Goal: Task Accomplishment & Management: Use online tool/utility

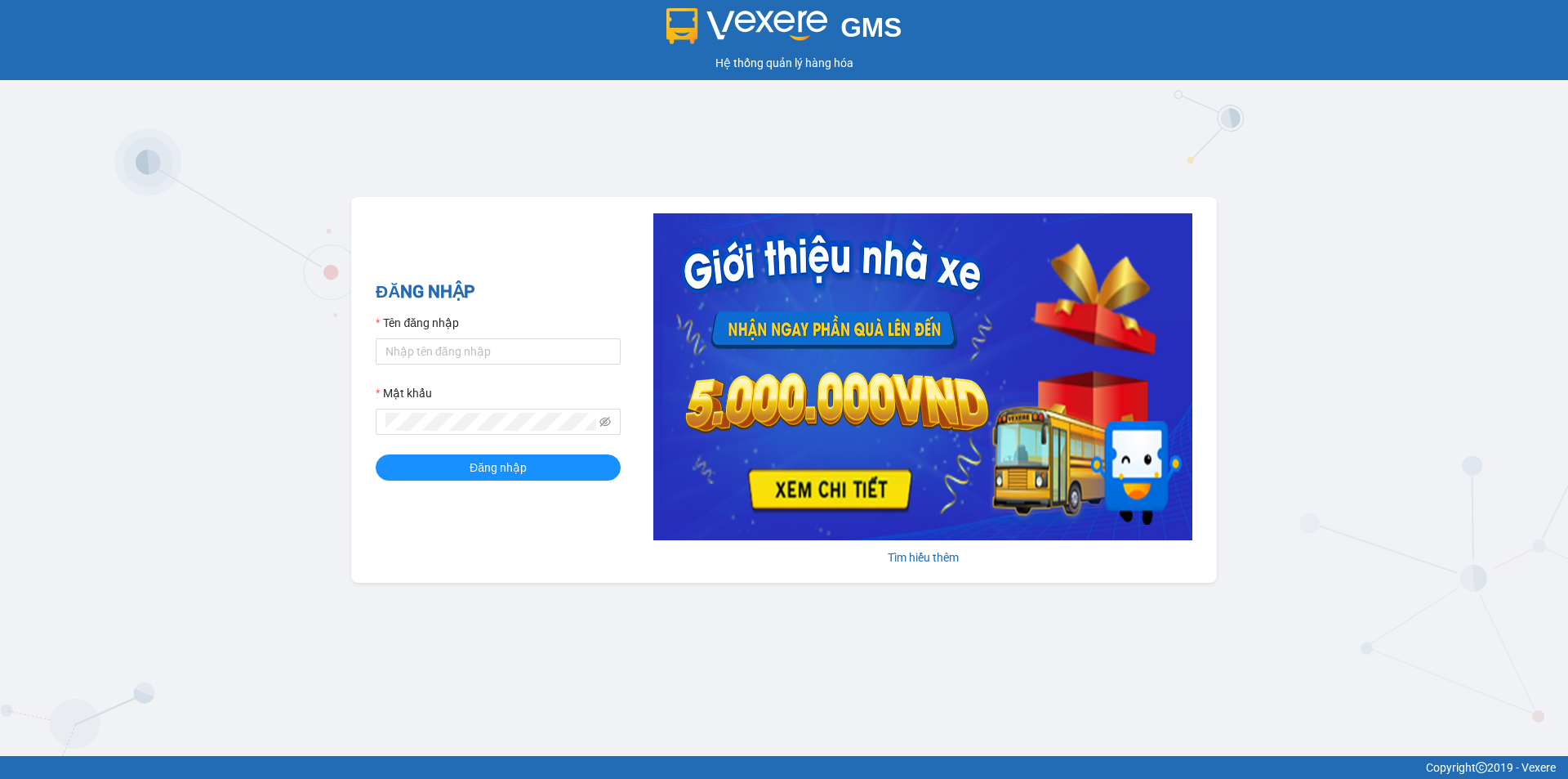
click at [462, 338] on div "Tên đăng nhập" at bounding box center [498, 326] width 245 height 25
click at [467, 349] on input "Tên đăng nhập" at bounding box center [498, 351] width 245 height 26
type input "nhanbt.minhtam"
click at [463, 434] on span at bounding box center [498, 422] width 245 height 26
click at [376, 454] on button "Đăng nhập" at bounding box center [498, 467] width 245 height 26
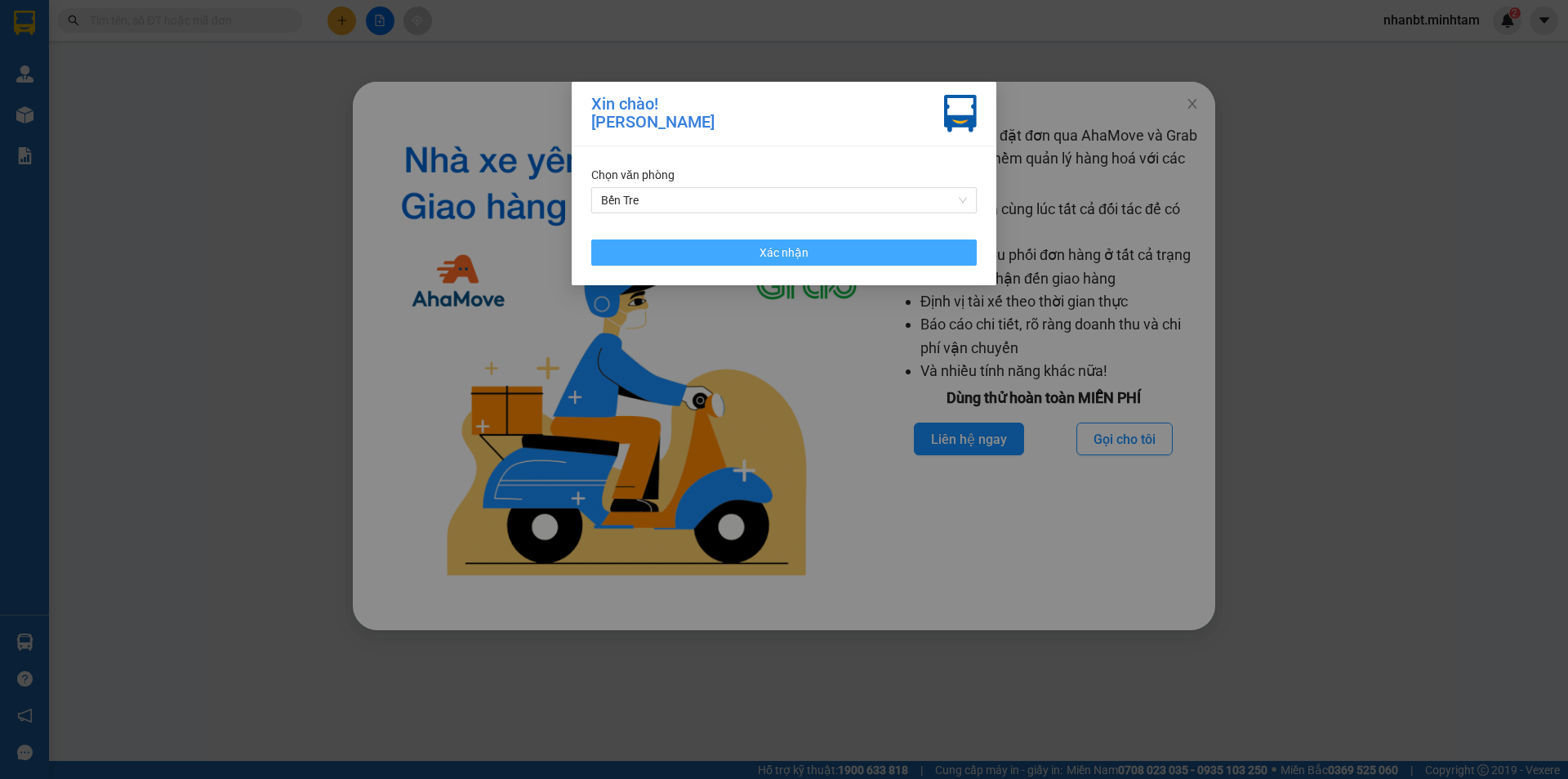
click at [742, 249] on button "Xác nhận" at bounding box center [784, 253] width 386 height 26
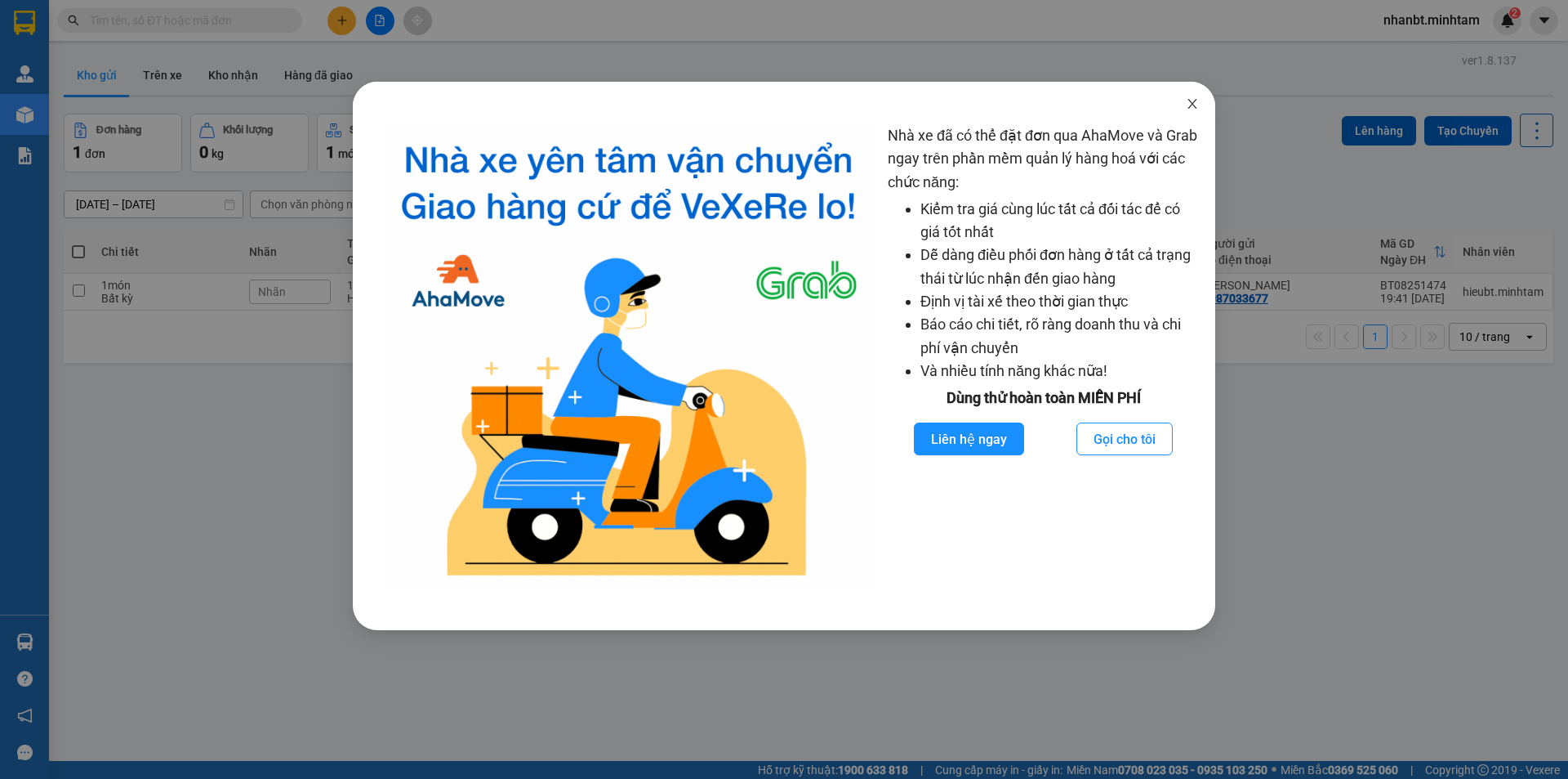
click at [1188, 106] on icon "close" at bounding box center [1192, 103] width 13 height 13
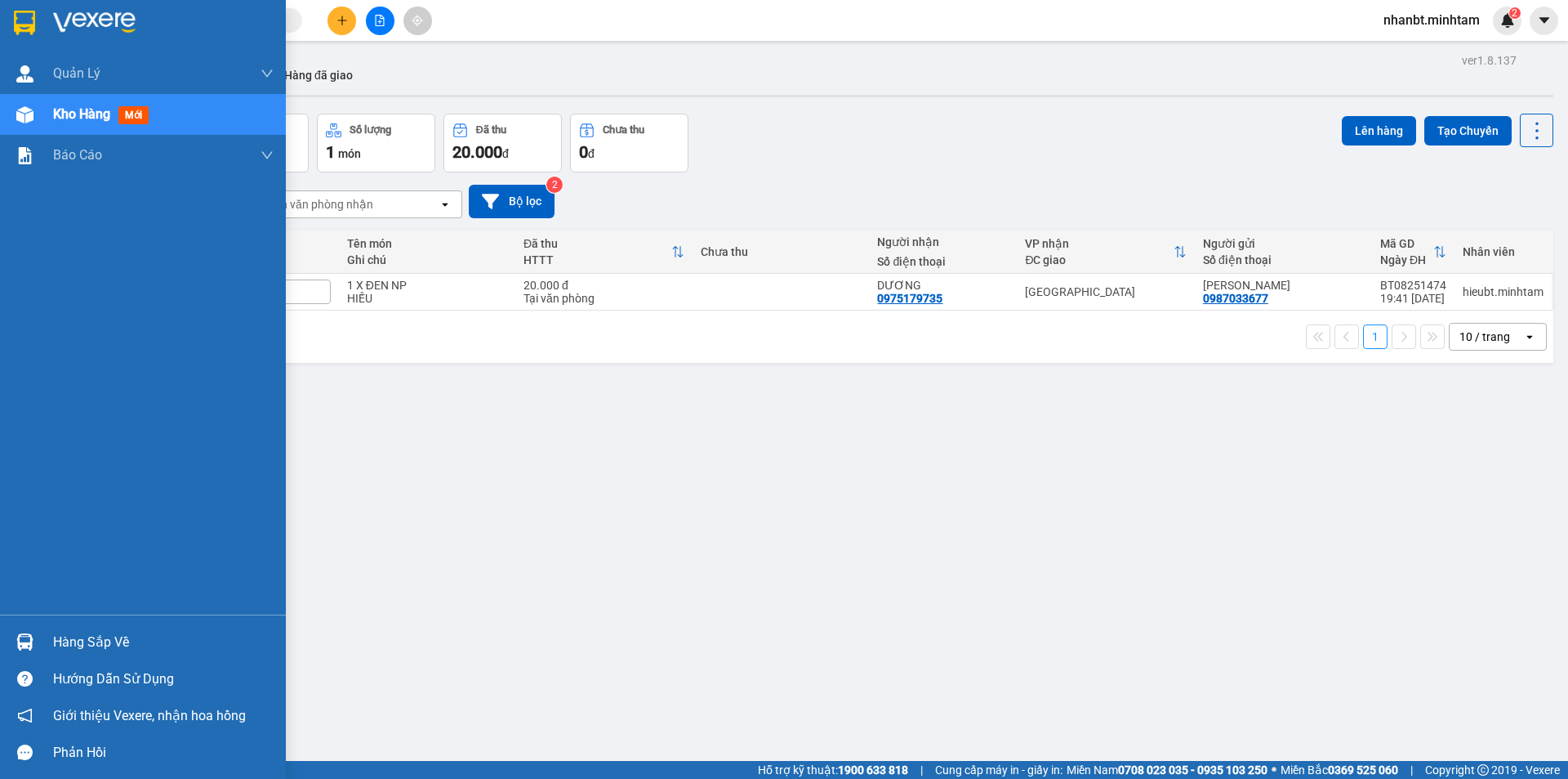
click at [38, 651] on div at bounding box center [25, 642] width 29 height 29
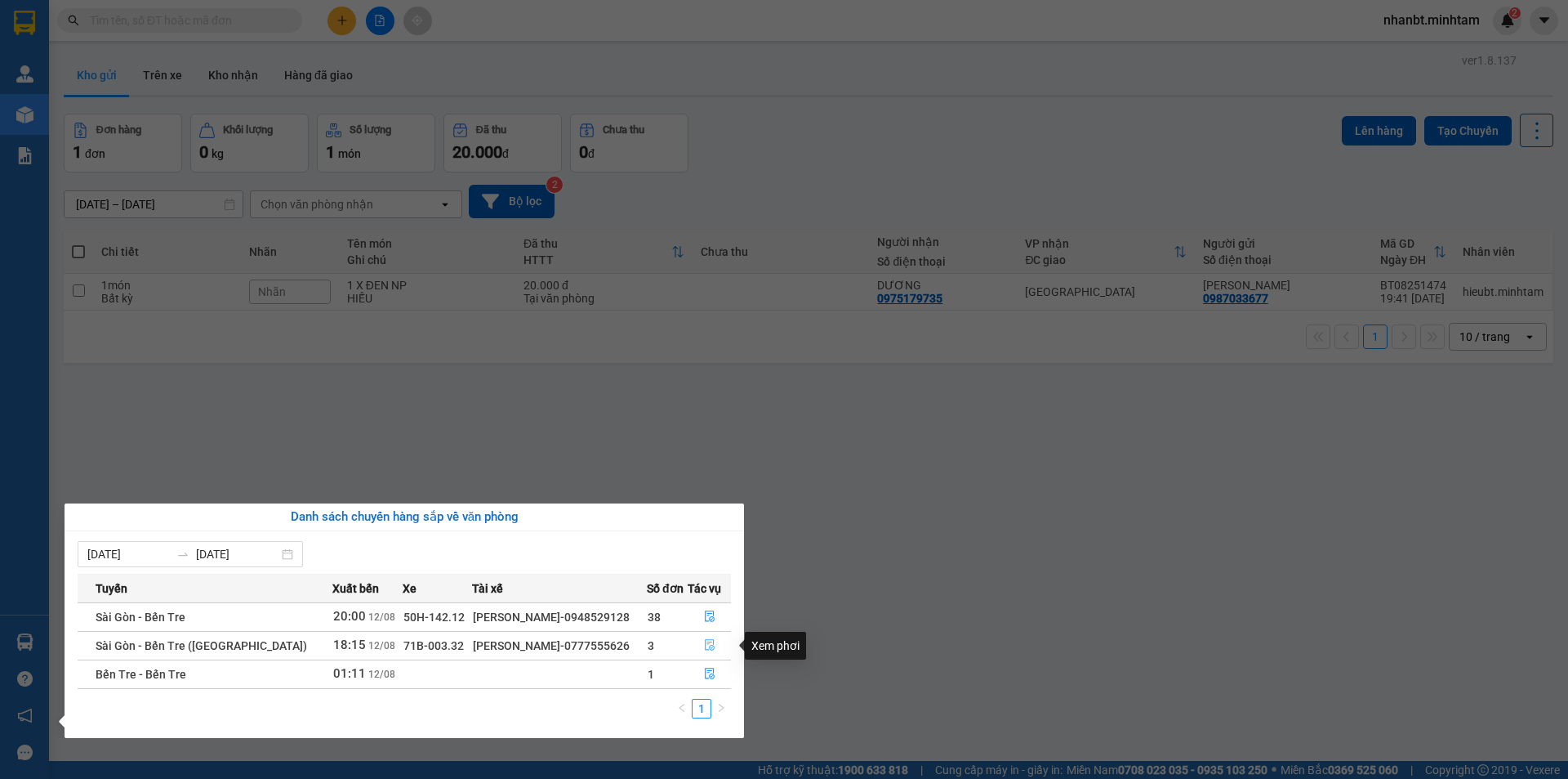
click at [710, 641] on icon "file-done" at bounding box center [709, 646] width 10 height 12
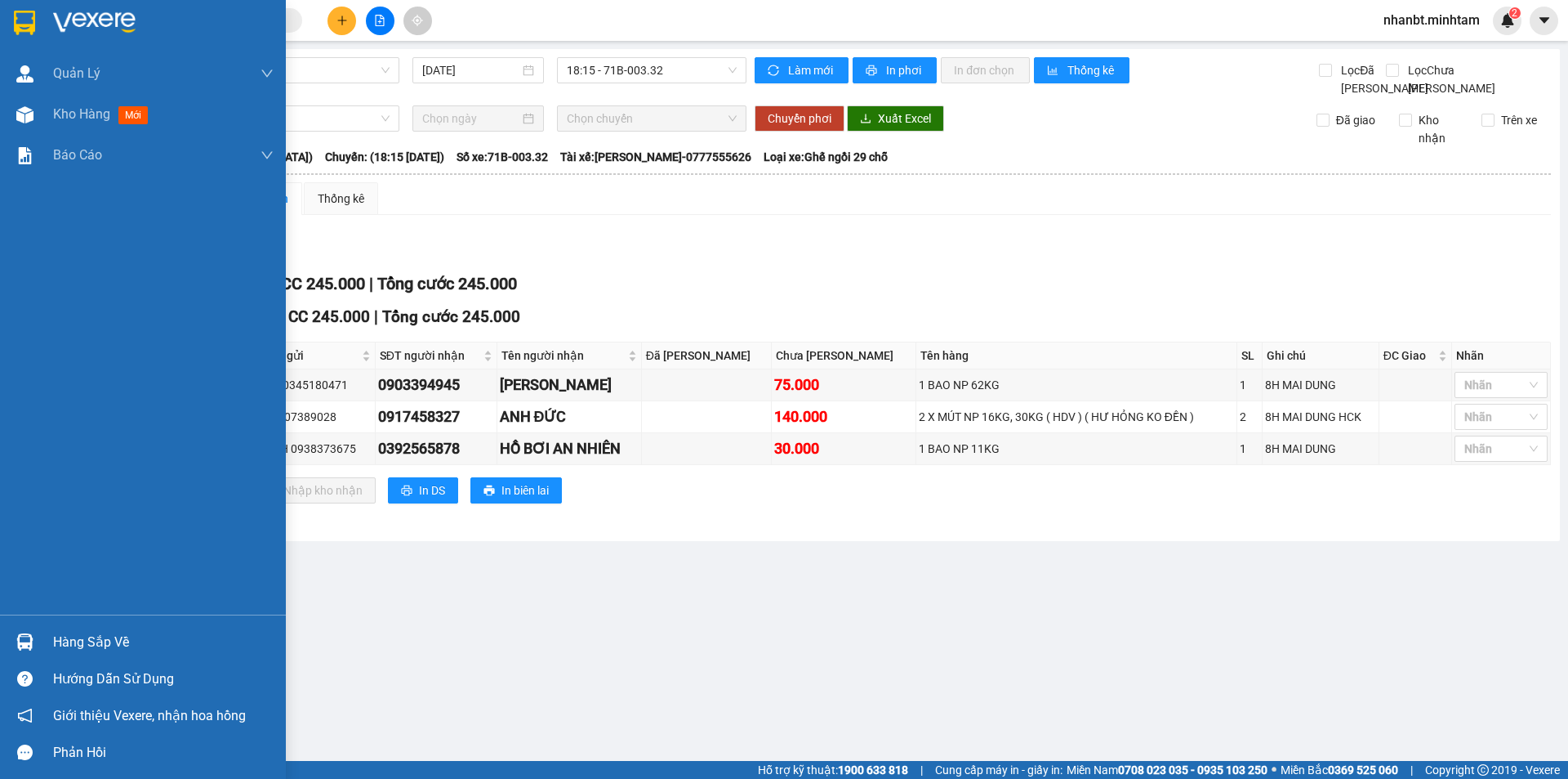
click at [29, 17] on img at bounding box center [25, 23] width 22 height 25
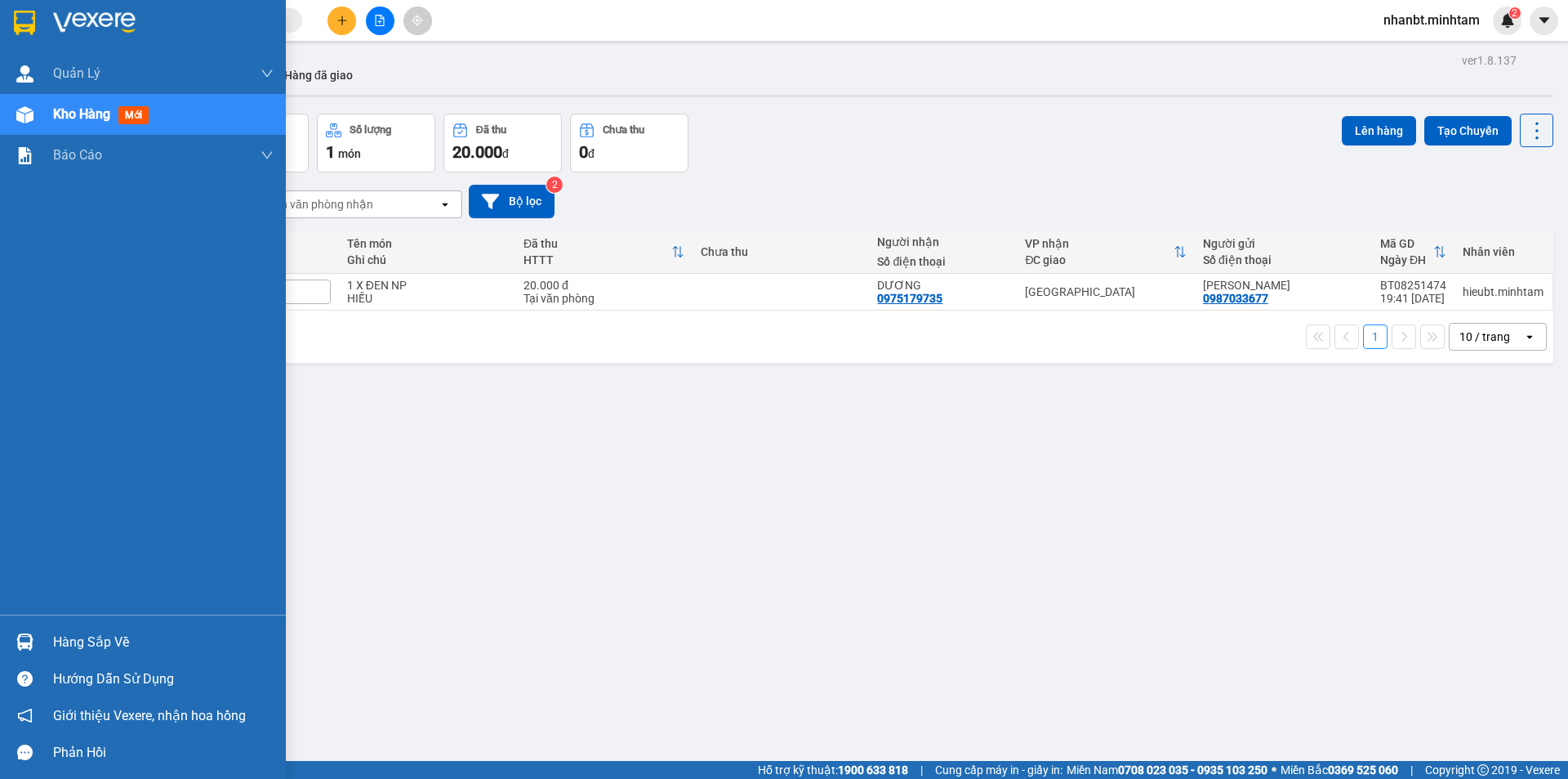
click at [94, 636] on div "Hàng sắp về" at bounding box center [163, 642] width 220 height 25
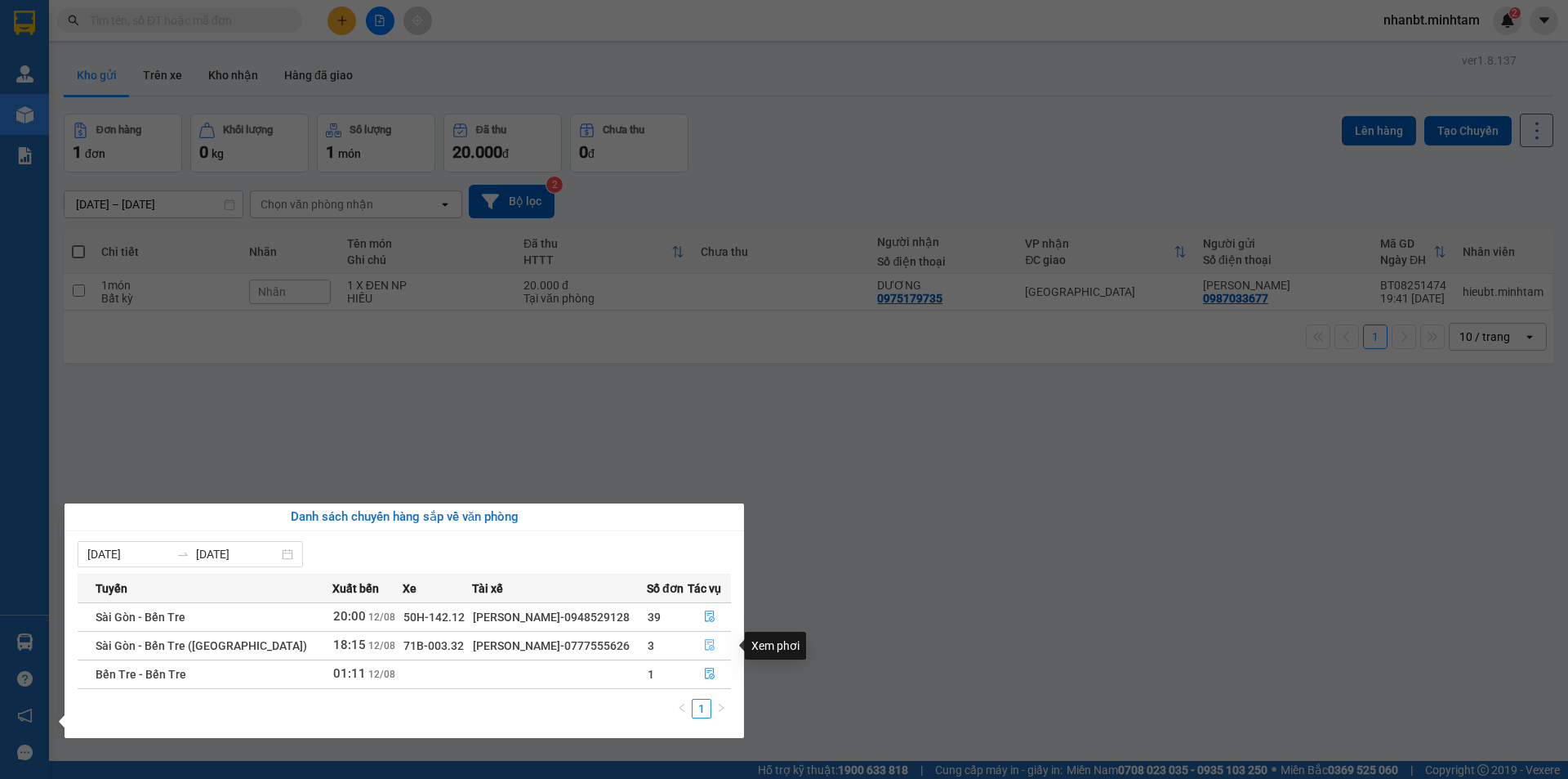
click at [709, 647] on icon "file-done" at bounding box center [709, 645] width 12 height 12
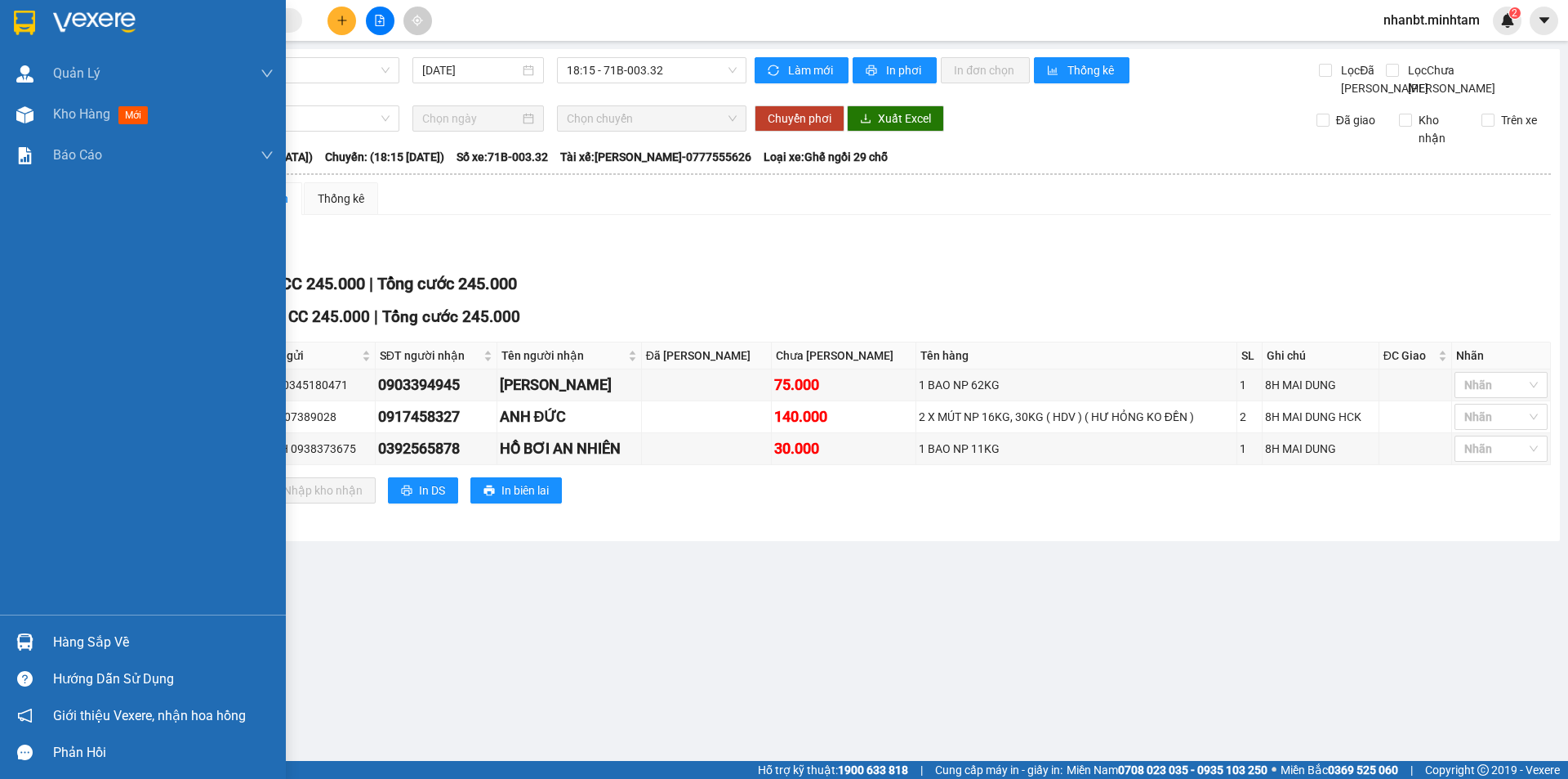
click at [54, 641] on div "Hàng sắp về" at bounding box center [163, 642] width 220 height 25
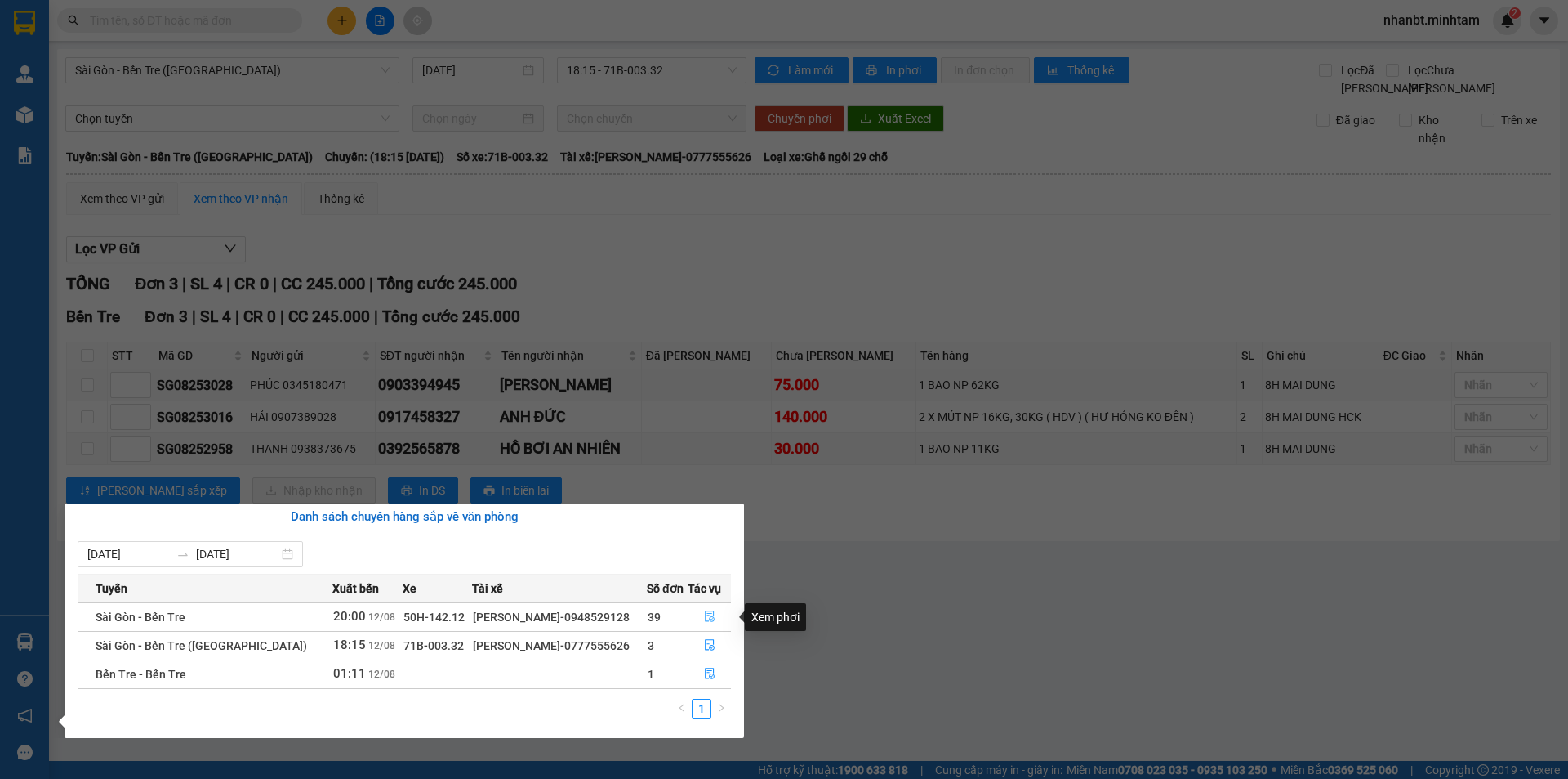
click at [709, 615] on icon "file-done" at bounding box center [709, 616] width 12 height 12
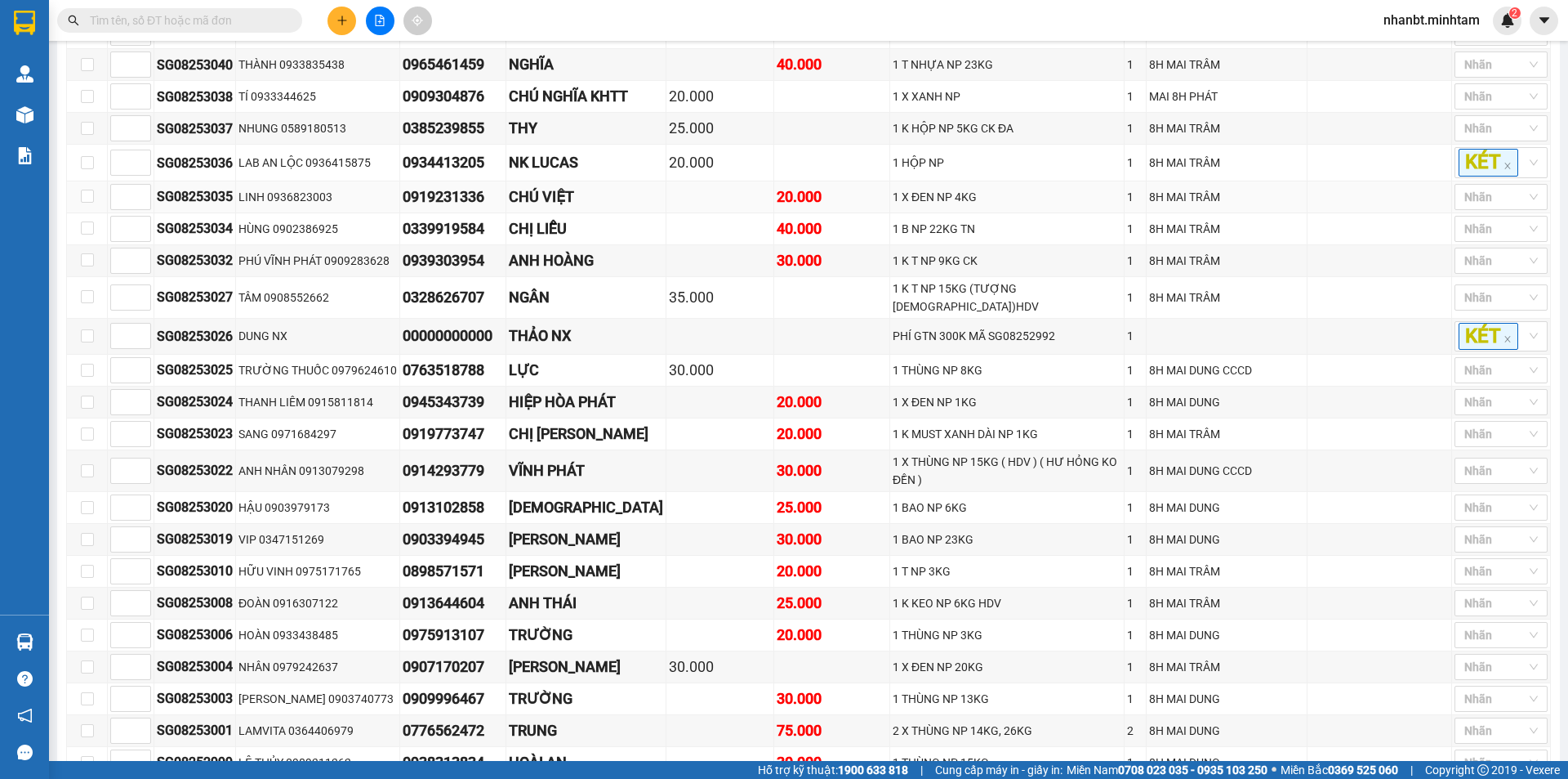
scroll to position [1498, 0]
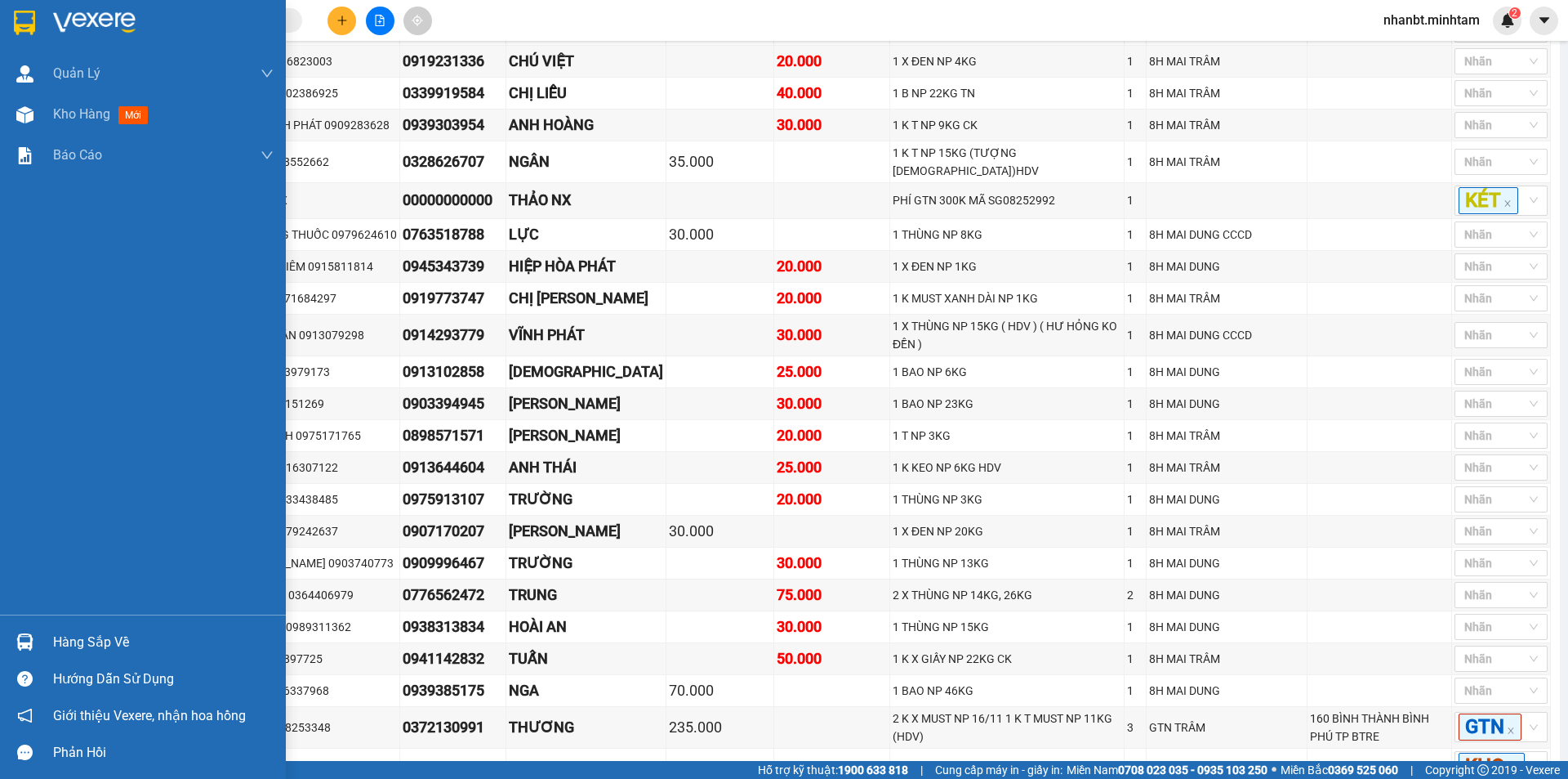
click at [14, 11] on img at bounding box center [25, 23] width 22 height 25
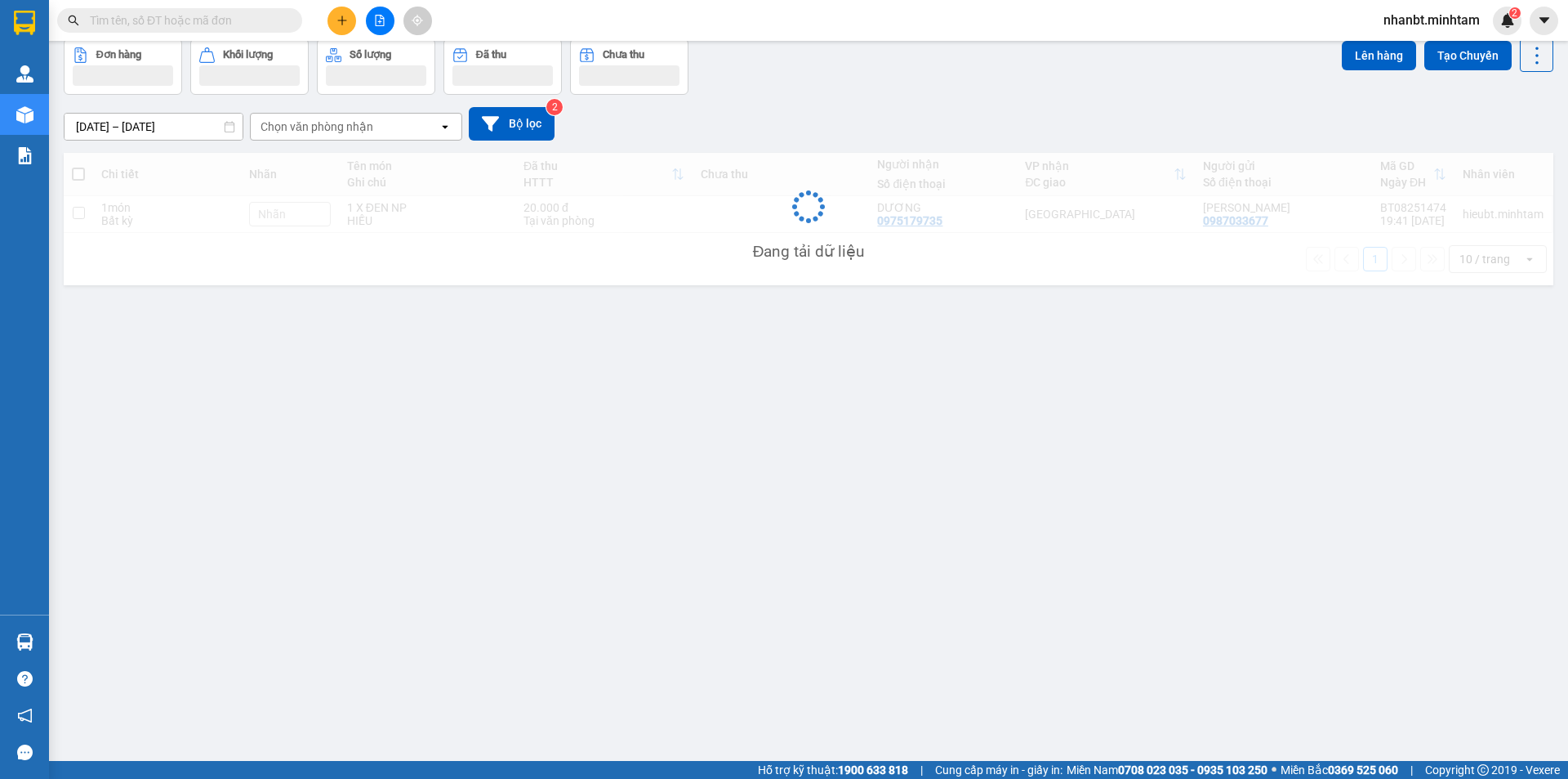
scroll to position [75, 0]
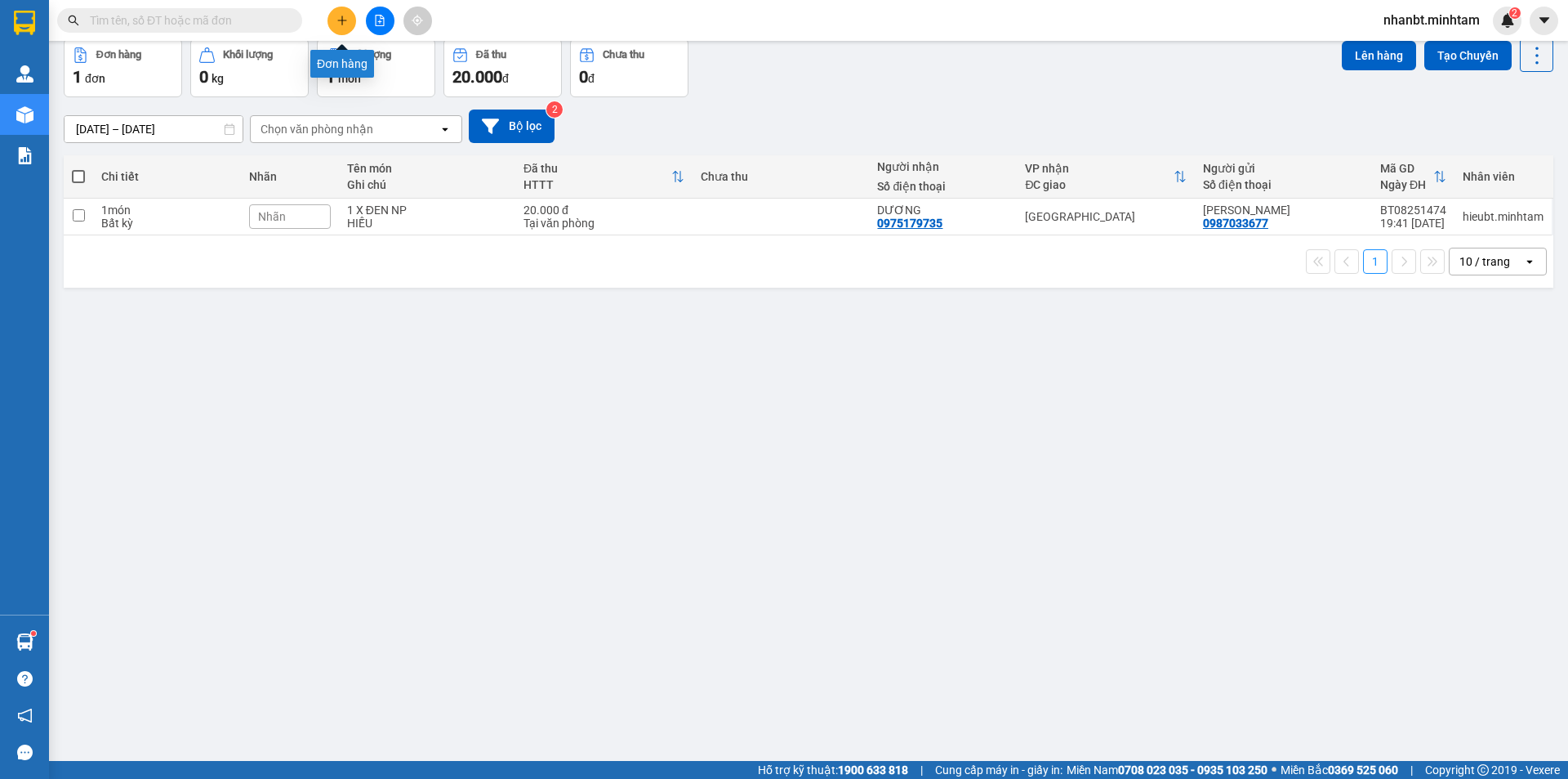
click at [339, 20] on icon "plus" at bounding box center [342, 21] width 12 height 12
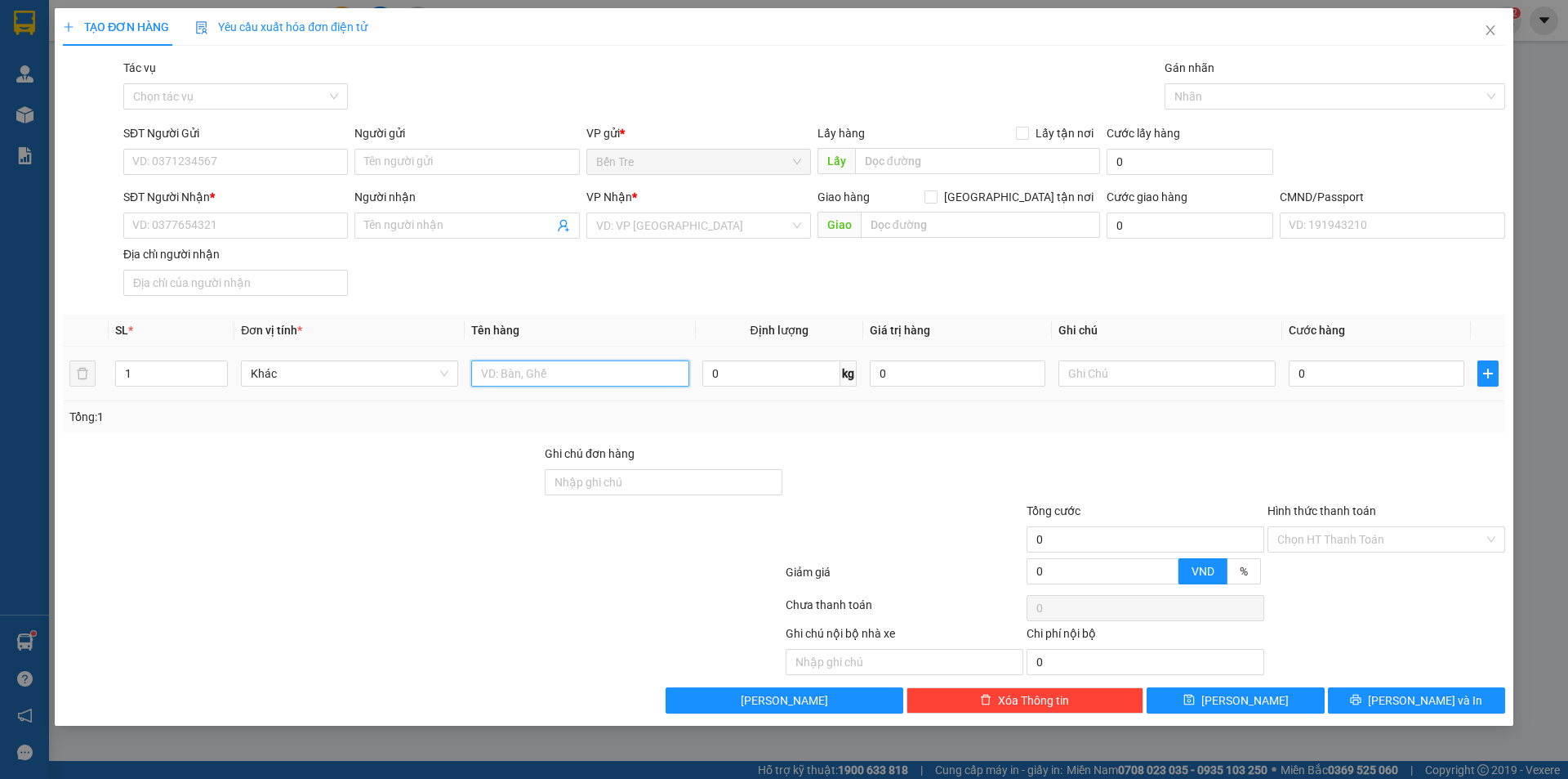
click at [557, 377] on input "text" at bounding box center [580, 373] width 217 height 26
type input "1"
click at [172, 165] on input "SĐT Người Gửi" at bounding box center [236, 162] width 225 height 26
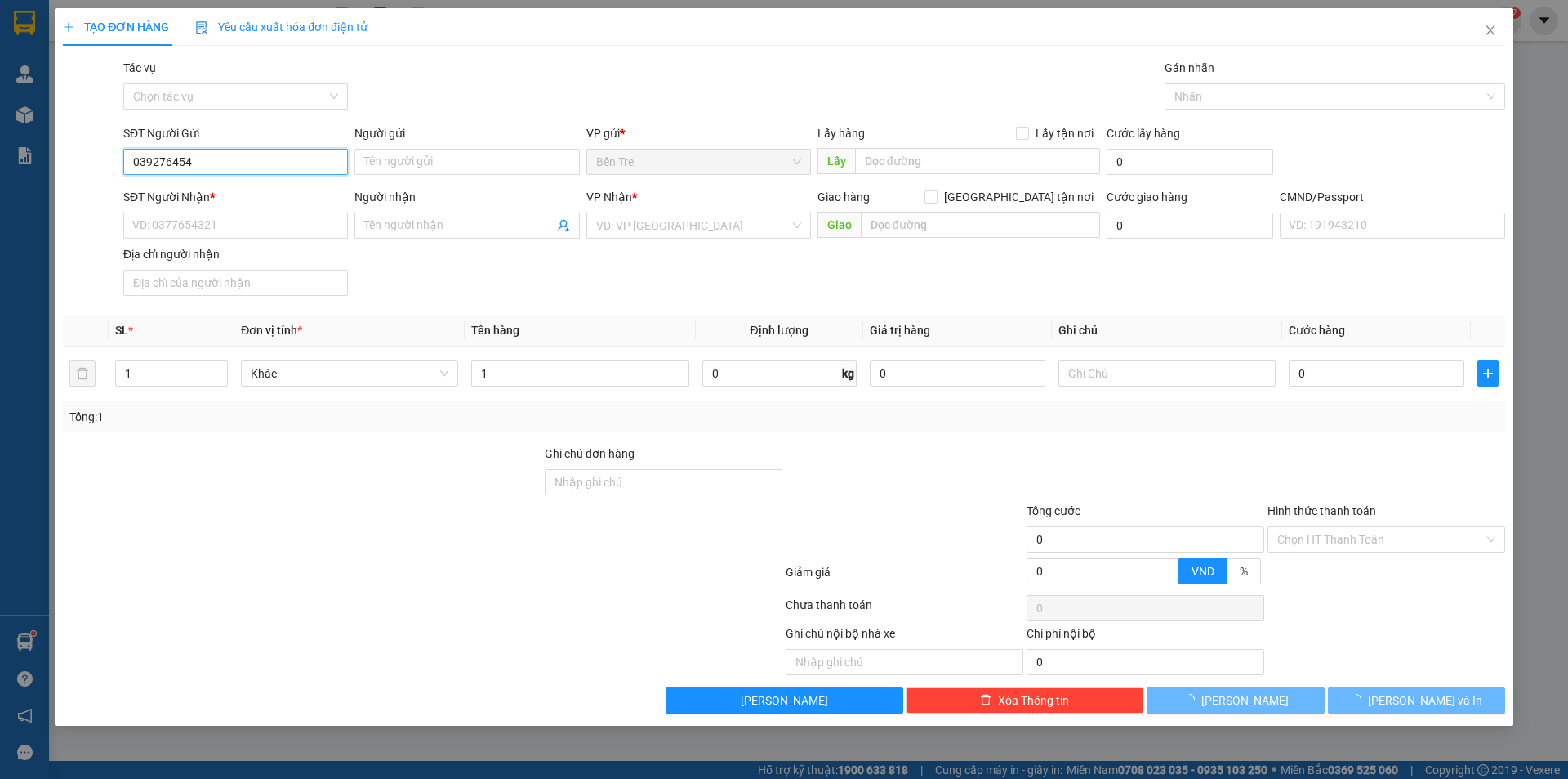
type input "0392764545"
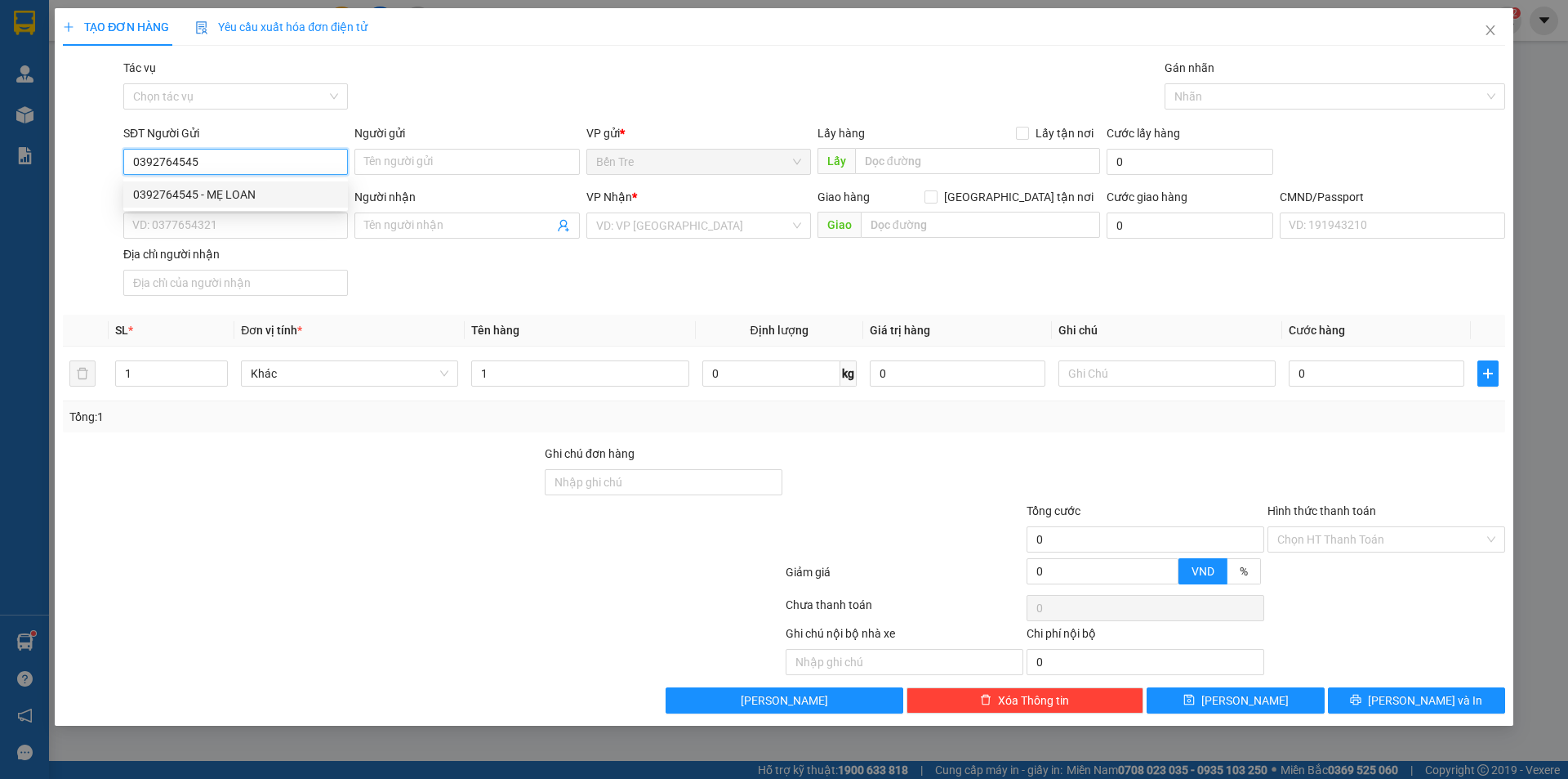
click at [261, 185] on div "0392764545 - MẸ LOAN" at bounding box center [236, 195] width 225 height 26
type input "MẸ LOAN"
type input "0915215920"
type input "Ý"
type input "0392764545"
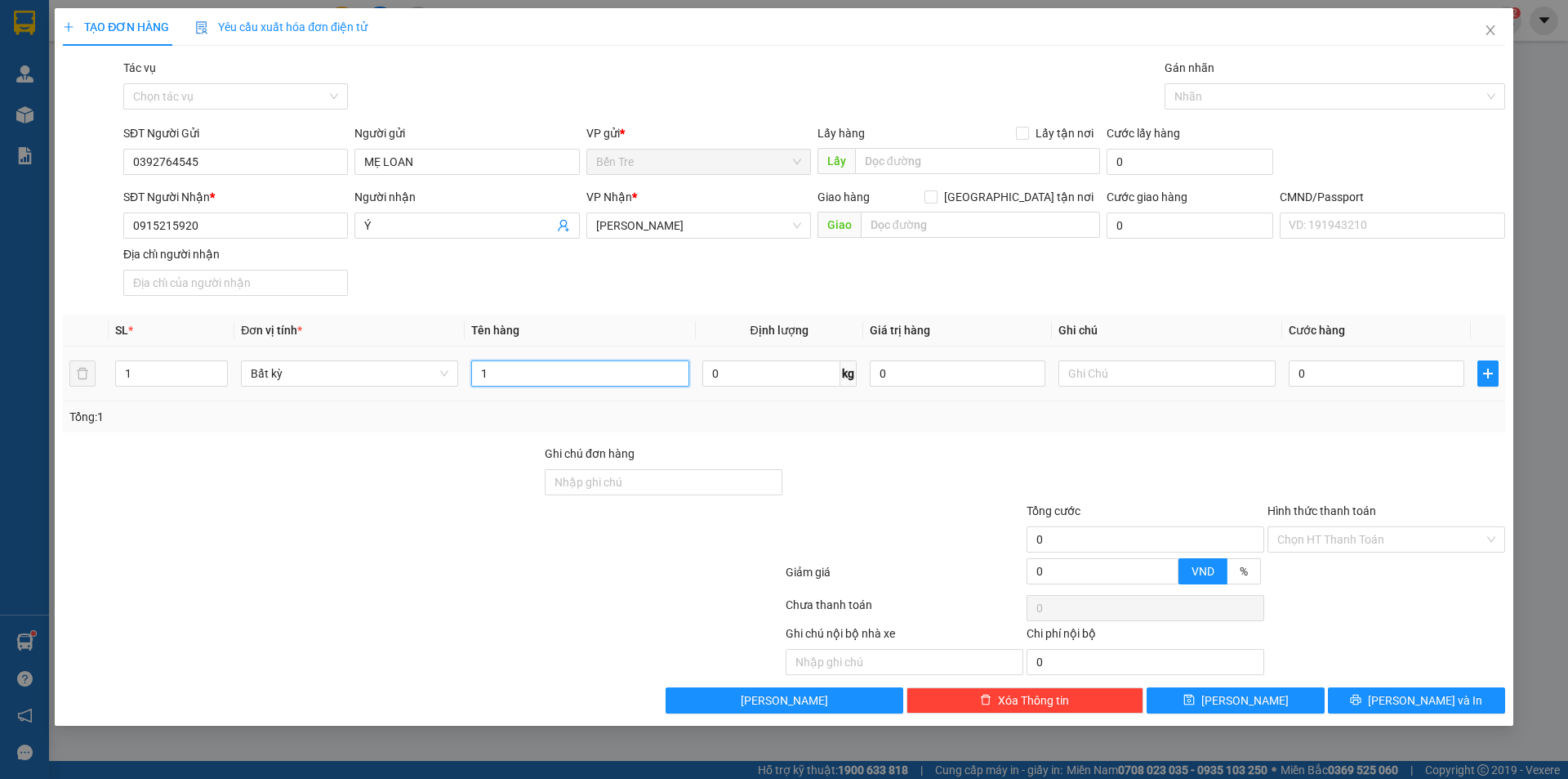
click at [541, 373] on input "1" at bounding box center [580, 373] width 217 height 26
type input "1 THÙNG 7KG NP"
click at [1174, 385] on input "text" at bounding box center [1167, 373] width 217 height 26
type input "10H NHUẬN"
click at [913, 370] on input "0" at bounding box center [958, 373] width 176 height 26
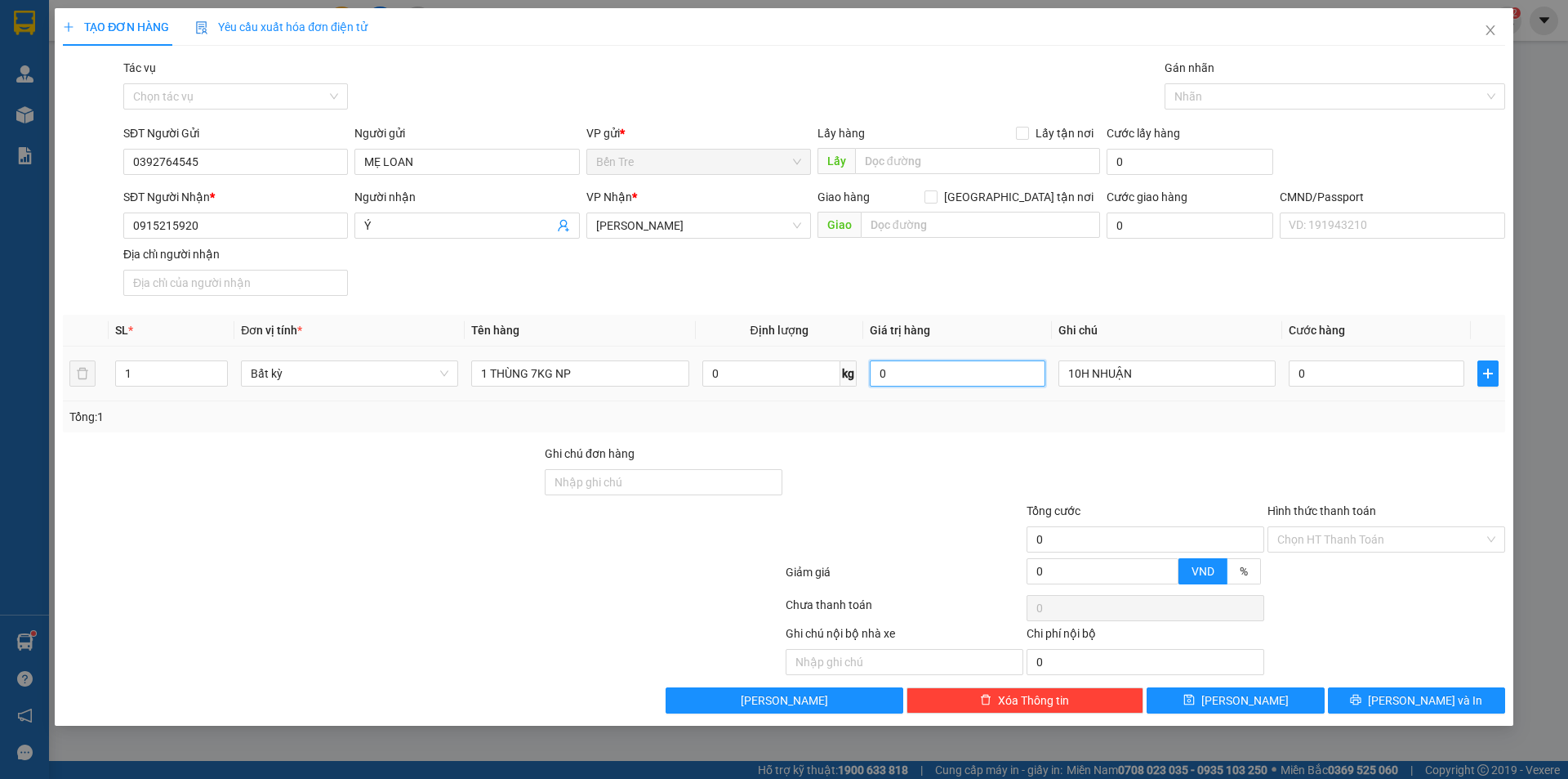
click at [909, 382] on input "0" at bounding box center [958, 373] width 176 height 26
click at [908, 381] on input "0" at bounding box center [958, 373] width 176 height 26
click at [908, 378] on input "0" at bounding box center [958, 373] width 176 height 26
click at [933, 362] on input "0" at bounding box center [958, 373] width 176 height 26
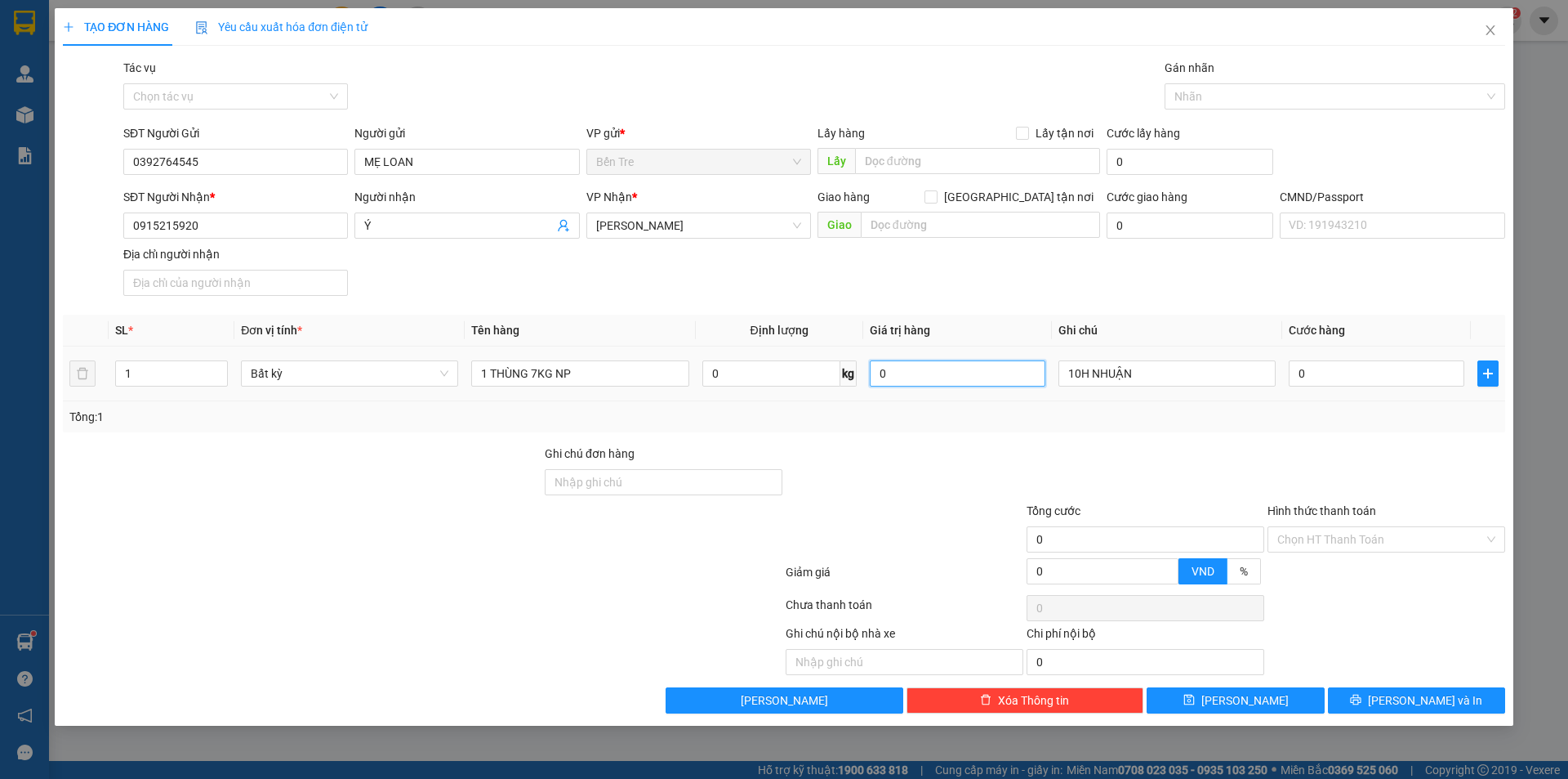
click at [933, 362] on input "0" at bounding box center [958, 373] width 176 height 26
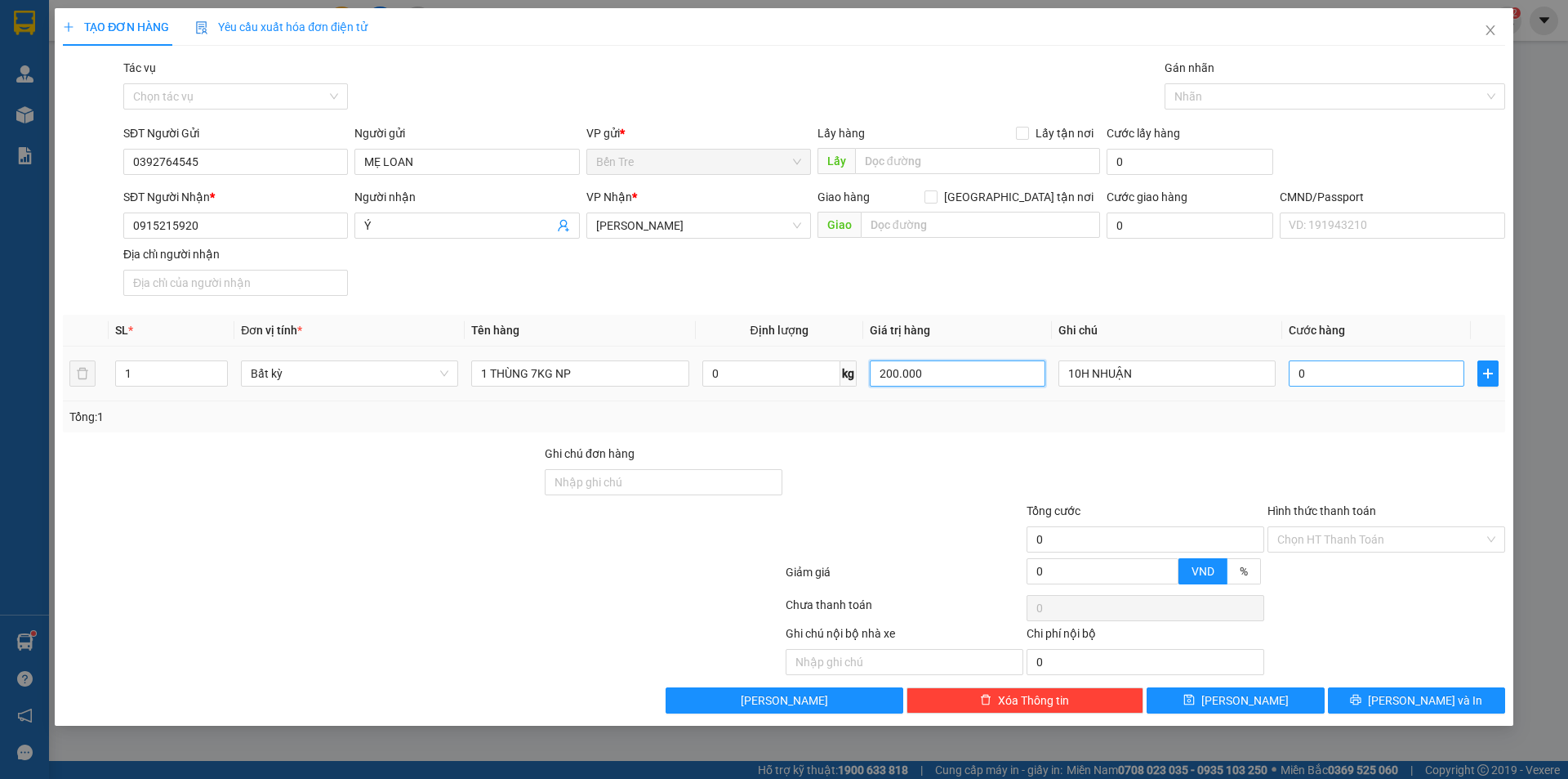
type input "200.000"
click at [1348, 383] on input "0" at bounding box center [1377, 373] width 176 height 26
type input "2"
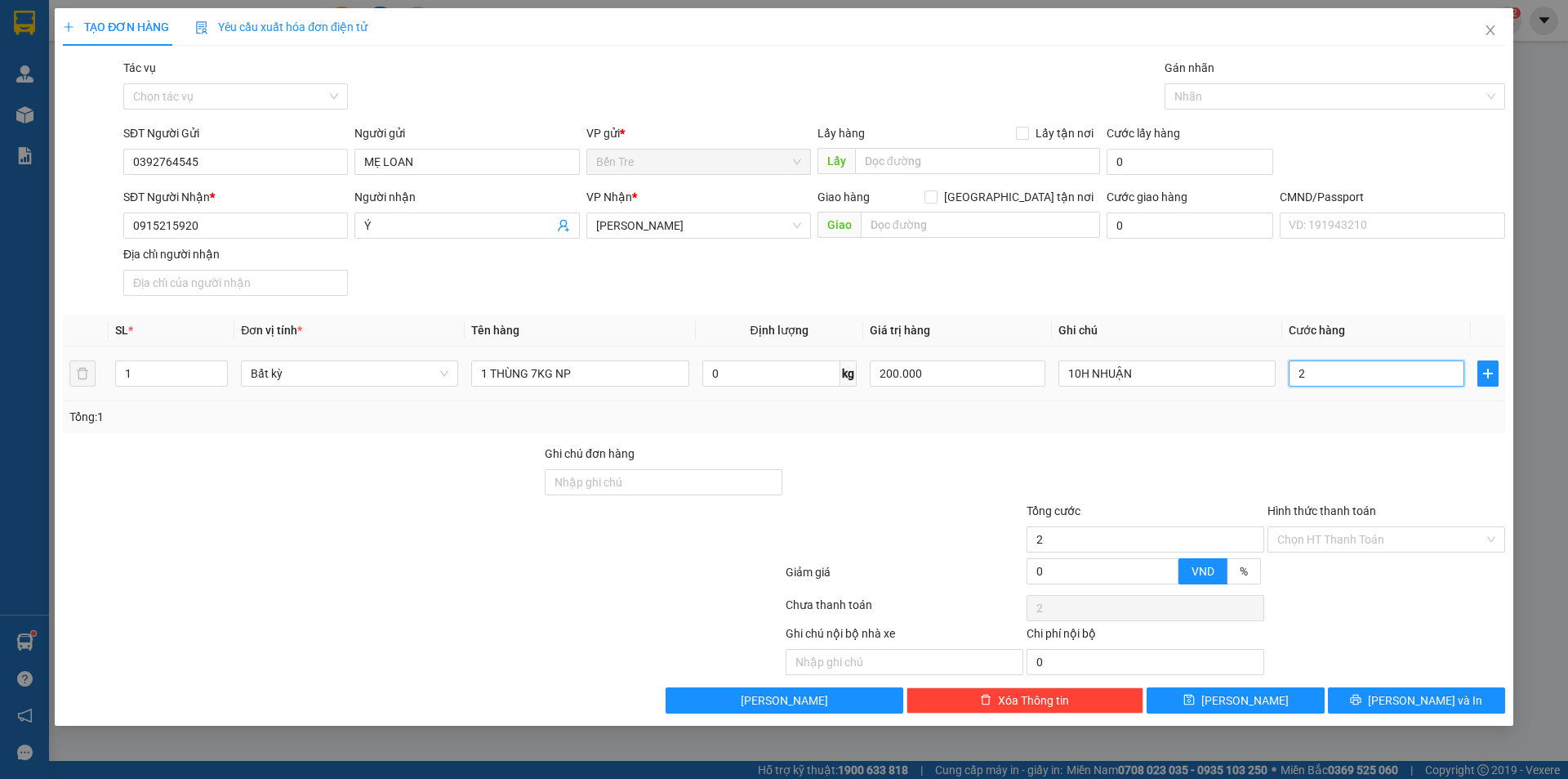
type input "25"
type input "25.000"
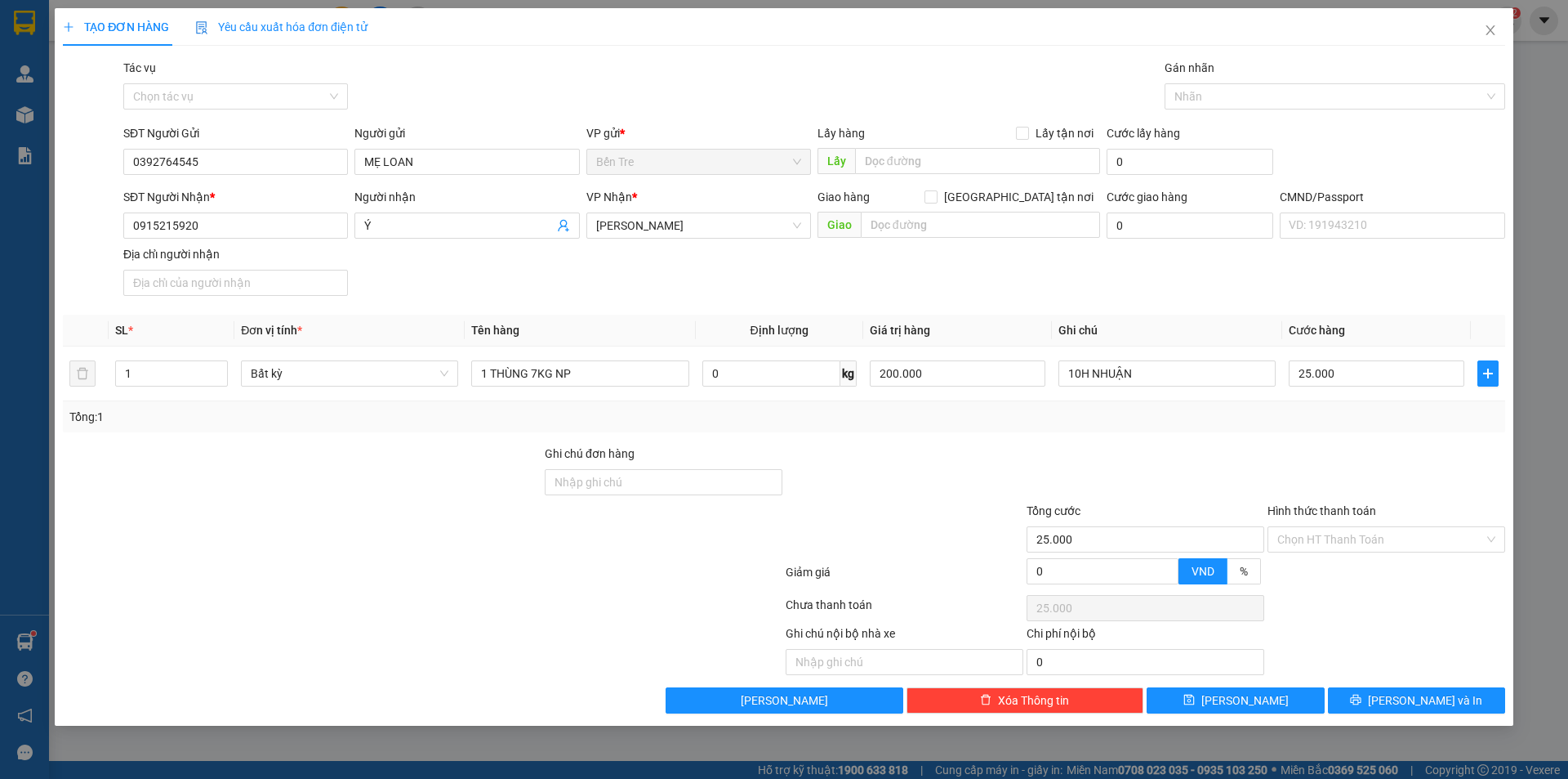
click at [1247, 425] on div "Tổng: 1" at bounding box center [784, 417] width 1429 height 18
click at [1351, 533] on input "Hình thức thanh toán" at bounding box center [1381, 539] width 206 height 25
click at [1341, 572] on div "Tại văn phòng" at bounding box center [1386, 572] width 218 height 18
type input "0"
click at [1412, 690] on button "[PERSON_NAME] và In" at bounding box center [1417, 700] width 178 height 26
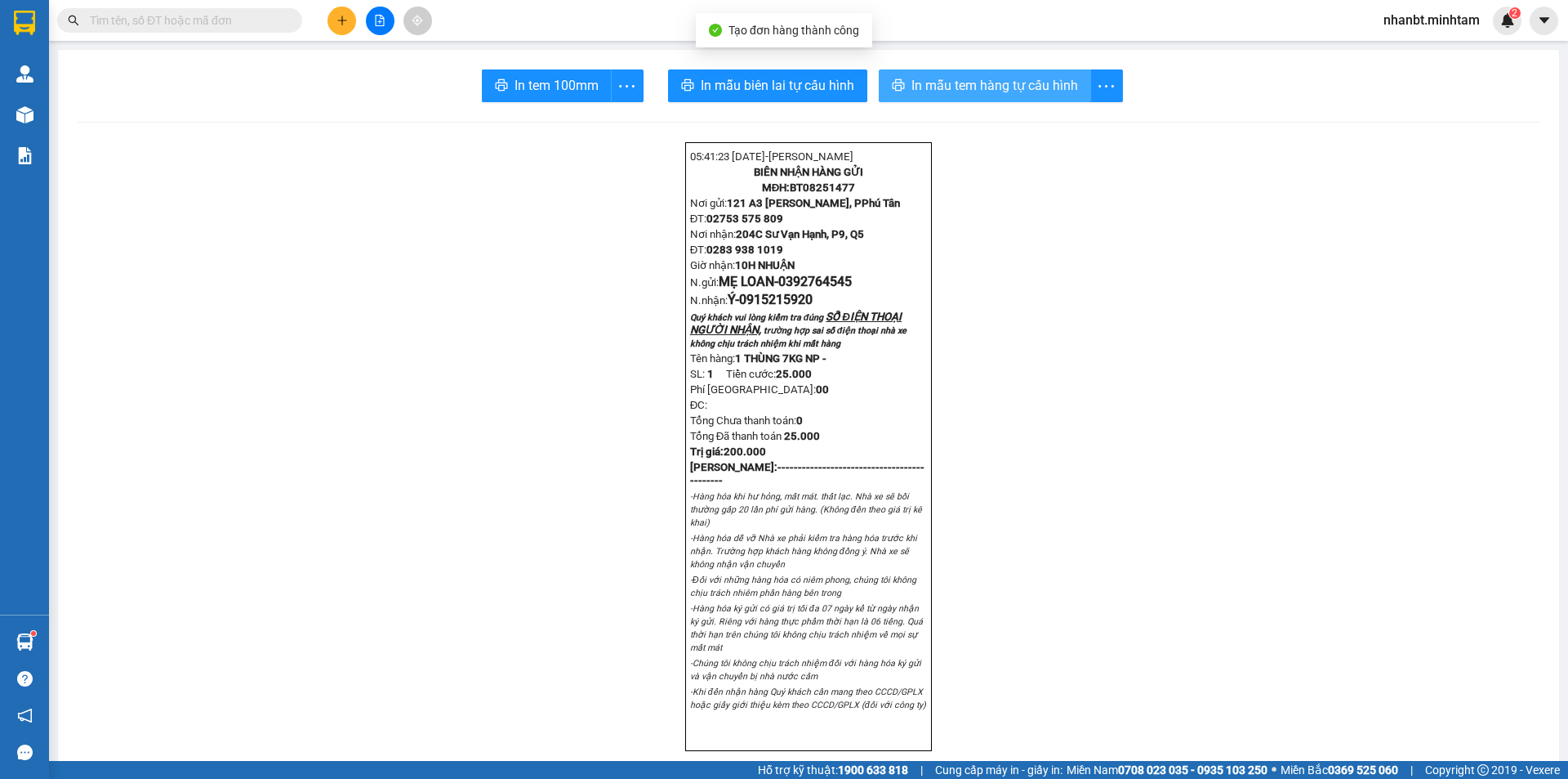
click at [946, 75] on span "In mẫu tem hàng tự cấu hình" at bounding box center [995, 85] width 167 height 21
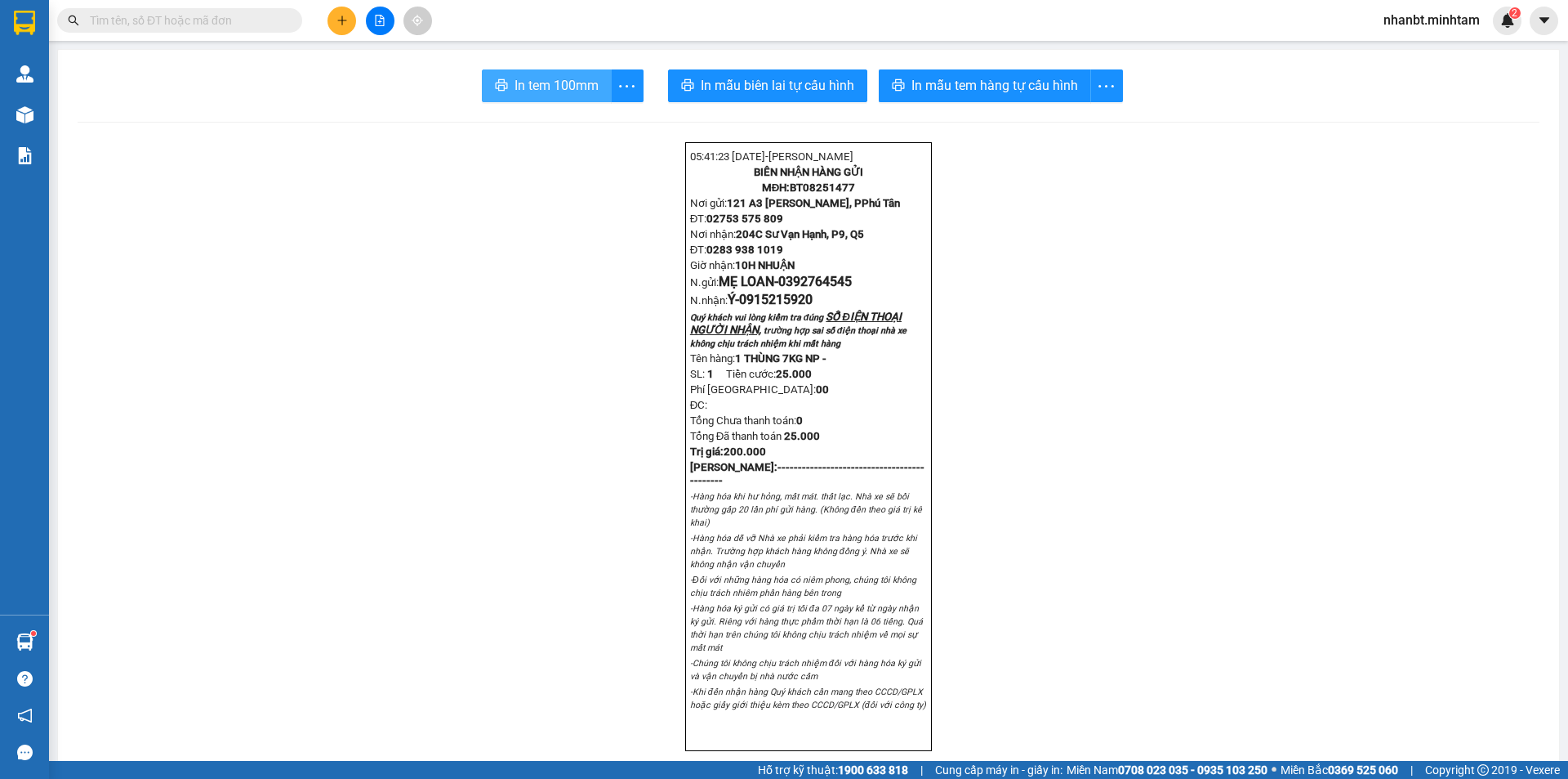
click at [571, 83] on span "In tem 100mm" at bounding box center [556, 85] width 84 height 21
click at [960, 92] on span "In mẫu tem hàng tự cấu hình" at bounding box center [995, 85] width 167 height 21
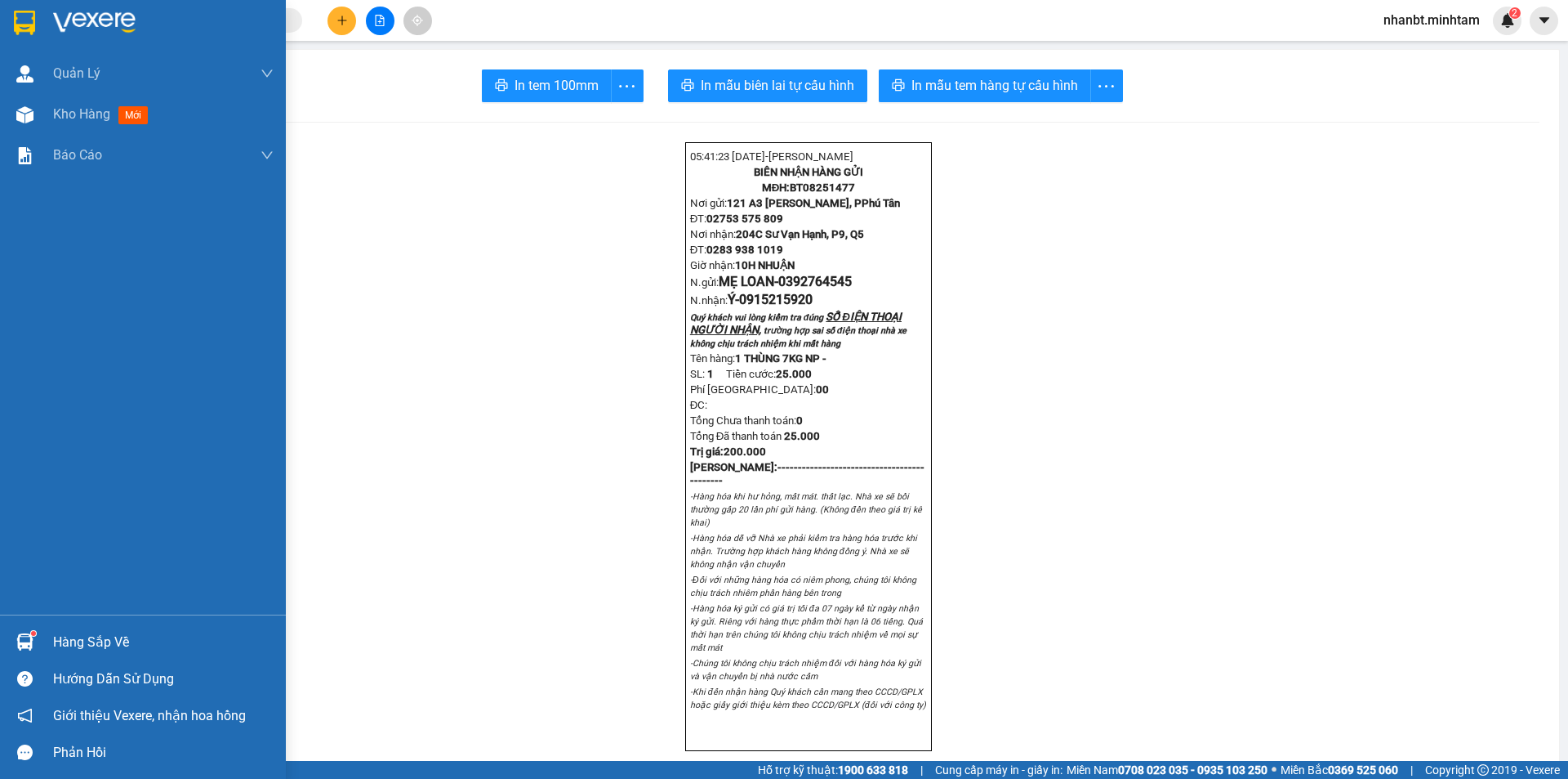
click at [12, 17] on div at bounding box center [25, 22] width 29 height 29
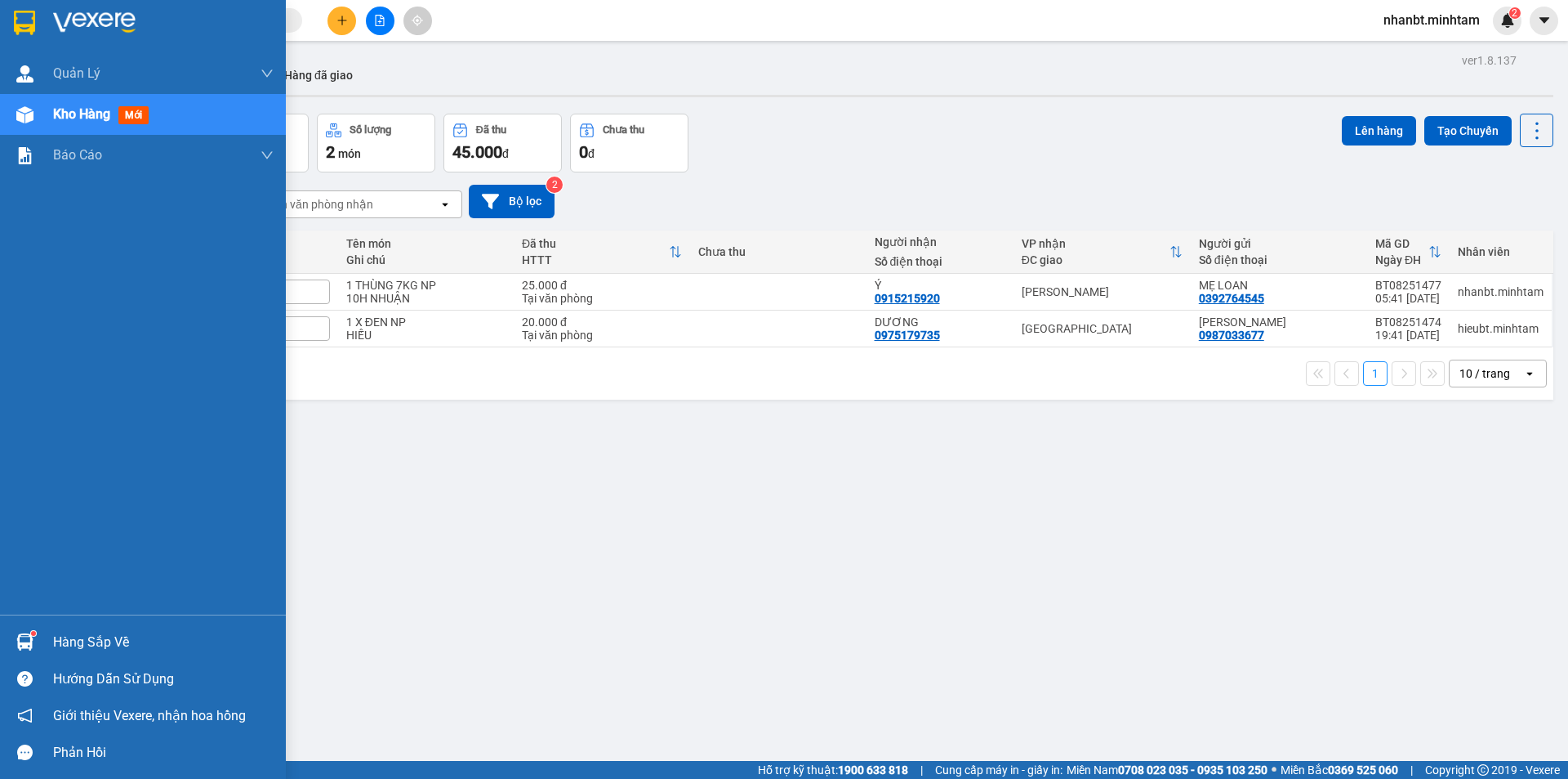
click at [0, 9] on div at bounding box center [143, 27] width 286 height 53
click at [1, 8] on div at bounding box center [143, 27] width 286 height 53
click at [31, 30] on img at bounding box center [25, 23] width 22 height 25
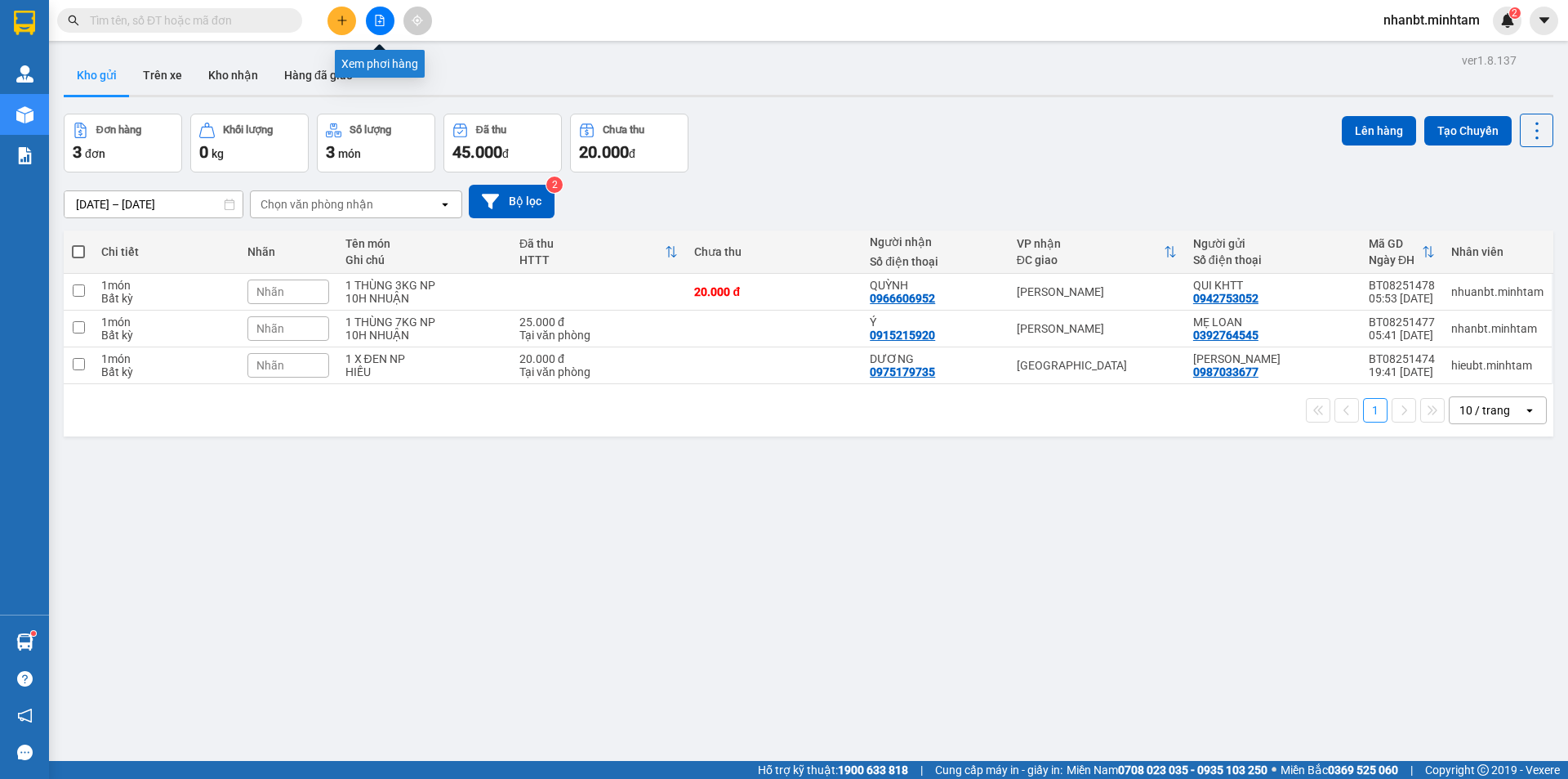
click at [336, 22] on icon "plus" at bounding box center [342, 21] width 12 height 12
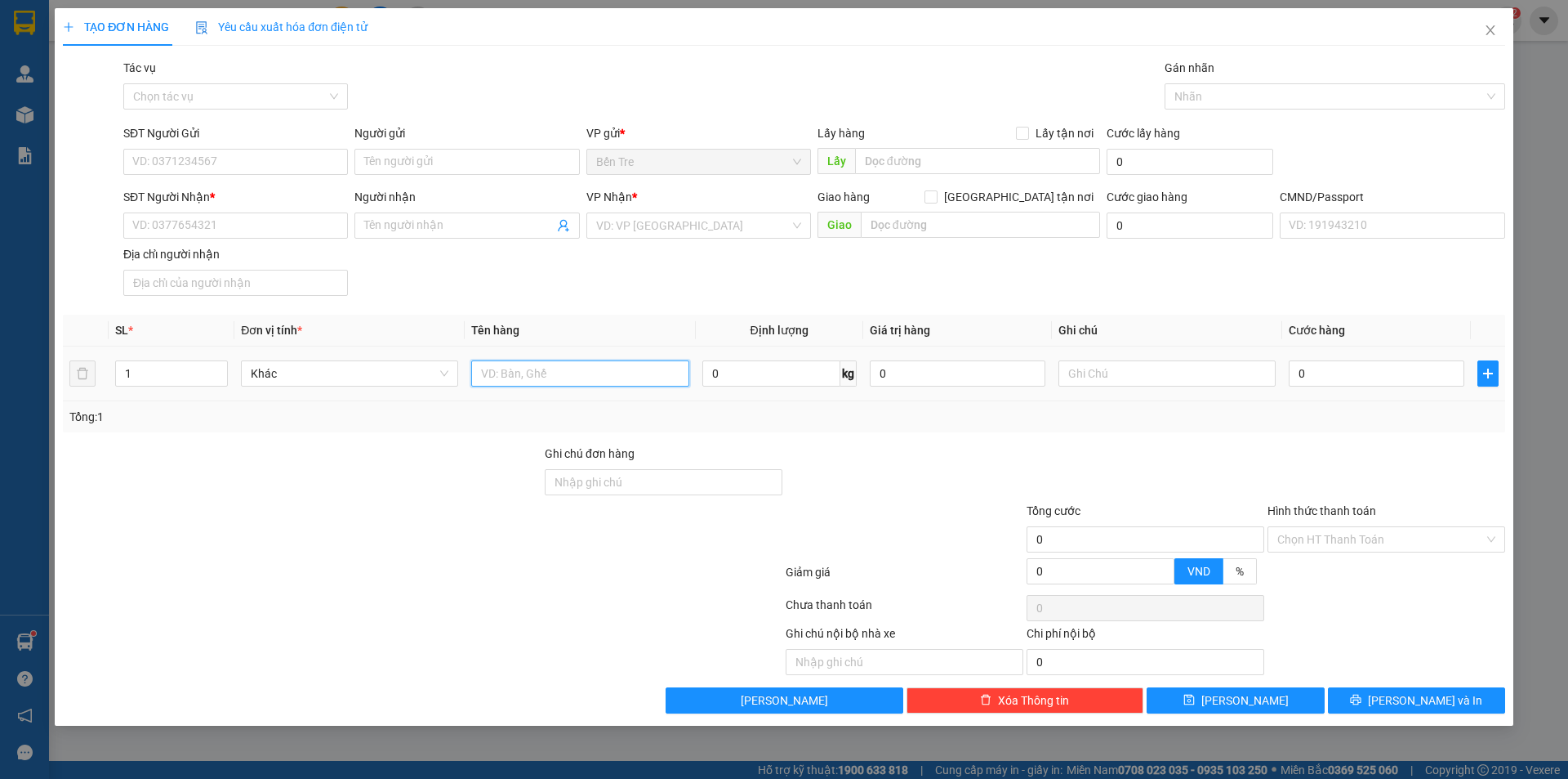
click at [540, 377] on input "text" at bounding box center [580, 373] width 217 height 26
type input "2"
drag, startPoint x: 537, startPoint y: 382, endPoint x: 628, endPoint y: 488, distance: 139.7
click at [543, 395] on td "1KT MÚT, 1 T MÚT 22,30" at bounding box center [579, 373] width 230 height 54
click at [612, 371] on input "1KT MÚT, 2 T MÚT 22,30" at bounding box center [580, 373] width 217 height 26
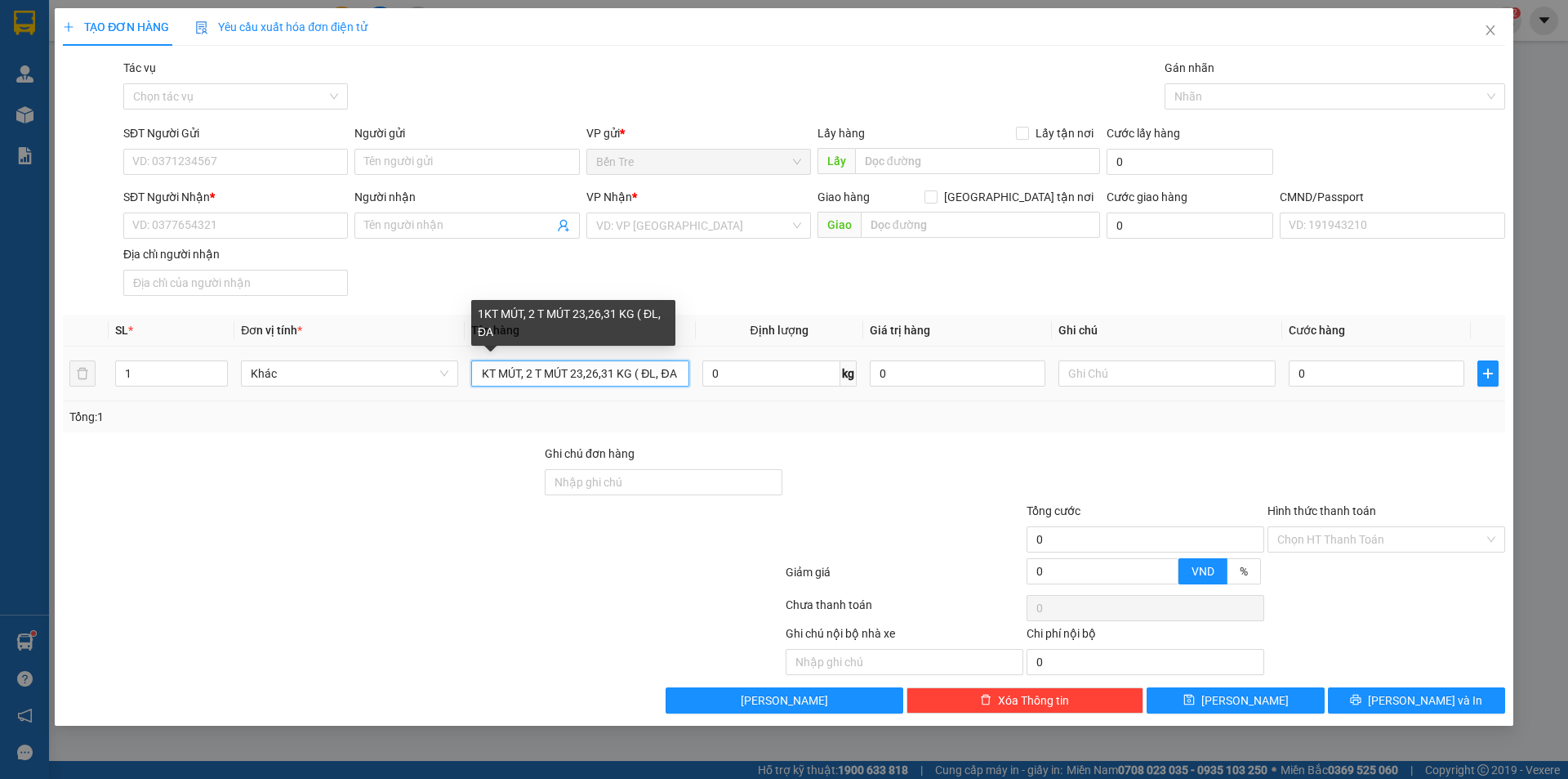
scroll to position [0, 9]
type input "1KT MÚT, 2 T MÚT 23,26,31 KG ( ĐL, ĐA )"
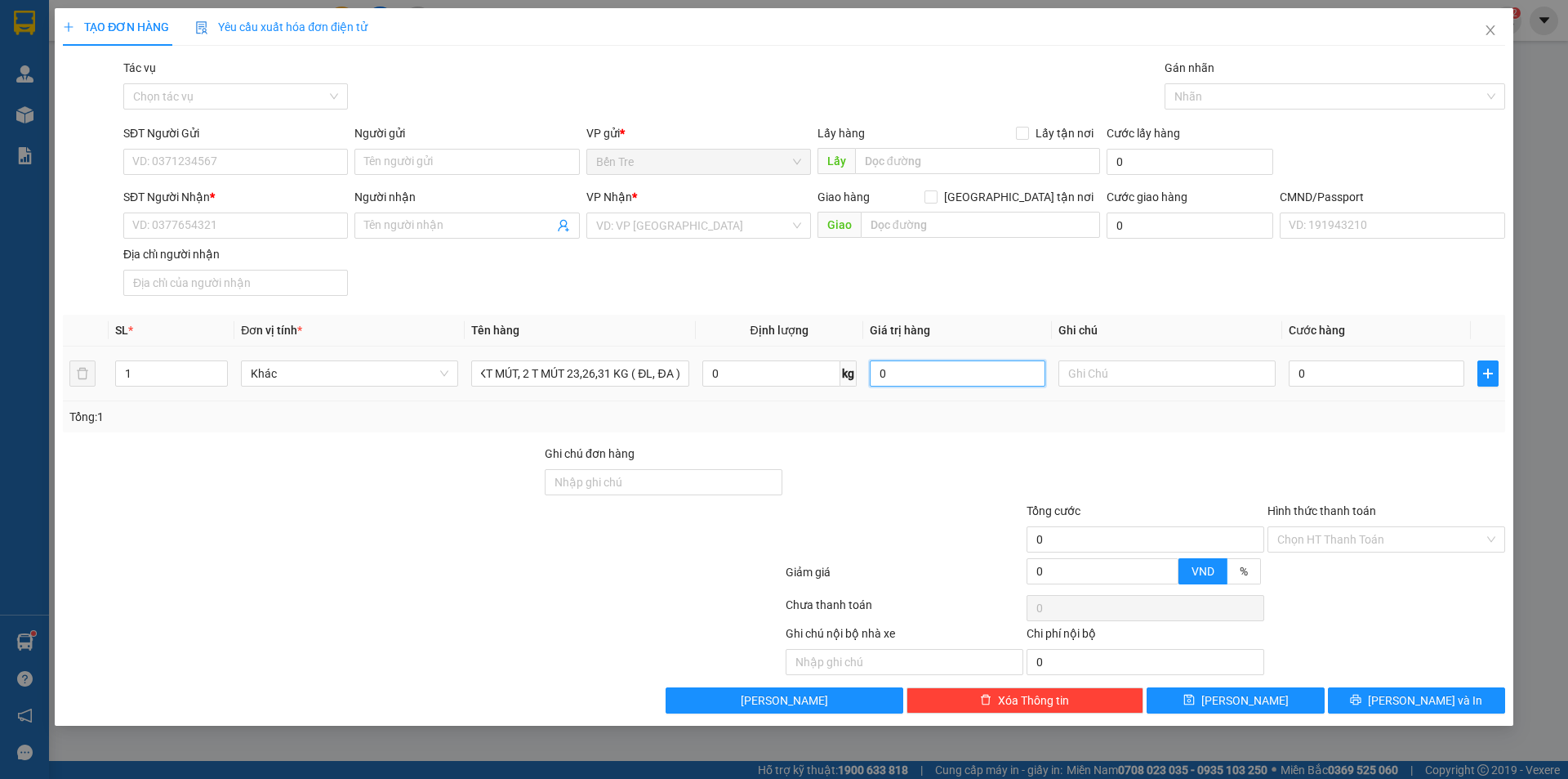
click at [913, 367] on input "0" at bounding box center [958, 373] width 176 height 26
type input "2.000.000"
click at [1000, 436] on div "Transit Pickup Surcharge Ids Transit Deliver Surcharge Ids Transit Deliver Surc…" at bounding box center [784, 386] width 1443 height 655
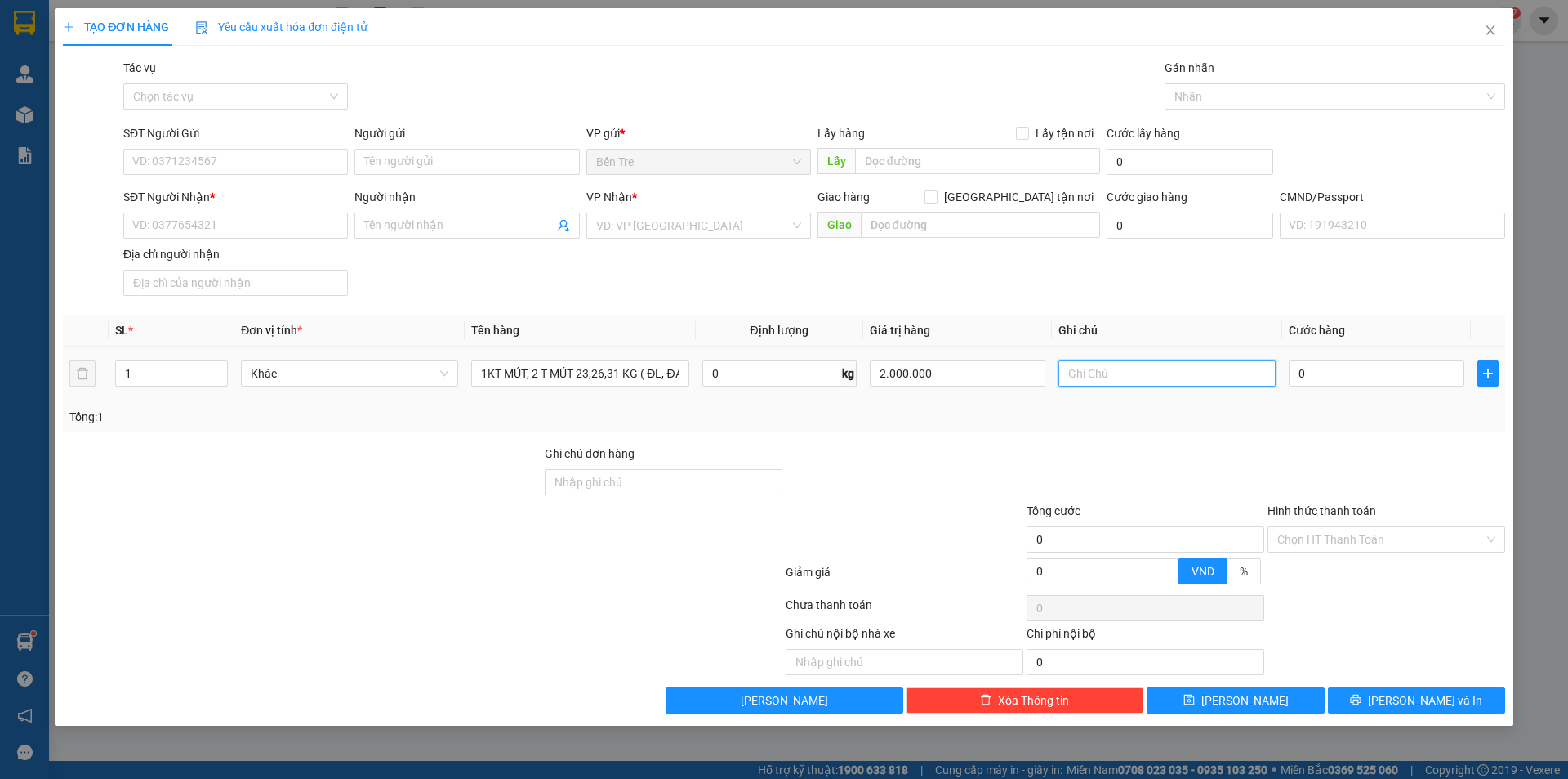
click at [1116, 367] on input "text" at bounding box center [1167, 373] width 217 height 26
click at [220, 154] on input "SĐT Người Gửi" at bounding box center [236, 162] width 225 height 26
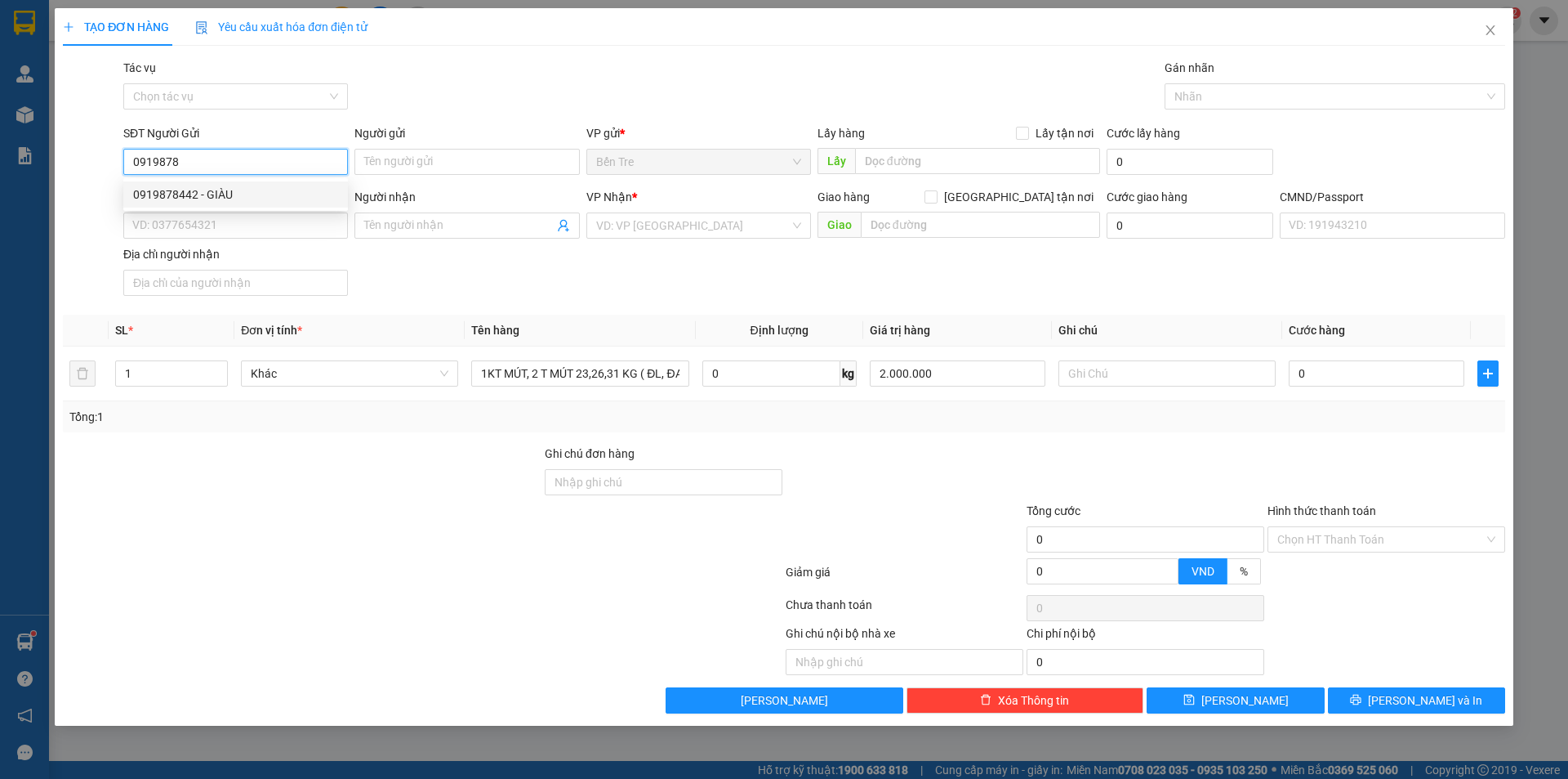
click at [251, 196] on div "0919878442 - GIÀU" at bounding box center [236, 195] width 205 height 18
type input "0919878442"
type input "GIÀU"
type input "0909940187"
type input "KIỀU"
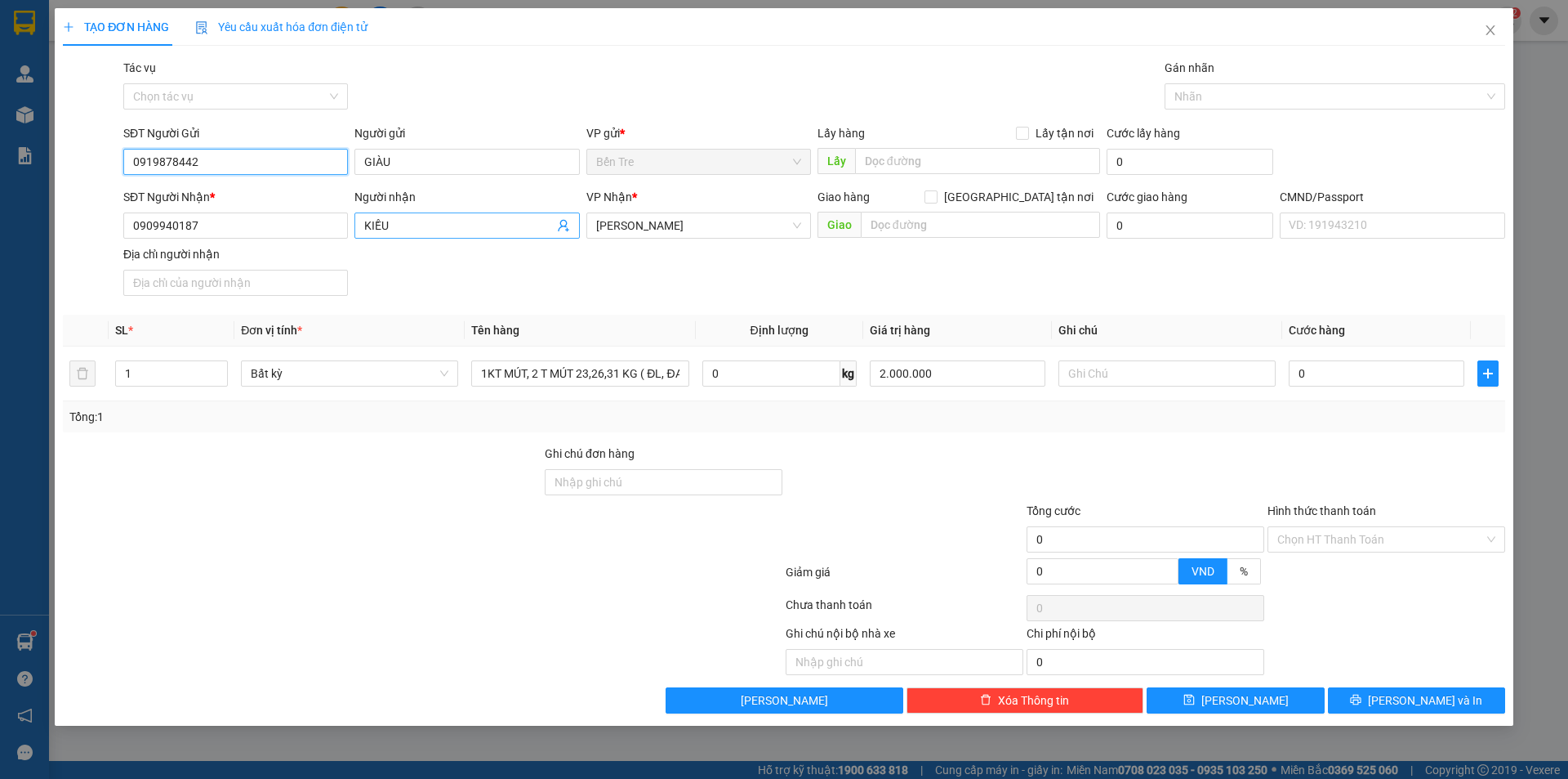
type input "0919878442"
click at [566, 233] on span at bounding box center [562, 225] width 13 height 18
click at [560, 229] on icon "user-add" at bounding box center [562, 225] width 13 height 13
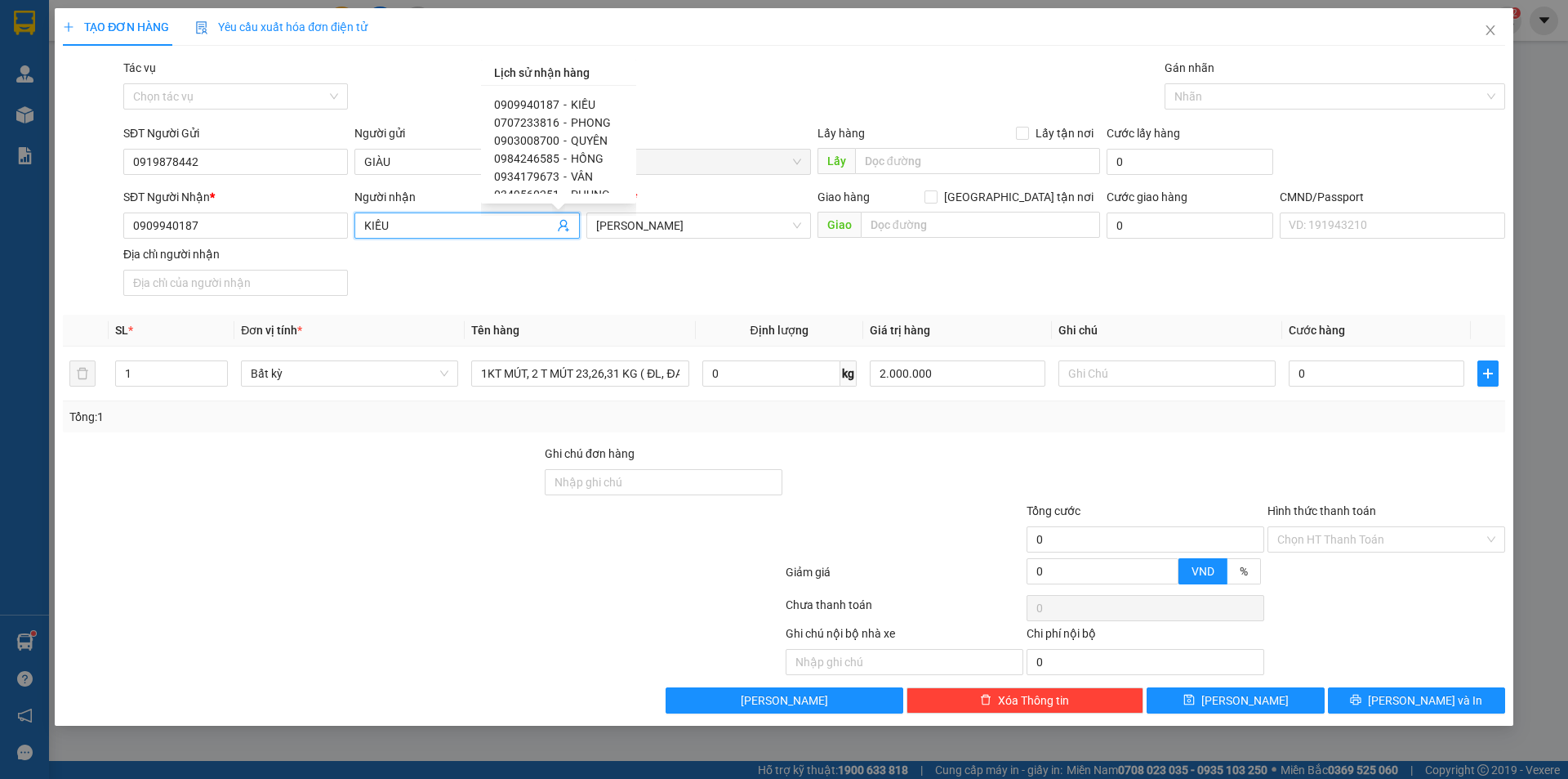
click at [564, 140] on div "0903008700 - QUYÊN" at bounding box center [559, 140] width 129 height 18
type input "0903008700"
type input "QUYÊN"
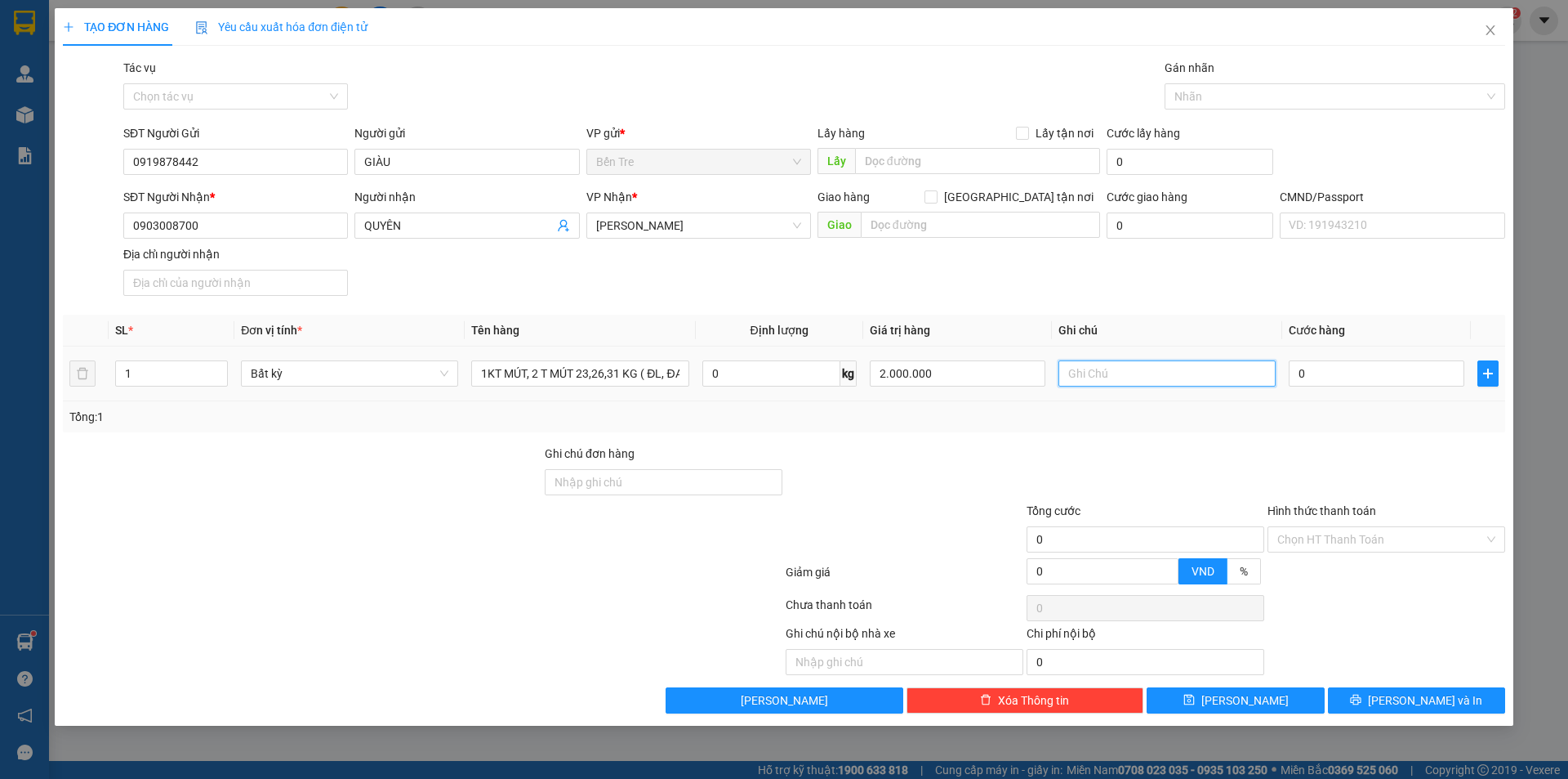
click at [1121, 367] on input "text" at bounding box center [1167, 373] width 217 height 26
type input "10H NHÂN"
click at [1340, 377] on input "0" at bounding box center [1377, 373] width 176 height 26
type input "1"
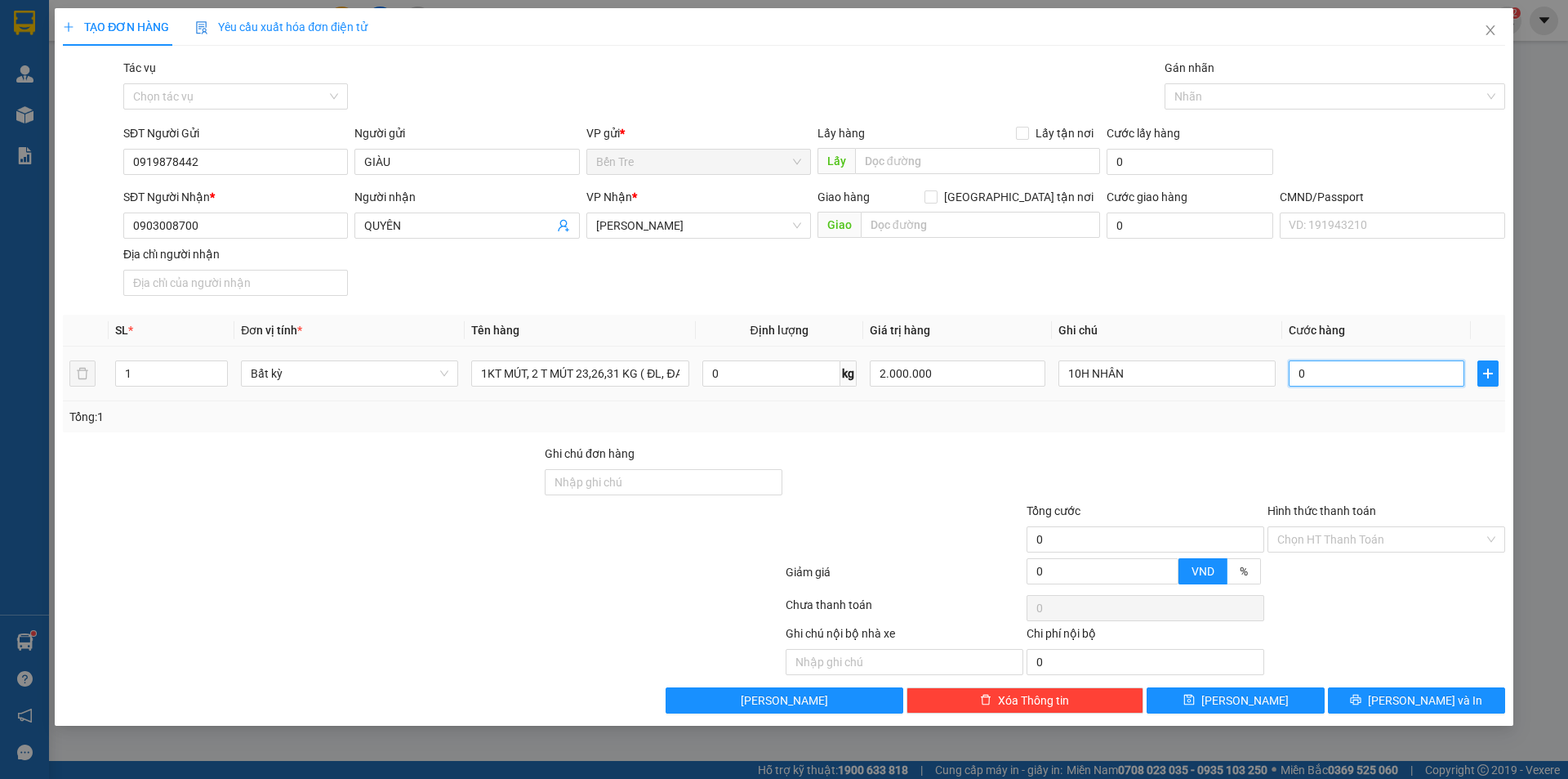
type input "1"
type input "14"
type input "140"
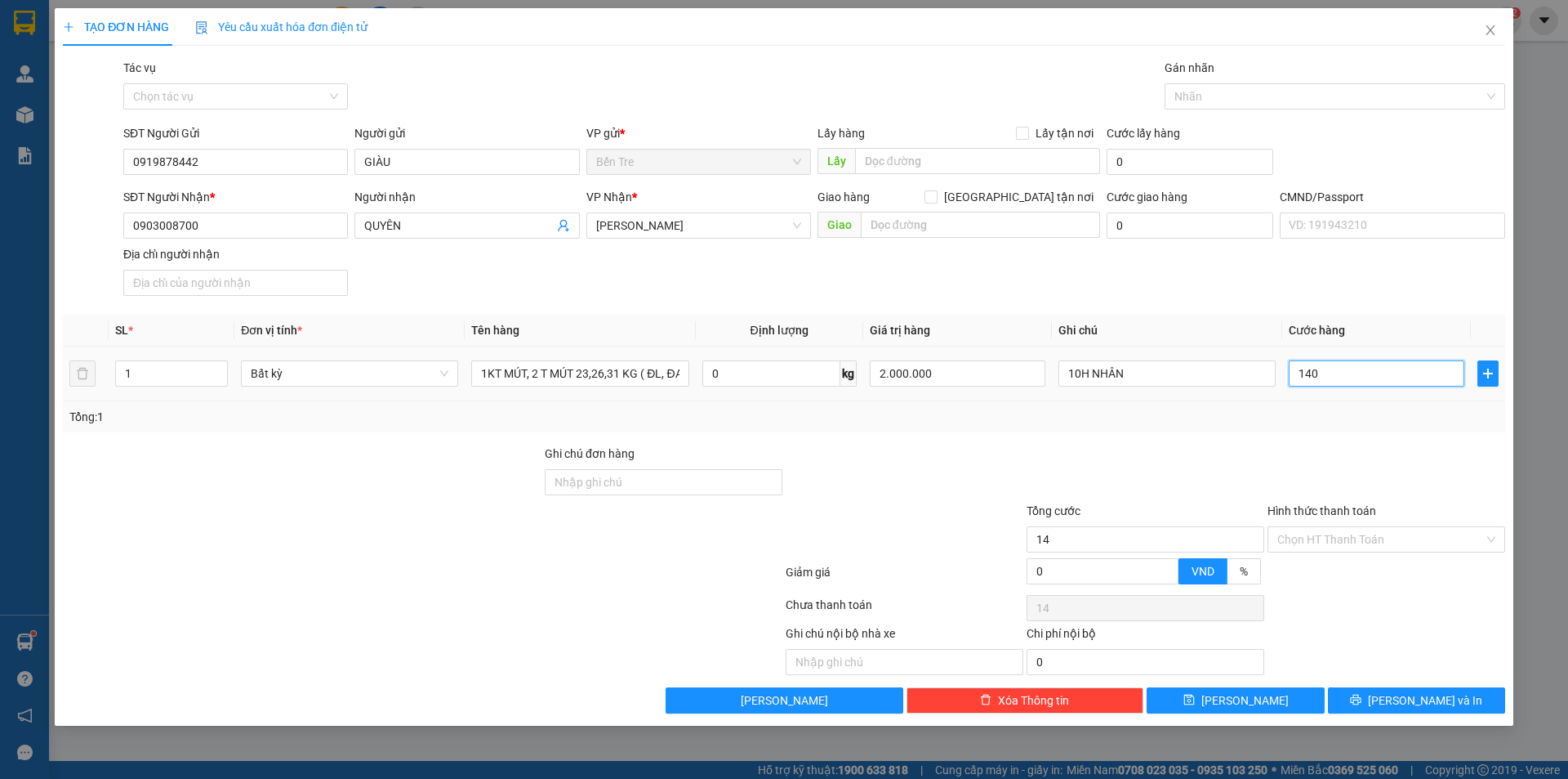
type input "140"
type input "140.000"
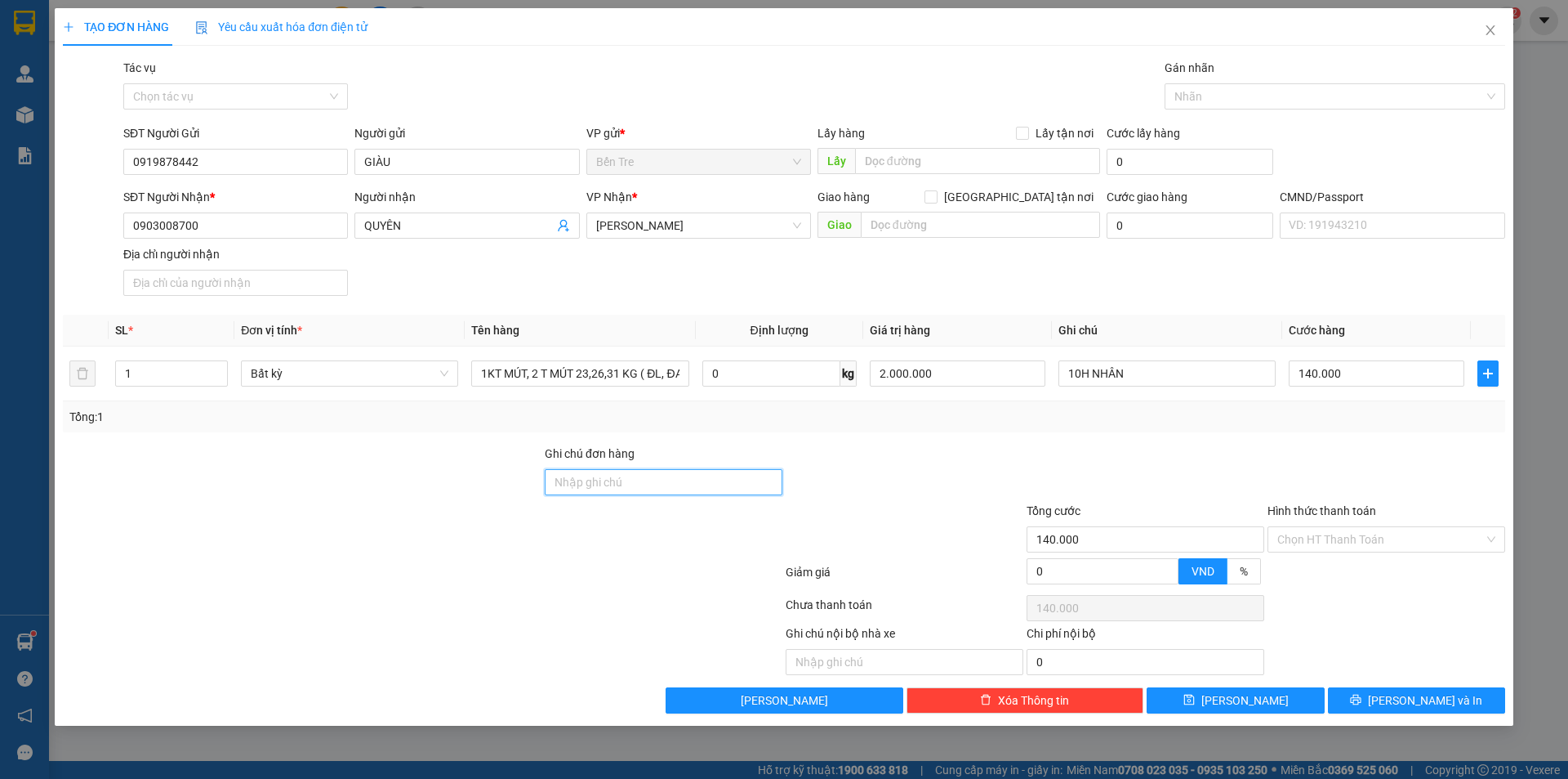
click at [637, 477] on input "Ghi chú đơn hàng" at bounding box center [663, 482] width 238 height 26
type input "HCK+10"
click at [905, 441] on div "Transit Pickup Surcharge Ids Transit Deliver Surcharge Ids Transit Deliver Surc…" at bounding box center [784, 386] width 1443 height 655
drag, startPoint x: 245, startPoint y: 170, endPoint x: 46, endPoint y: 196, distance: 200.7
click at [46, 196] on div "TẠO ĐƠN HÀNG Yêu cầu xuất hóa đơn điện tử Transit Pickup Surcharge Ids Transit …" at bounding box center [784, 389] width 1568 height 779
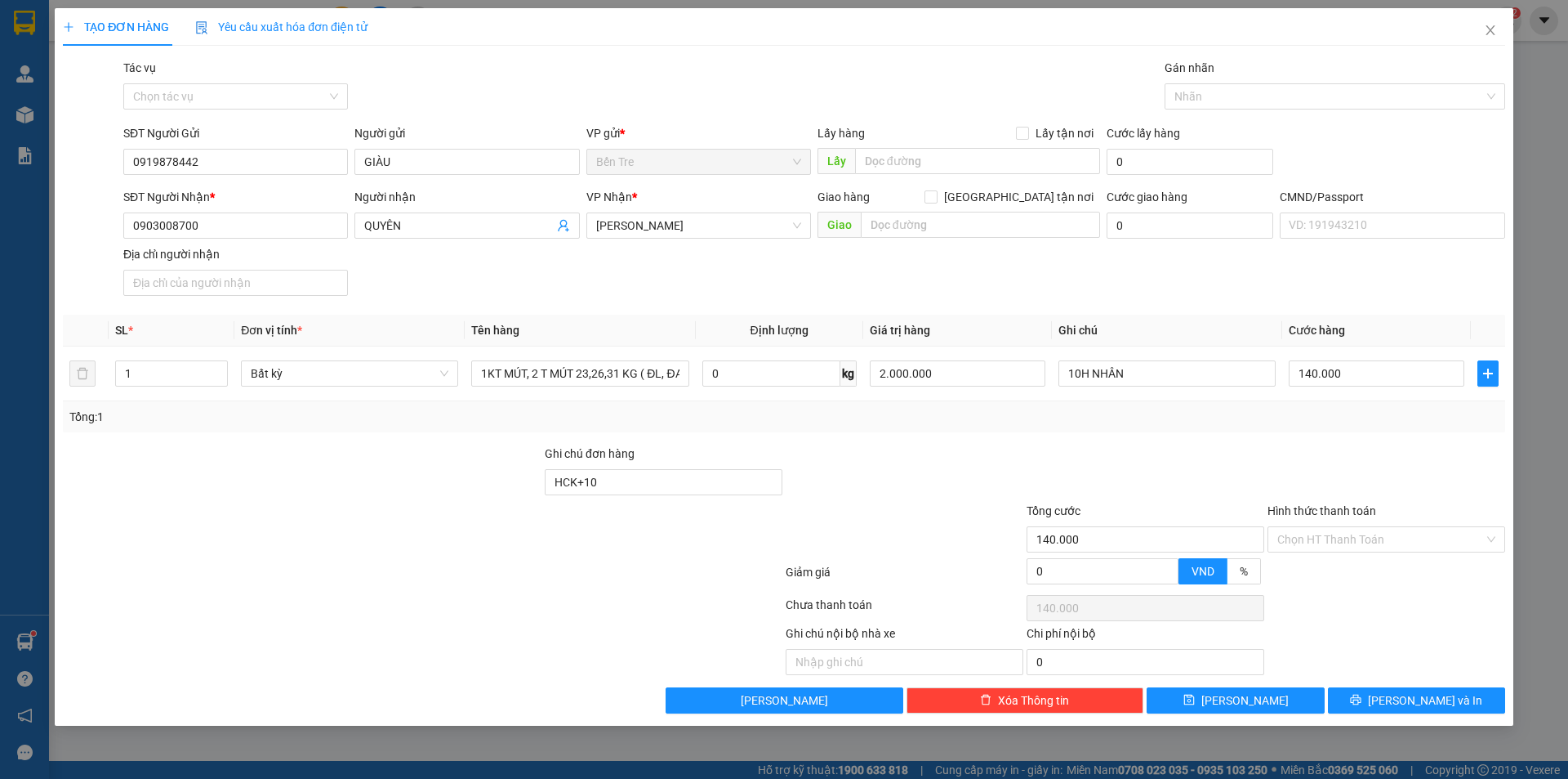
drag, startPoint x: 1300, startPoint y: 536, endPoint x: 1304, endPoint y: 553, distance: 17.5
click at [1300, 537] on input "Hình thức thanh toán" at bounding box center [1381, 539] width 206 height 25
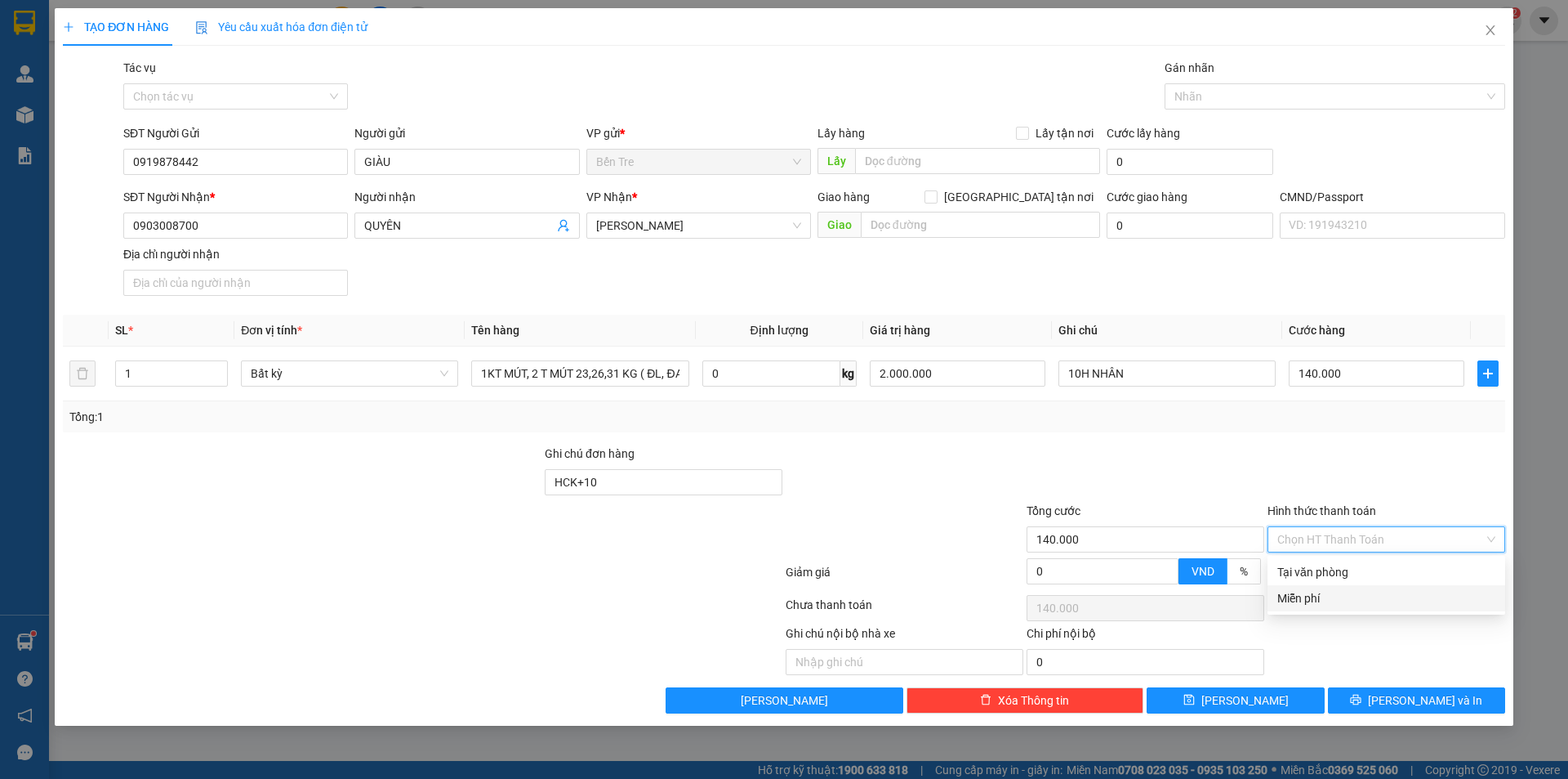
click at [1298, 586] on div "Miễn phí" at bounding box center [1386, 598] width 238 height 26
type input "0"
click at [1313, 543] on span "Miễn phí" at bounding box center [1386, 539] width 218 height 25
click at [1315, 567] on div "Tại văn phòng" at bounding box center [1386, 572] width 218 height 18
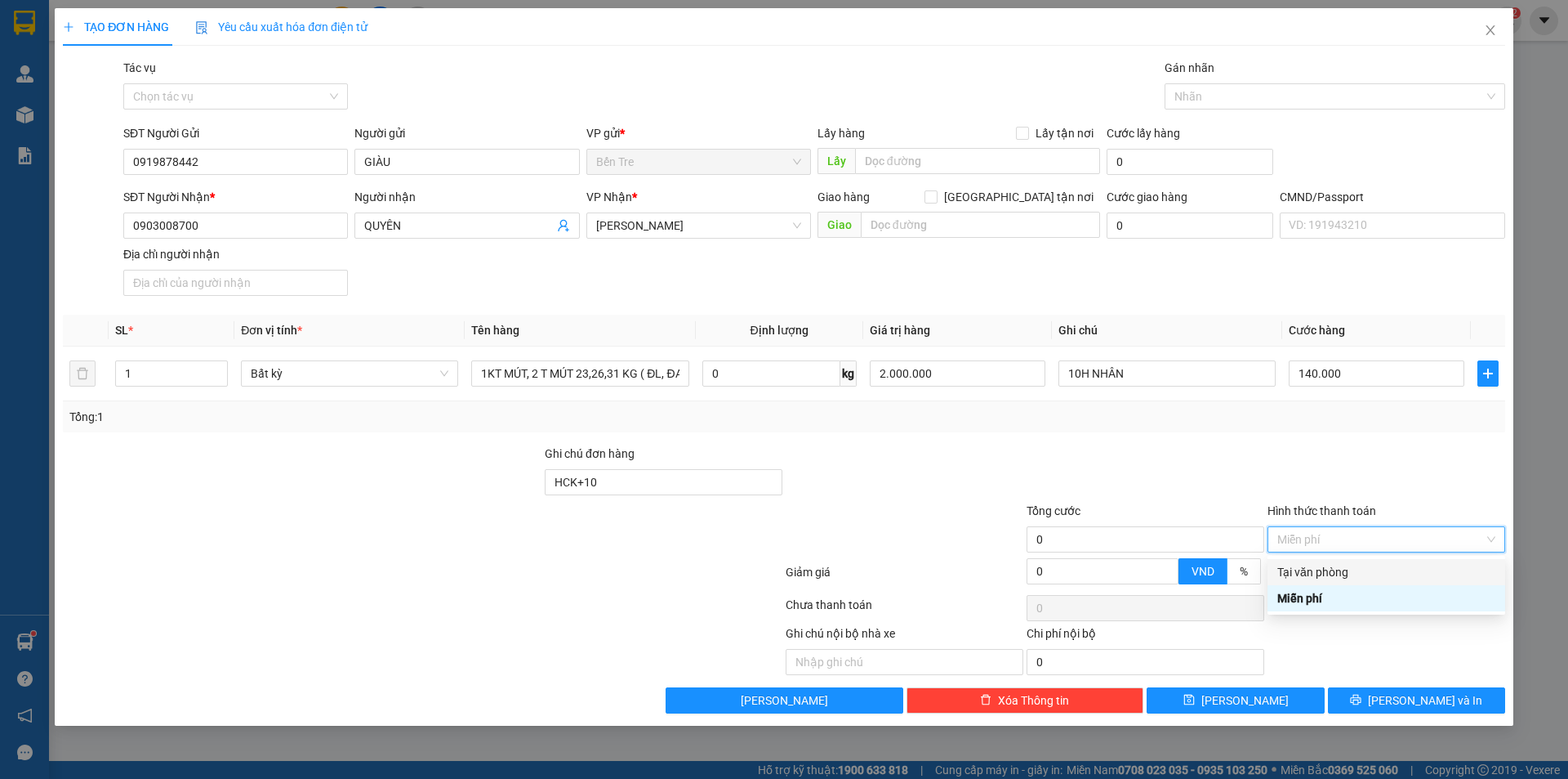
type input "140.000"
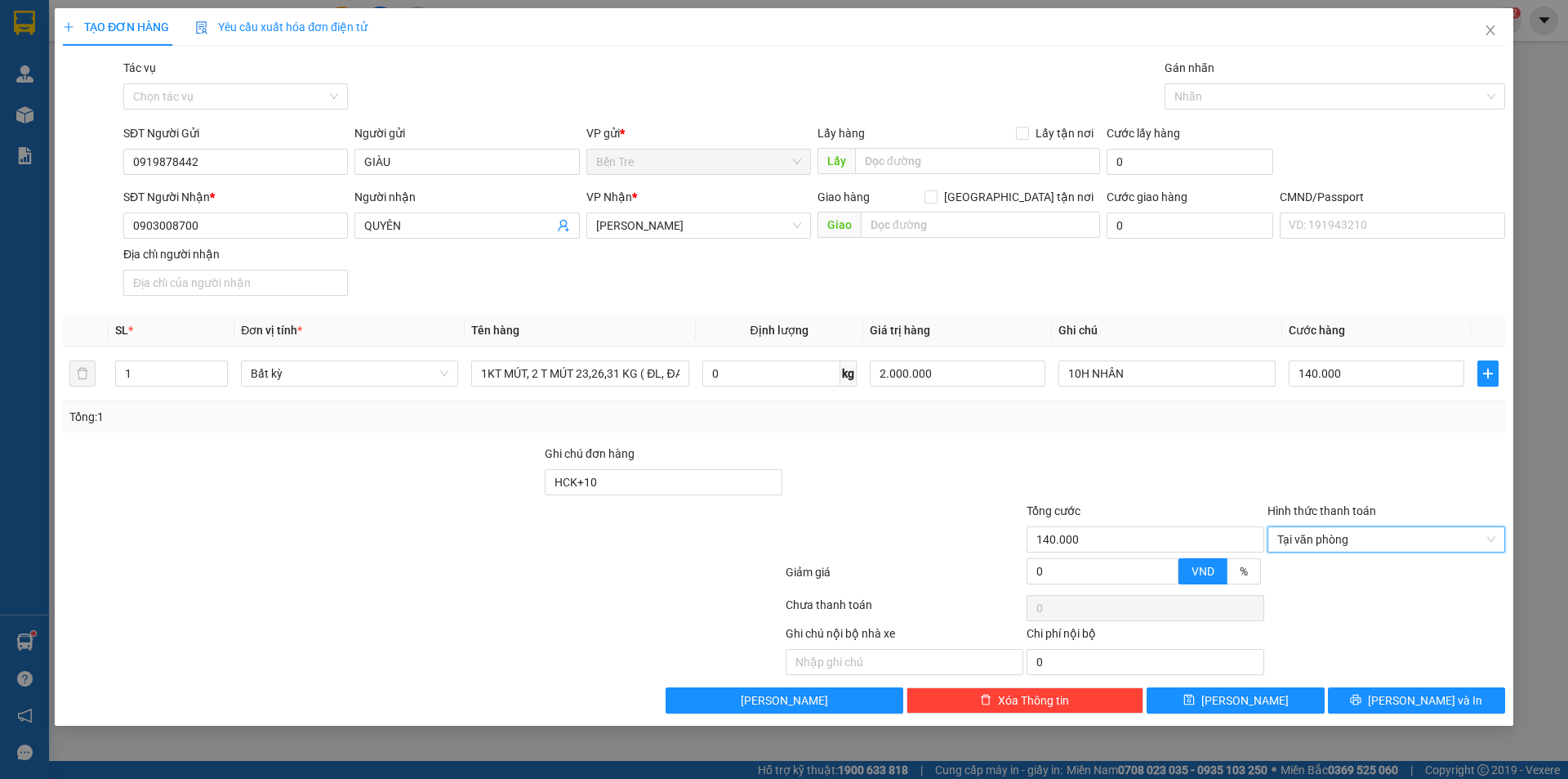
click at [1213, 469] on div at bounding box center [1146, 473] width 241 height 57
click at [221, 364] on span "up" at bounding box center [219, 369] width 10 height 10
type input "3"
click at [221, 364] on span "up" at bounding box center [219, 369] width 10 height 10
click at [1295, 456] on div at bounding box center [1386, 473] width 241 height 57
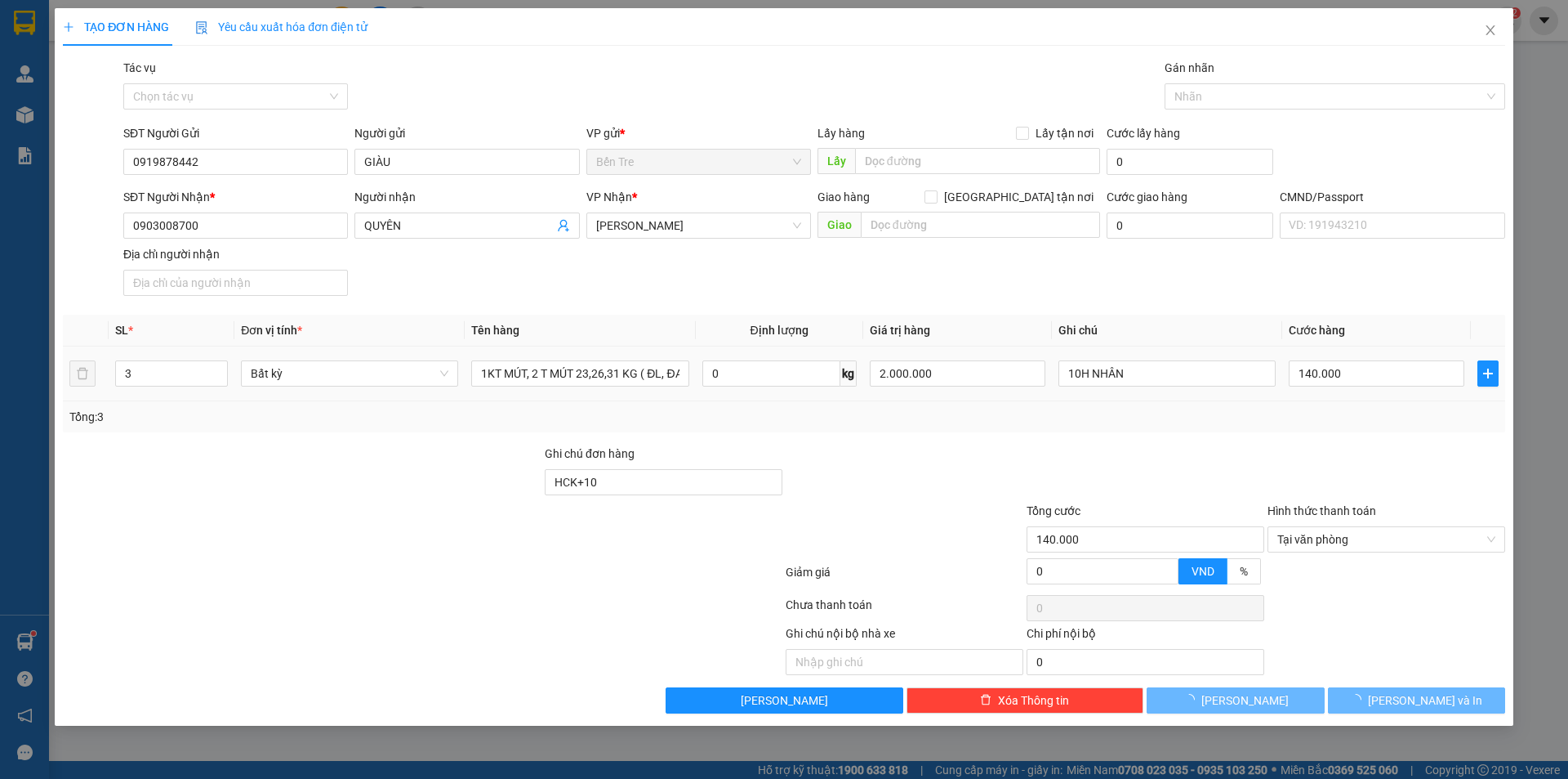
click at [1334, 456] on div at bounding box center [1386, 473] width 241 height 57
type input "0"
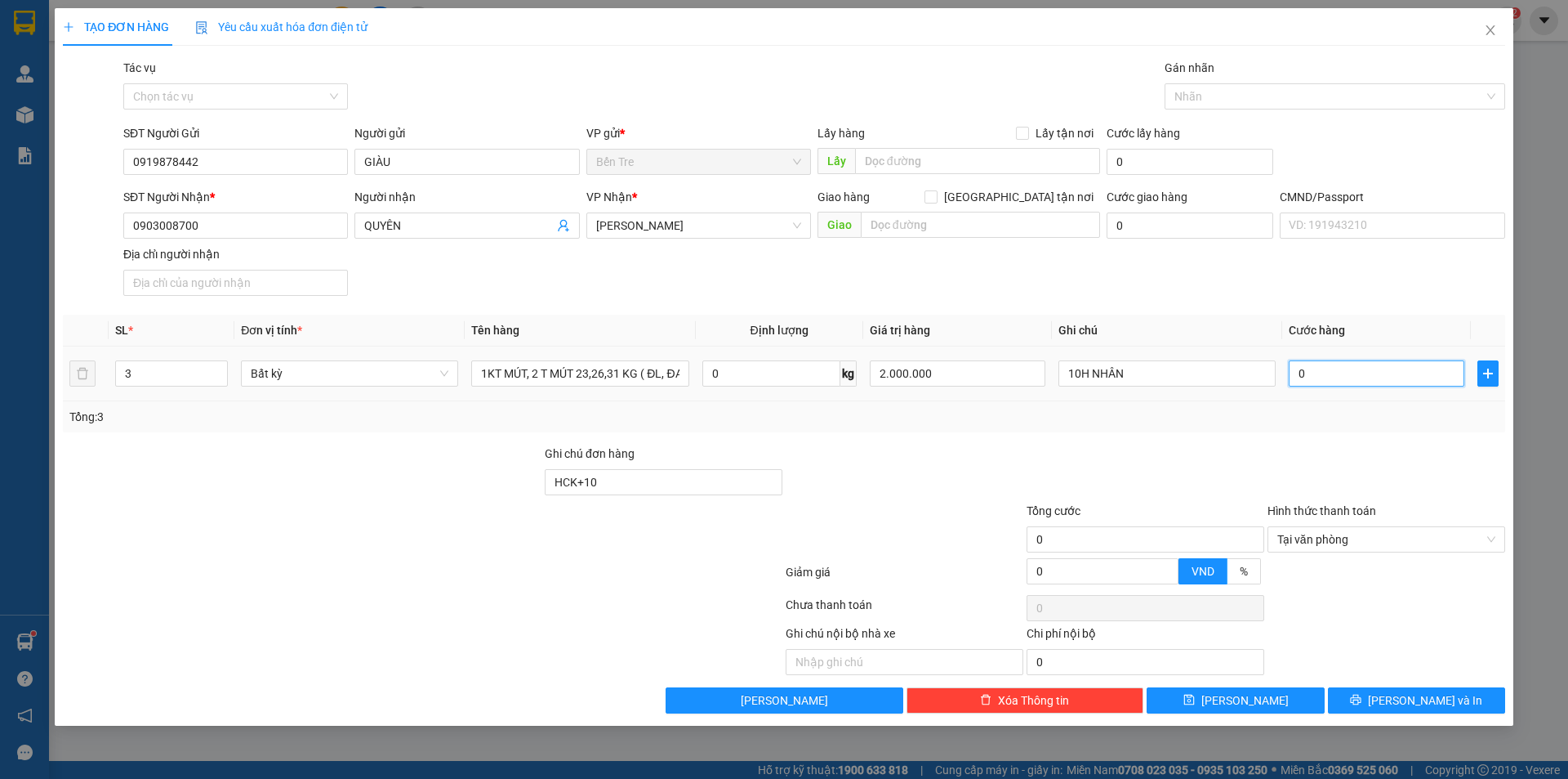
click at [1354, 381] on input "0" at bounding box center [1377, 373] width 176 height 26
type input "1"
type input "14"
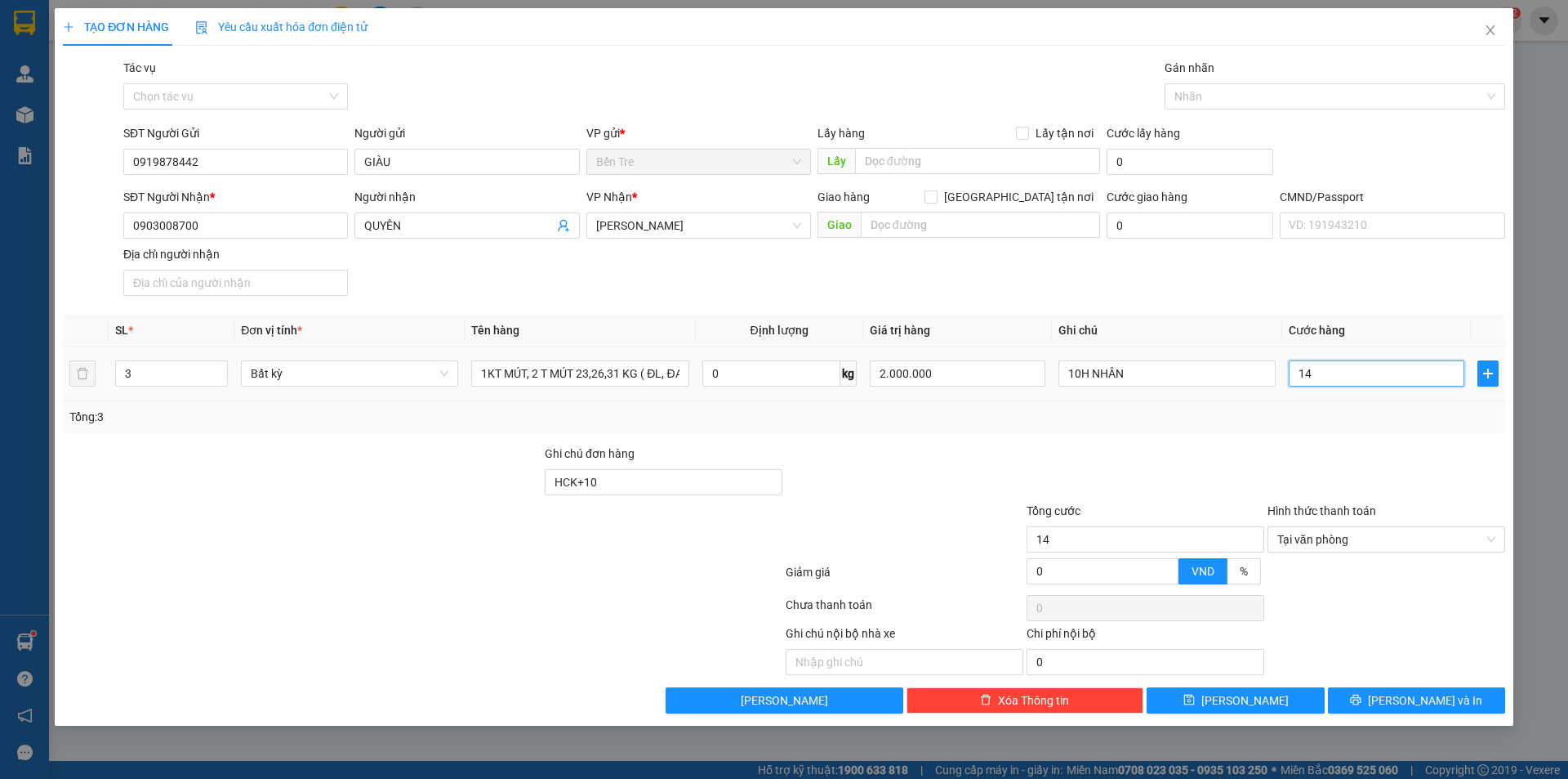
type input "140"
type input "140.000"
click at [1254, 462] on div at bounding box center [1146, 473] width 241 height 57
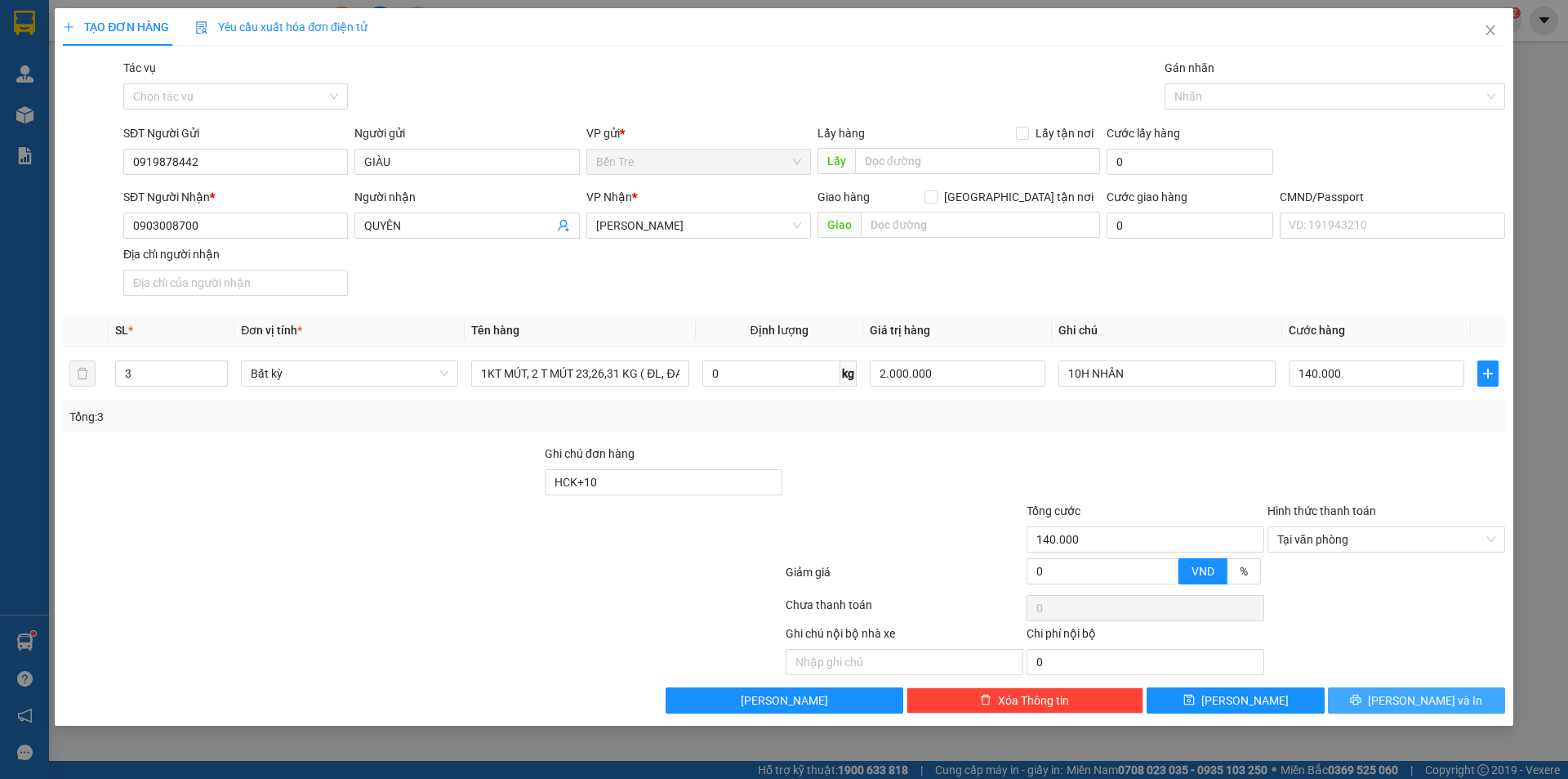
click at [1402, 700] on span "[PERSON_NAME] và In" at bounding box center [1425, 700] width 114 height 18
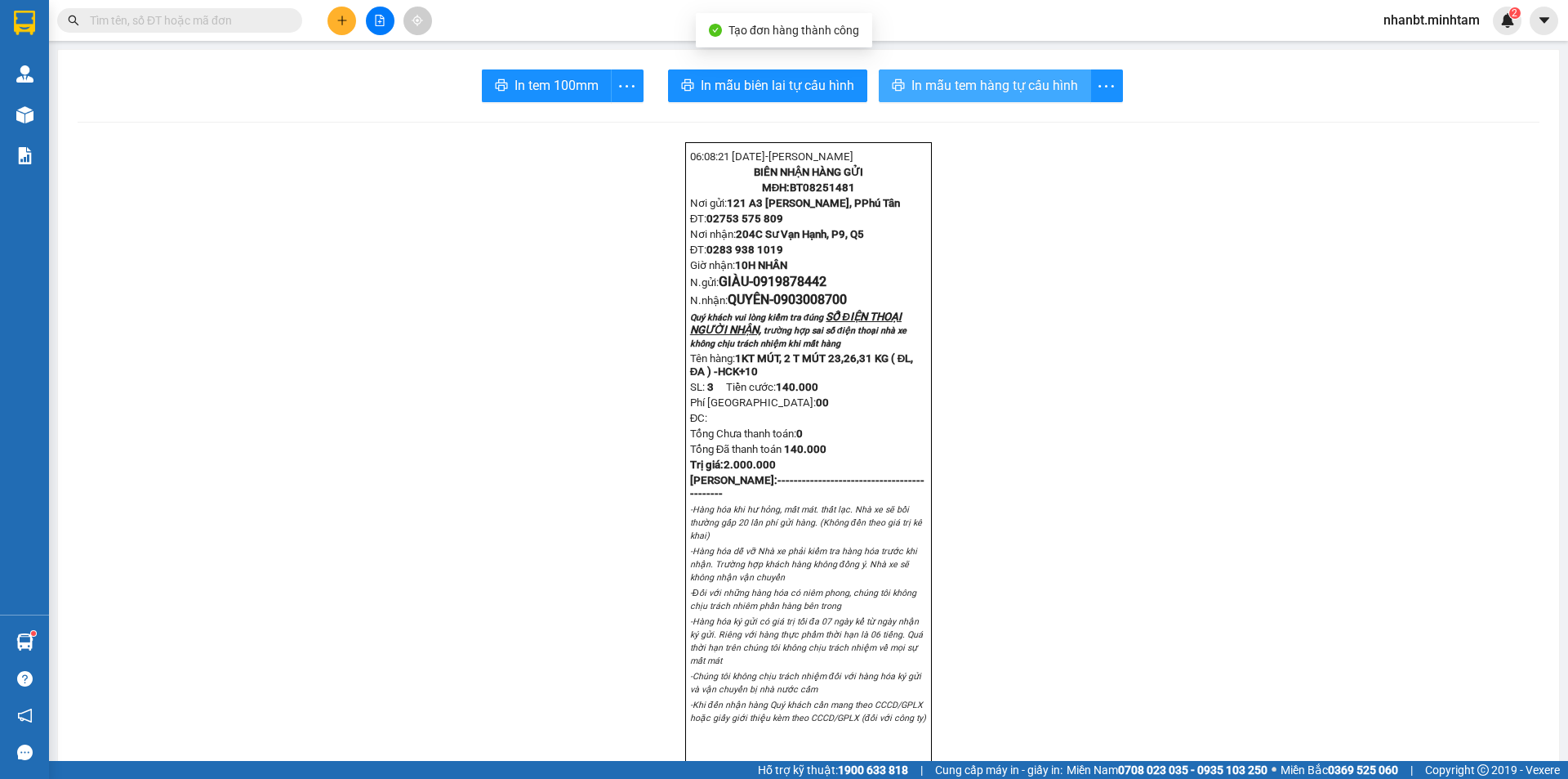
click at [1017, 99] on button "In mẫu tem hàng tự cấu hình" at bounding box center [985, 85] width 212 height 33
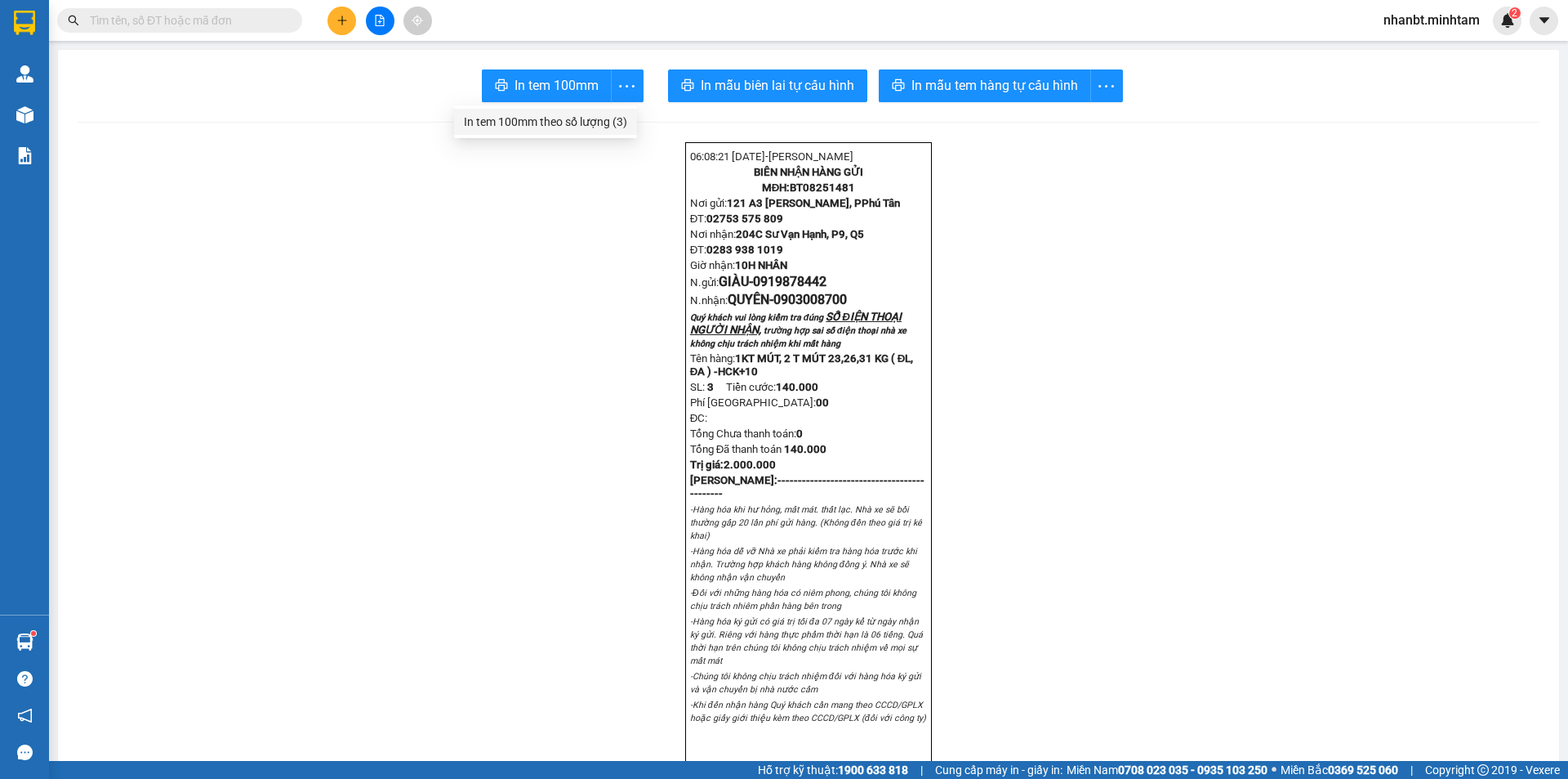
click at [573, 121] on div "In tem 100mm theo số lượng (3)" at bounding box center [546, 121] width 164 height 18
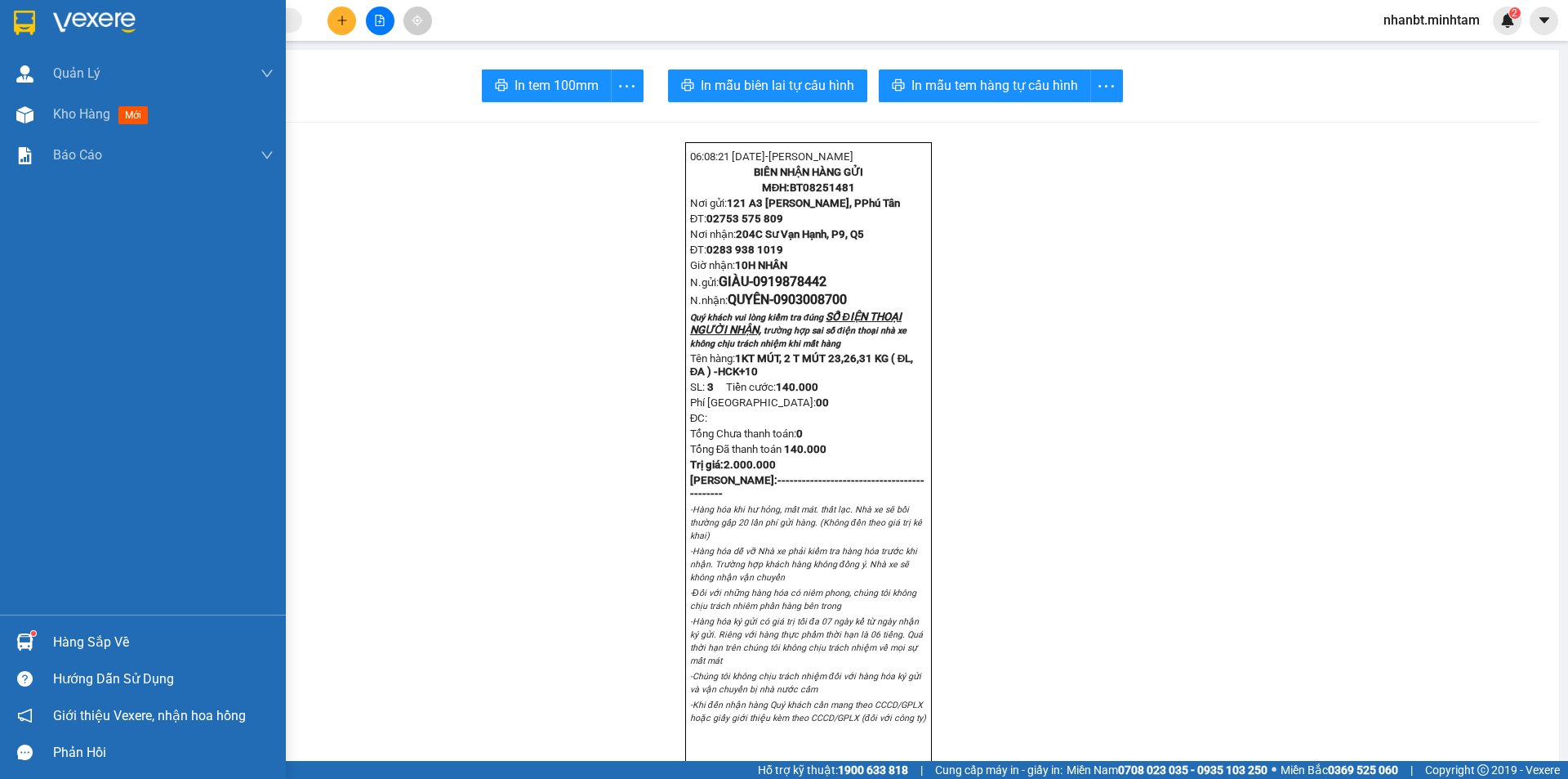
click at [61, 647] on div "Hàng sắp về" at bounding box center [163, 642] width 220 height 25
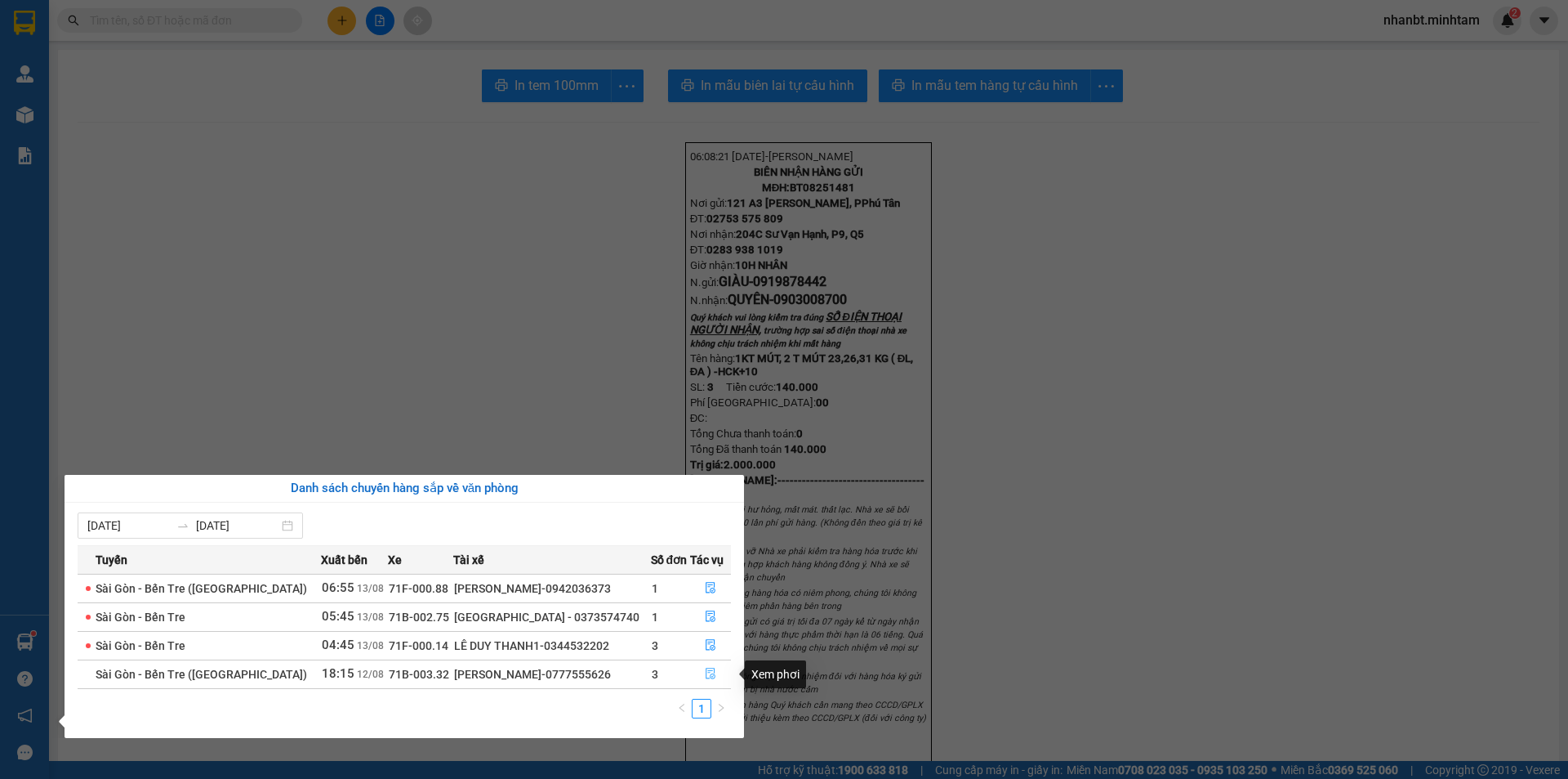
click at [707, 674] on icon "file-done" at bounding box center [710, 673] width 12 height 12
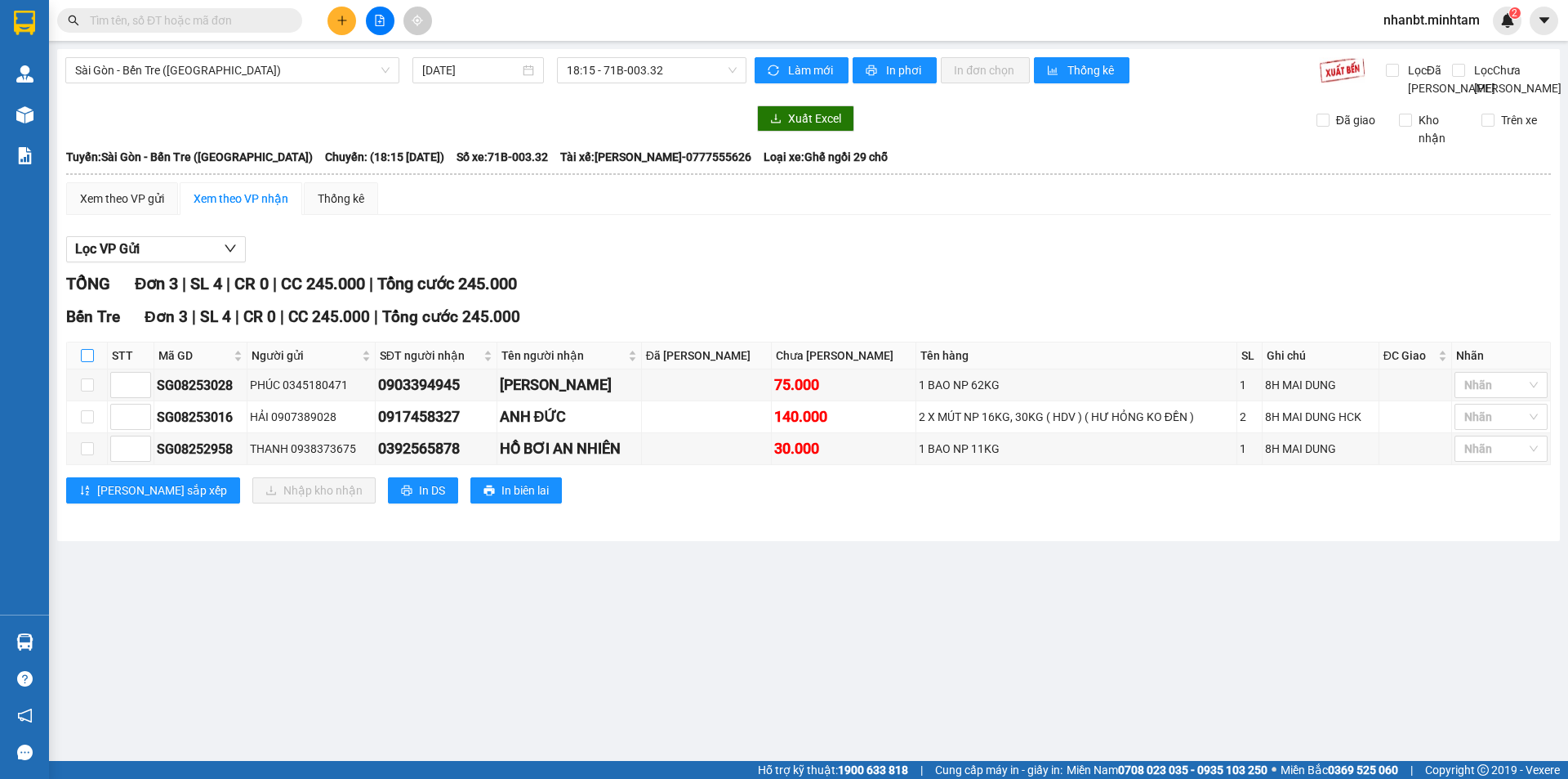
click at [83, 362] on input "checkbox" at bounding box center [87, 354] width 13 height 13
checkbox input "true"
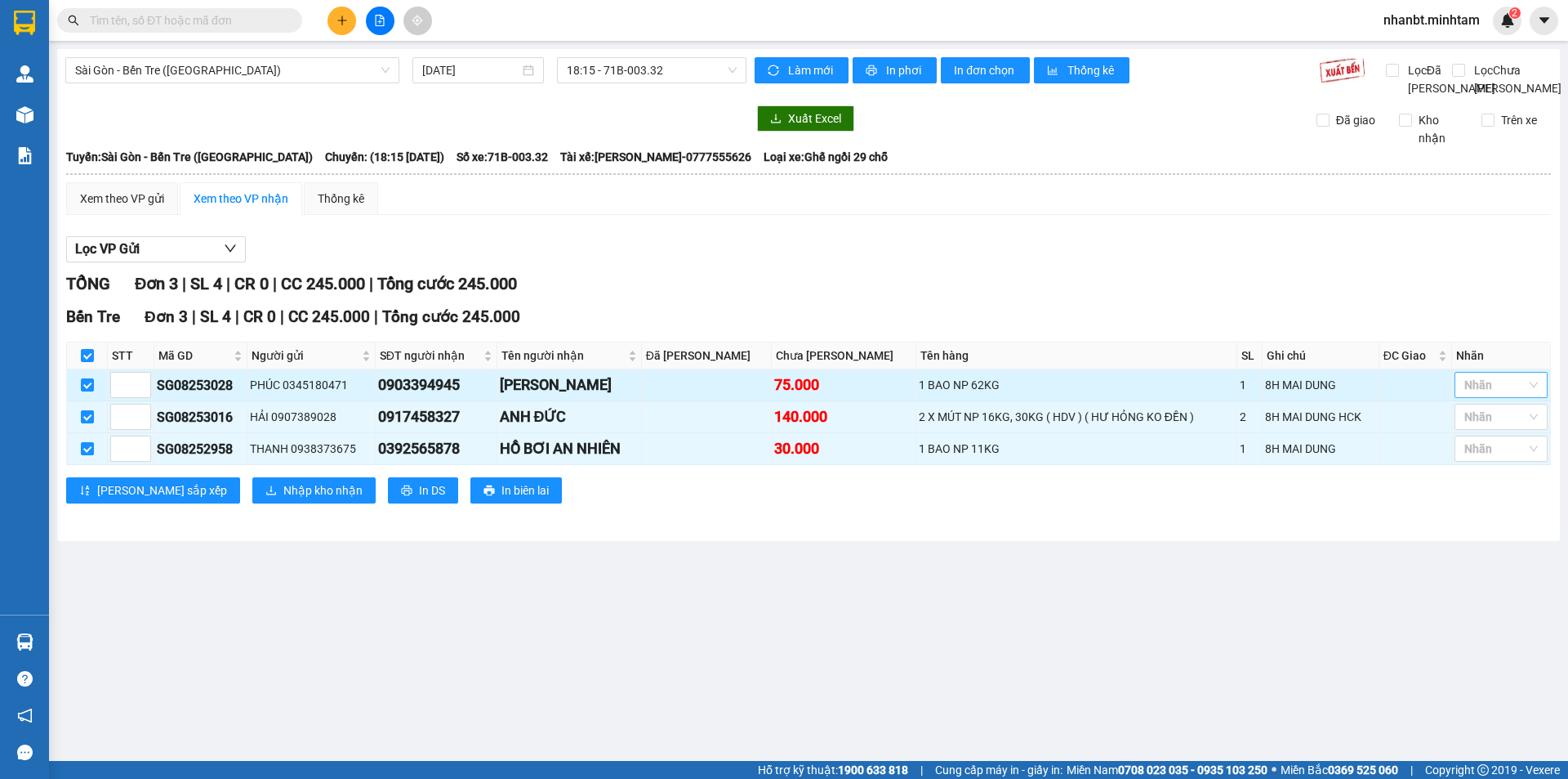
click at [1474, 395] on div at bounding box center [1493, 385] width 69 height 20
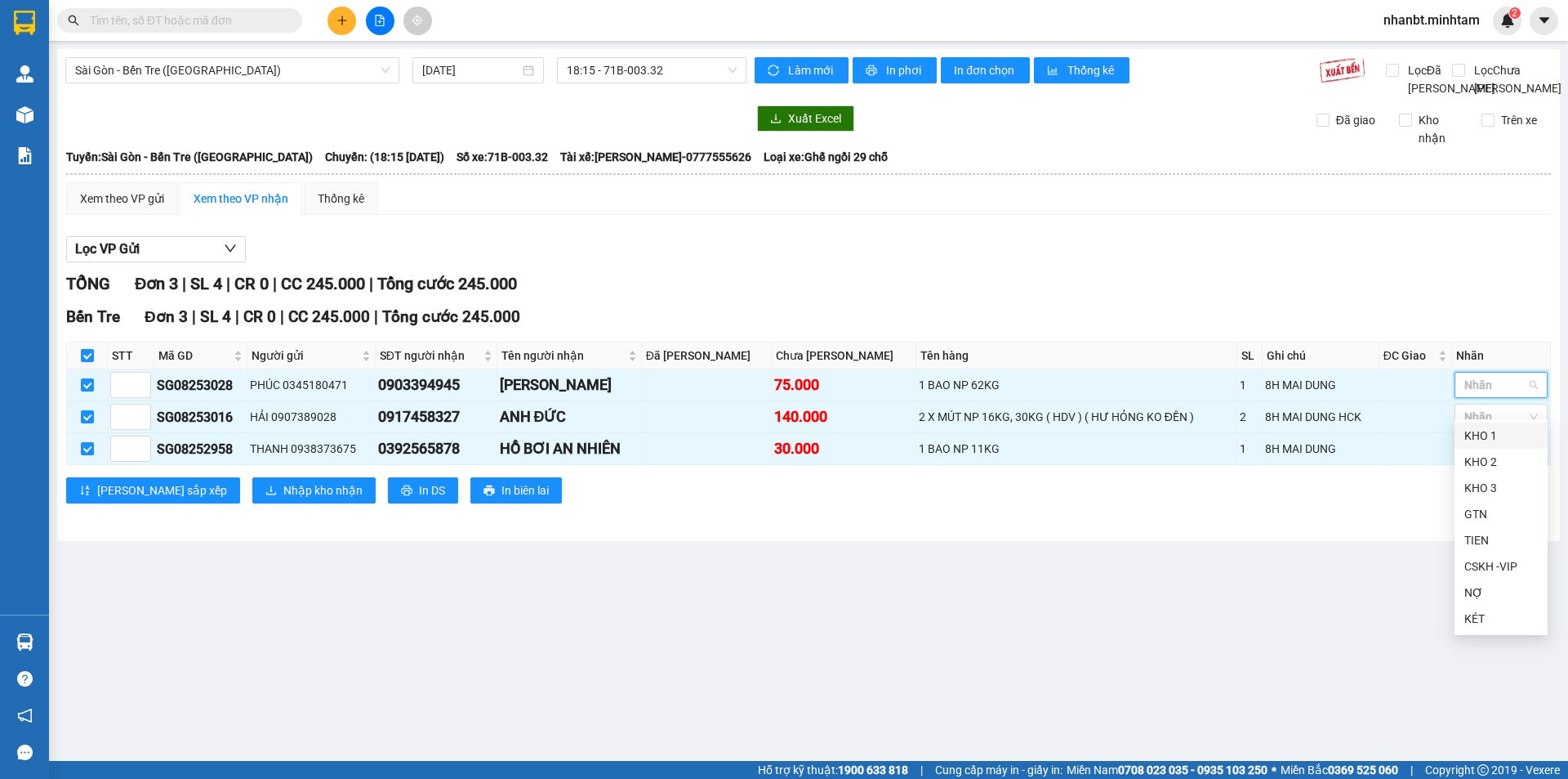
click at [1474, 435] on div "KHO 1" at bounding box center [1501, 435] width 73 height 18
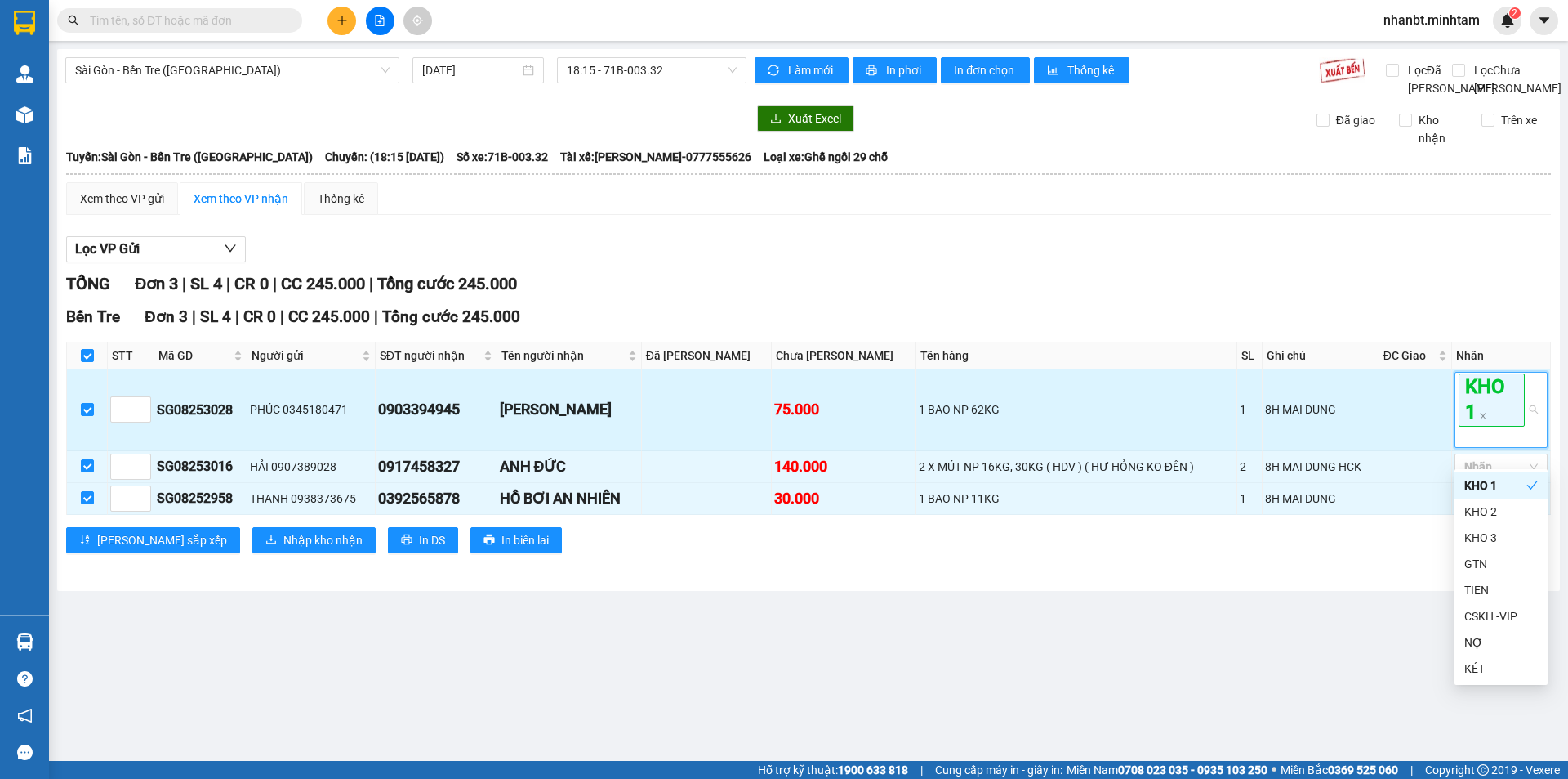
click at [1428, 424] on td at bounding box center [1416, 410] width 73 height 81
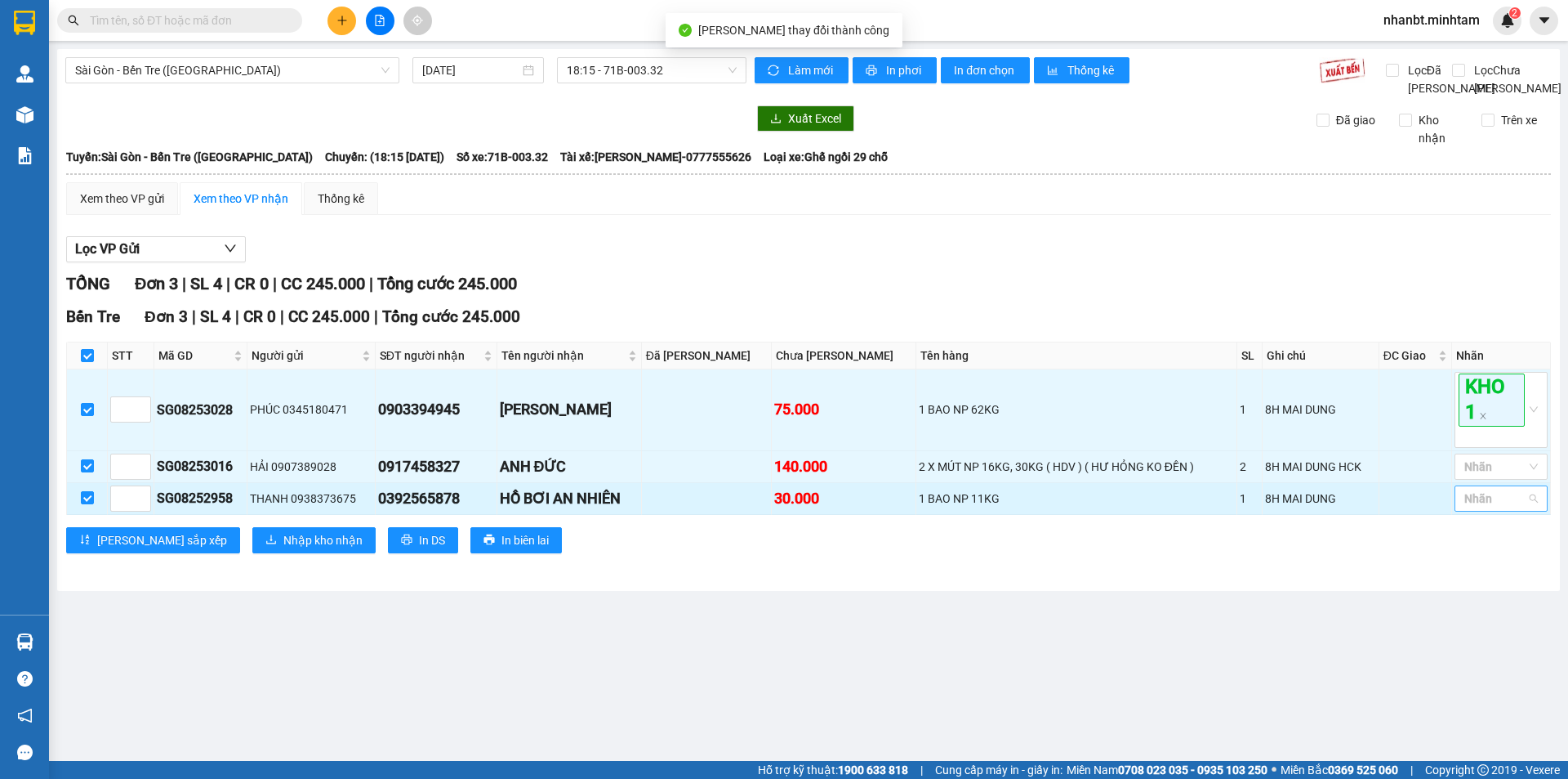
click at [1471, 508] on div at bounding box center [1493, 499] width 69 height 20
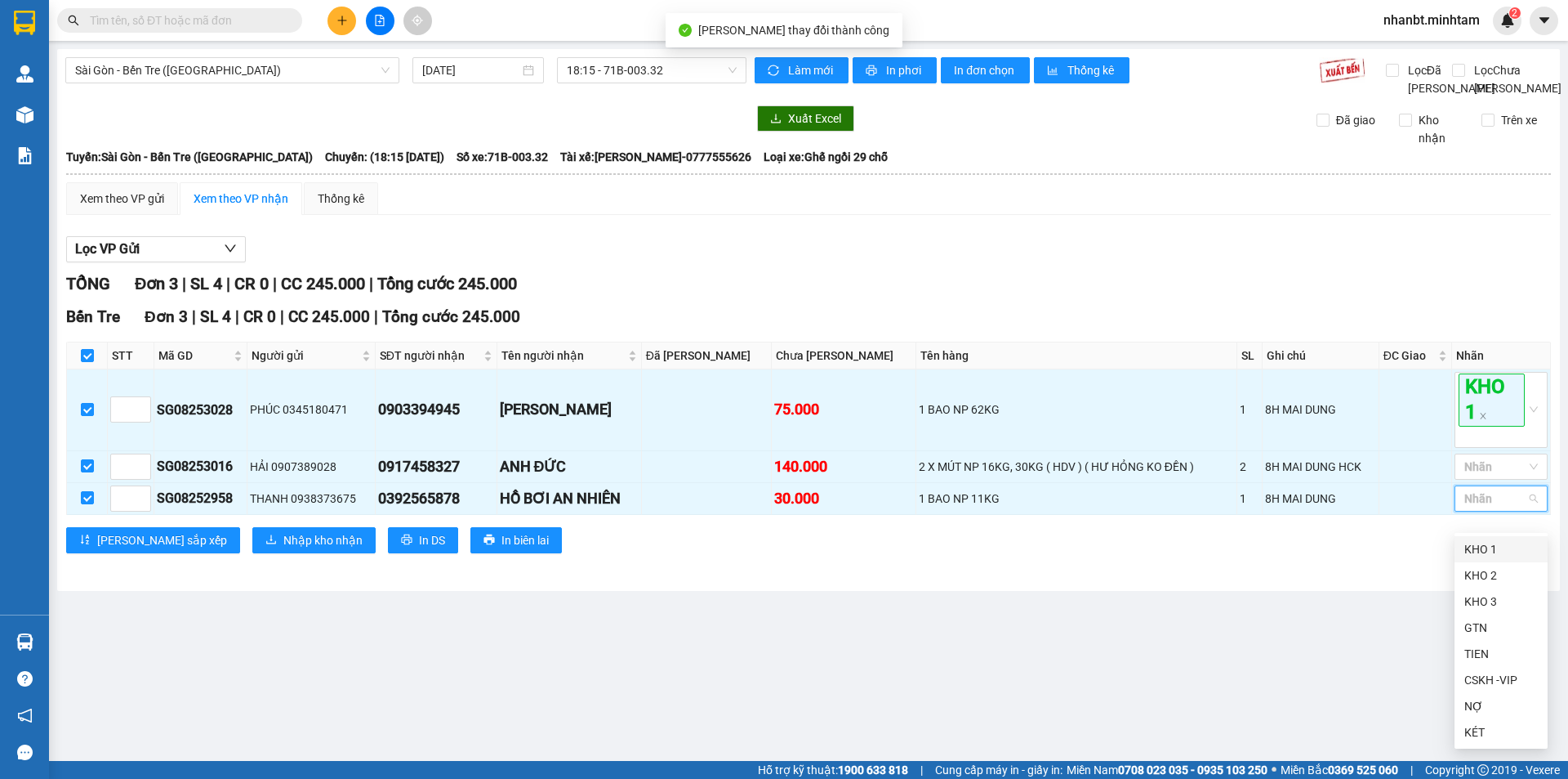
click at [1475, 549] on div "KHO 1" at bounding box center [1501, 549] width 73 height 18
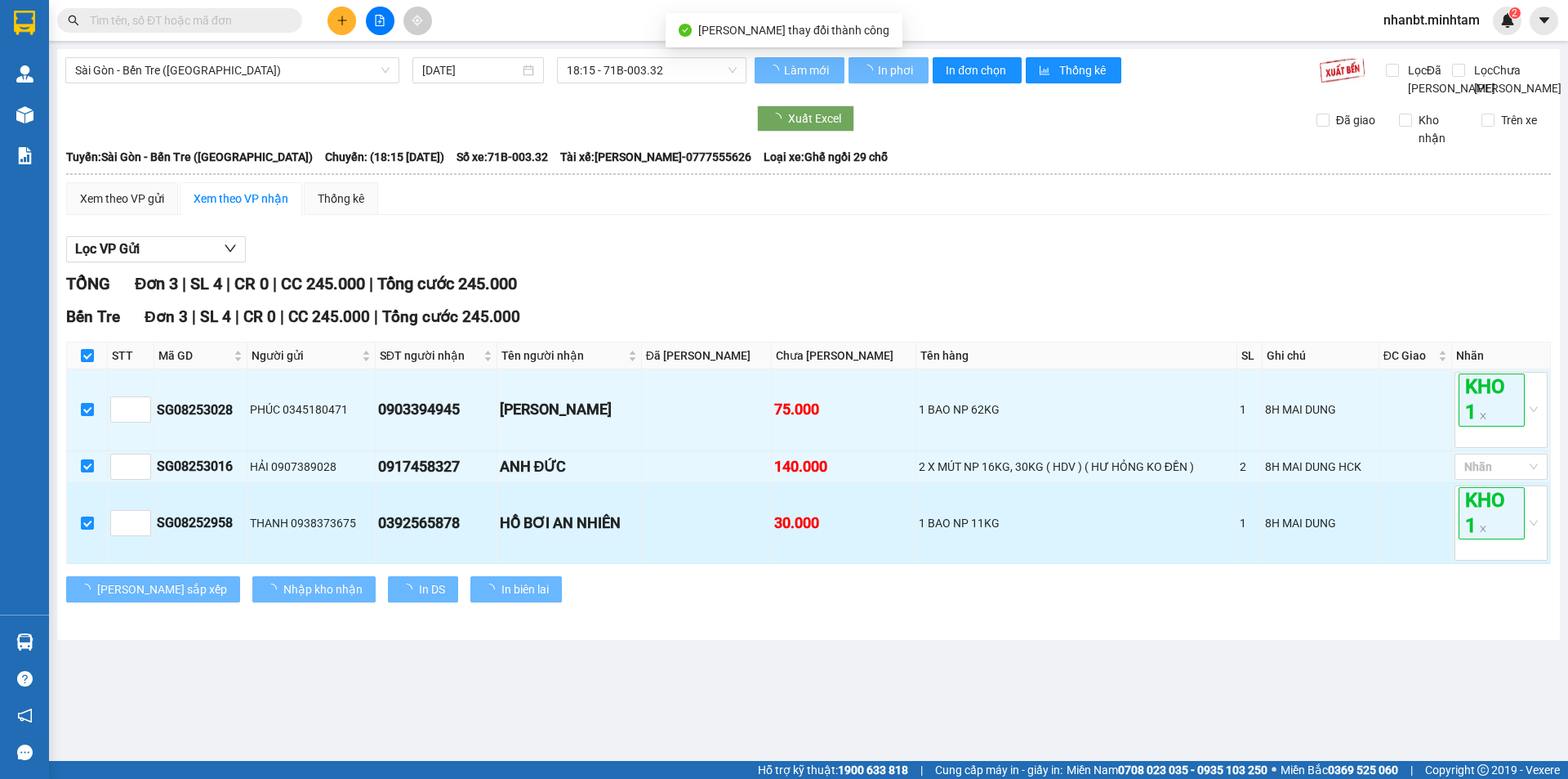
click at [1408, 538] on td at bounding box center [1416, 523] width 73 height 81
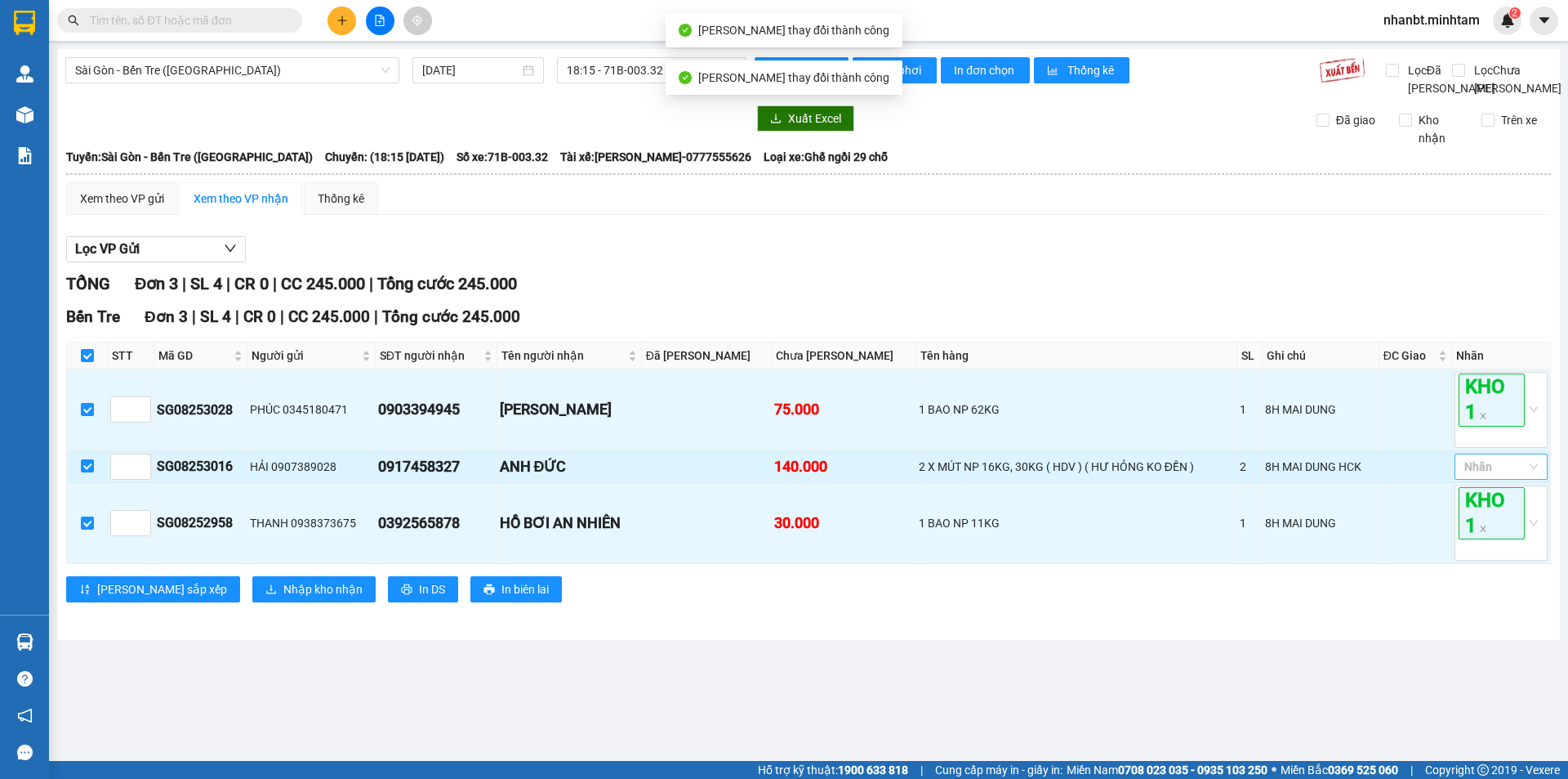
click at [1478, 477] on div at bounding box center [1493, 467] width 69 height 20
drag, startPoint x: 1483, startPoint y: 545, endPoint x: 1466, endPoint y: 538, distance: 18.4
click at [1482, 546] on div "KHO 2" at bounding box center [1501, 543] width 73 height 18
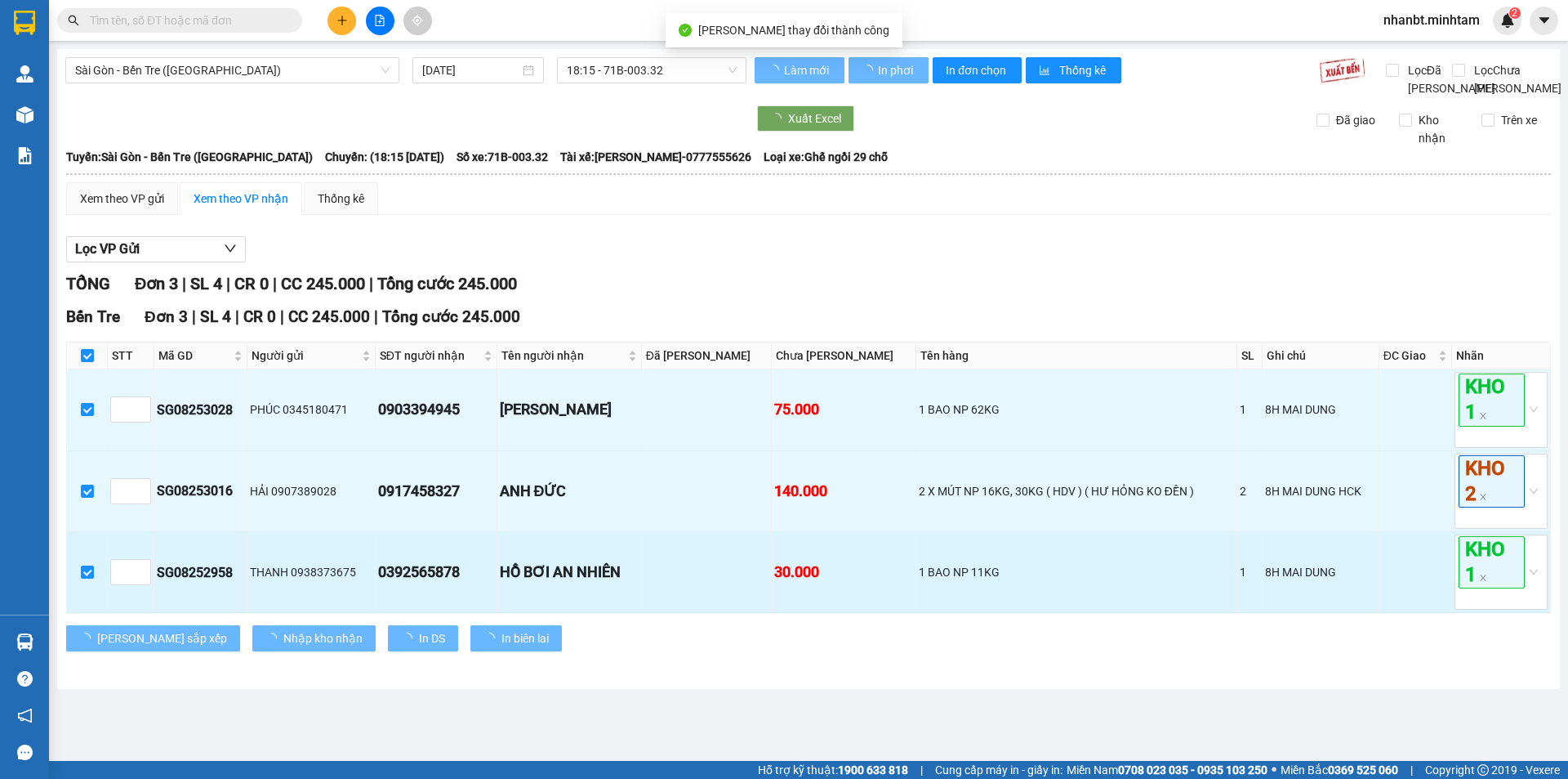
drag, startPoint x: 1410, startPoint y: 510, endPoint x: 145, endPoint y: 566, distance: 1266.2
click at [1403, 510] on td at bounding box center [1416, 492] width 73 height 81
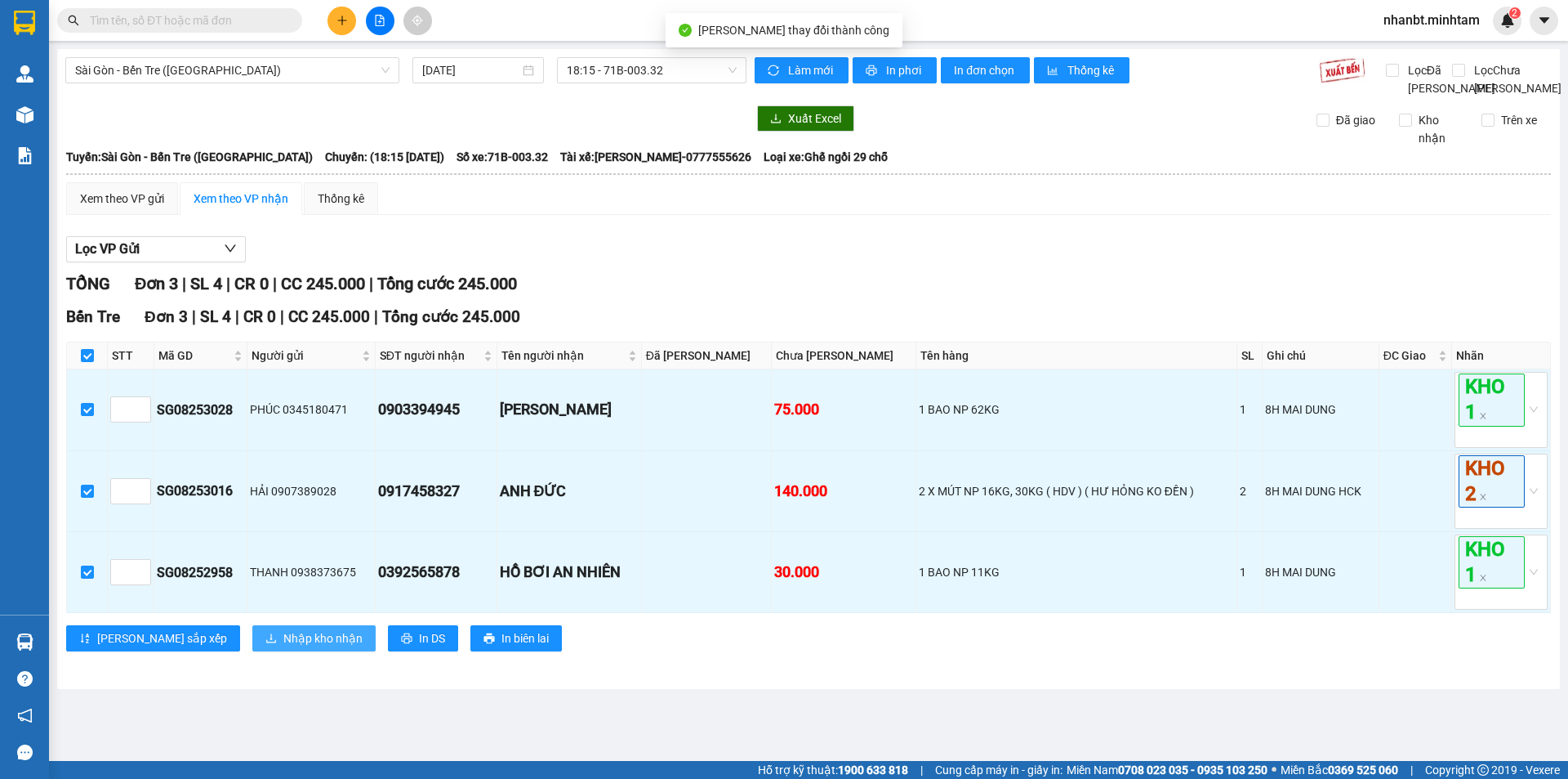
click at [283, 648] on span "Nhập kho nhận" at bounding box center [323, 638] width 79 height 18
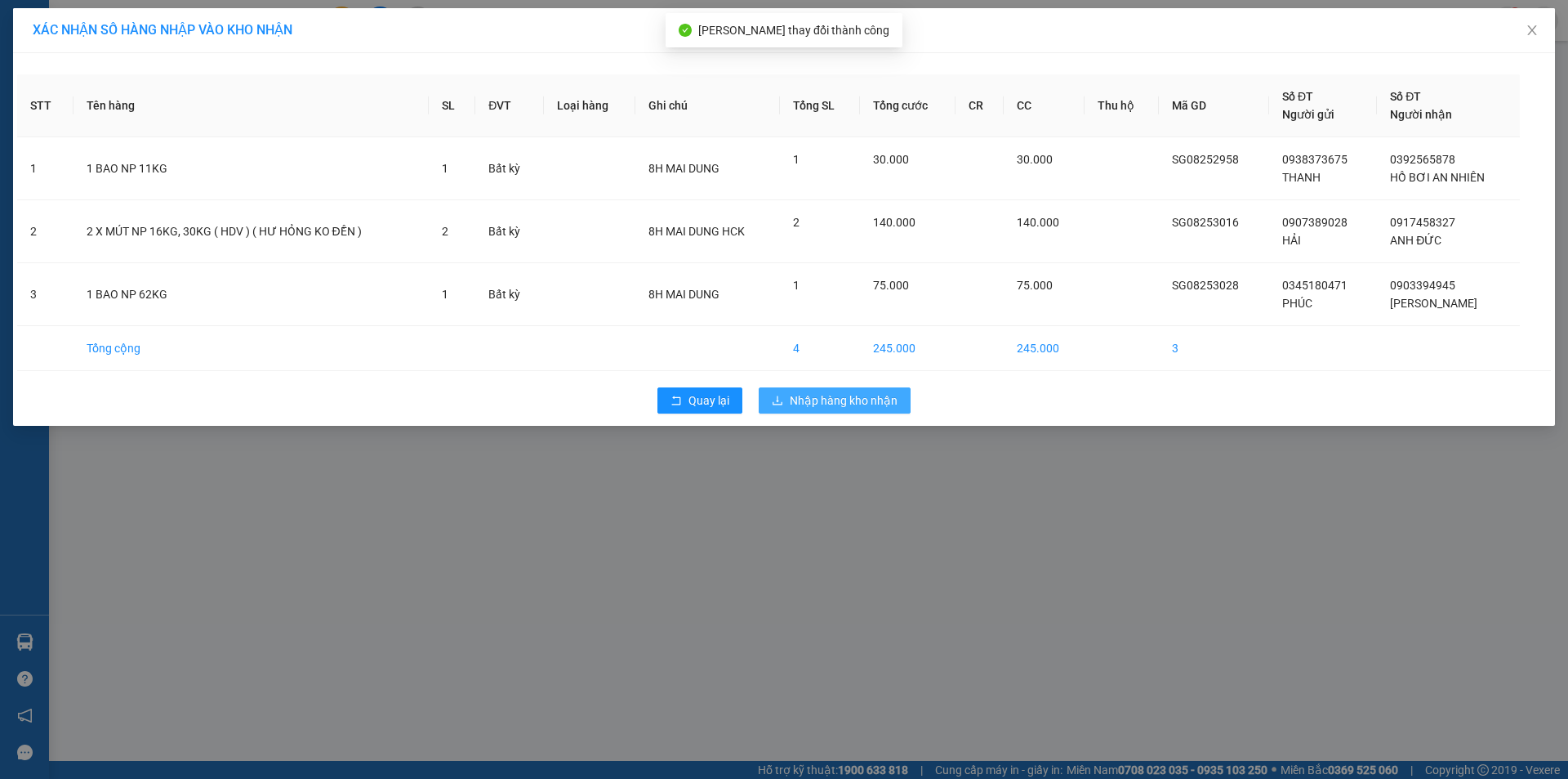
click at [820, 396] on span "Nhập hàng kho nhận" at bounding box center [843, 400] width 108 height 18
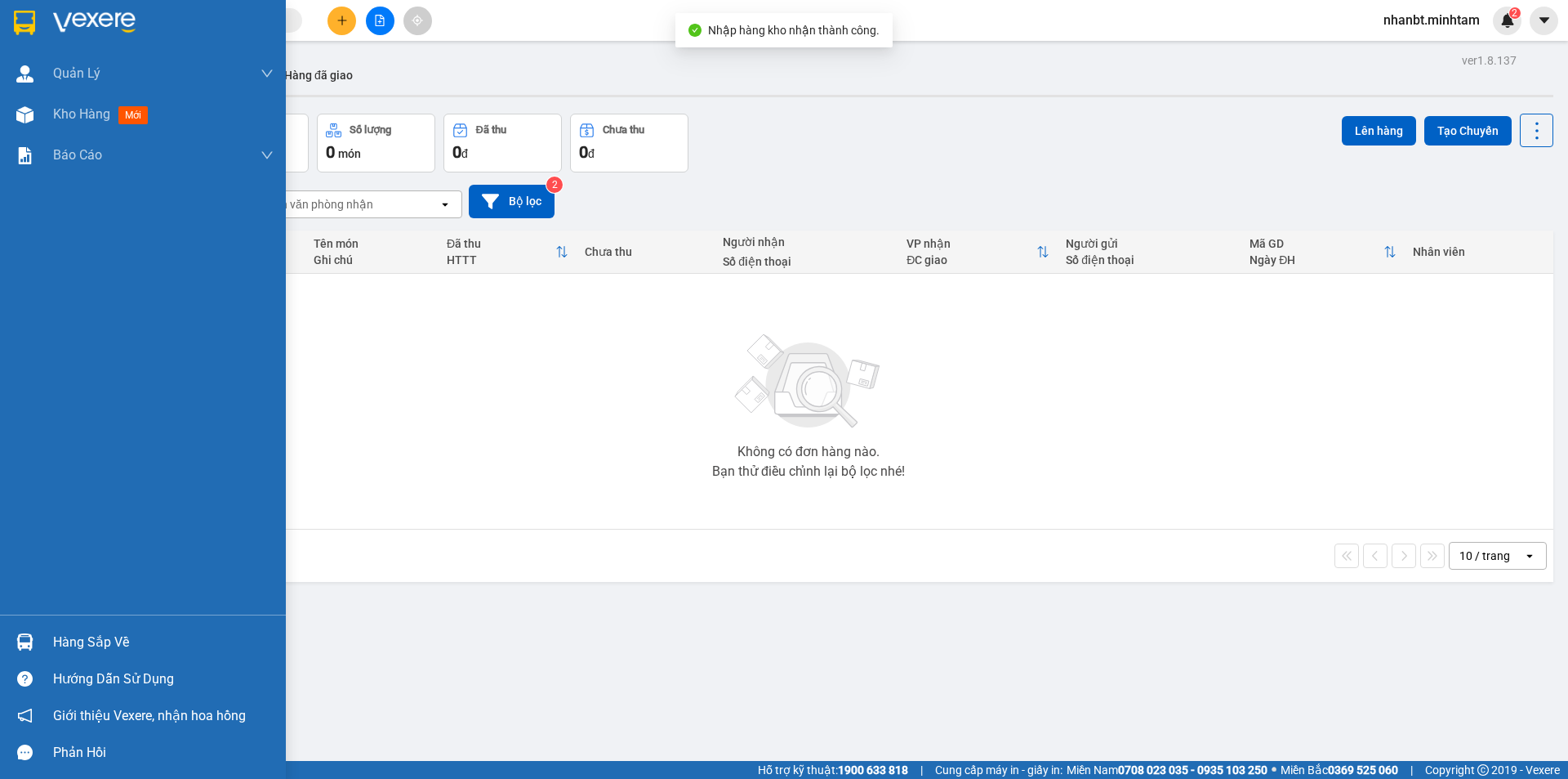
click at [60, 648] on div "Hàng sắp về" at bounding box center [163, 642] width 220 height 25
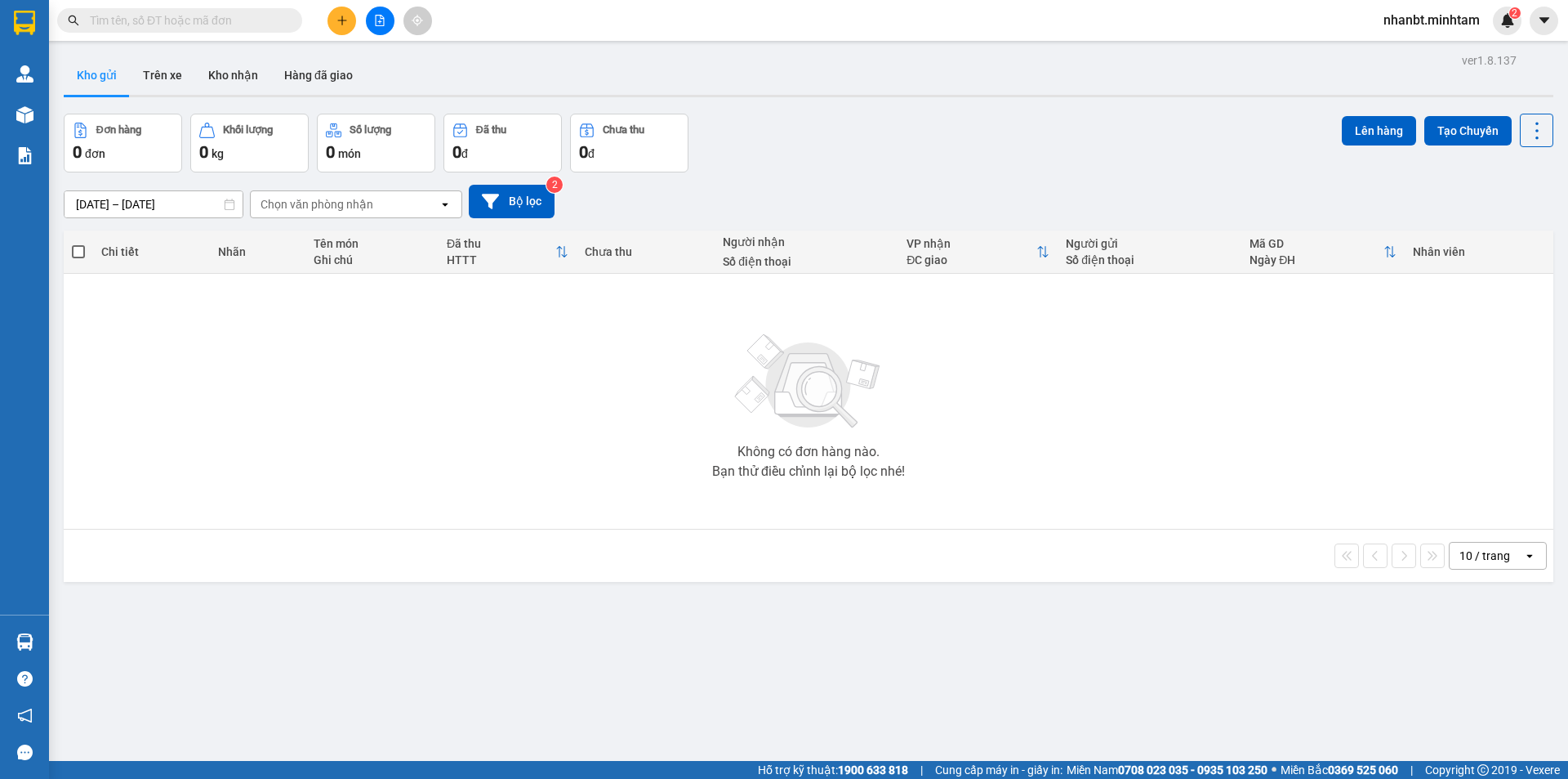
click at [943, 664] on section "Kết quả tìm kiếm ( 0 ) Bộ lọc No Data nhanbt.minhtam 2 Quản Lý Quản lý giao nhậ…" at bounding box center [784, 389] width 1568 height 779
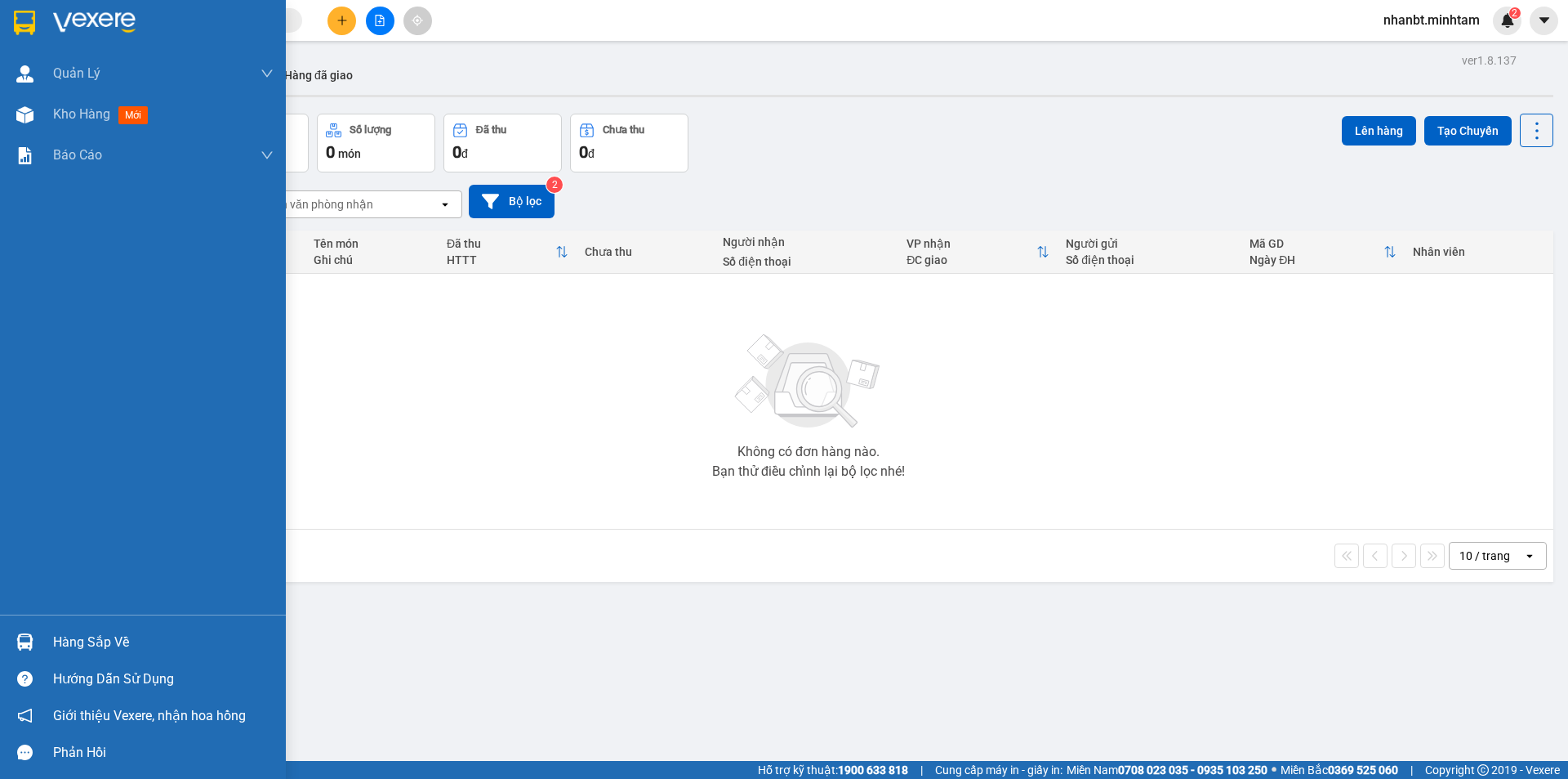
click at [36, 17] on img at bounding box center [25, 23] width 22 height 25
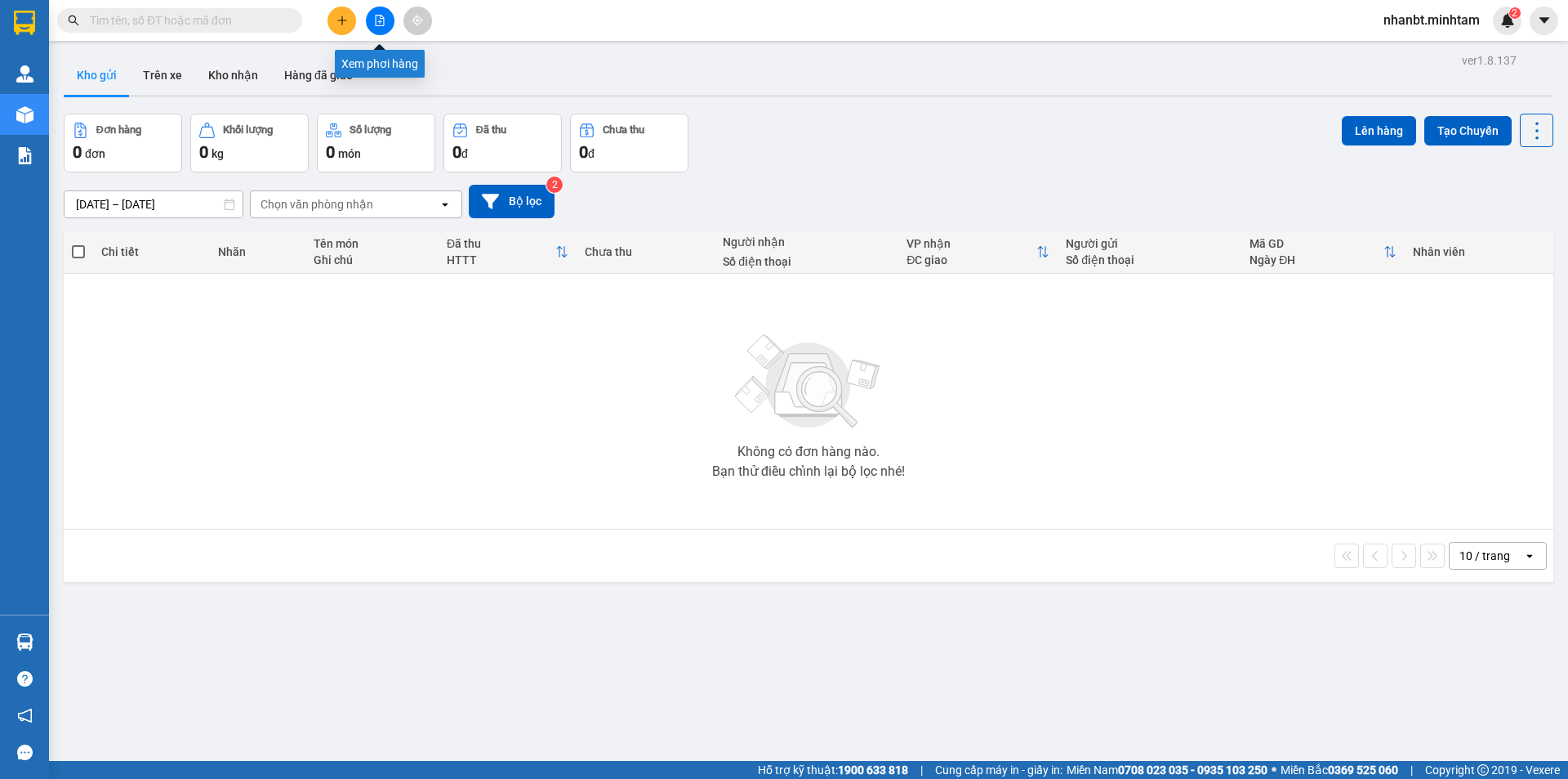
click at [387, 18] on button at bounding box center [380, 21] width 29 height 29
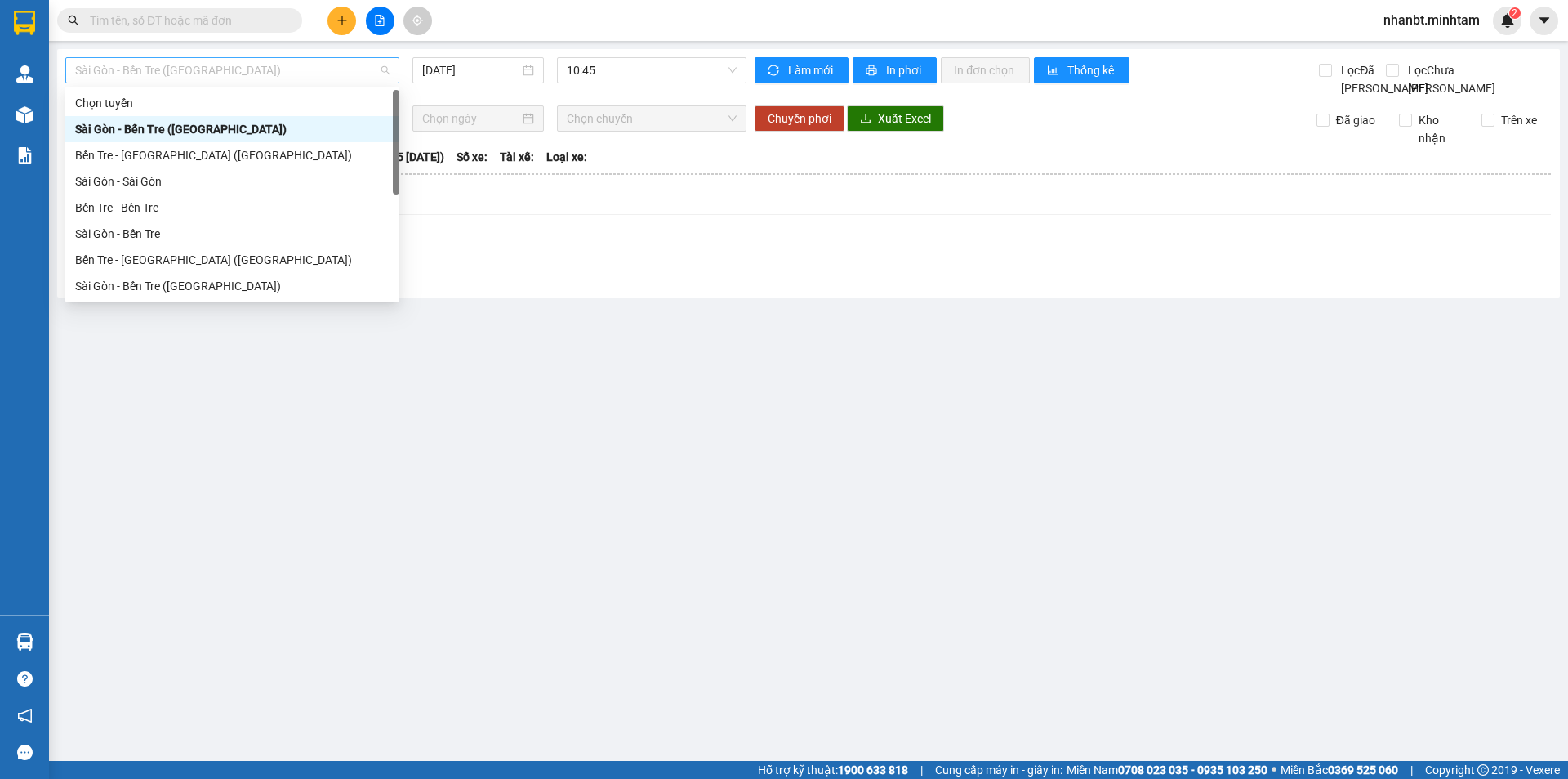
drag, startPoint x: 345, startPoint y: 64, endPoint x: 339, endPoint y: 71, distance: 9.2
click at [343, 64] on span "Sài Gòn - Bến Tre ([GEOGRAPHIC_DATA])" at bounding box center [232, 70] width 315 height 25
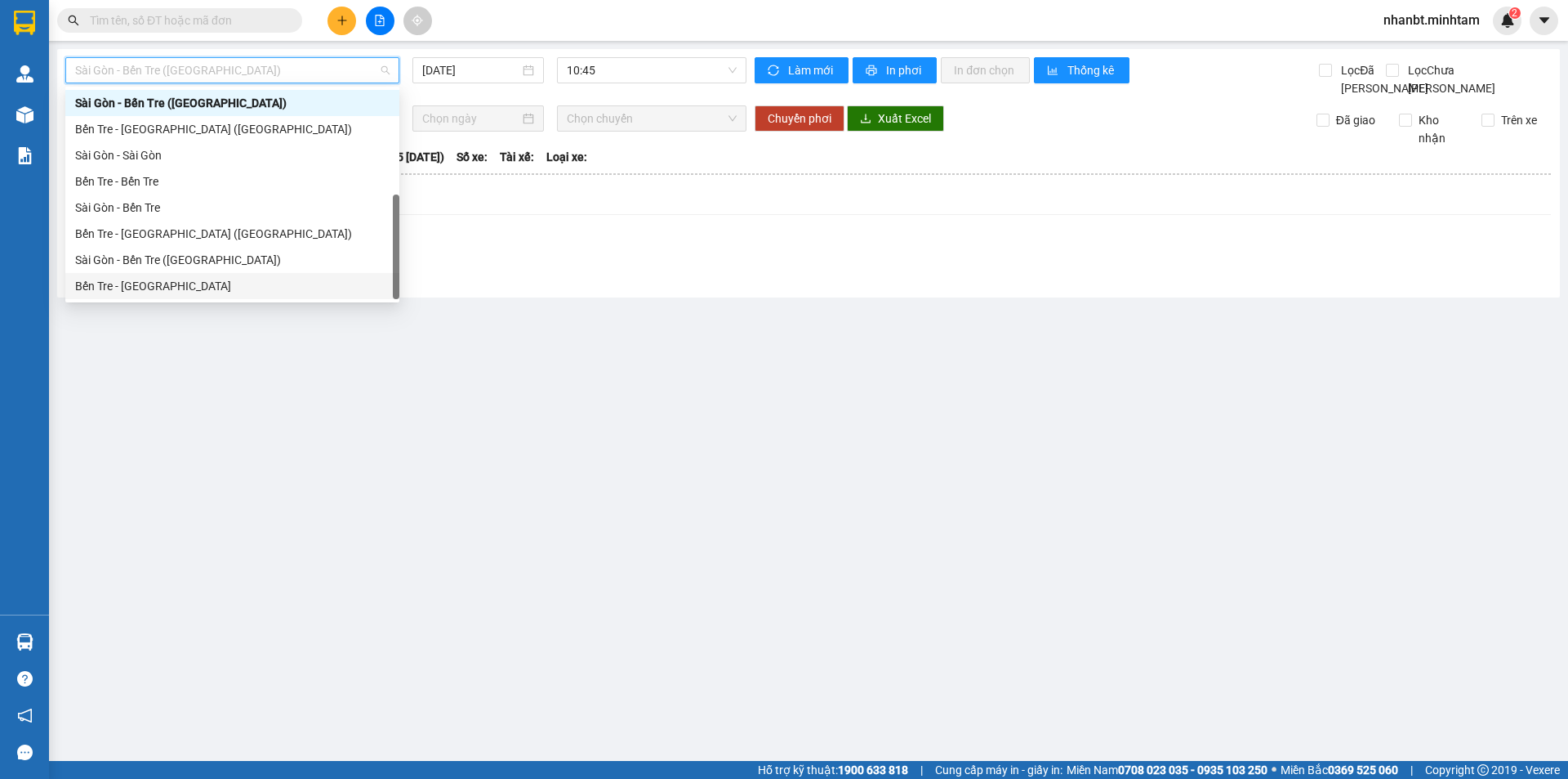
click at [109, 293] on div "Bến Tre - [GEOGRAPHIC_DATA]" at bounding box center [232, 286] width 315 height 18
type input "[DATE]"
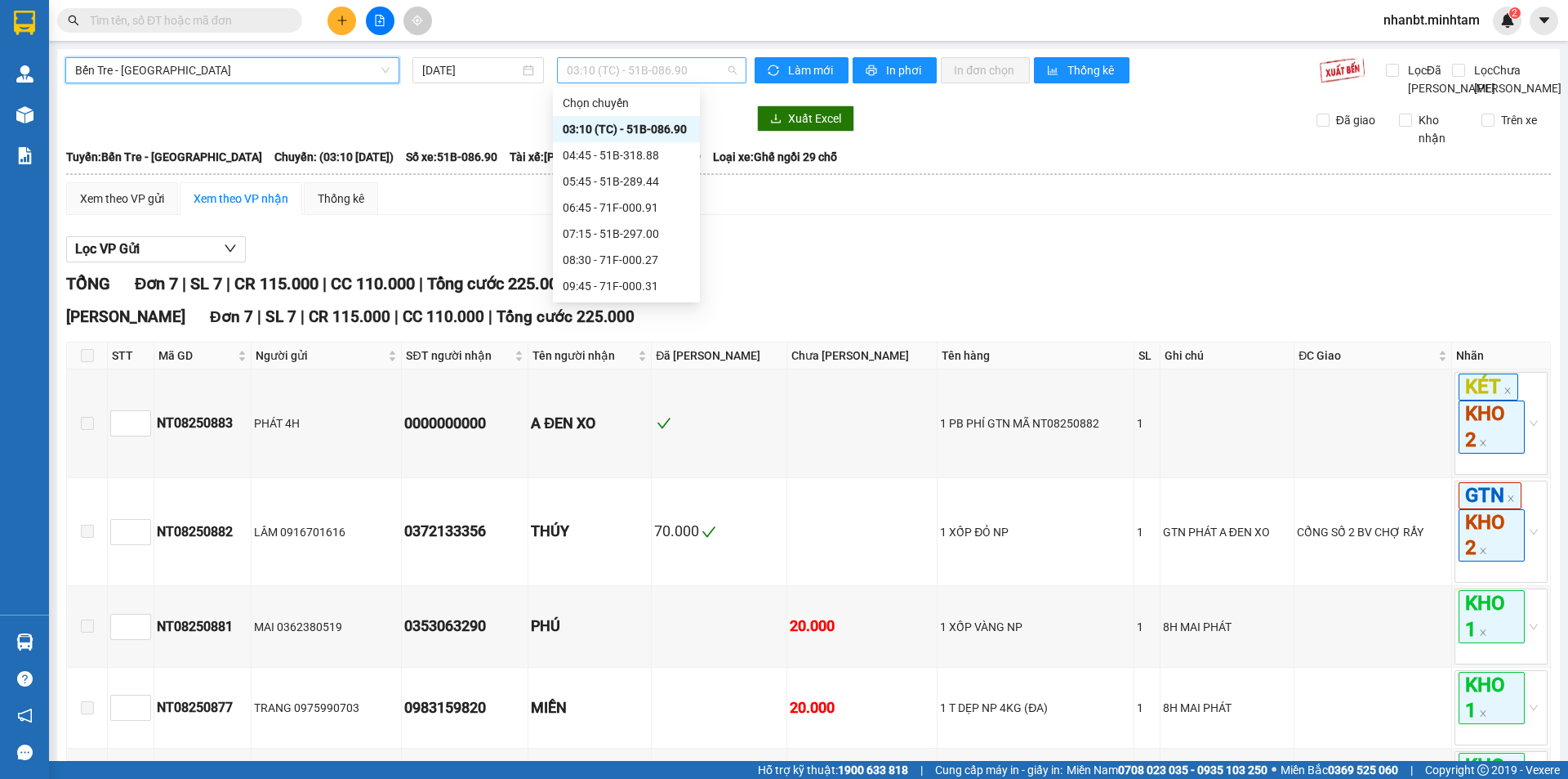
click at [604, 63] on span "03:10 (TC) - 51B-086.90" at bounding box center [651, 70] width 170 height 25
click at [647, 204] on div "06:45 - 71F-000.91" at bounding box center [626, 207] width 127 height 18
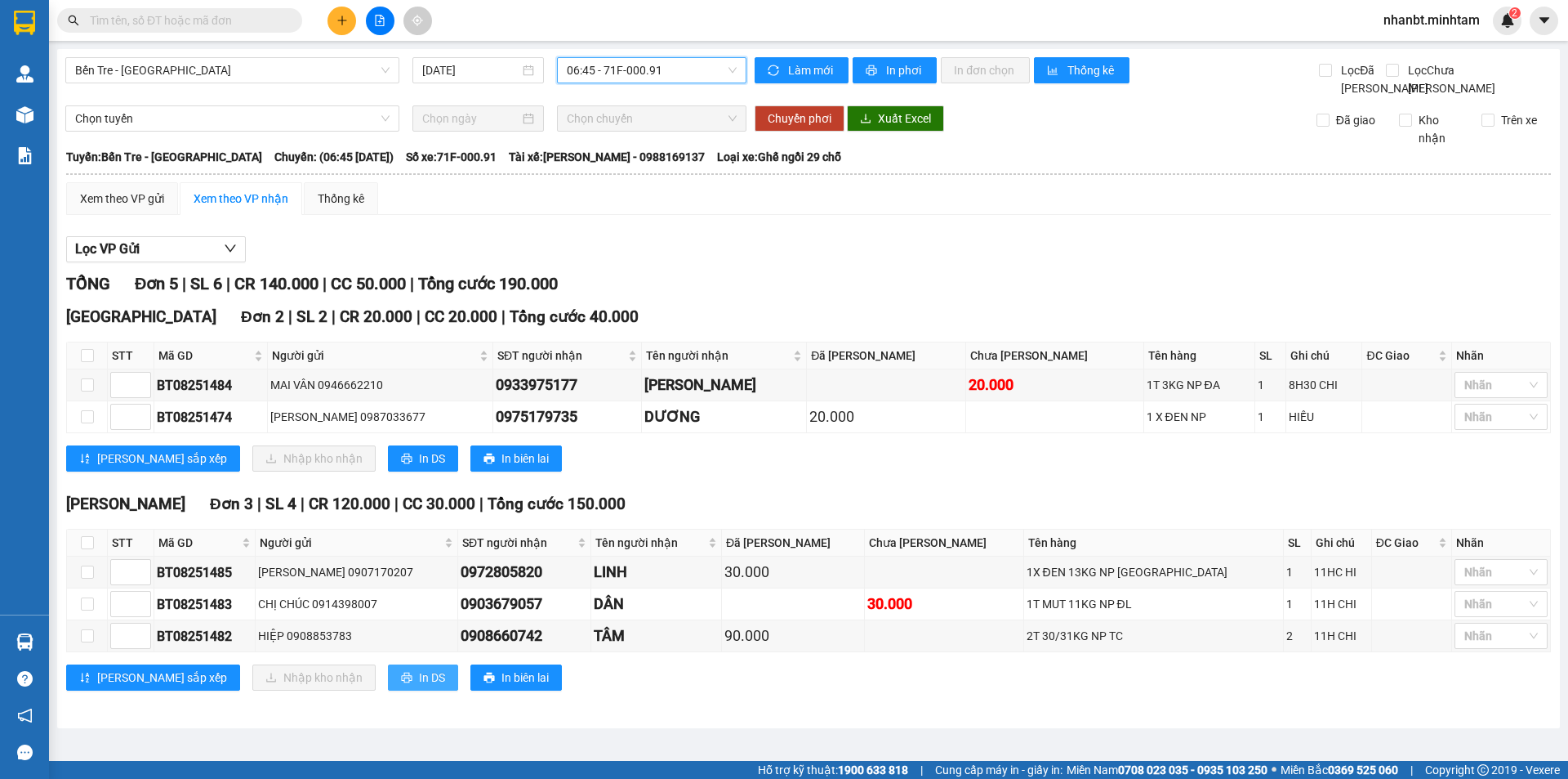
click at [419, 686] on span "In DS" at bounding box center [432, 677] width 26 height 18
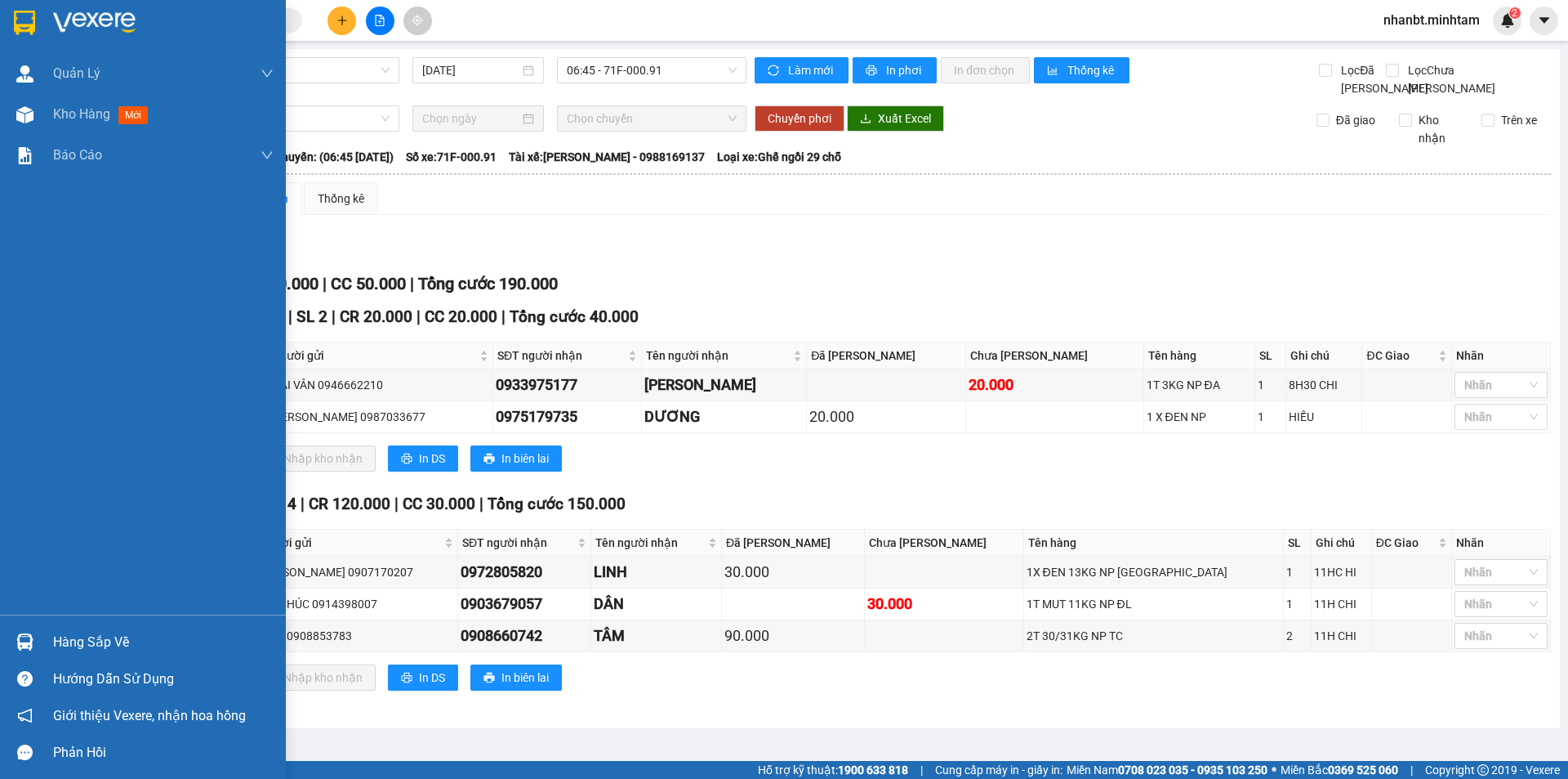
click at [23, 18] on img at bounding box center [25, 23] width 22 height 25
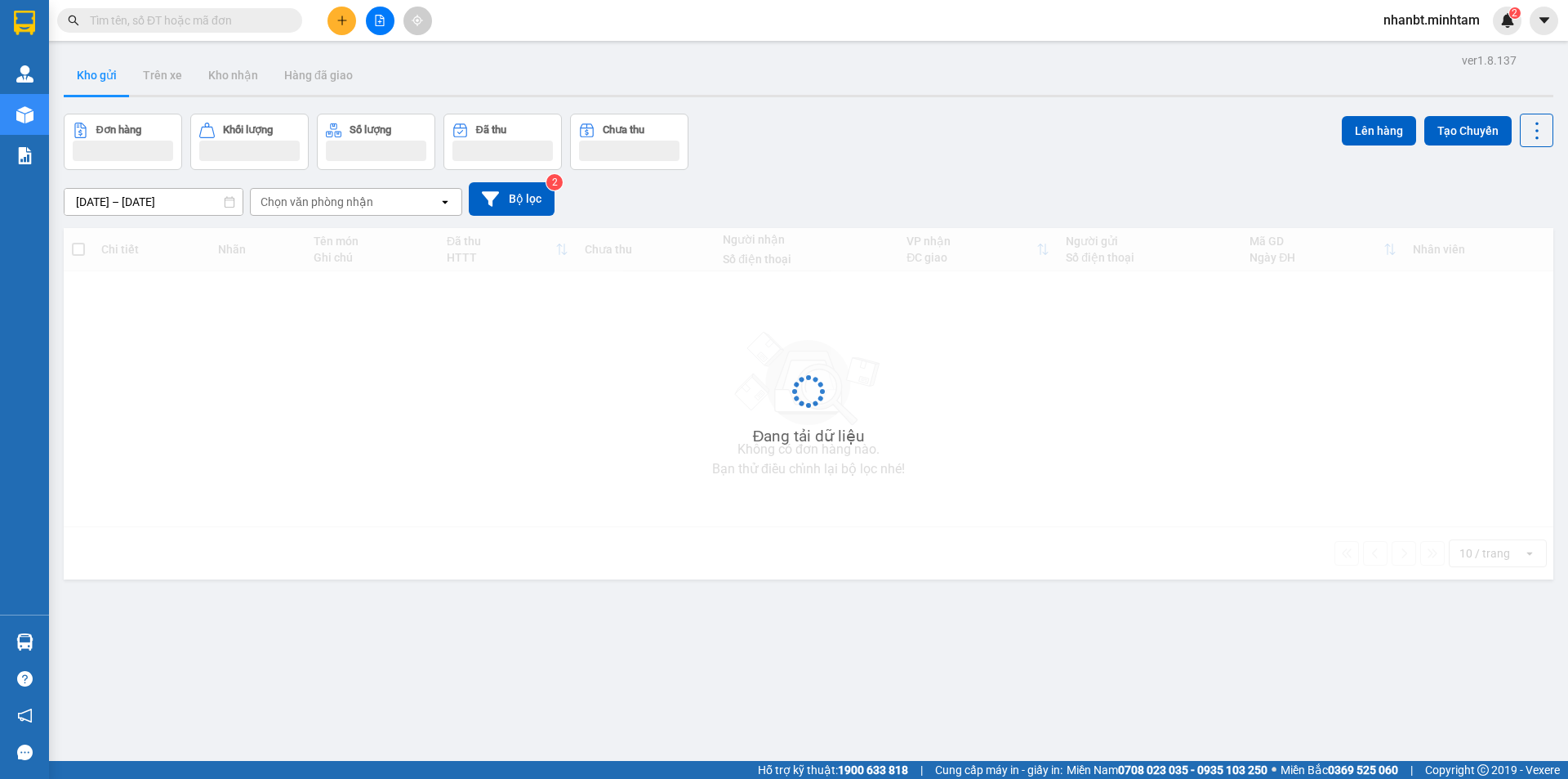
click at [383, 12] on button at bounding box center [380, 21] width 29 height 29
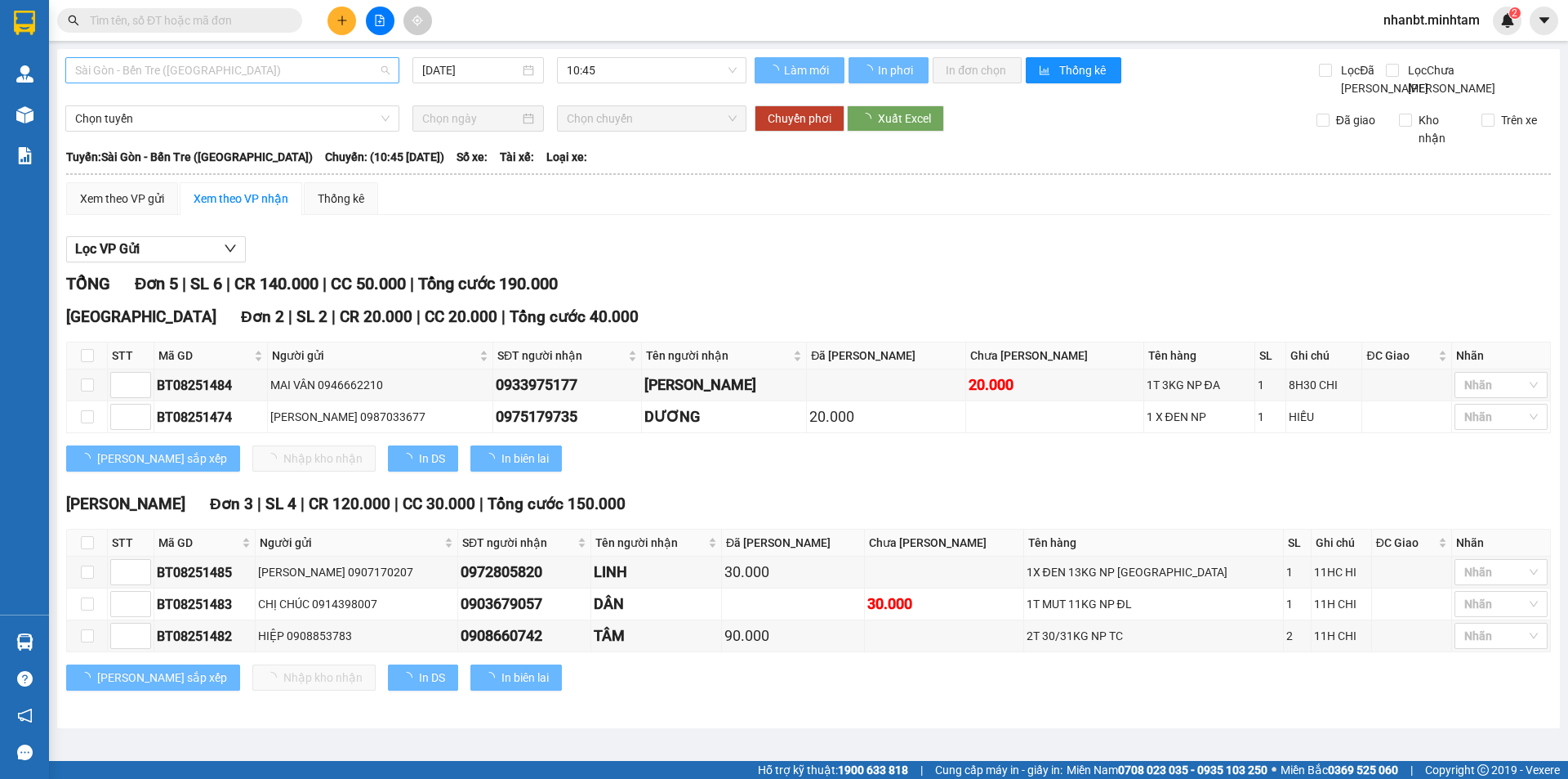
click at [191, 74] on span "Sài Gòn - Bến Tre ([GEOGRAPHIC_DATA])" at bounding box center [232, 70] width 315 height 25
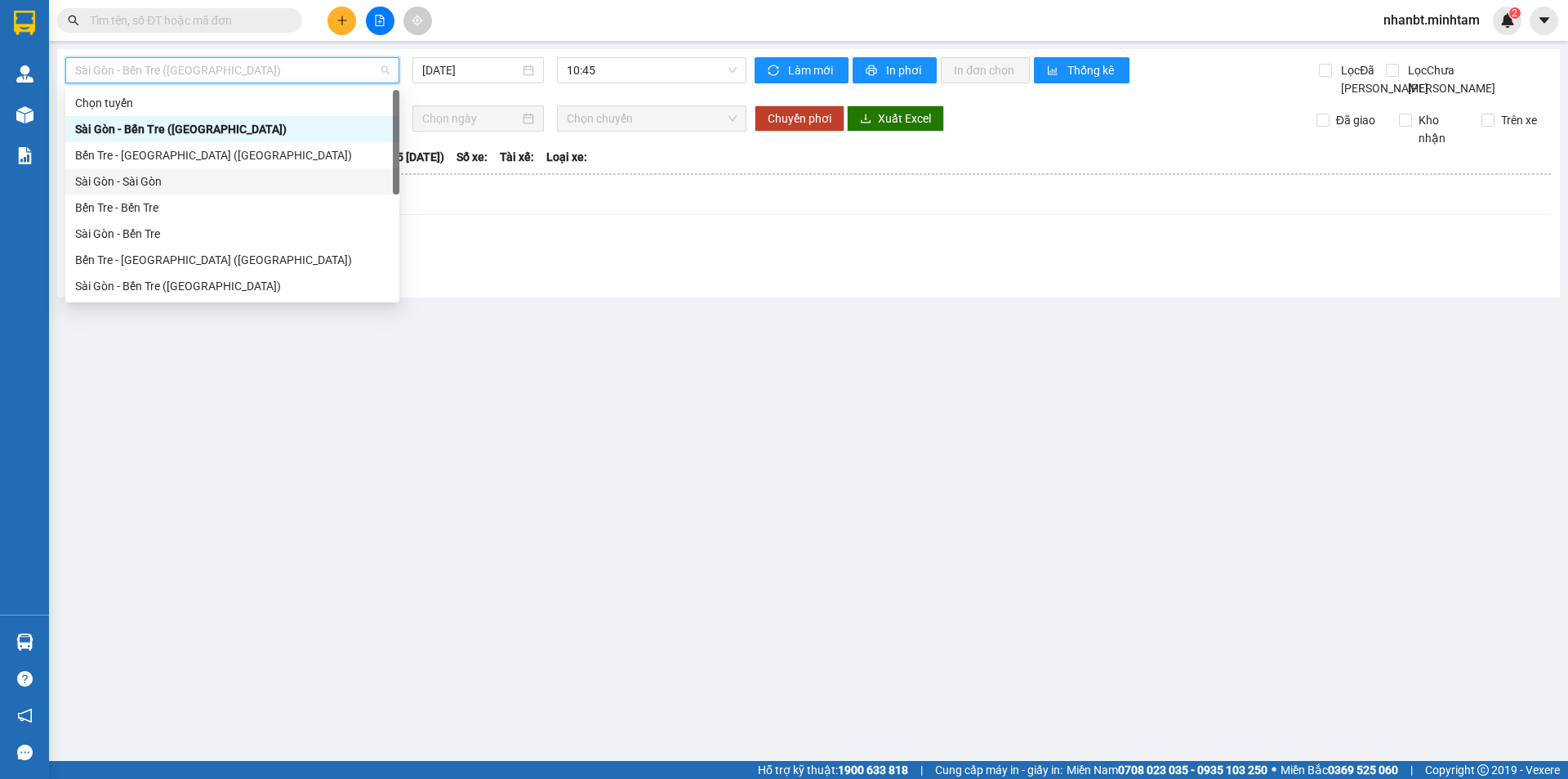
scroll to position [26, 0]
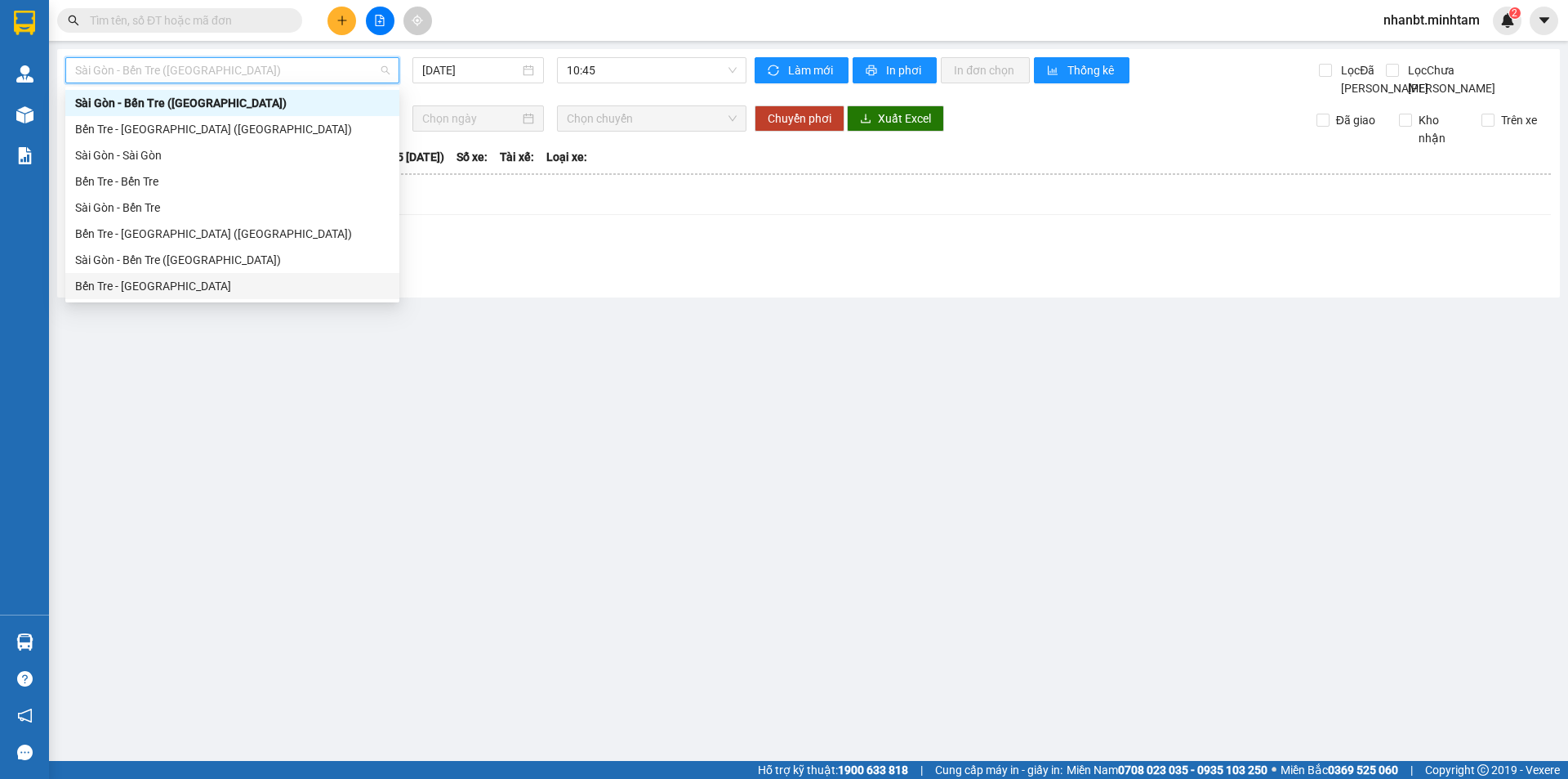
click at [118, 288] on div "Bến Tre - [GEOGRAPHIC_DATA]" at bounding box center [232, 286] width 315 height 18
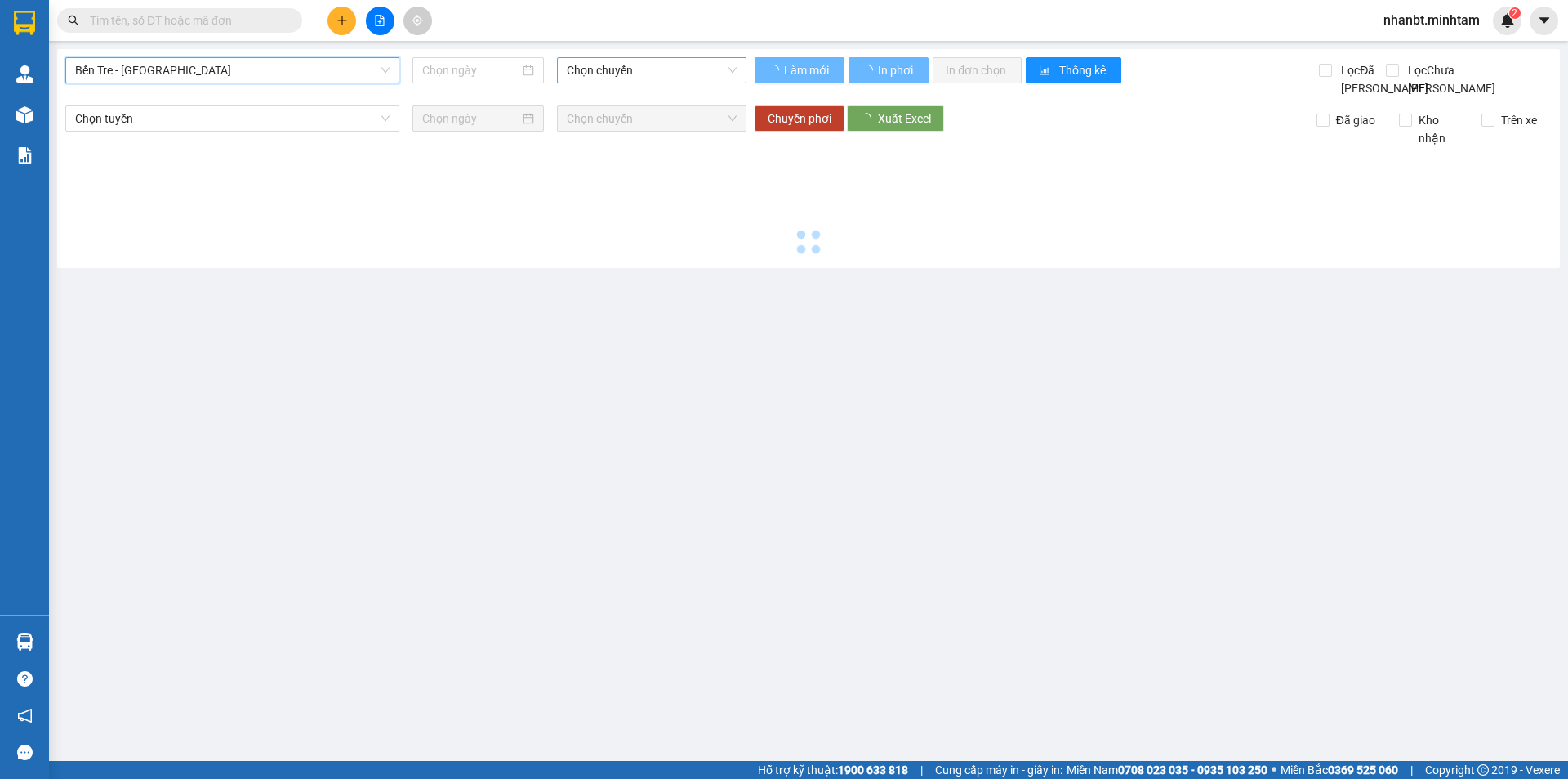
type input "[DATE]"
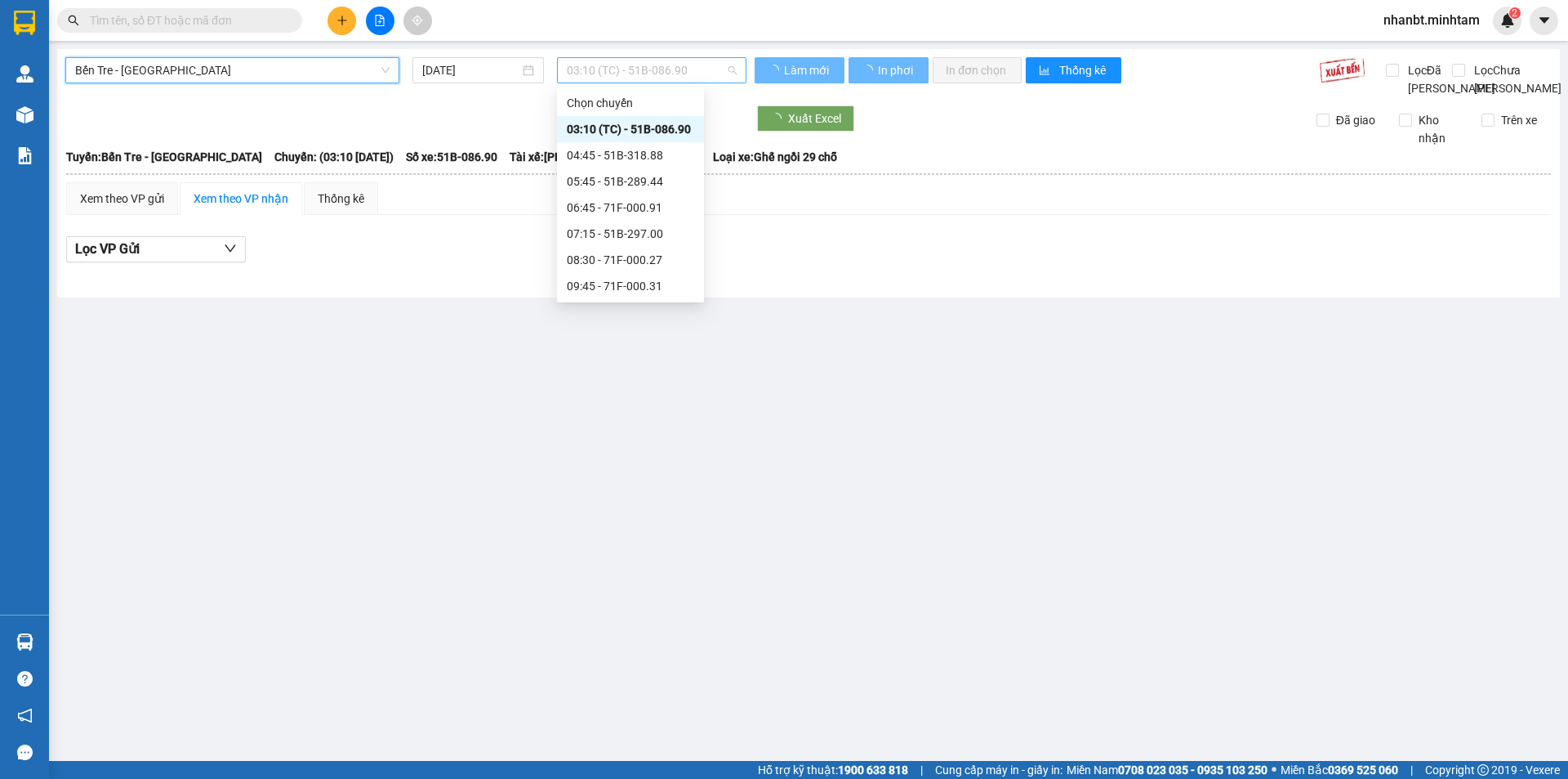
click at [614, 77] on span "03:10 (TC) - 51B-086.90" at bounding box center [651, 70] width 170 height 25
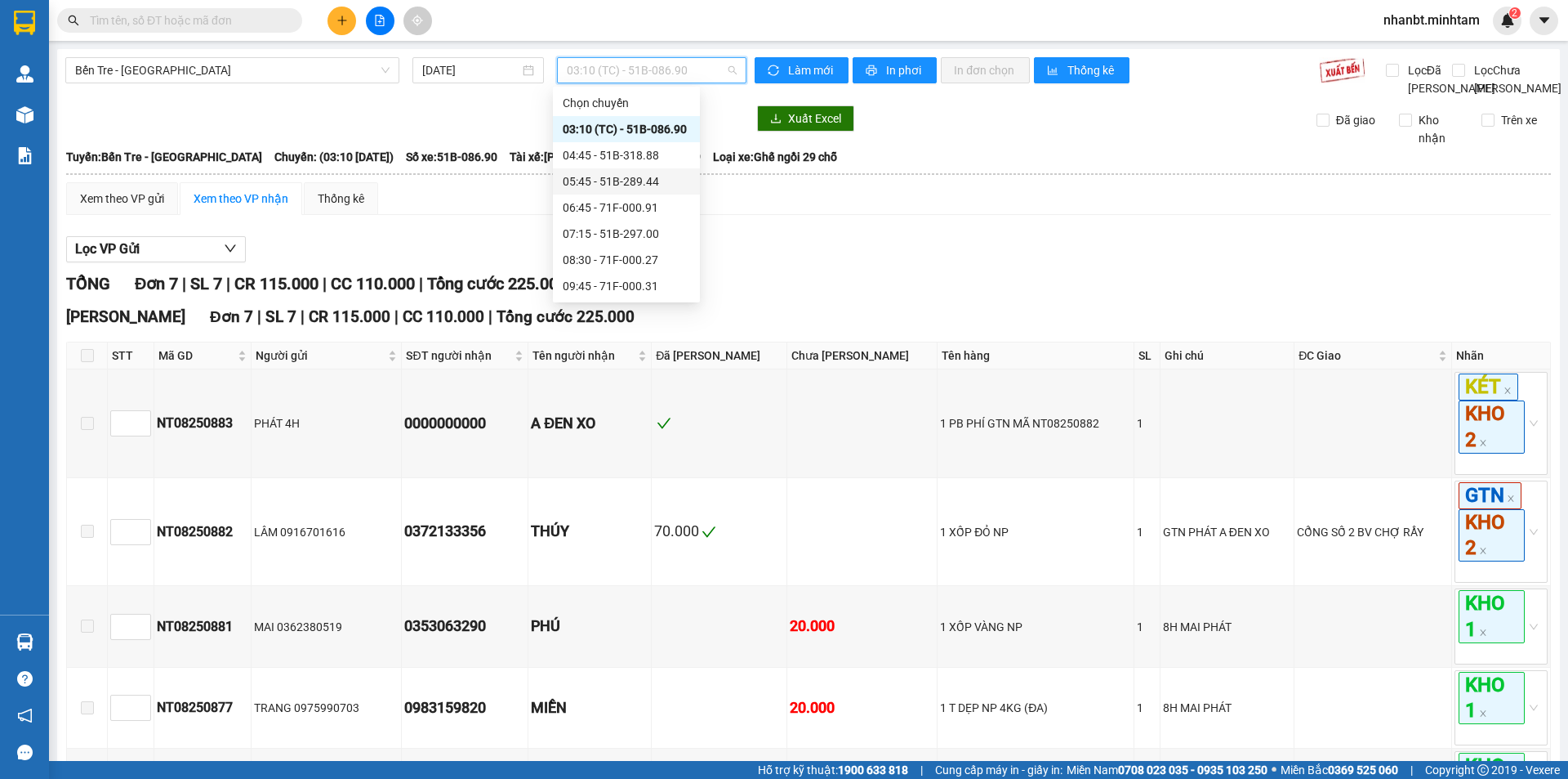
click at [585, 179] on div "05:45 - 51B-289.44" at bounding box center [626, 182] width 127 height 18
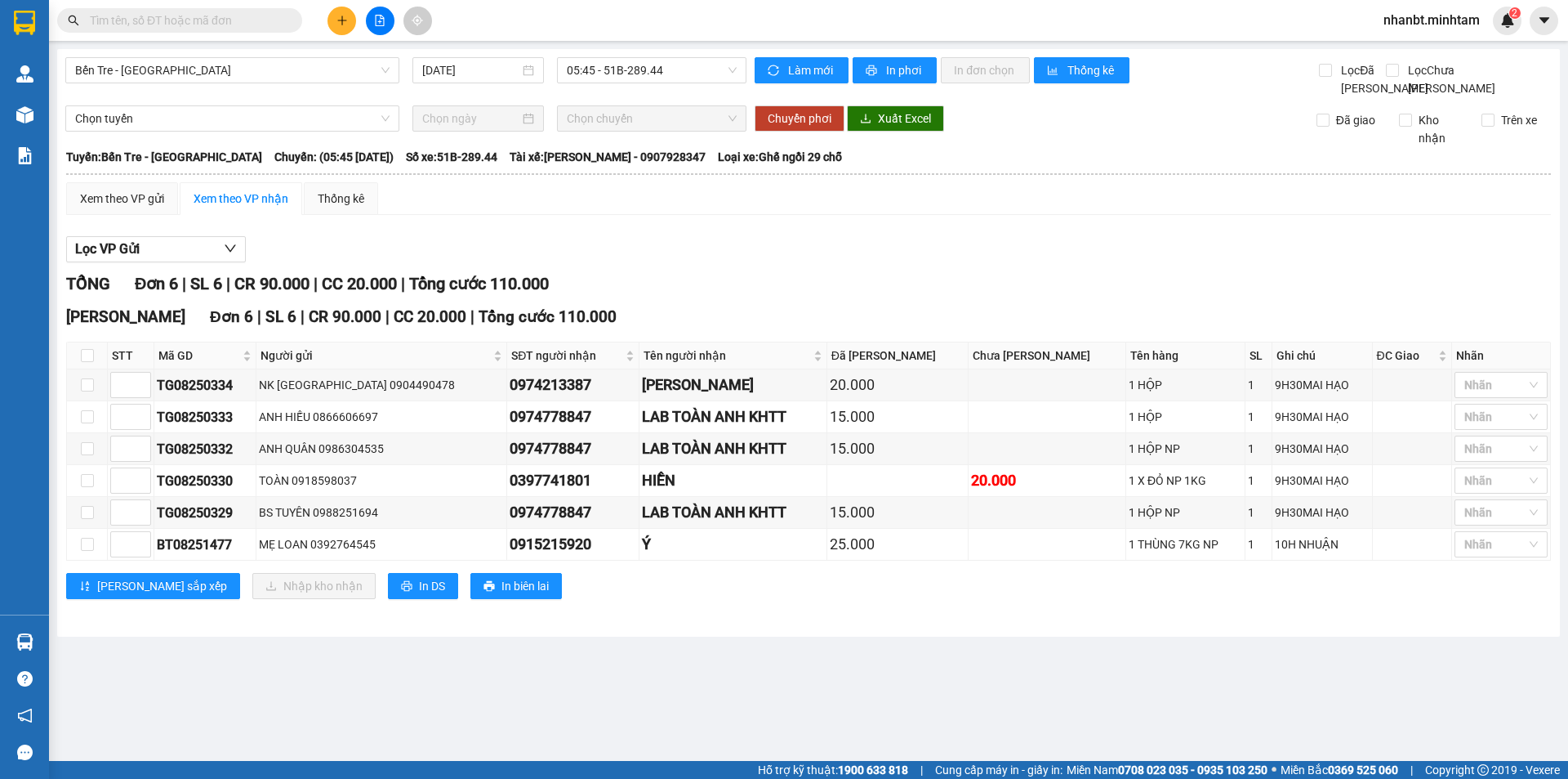
click at [49, 645] on main "Bến Tre - Sài Gòn 13/08/2025 05:45 - 51B-289.44 Làm mới In phơi In đơn chọn Thố…" at bounding box center [784, 380] width 1568 height 761
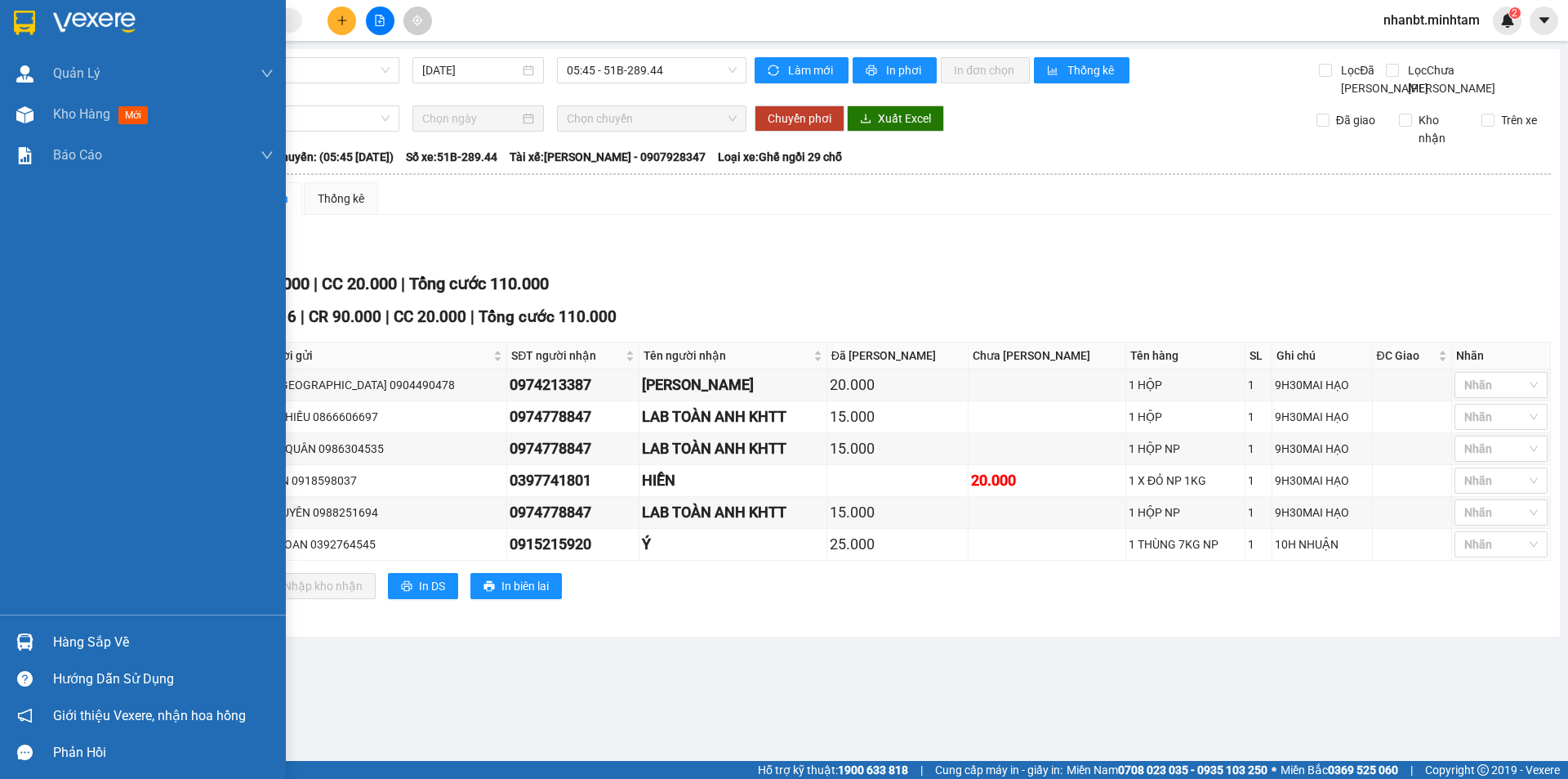
click at [30, 637] on img at bounding box center [25, 641] width 17 height 17
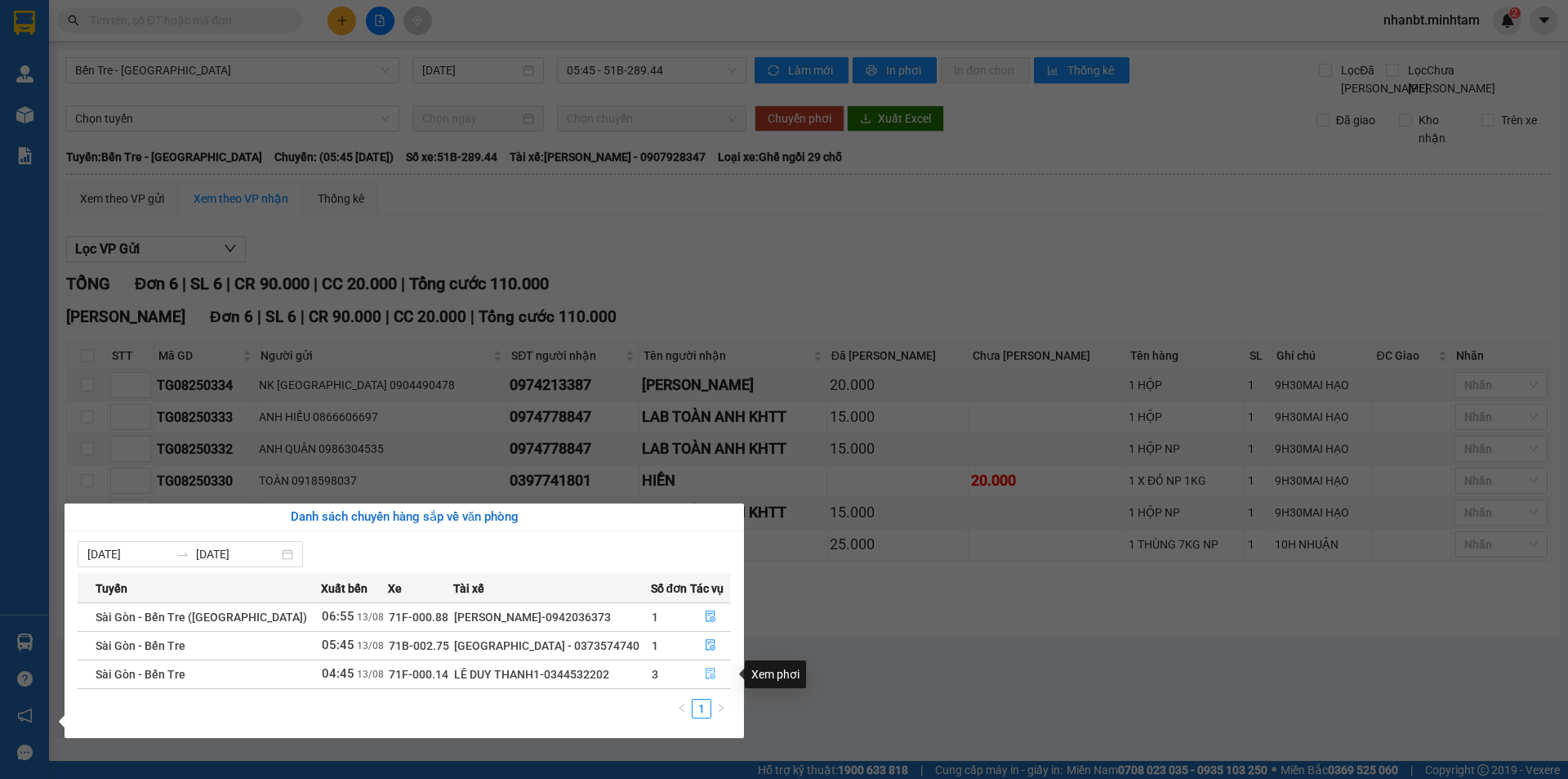
click at [709, 676] on icon "file-done" at bounding box center [710, 673] width 12 height 12
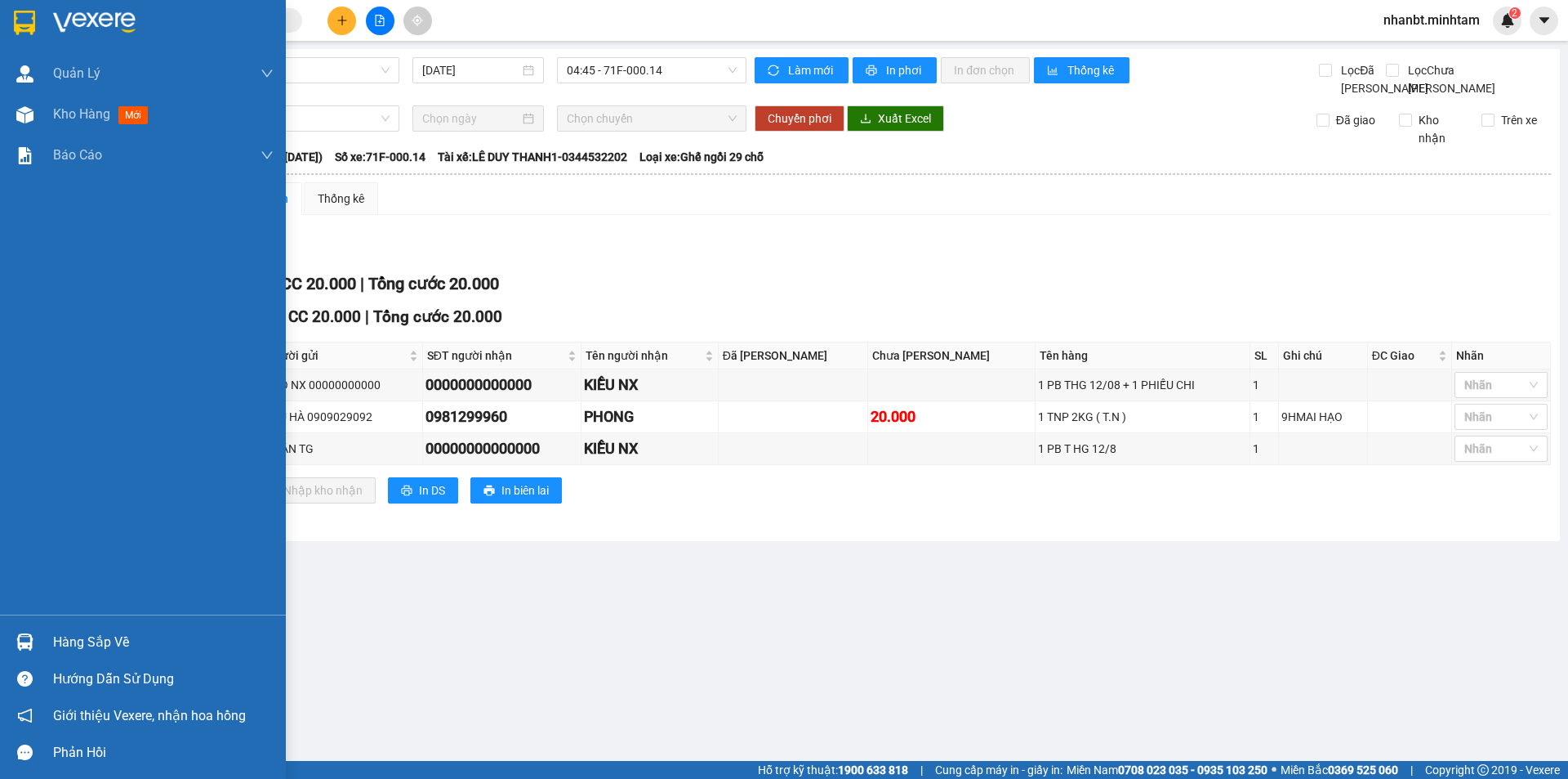
click at [58, 646] on div "Hàng sắp về" at bounding box center [163, 642] width 220 height 25
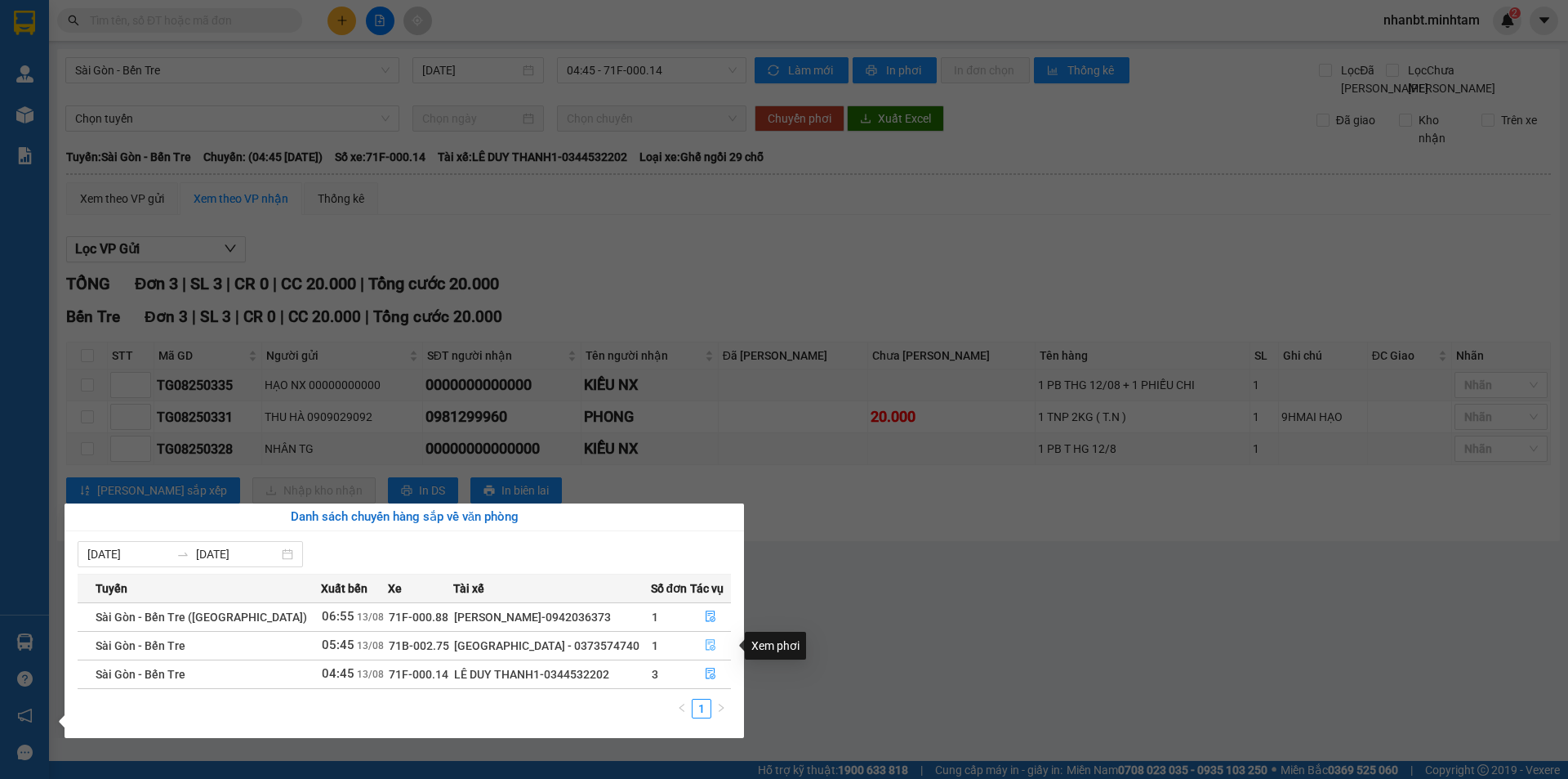
click at [711, 653] on button "button" at bounding box center [710, 646] width 40 height 26
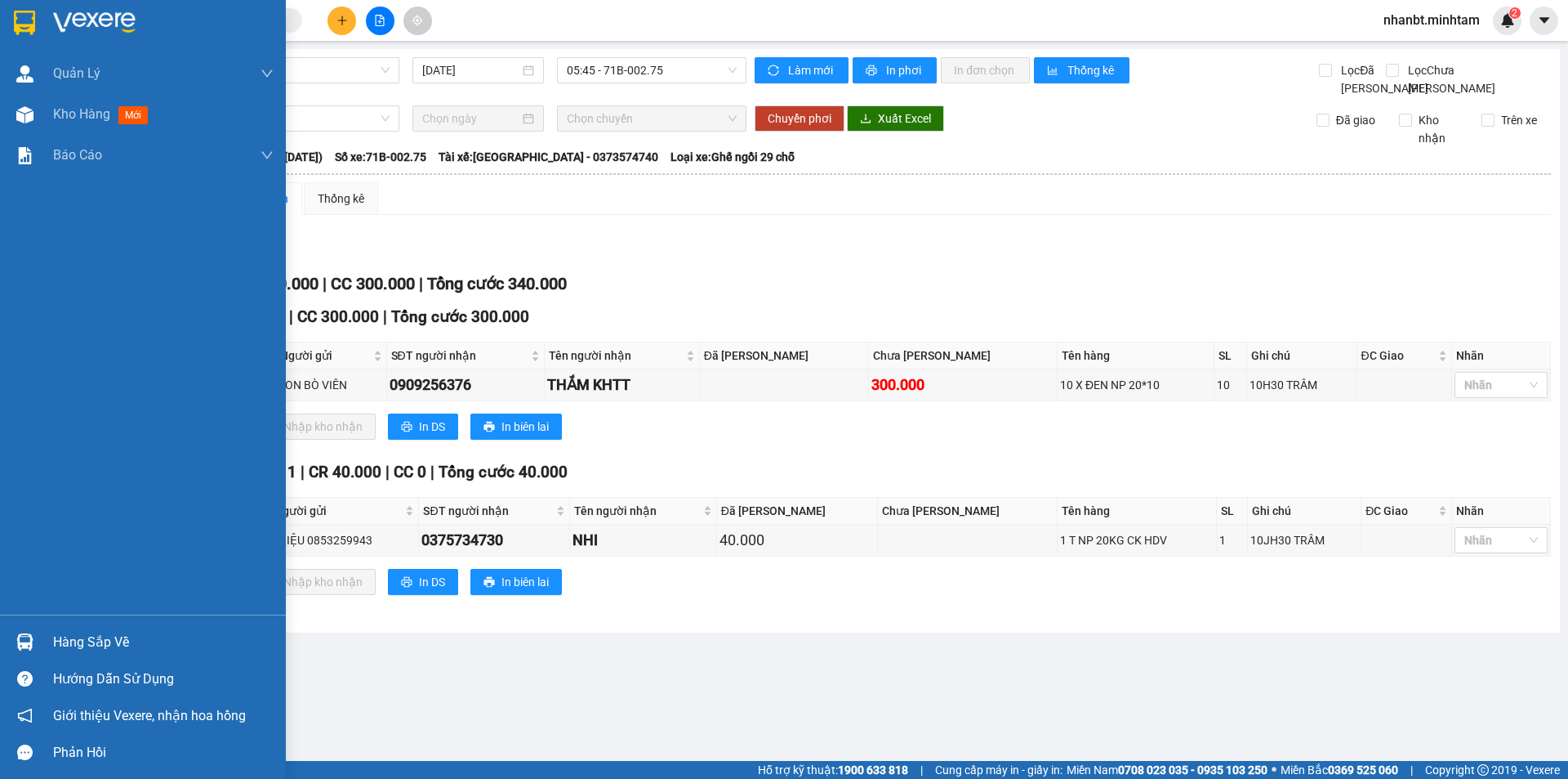
click at [44, 633] on div "Hàng sắp về" at bounding box center [143, 642] width 286 height 37
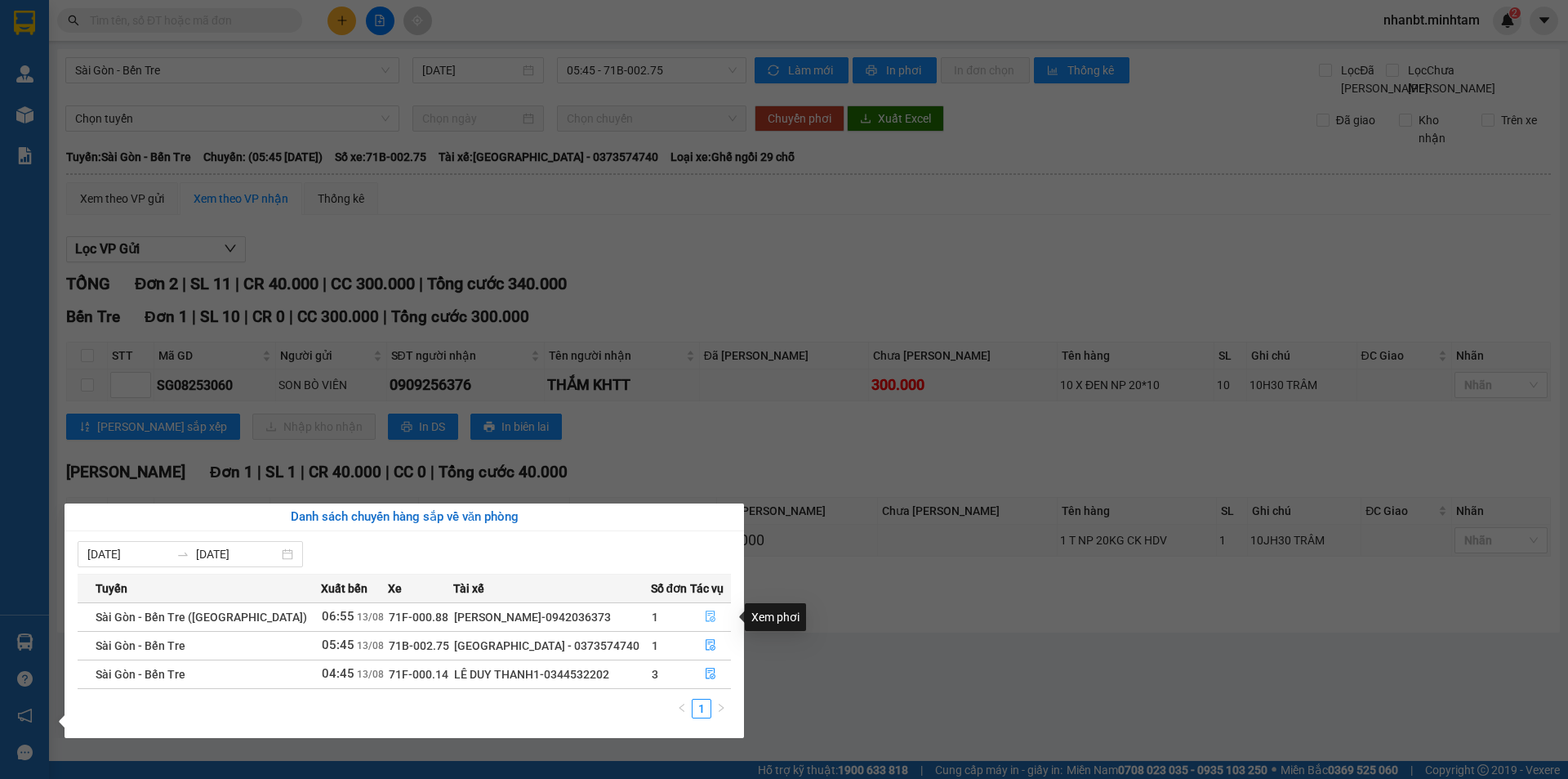
click at [713, 614] on button "button" at bounding box center [710, 617] width 40 height 26
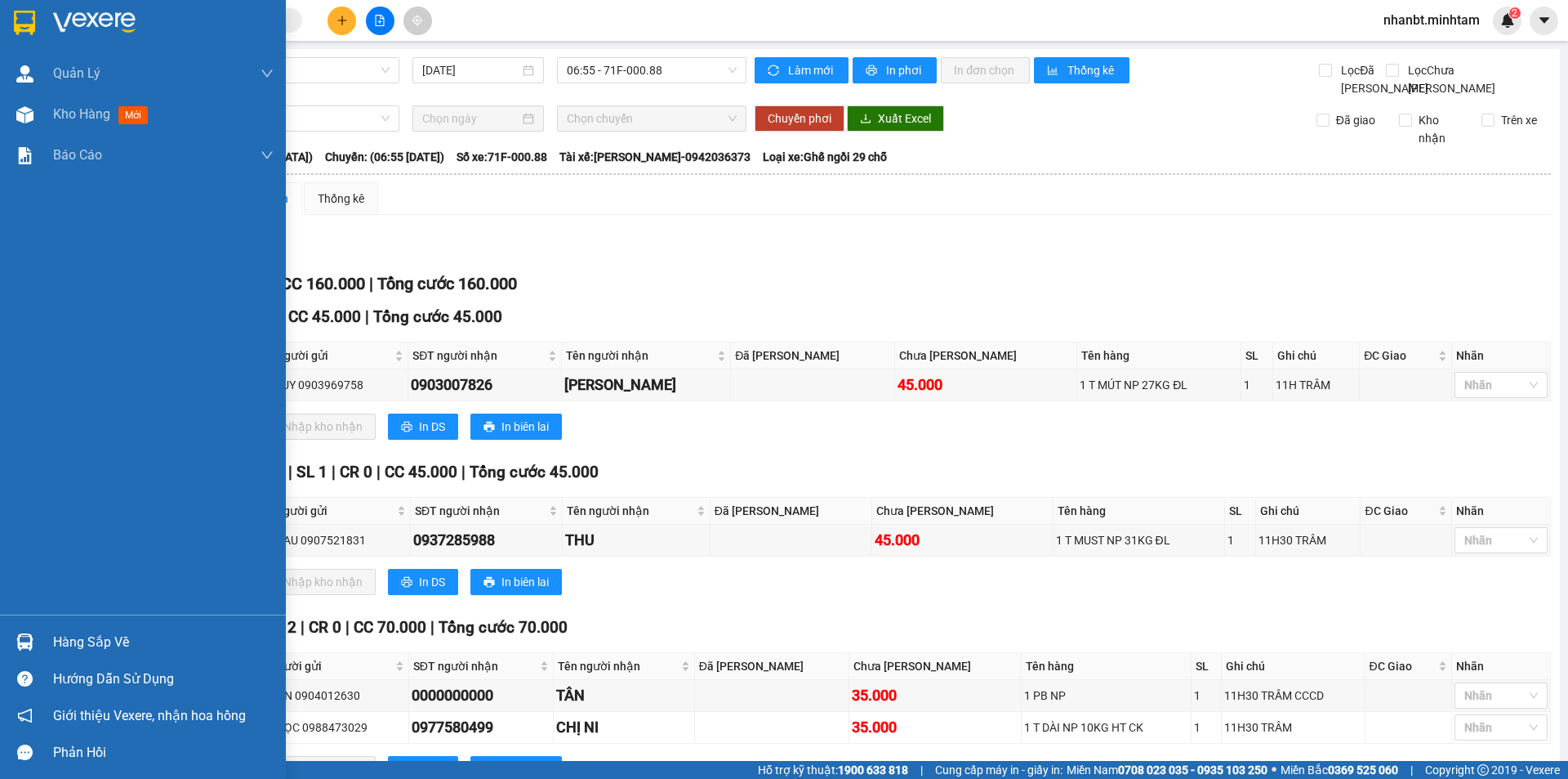
click at [19, 13] on img at bounding box center [25, 23] width 22 height 25
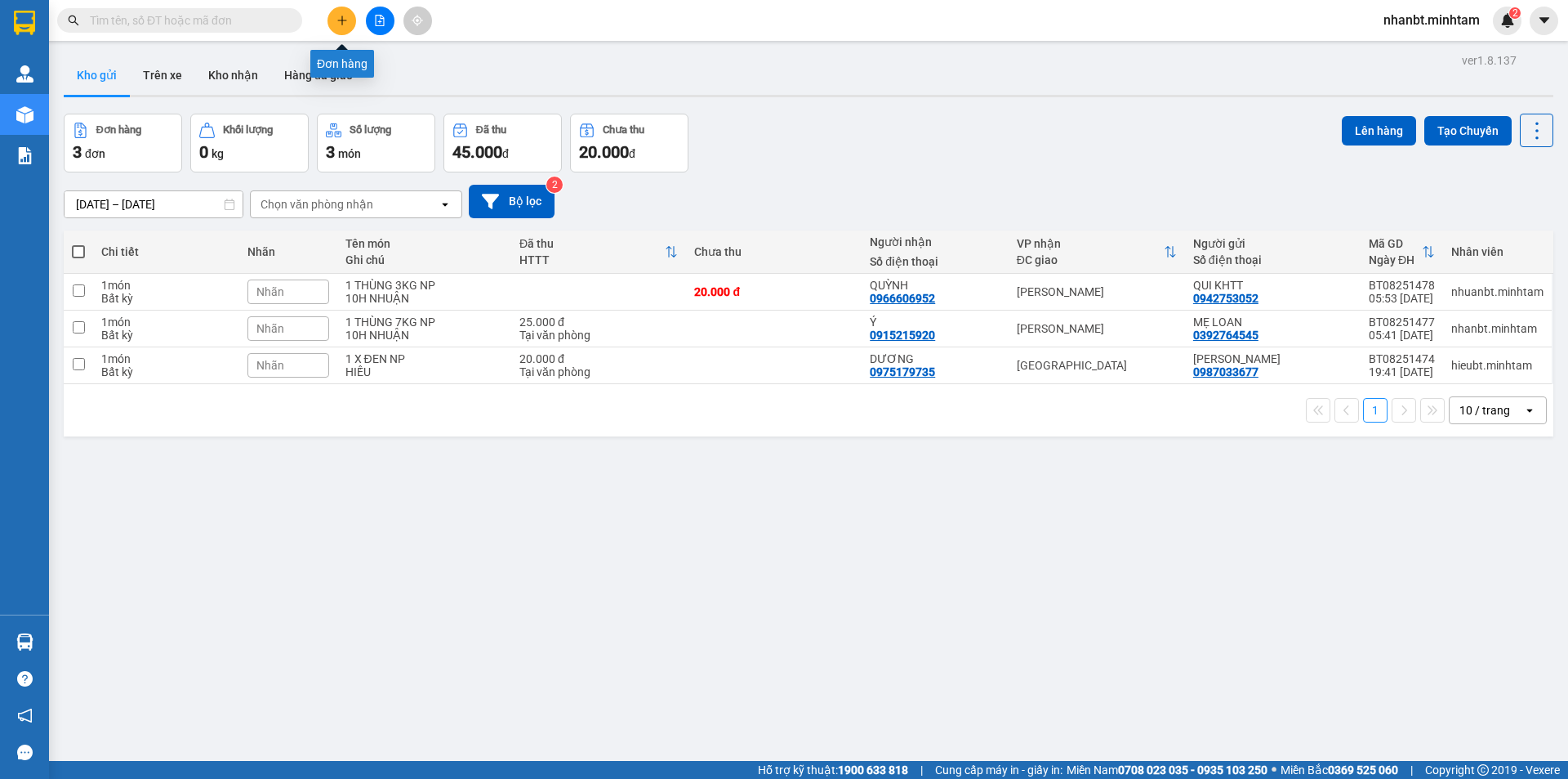
click at [352, 16] on button at bounding box center [341, 21] width 29 height 29
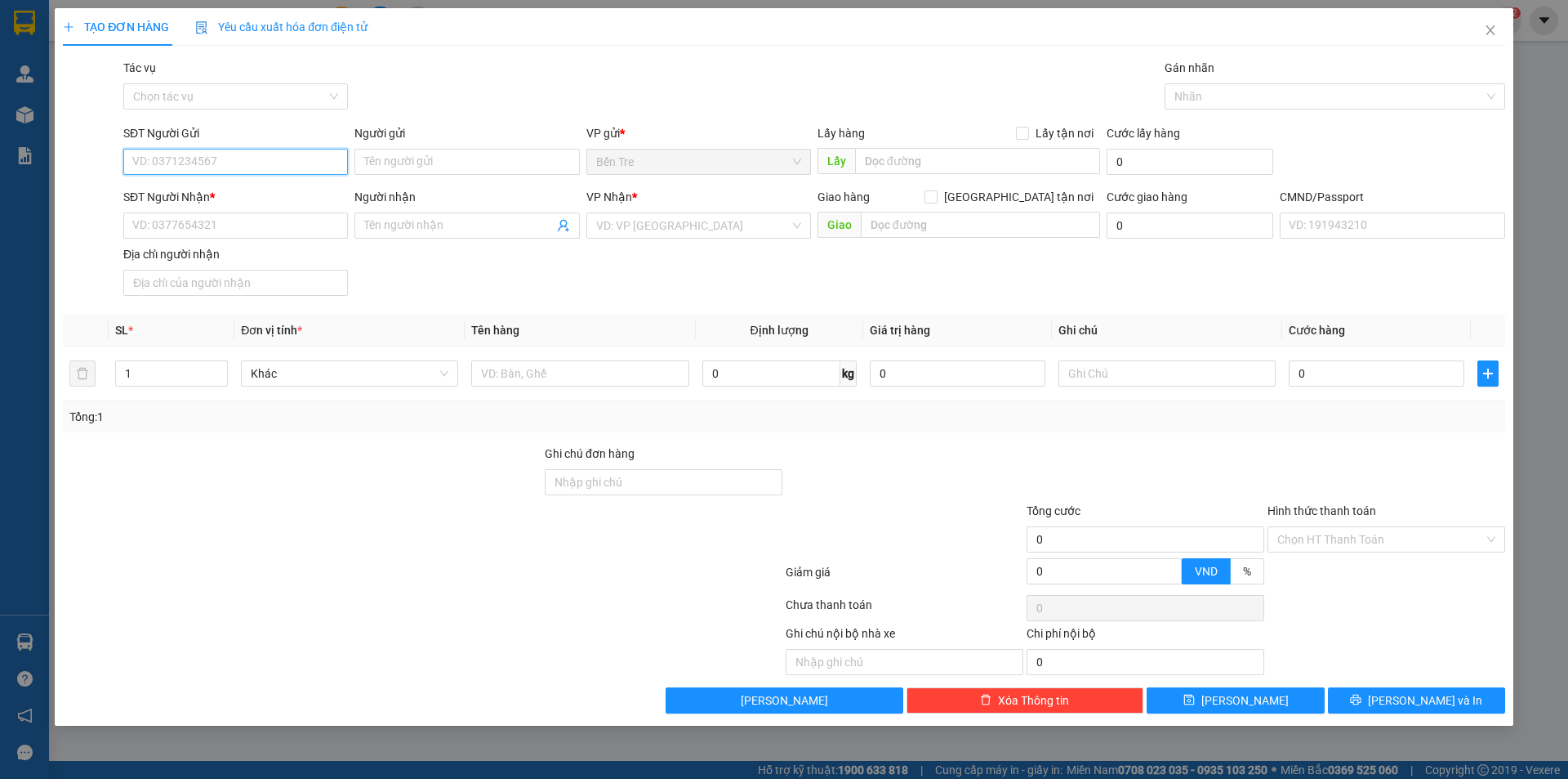
click at [251, 164] on input "SĐT Người Gửi" at bounding box center [236, 162] width 225 height 26
paste input "0919878442"
type input "0919878442"
click at [254, 162] on input "0919878442" at bounding box center [236, 162] width 225 height 26
click at [249, 200] on div "0919878442 - GIÀU" at bounding box center [236, 195] width 205 height 18
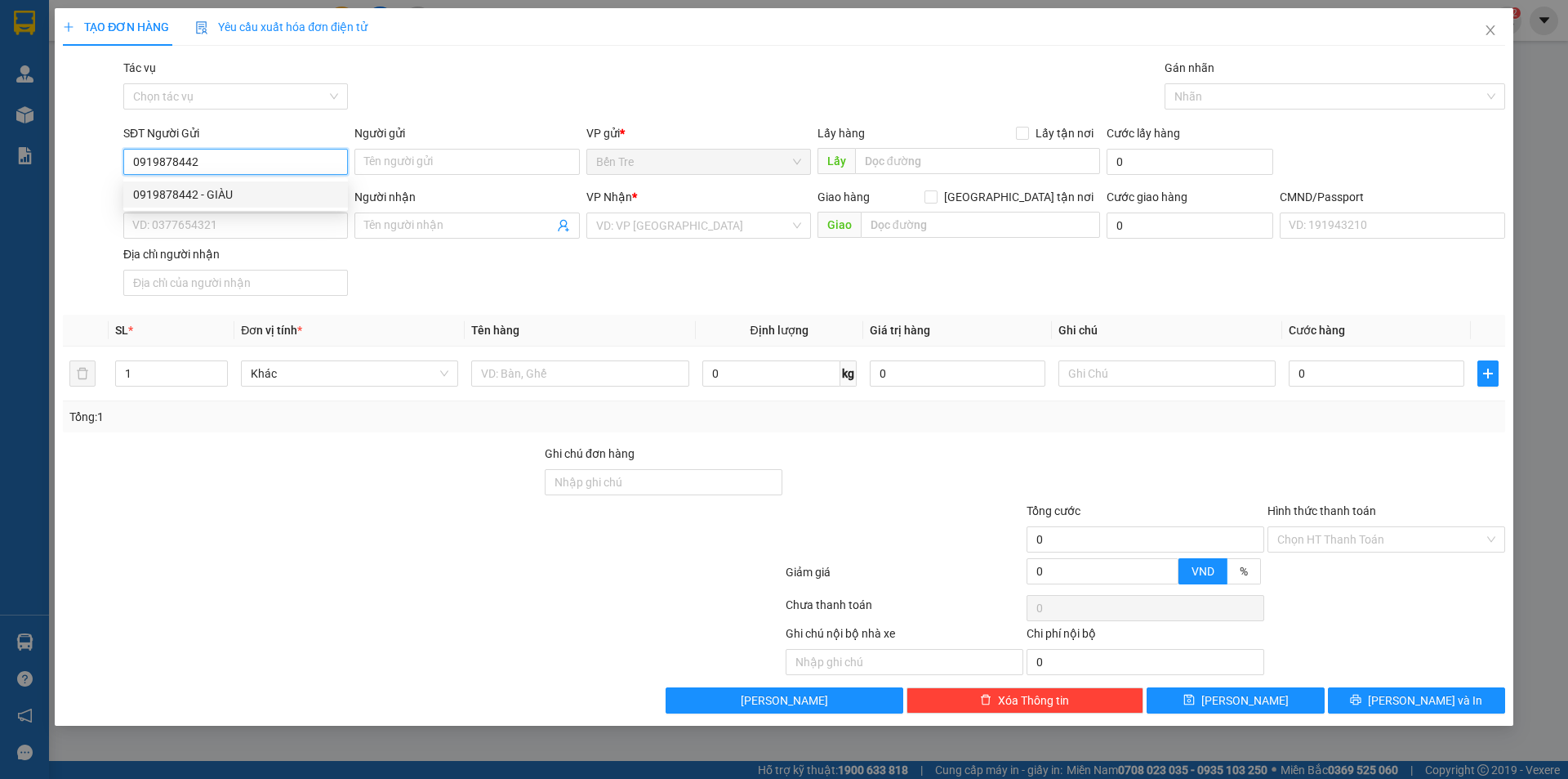
type input "GIÀU"
type input "0909940187"
type input "KIỀU"
type input "0919878442"
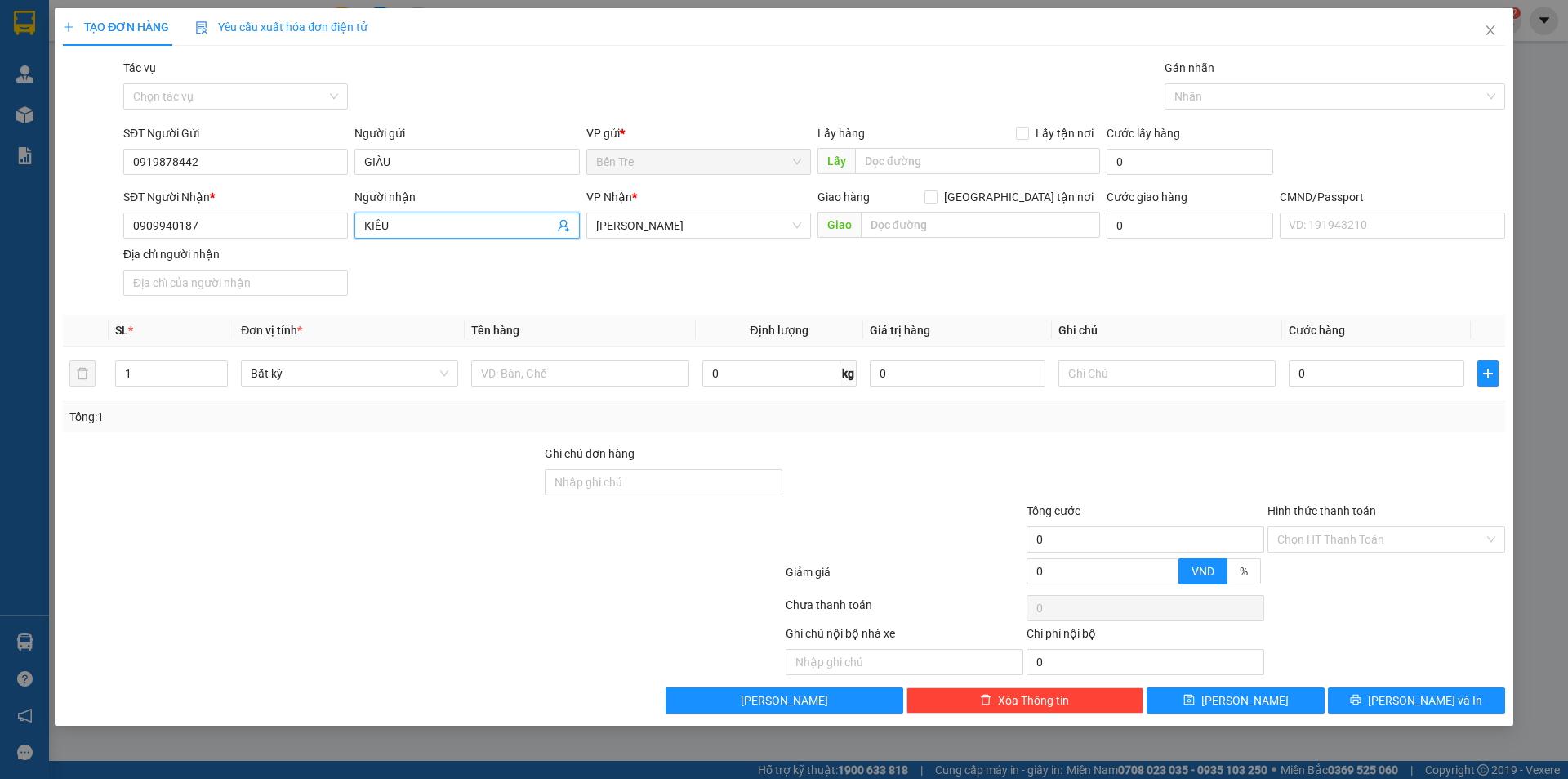
click at [564, 229] on icon "user-add" at bounding box center [562, 225] width 13 height 13
click at [576, 175] on span "THUÝ" at bounding box center [585, 172] width 29 height 13
type input "0937508295"
type input "THUÝ"
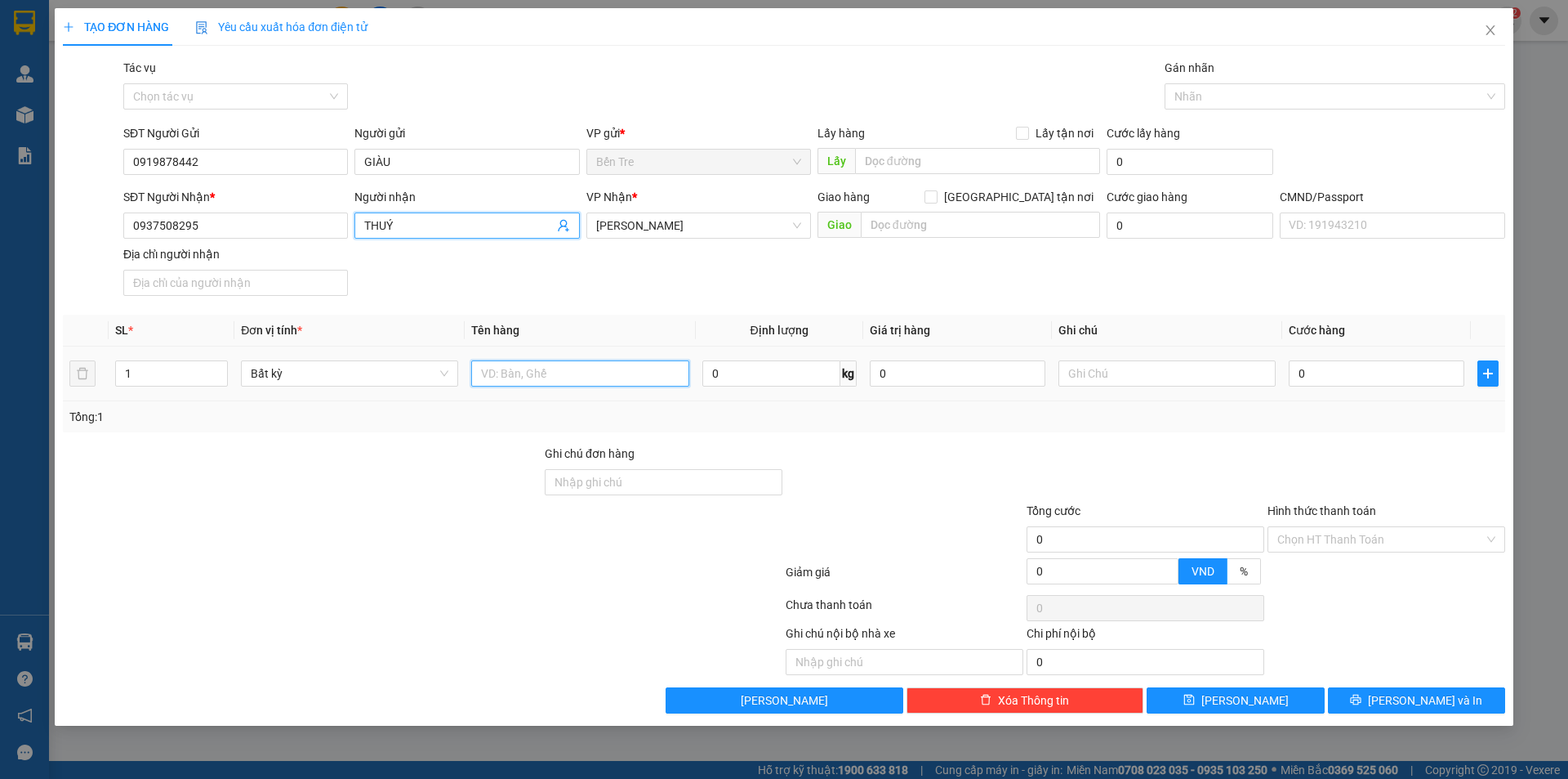
click at [581, 373] on input "text" at bounding box center [580, 373] width 217 height 26
type input "1 T MÚT NP 25KG ( ĐL )"
click at [910, 373] on input "0" at bounding box center [958, 373] width 176 height 26
type input "500.000"
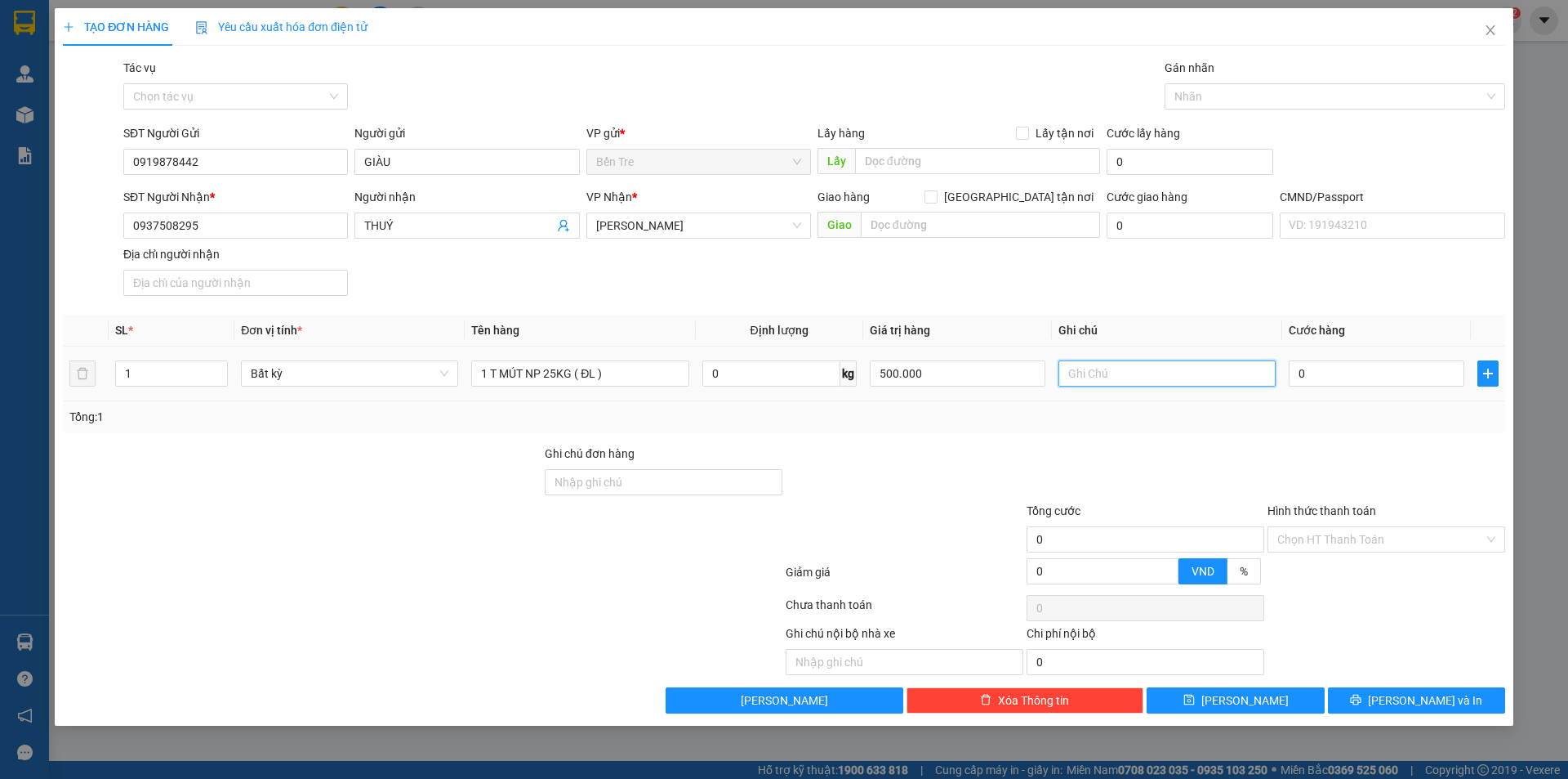
click at [1203, 375] on input "text" at bounding box center [1167, 373] width 217 height 26
type input "10H NHÂN"
click at [1309, 374] on input "0" at bounding box center [1377, 373] width 176 height 26
type input "4"
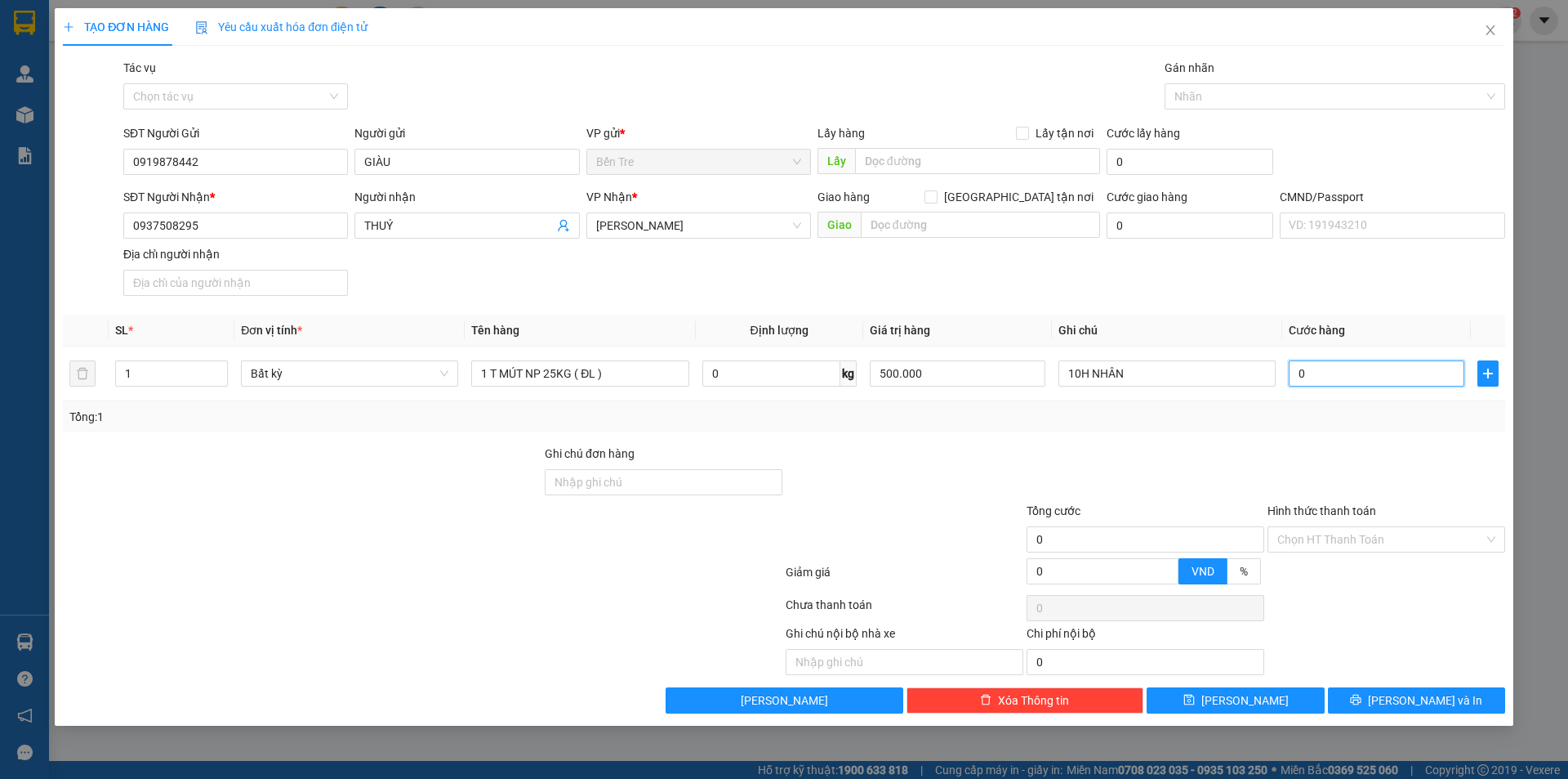
type input "4"
type input "40"
type input "40.000"
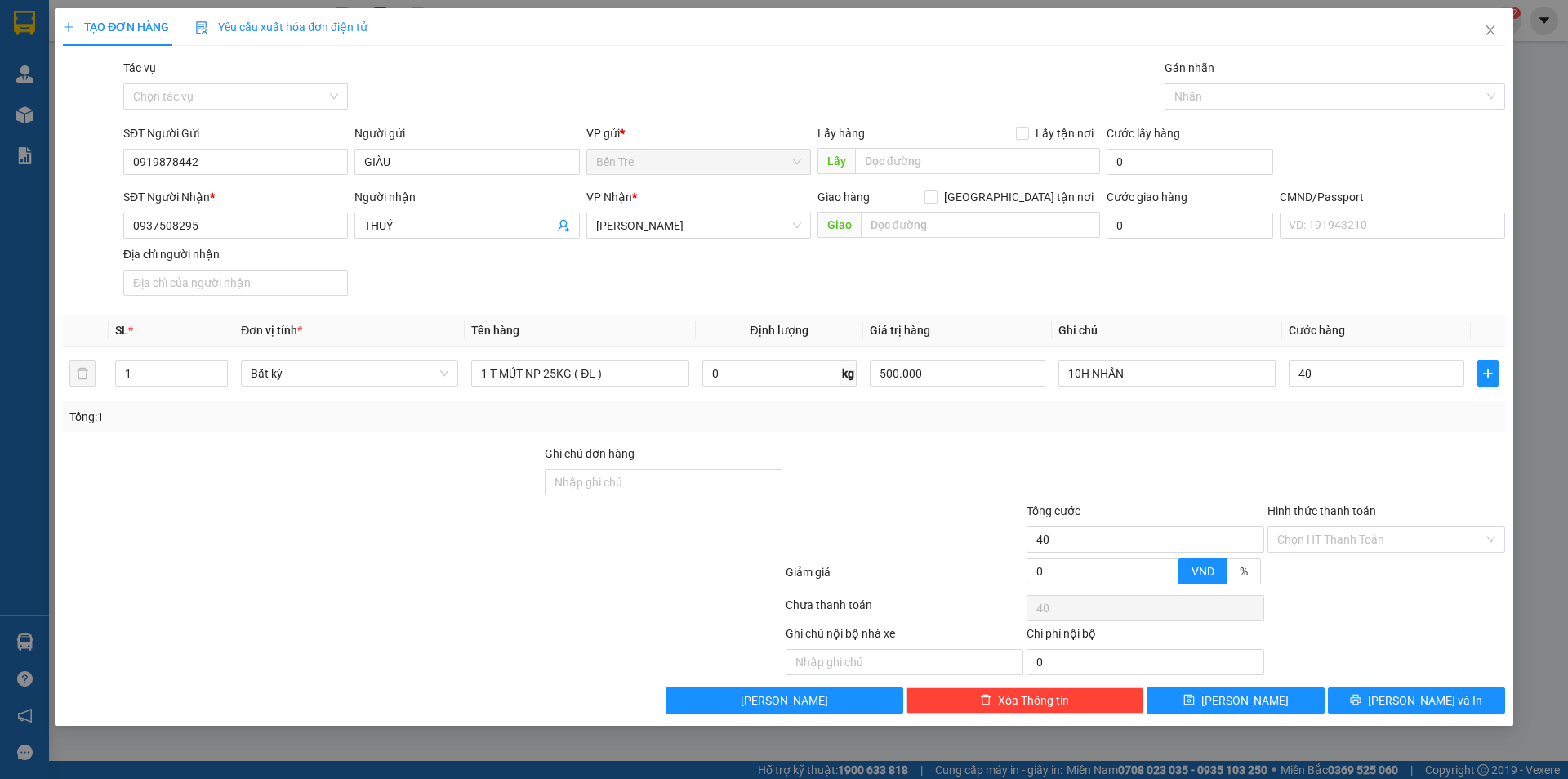
type input "40.000"
click at [962, 482] on div at bounding box center [905, 473] width 241 height 57
click at [584, 482] on input "Ghi chú đơn hàng" at bounding box center [663, 482] width 238 height 26
type input "HCK+5"
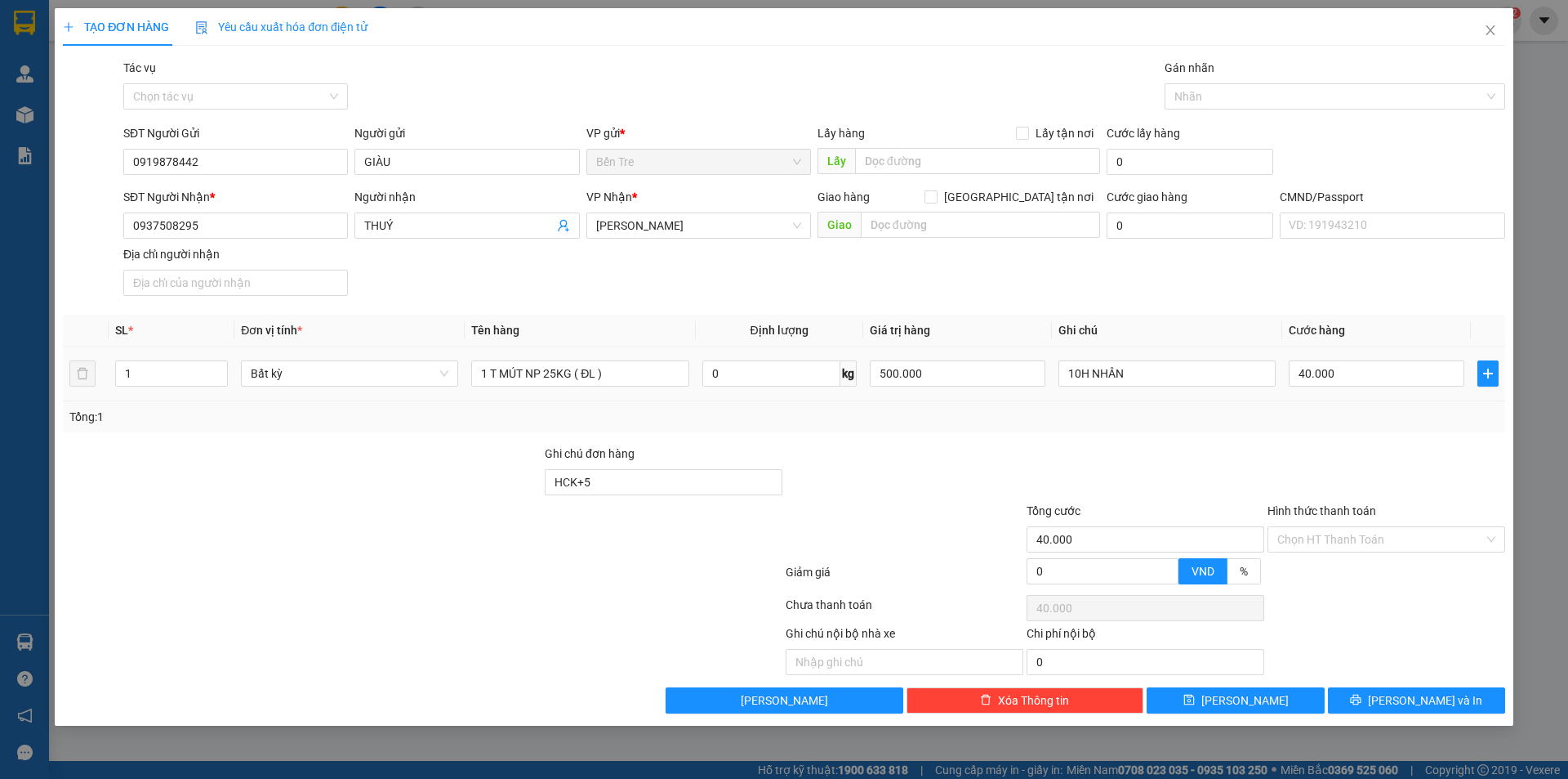
drag, startPoint x: 867, startPoint y: 438, endPoint x: 1001, endPoint y: 399, distance: 139.6
click at [868, 438] on div "Transit Pickup Surcharge Ids Transit Deliver Surcharge Ids Transit Deliver Surc…" at bounding box center [784, 386] width 1443 height 655
click at [1365, 363] on input "40.000" at bounding box center [1377, 373] width 176 height 26
click at [1364, 364] on input "40.000" at bounding box center [1377, 373] width 176 height 26
type input "4"
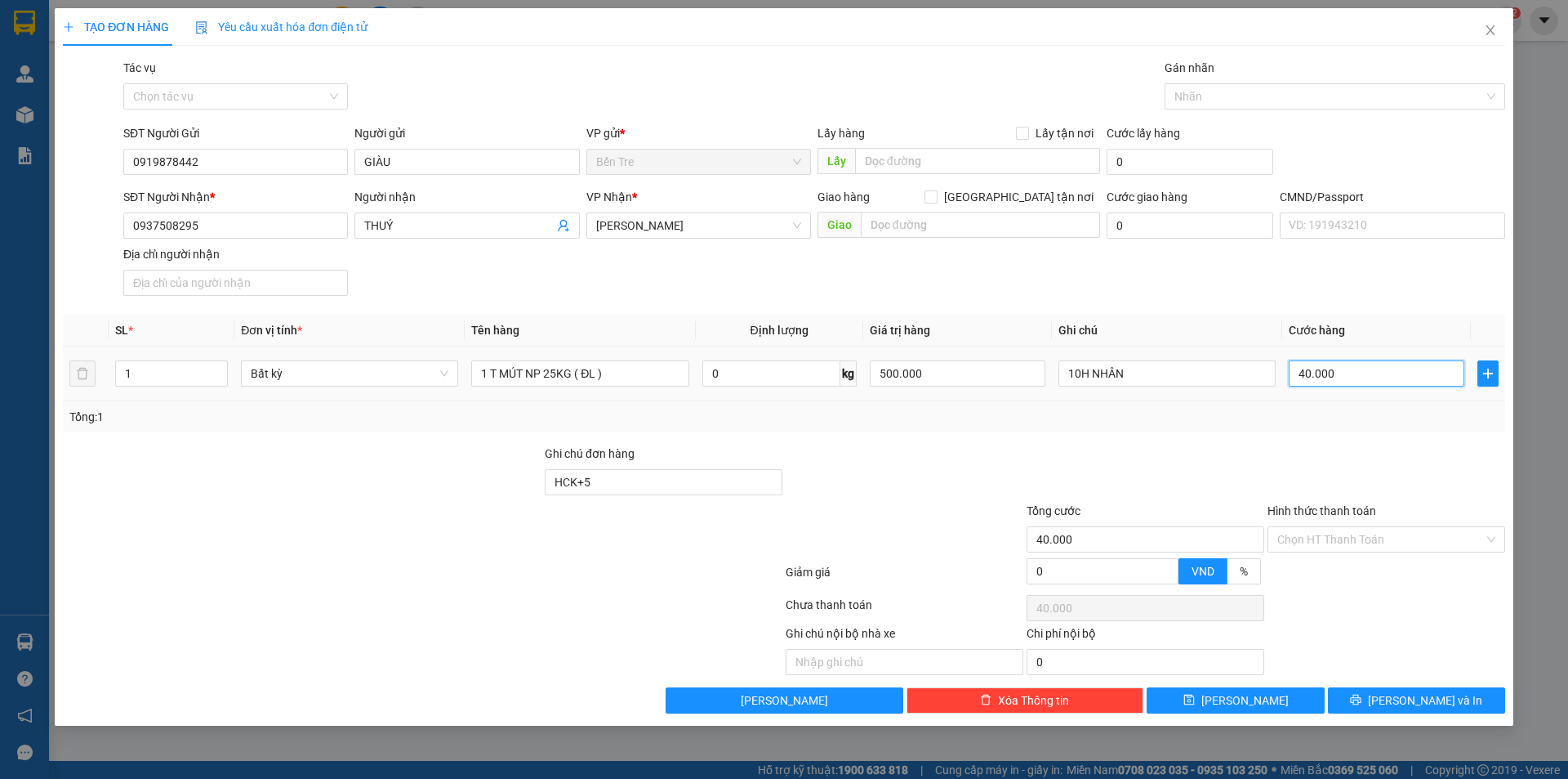
type input "4"
type input "45"
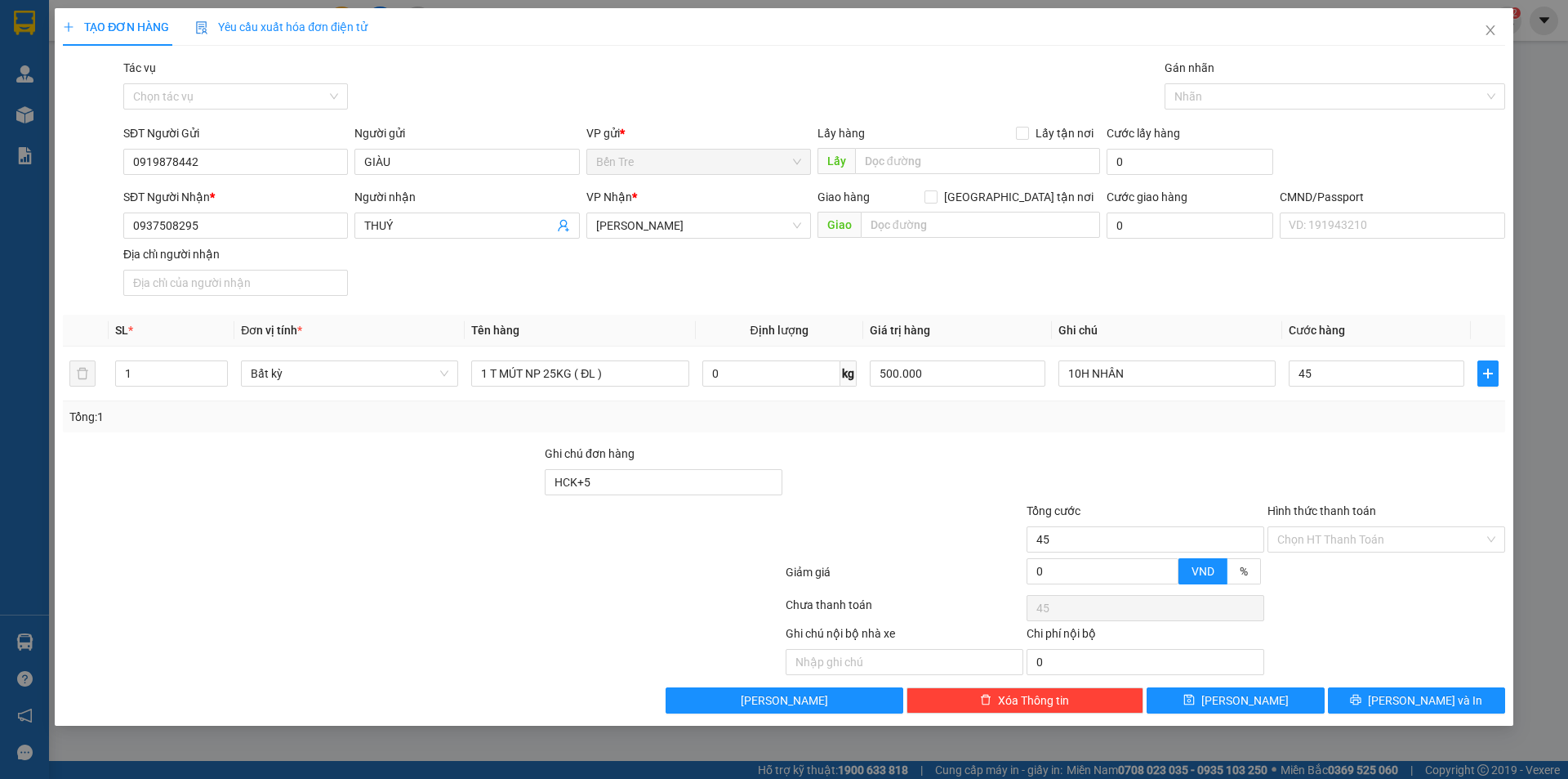
type input "45.000"
click at [1302, 455] on div at bounding box center [1386, 473] width 241 height 57
click at [1312, 535] on input "Hình thức thanh toán" at bounding box center [1381, 539] width 206 height 25
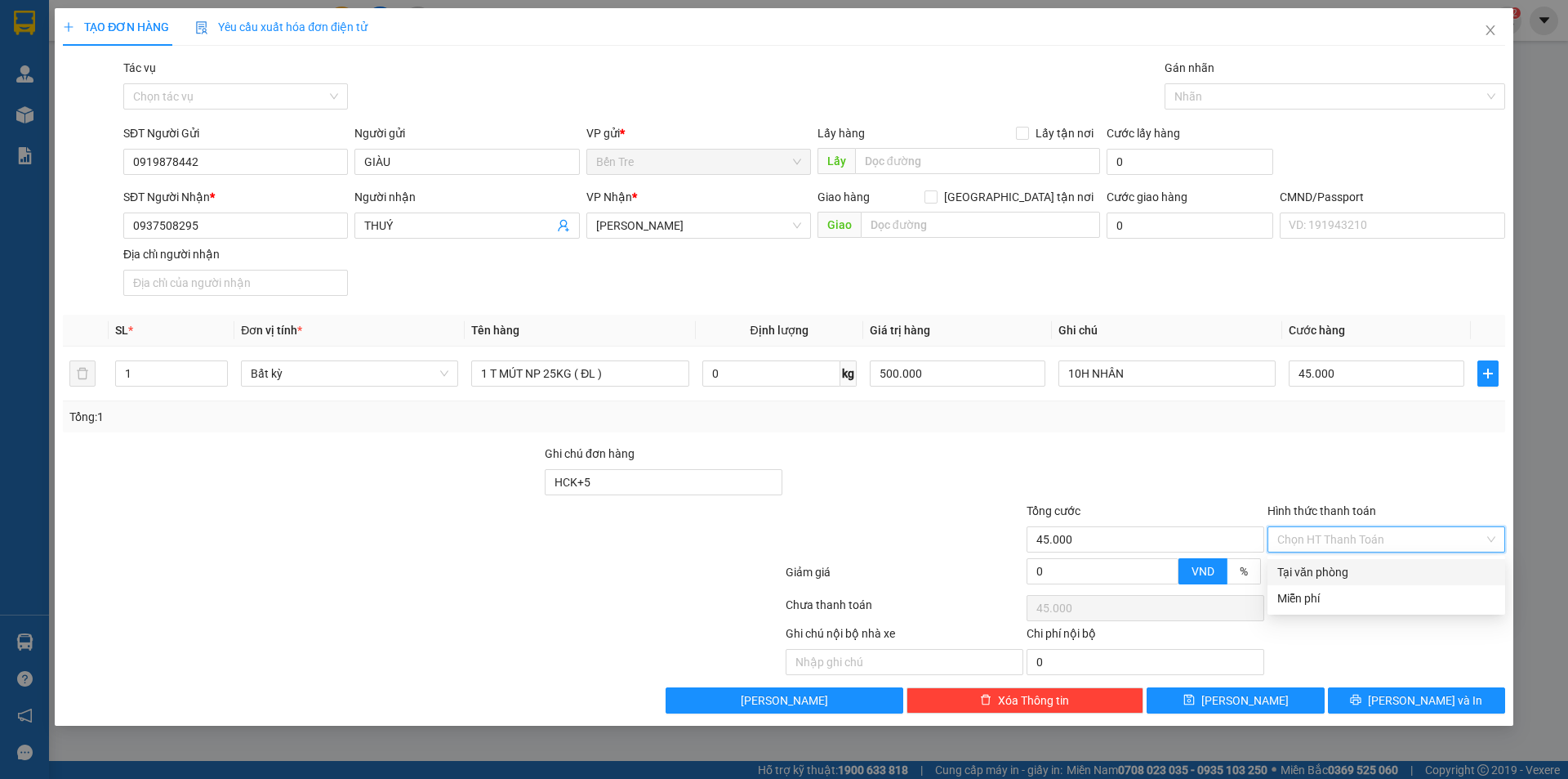
click at [1312, 569] on div "Tại văn phòng" at bounding box center [1386, 572] width 218 height 18
type input "0"
drag, startPoint x: 1401, startPoint y: 702, endPoint x: 1265, endPoint y: 628, distance: 154.8
click at [1401, 703] on button "[PERSON_NAME] và In" at bounding box center [1417, 700] width 178 height 26
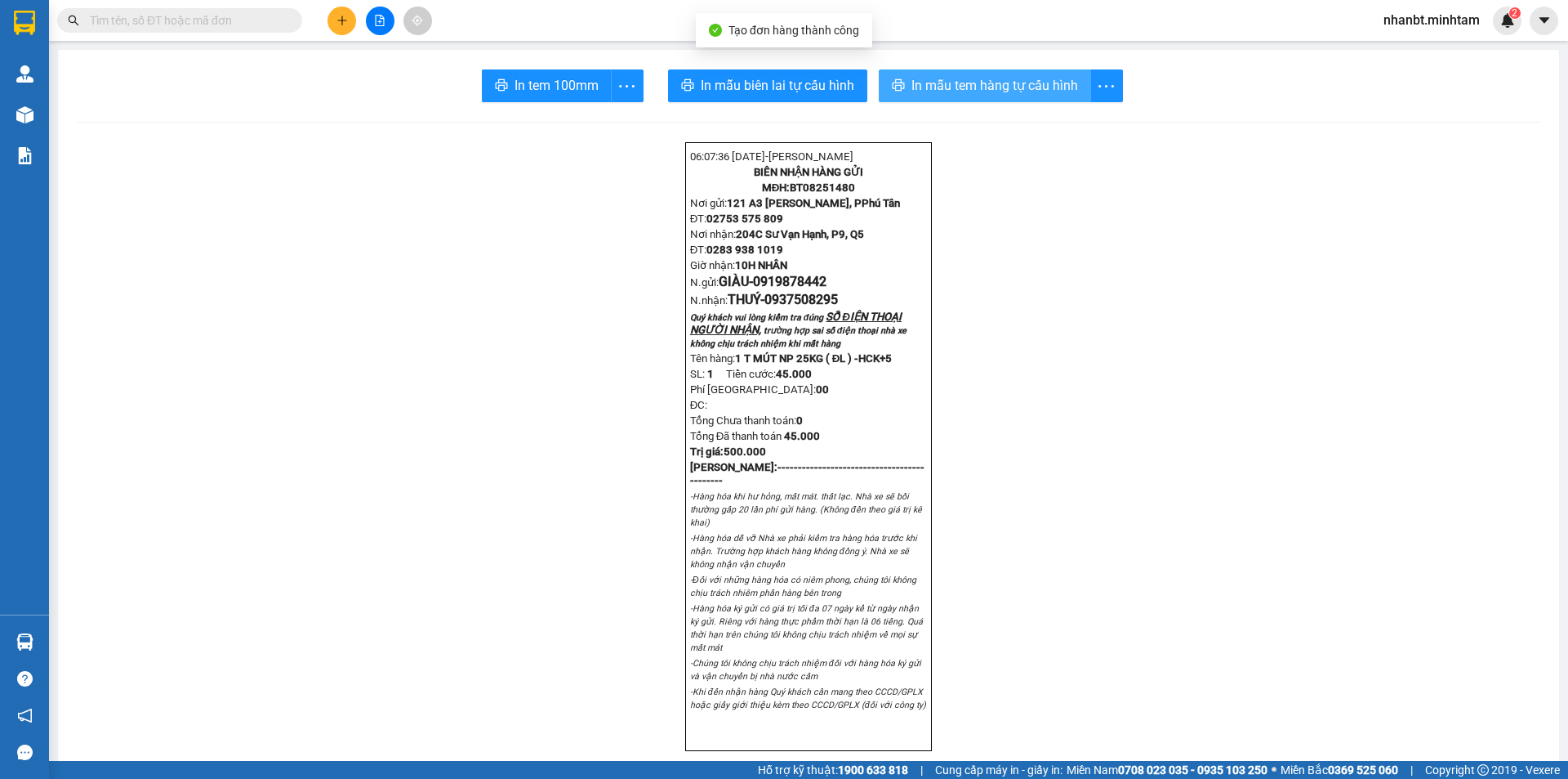
click at [965, 90] on span "In mẫu tem hàng tự cấu hình" at bounding box center [995, 85] width 167 height 21
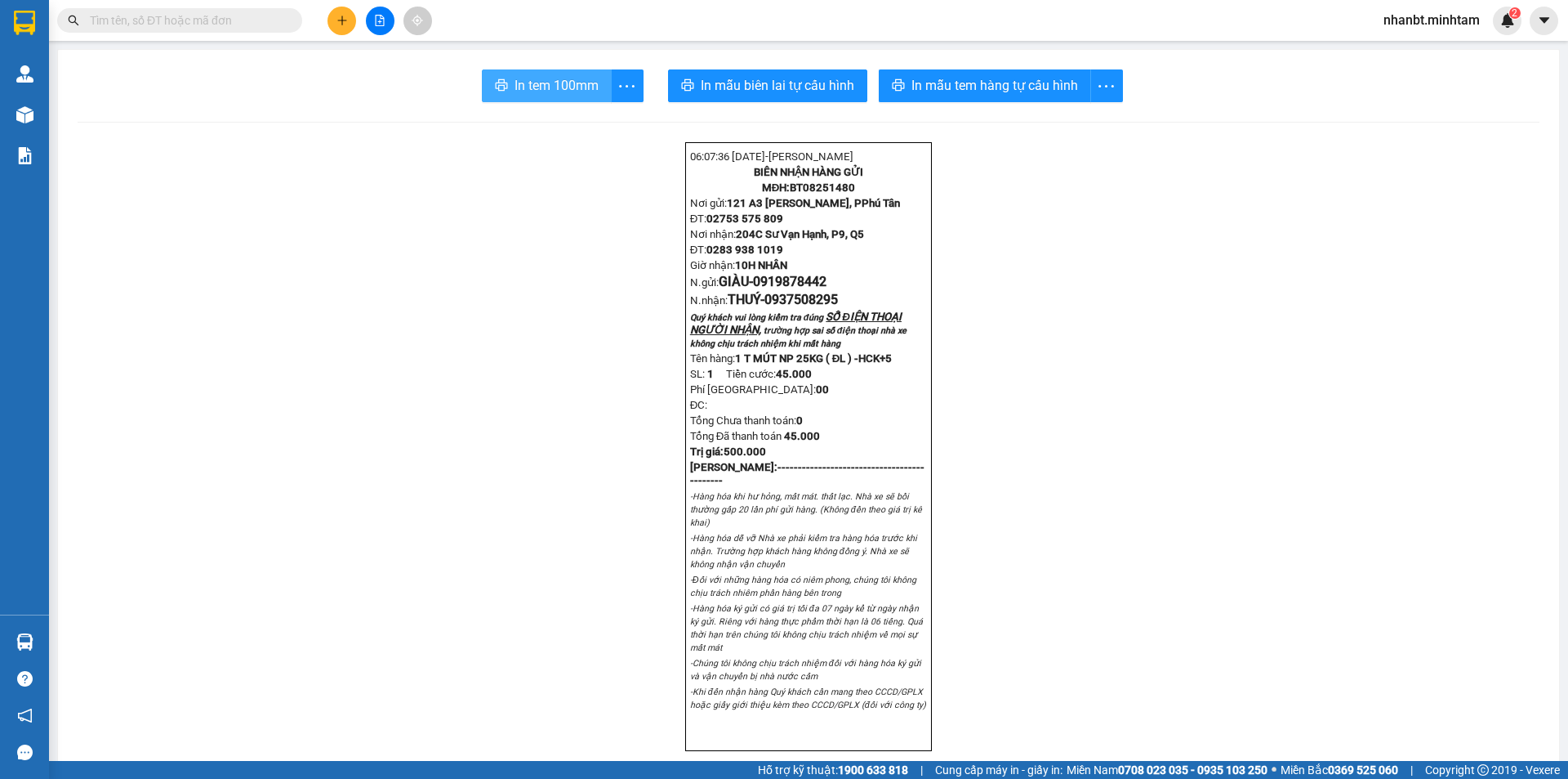
drag, startPoint x: 563, startPoint y: 83, endPoint x: 652, endPoint y: 113, distance: 93.9
click at [564, 83] on span "In tem 100mm" at bounding box center [556, 85] width 84 height 21
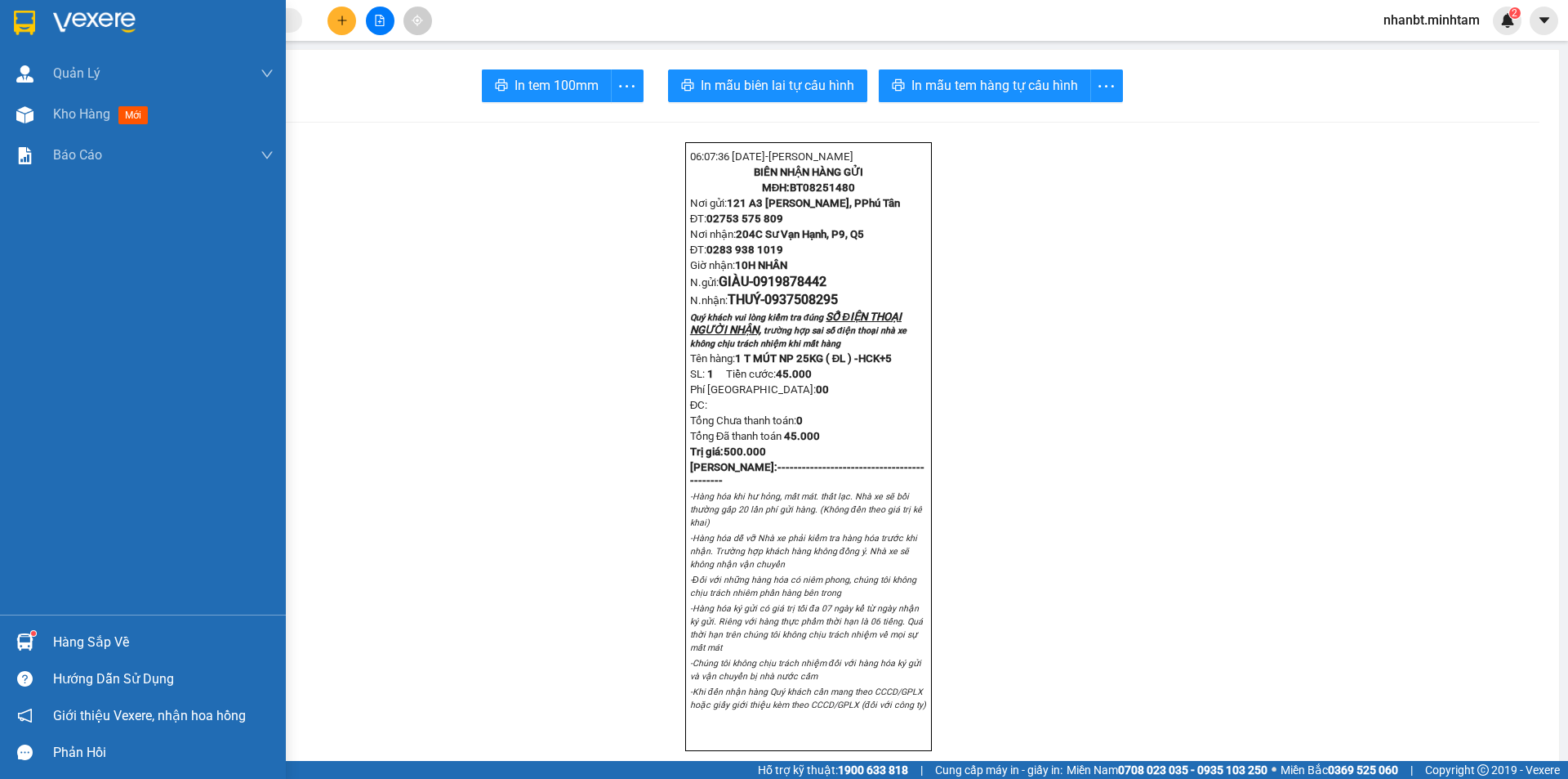
click at [49, 650] on div "Hàng sắp về" at bounding box center [143, 642] width 286 height 37
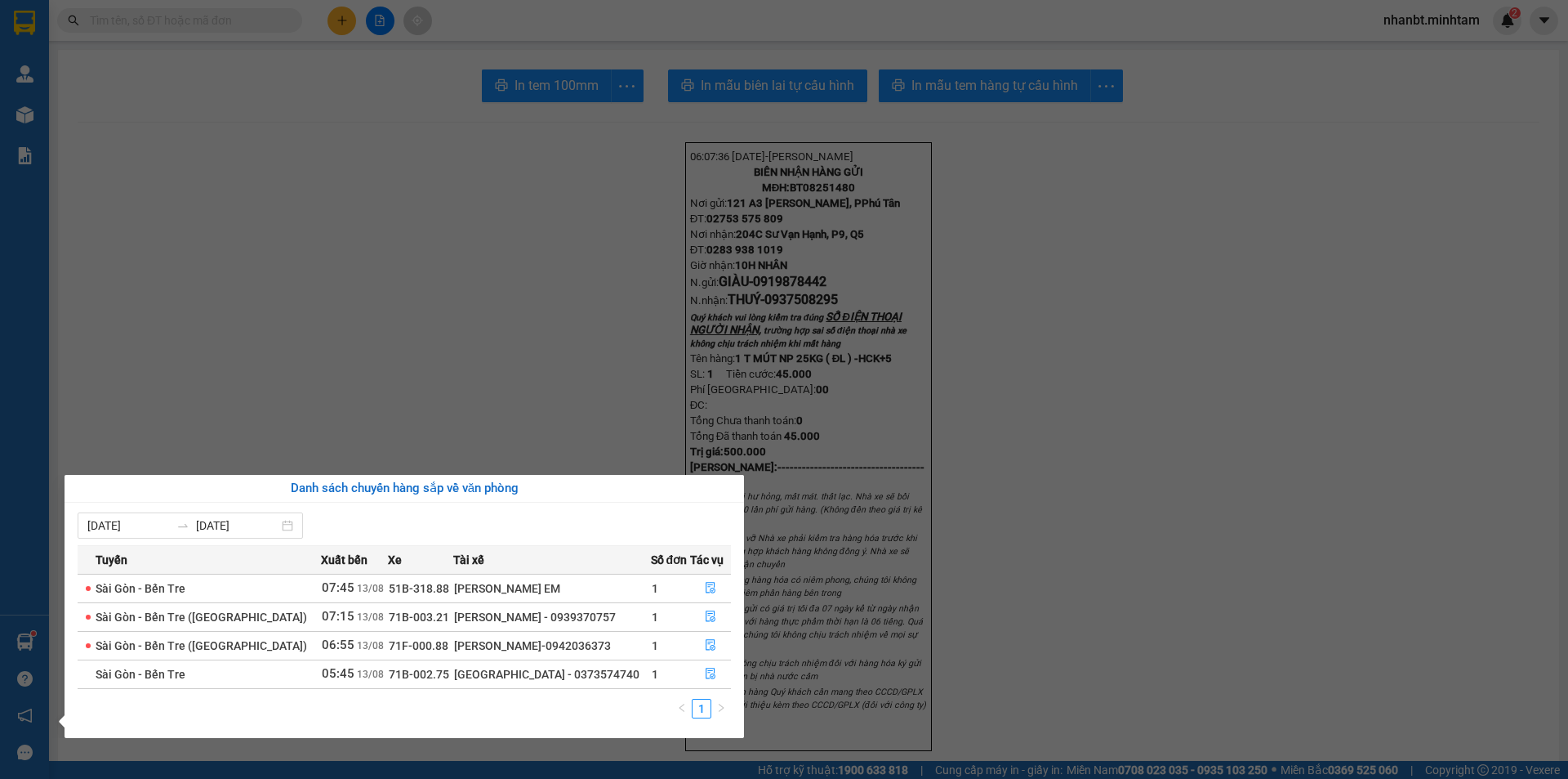
click at [260, 292] on section "Kết quả tìm kiếm ( 0 ) Bộ lọc No Data nhanbt.minhtam 2 Quản Lý Quản lý giao nhậ…" at bounding box center [784, 389] width 1568 height 779
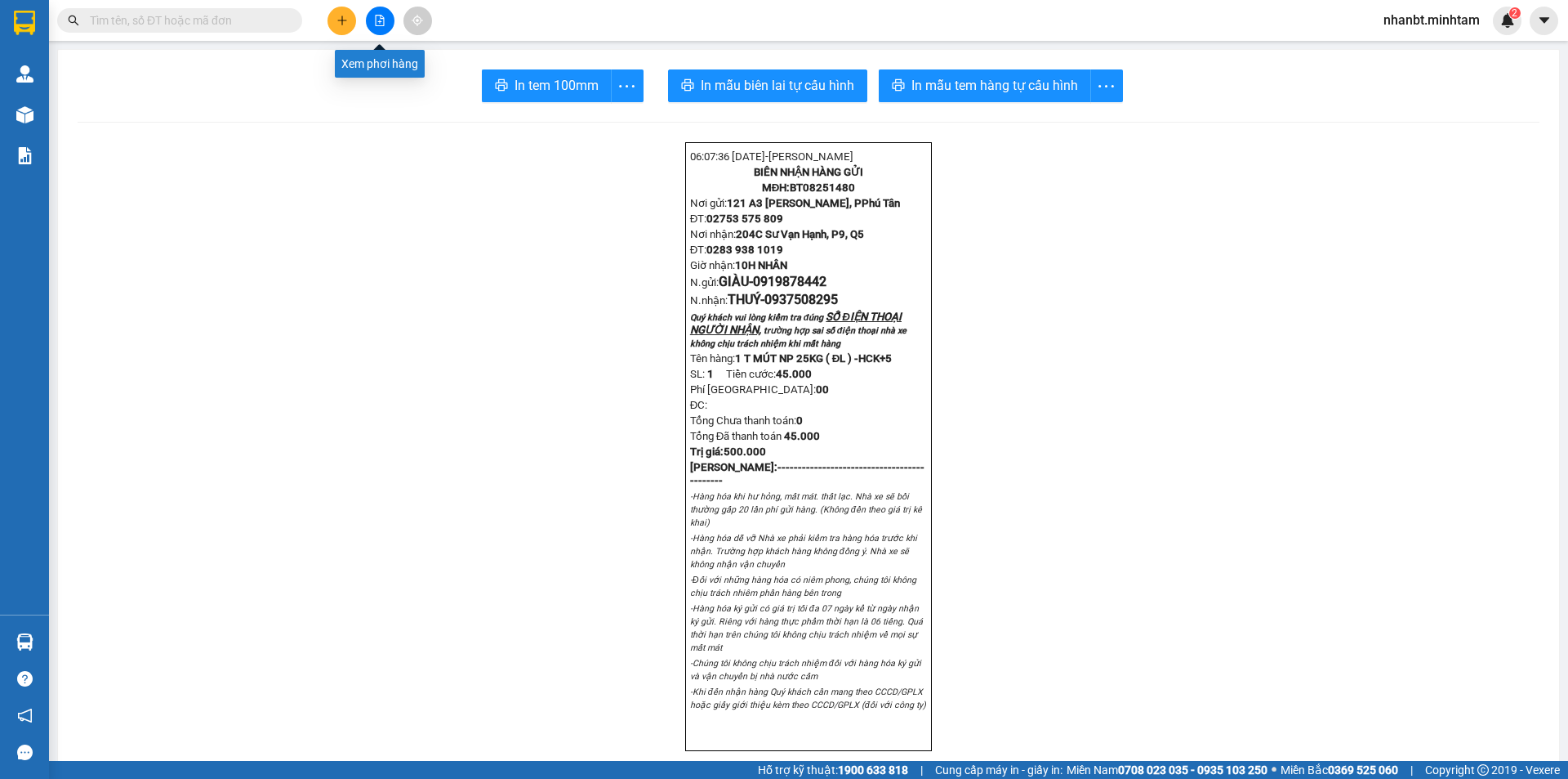
click at [376, 22] on icon "file-add" at bounding box center [380, 21] width 9 height 12
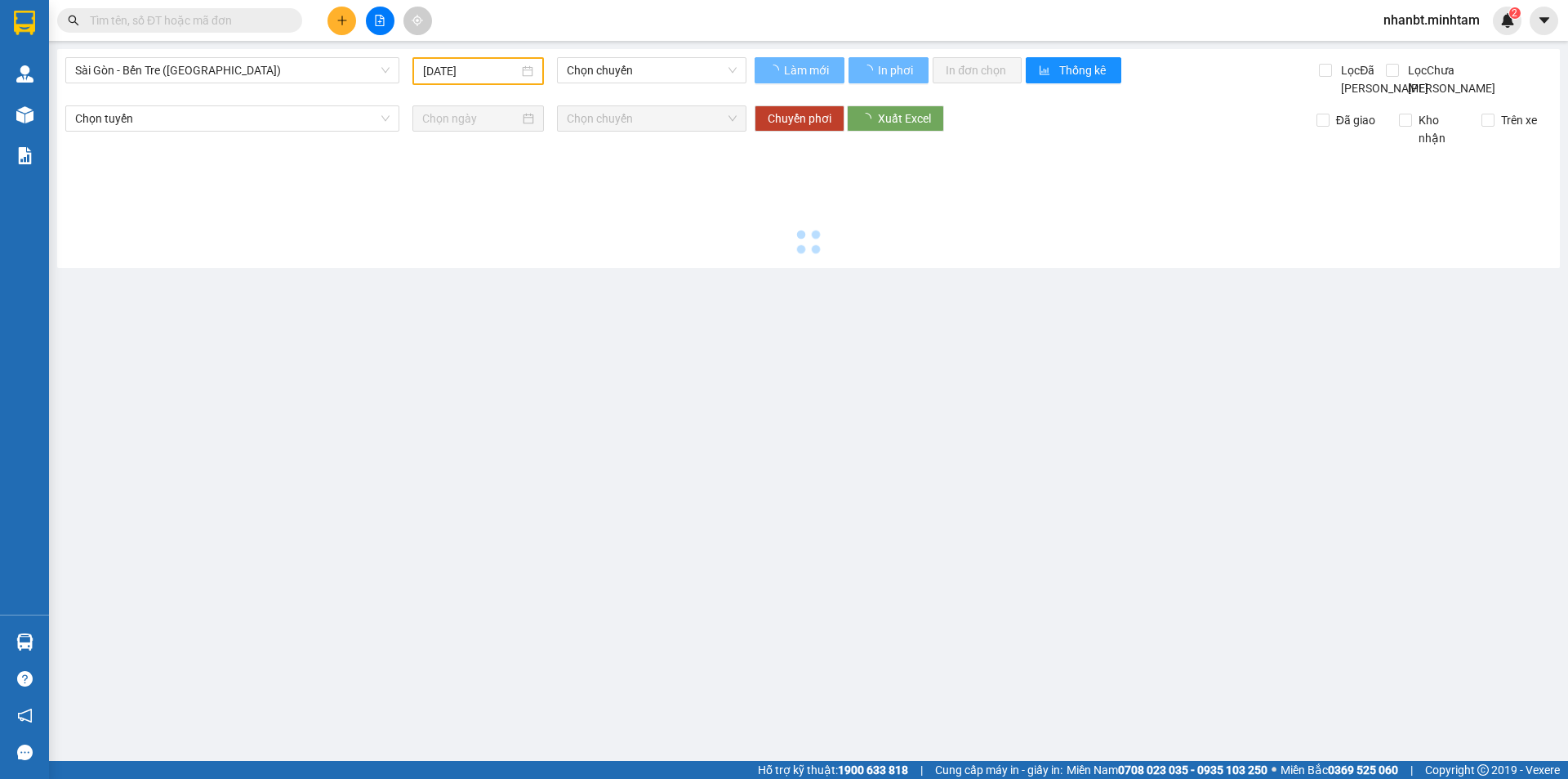
type input "[DATE]"
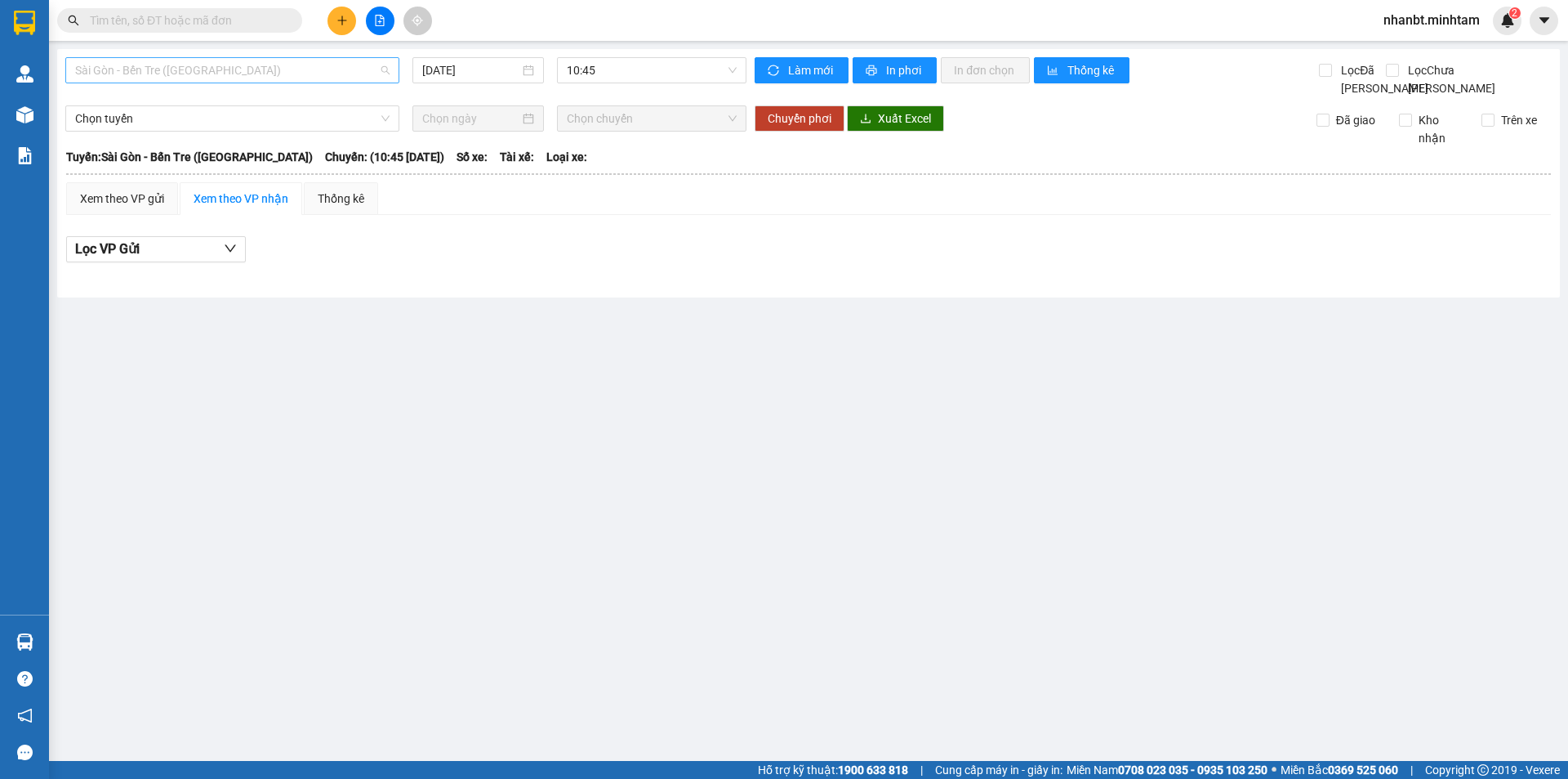
click at [248, 71] on span "Sài Gòn - Bến Tre ([GEOGRAPHIC_DATA])" at bounding box center [232, 70] width 315 height 25
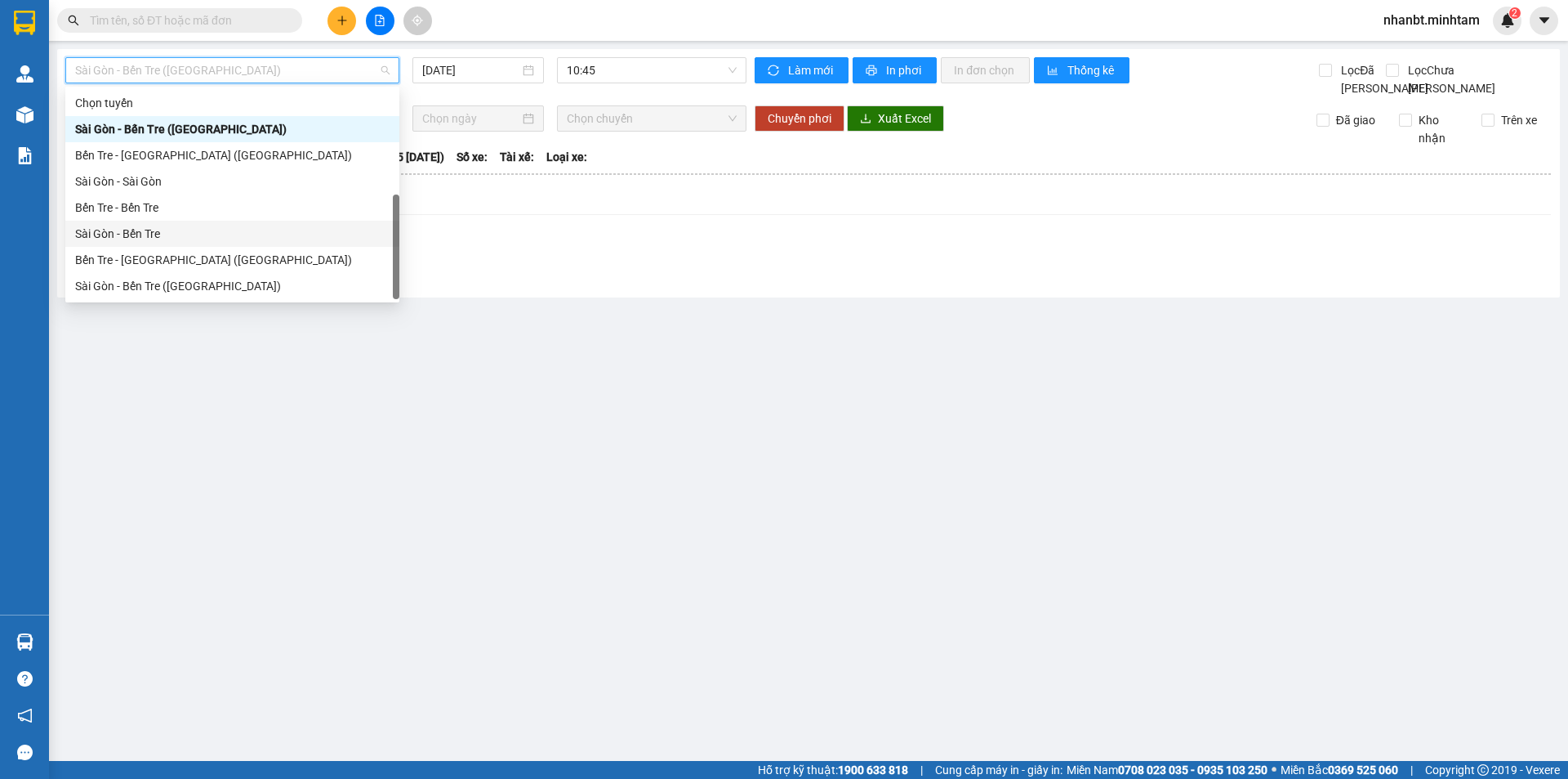
scroll to position [26, 0]
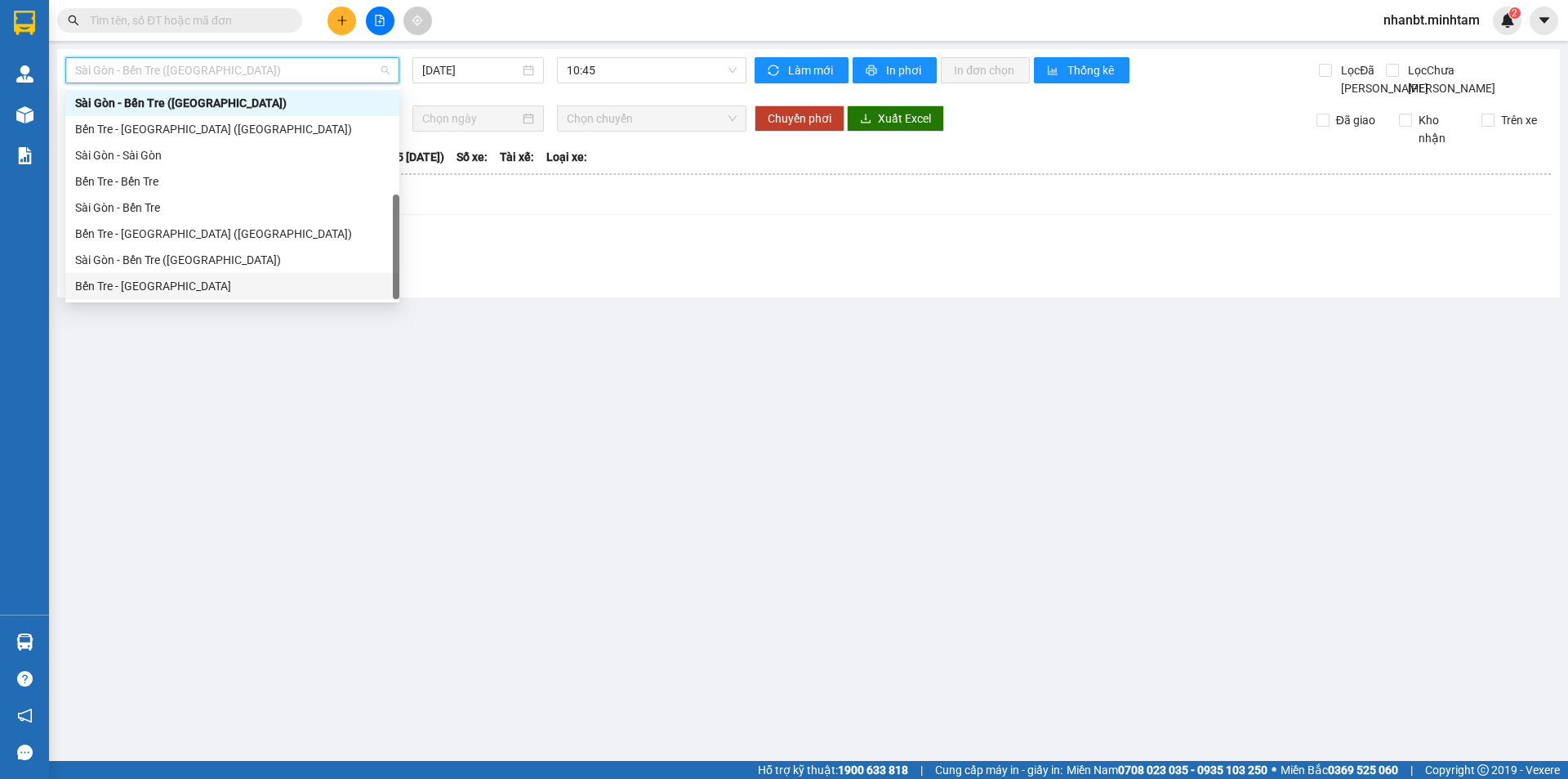
click at [109, 282] on div "Bến Tre - [GEOGRAPHIC_DATA]" at bounding box center [232, 286] width 315 height 18
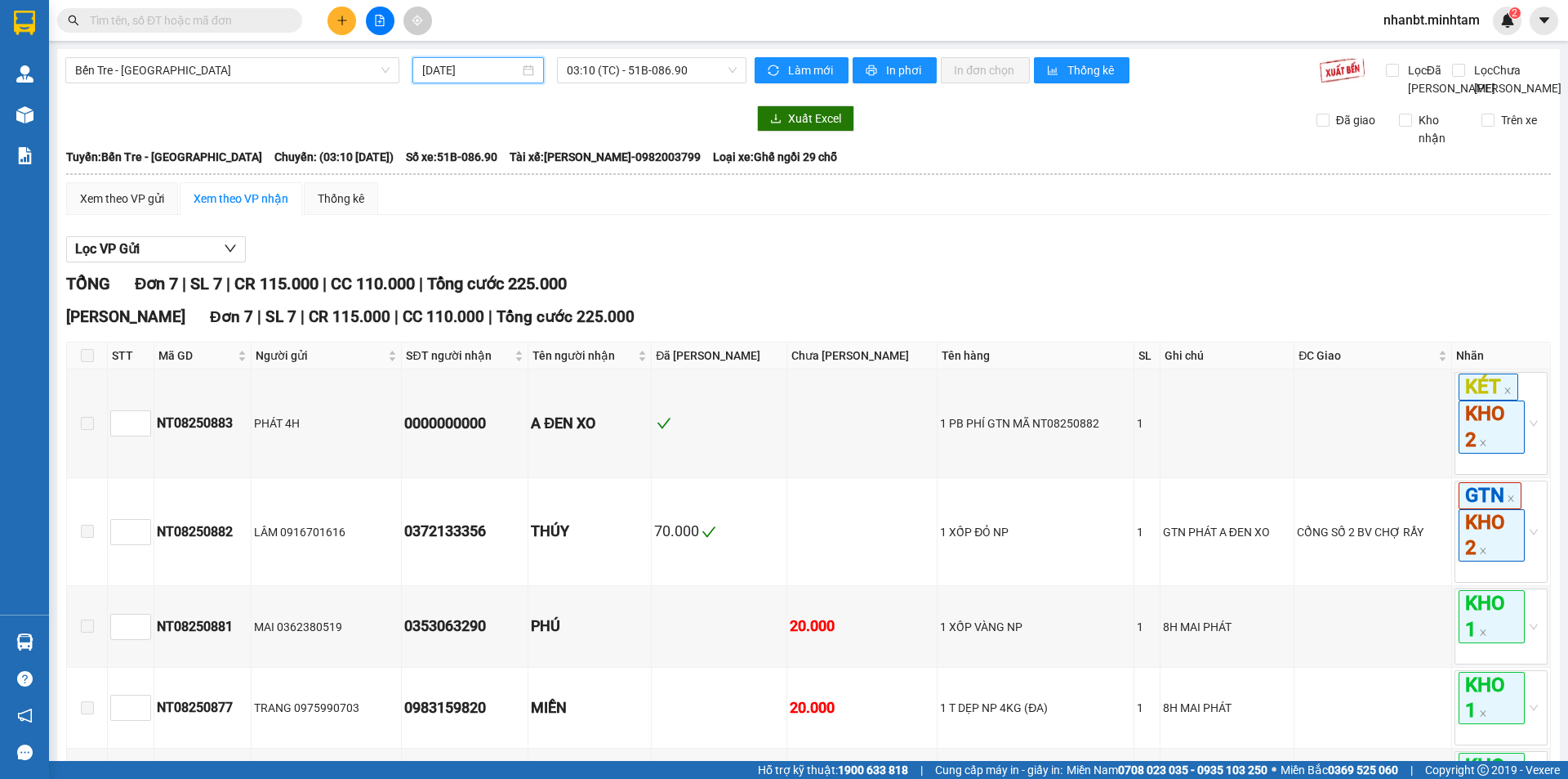
click at [493, 73] on input "[DATE]" at bounding box center [471, 70] width 97 height 18
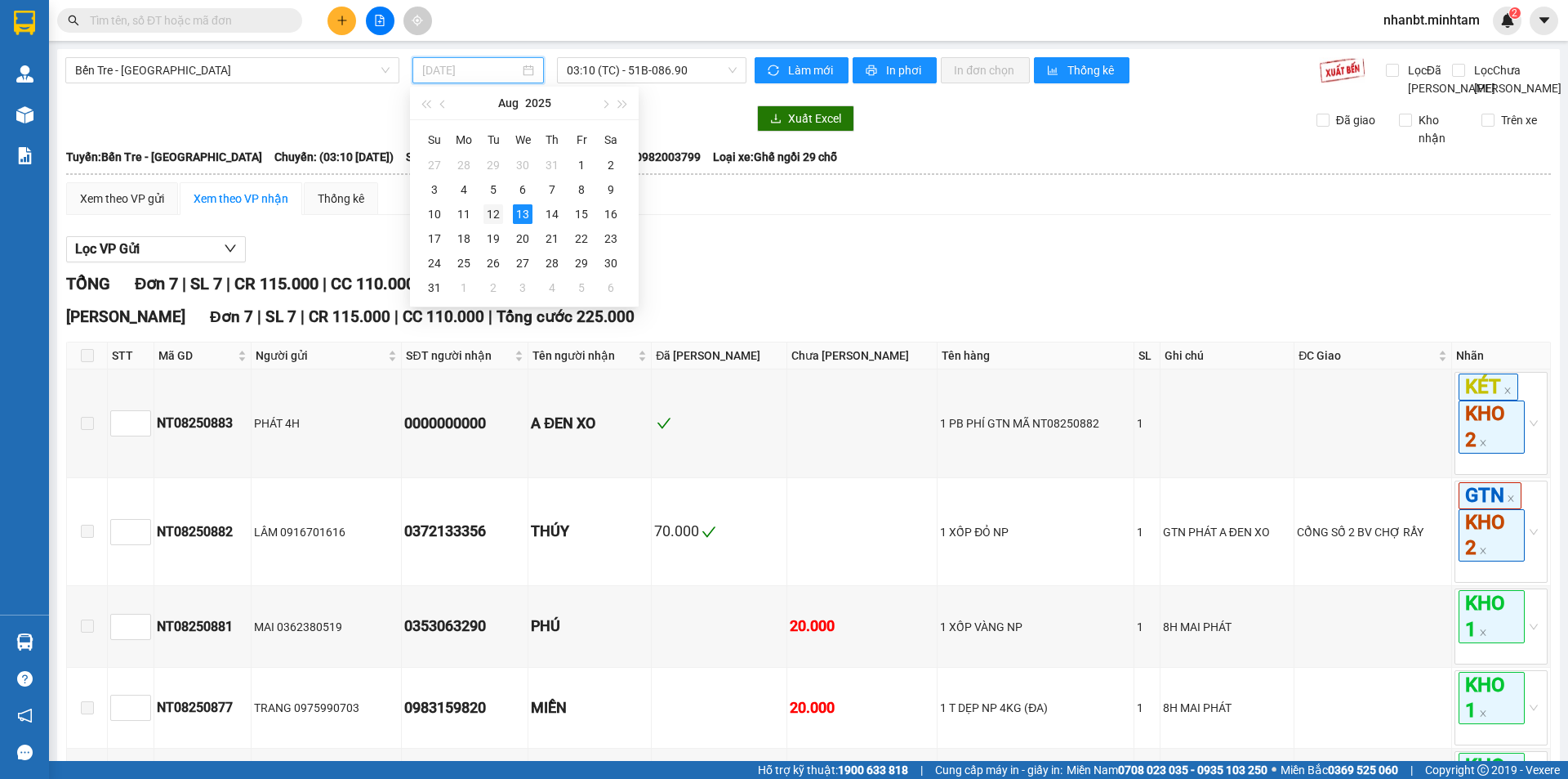
click at [497, 220] on div "12" at bounding box center [493, 214] width 20 height 20
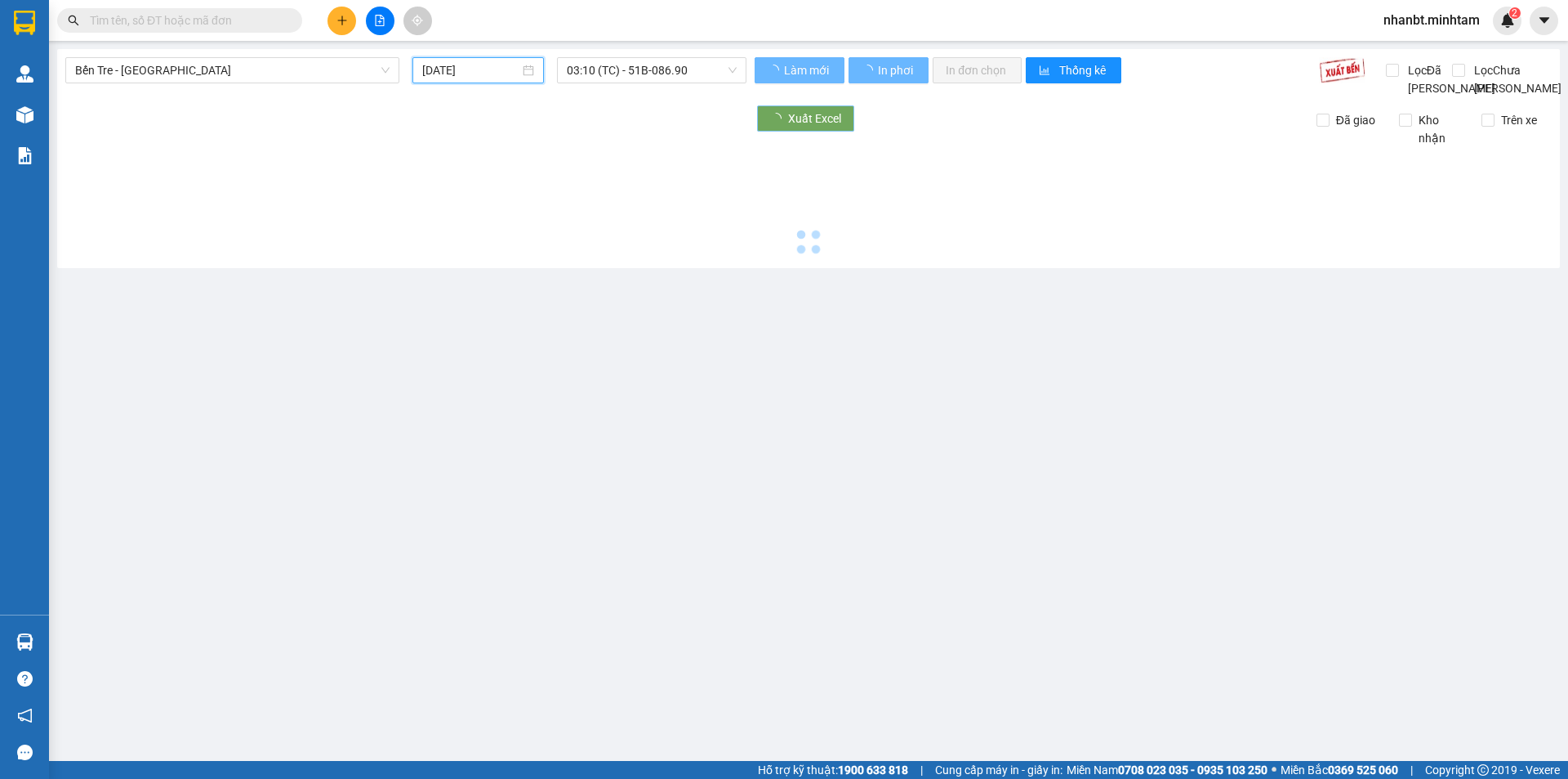
type input "[DATE]"
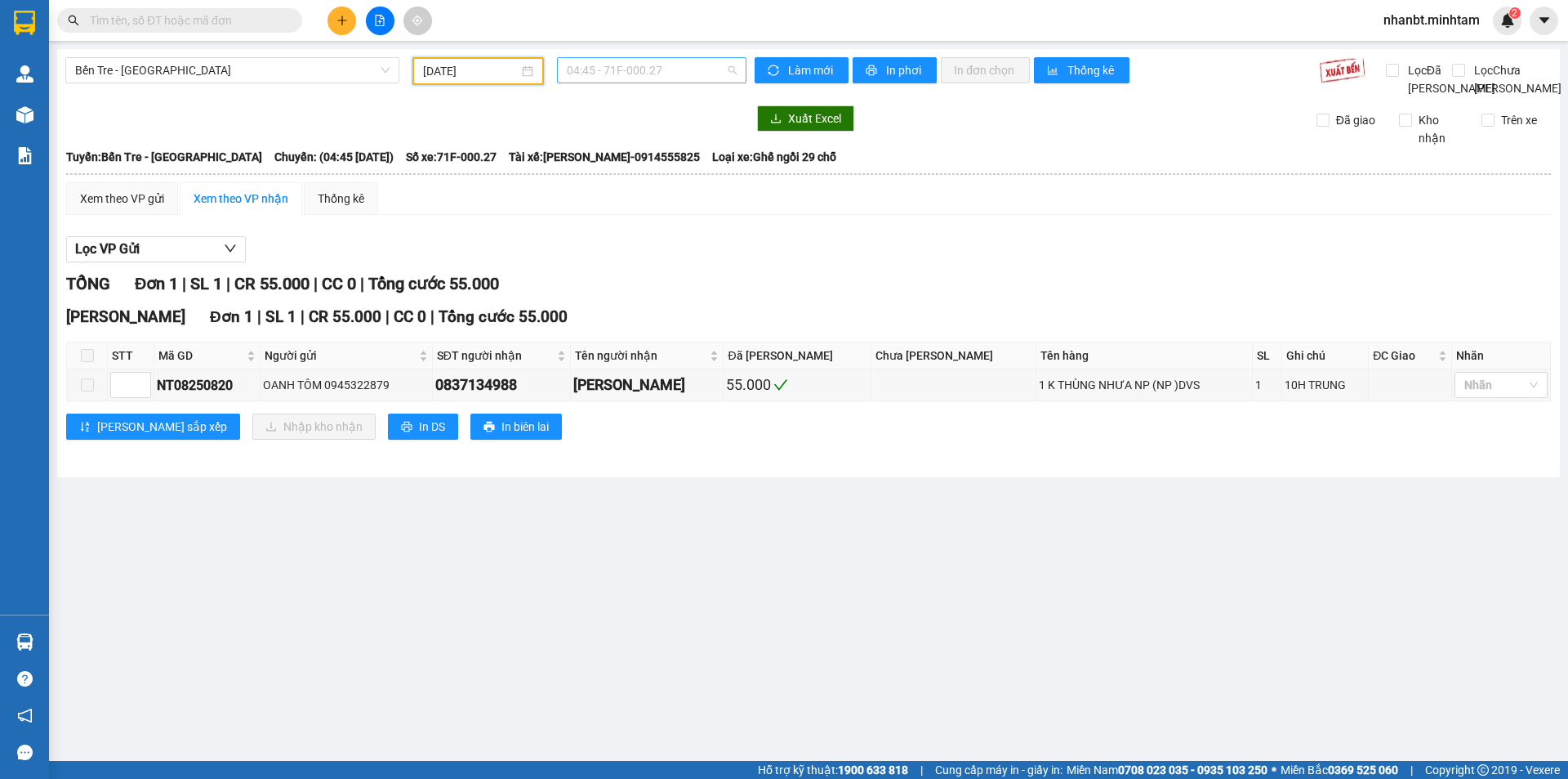
click at [710, 68] on span "04:45 - 71F-000.27" at bounding box center [651, 70] width 170 height 25
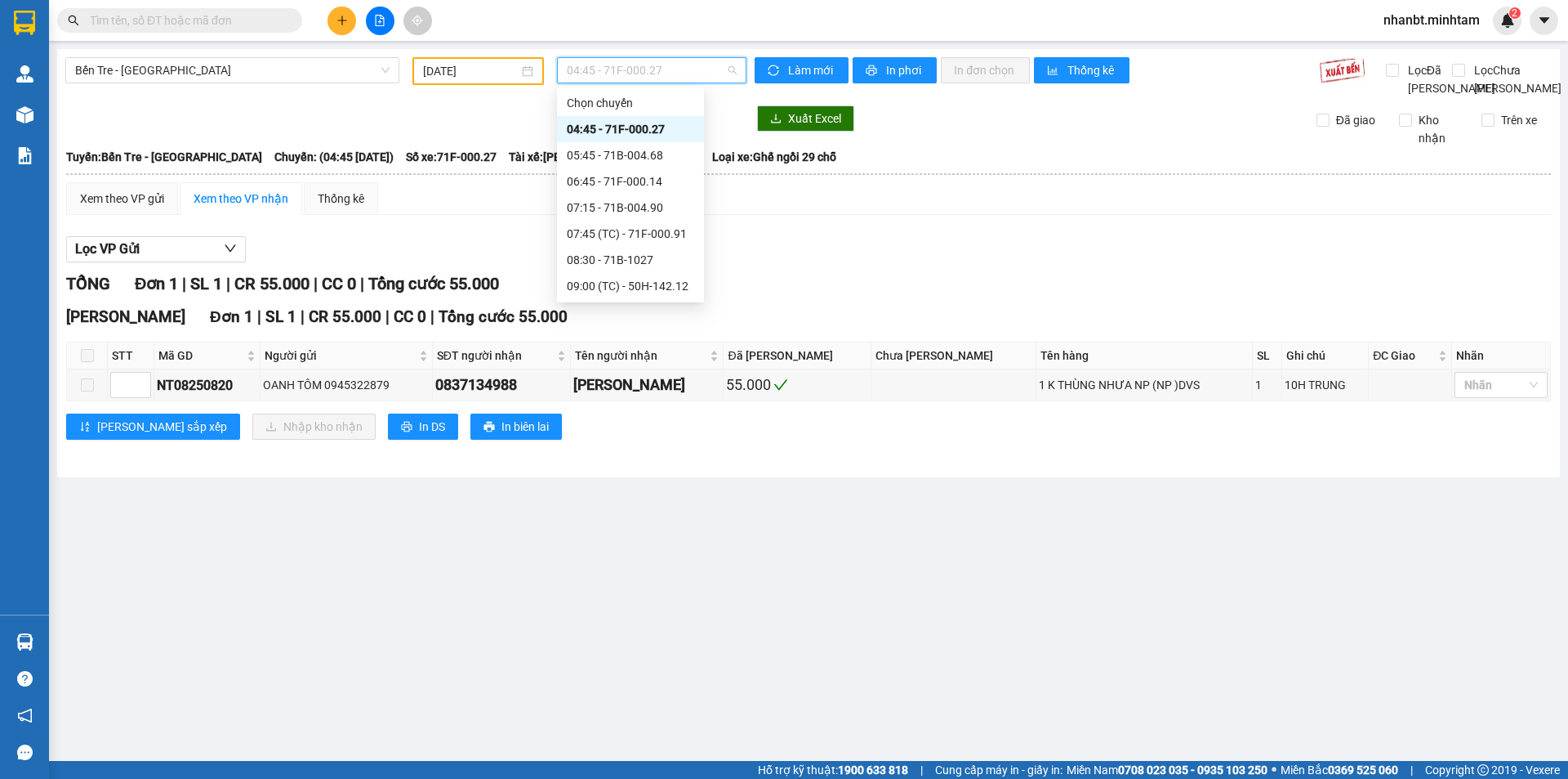
scroll to position [287, 0]
click at [213, 65] on span "Bến Tre - [GEOGRAPHIC_DATA]" at bounding box center [232, 70] width 315 height 25
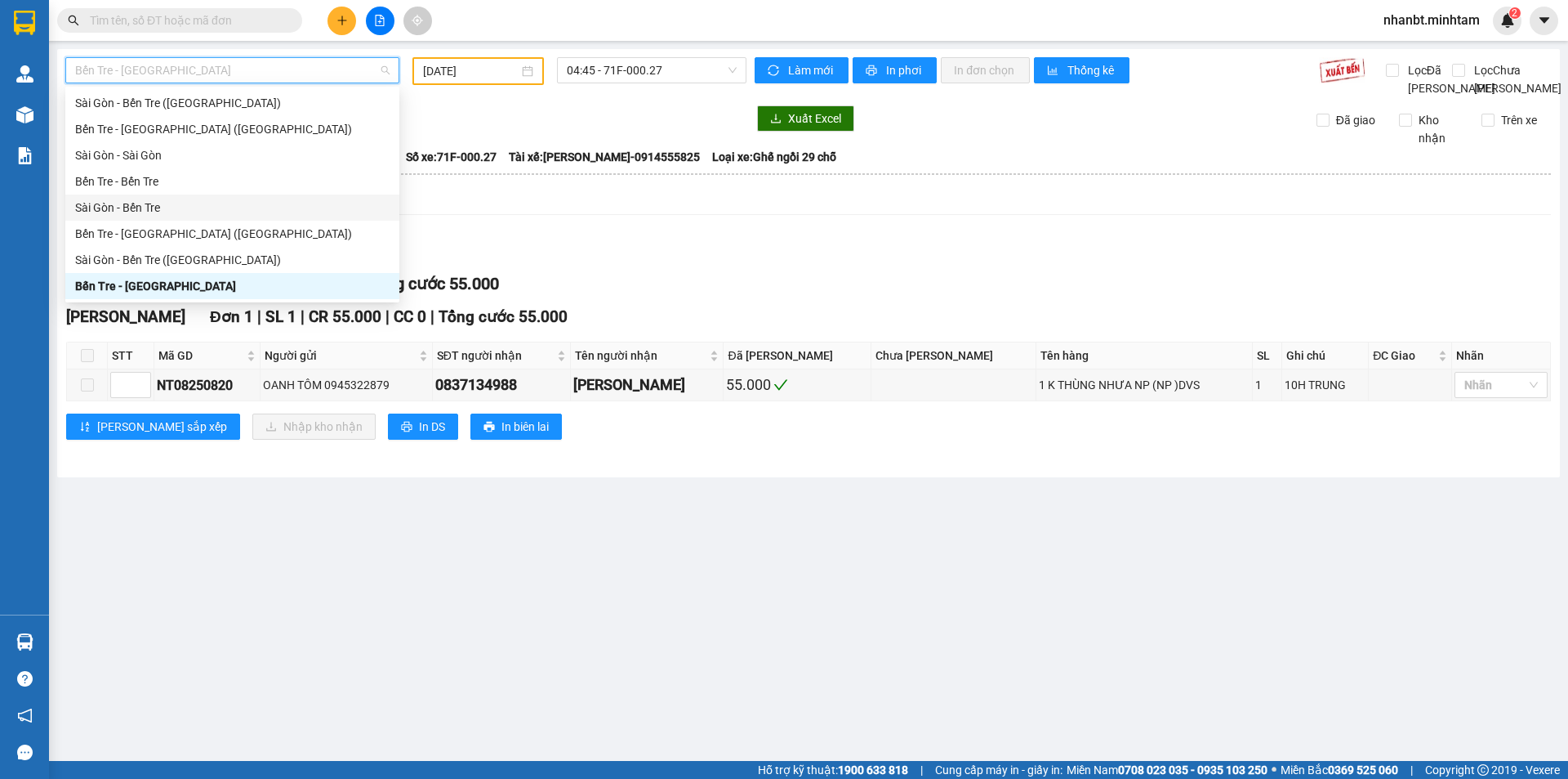
click at [130, 207] on div "Sài Gòn - Bến Tre" at bounding box center [232, 207] width 315 height 18
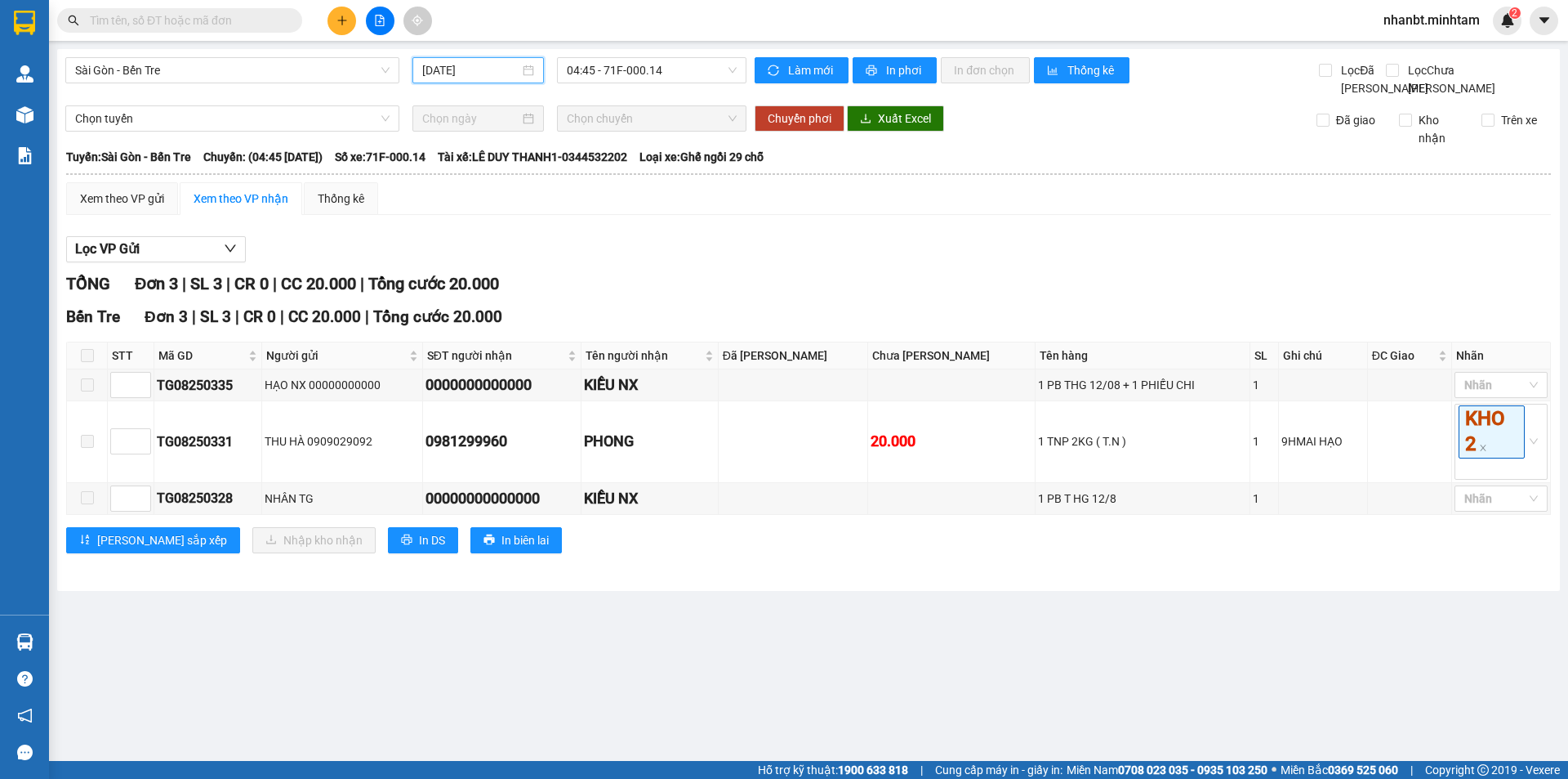
click at [464, 69] on input "[DATE]" at bounding box center [471, 70] width 97 height 18
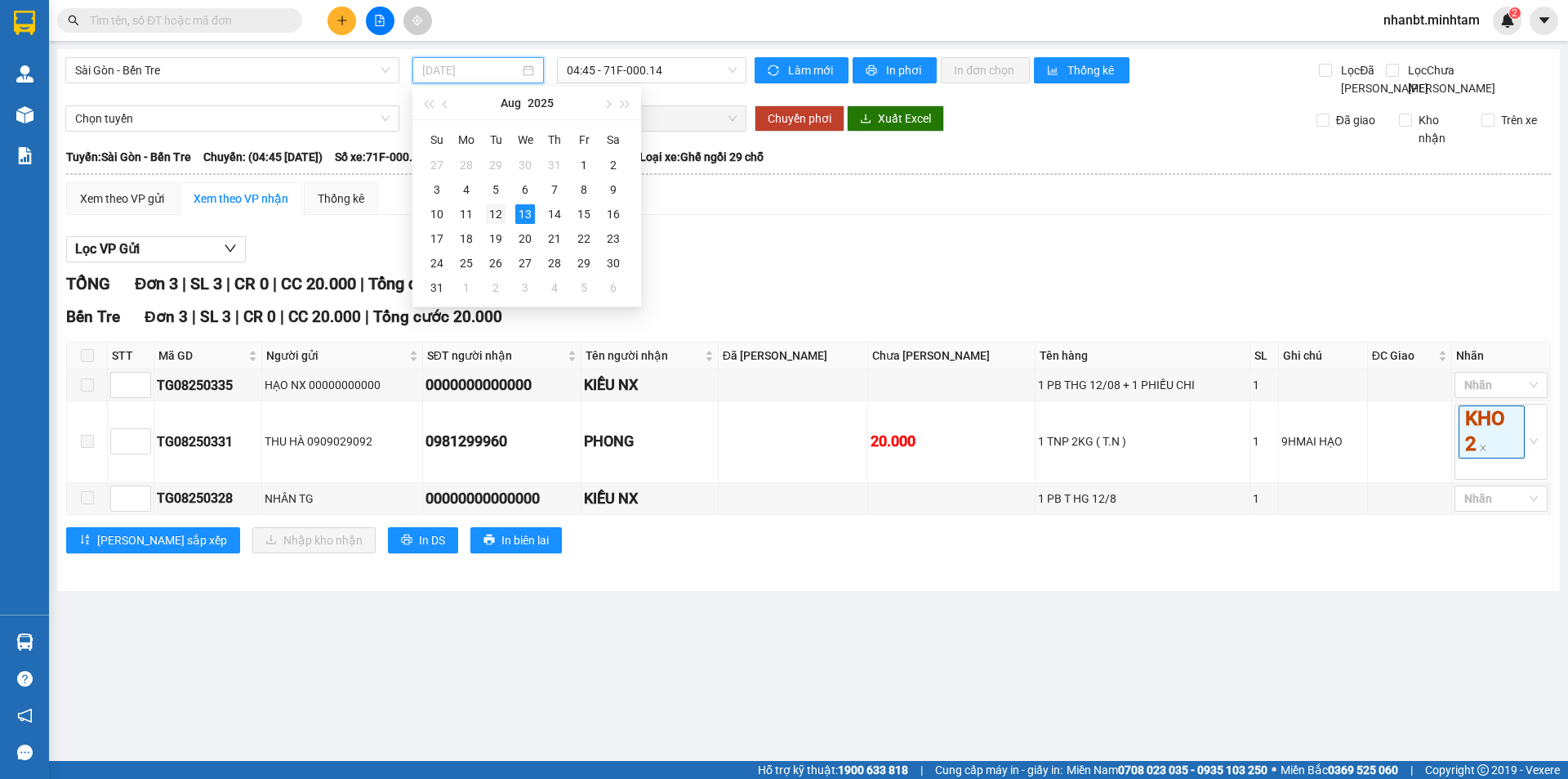
click at [500, 218] on div "12" at bounding box center [495, 214] width 20 height 20
type input "[DATE]"
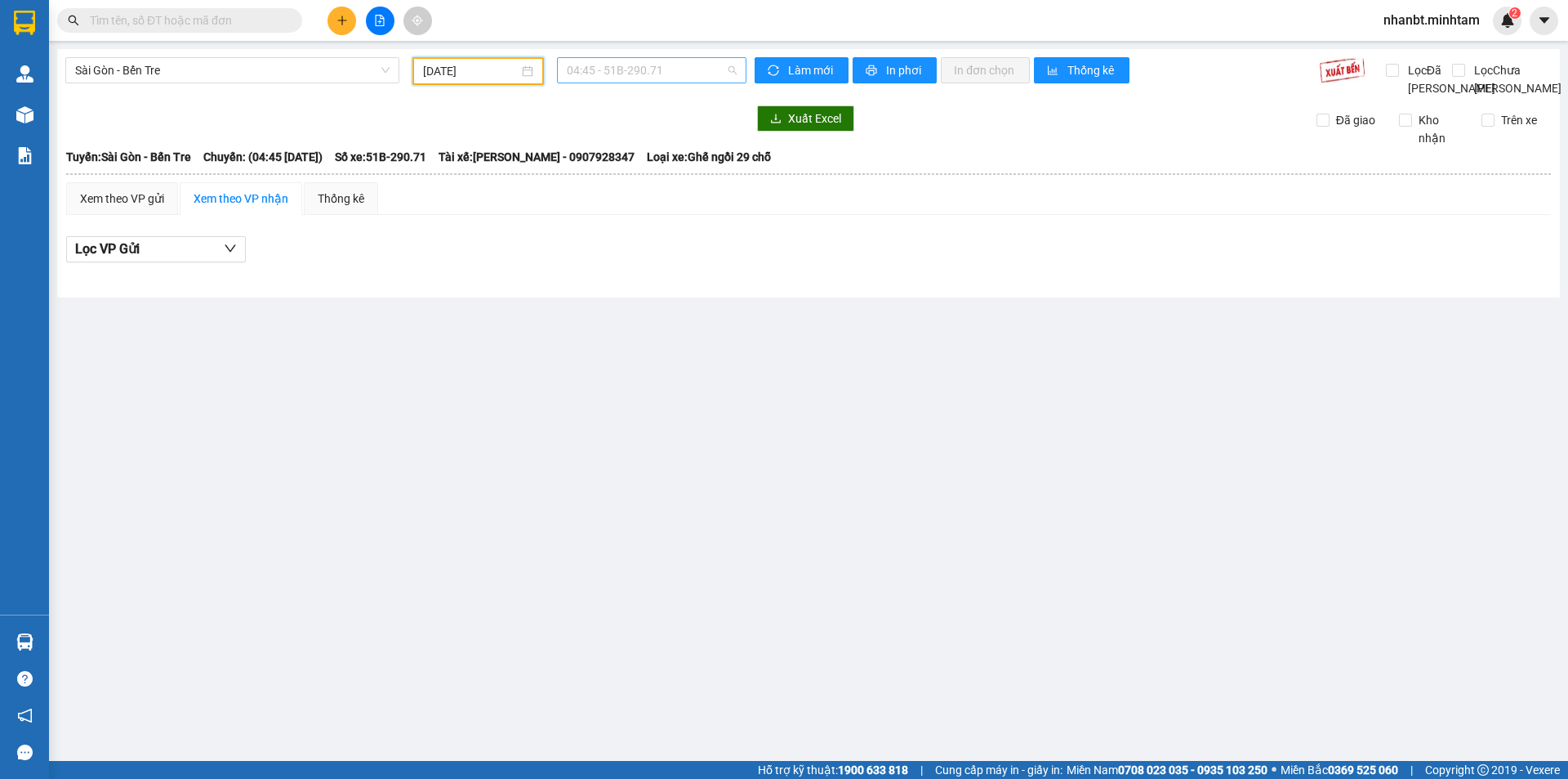
click at [680, 61] on span "04:45 - 51B-290.71" at bounding box center [651, 70] width 170 height 25
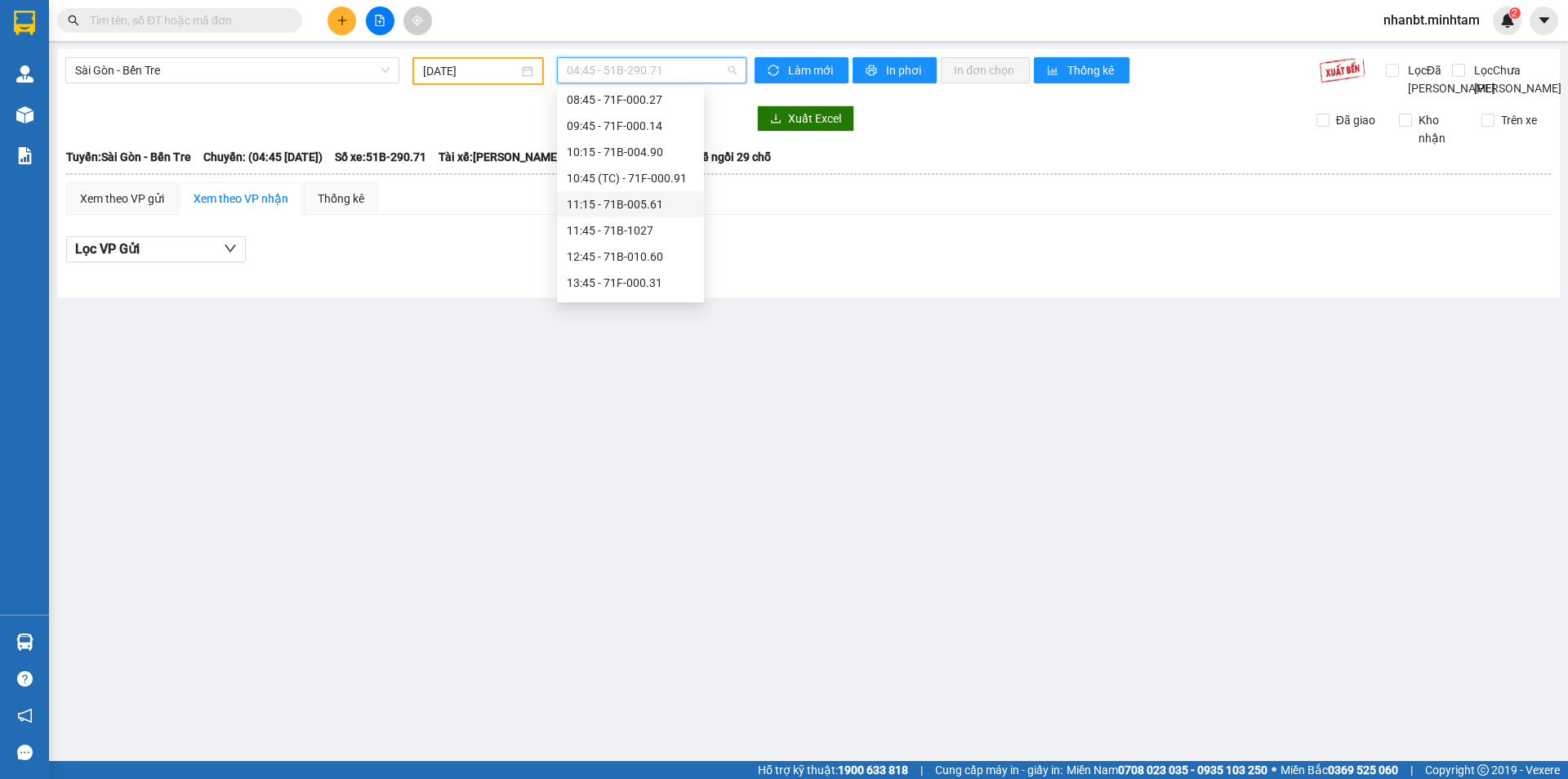
scroll to position [131, 0]
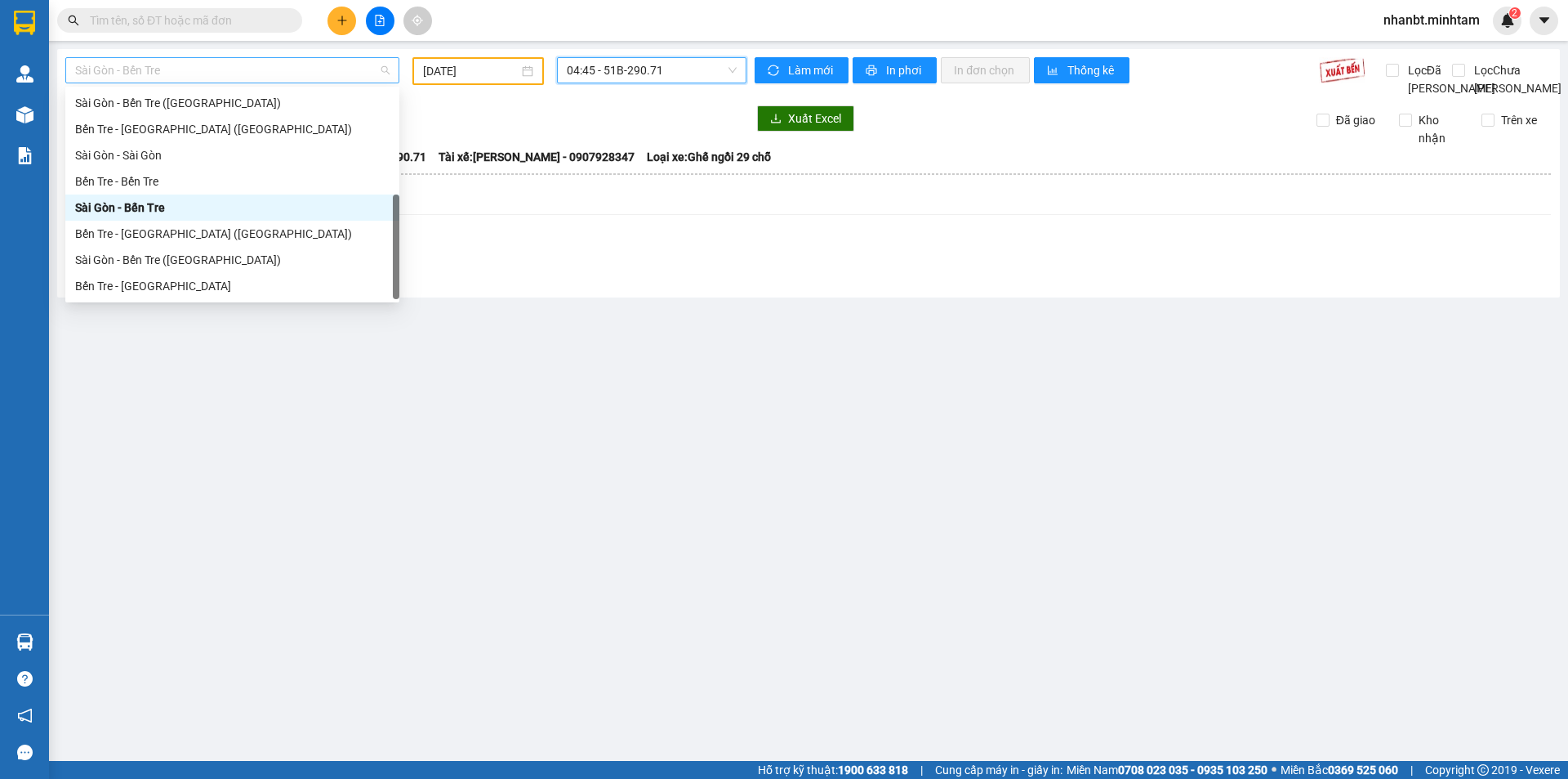
click at [218, 66] on span "Sài Gòn - Bến Tre" at bounding box center [232, 70] width 315 height 25
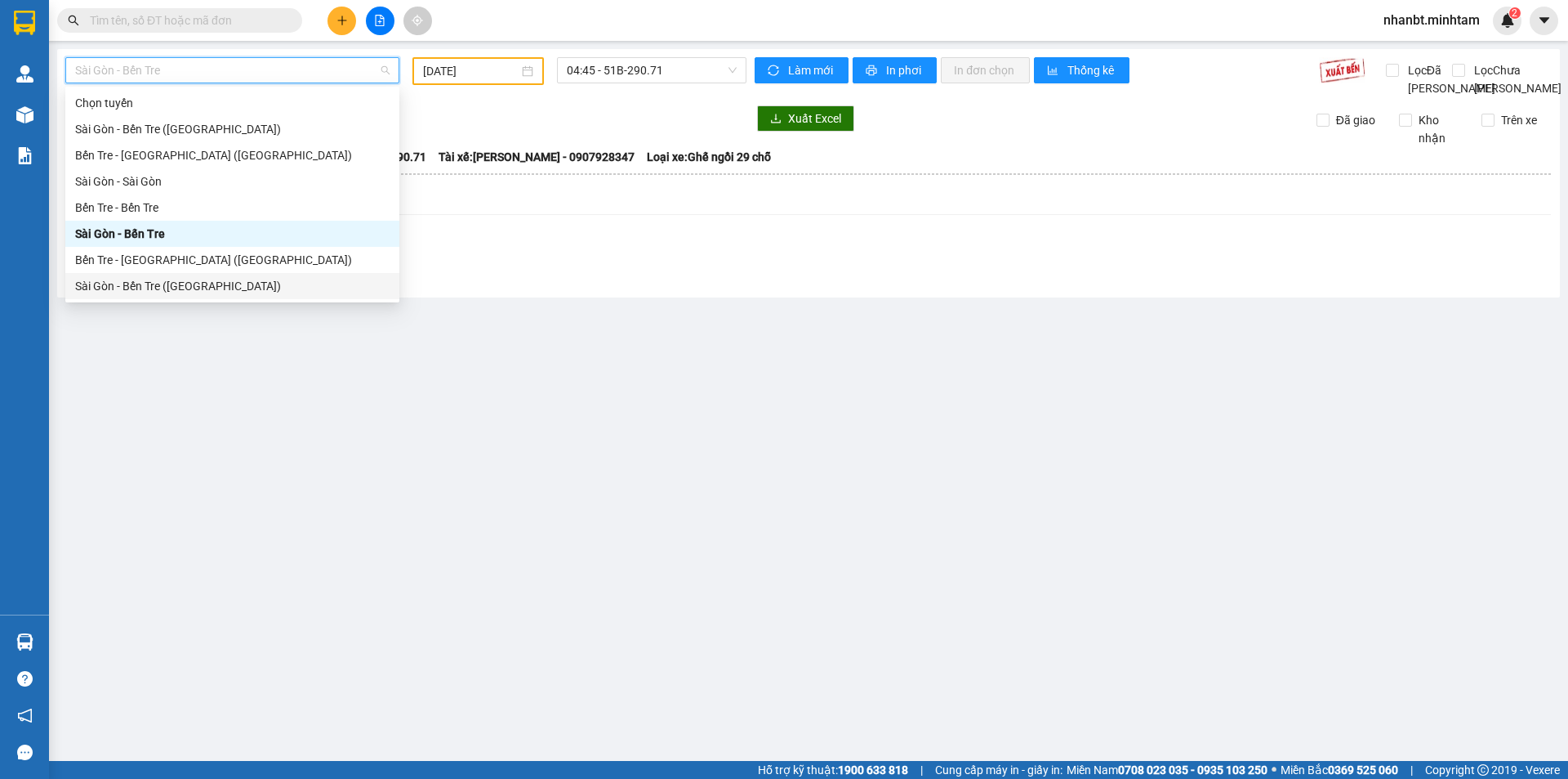
click at [164, 288] on div "Sài Gòn - Bến Tre ([GEOGRAPHIC_DATA])" at bounding box center [232, 286] width 315 height 18
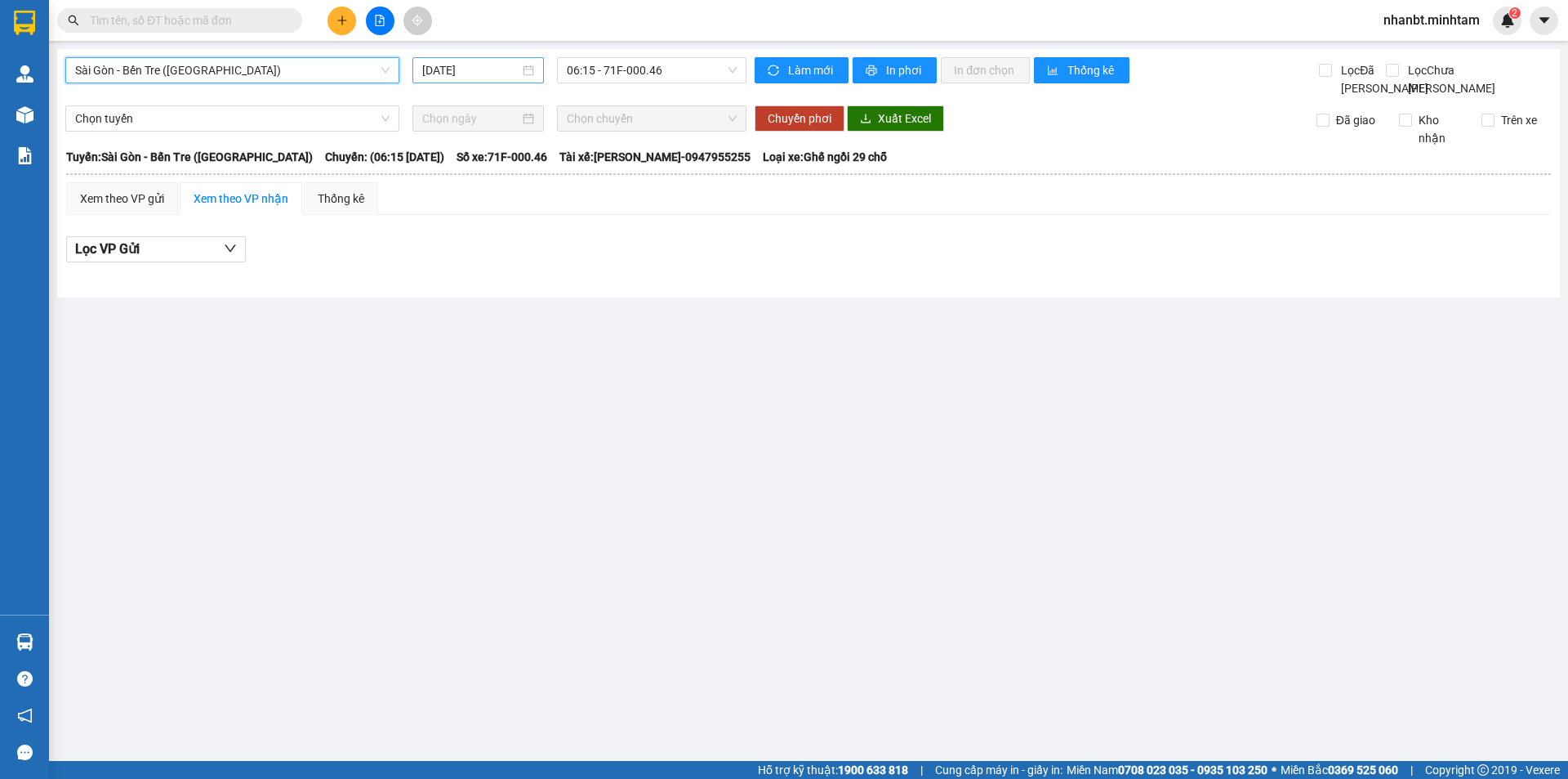
click at [478, 77] on input "[DATE]" at bounding box center [471, 70] width 97 height 18
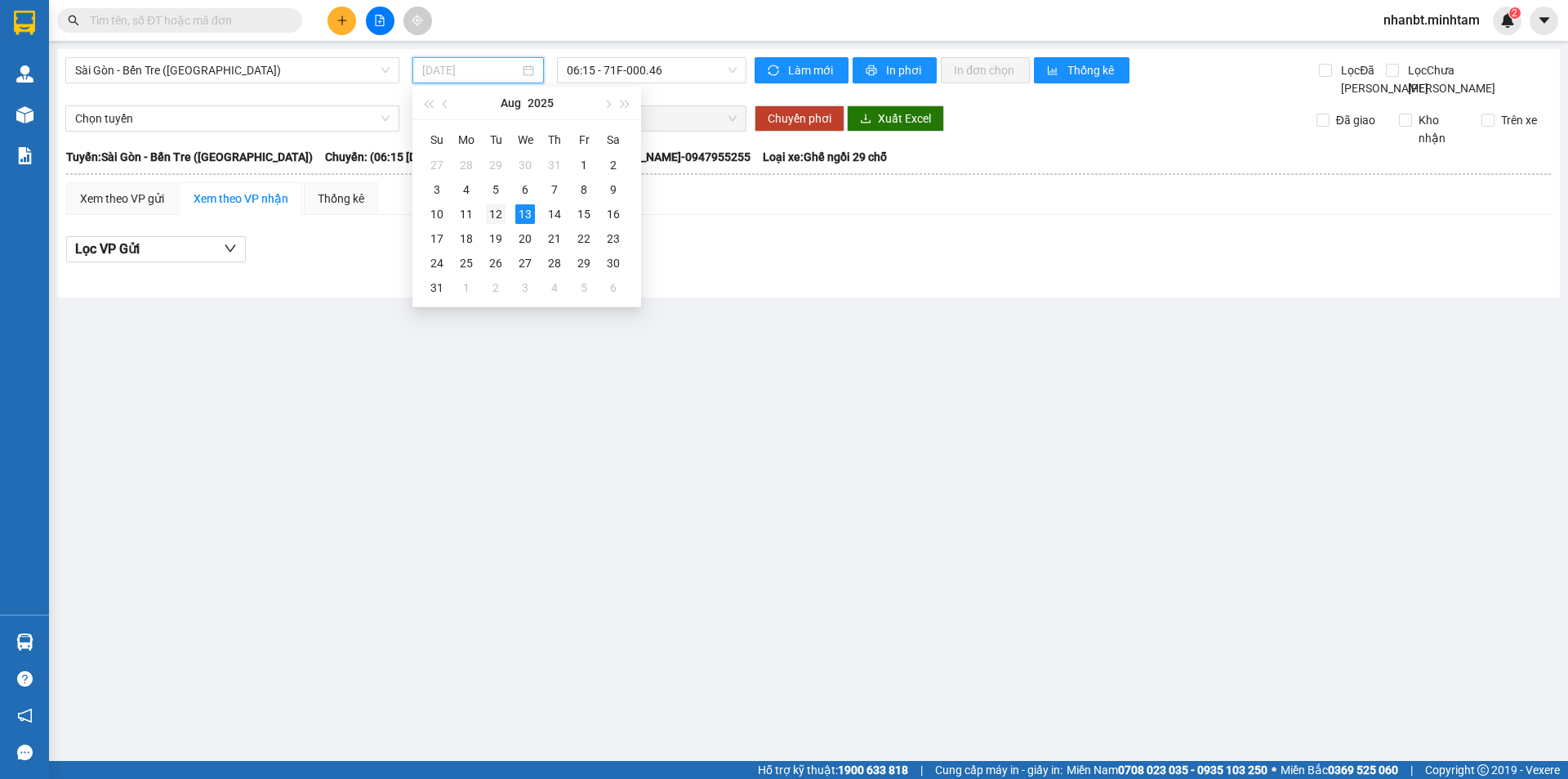
click at [500, 218] on div "12" at bounding box center [495, 214] width 20 height 20
type input "[DATE]"
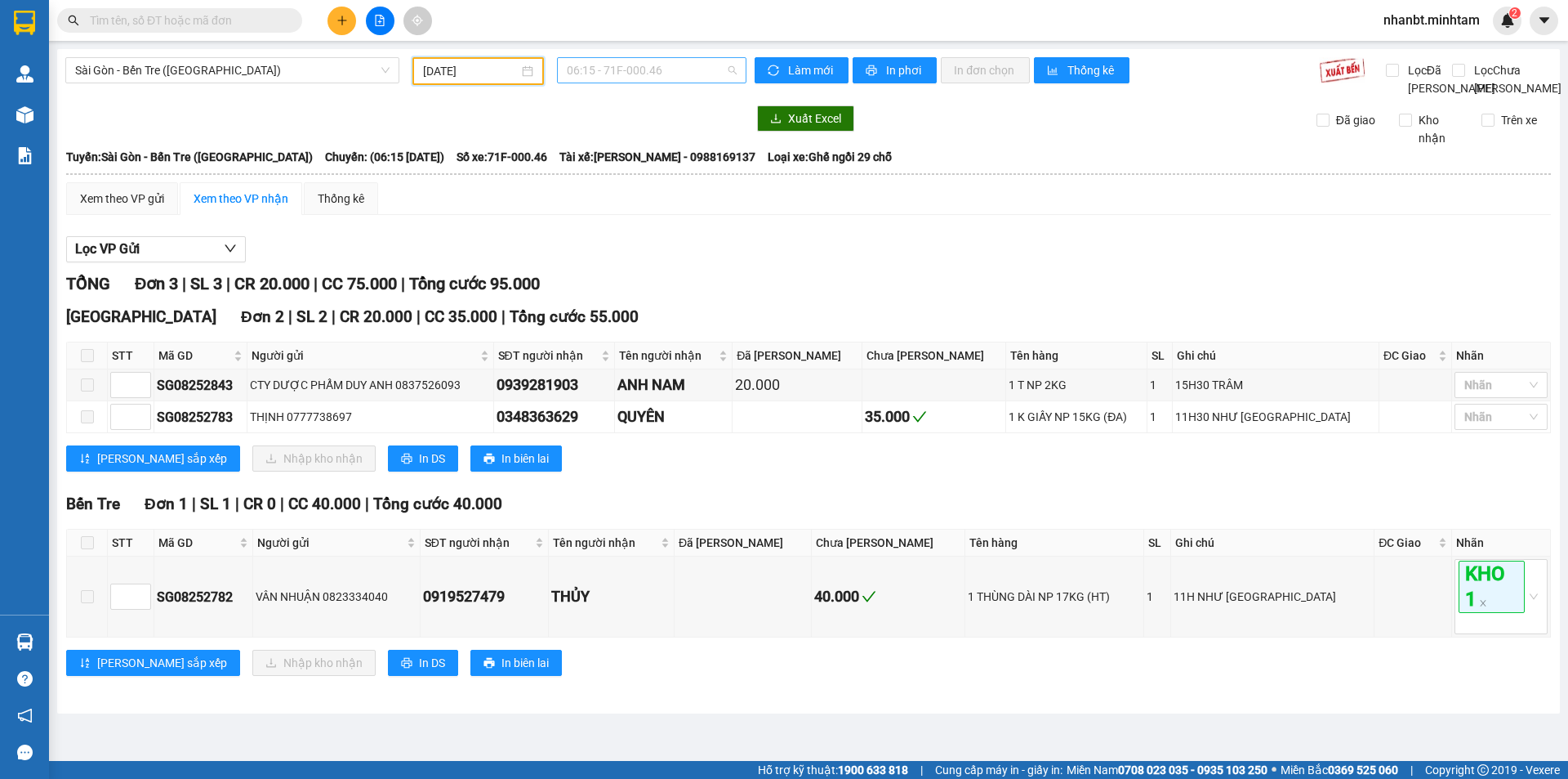
click at [666, 72] on span "06:15 - 71F-000.46" at bounding box center [651, 70] width 170 height 25
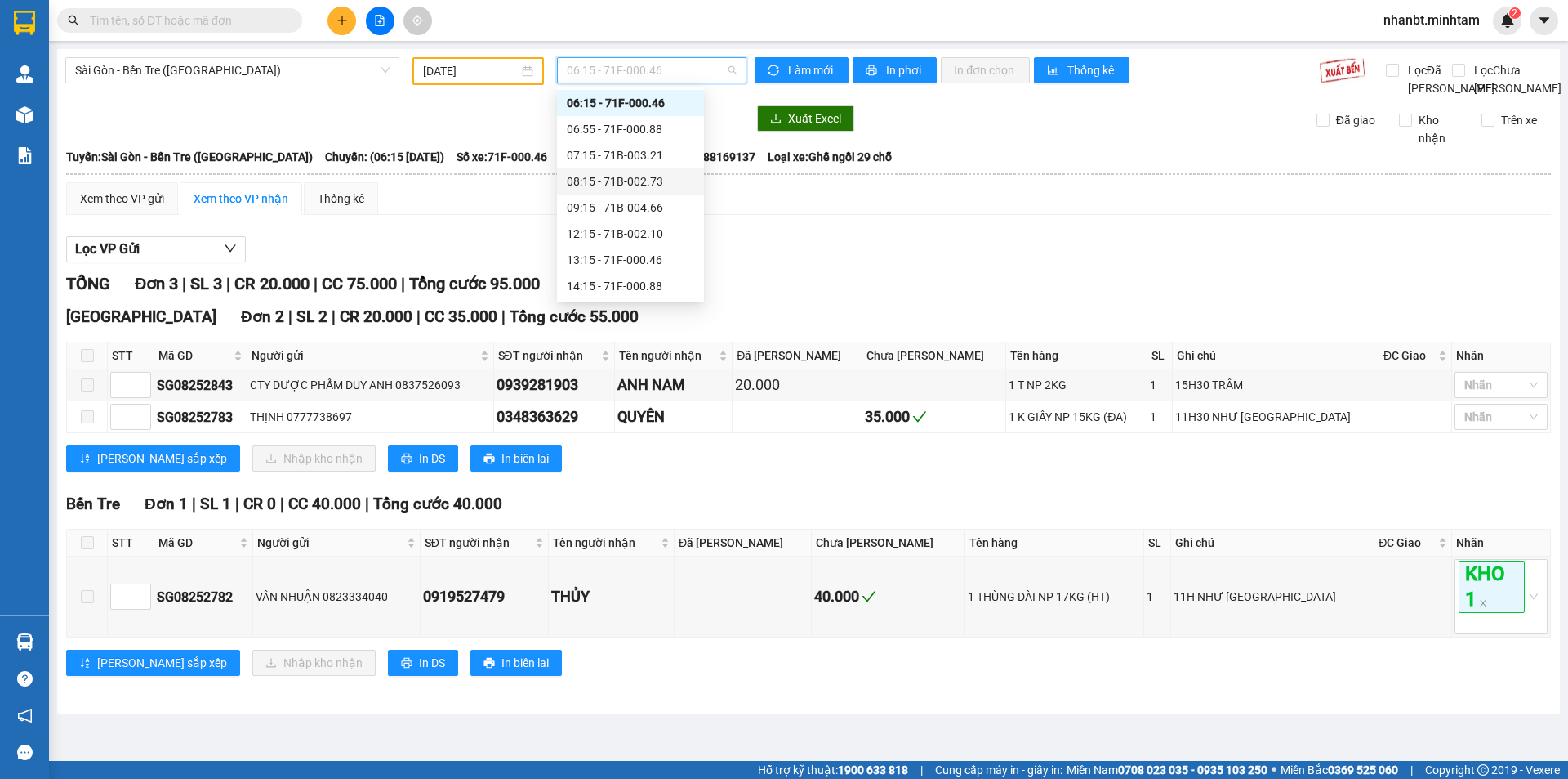
scroll to position [130, 0]
click at [633, 291] on div "19:15 - 71B-002.10" at bounding box center [630, 286] width 127 height 18
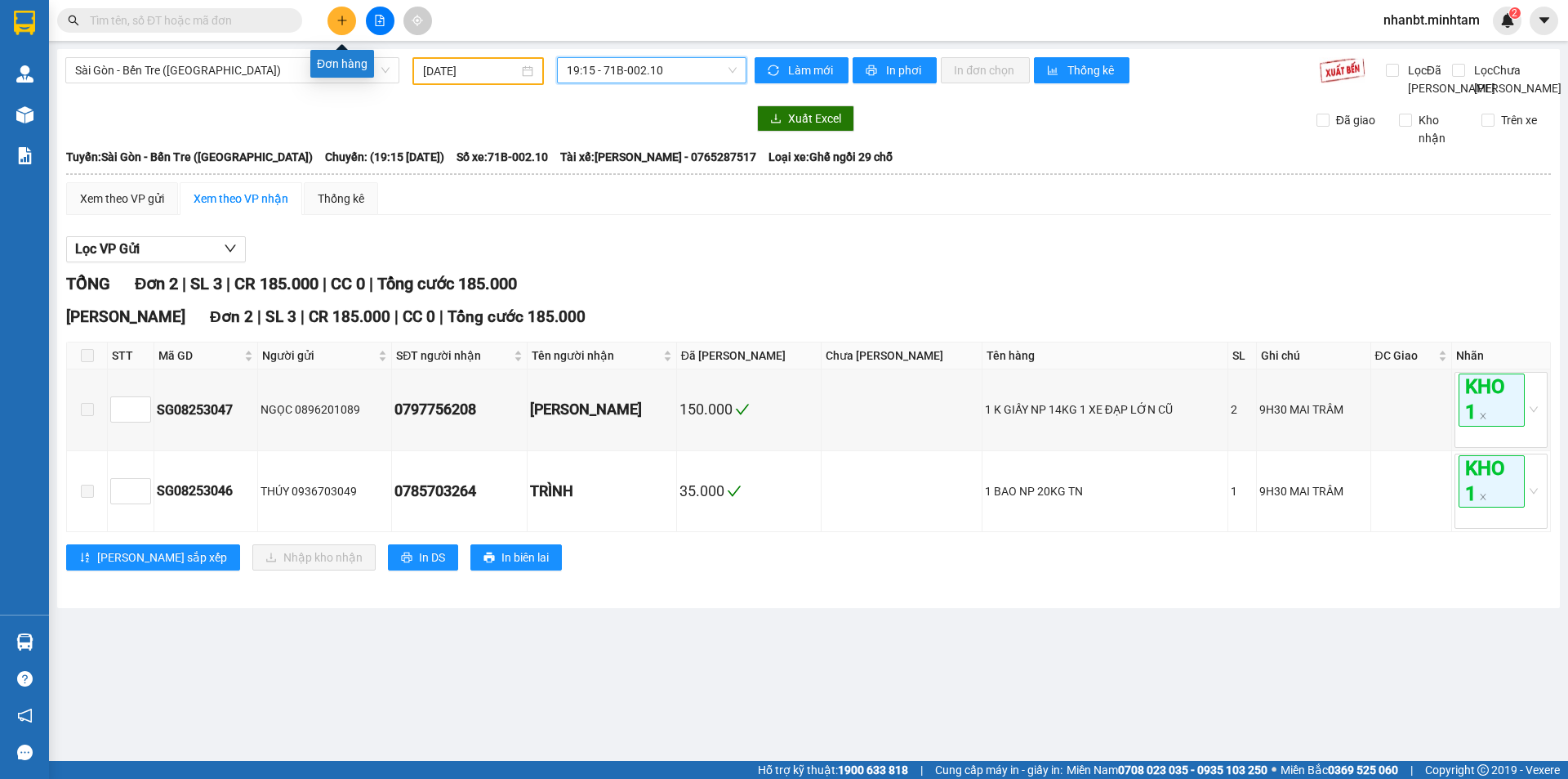
click at [339, 25] on icon "plus" at bounding box center [342, 21] width 12 height 12
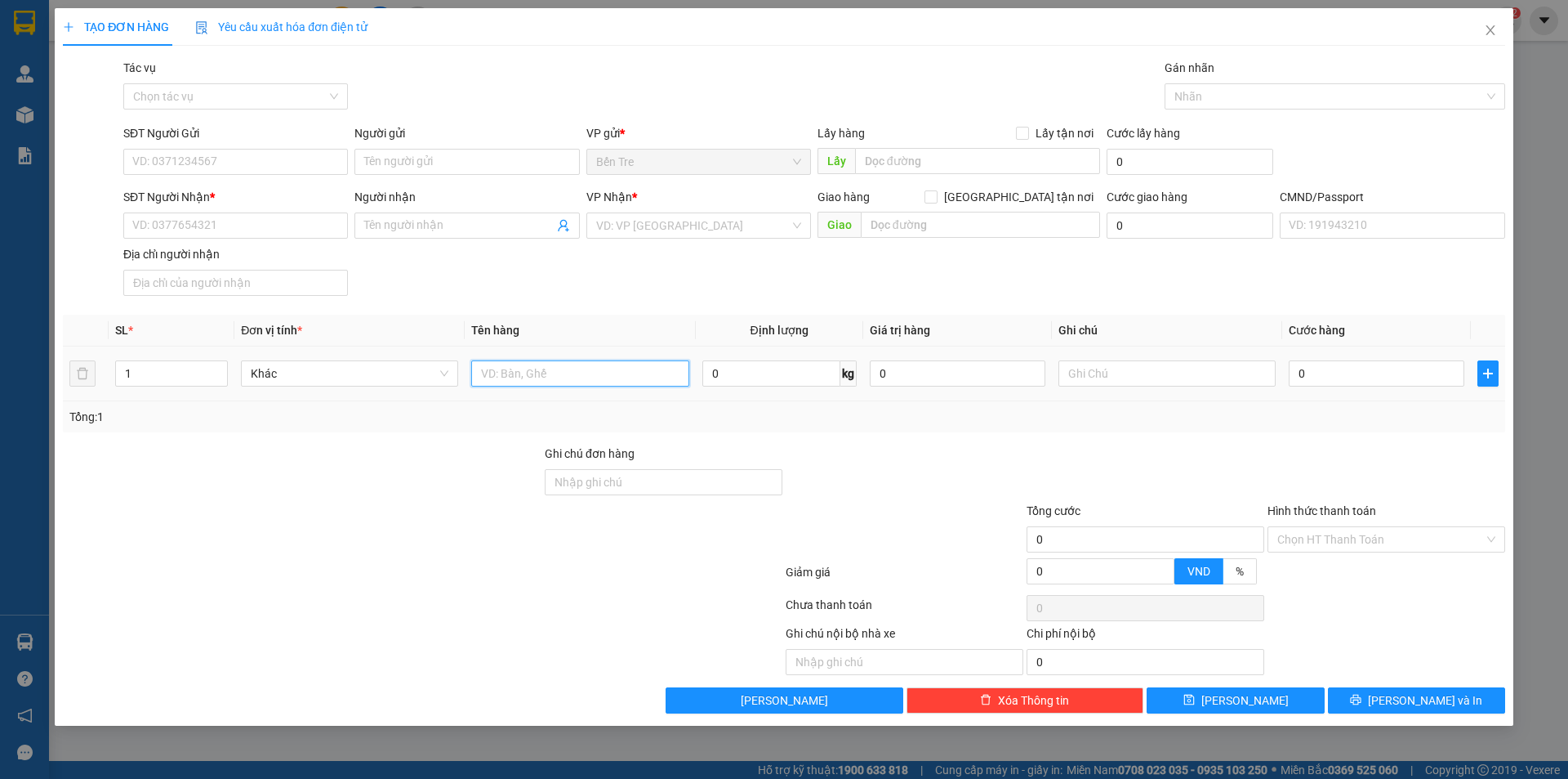
click at [609, 371] on input "text" at bounding box center [580, 373] width 217 height 26
type input "1GB 18KG ( TC )"
click at [941, 382] on input "0" at bounding box center [958, 373] width 176 height 26
type input "150.000"
click at [903, 445] on div at bounding box center [905, 473] width 241 height 57
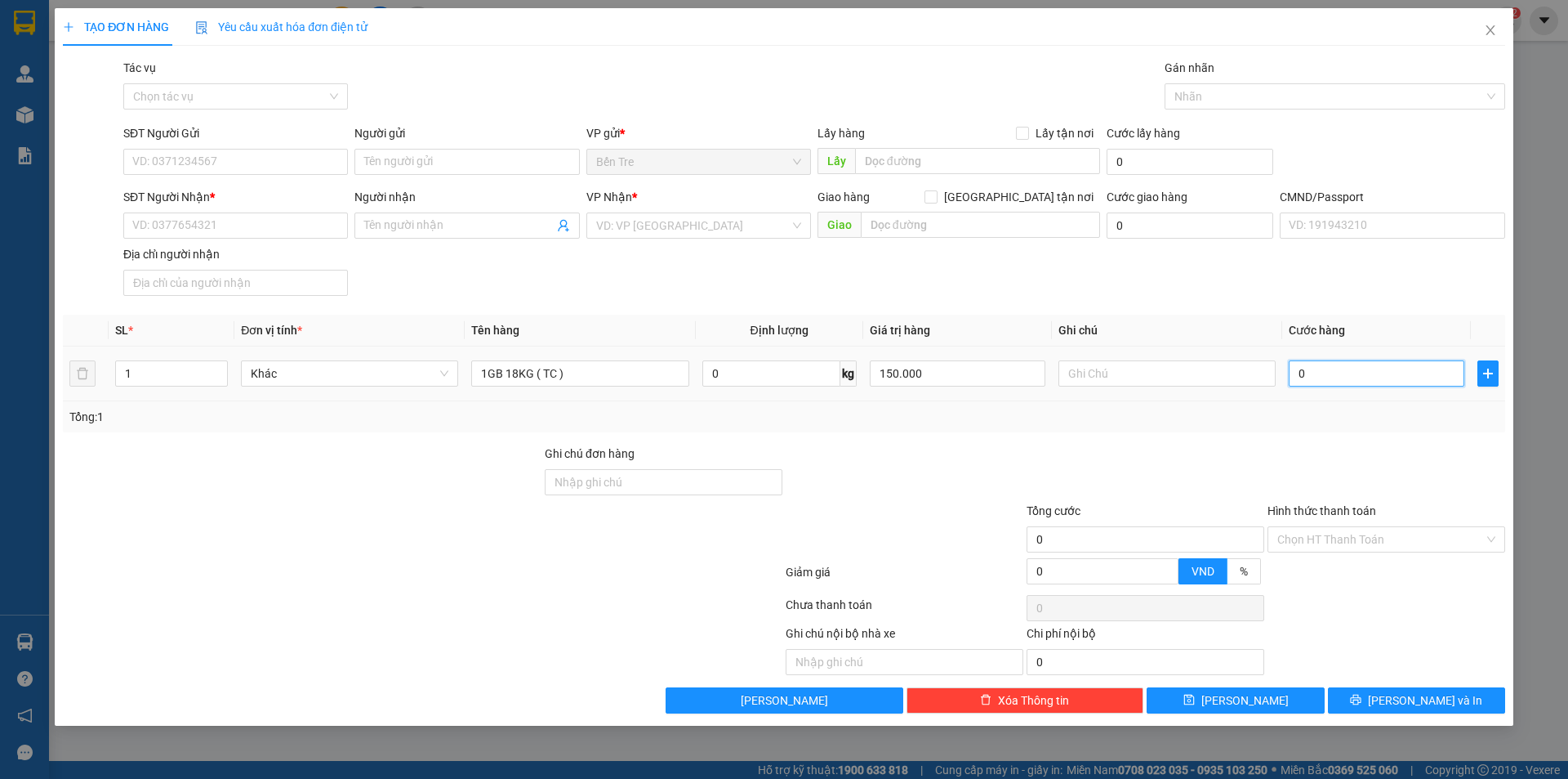
click at [1315, 370] on input "0" at bounding box center [1377, 373] width 176 height 26
type input "3"
type input "35"
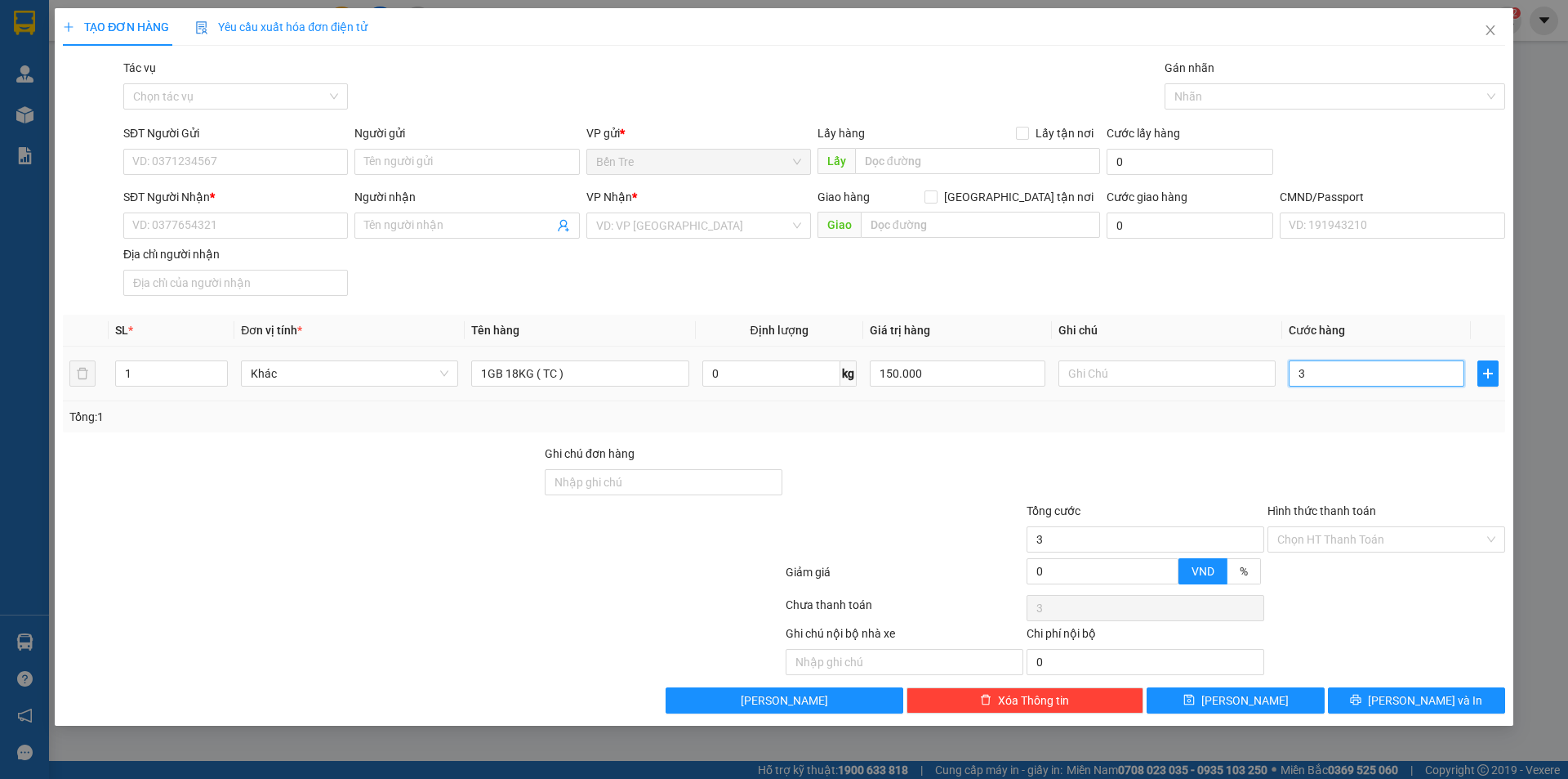
type input "35"
type input "35.000"
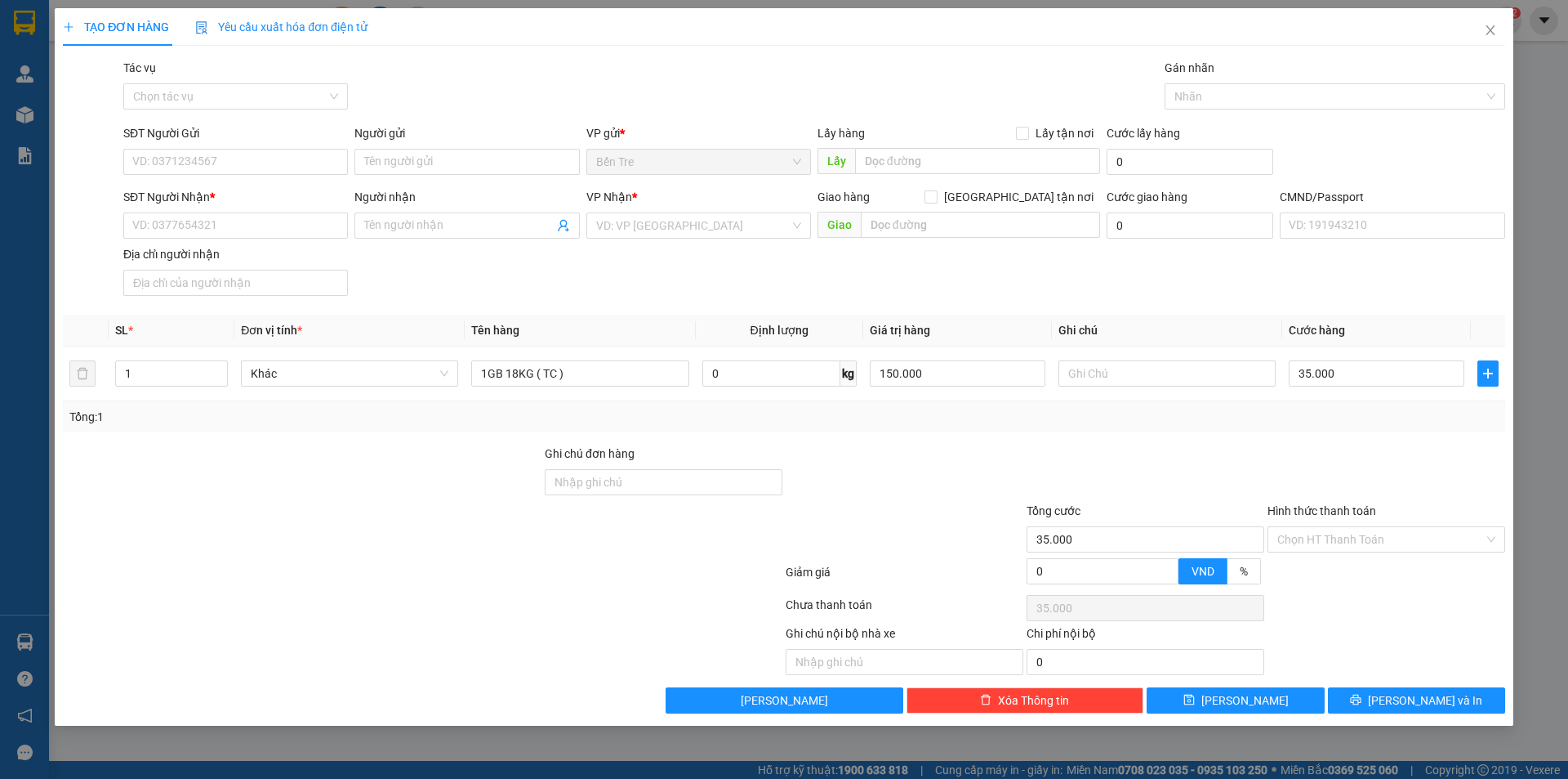
click at [1187, 455] on div at bounding box center [1146, 473] width 241 height 57
click at [303, 169] on input "SĐT Người Gửi" at bounding box center [236, 162] width 225 height 26
type input "0989322237"
click at [277, 191] on div "0989322237 - LOAN" at bounding box center [236, 195] width 205 height 18
type input "LOAN"
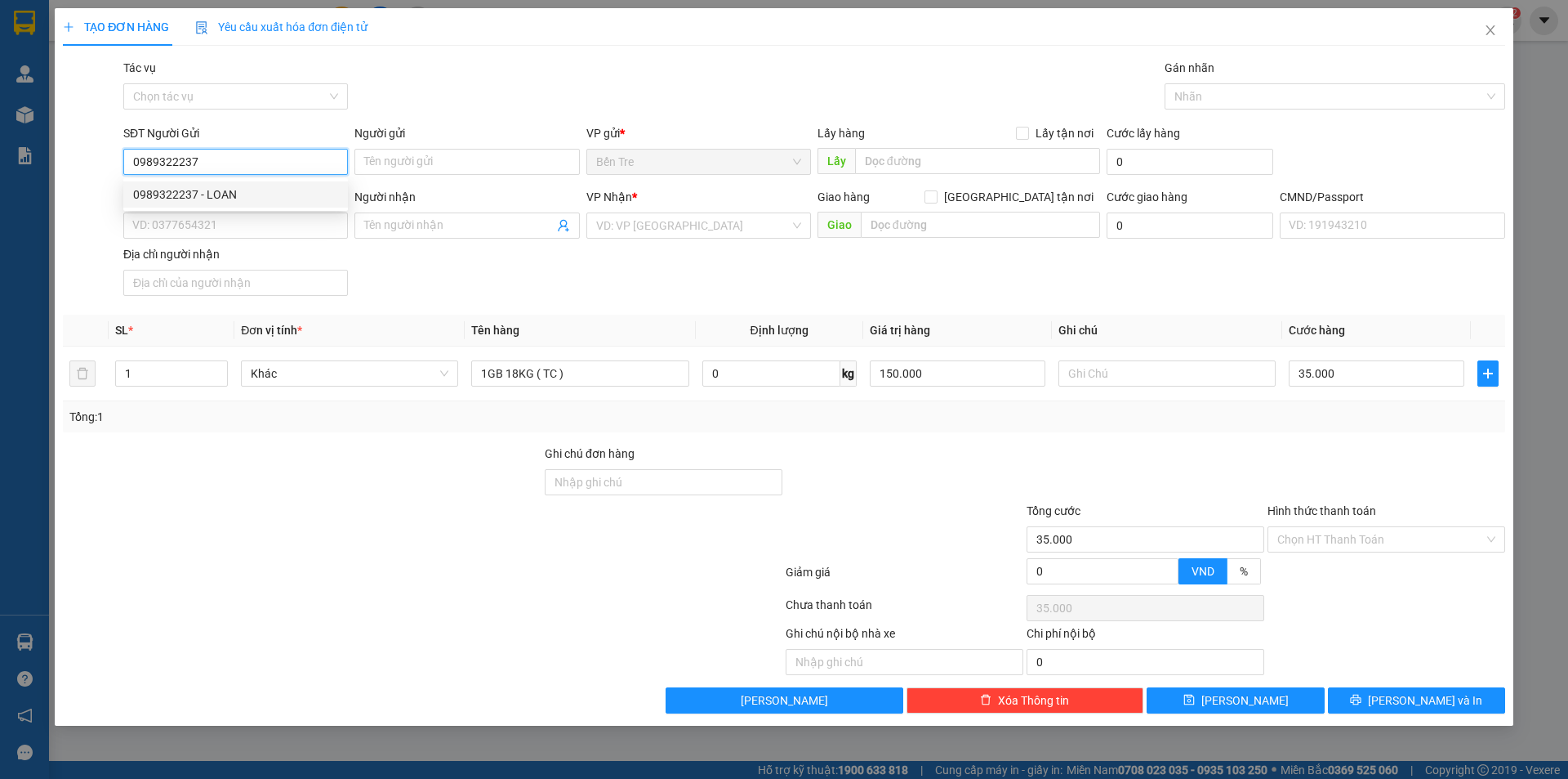
type input "0961253808"
type input "MỸ"
type input "0989322237"
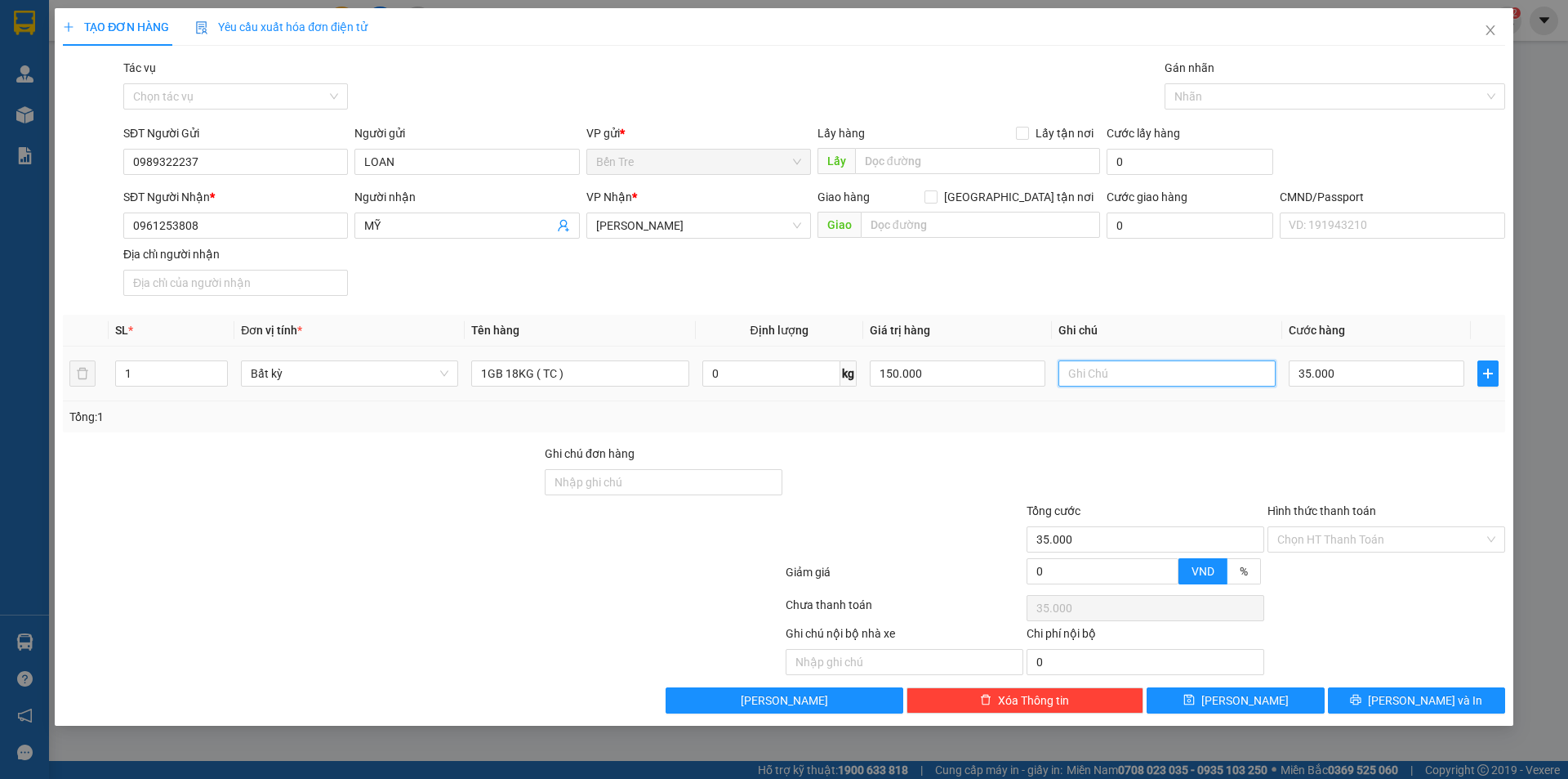
click at [1102, 368] on input "text" at bounding box center [1167, 373] width 217 height 26
type input "11H NHÂN"
click at [997, 493] on div at bounding box center [905, 473] width 241 height 57
click at [1338, 536] on input "Hình thức thanh toán" at bounding box center [1381, 539] width 206 height 25
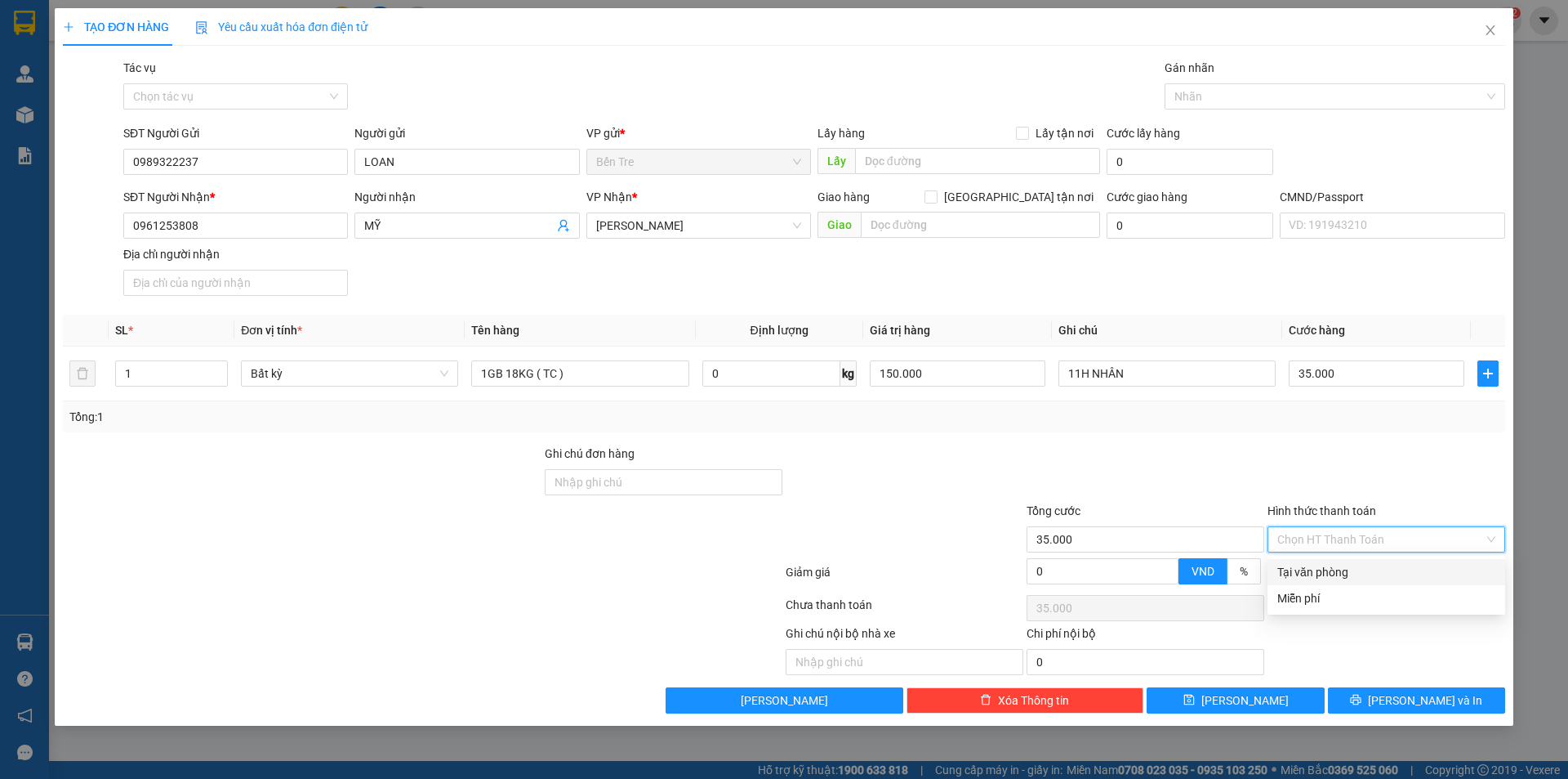
click at [1315, 572] on div "Tại văn phòng" at bounding box center [1386, 572] width 218 height 18
type input "0"
click at [1244, 447] on div at bounding box center [1146, 473] width 241 height 57
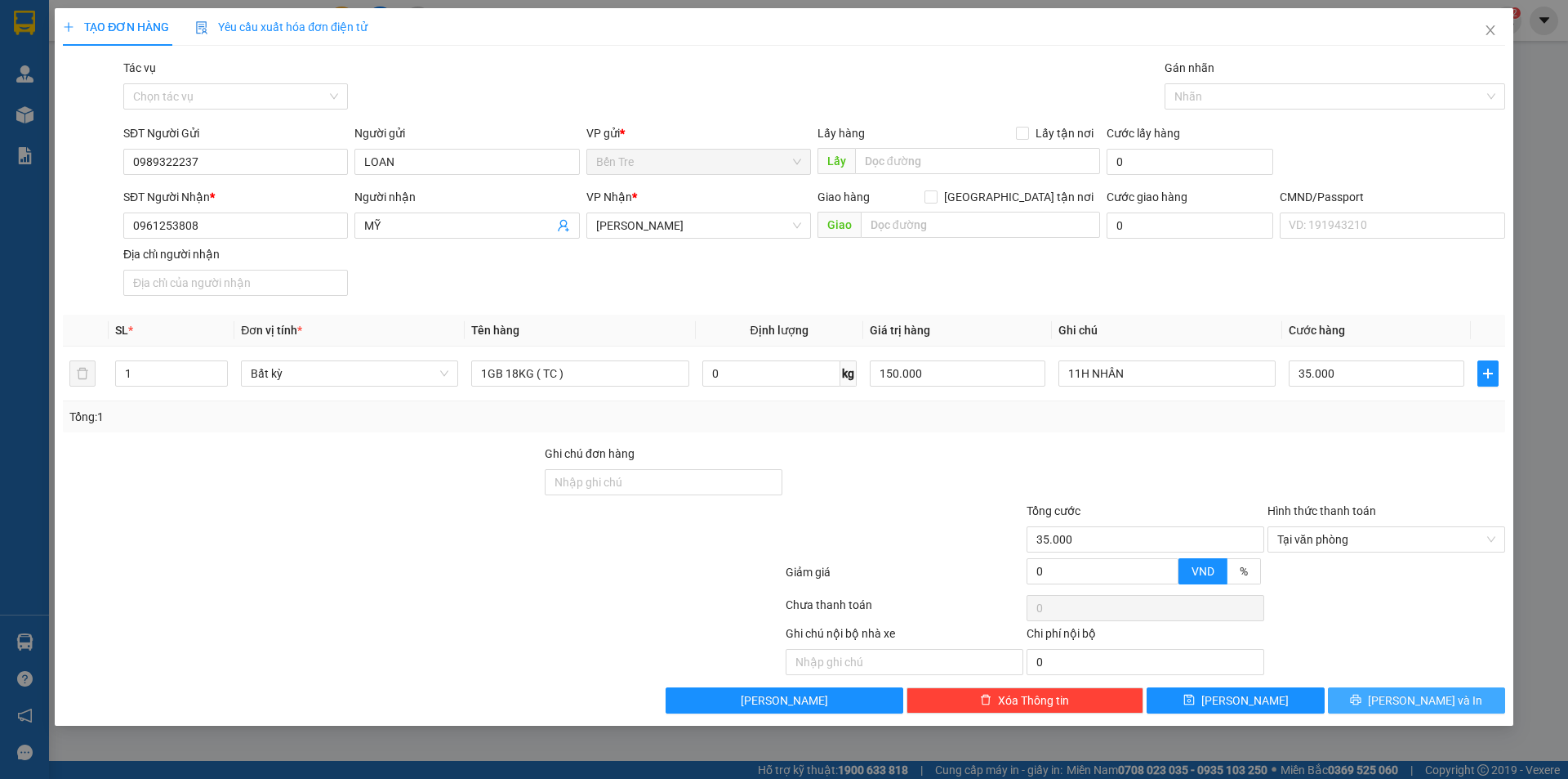
click at [1406, 693] on span "[PERSON_NAME] và In" at bounding box center [1425, 700] width 114 height 18
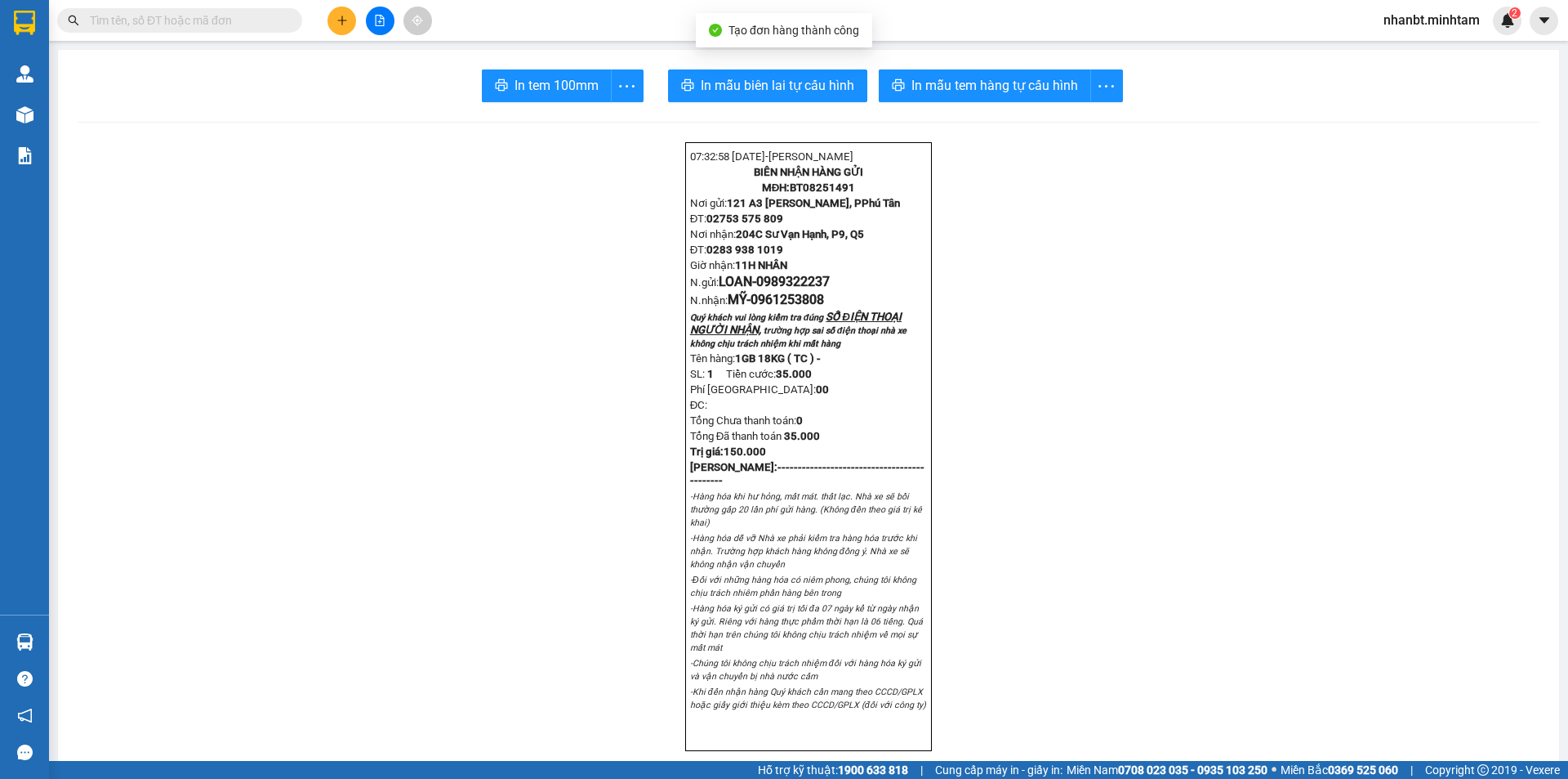
click at [945, 82] on span "In mẫu tem hàng tự cấu hình" at bounding box center [995, 85] width 167 height 21
click at [535, 82] on span "In tem 100mm" at bounding box center [556, 85] width 84 height 21
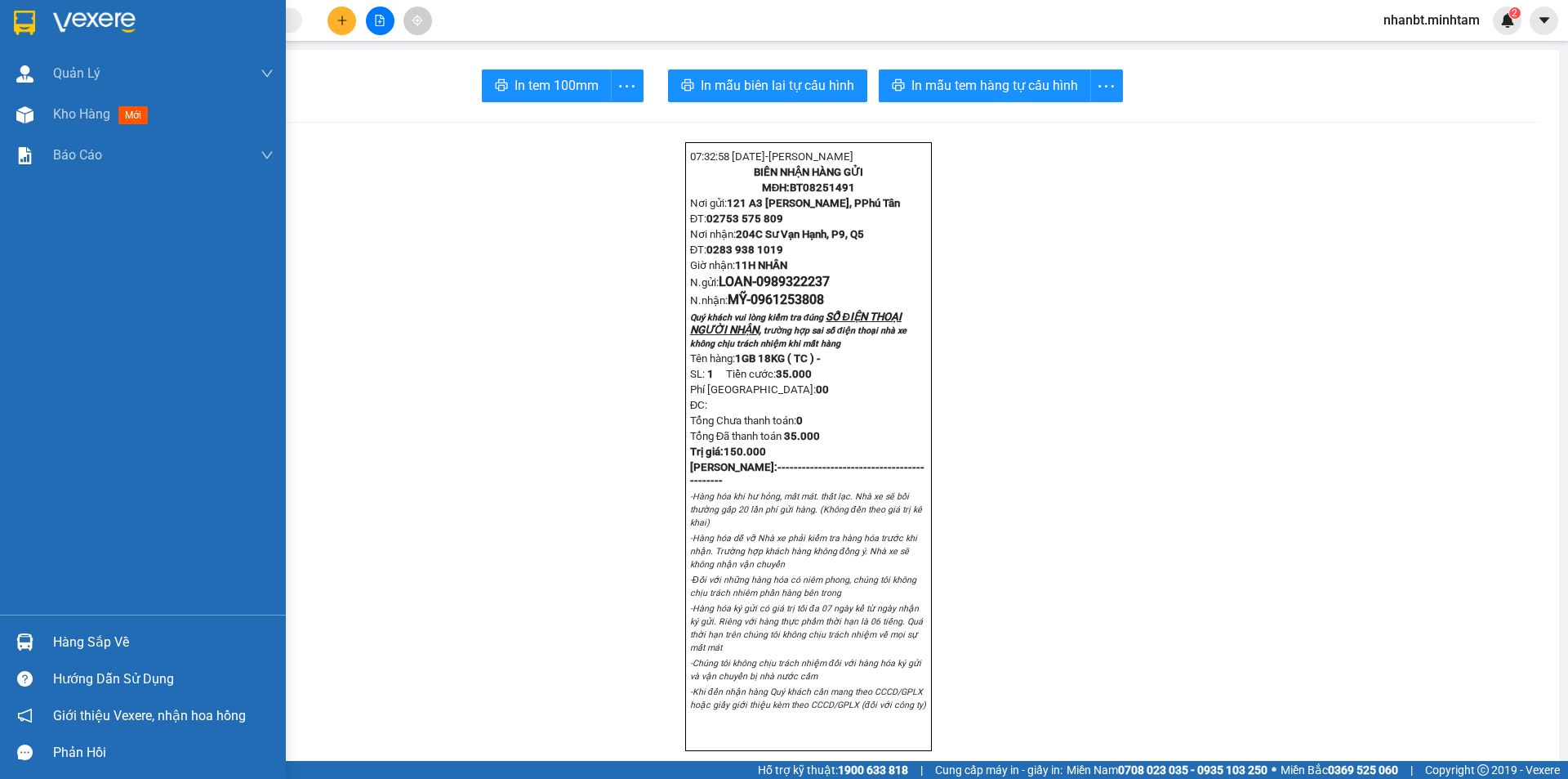
click at [34, 11] on img at bounding box center [25, 23] width 22 height 25
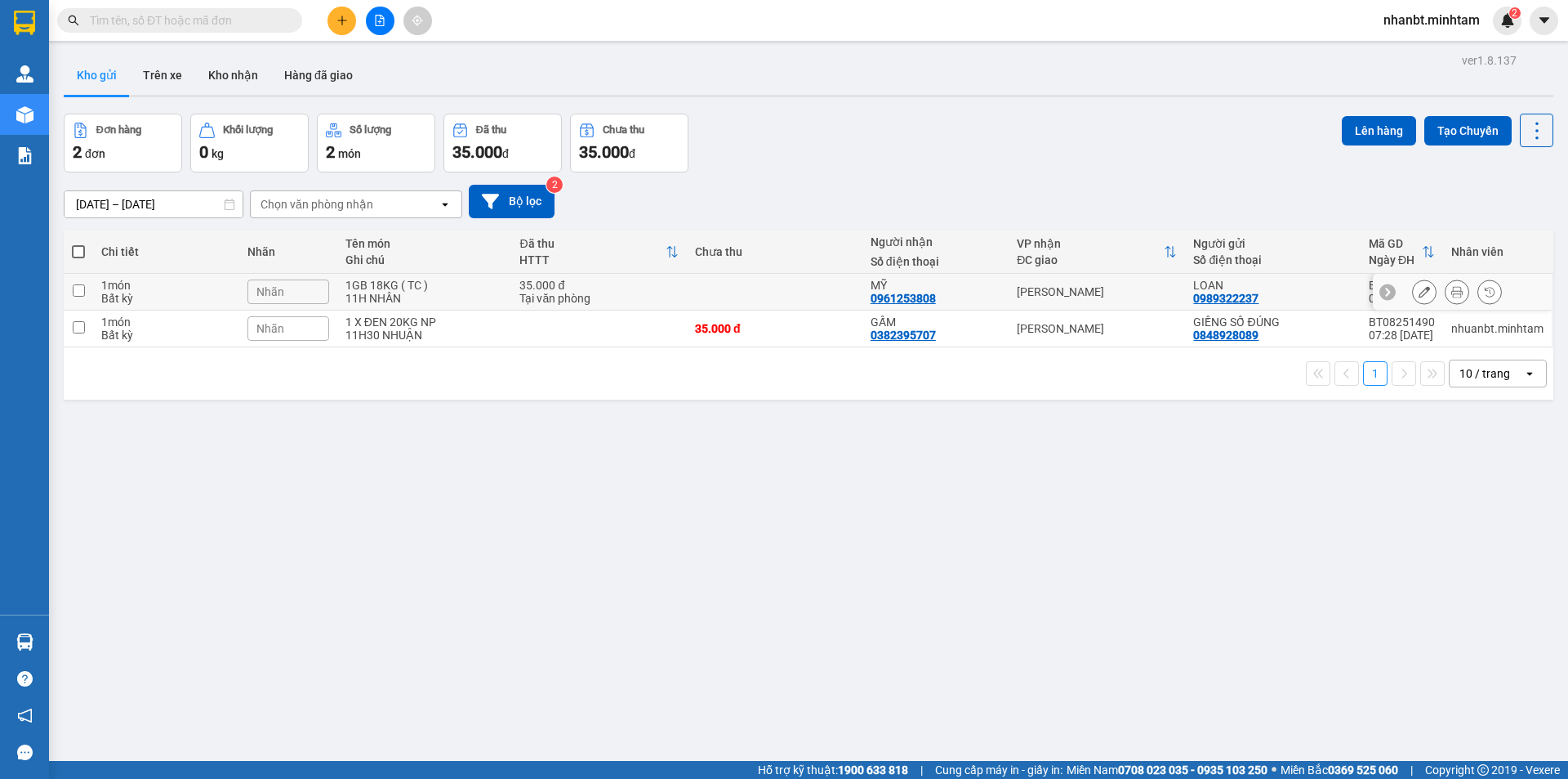
click at [81, 294] on input "checkbox" at bounding box center [79, 290] width 12 height 12
checkbox input "true"
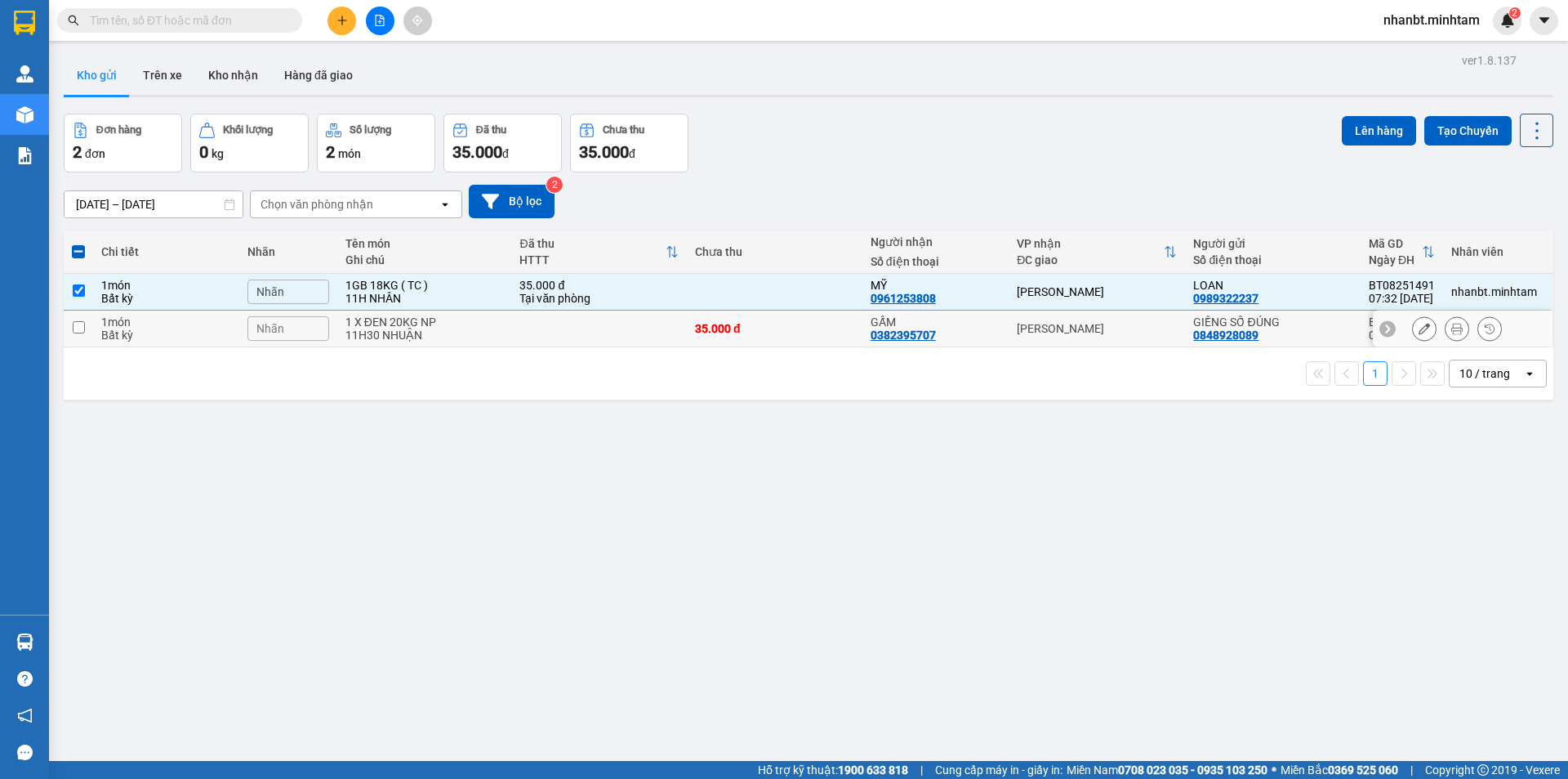
click at [80, 330] on input "checkbox" at bounding box center [79, 327] width 12 height 12
checkbox input "true"
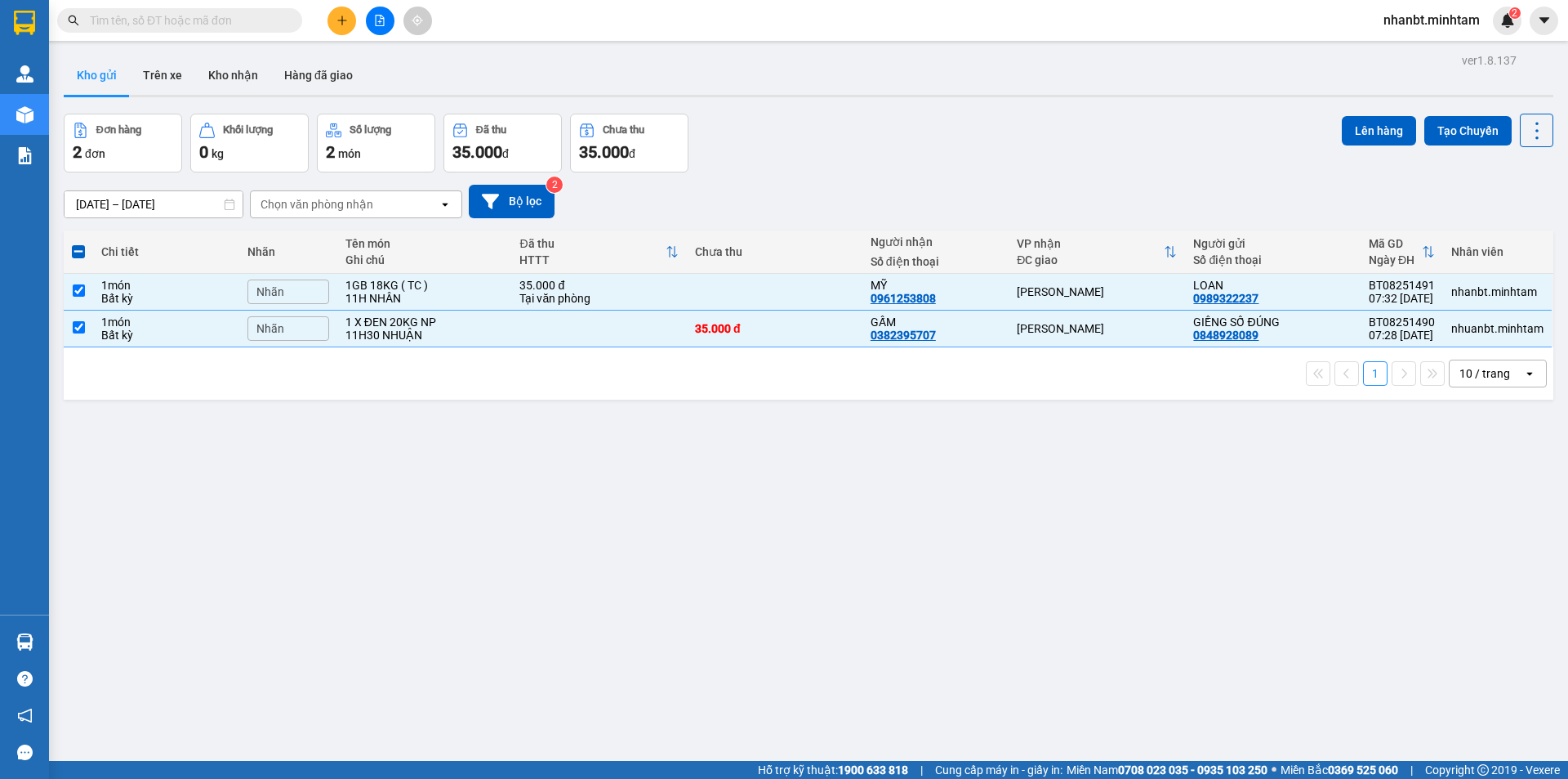
click at [1329, 127] on div "Đơn hàng 2 đơn Khối lượng 0 kg Số lượng 2 món Đã thu 35.000 đ Chưa thu 35.000 đ…" at bounding box center [809, 143] width 1490 height 59
click at [1350, 127] on button "Lên hàng" at bounding box center [1379, 131] width 74 height 30
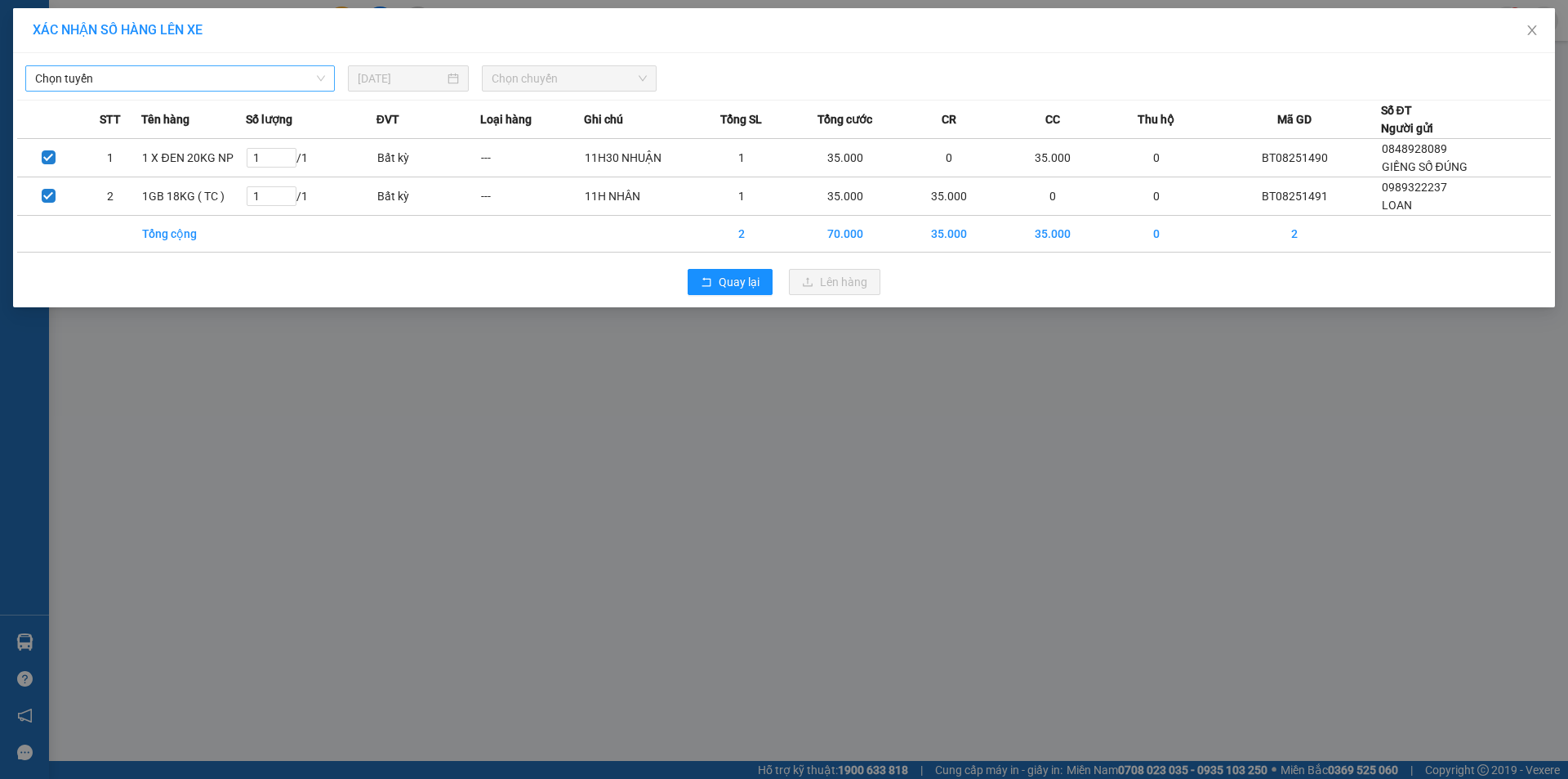
click at [217, 80] on span "Chọn tuyến" at bounding box center [181, 78] width 290 height 25
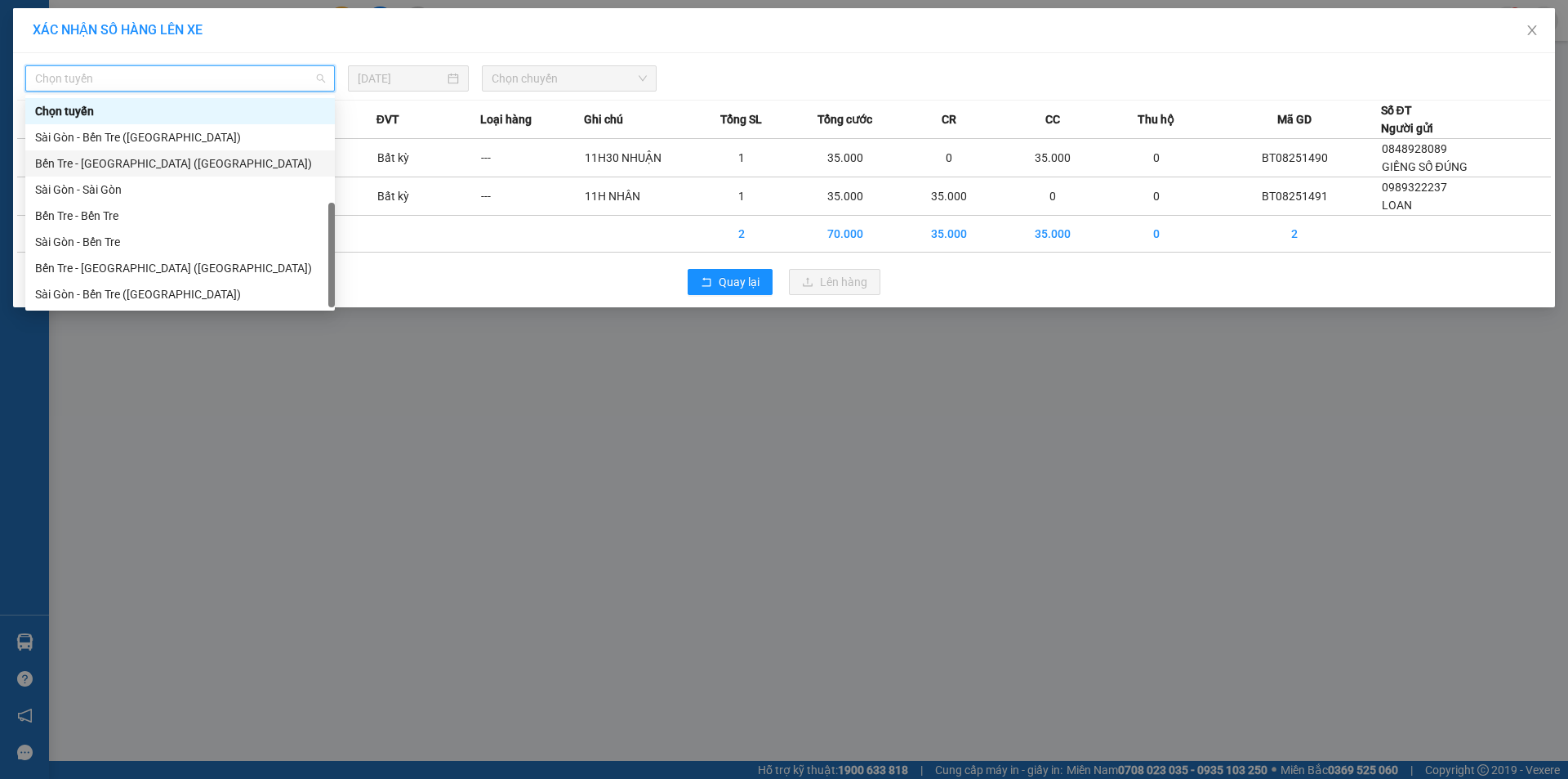
scroll to position [26, 0]
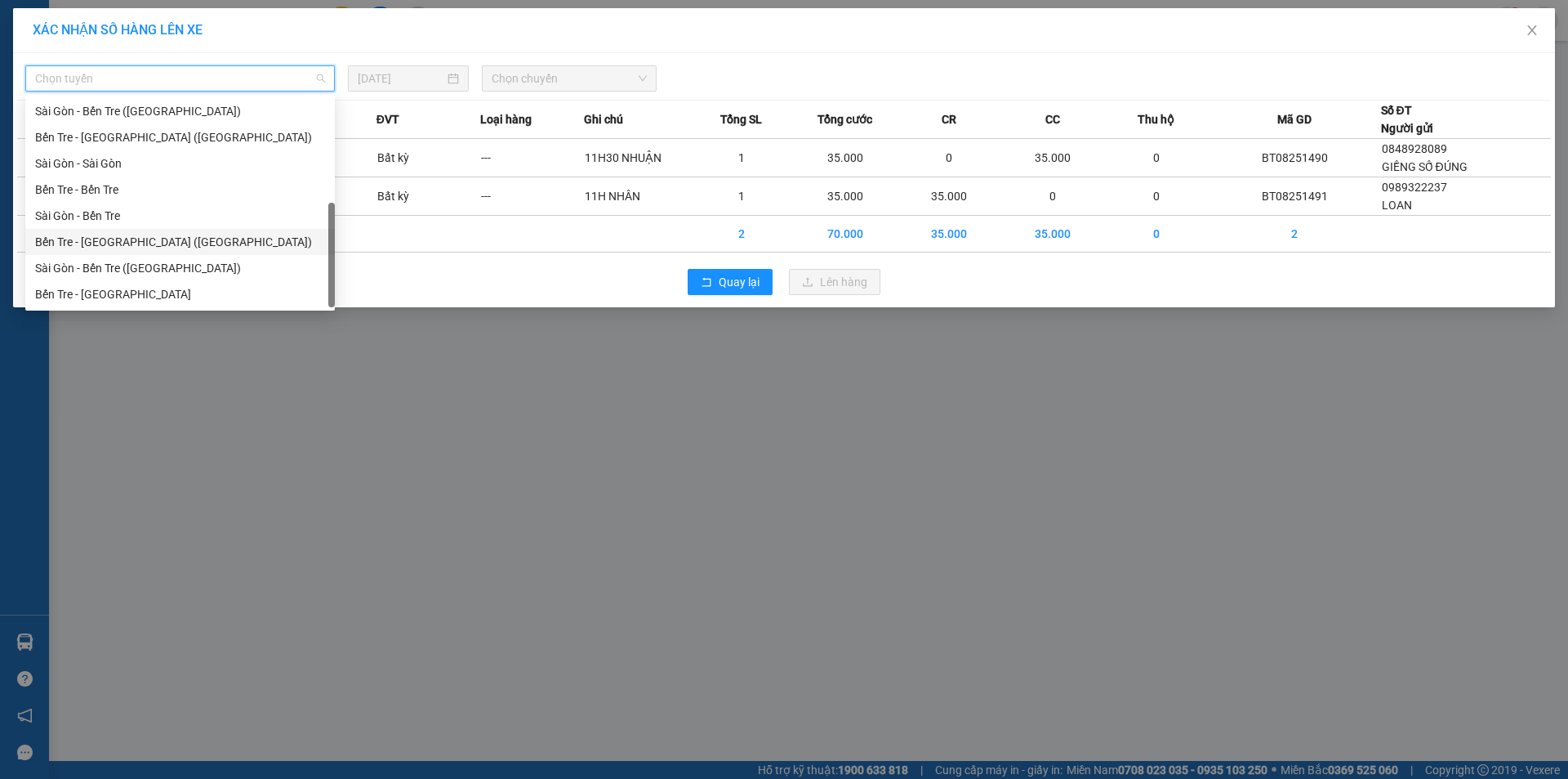
click at [123, 243] on div "Bến Tre - [GEOGRAPHIC_DATA] ([GEOGRAPHIC_DATA])" at bounding box center [181, 242] width 290 height 18
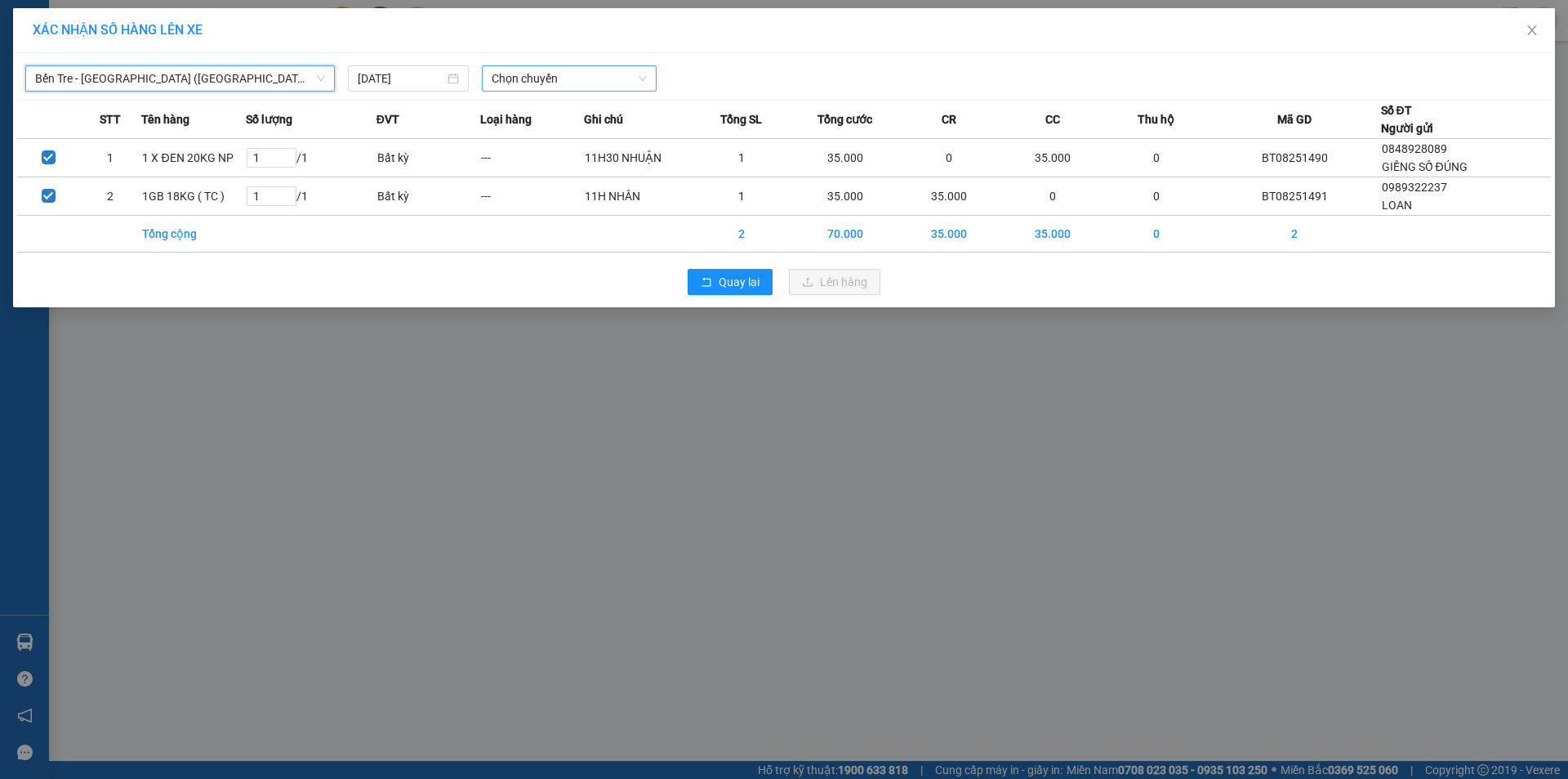
click at [567, 71] on span "Chọn chuyến" at bounding box center [568, 78] width 155 height 25
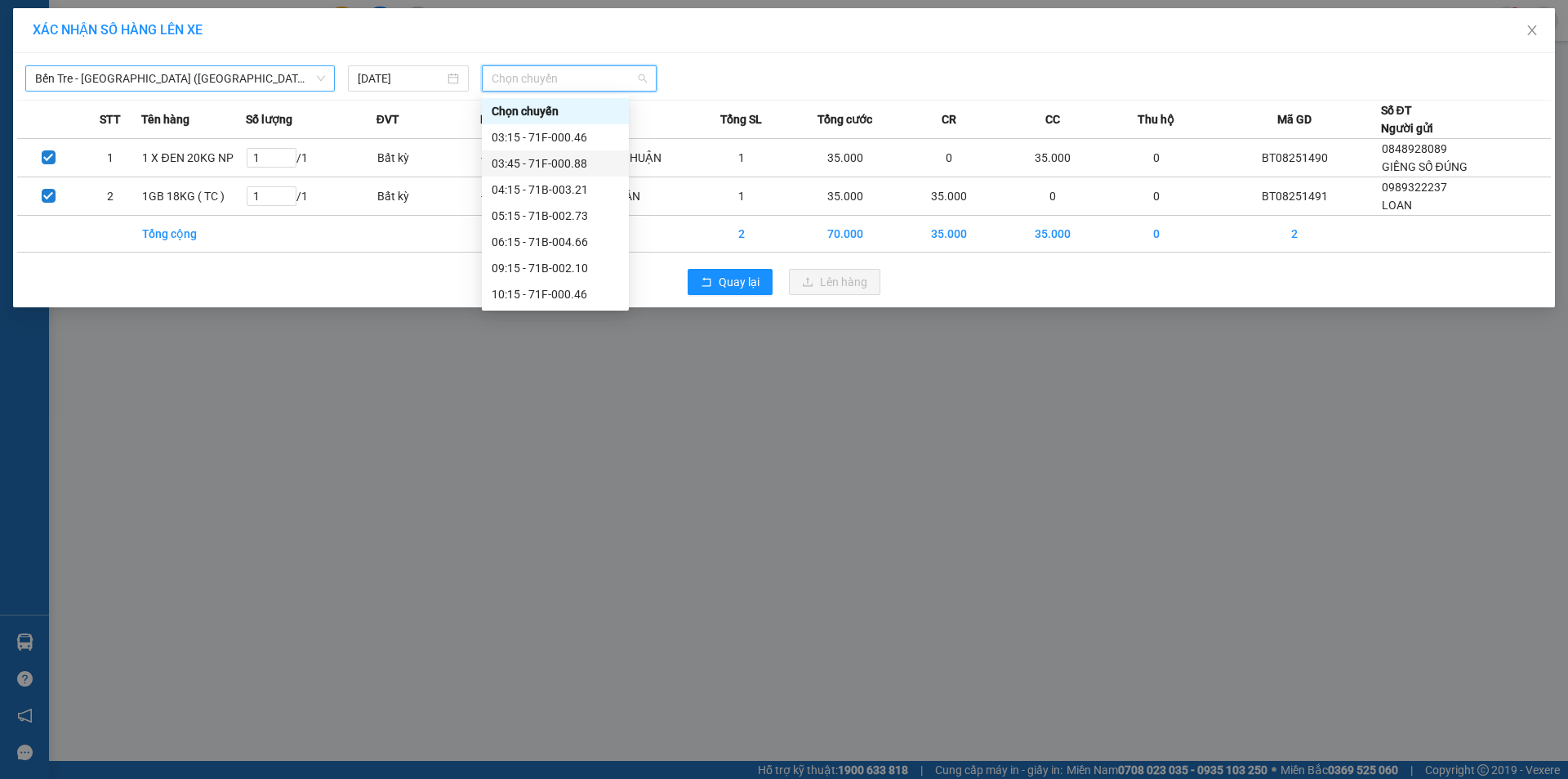
click at [211, 83] on span "Bến Tre - [GEOGRAPHIC_DATA] ([GEOGRAPHIC_DATA])" at bounding box center [181, 78] width 290 height 25
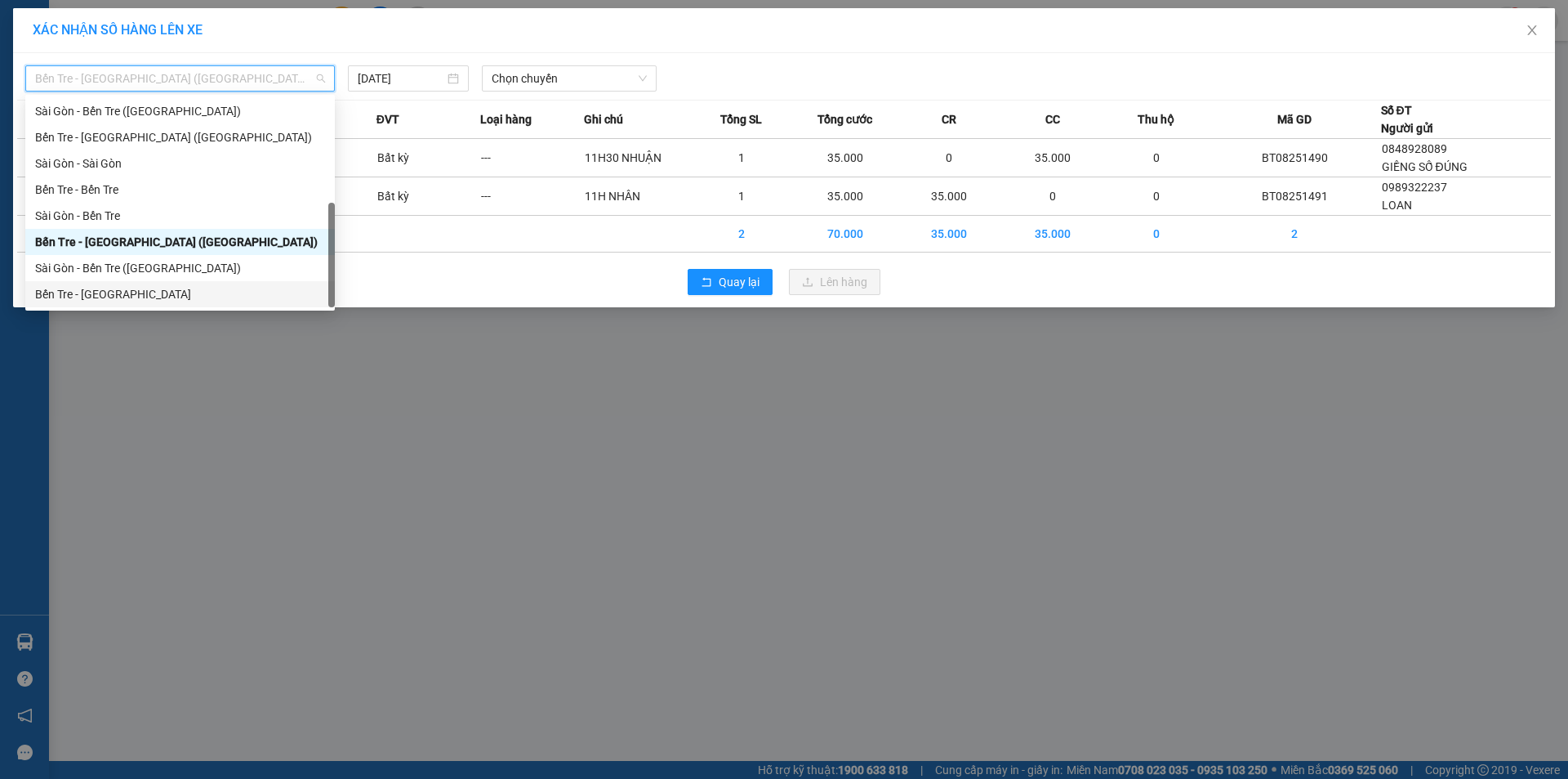
click at [116, 299] on div "Bến Tre - [GEOGRAPHIC_DATA]" at bounding box center [181, 294] width 290 height 18
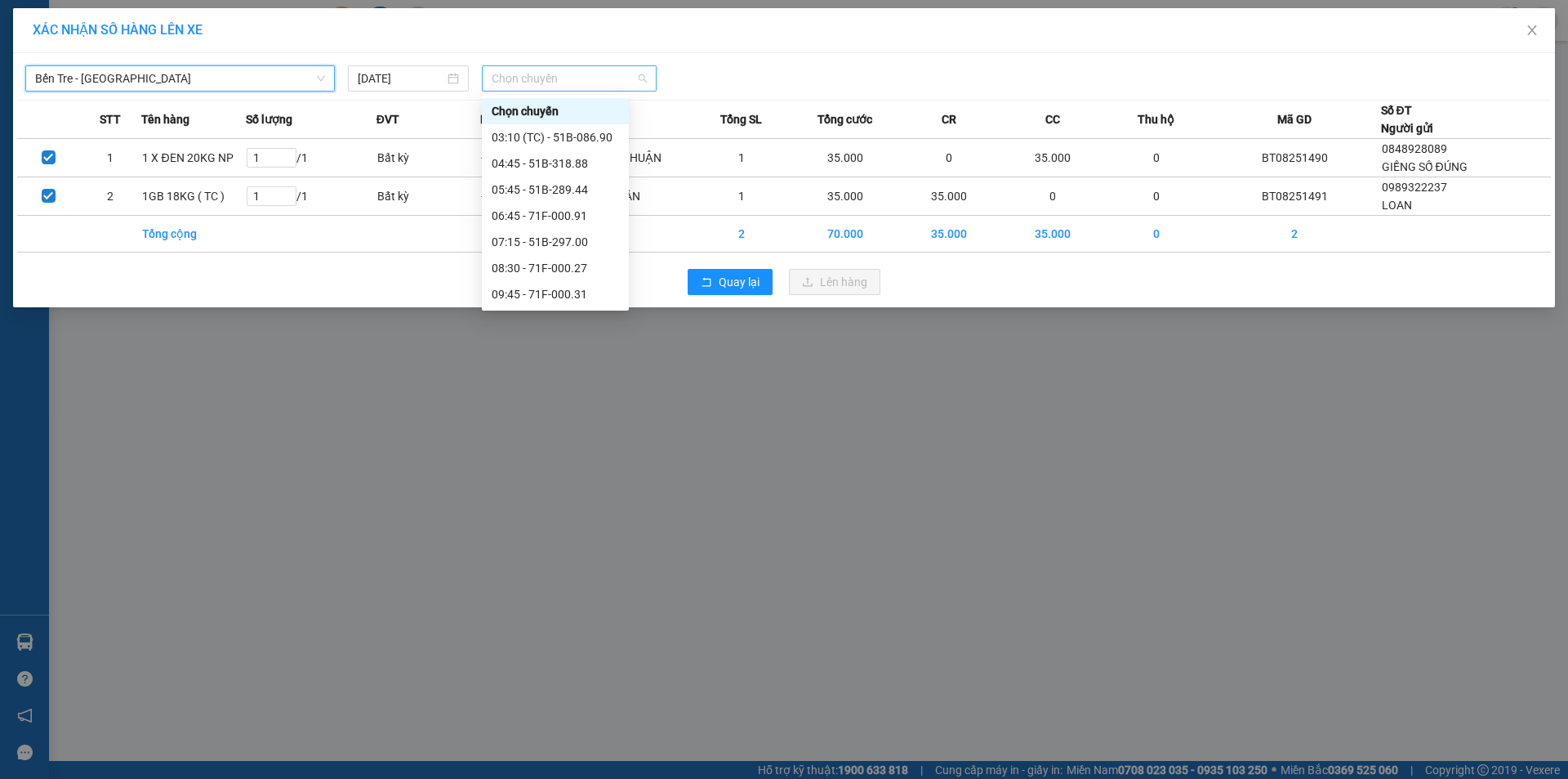
click at [576, 82] on span "Chọn chuyến" at bounding box center [568, 78] width 155 height 25
click at [174, 84] on span "Bến Tre - [GEOGRAPHIC_DATA]" at bounding box center [181, 78] width 290 height 25
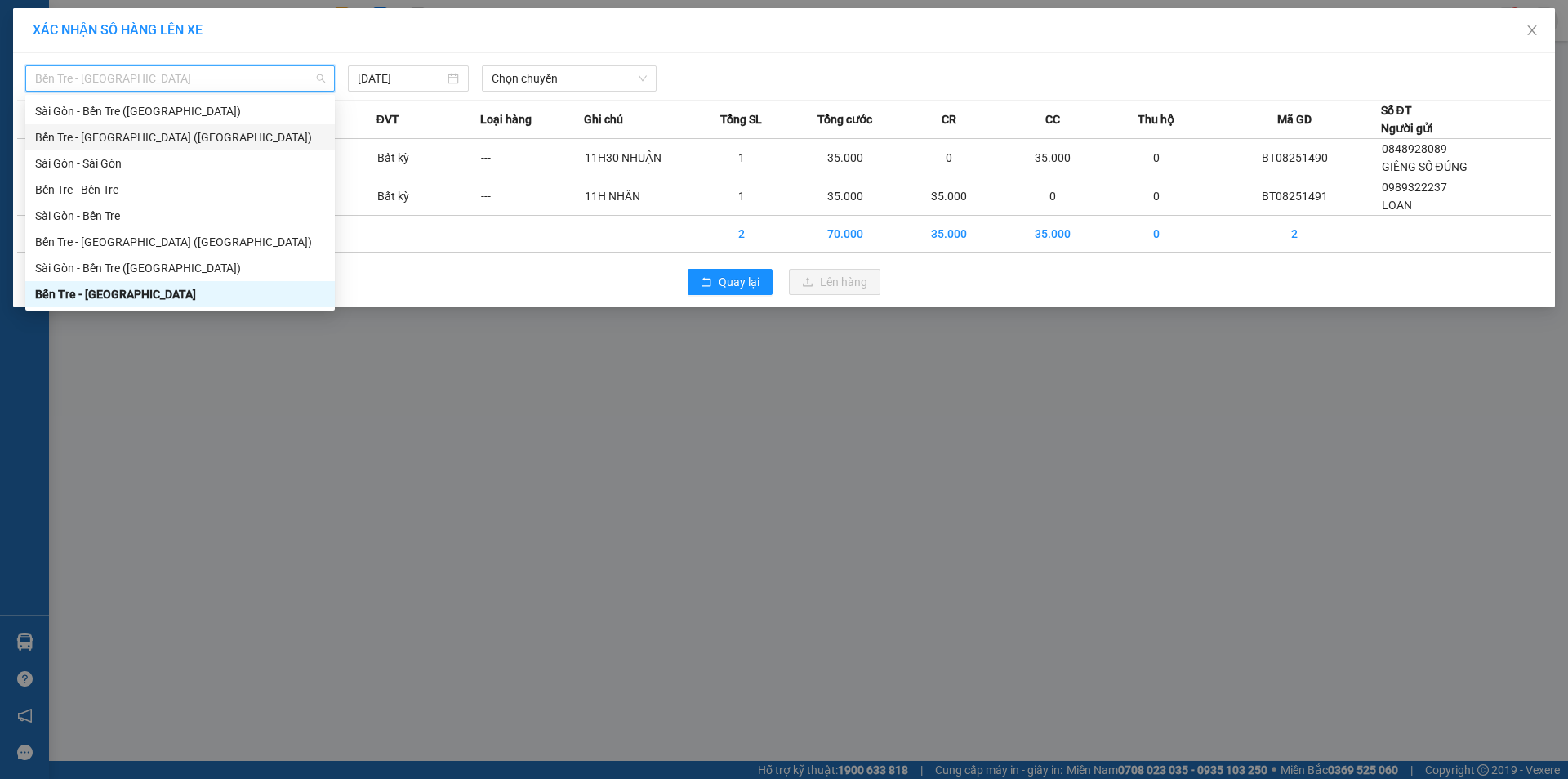
click at [124, 143] on div "Bến Tre - [GEOGRAPHIC_DATA] ([GEOGRAPHIC_DATA])" at bounding box center [181, 137] width 290 height 18
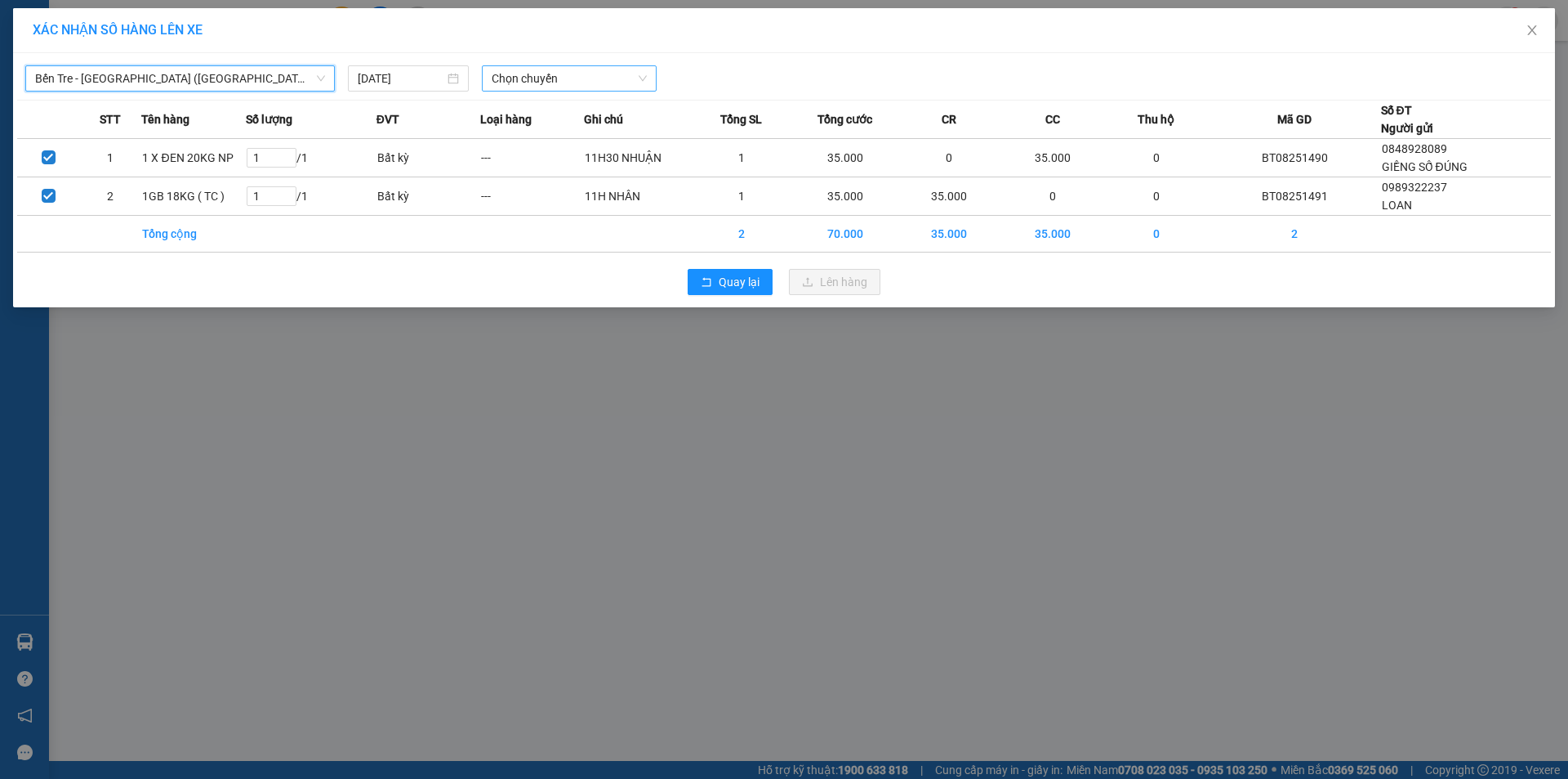
click at [557, 80] on span "Chọn chuyến" at bounding box center [568, 78] width 155 height 25
click at [568, 139] on div "07:45 - 71B-003.32" at bounding box center [555, 137] width 127 height 18
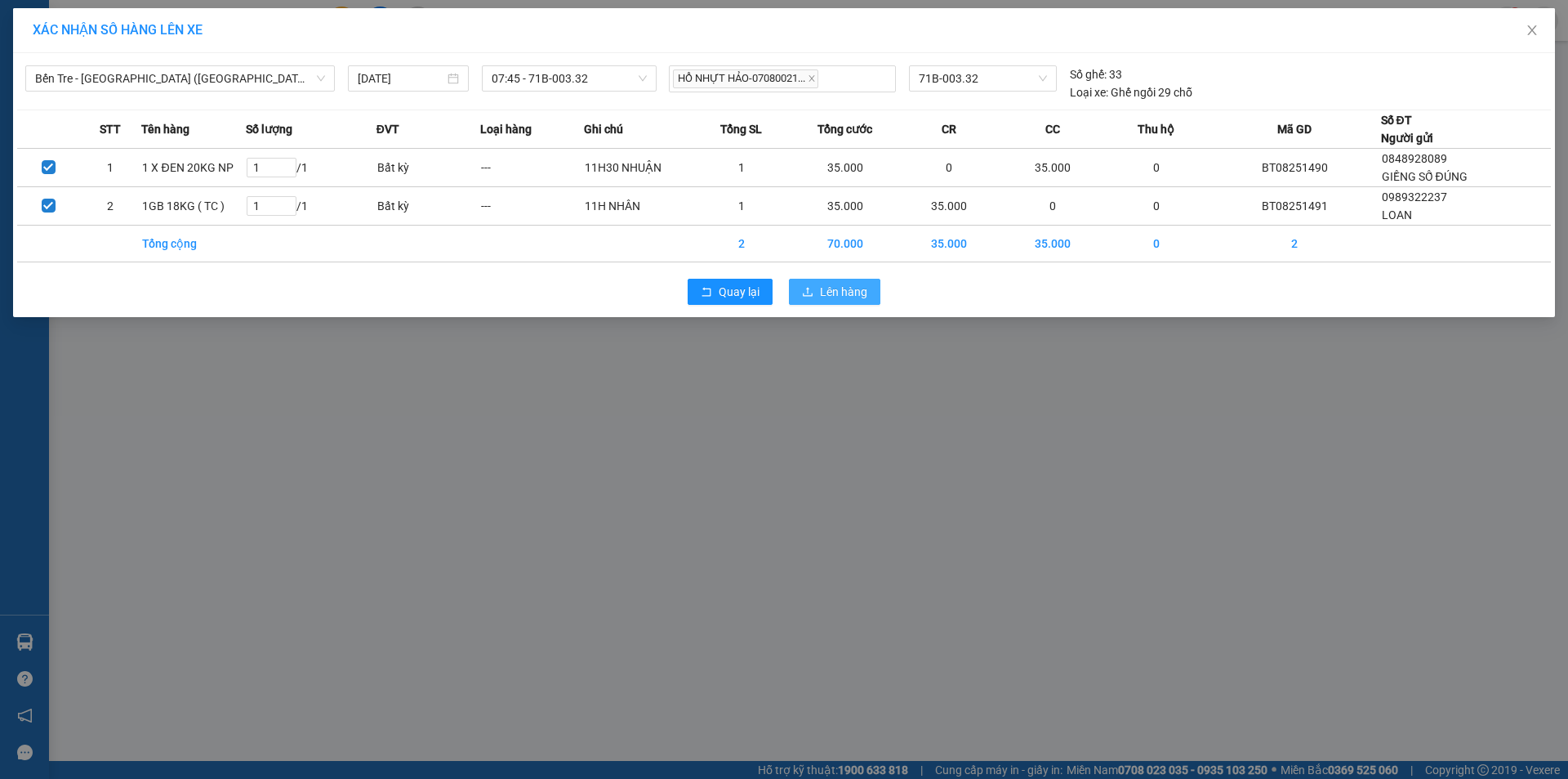
click at [846, 288] on span "Lên hàng" at bounding box center [844, 291] width 47 height 18
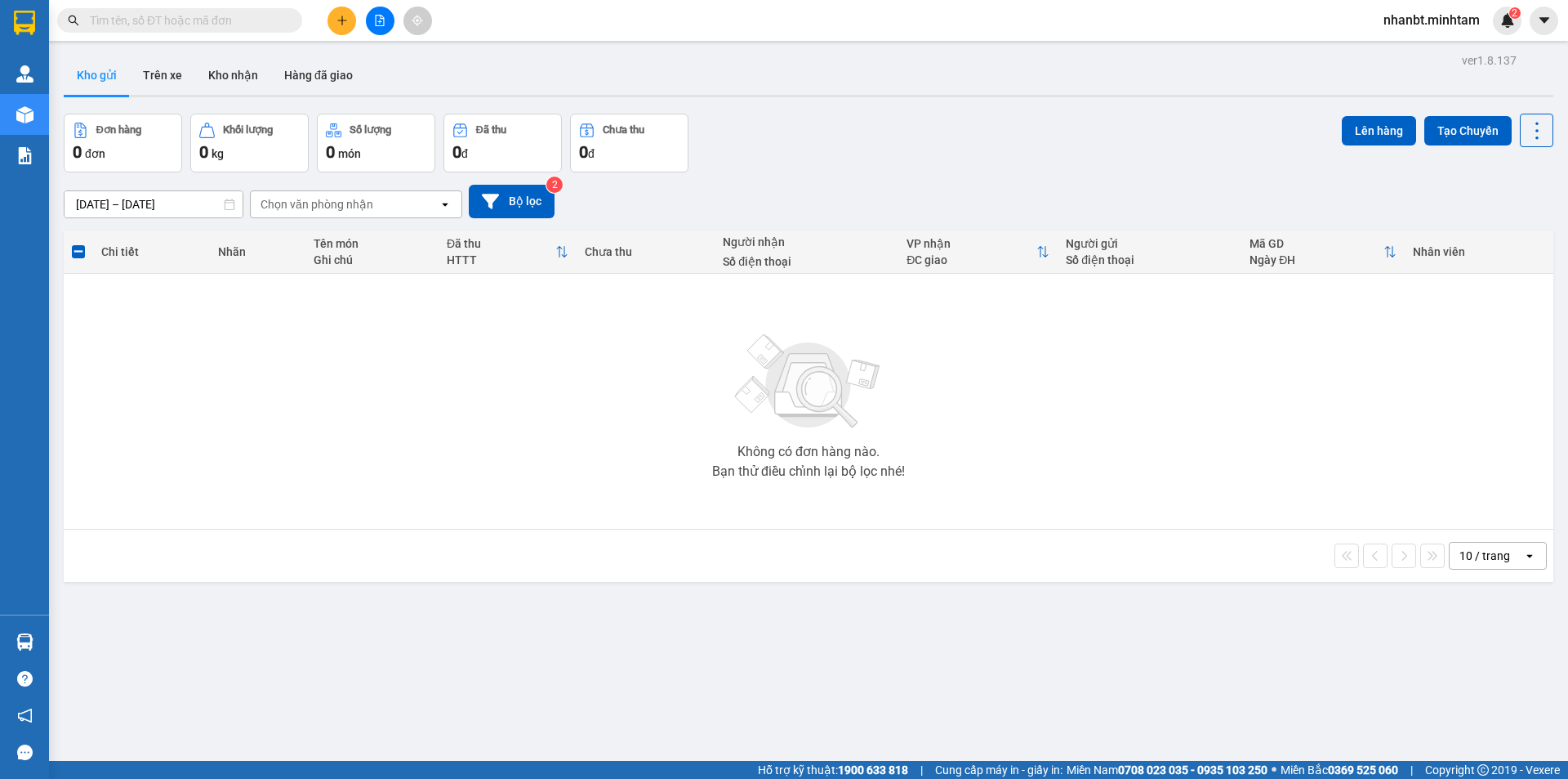
click at [389, 27] on button at bounding box center [380, 21] width 29 height 29
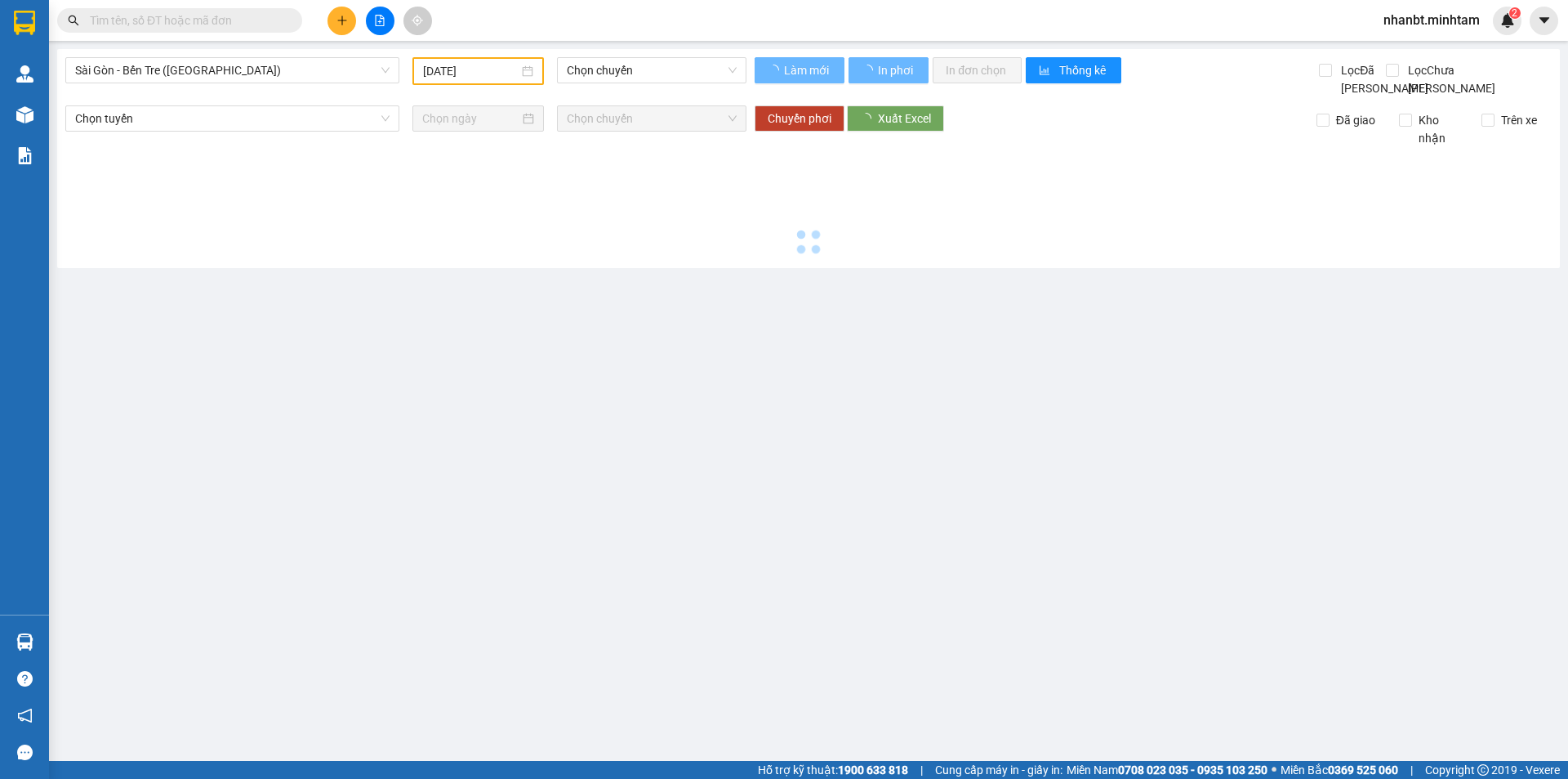
type input "[DATE]"
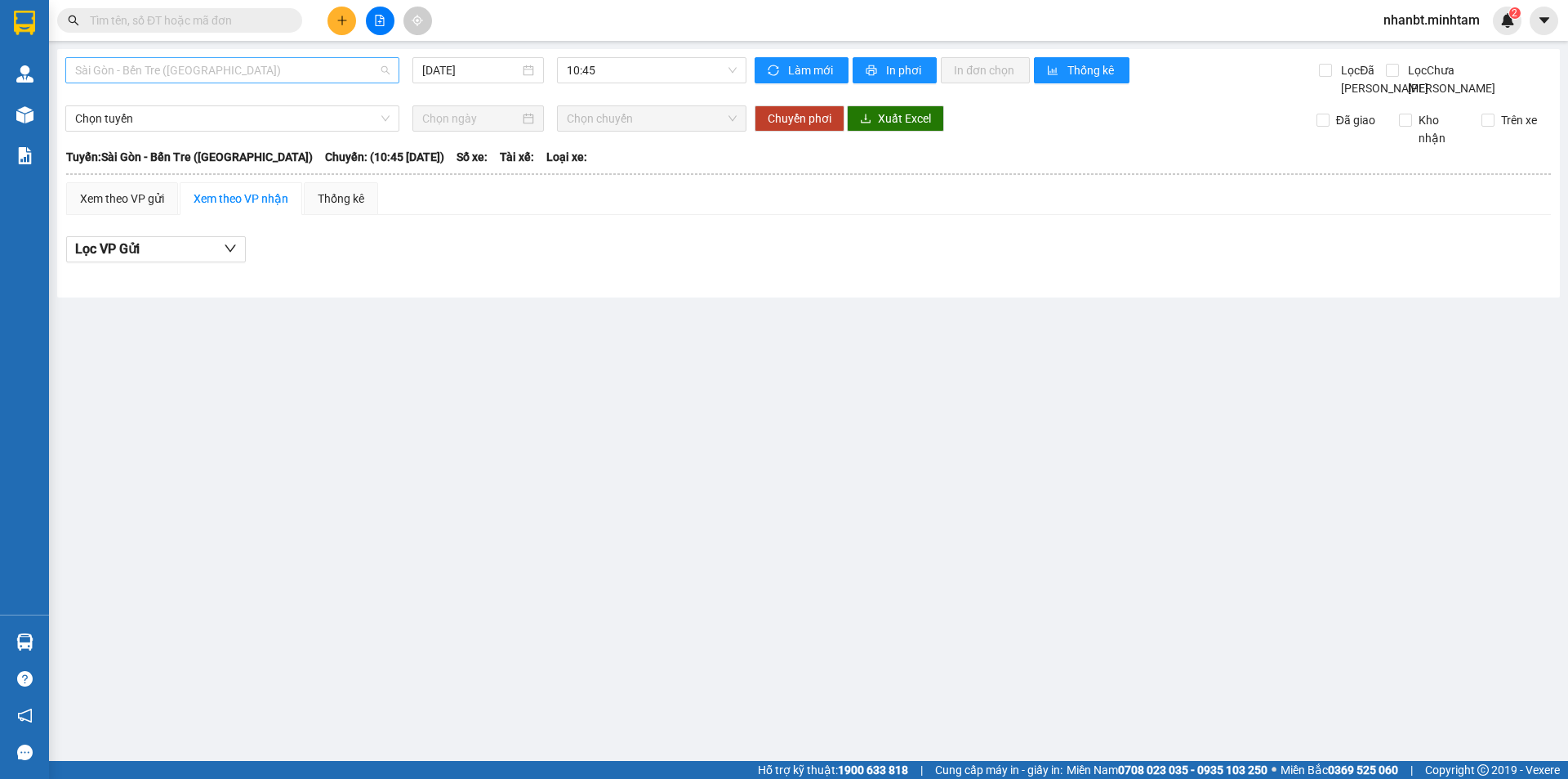
click at [328, 74] on span "Sài Gòn - Bến Tre ([GEOGRAPHIC_DATA])" at bounding box center [232, 70] width 315 height 25
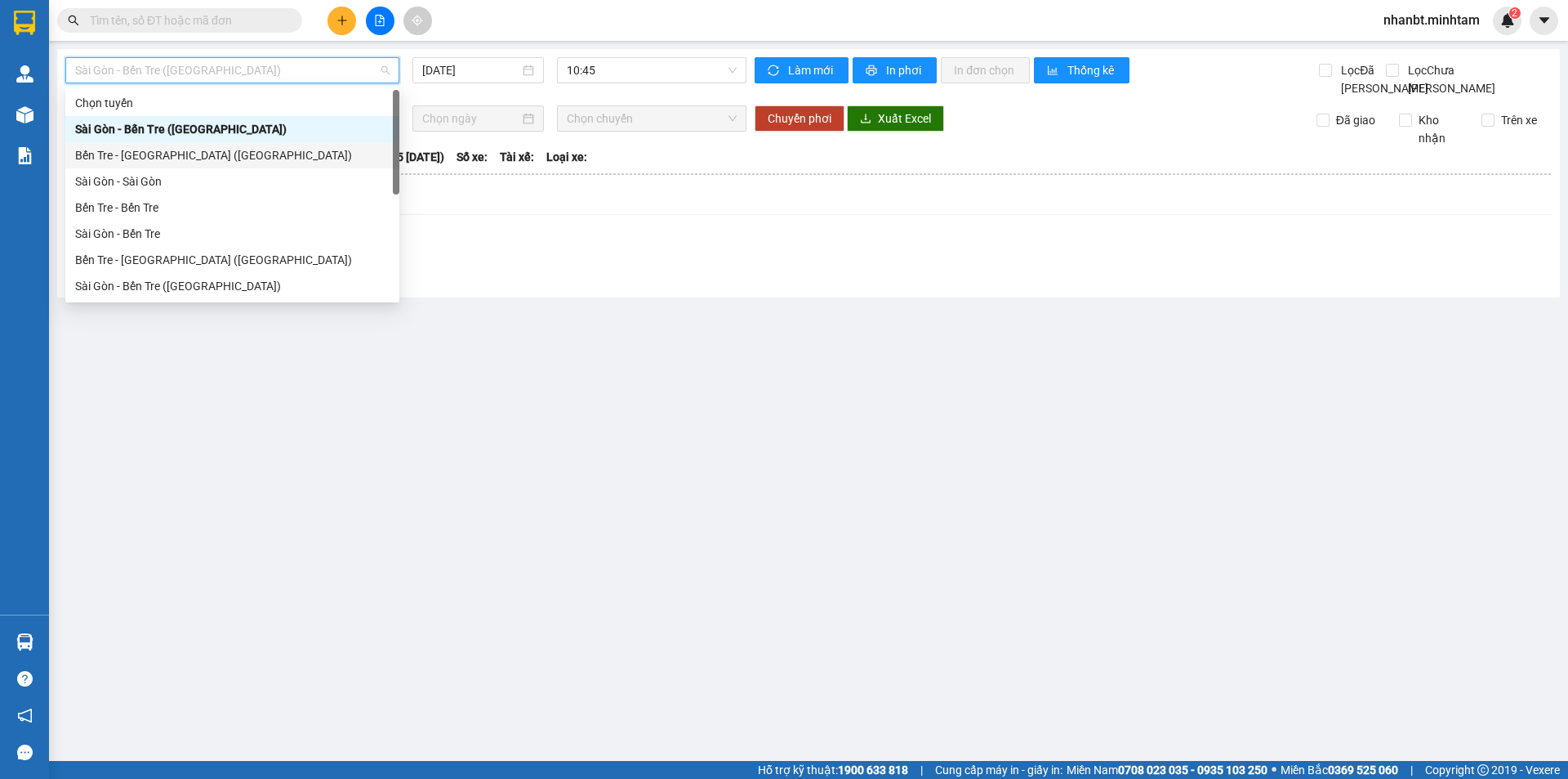
click at [172, 154] on div "Bến Tre - [GEOGRAPHIC_DATA] ([GEOGRAPHIC_DATA])" at bounding box center [232, 155] width 315 height 18
type input "[DATE]"
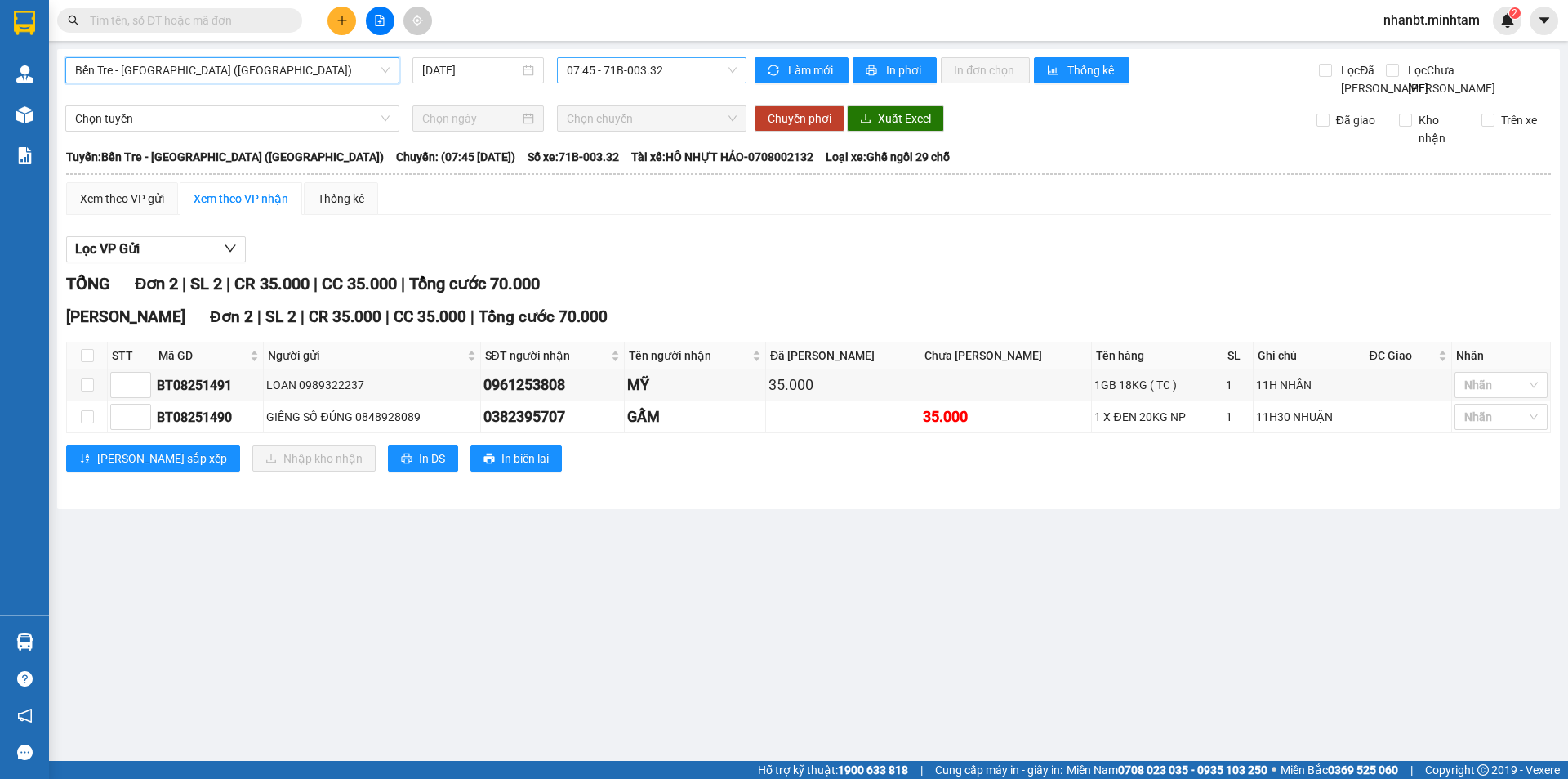
click at [695, 66] on span "07:45 - 71B-003.32" at bounding box center [651, 70] width 170 height 25
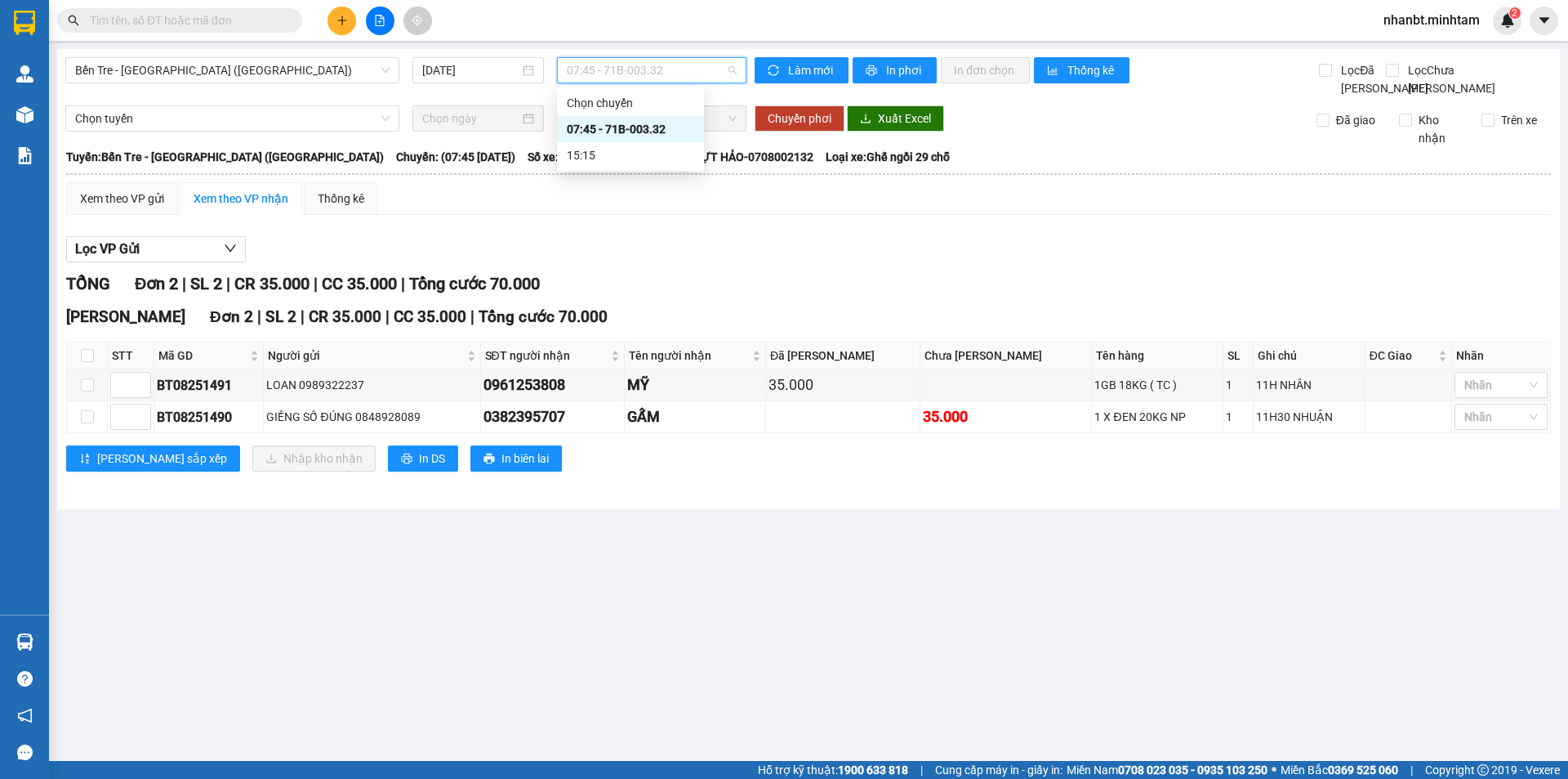
click at [695, 66] on span "07:45 - 71B-003.32" at bounding box center [651, 70] width 170 height 25
click at [419, 467] on span "In DS" at bounding box center [432, 458] width 26 height 18
click at [401, 464] on icon "printer" at bounding box center [407, 459] width 12 height 12
drag, startPoint x: 1210, startPoint y: 667, endPoint x: 911, endPoint y: 691, distance: 300.0
click at [911, 691] on main "Bến Tre - Sài Gòn (CN) 13/08/2025 07:45 - 71B-003.32 Làm mới In phơi In đơn chọ…" at bounding box center [784, 380] width 1568 height 761
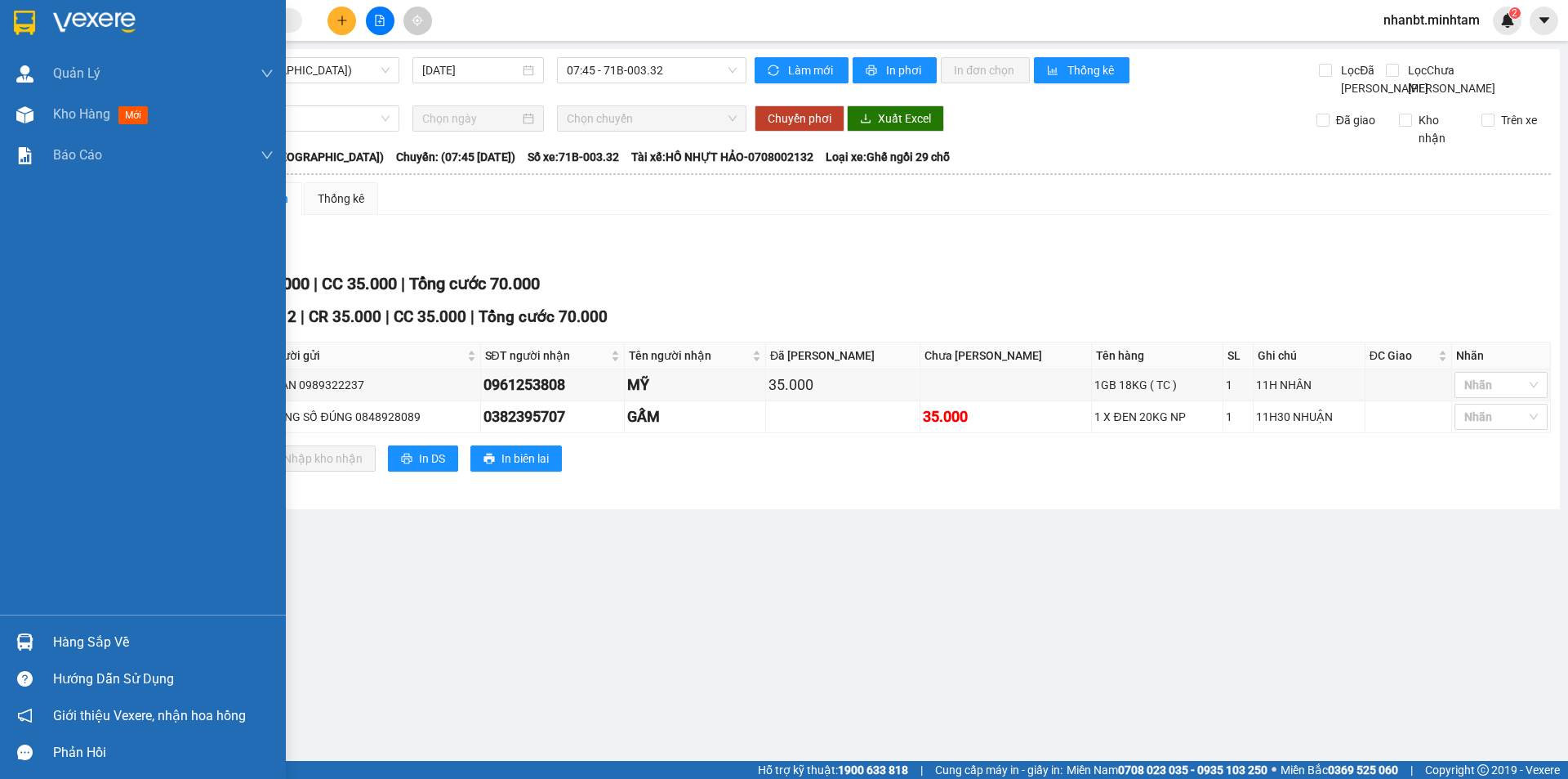
click at [25, 35] on img at bounding box center [25, 23] width 22 height 25
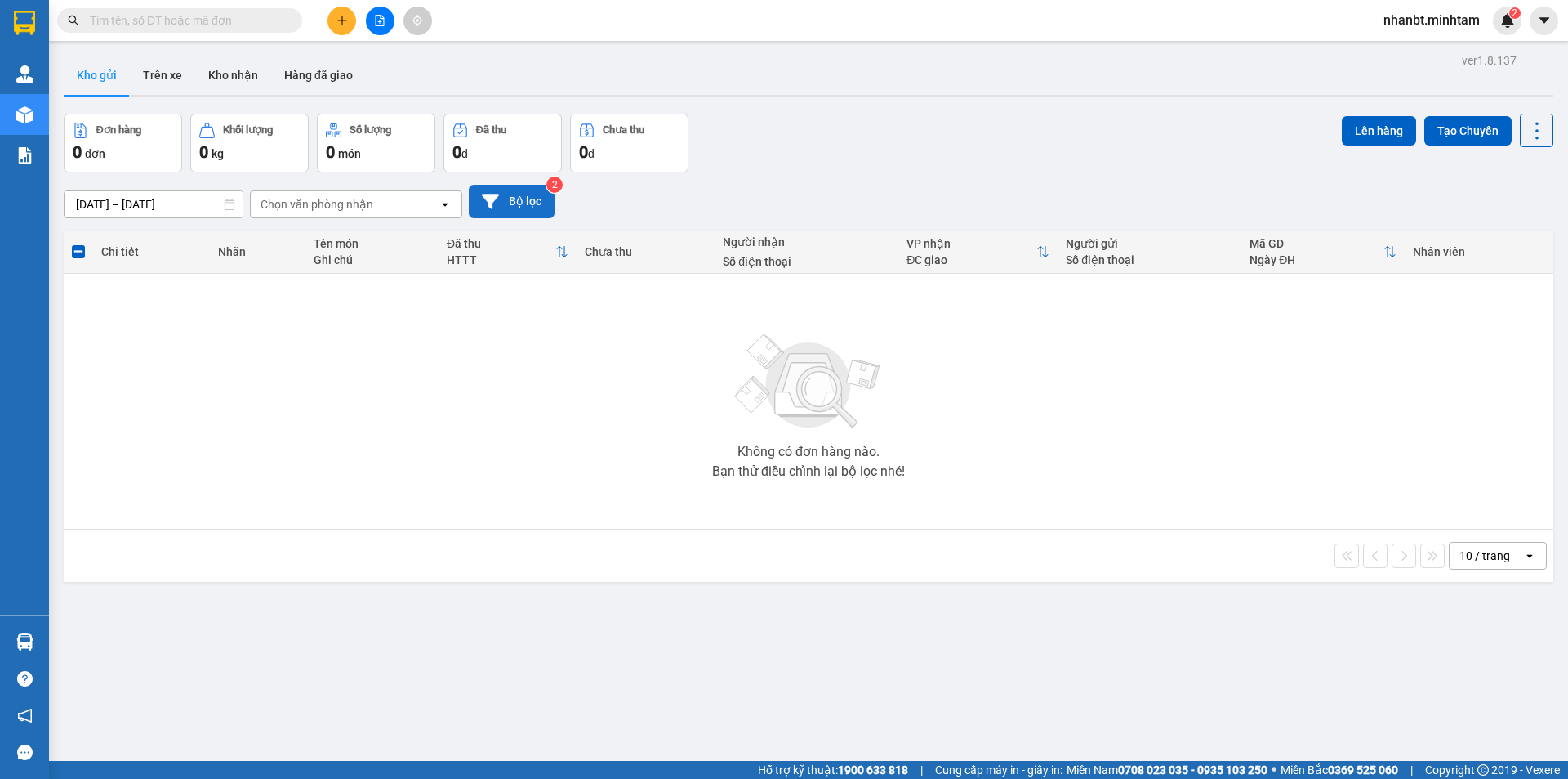
click at [539, 196] on button "Bộ lọc" at bounding box center [511, 201] width 86 height 34
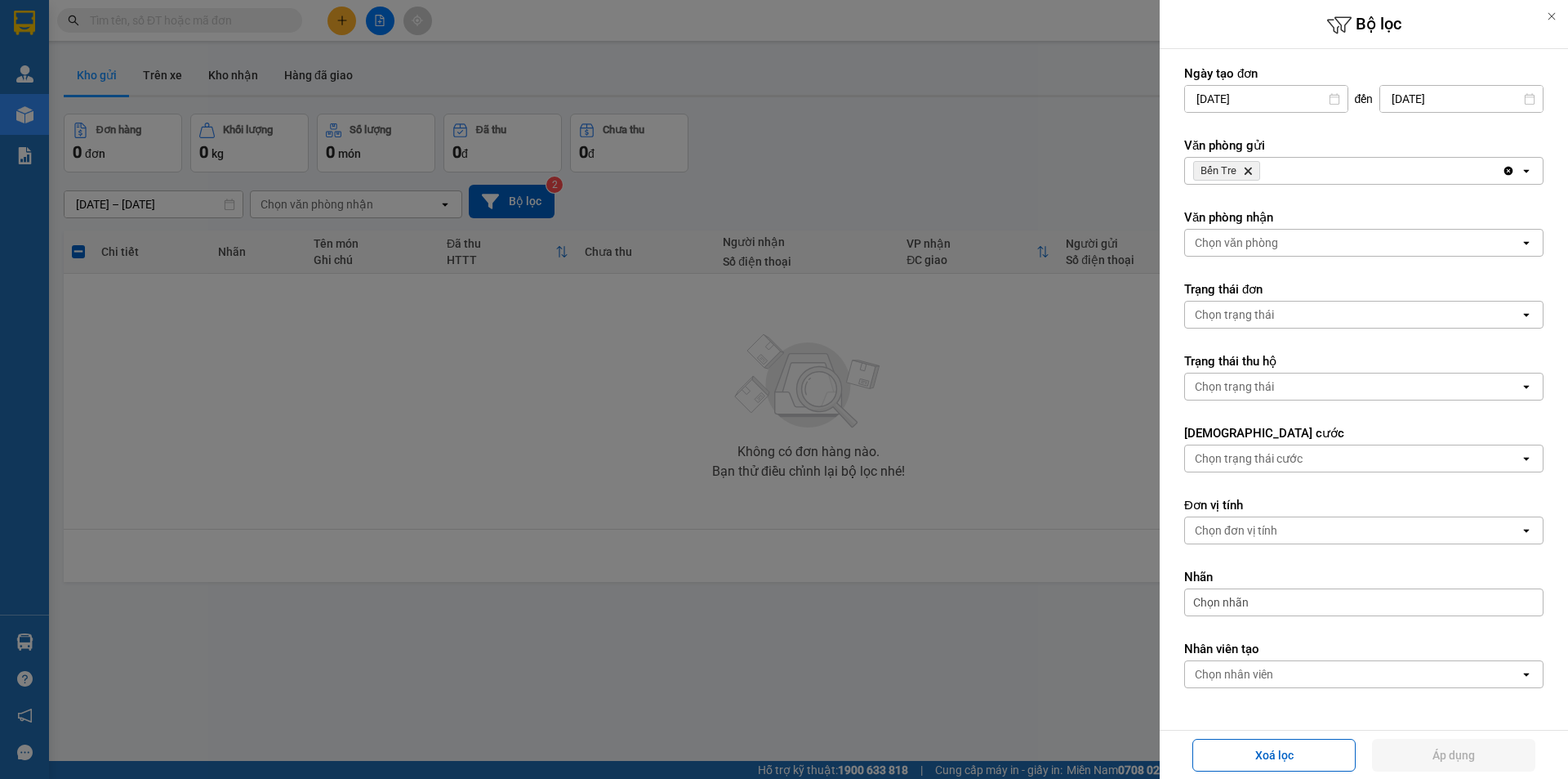
click at [1547, 14] on icon at bounding box center [1552, 17] width 12 height 12
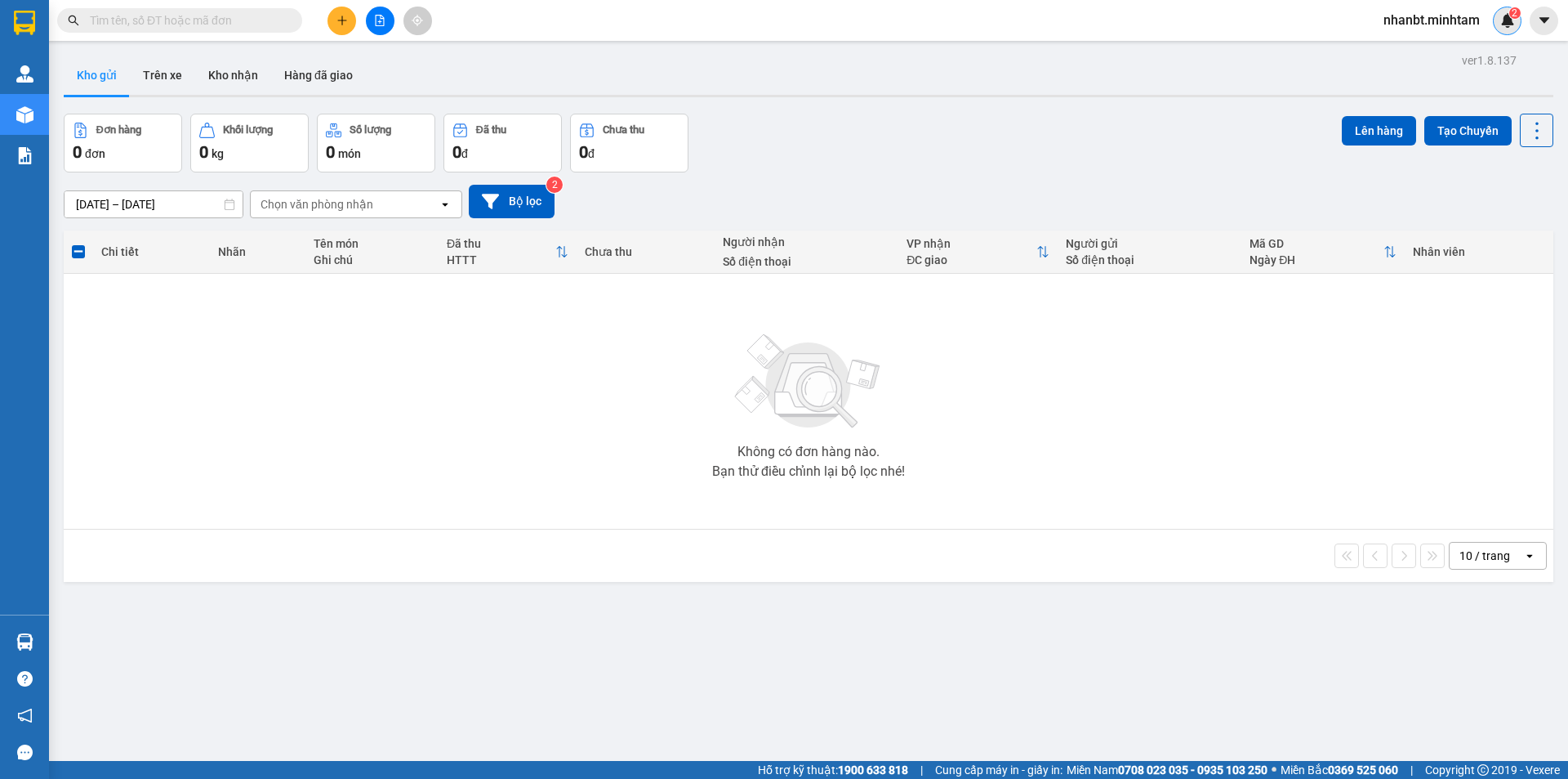
click at [1505, 27] on img at bounding box center [1508, 20] width 15 height 15
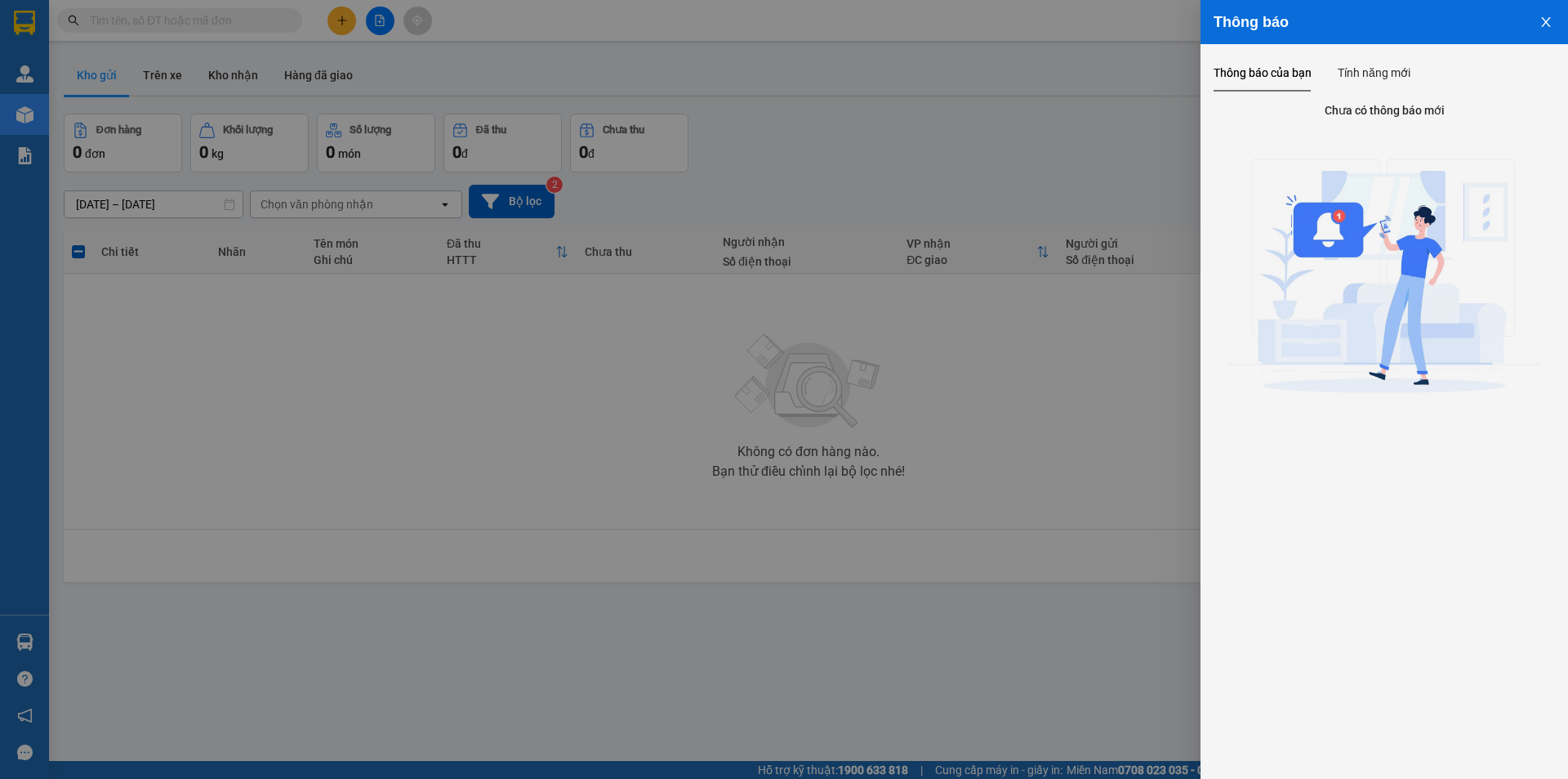
click at [1539, 22] on icon "close" at bounding box center [1545, 22] width 13 height 13
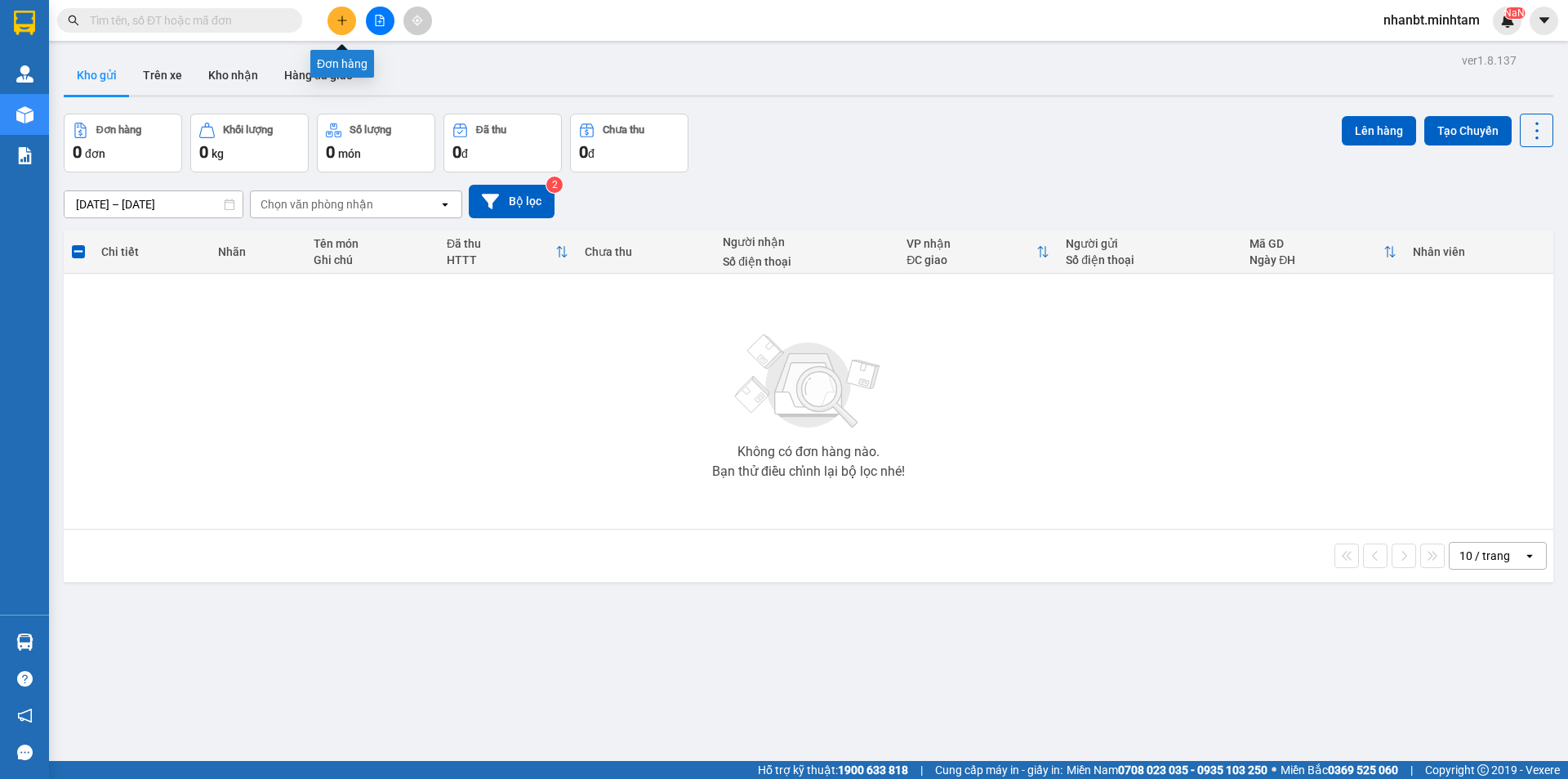
click at [349, 23] on button at bounding box center [341, 21] width 29 height 29
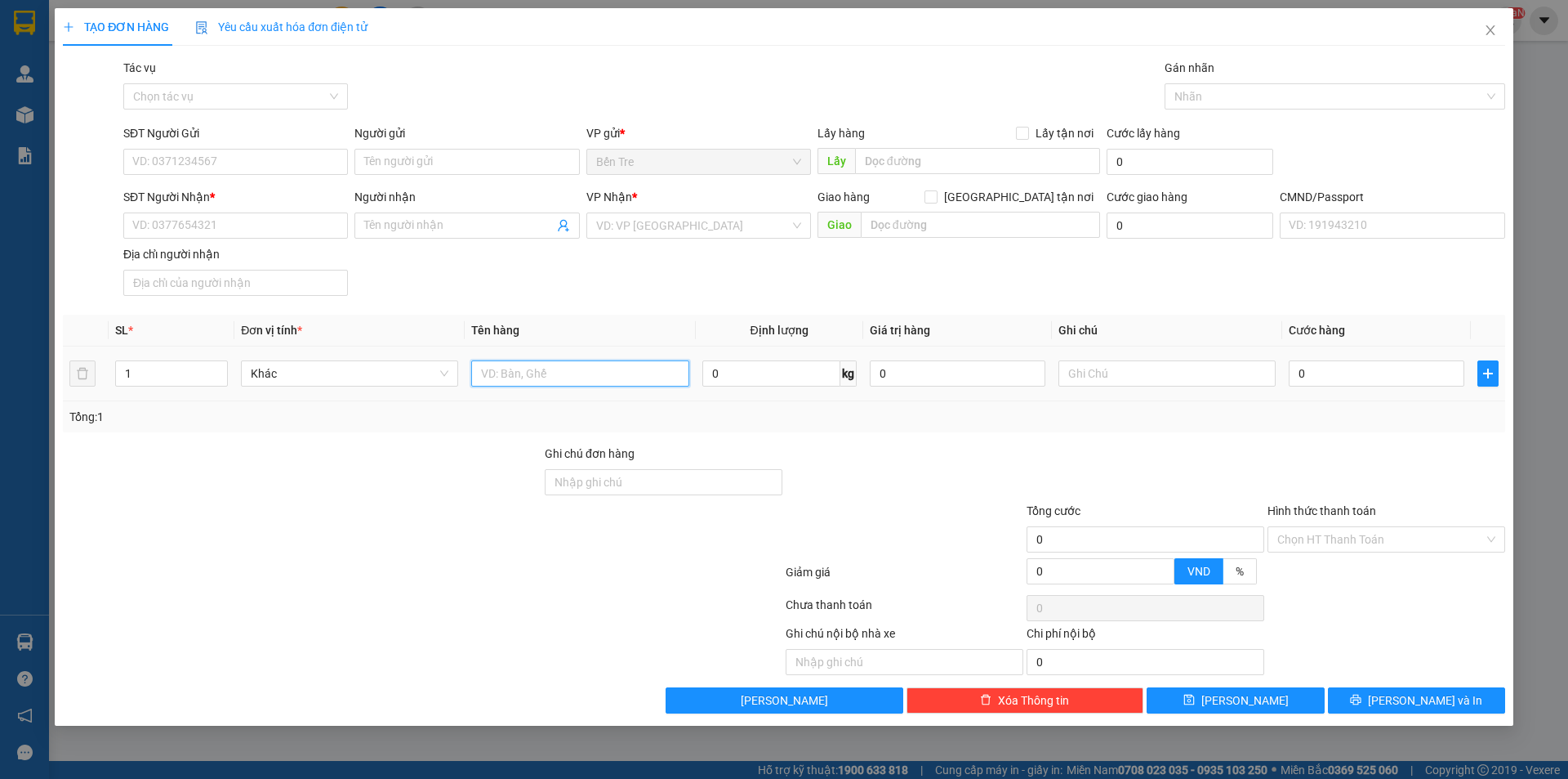
click at [572, 367] on input "text" at bounding box center [580, 373] width 217 height 26
type input "1T NP 5 KG ( ĐA )"
click at [933, 359] on div "0" at bounding box center [958, 373] width 176 height 33
click at [927, 374] on input "0" at bounding box center [958, 373] width 176 height 26
type input "100.000"
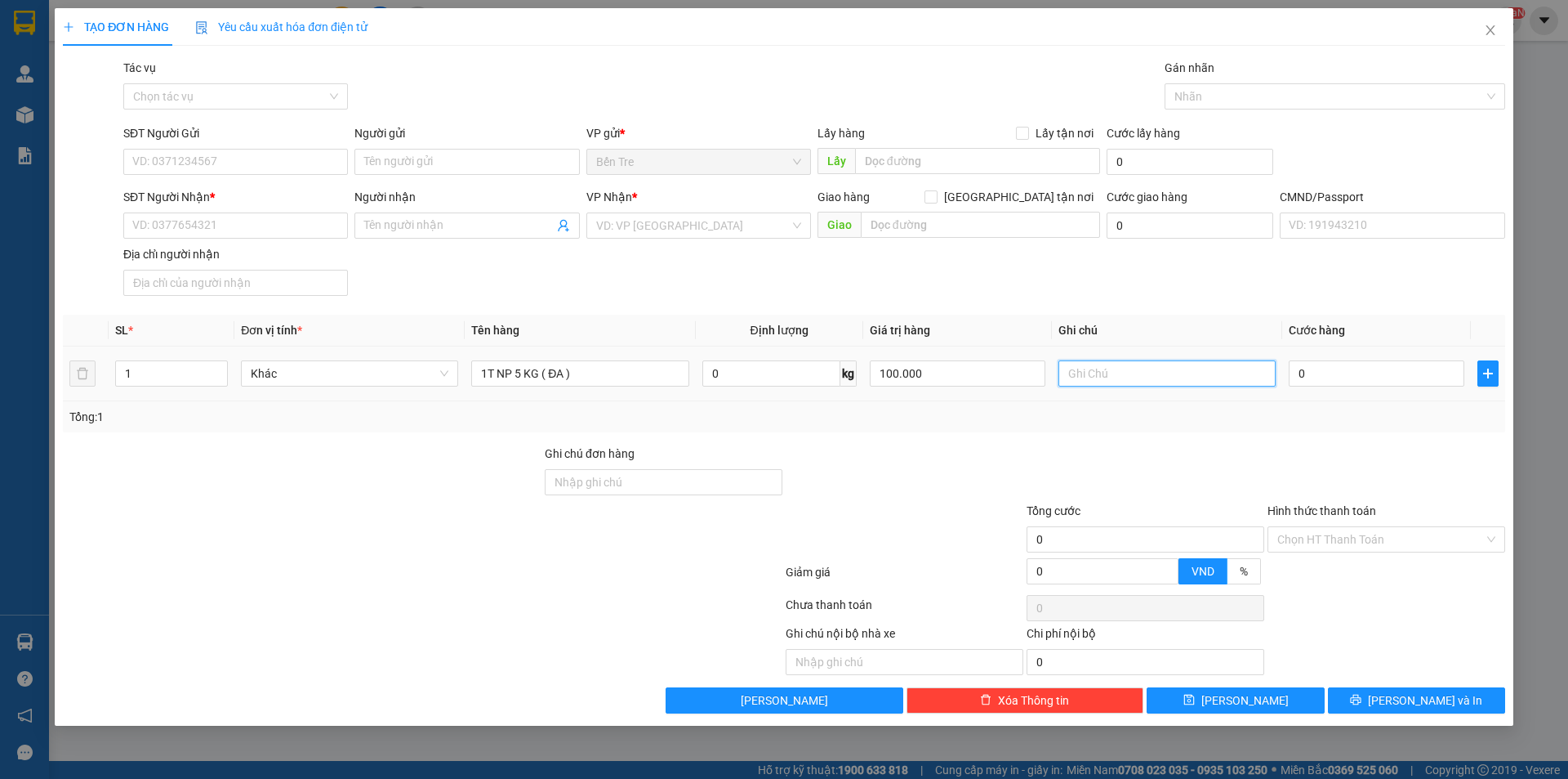
click at [1083, 380] on input "text" at bounding box center [1167, 373] width 217 height 26
type input "12H NHÂN"
click at [1359, 363] on input "0" at bounding box center [1377, 373] width 176 height 26
type input "2"
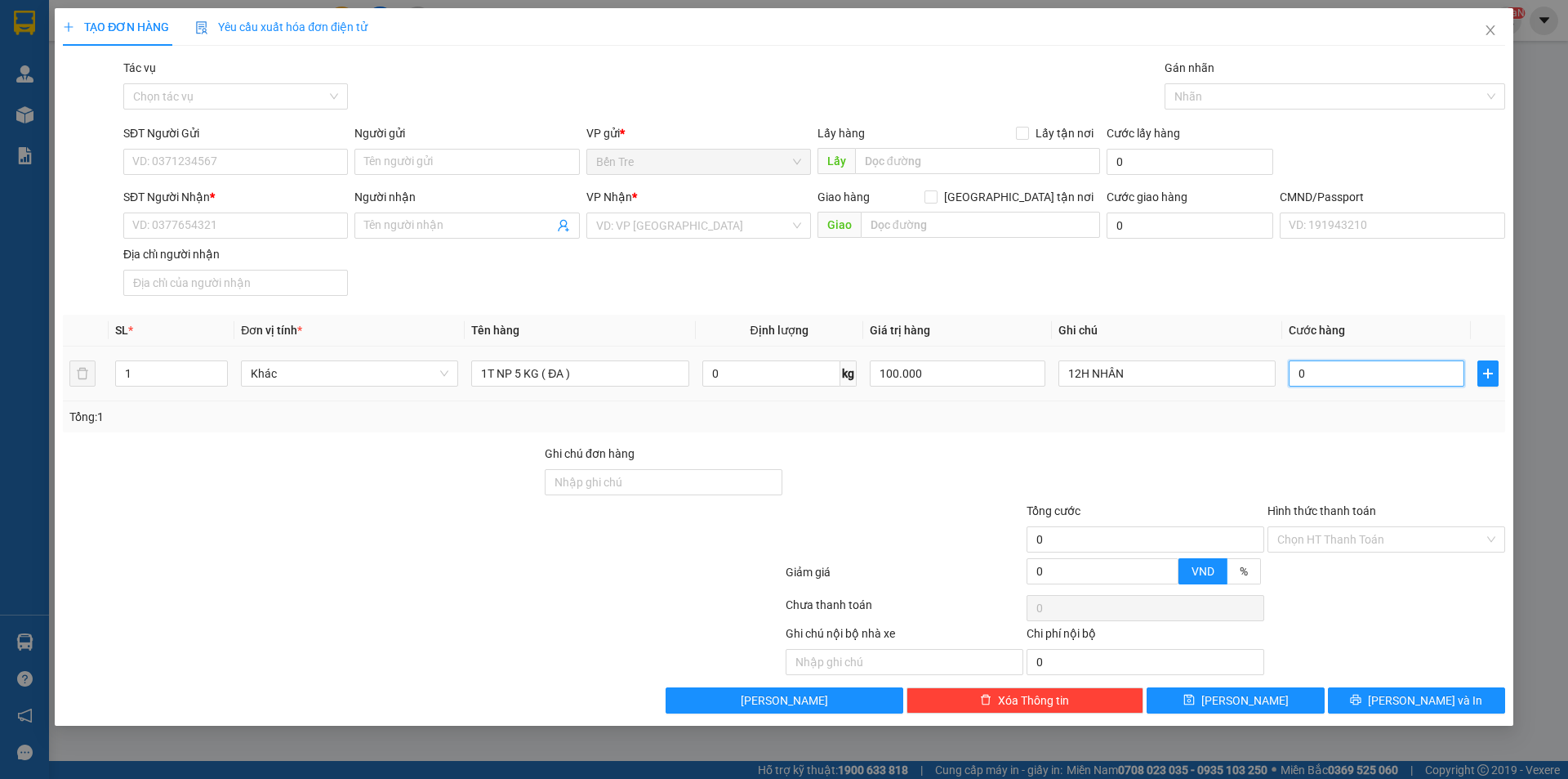
type input "2"
type input "20"
type input "20.000"
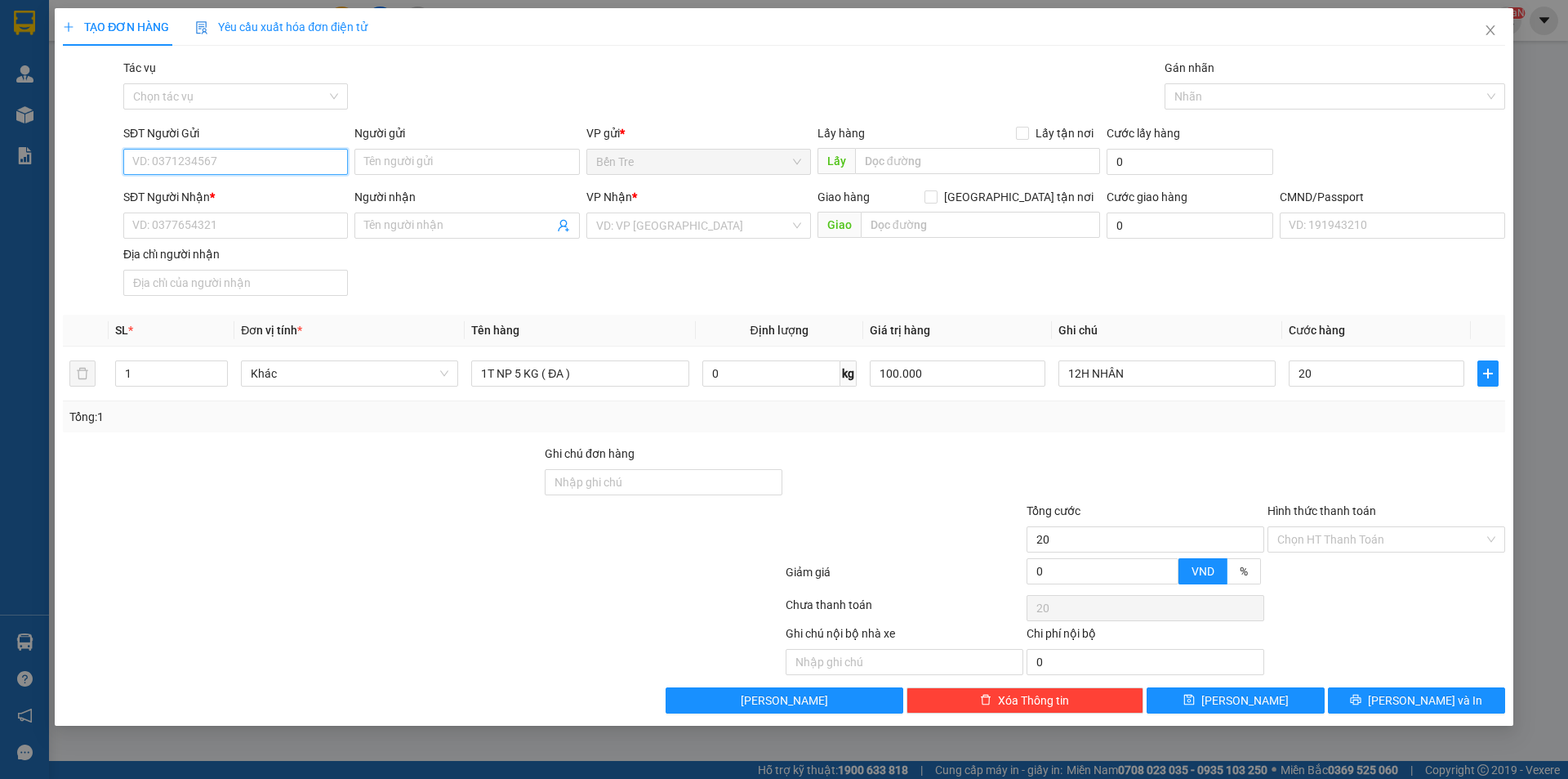
type input "20.000"
click at [190, 168] on input "SĐT Người Gửi" at bounding box center [236, 162] width 225 height 26
type input "0908698169"
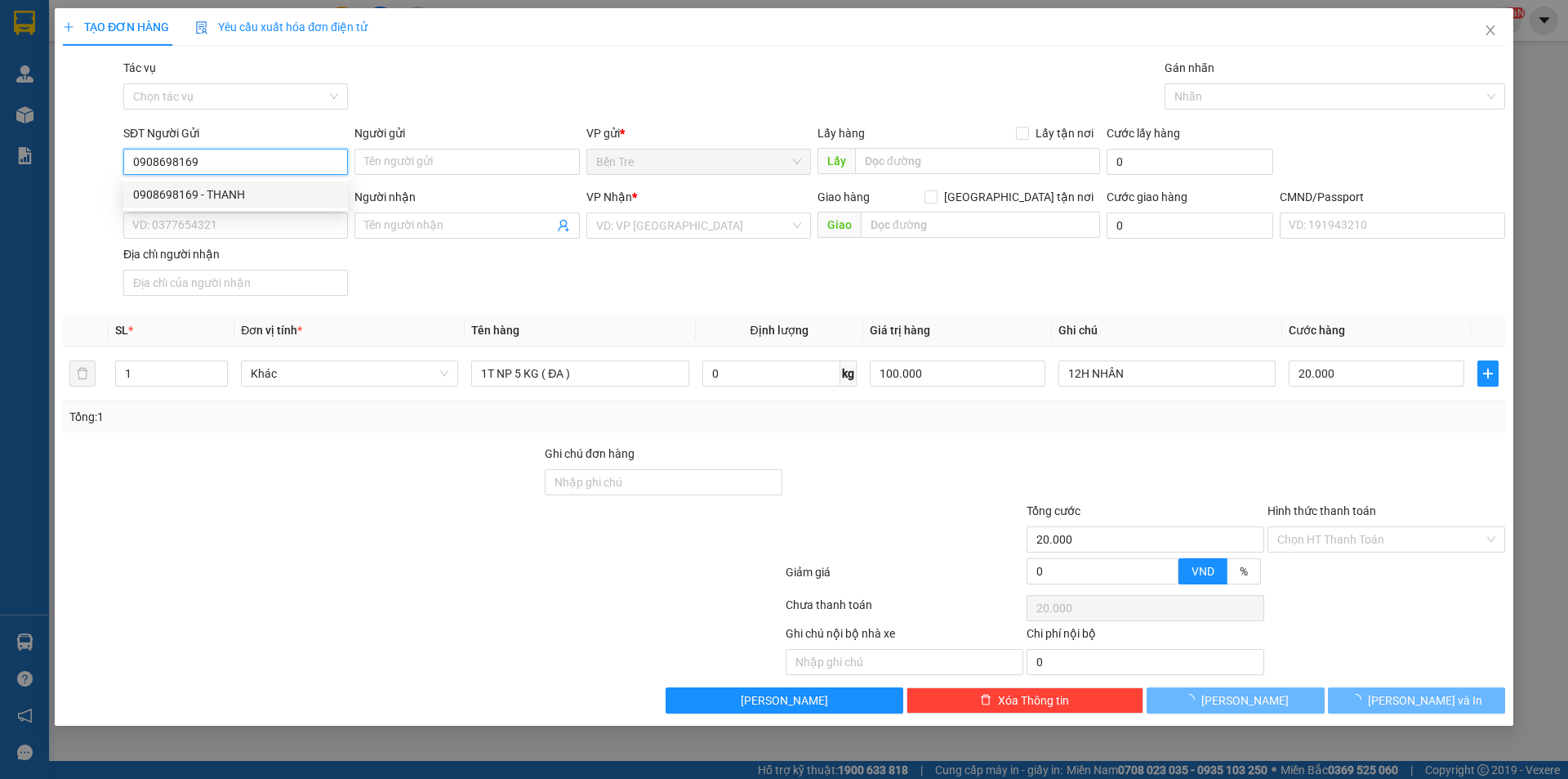
click at [198, 201] on div "0908698169 - THANH" at bounding box center [236, 195] width 205 height 18
type input "THANH"
type input "0903303022"
type input "ANH HẢI"
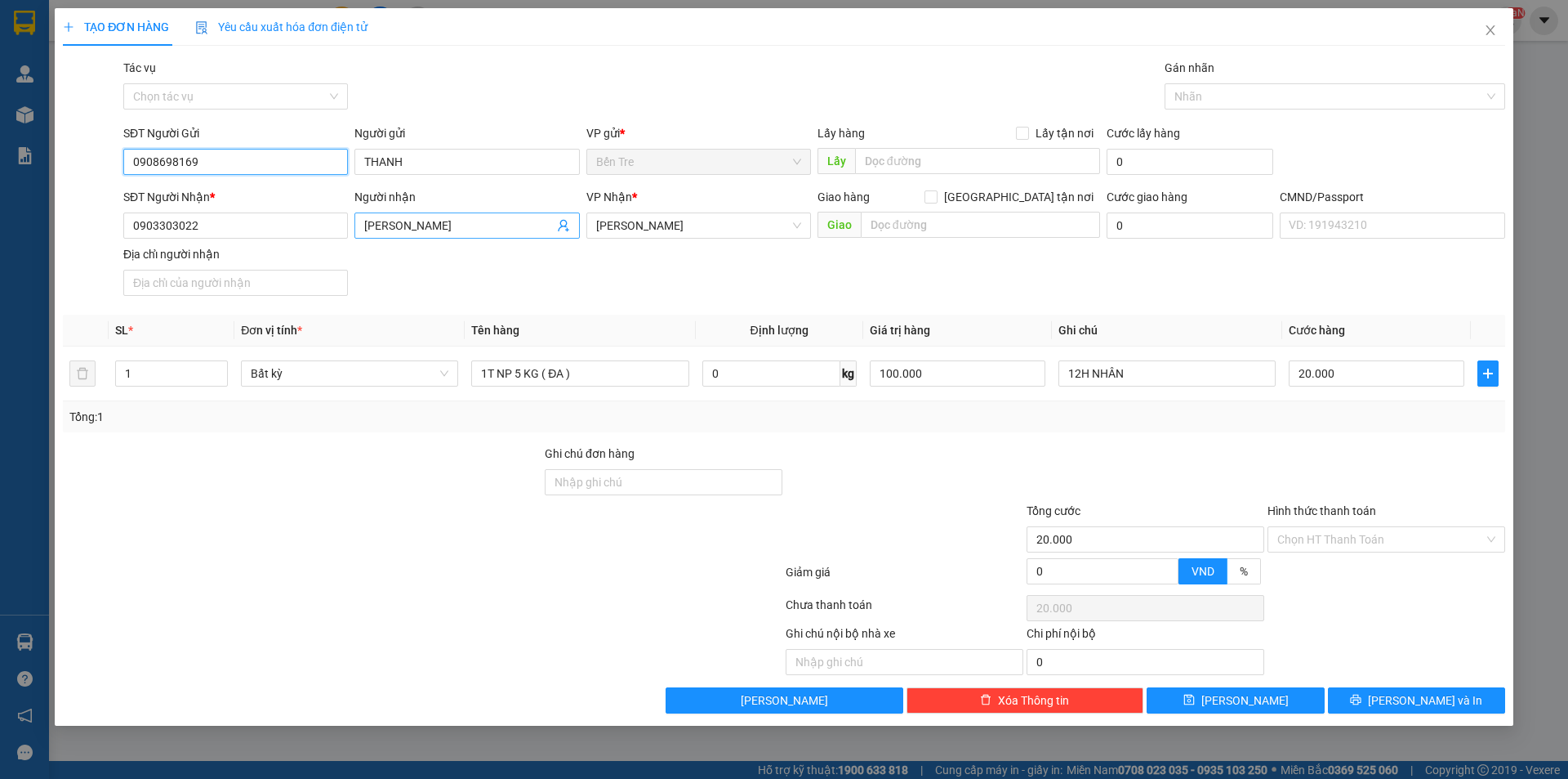
type input "0908698169"
click at [556, 235] on span "ANH HẢI" at bounding box center [467, 225] width 225 height 26
click at [562, 229] on icon "user-add" at bounding box center [562, 225] width 13 height 13
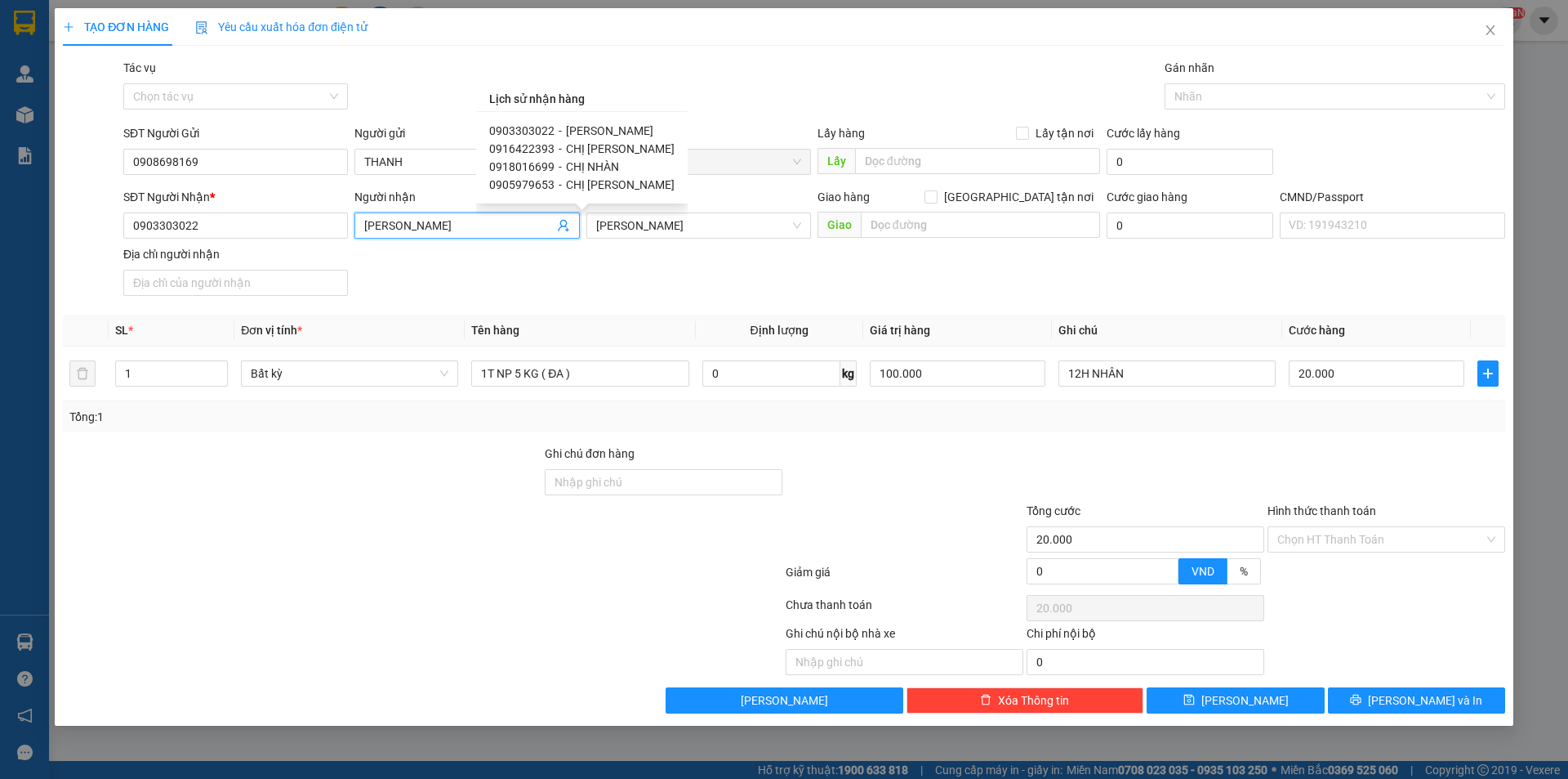
click at [596, 166] on span "CHỊ NHÀN" at bounding box center [593, 166] width 53 height 13
type input "0918016699"
type input "CHỊ NHÀN"
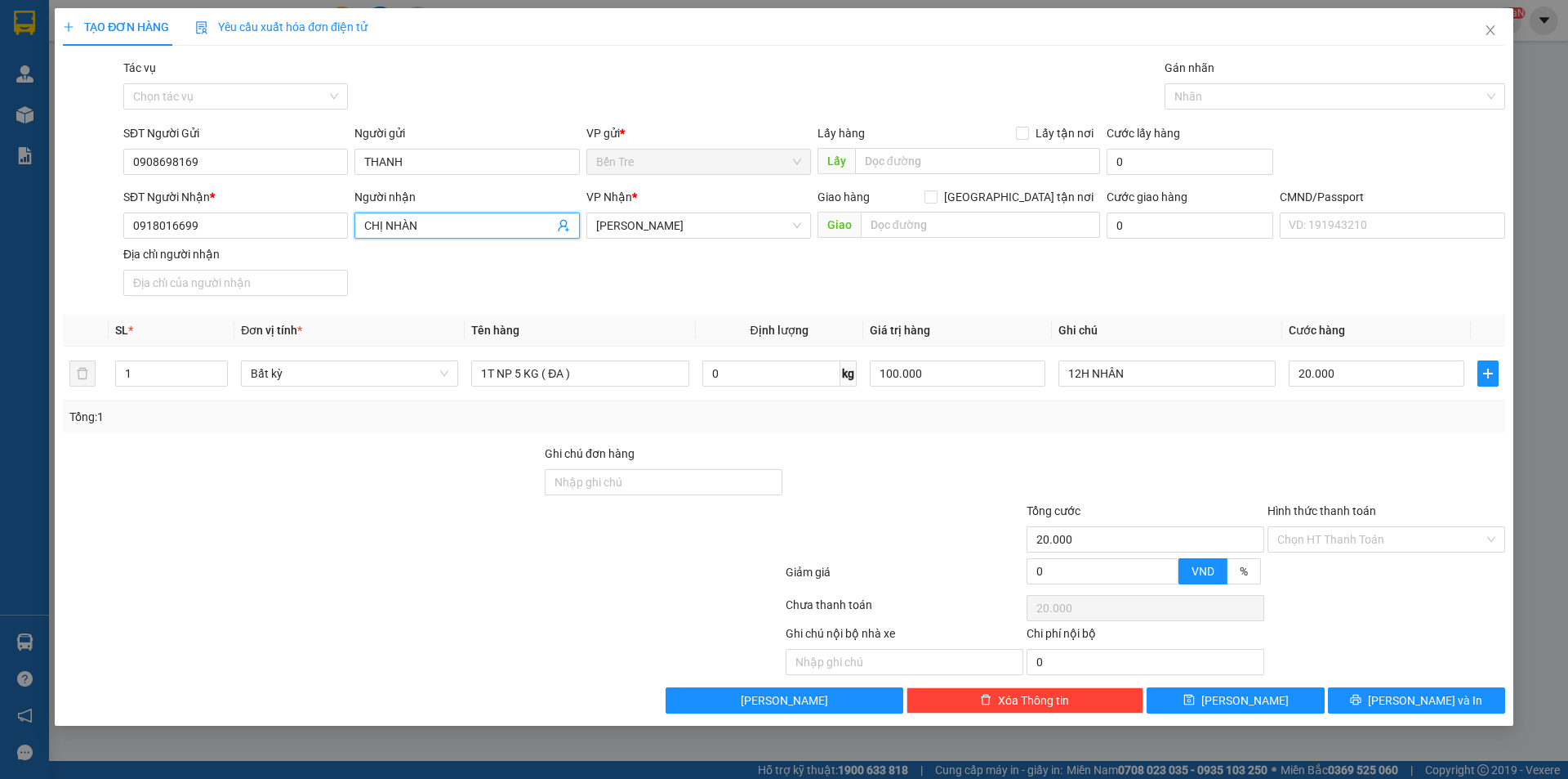
click at [987, 460] on div at bounding box center [905, 473] width 241 height 57
click at [1295, 538] on input "Hình thức thanh toán" at bounding box center [1381, 539] width 206 height 25
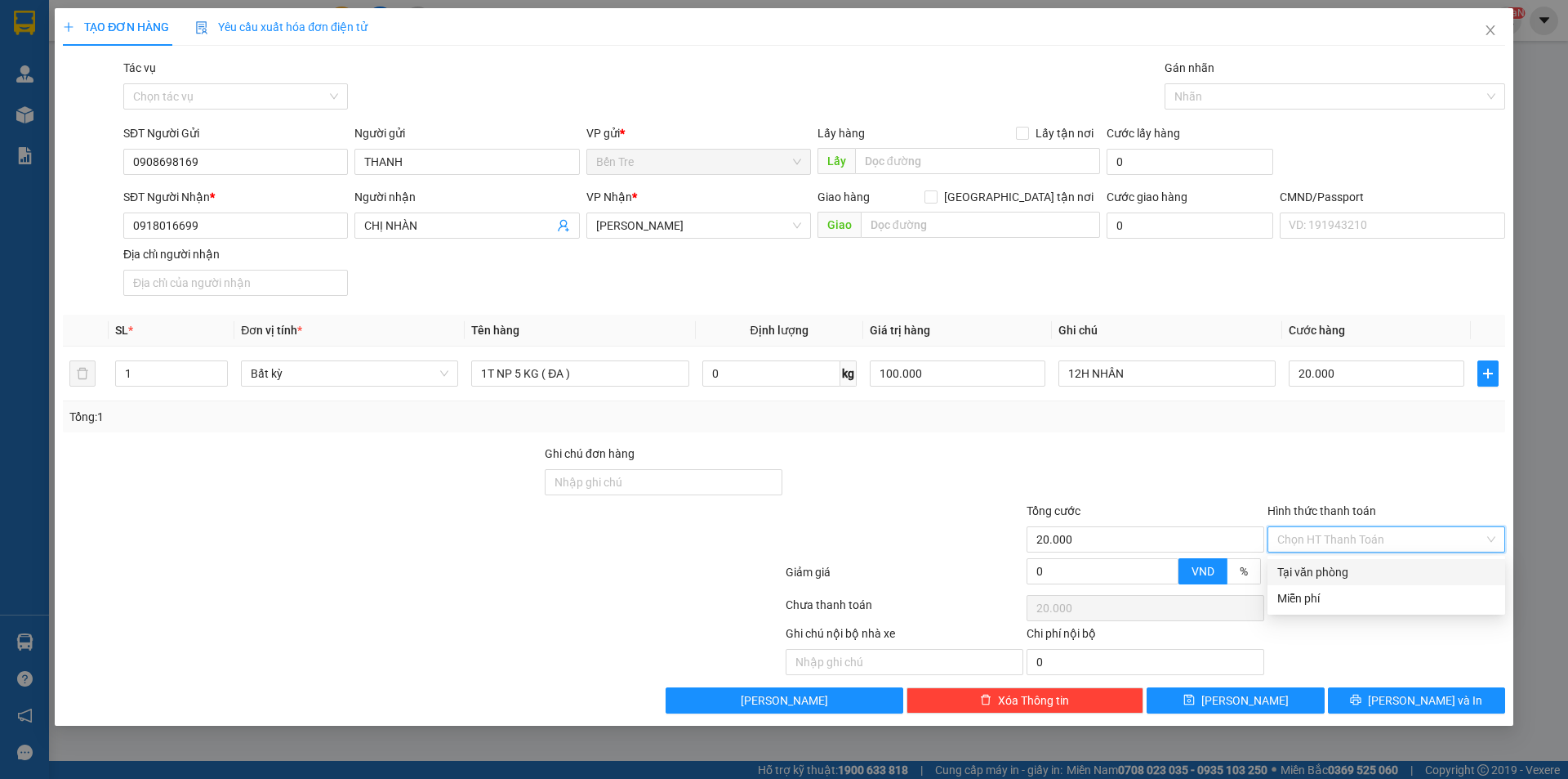
click at [1307, 566] on div "Tại văn phòng" at bounding box center [1386, 572] width 218 height 18
type input "0"
click at [1467, 704] on button "[PERSON_NAME] và In" at bounding box center [1417, 700] width 178 height 26
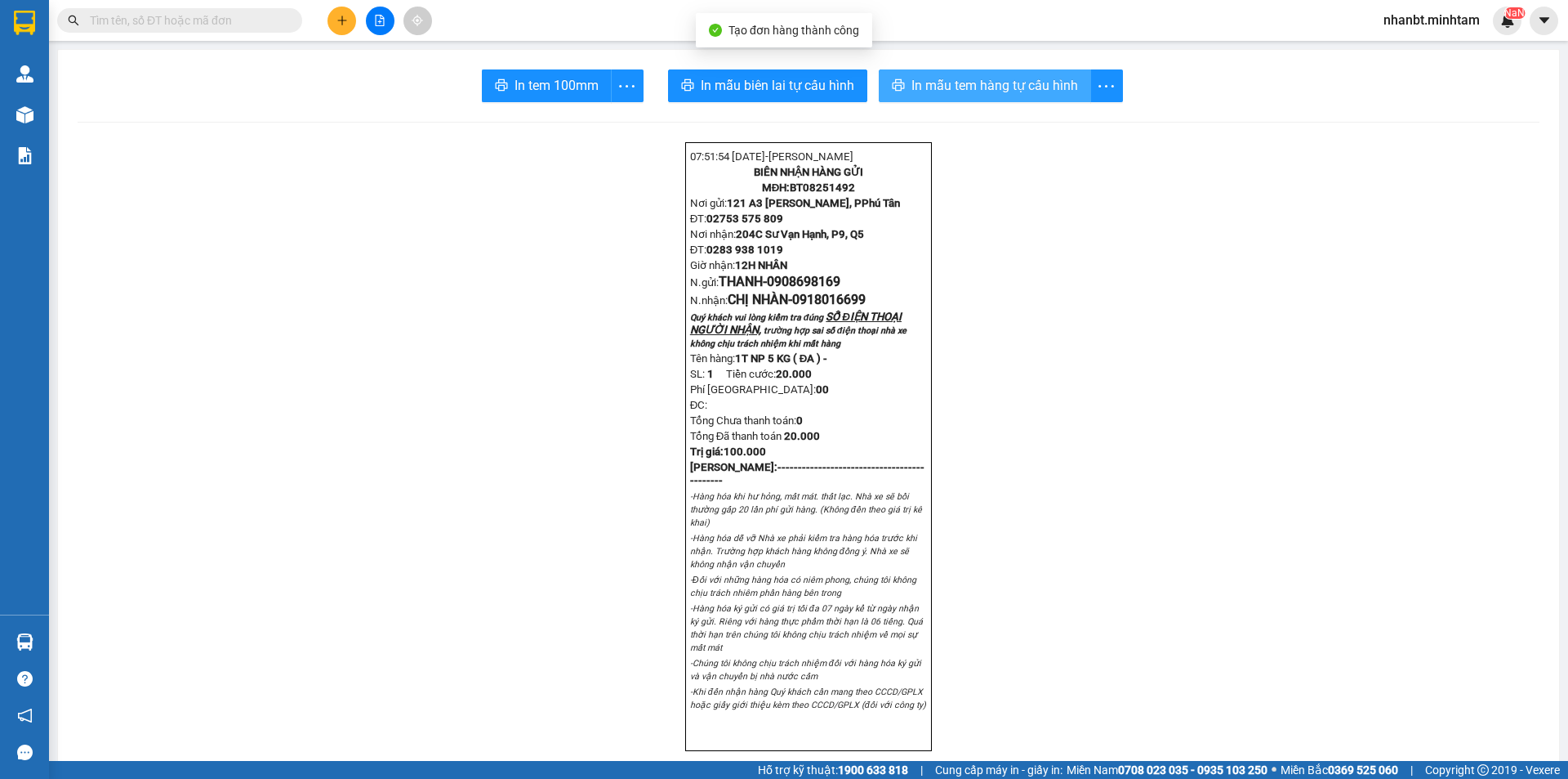
click at [969, 92] on span "In mẫu tem hàng tự cấu hình" at bounding box center [995, 85] width 167 height 21
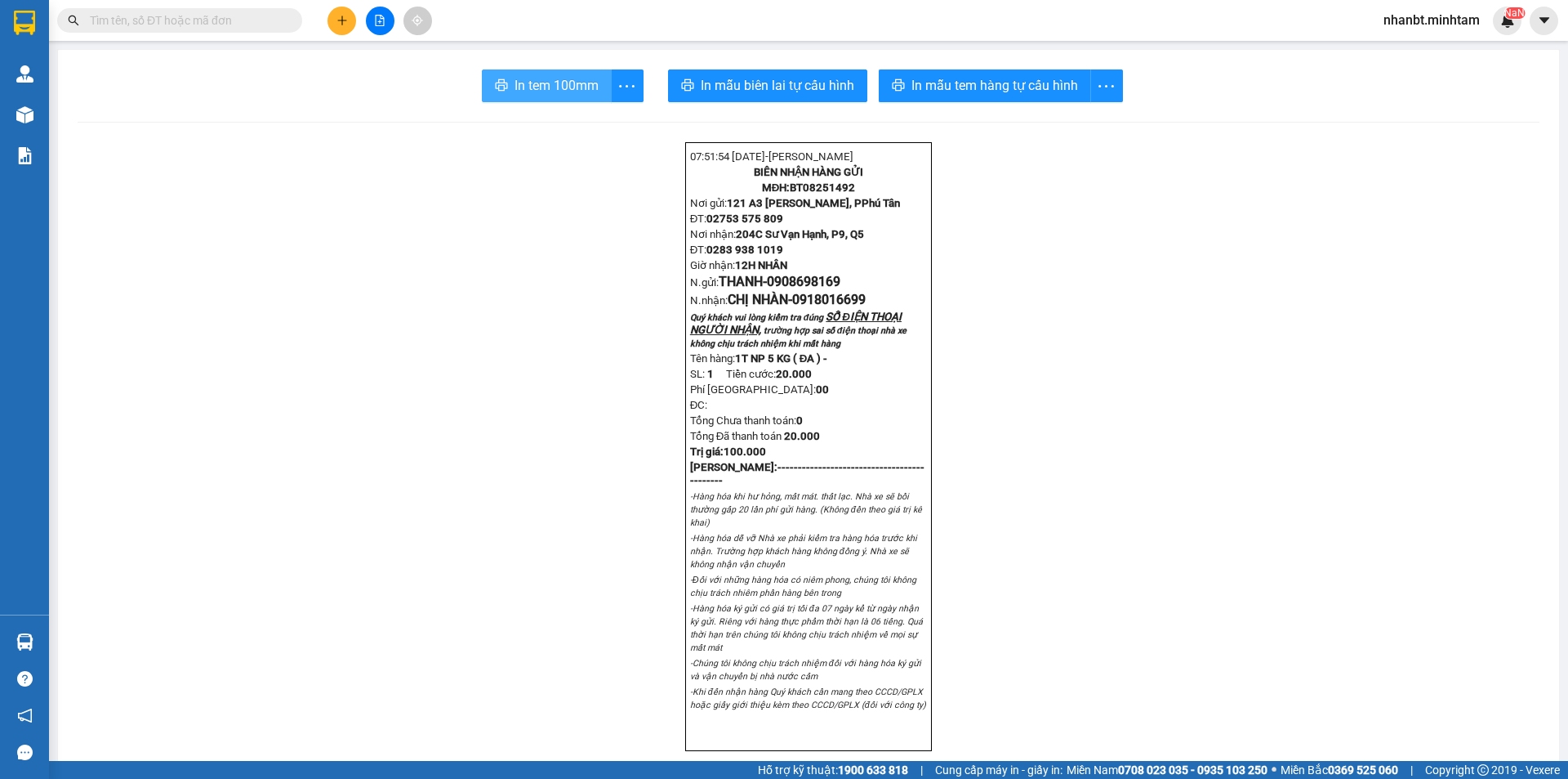
click at [543, 87] on span "In tem 100mm" at bounding box center [556, 85] width 84 height 21
click at [247, 26] on input "text" at bounding box center [186, 21] width 192 height 18
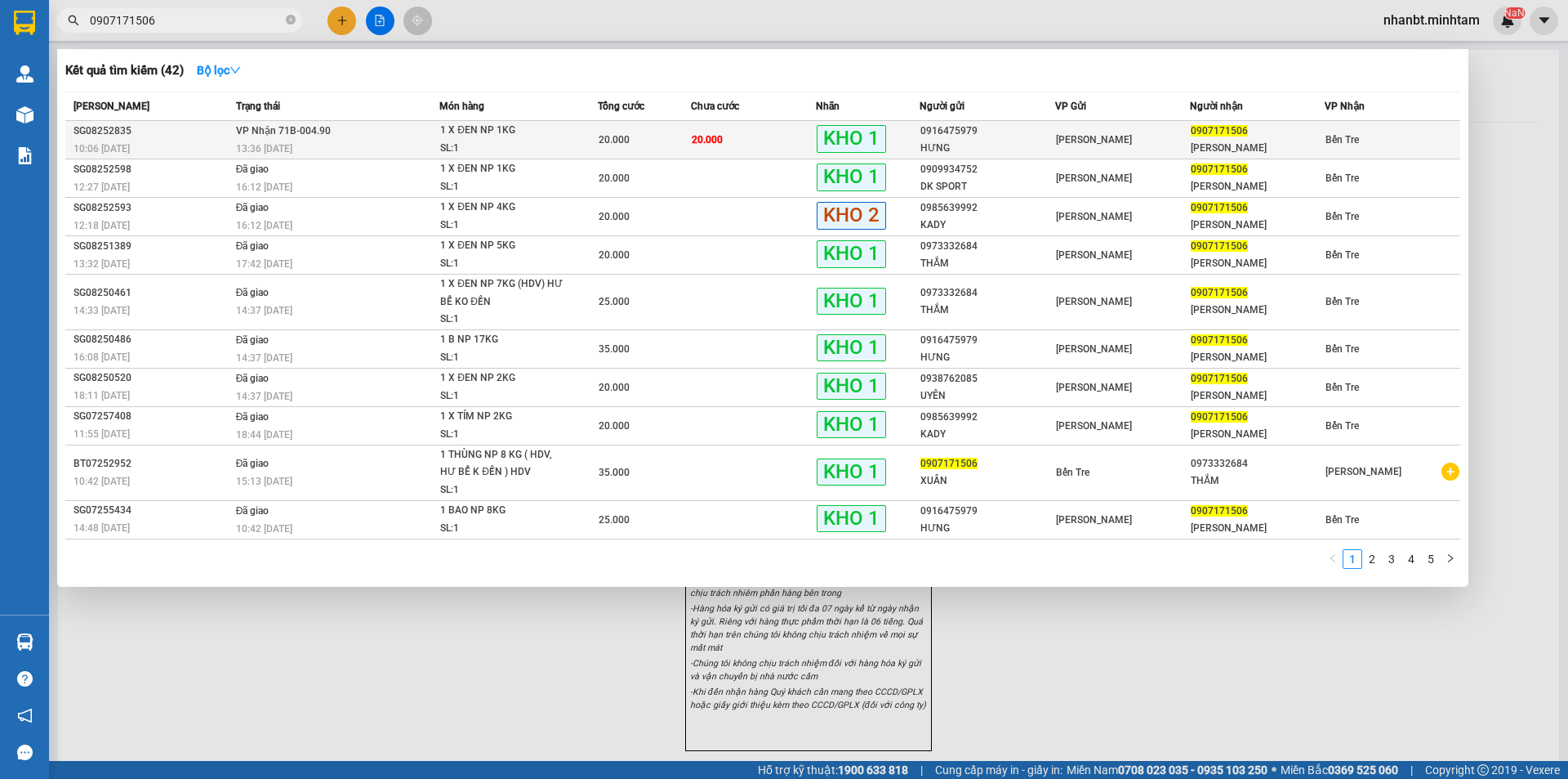
type input "0907171506"
click at [532, 140] on div "SL: 1" at bounding box center [501, 149] width 122 height 18
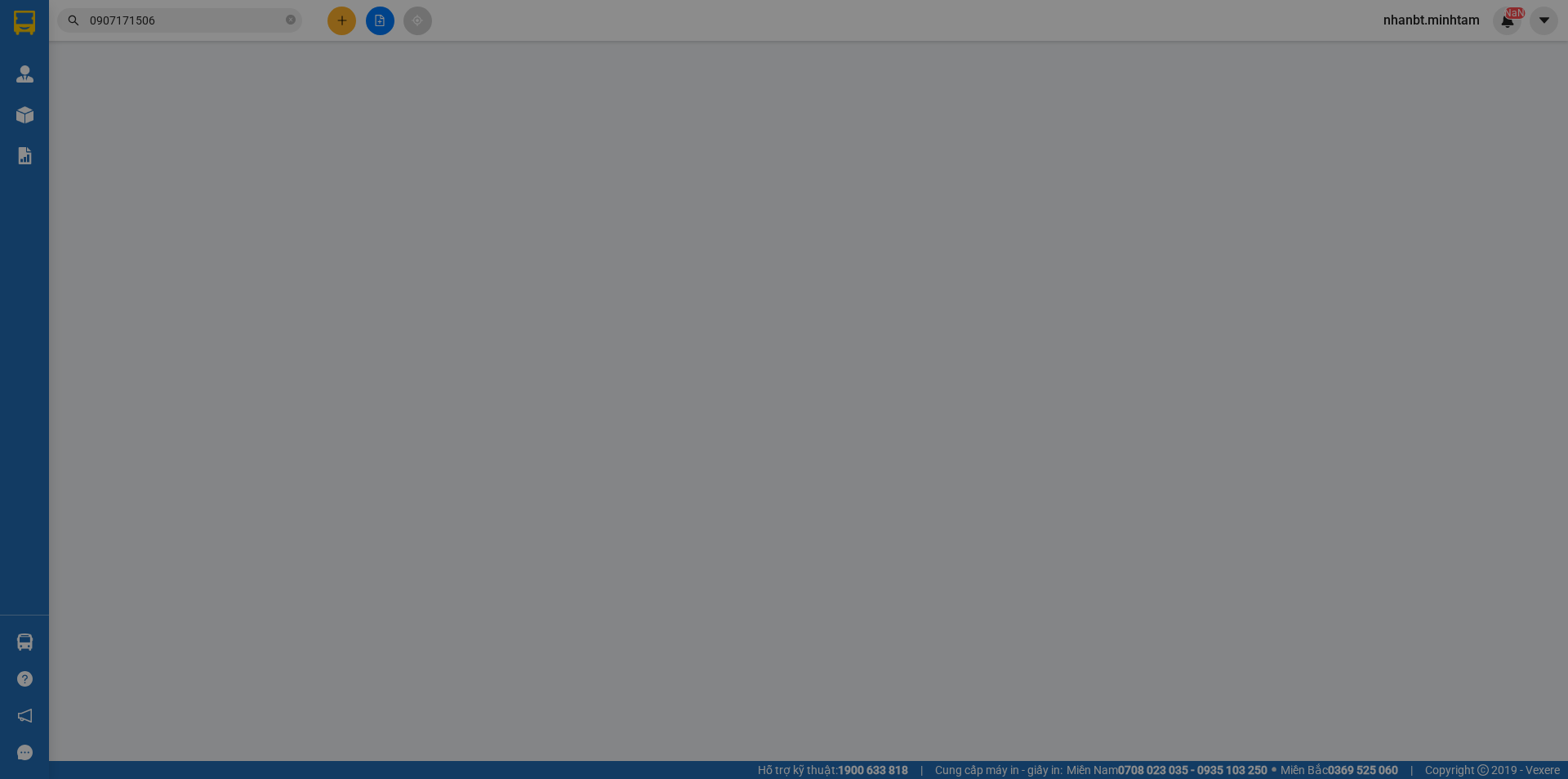
type input "0916475979"
type input "HƯNG"
type input "0907171506"
type input "BÉ XUÂN"
type input "ĐG"
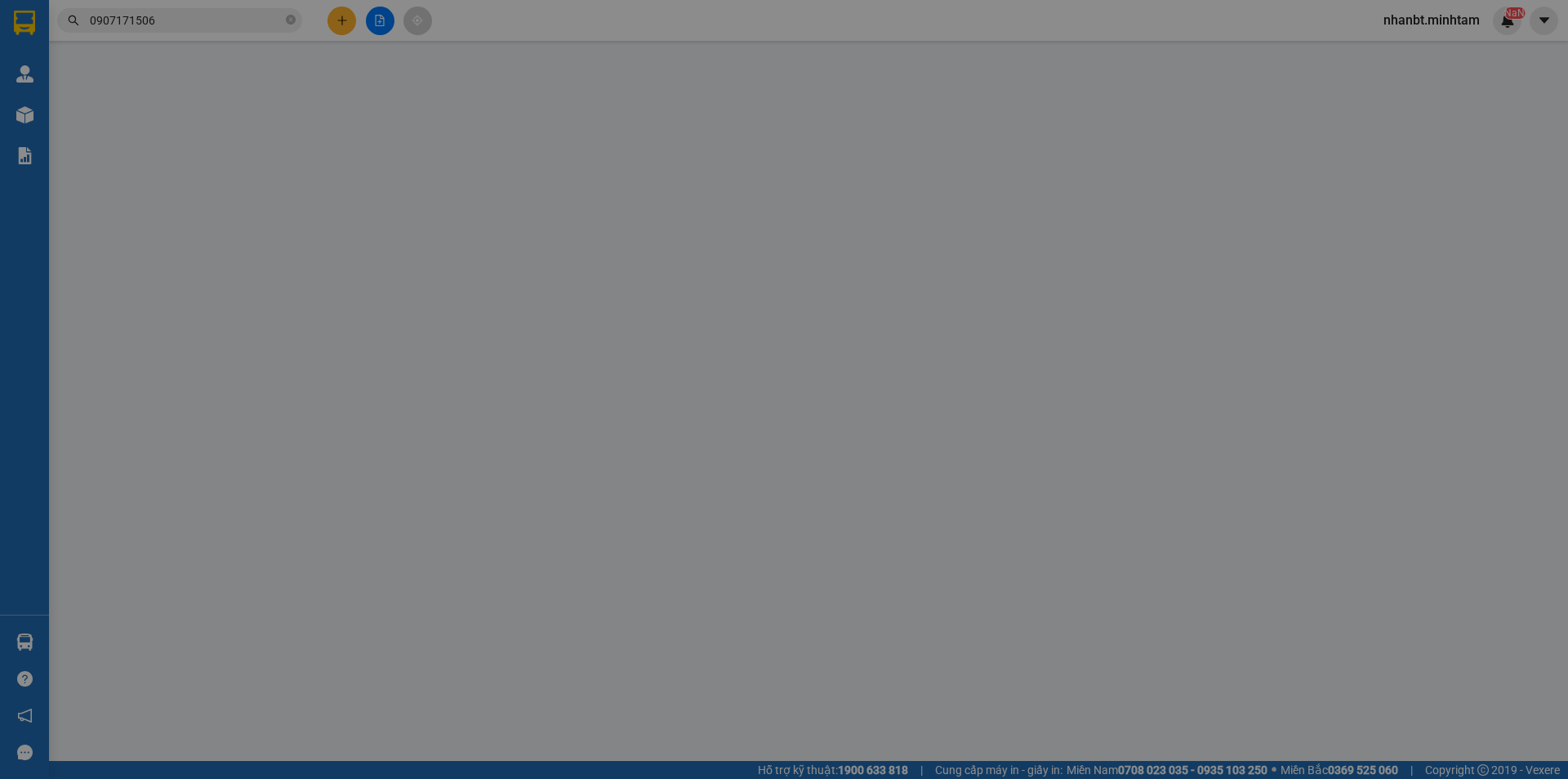
type input "20.000"
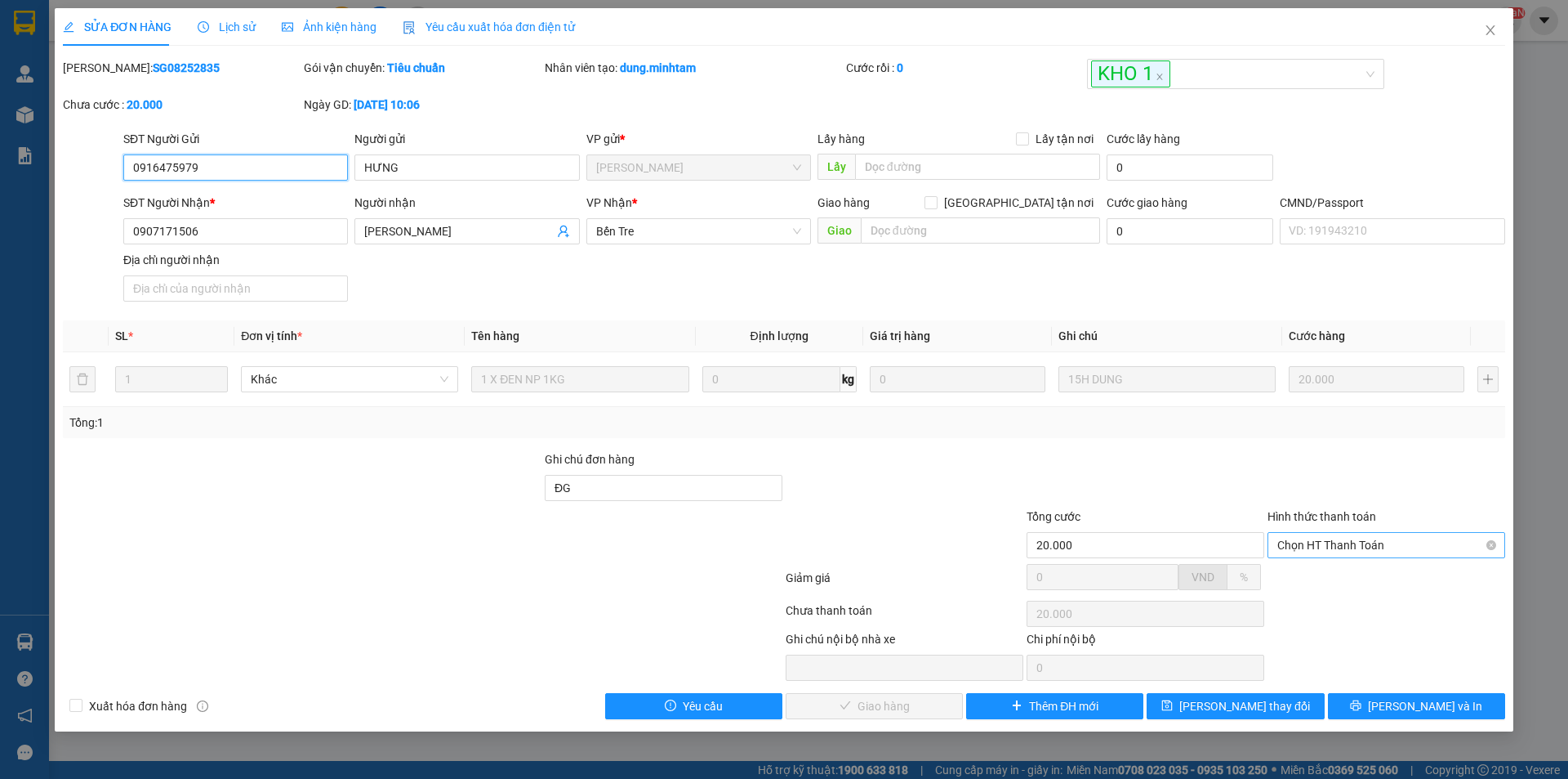
click at [1385, 548] on span "Chọn HT Thanh Toán" at bounding box center [1386, 545] width 218 height 25
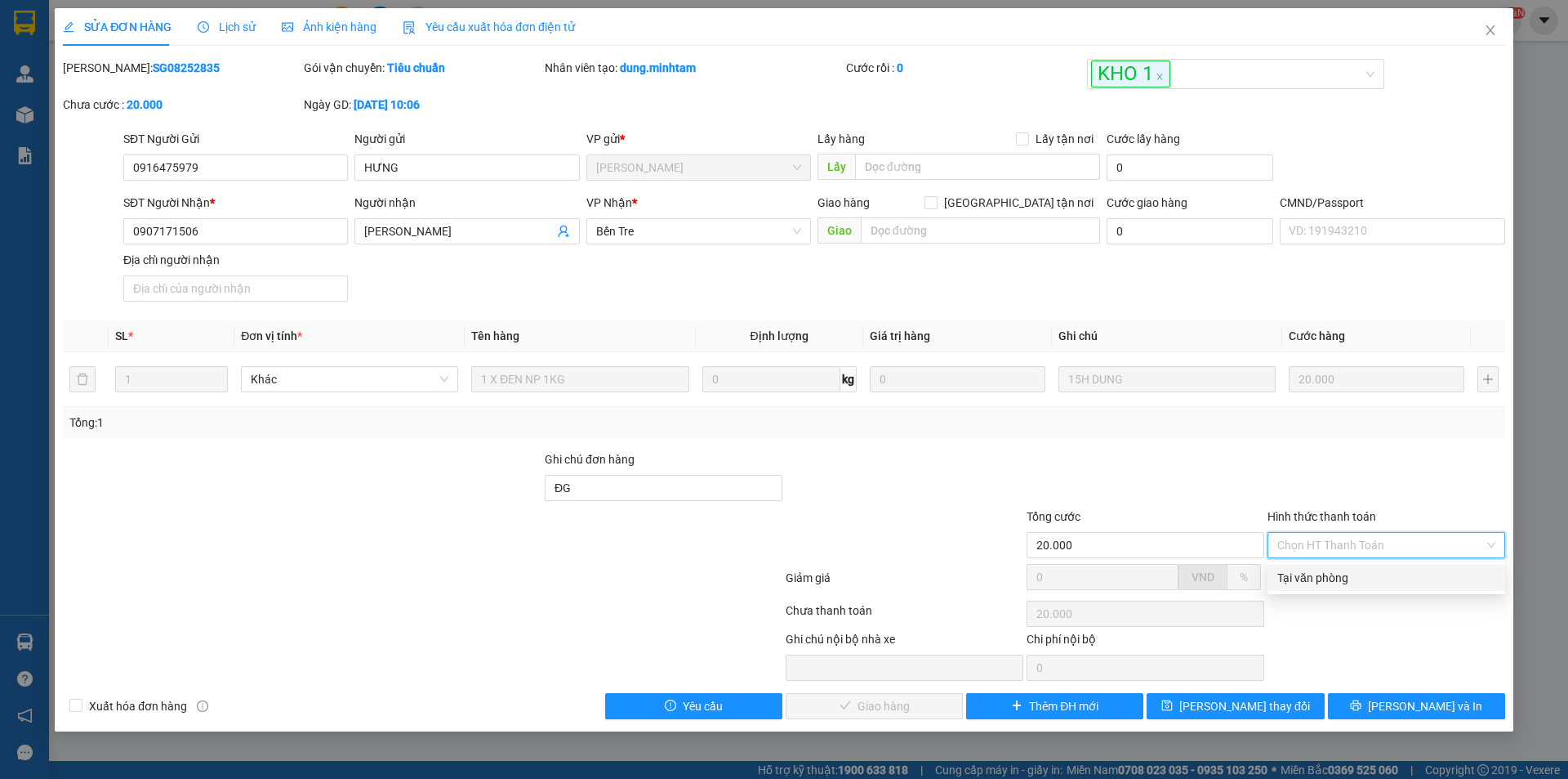
drag, startPoint x: 1377, startPoint y: 574, endPoint x: 1092, endPoint y: 624, distance: 289.4
click at [1373, 575] on div "Tại văn phòng" at bounding box center [1386, 578] width 218 height 18
type input "0"
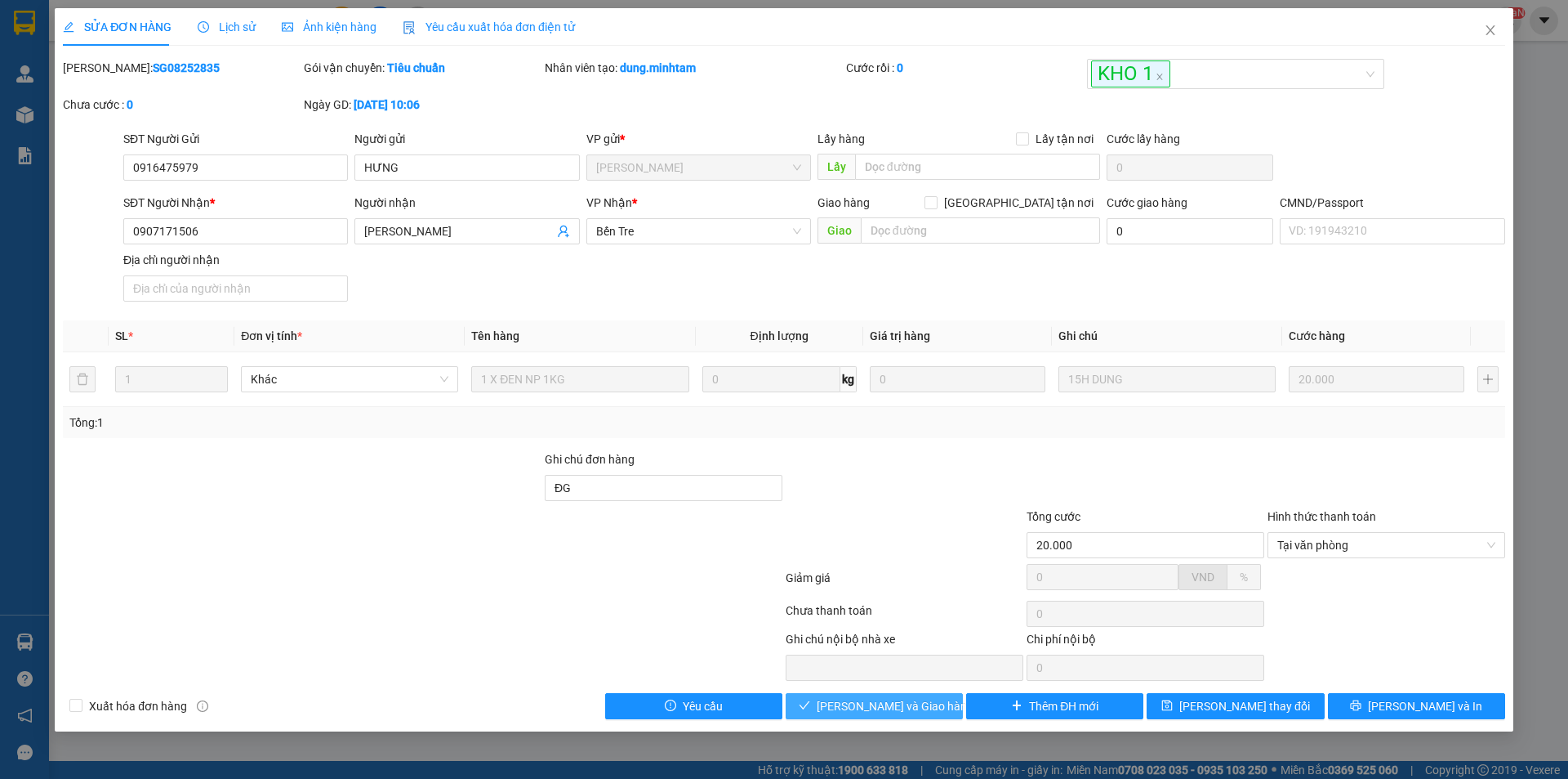
click at [908, 717] on button "[PERSON_NAME] và Giao hàng" at bounding box center [874, 706] width 178 height 26
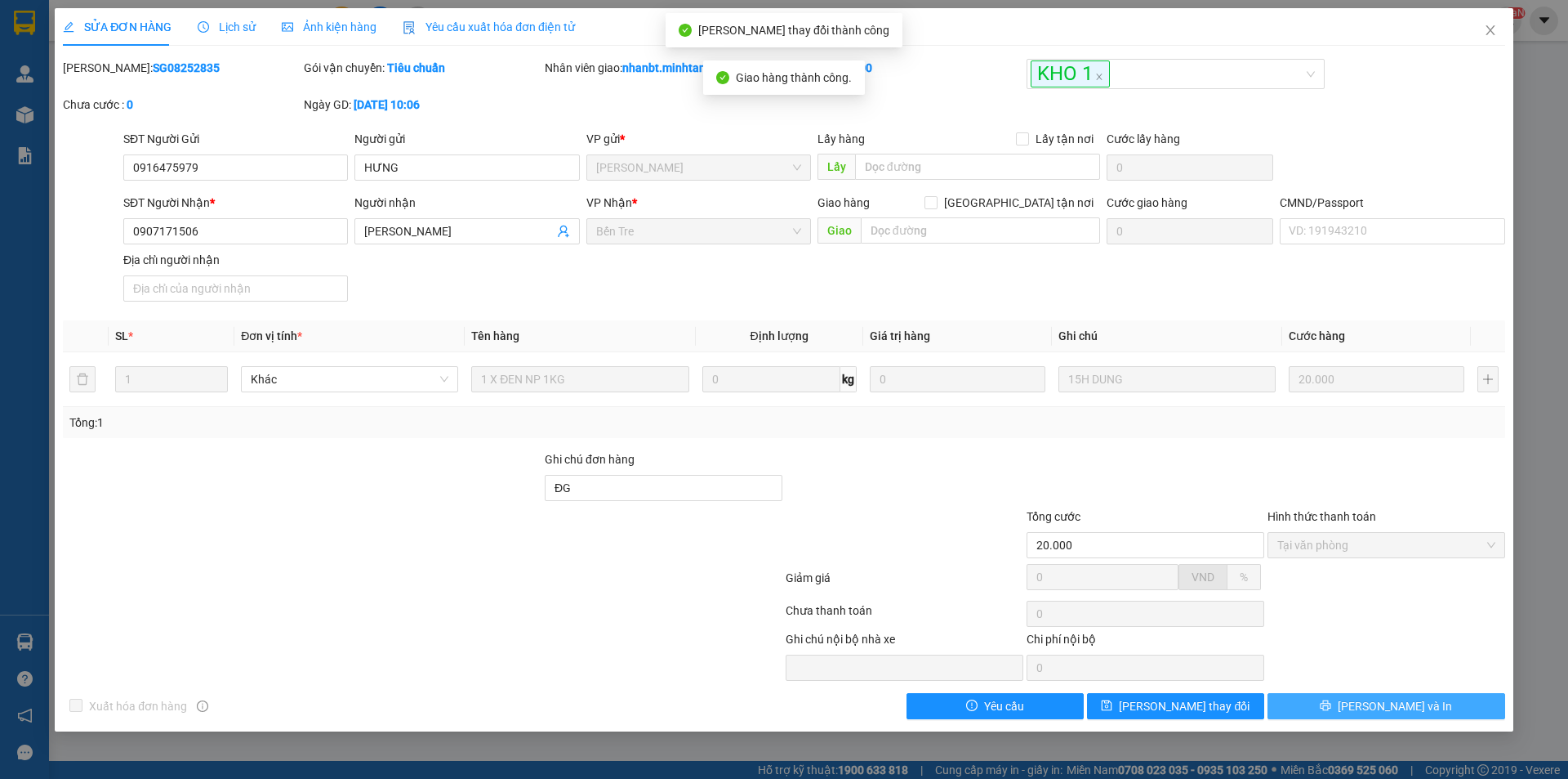
click at [1431, 711] on button "[PERSON_NAME] và In" at bounding box center [1386, 706] width 238 height 26
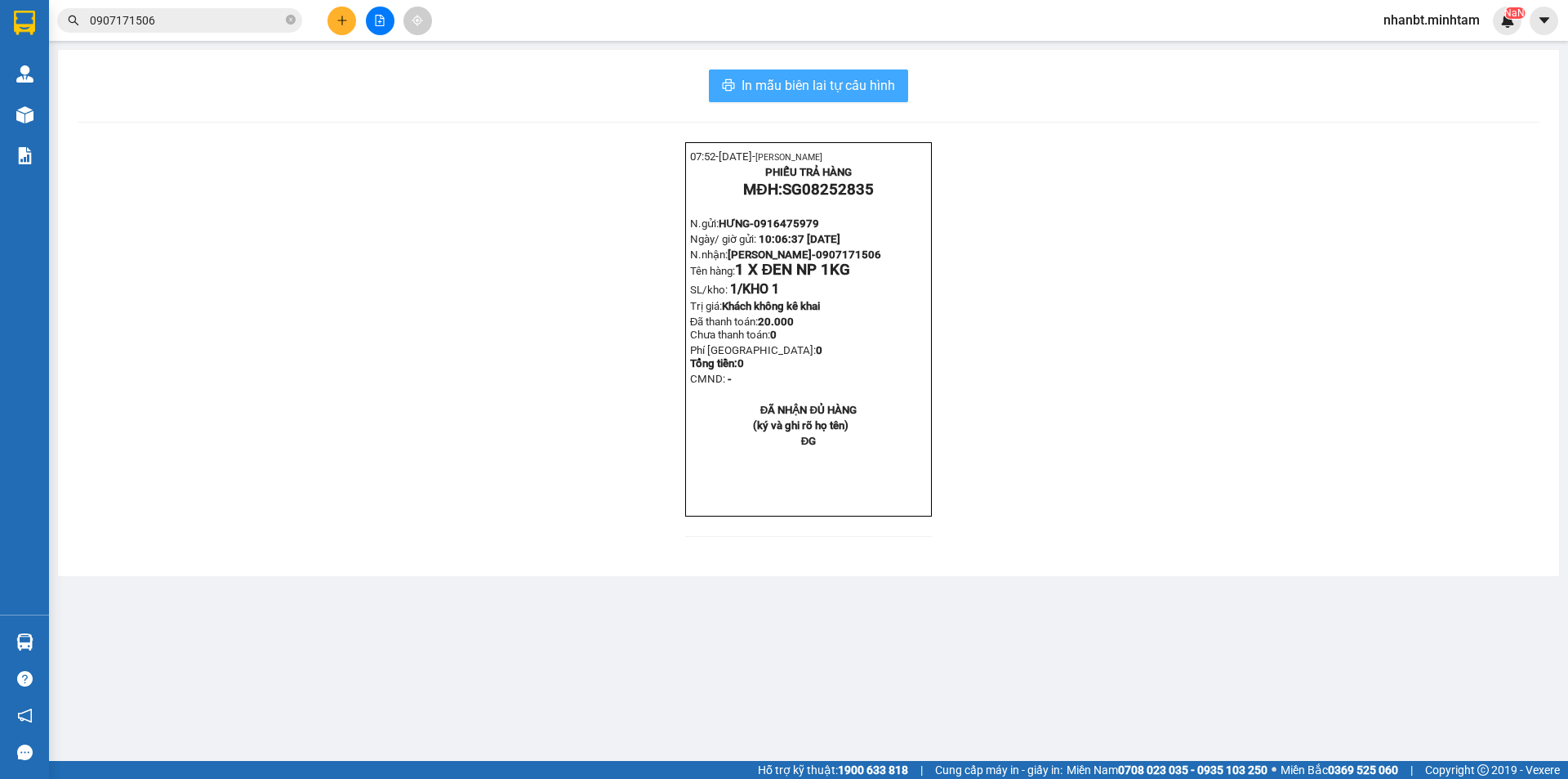
click at [871, 93] on span "In mẫu biên lai tự cấu hình" at bounding box center [819, 85] width 154 height 21
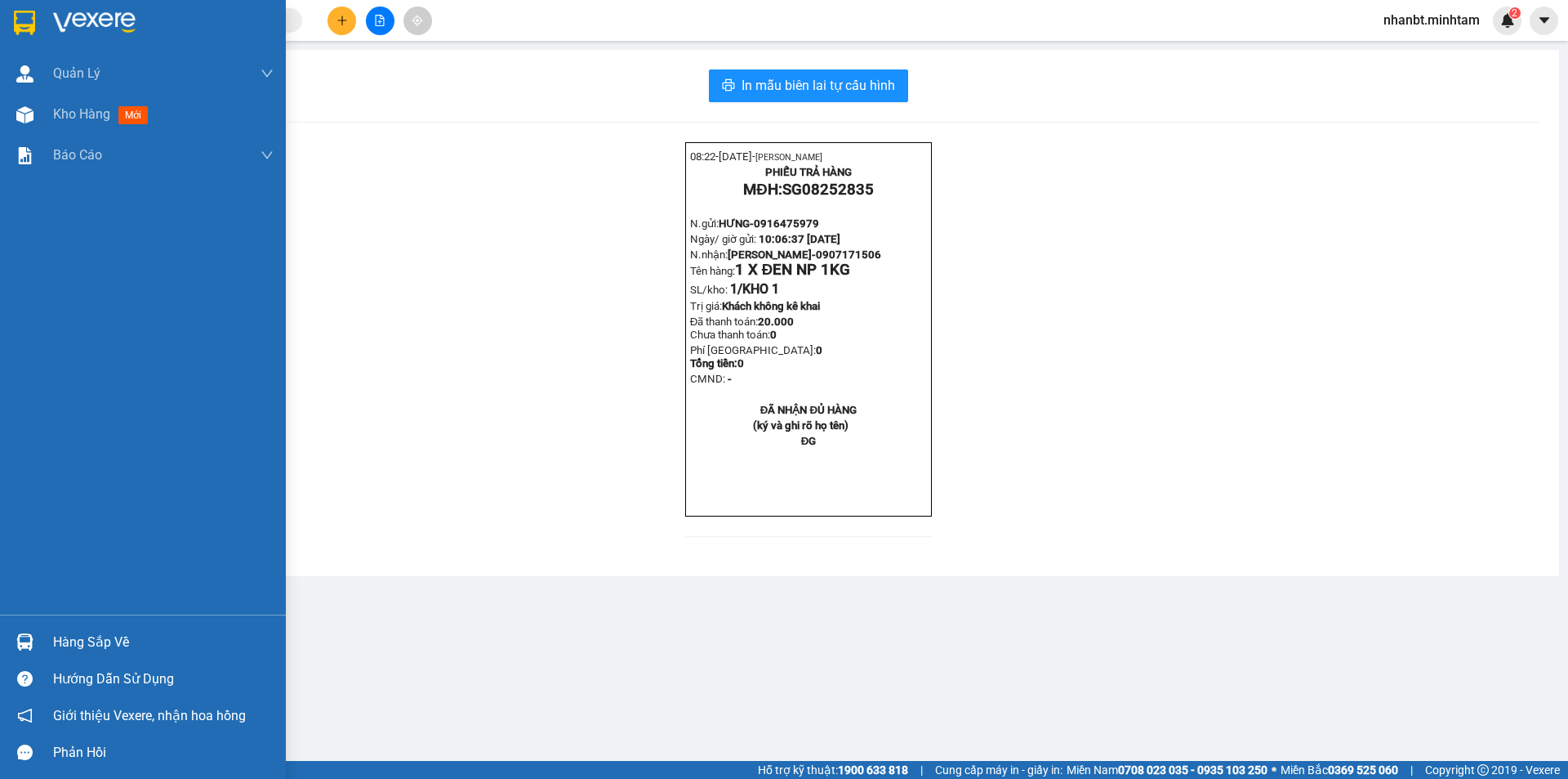
click at [17, 22] on img at bounding box center [25, 23] width 22 height 25
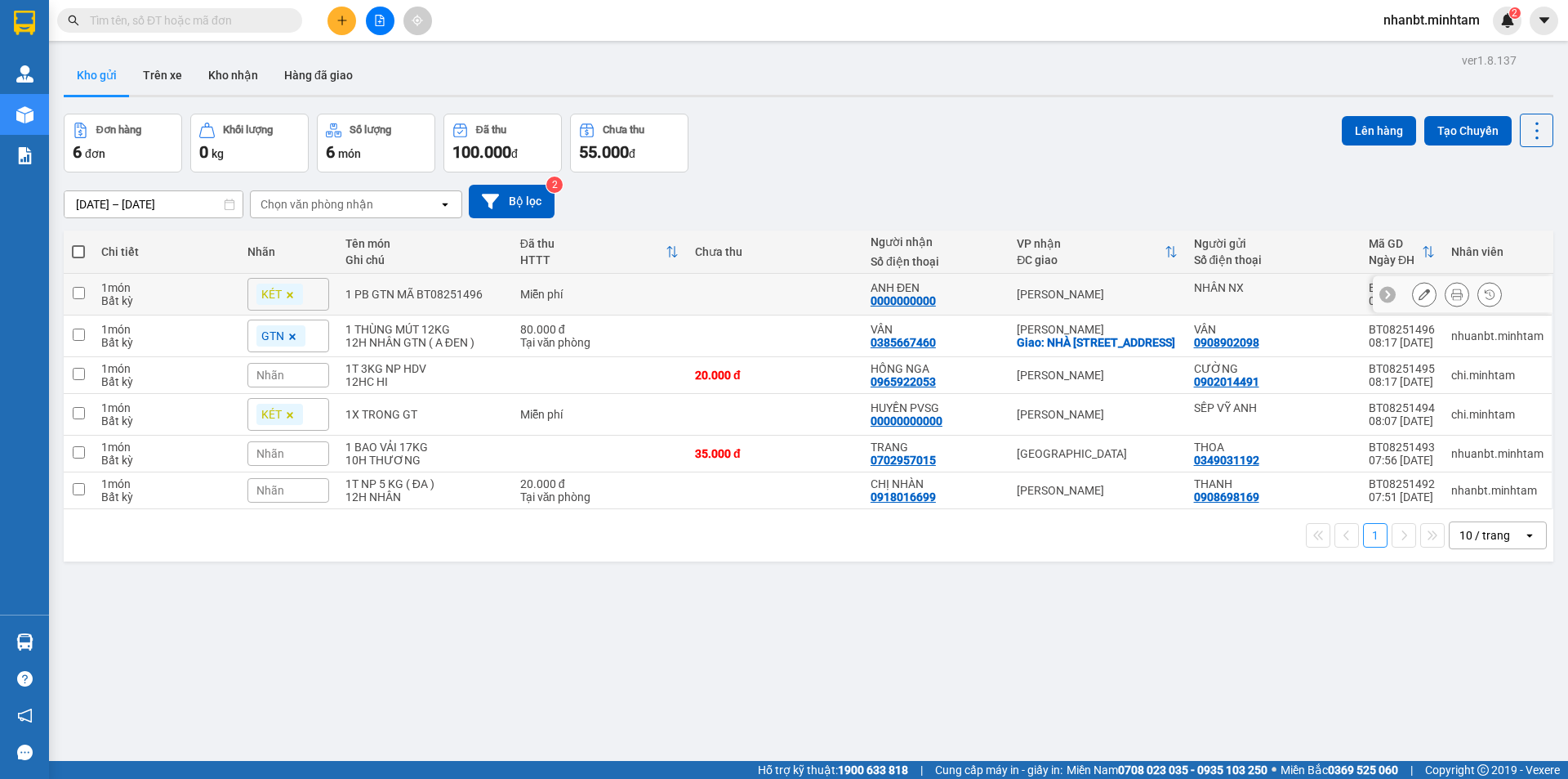
drag, startPoint x: 79, startPoint y: 294, endPoint x: 82, endPoint y: 305, distance: 11.4
click at [80, 294] on input "checkbox" at bounding box center [79, 293] width 12 height 12
checkbox input "true"
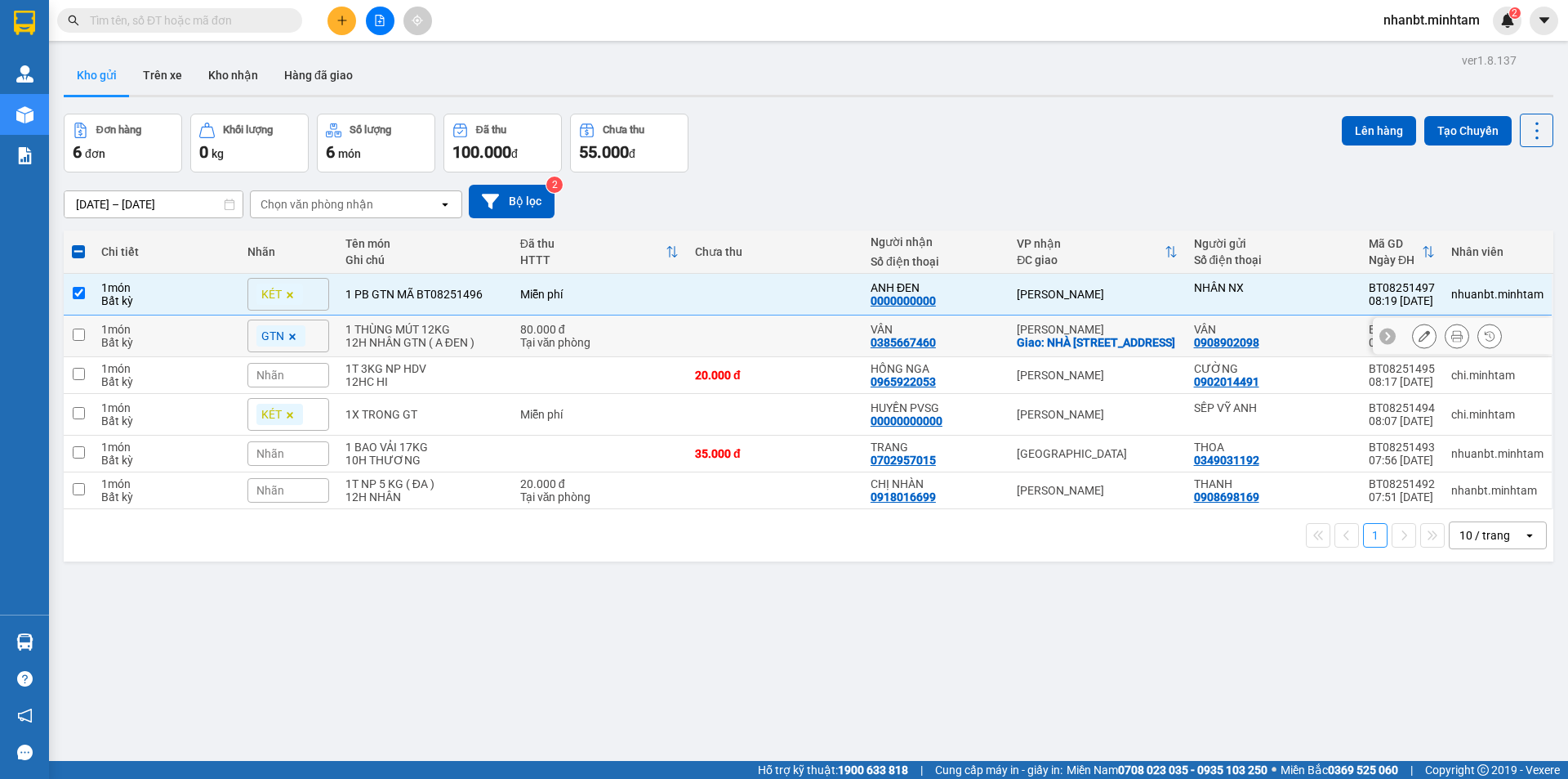
click at [80, 335] on input "checkbox" at bounding box center [79, 335] width 12 height 12
checkbox input "true"
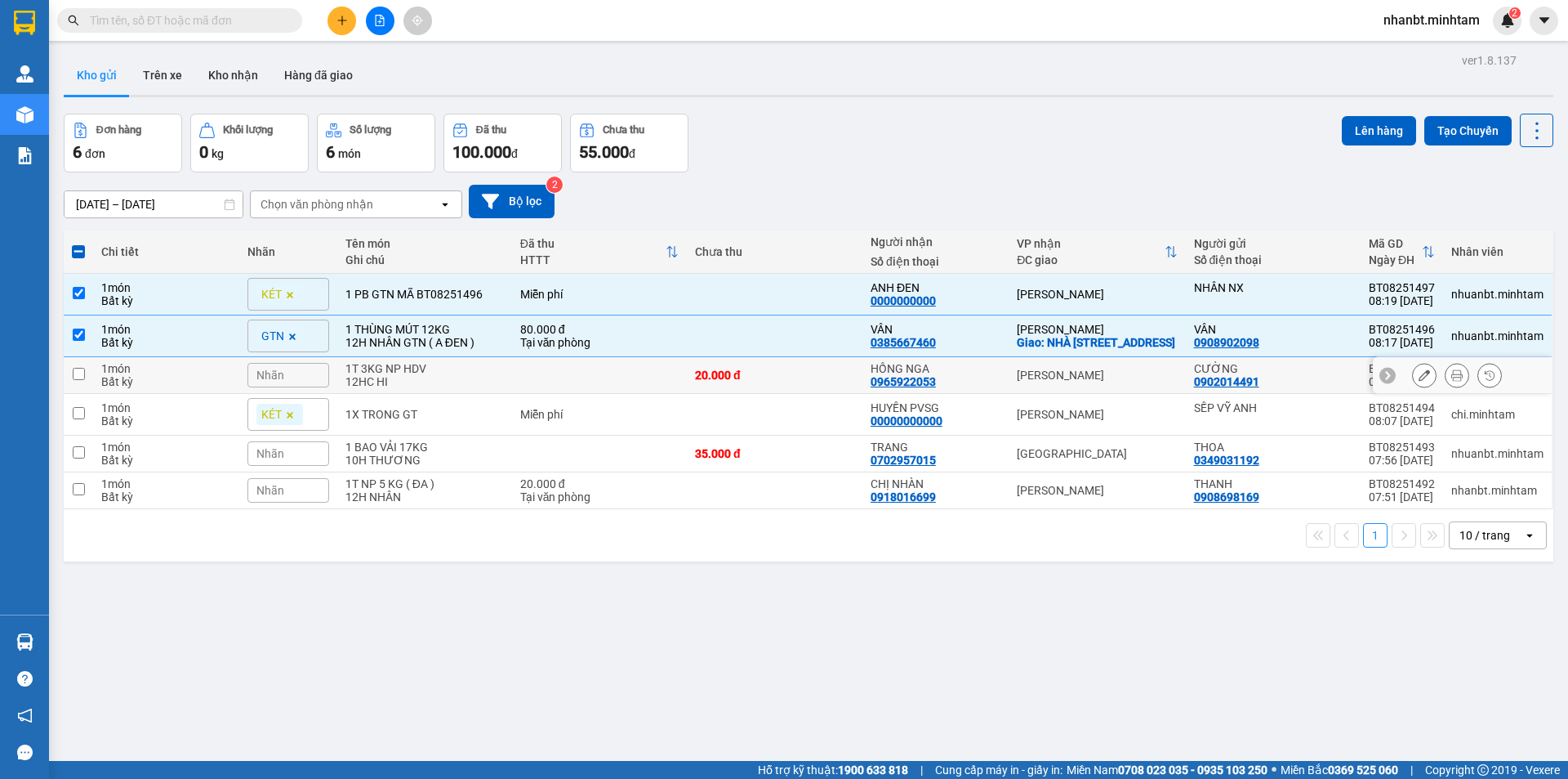
click at [83, 380] on input "checkbox" at bounding box center [79, 373] width 12 height 12
checkbox input "true"
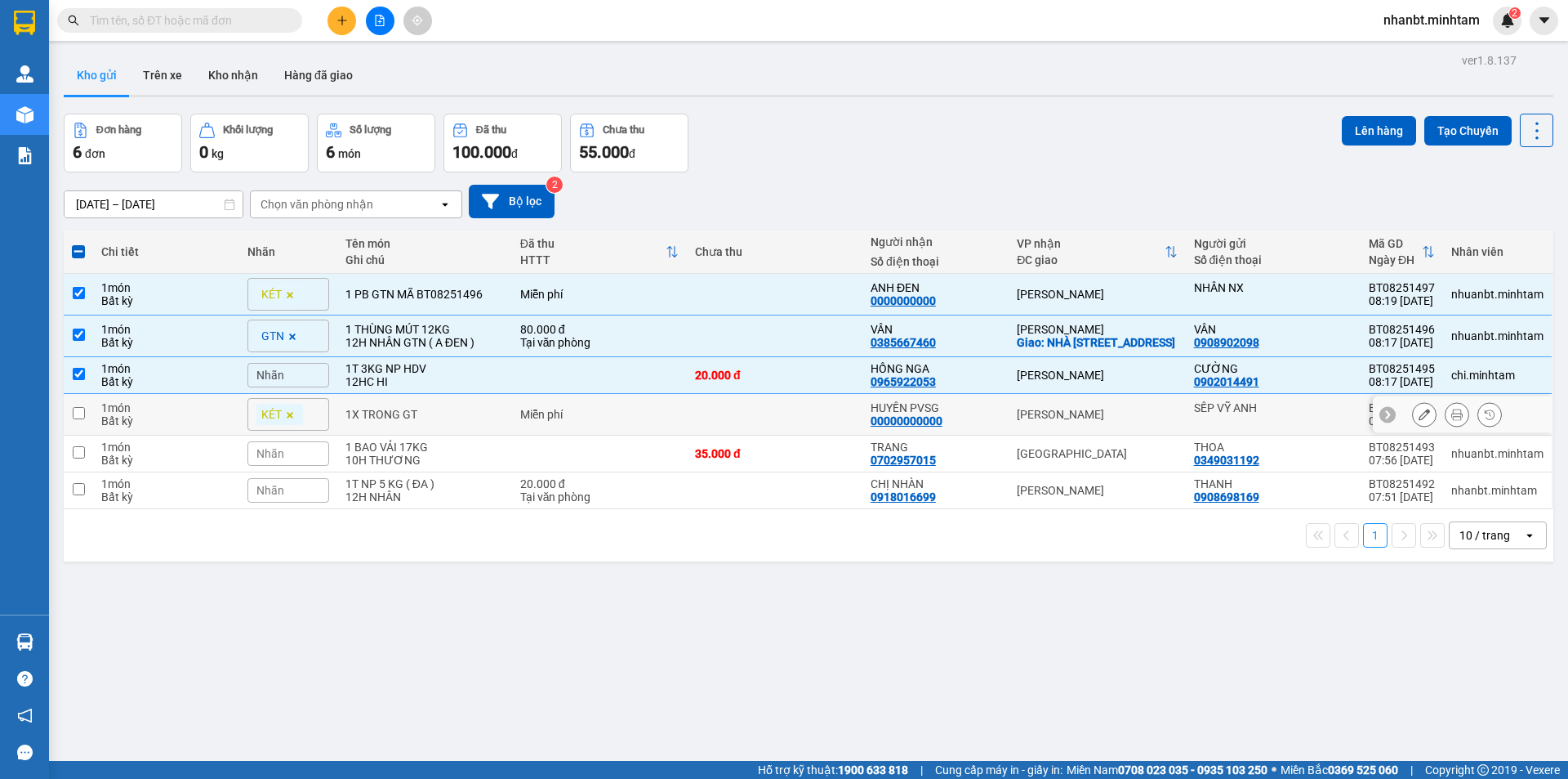
click at [78, 420] on input "checkbox" at bounding box center [79, 413] width 12 height 12
checkbox input "true"
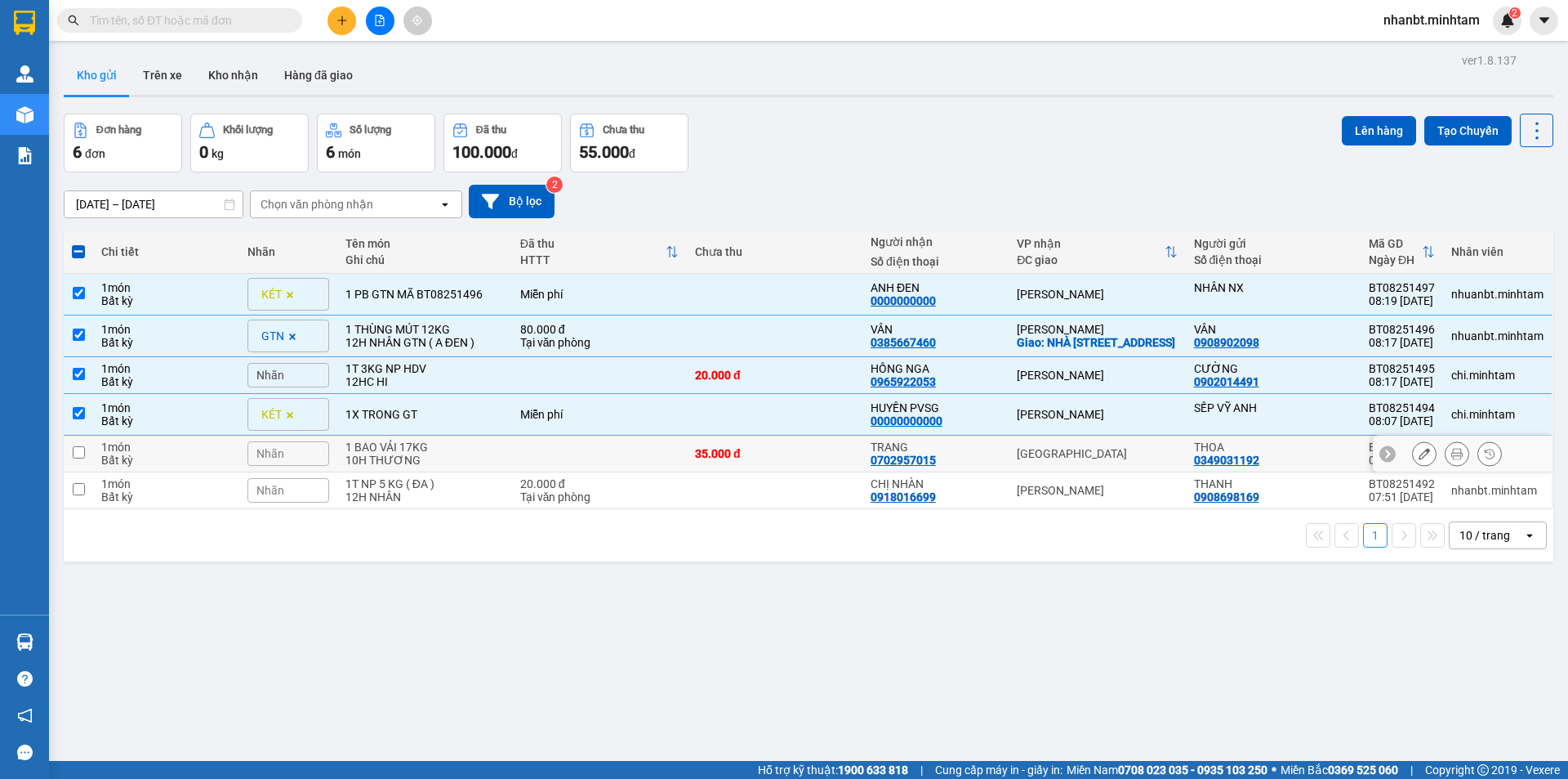
click at [80, 458] on input "checkbox" at bounding box center [79, 452] width 12 height 12
checkbox input "true"
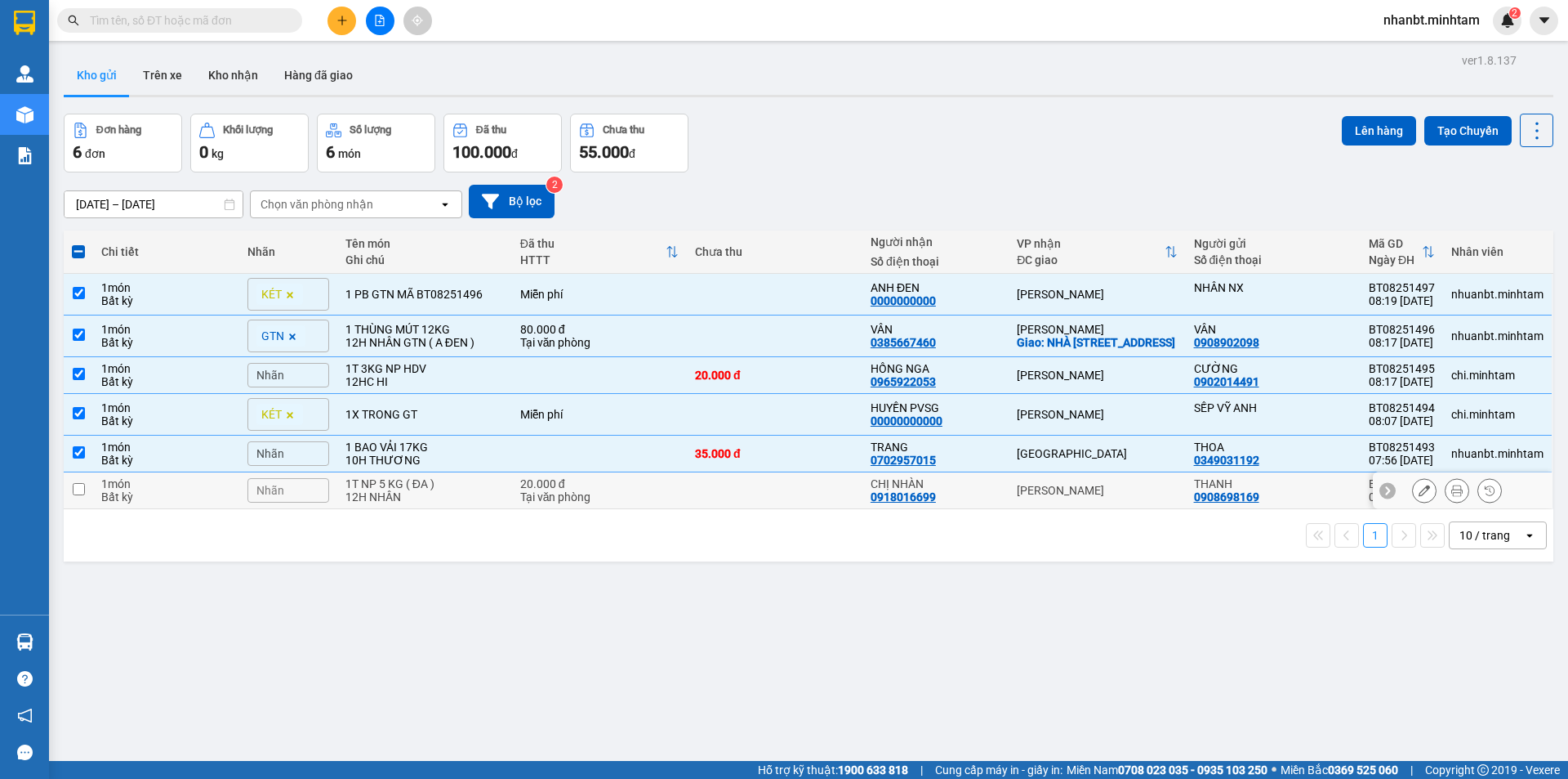
click at [80, 496] on input "checkbox" at bounding box center [79, 489] width 12 height 12
checkbox input "true"
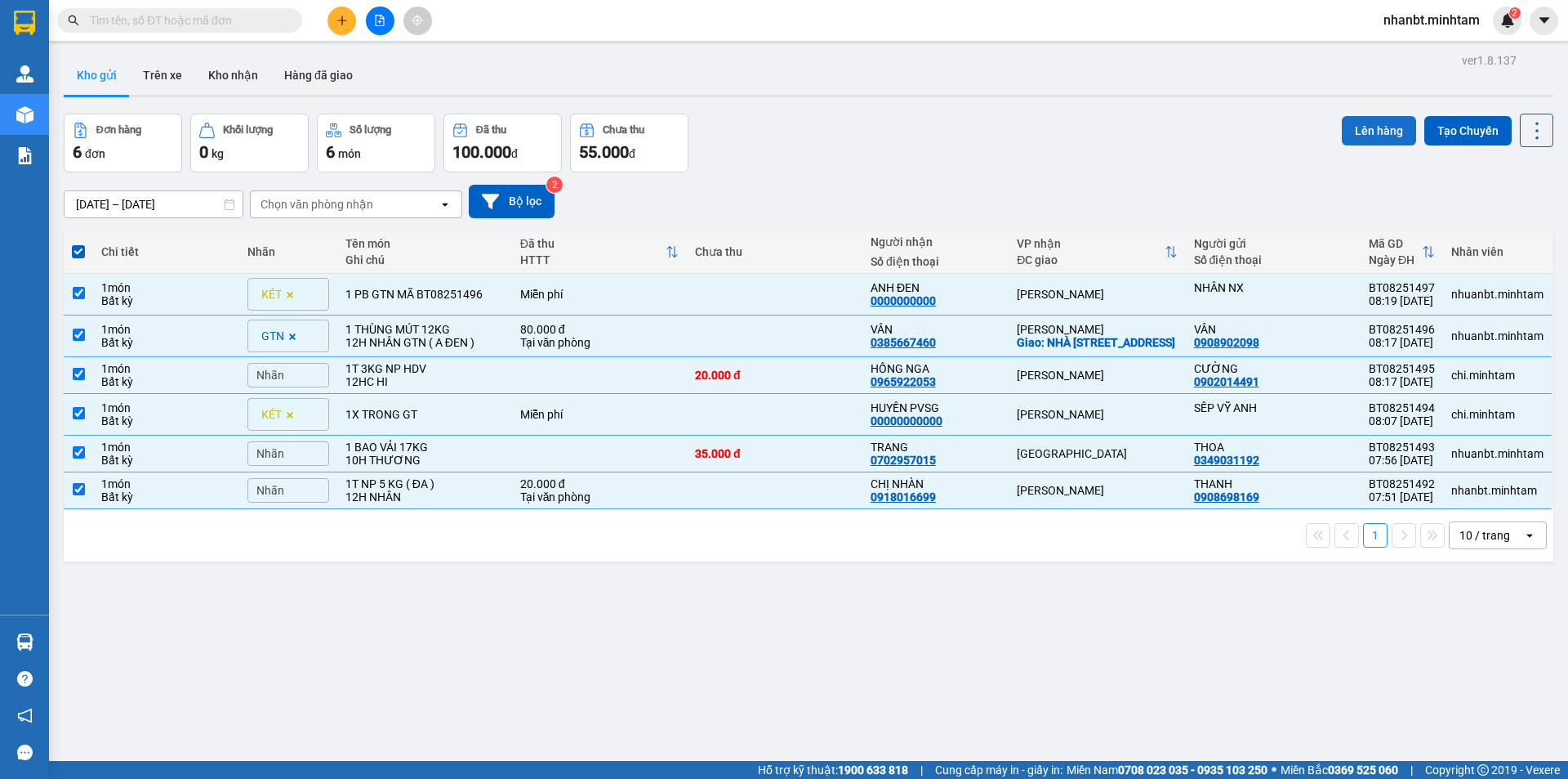
click at [1360, 135] on button "Lên hàng" at bounding box center [1379, 131] width 74 height 30
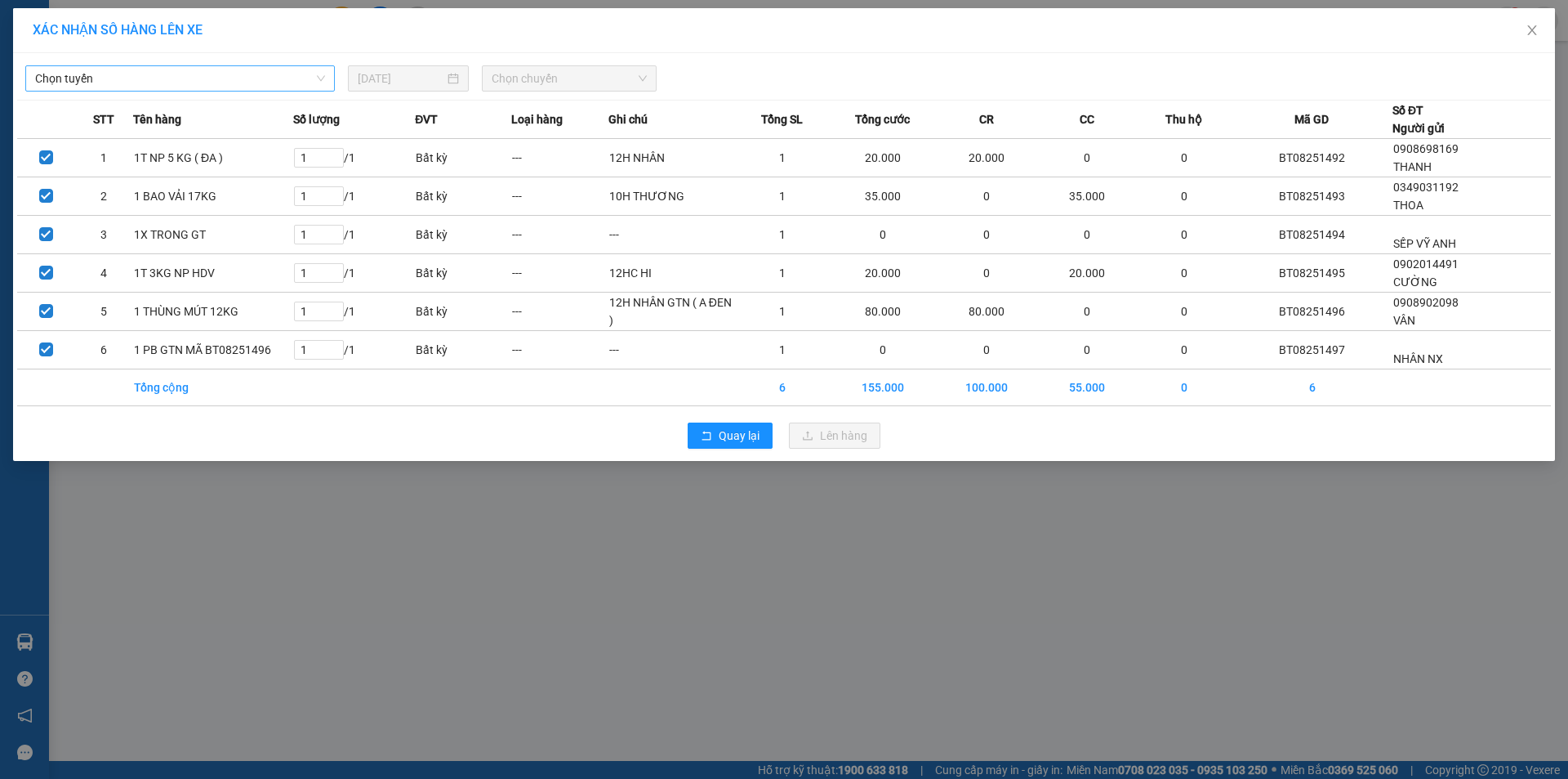
click at [291, 84] on span "Chọn tuyến" at bounding box center [181, 78] width 290 height 25
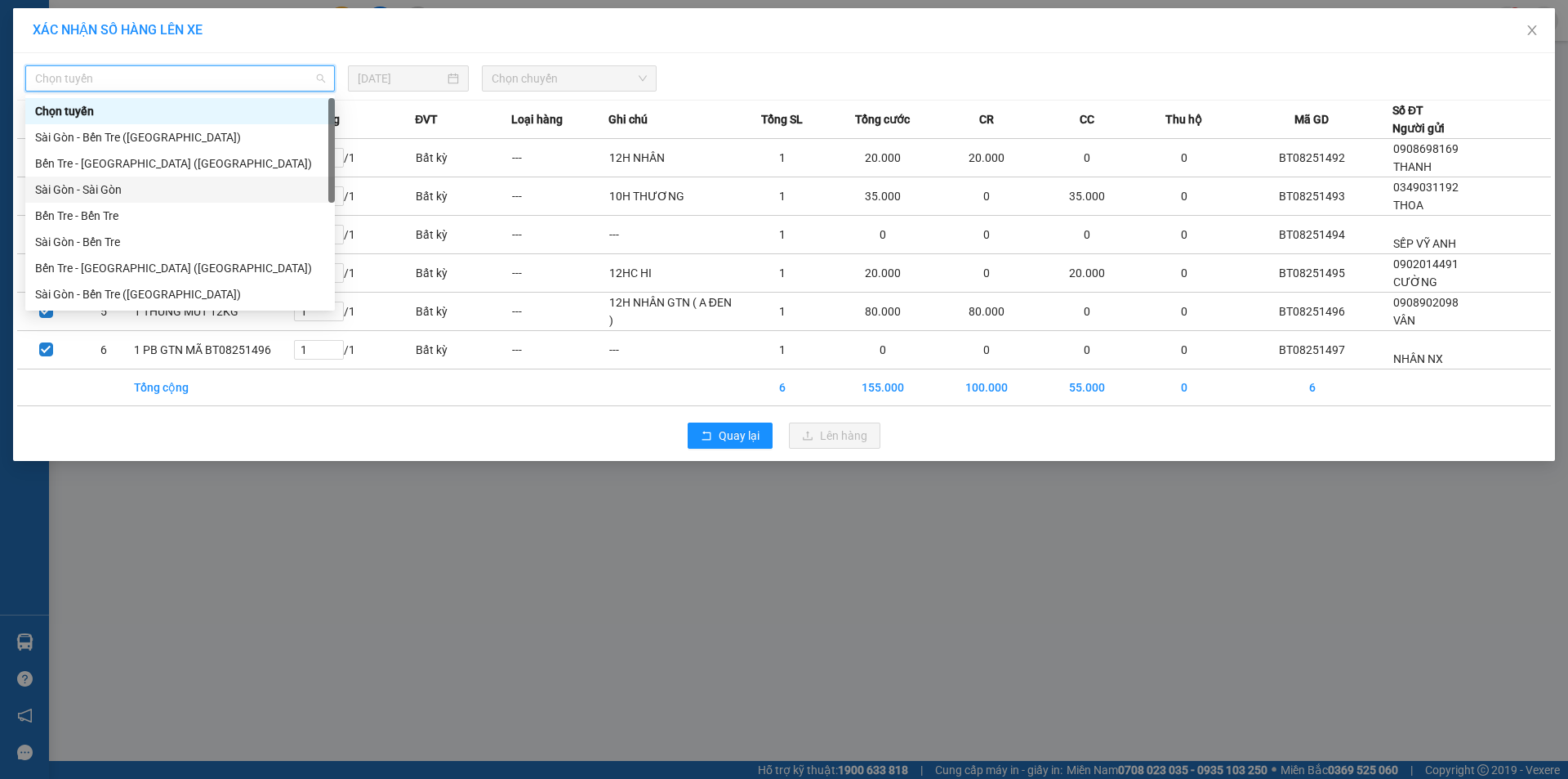
scroll to position [26, 0]
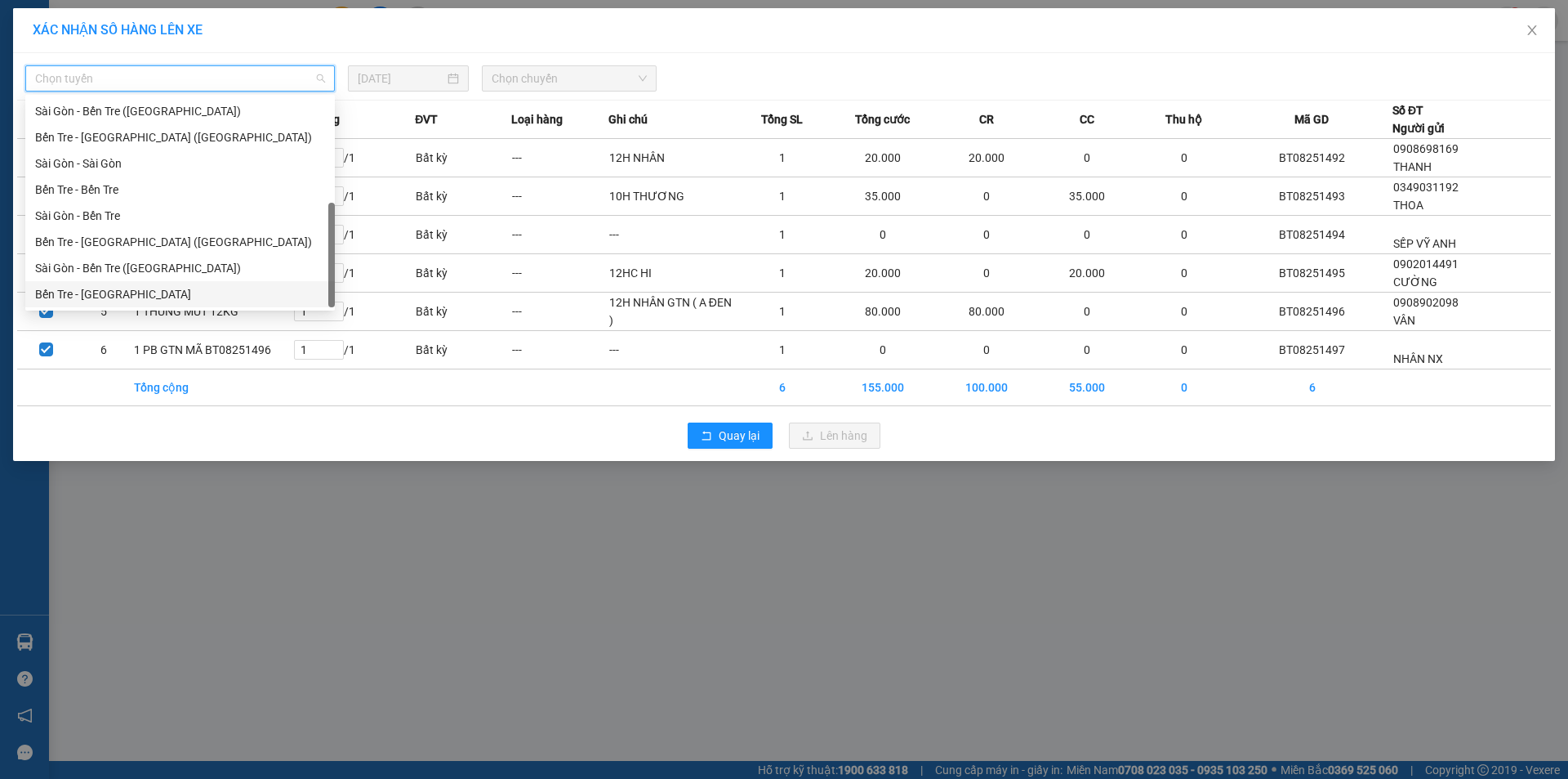
click at [140, 293] on div "Bến Tre - [GEOGRAPHIC_DATA]" at bounding box center [181, 294] width 290 height 18
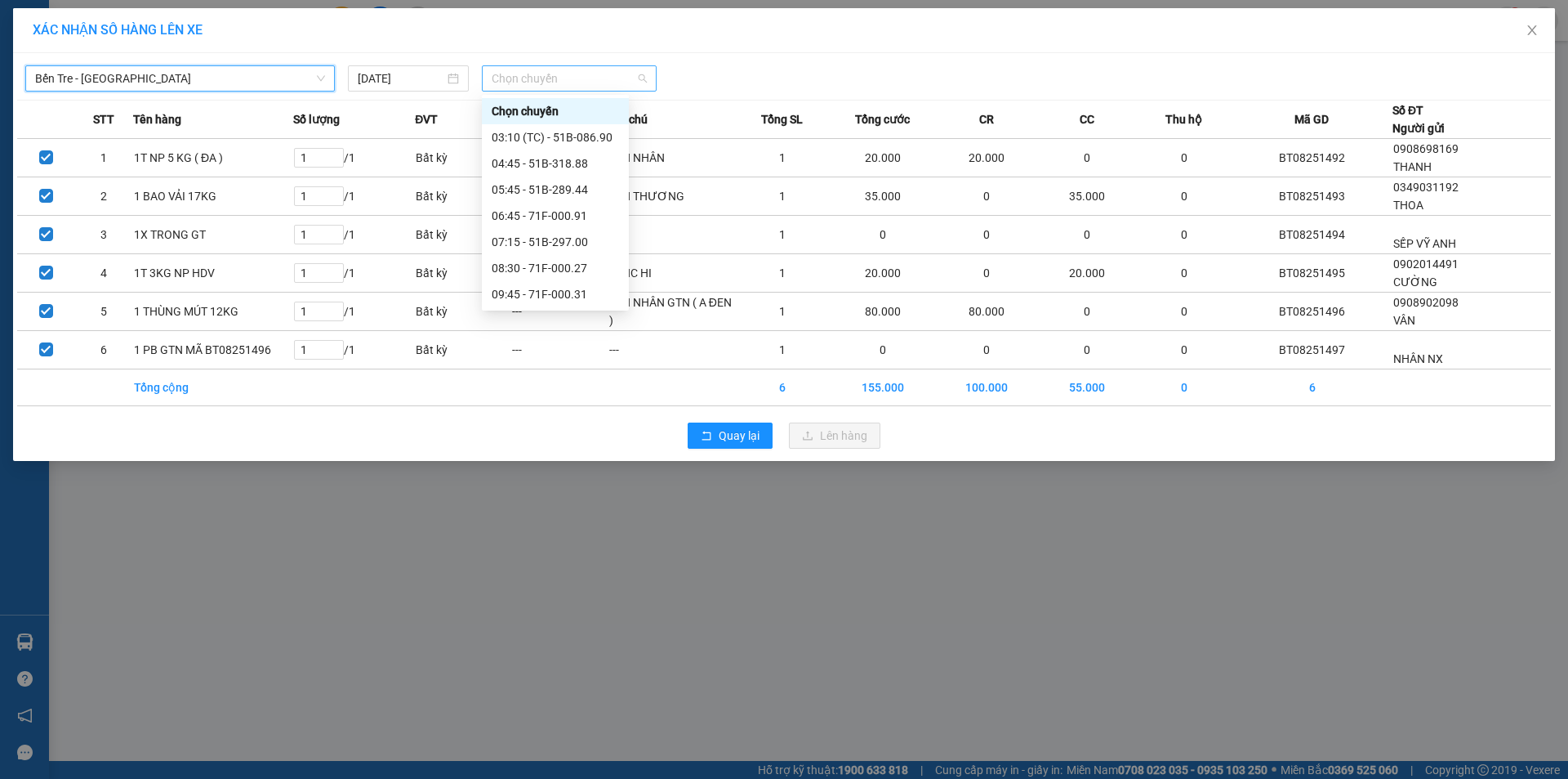
click at [550, 78] on span "Chọn chuyến" at bounding box center [568, 78] width 155 height 25
click at [581, 271] on div "08:30 - 71F-000.27" at bounding box center [555, 268] width 127 height 18
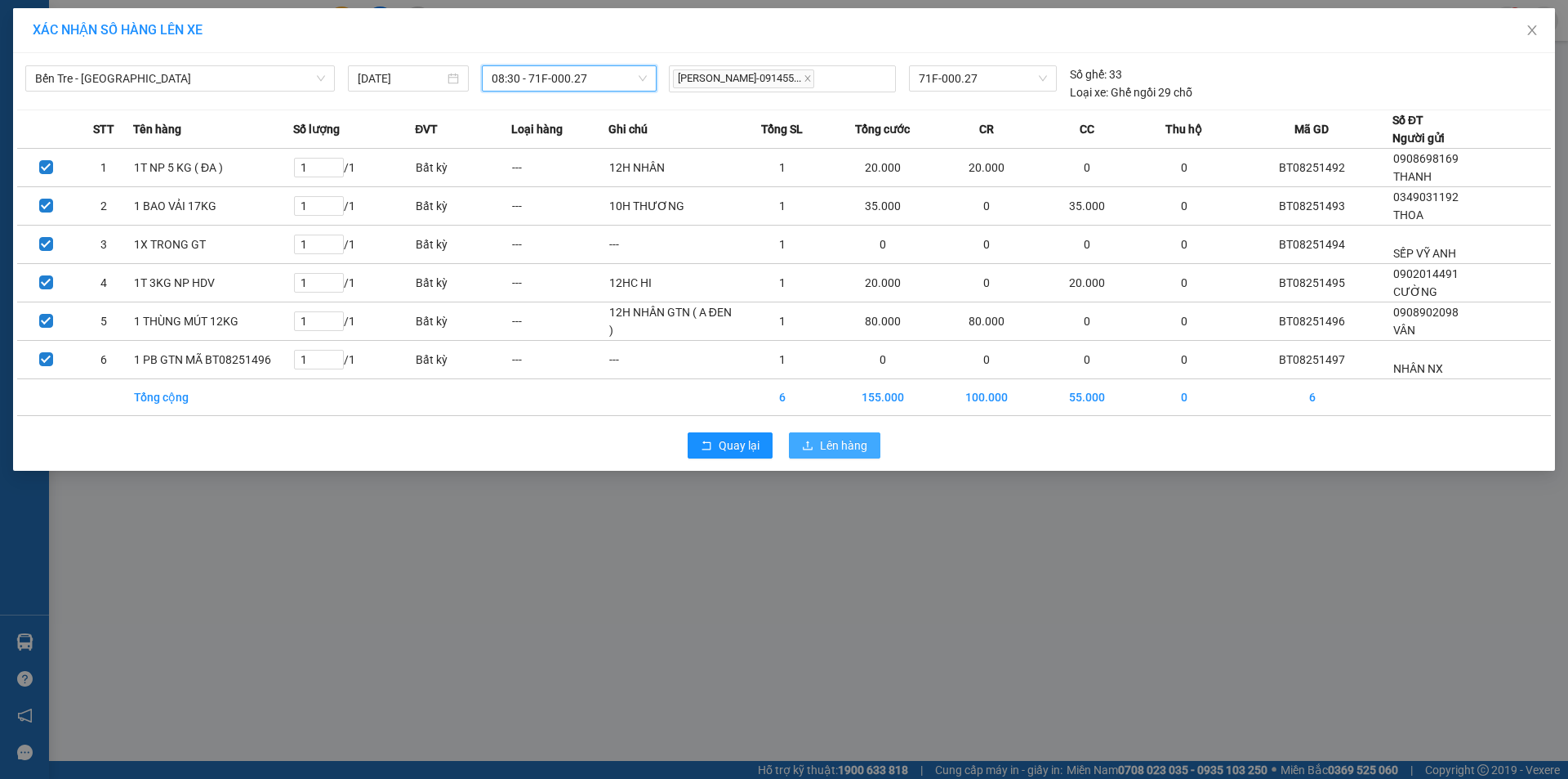
click at [844, 451] on span "Lên hàng" at bounding box center [844, 445] width 47 height 18
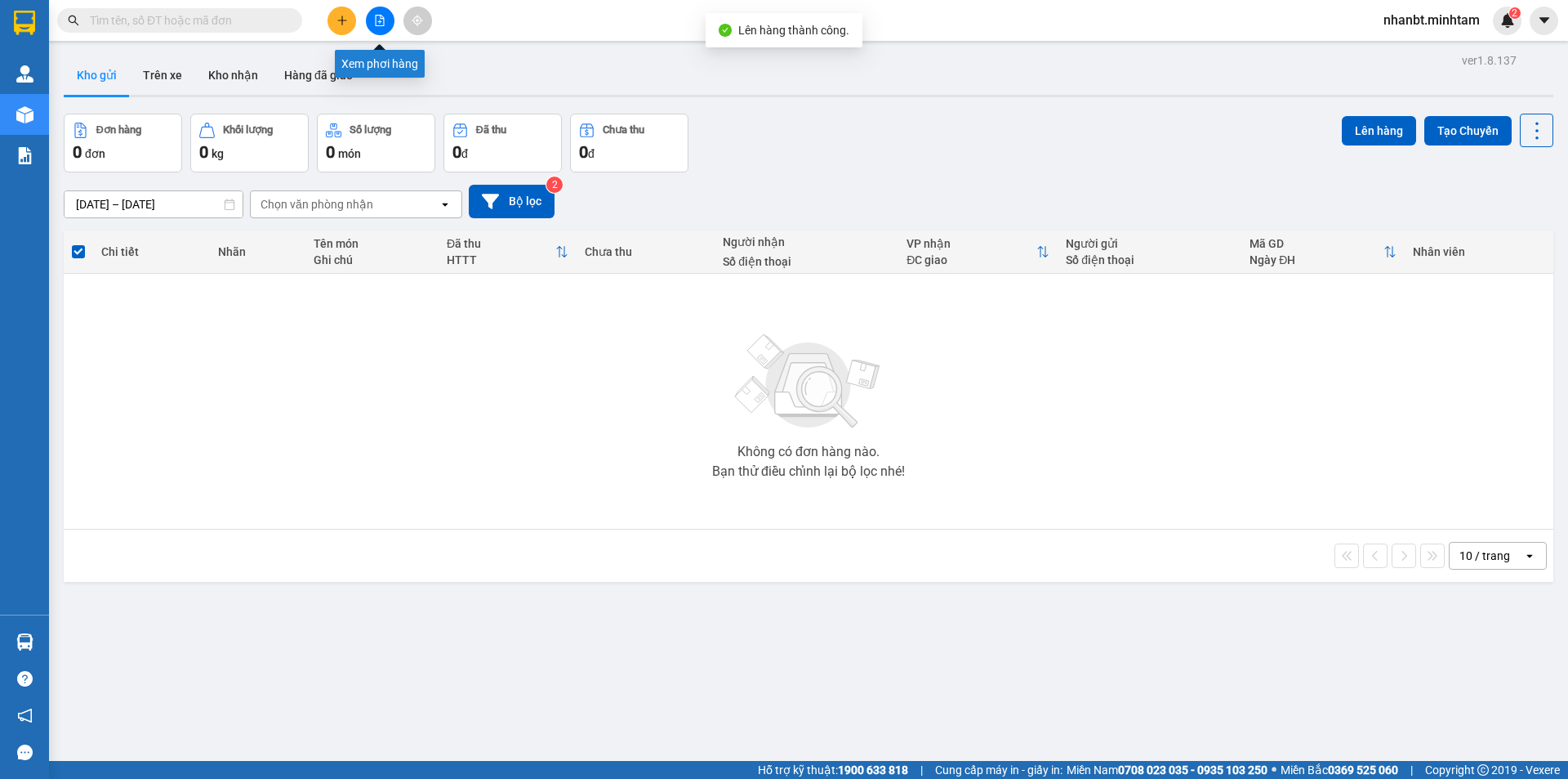
click at [376, 21] on icon "file-add" at bounding box center [380, 21] width 9 height 12
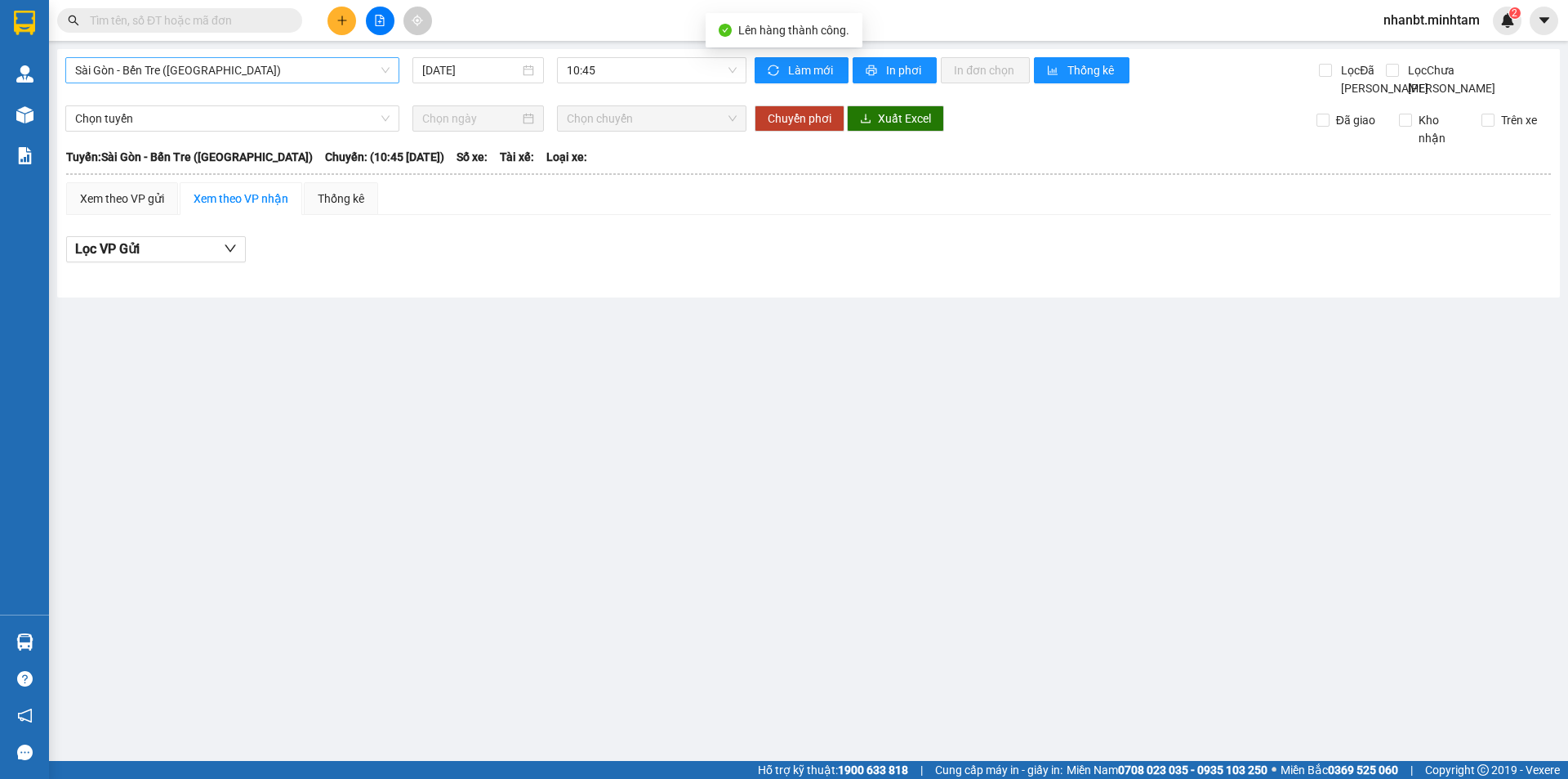
click at [229, 61] on span "Sài Gòn - Bến Tre ([GEOGRAPHIC_DATA])" at bounding box center [232, 70] width 315 height 25
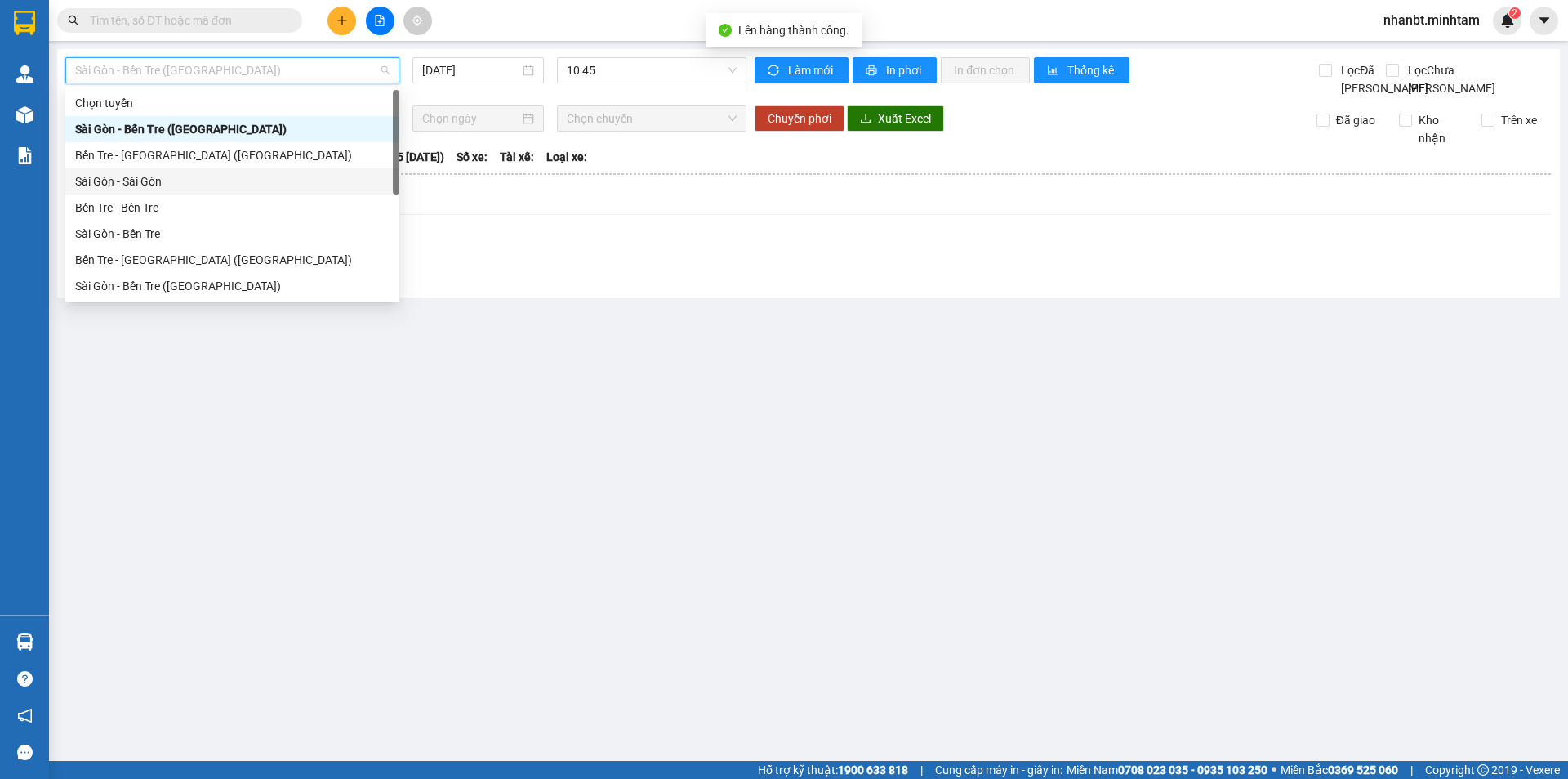
scroll to position [26, 0]
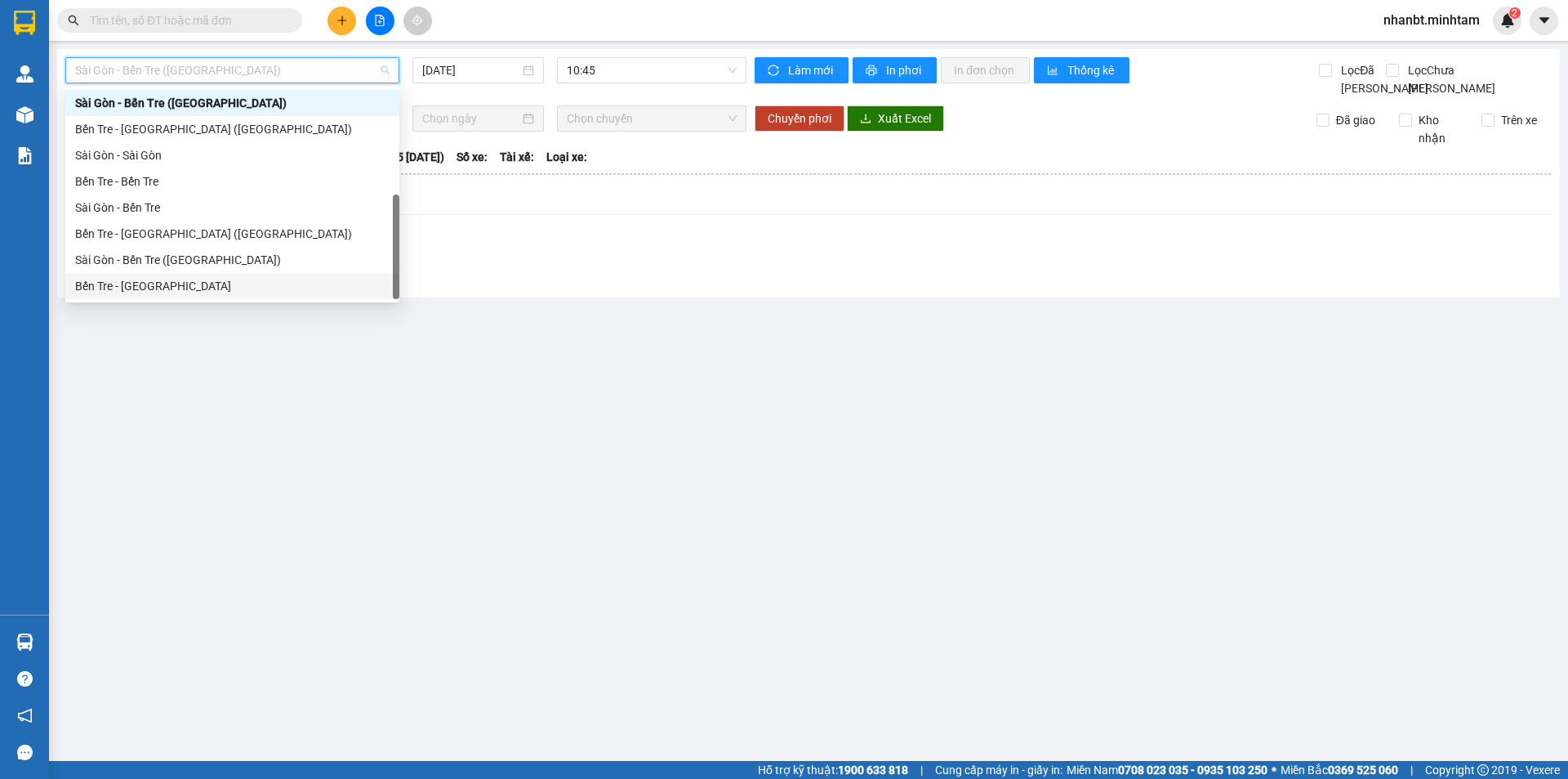
click at [153, 293] on div "Bến Tre - [GEOGRAPHIC_DATA]" at bounding box center [232, 286] width 315 height 18
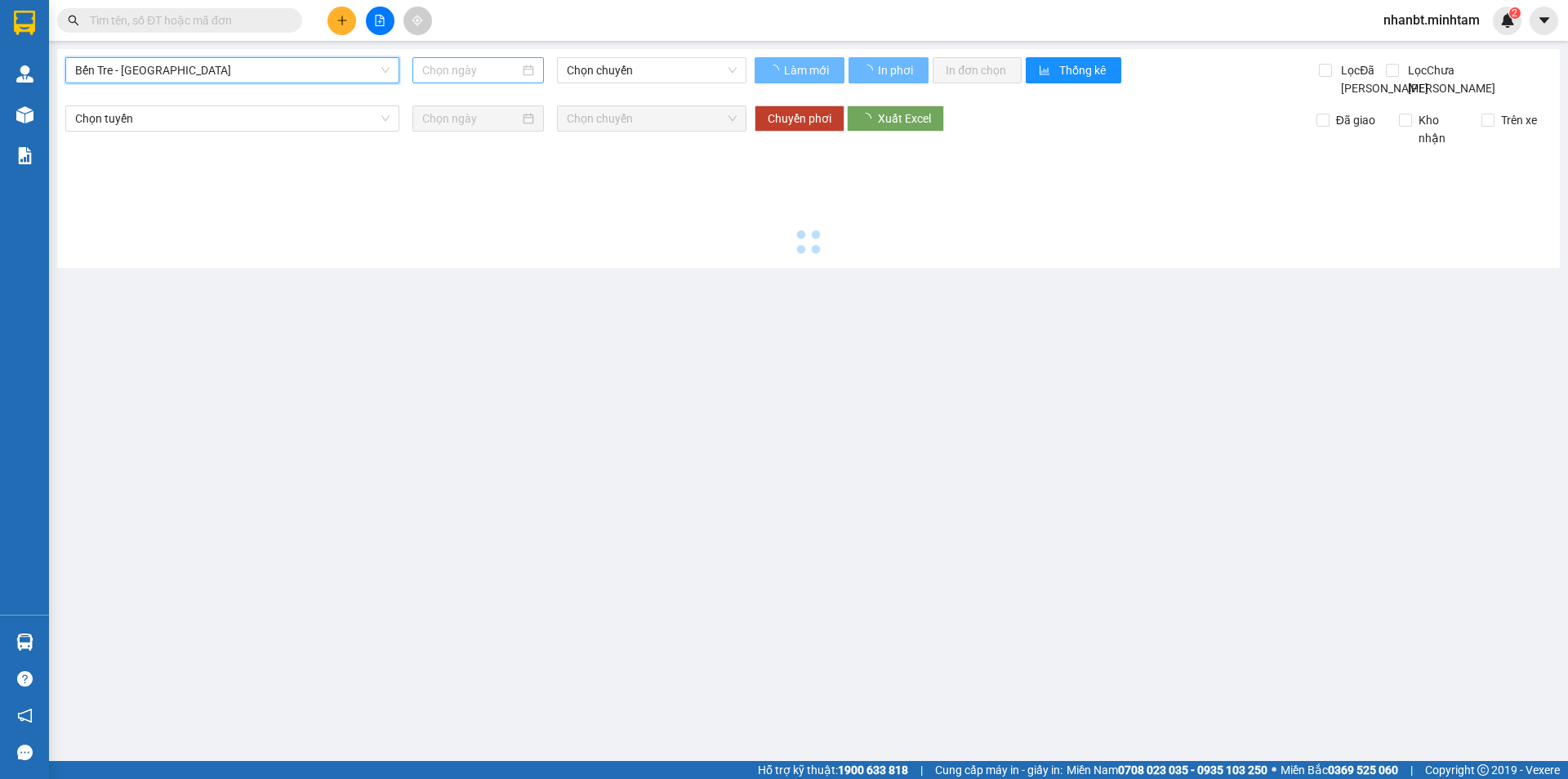
type input "[DATE]"
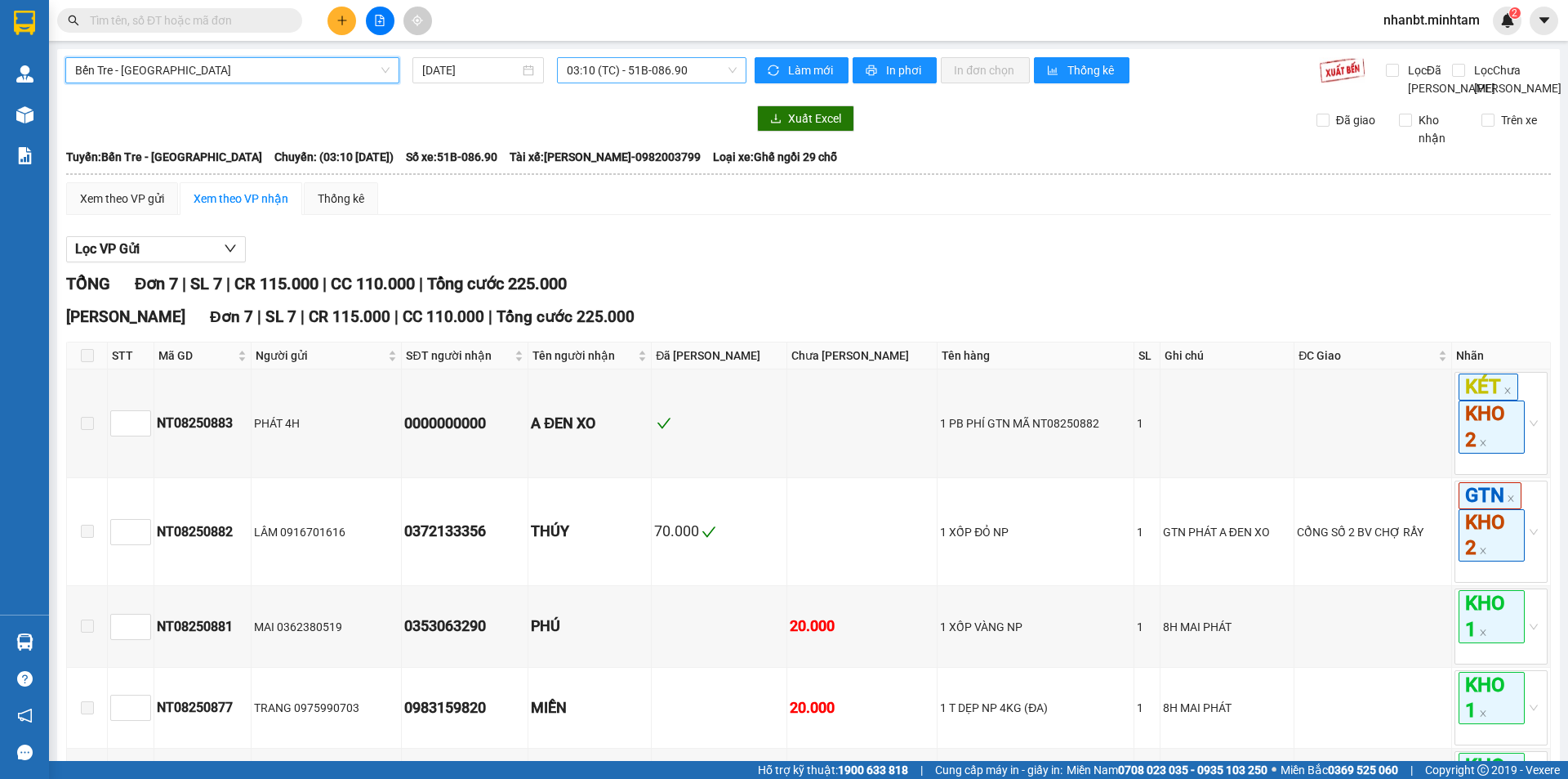
click at [632, 76] on span "03:10 (TC) - 51B-086.90" at bounding box center [651, 70] width 170 height 25
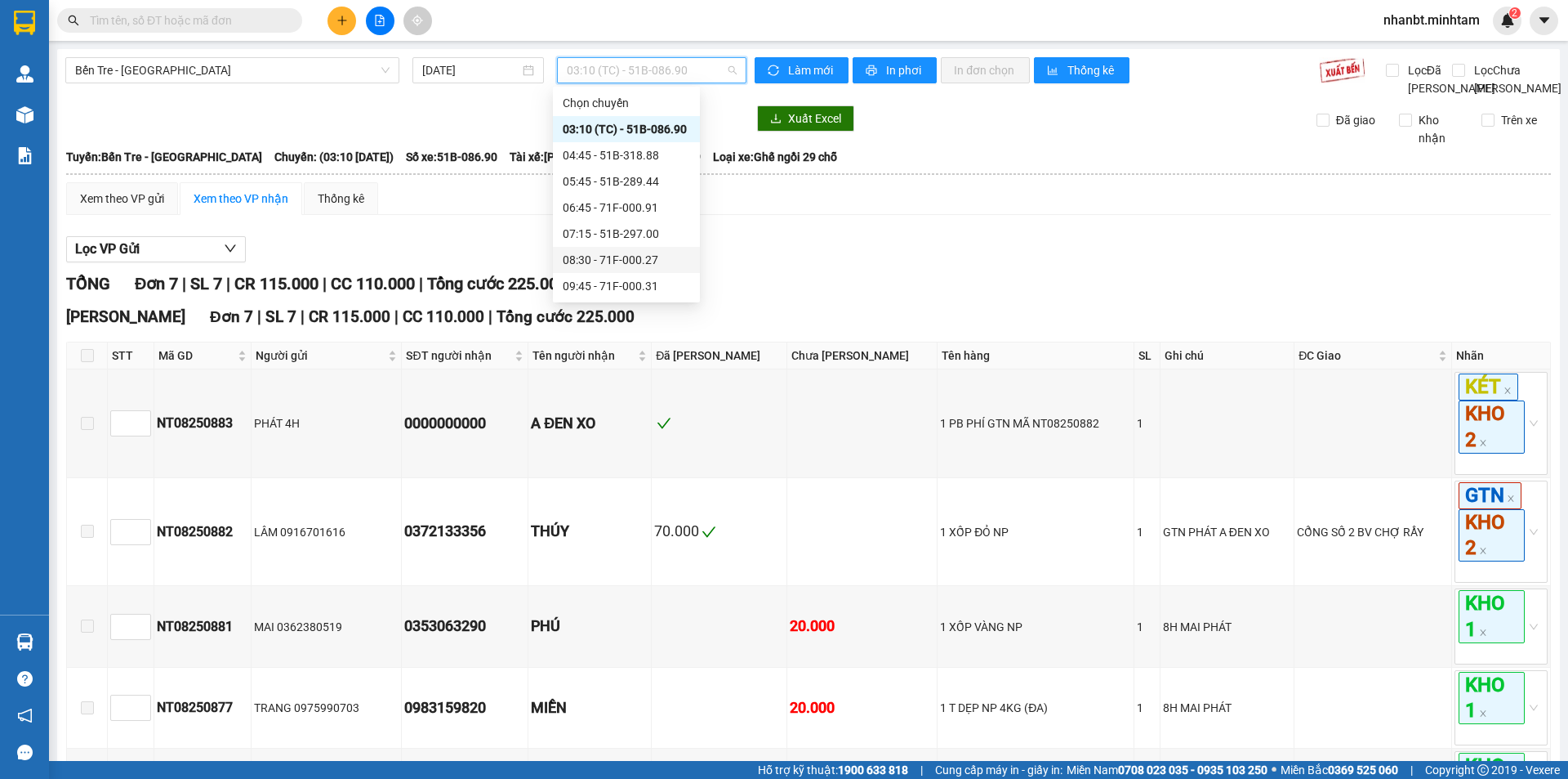
click at [656, 250] on div "08:30 - 71F-000.27" at bounding box center [626, 260] width 147 height 26
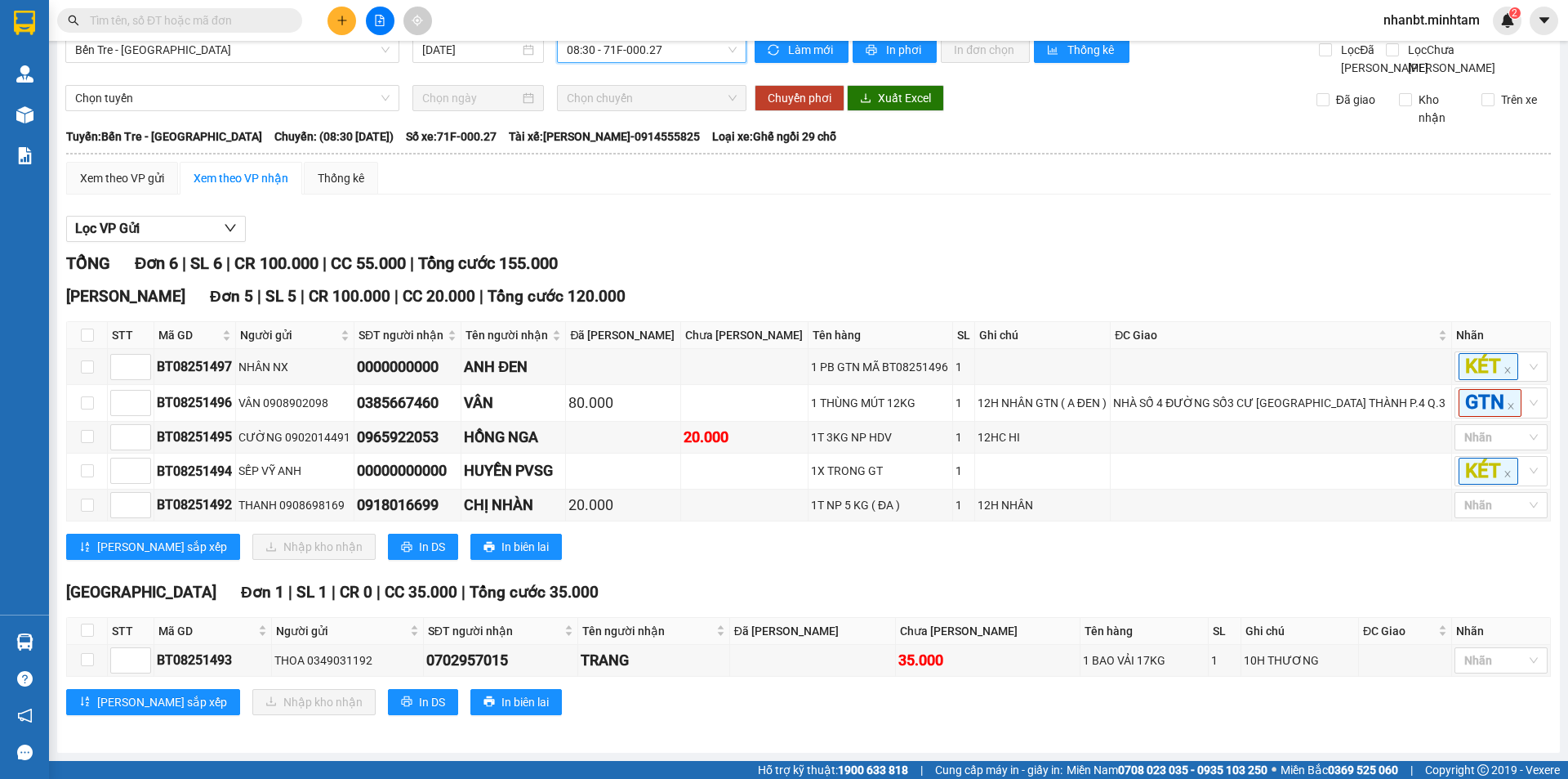
scroll to position [58, 0]
click at [419, 550] on span "In DS" at bounding box center [432, 547] width 26 height 18
click at [419, 543] on span "In DS" at bounding box center [432, 547] width 26 height 18
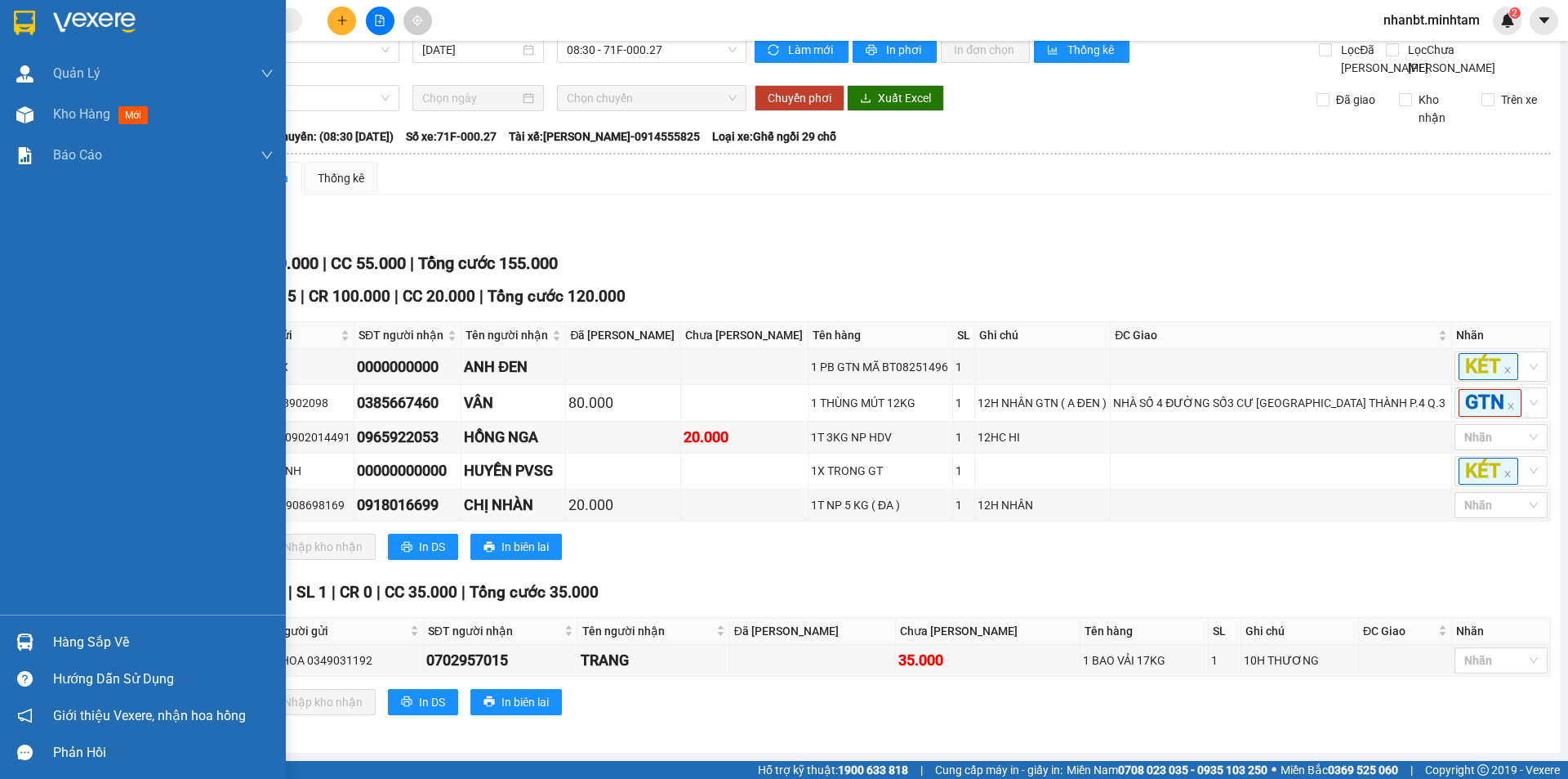
click at [22, 640] on img at bounding box center [25, 641] width 17 height 17
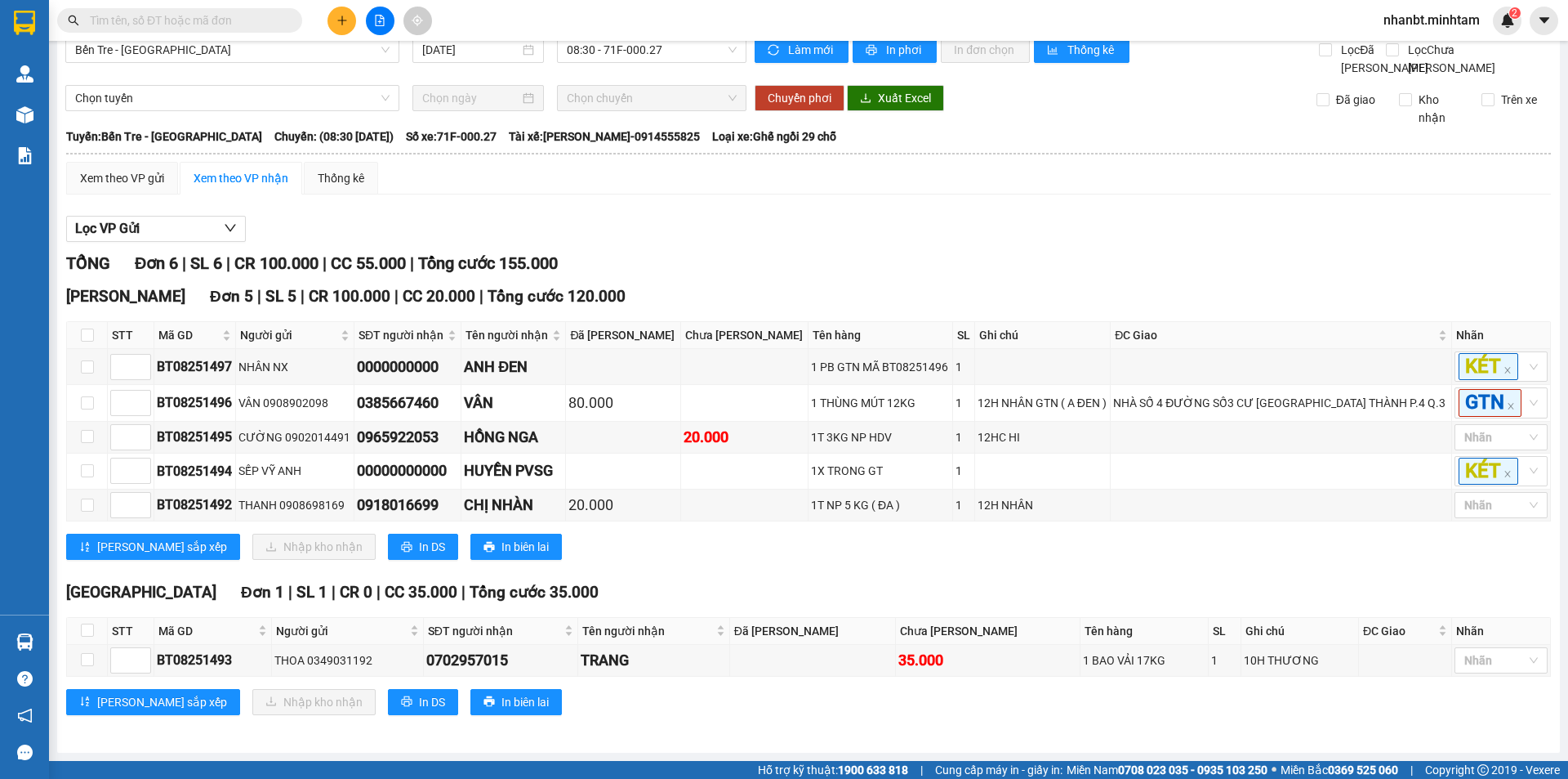
drag, startPoint x: 666, startPoint y: 220, endPoint x: 673, endPoint y: 216, distance: 8.1
click at [673, 216] on section "Kết quả tìm kiếm ( 0 ) Bộ lọc No Data nhanbt.minhtam 2 Quản [PERSON_NAME] lý gi…" at bounding box center [784, 389] width 1568 height 779
click at [154, 21] on input "text" at bounding box center [186, 21] width 192 height 18
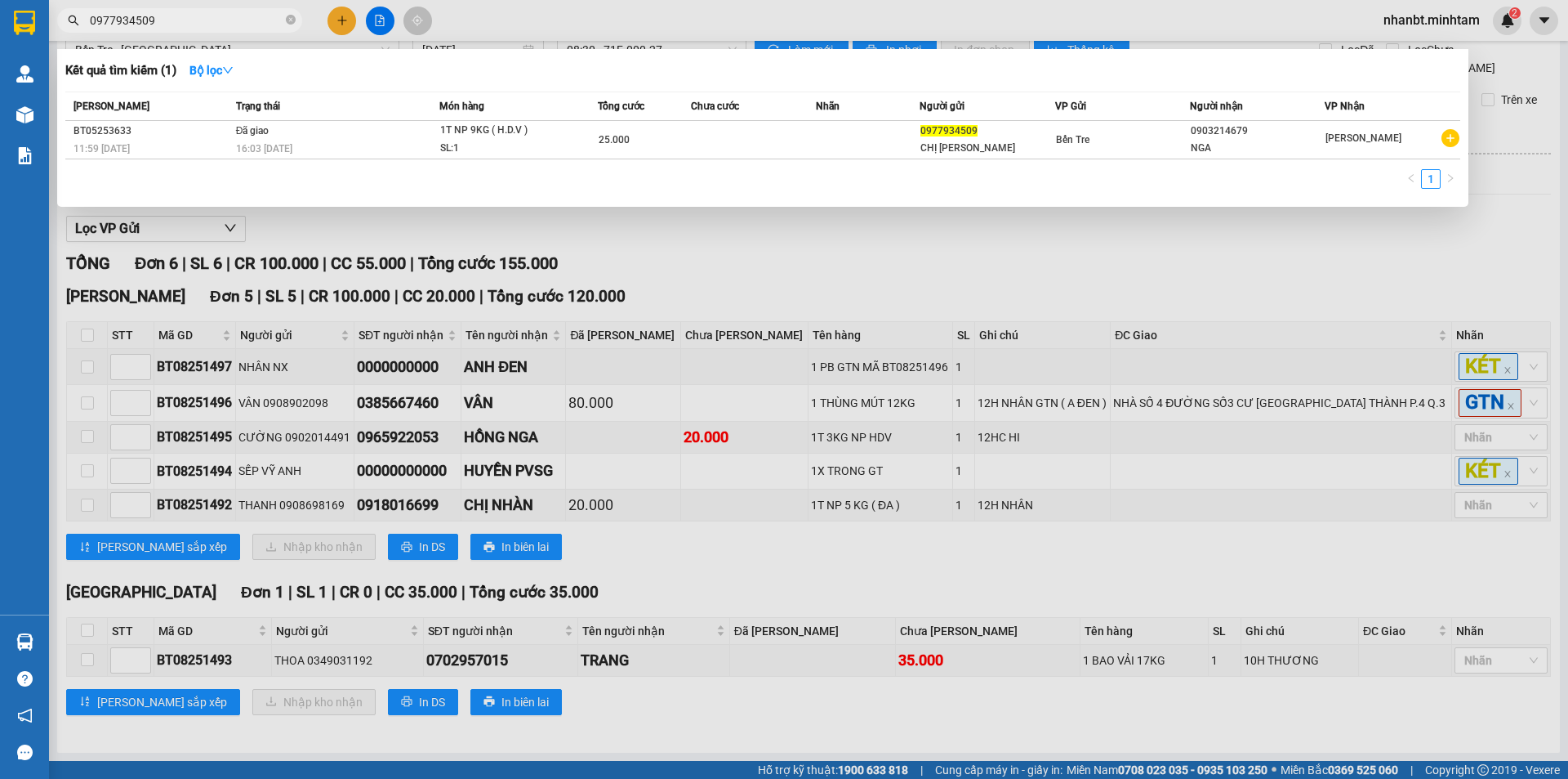
type input "0977934509"
click at [738, 245] on div at bounding box center [784, 389] width 1568 height 779
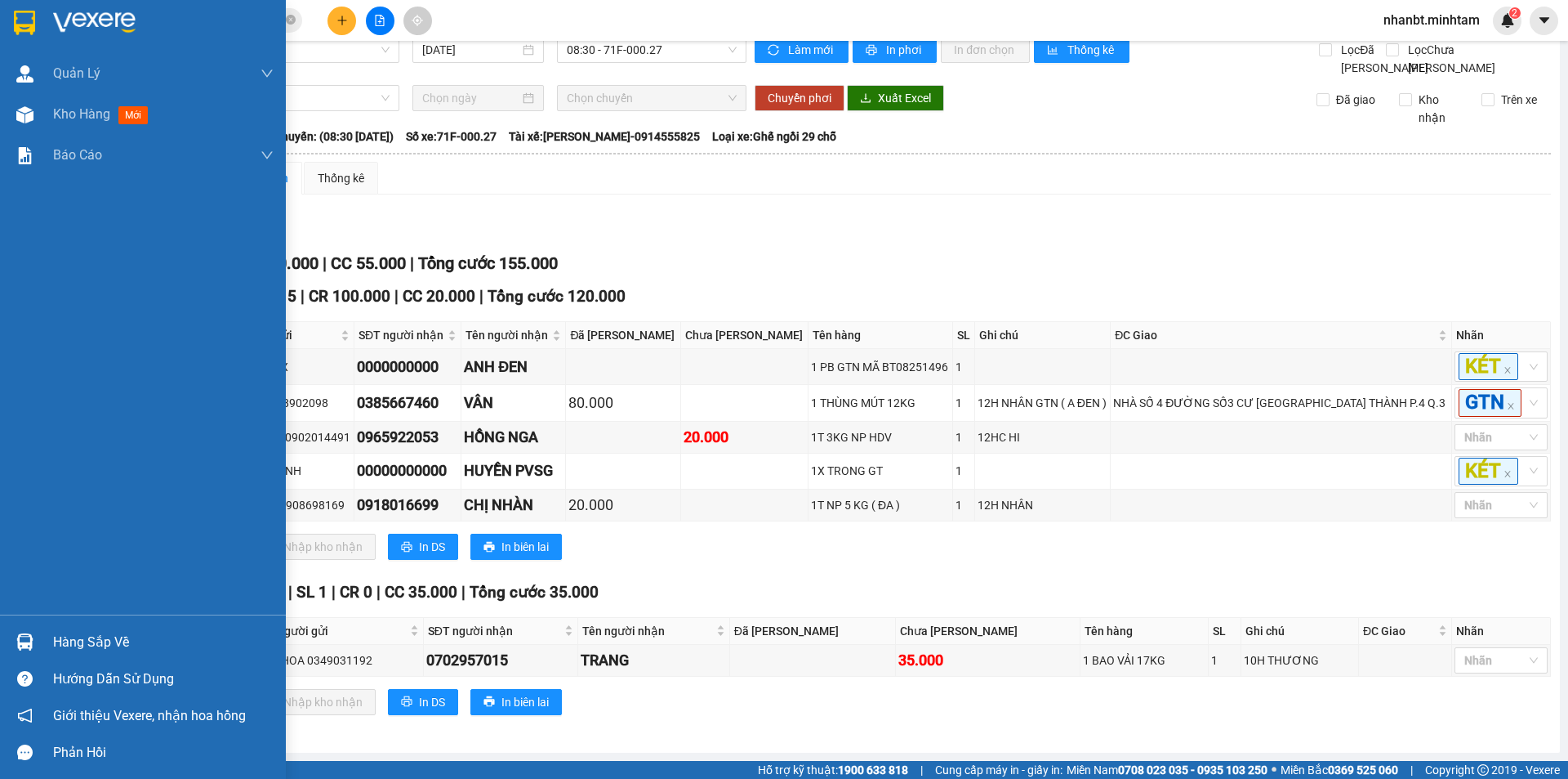
click at [33, 27] on img at bounding box center [25, 23] width 22 height 25
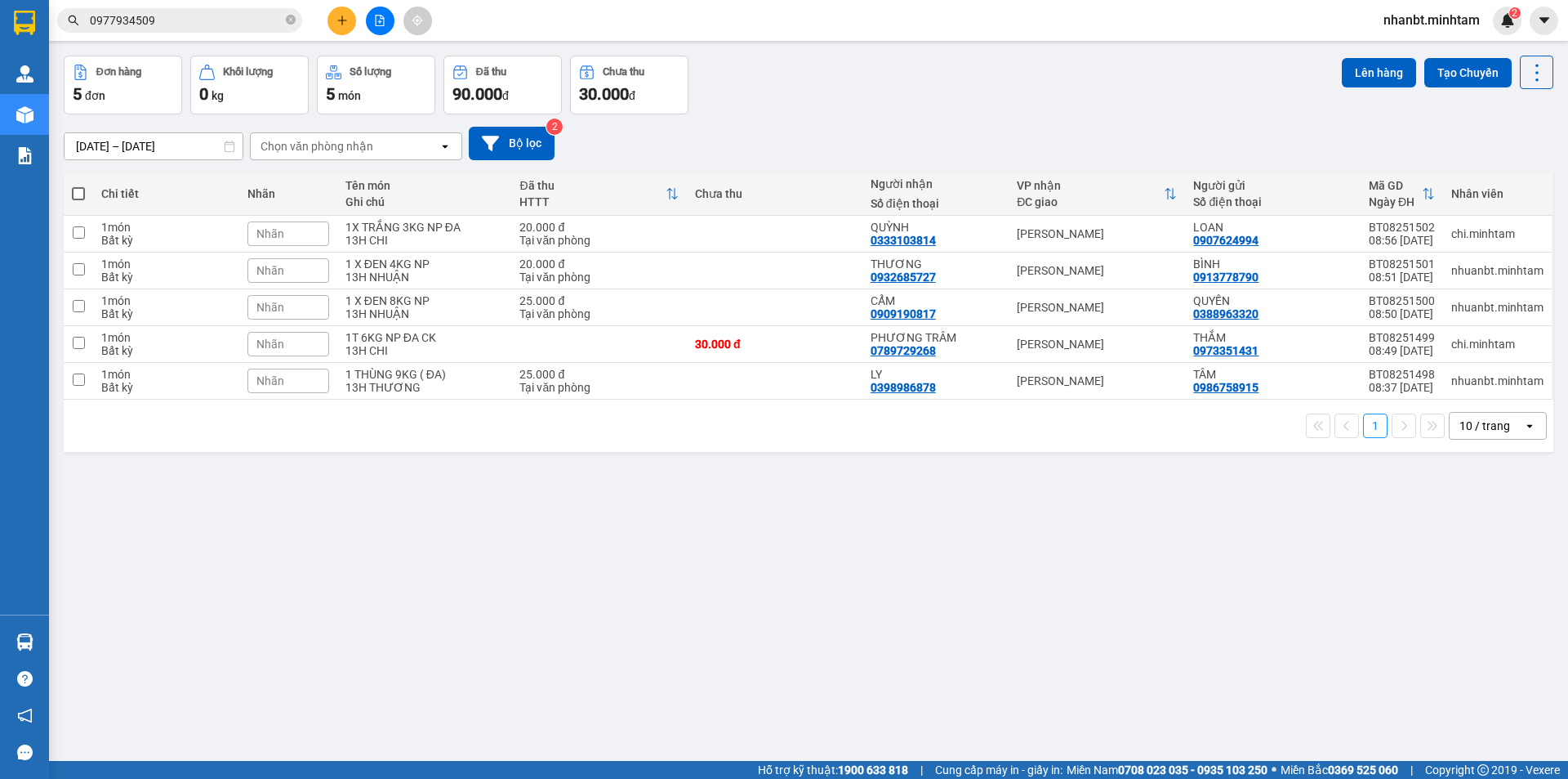
click at [84, 193] on span at bounding box center [78, 194] width 13 height 13
click at [78, 186] on input "checkbox" at bounding box center [78, 186] width 0 height 0
checkbox input "true"
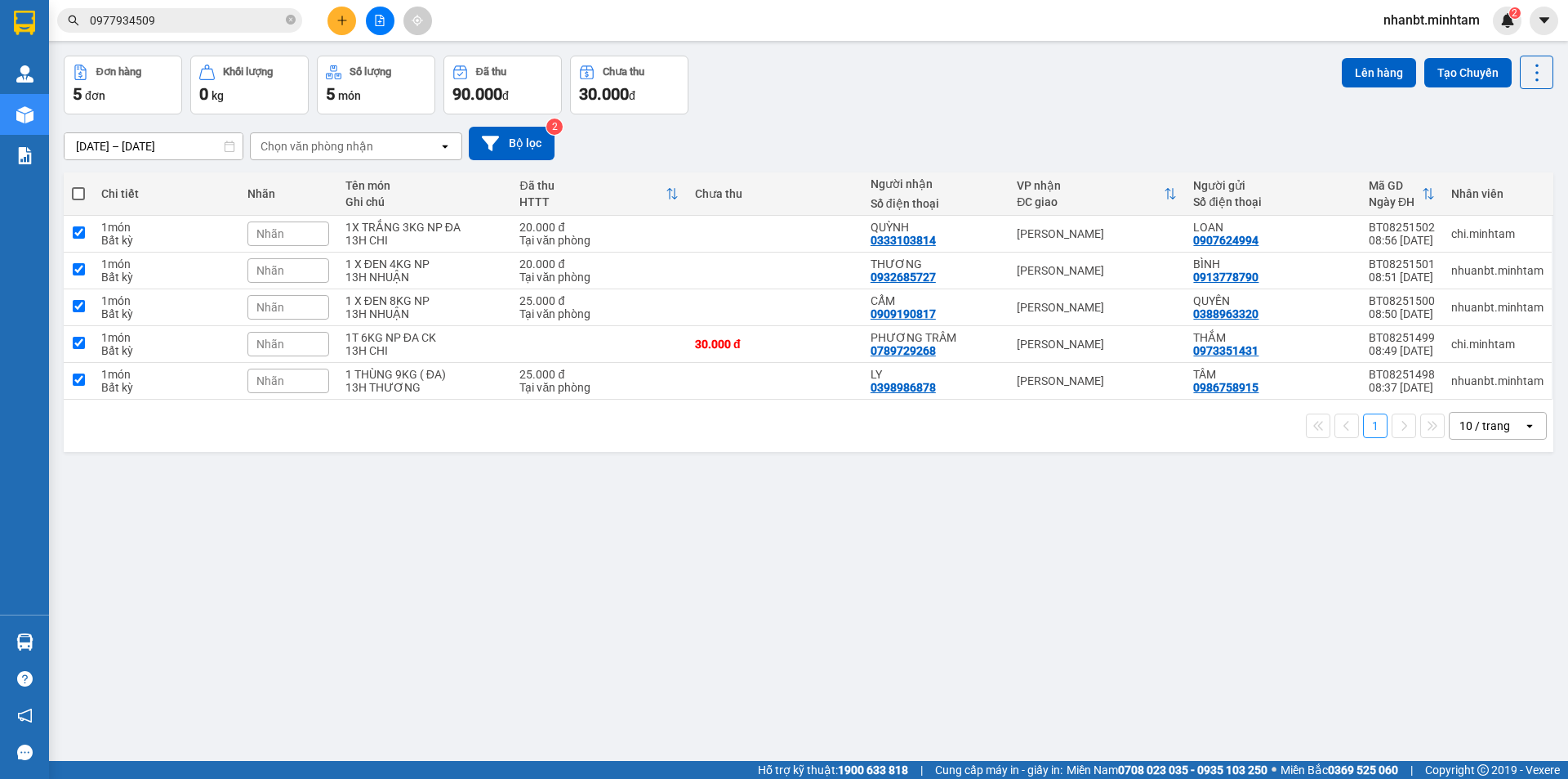
checkbox input "true"
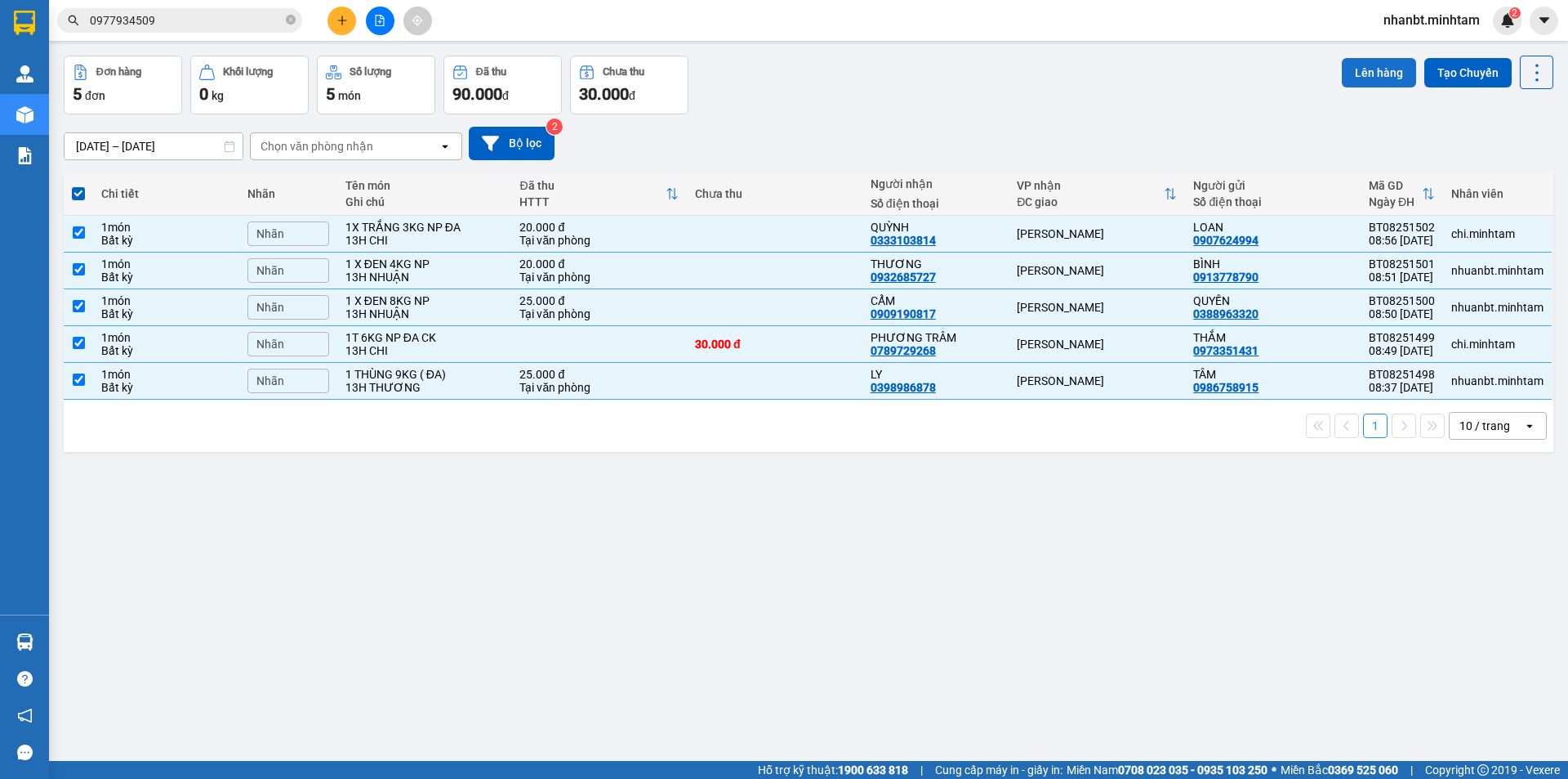
click at [1356, 76] on button "Lên hàng" at bounding box center [1379, 73] width 74 height 30
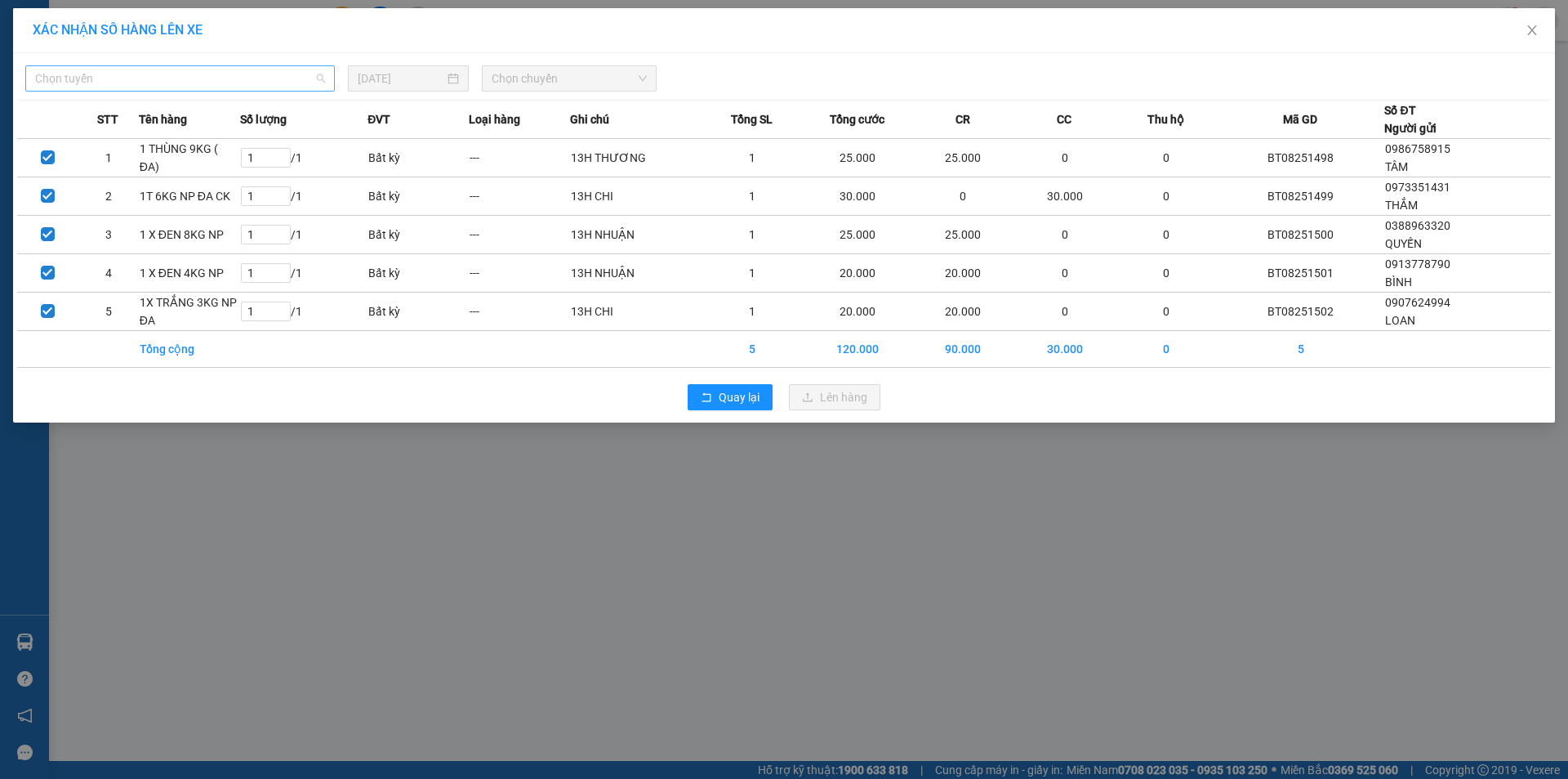
click at [102, 87] on span "Chọn tuyến" at bounding box center [181, 78] width 290 height 25
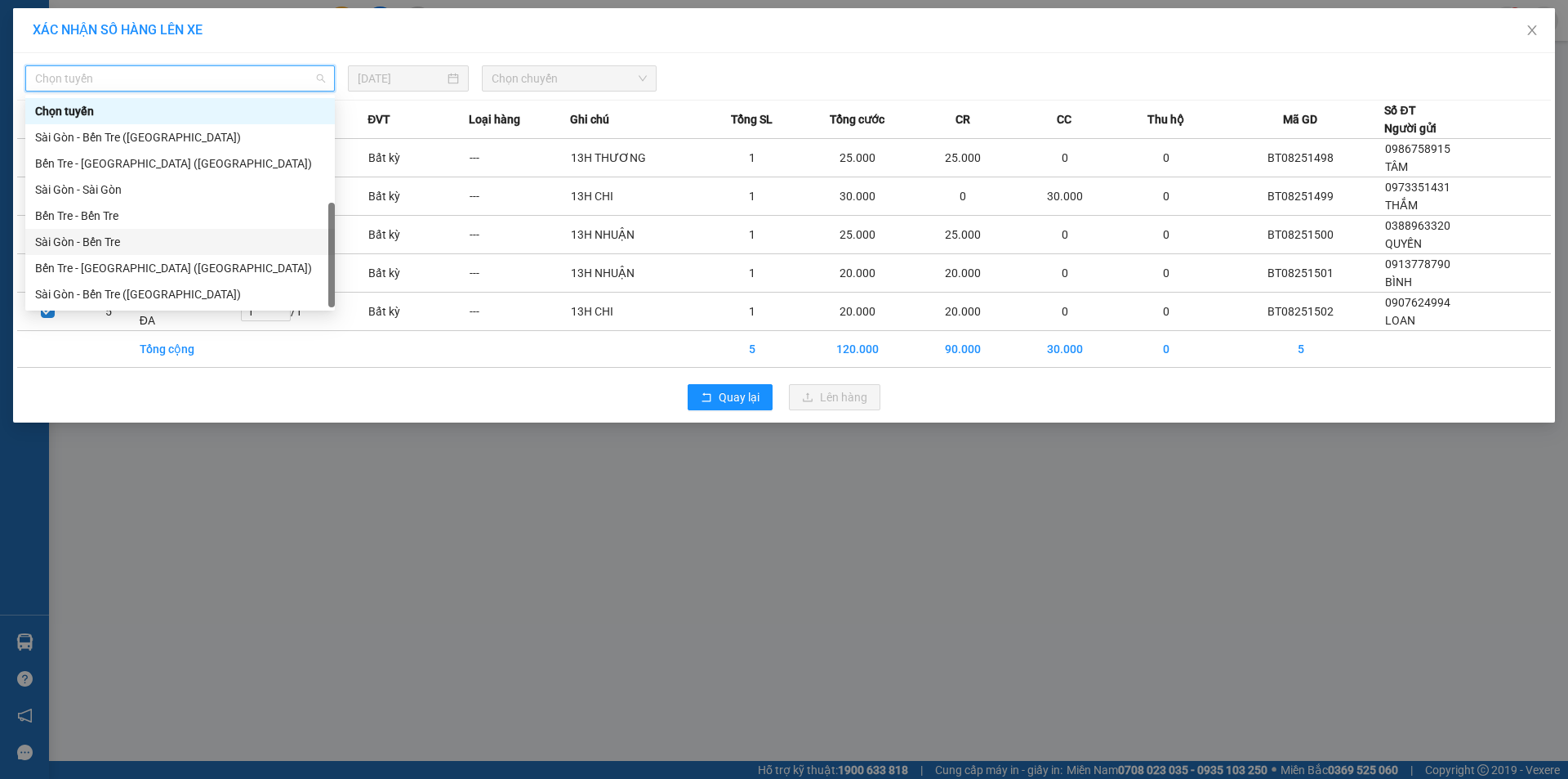
scroll to position [26, 0]
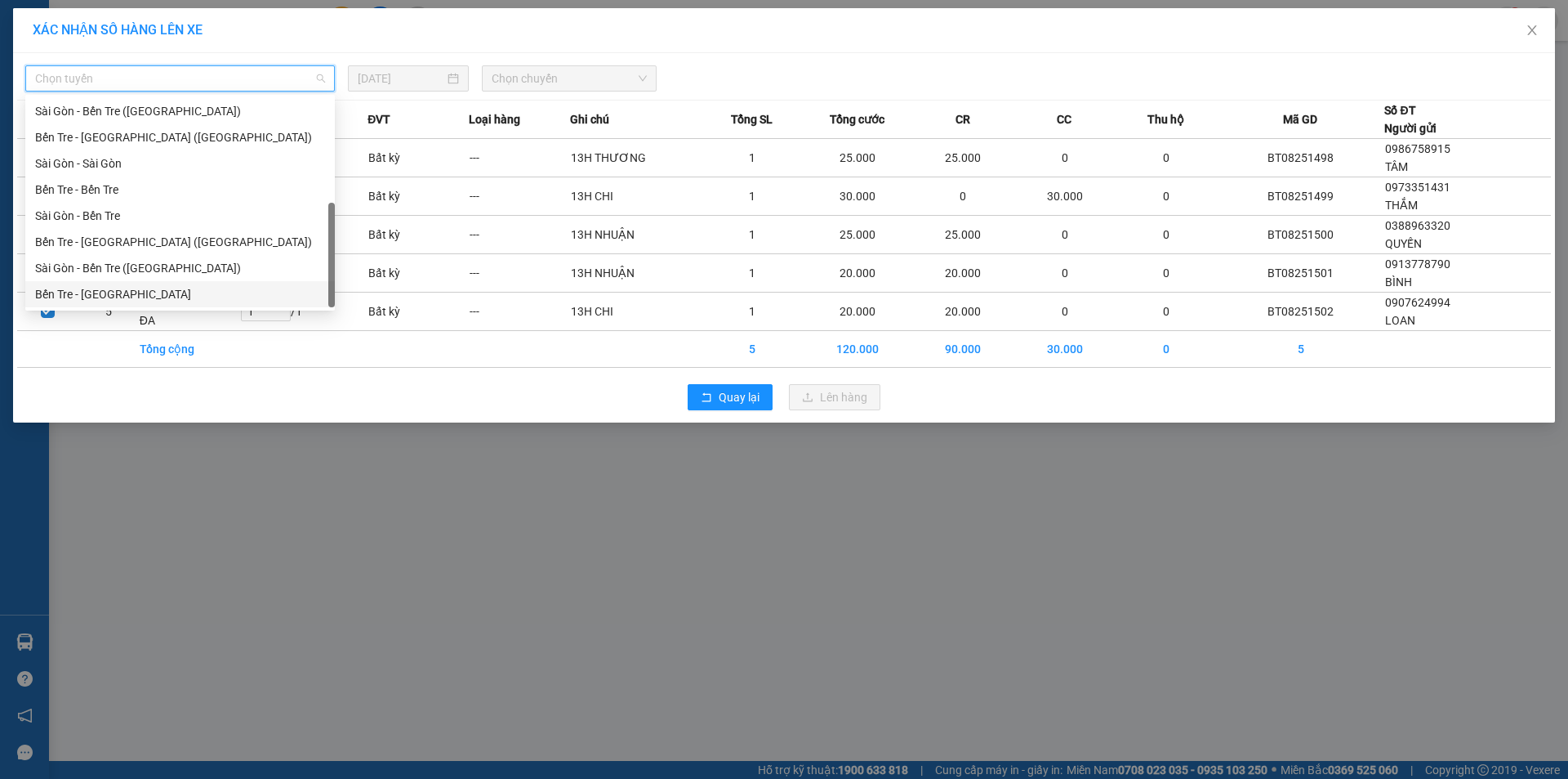
click at [91, 300] on div "Bến Tre - [GEOGRAPHIC_DATA]" at bounding box center [181, 294] width 290 height 18
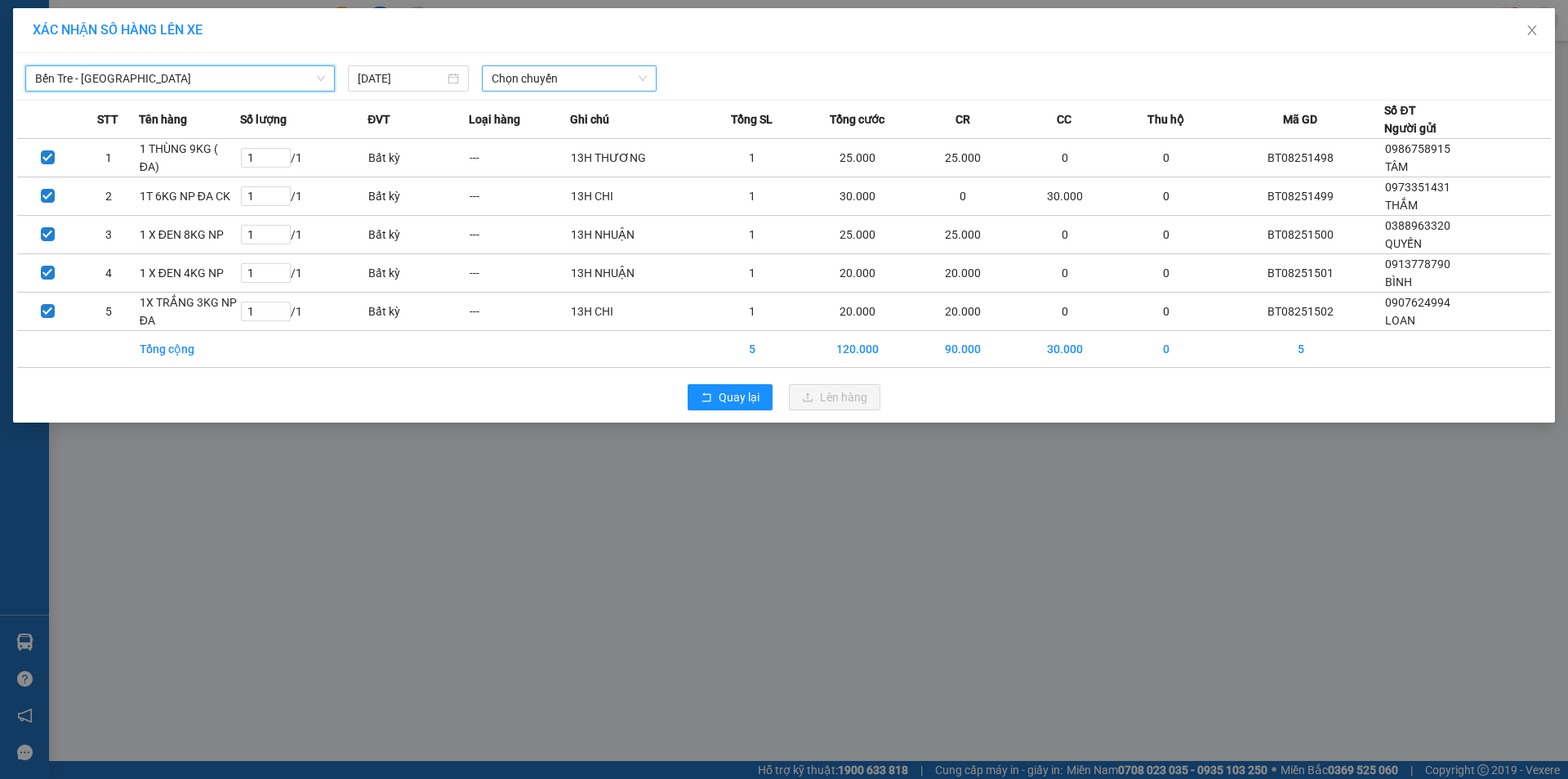
click at [514, 73] on span "Chọn chuyến" at bounding box center [568, 78] width 155 height 25
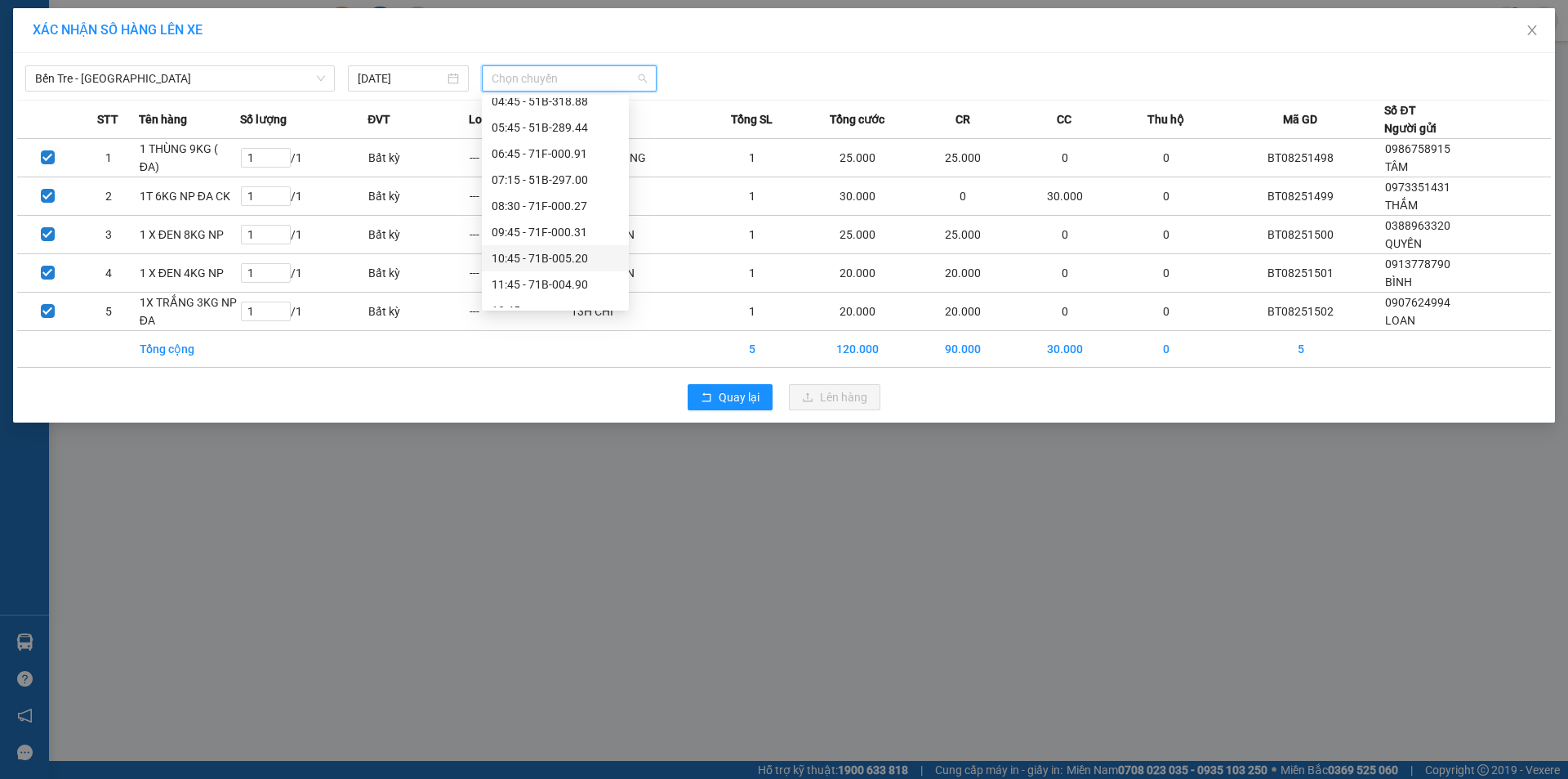
scroll to position [0, 0]
click at [264, 81] on span "Bến Tre - [GEOGRAPHIC_DATA]" at bounding box center [181, 78] width 290 height 25
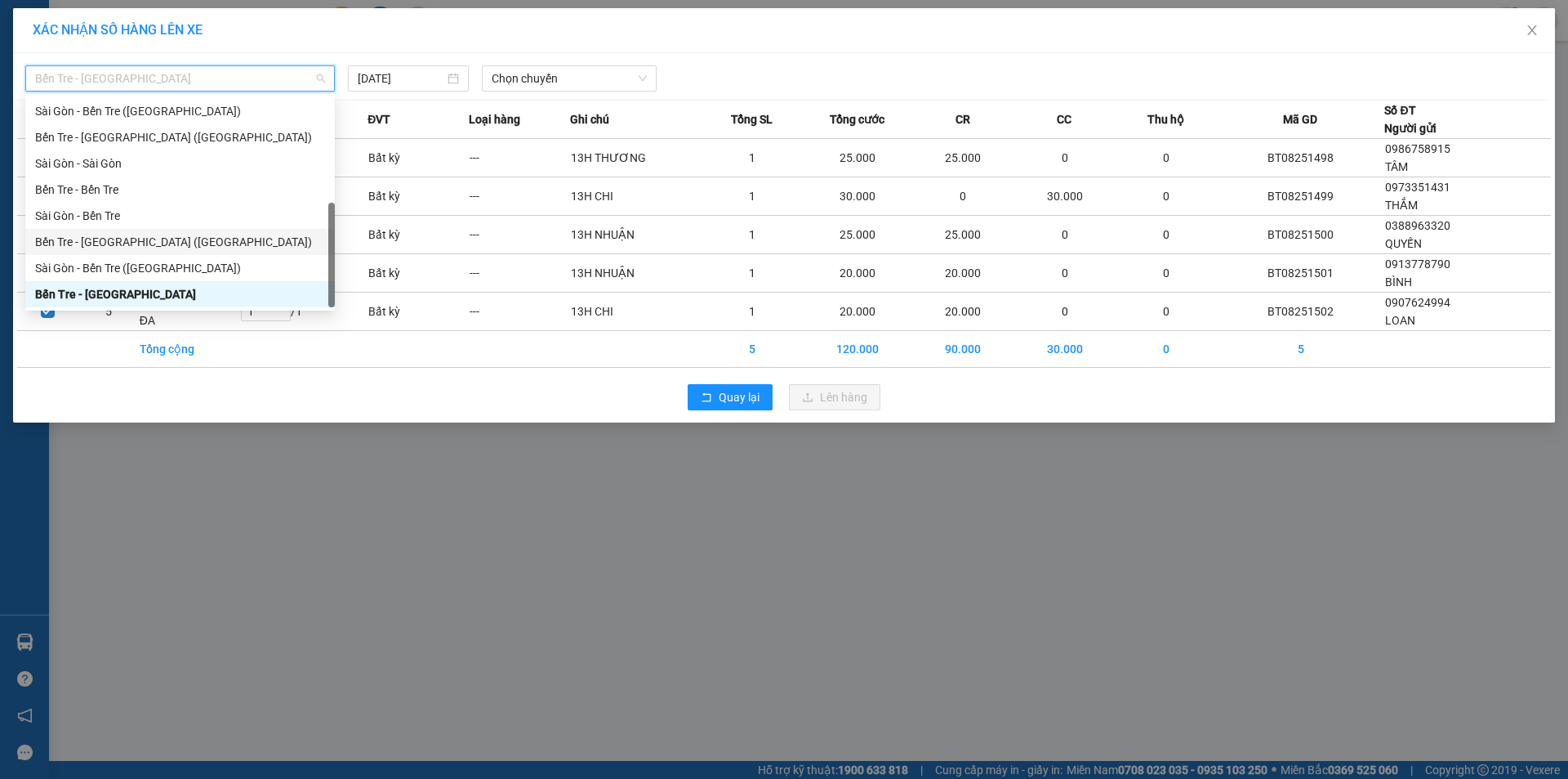
click at [105, 242] on div "Bến Tre - [GEOGRAPHIC_DATA] ([GEOGRAPHIC_DATA])" at bounding box center [181, 242] width 290 height 18
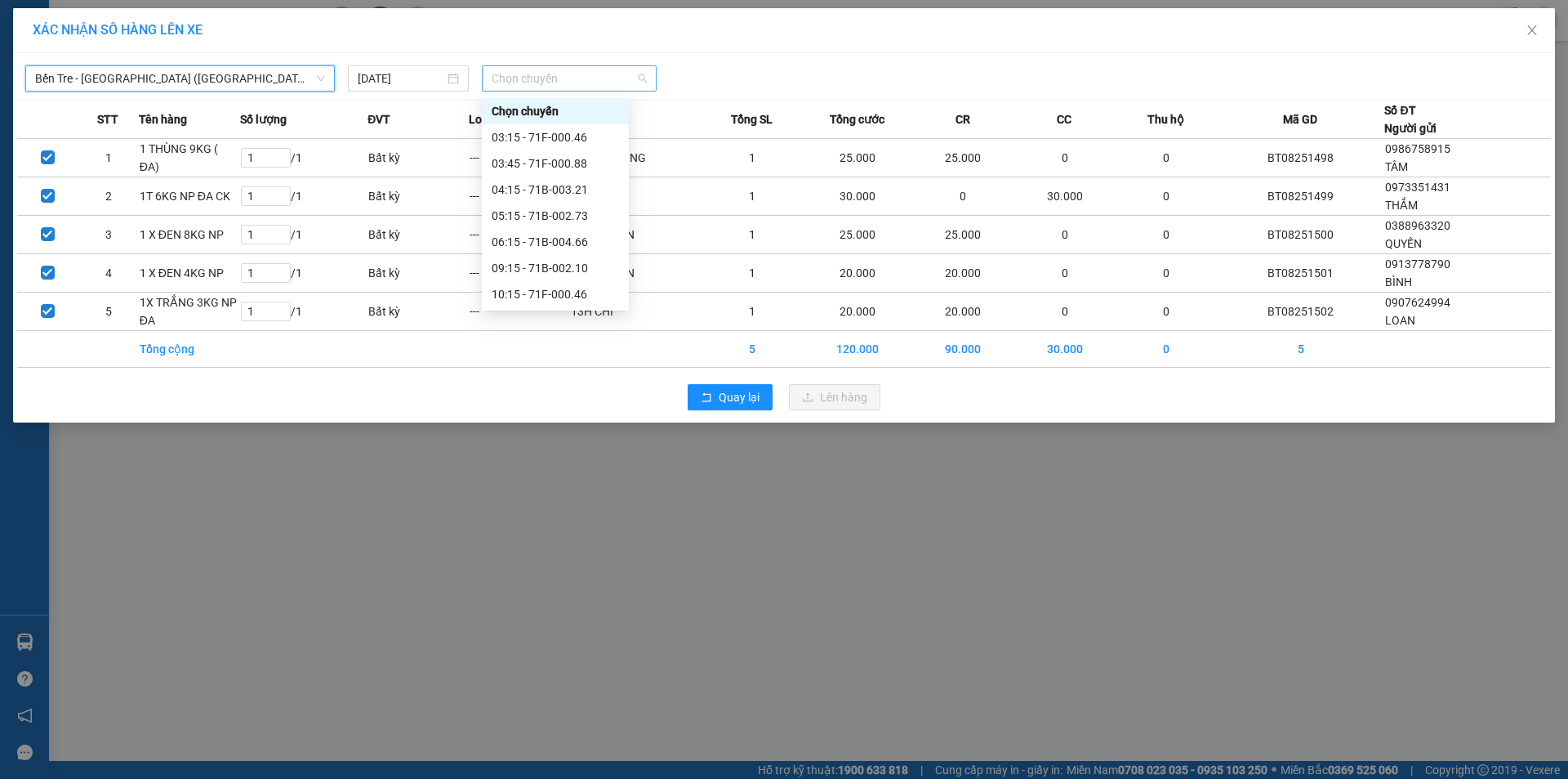
click at [568, 76] on span "Chọn chuyến" at bounding box center [568, 78] width 155 height 25
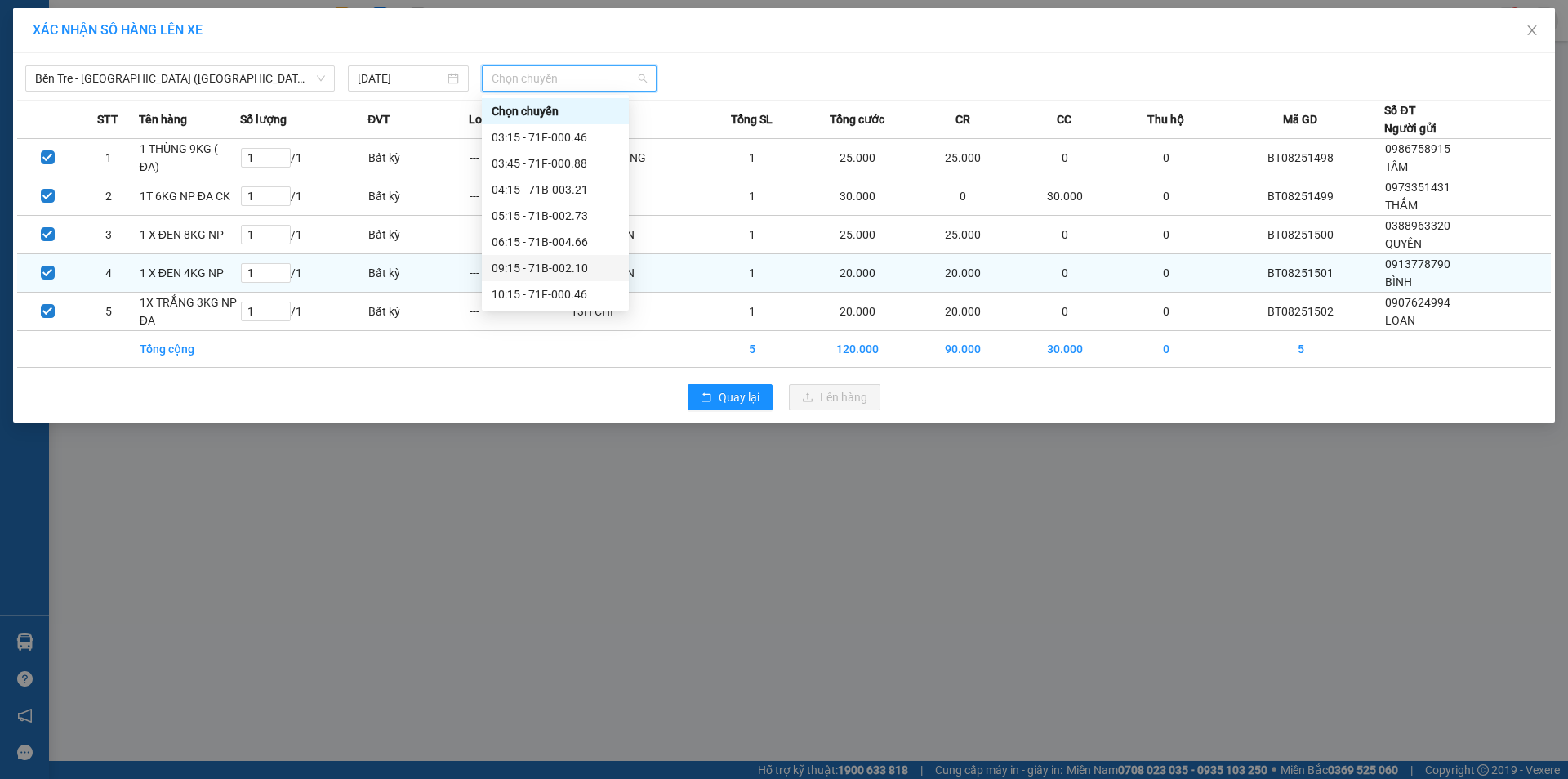
click at [566, 277] on div "09:15 - 71B-002.10" at bounding box center [555, 268] width 147 height 26
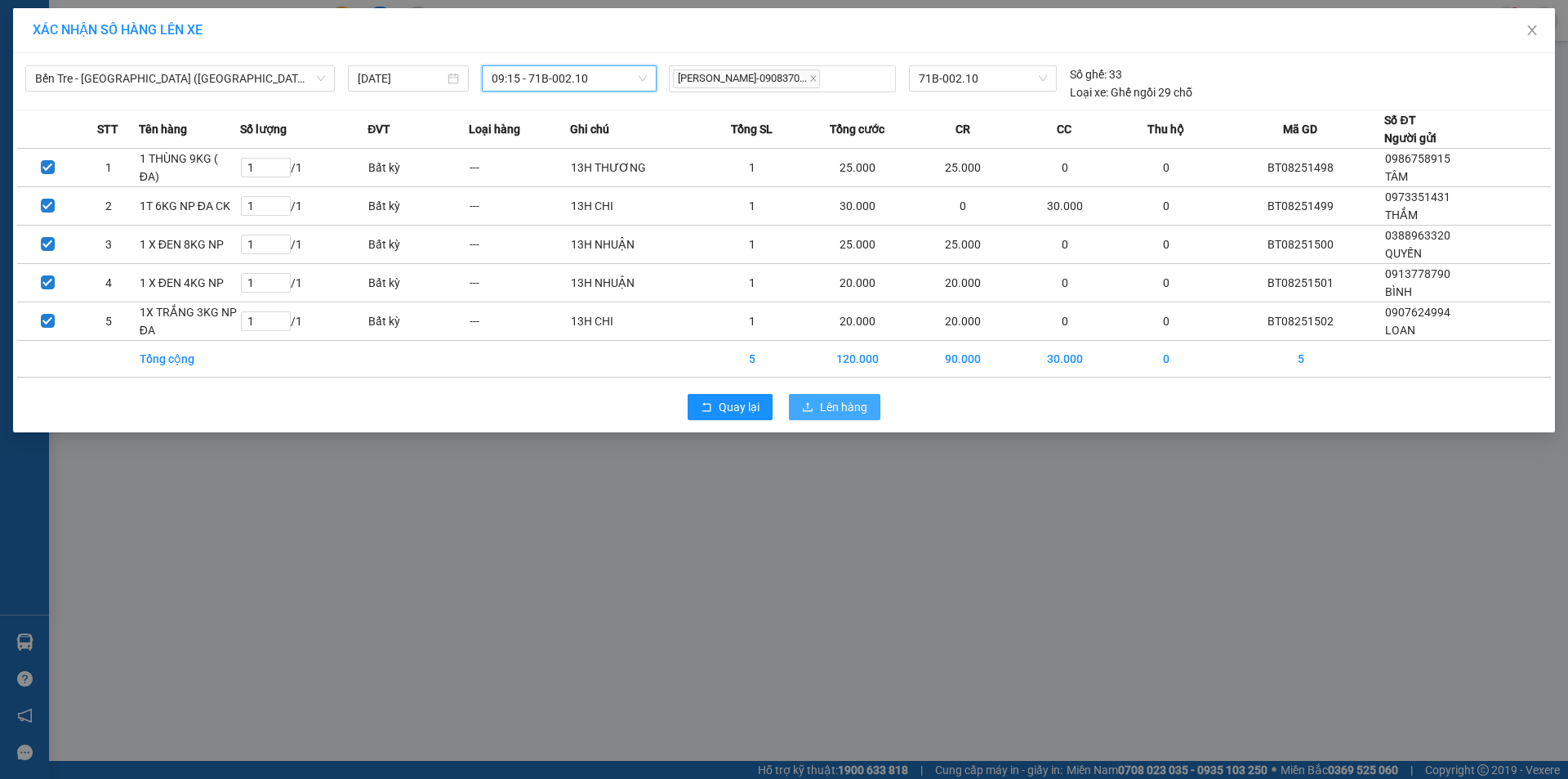
click at [823, 409] on span "Lên hàng" at bounding box center [844, 407] width 47 height 18
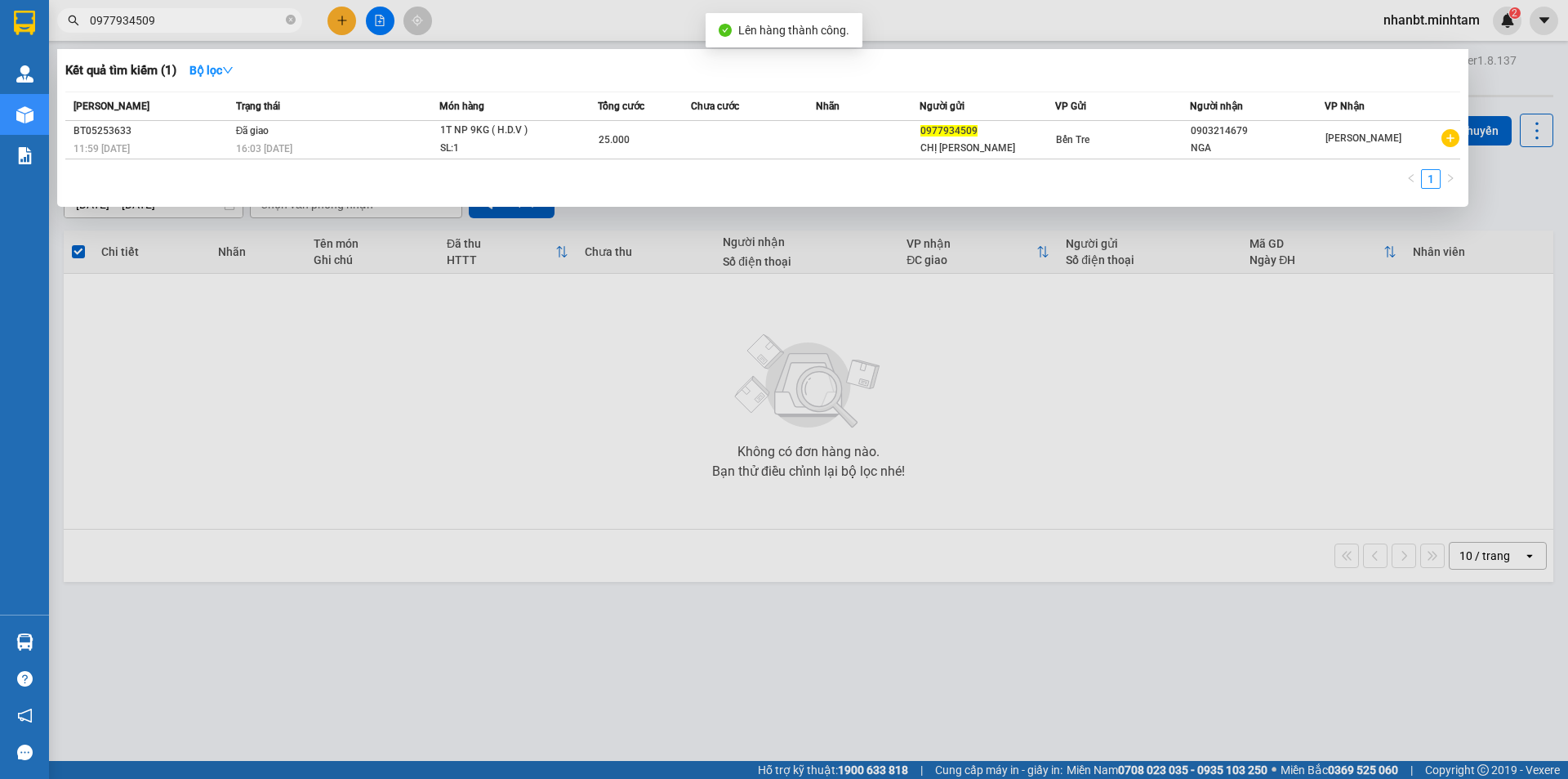
click at [173, 24] on input "0977934509" at bounding box center [186, 21] width 192 height 18
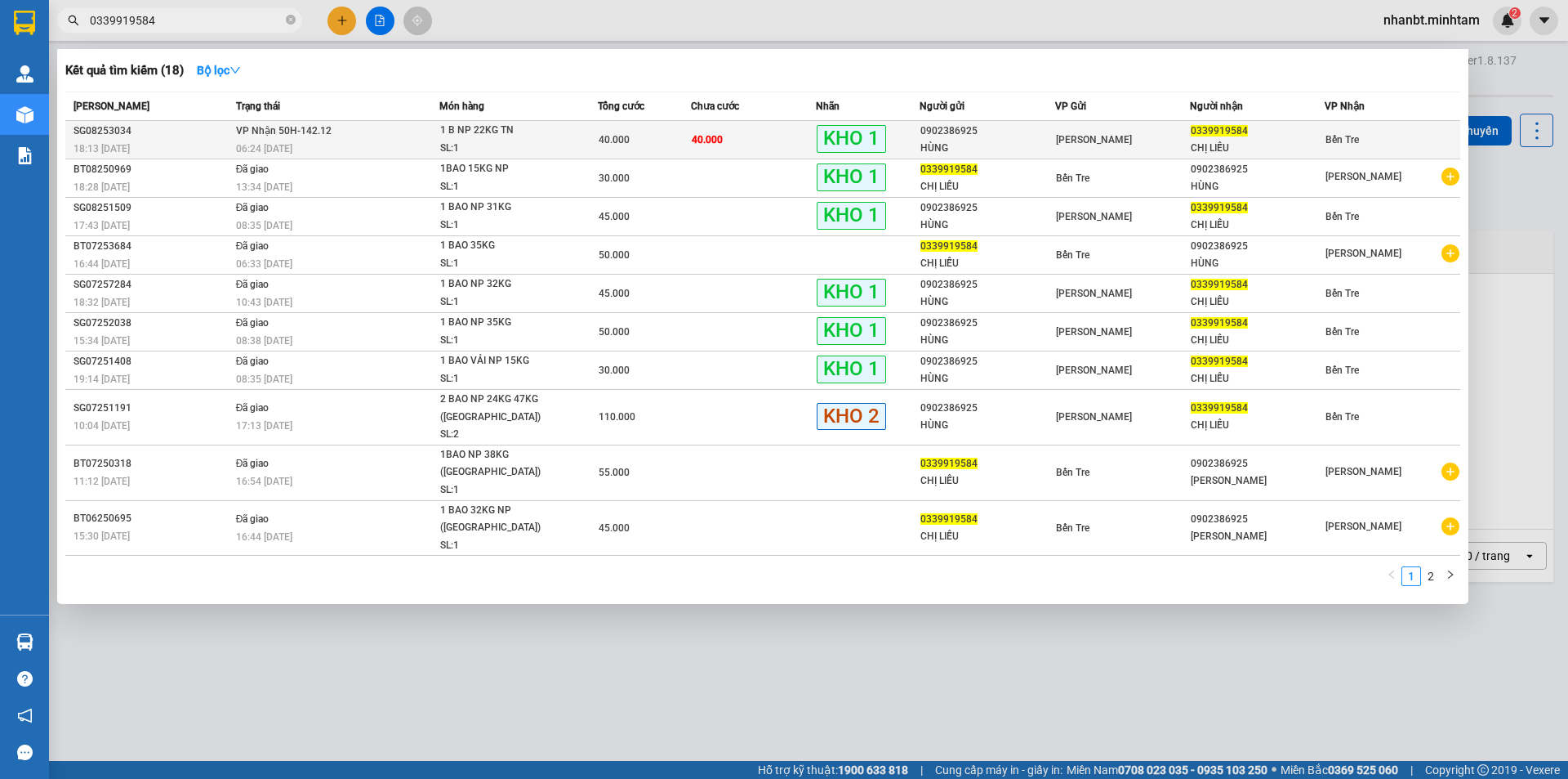
type input "0339919584"
click at [320, 154] on div "06:24 [DATE]" at bounding box center [337, 149] width 203 height 18
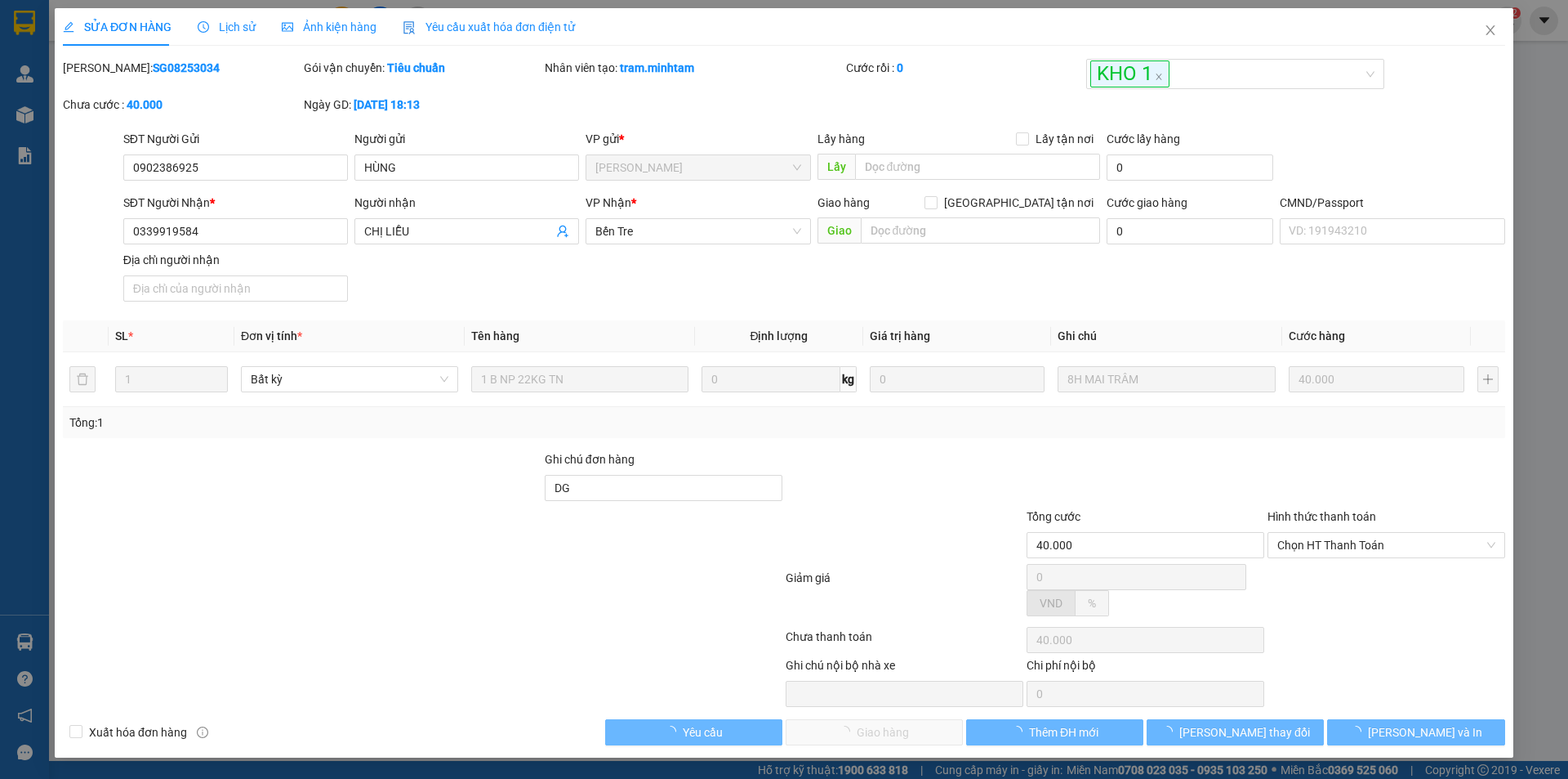
type input "0902386925"
type input "HÙNG"
type input "0339919584"
type input "CHỊ LIỄU"
type input "DG"
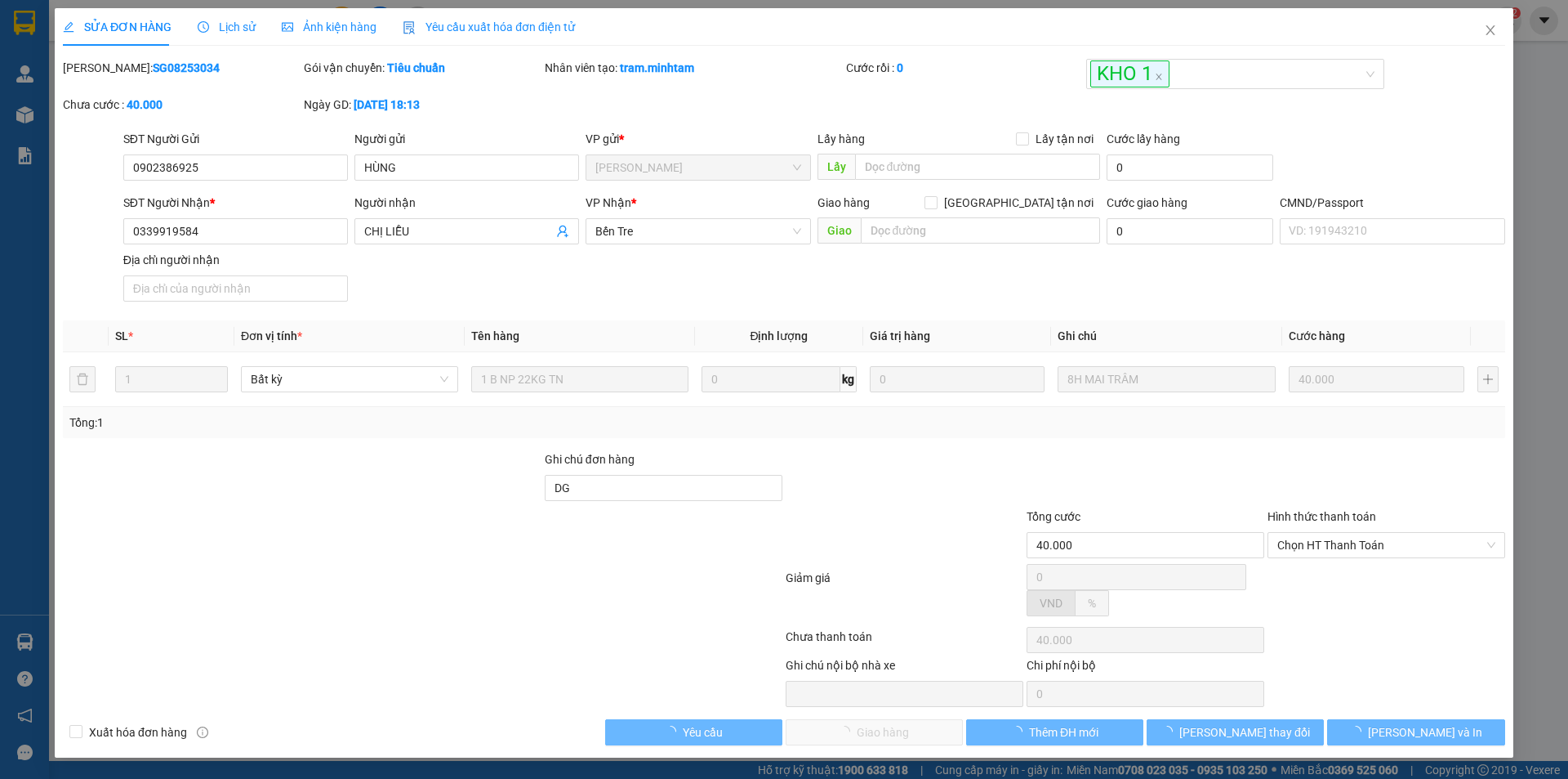
type input "40.000"
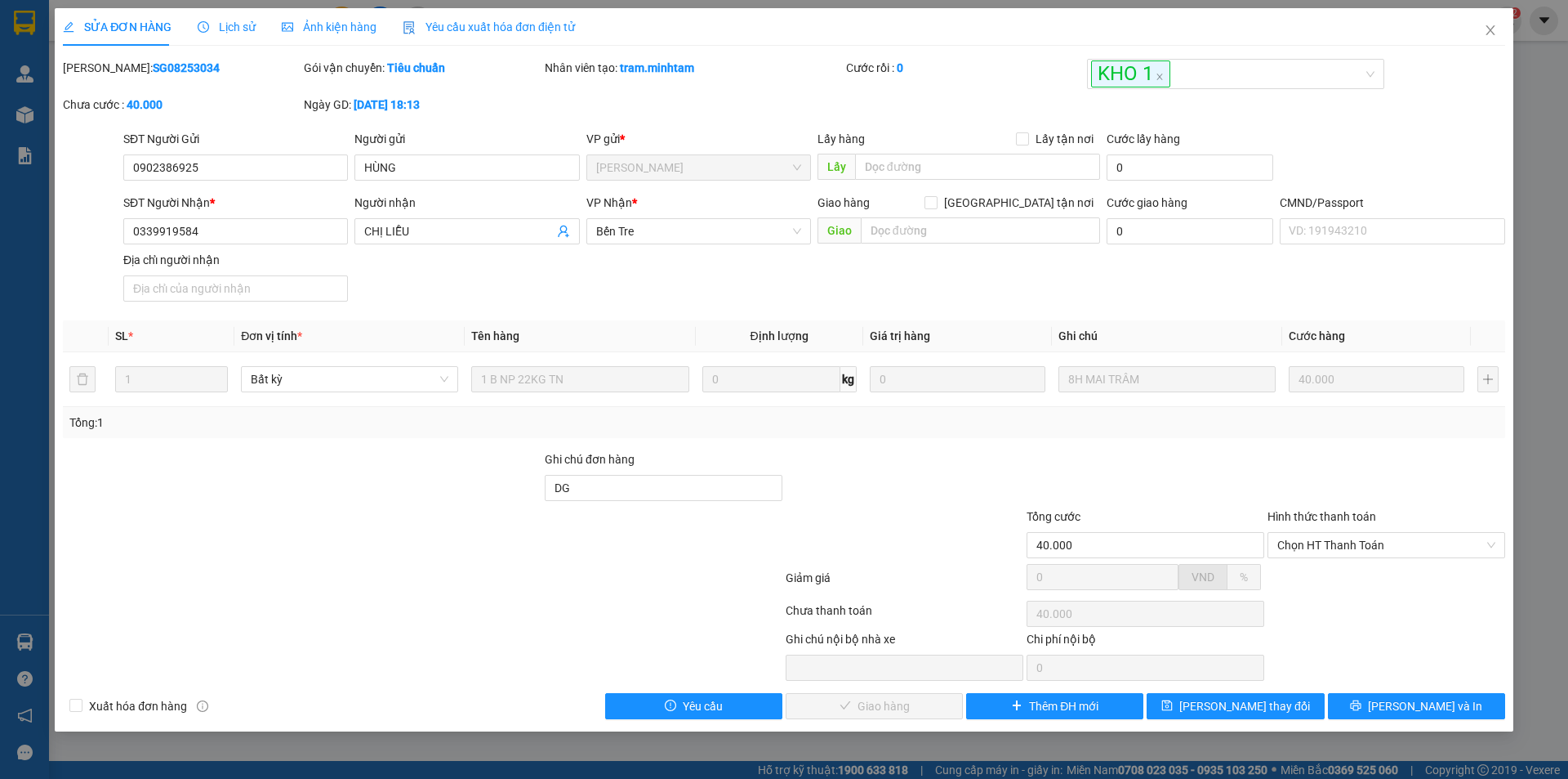
click at [1302, 526] on div "Hình thức thanh toán" at bounding box center [1386, 519] width 238 height 25
click at [1304, 548] on span "Chọn HT Thanh Toán" at bounding box center [1386, 545] width 218 height 25
click at [1307, 580] on div "Tại văn phòng" at bounding box center [1386, 578] width 218 height 18
type input "0"
click at [874, 709] on span "[PERSON_NAME] và Giao hàng" at bounding box center [895, 706] width 157 height 18
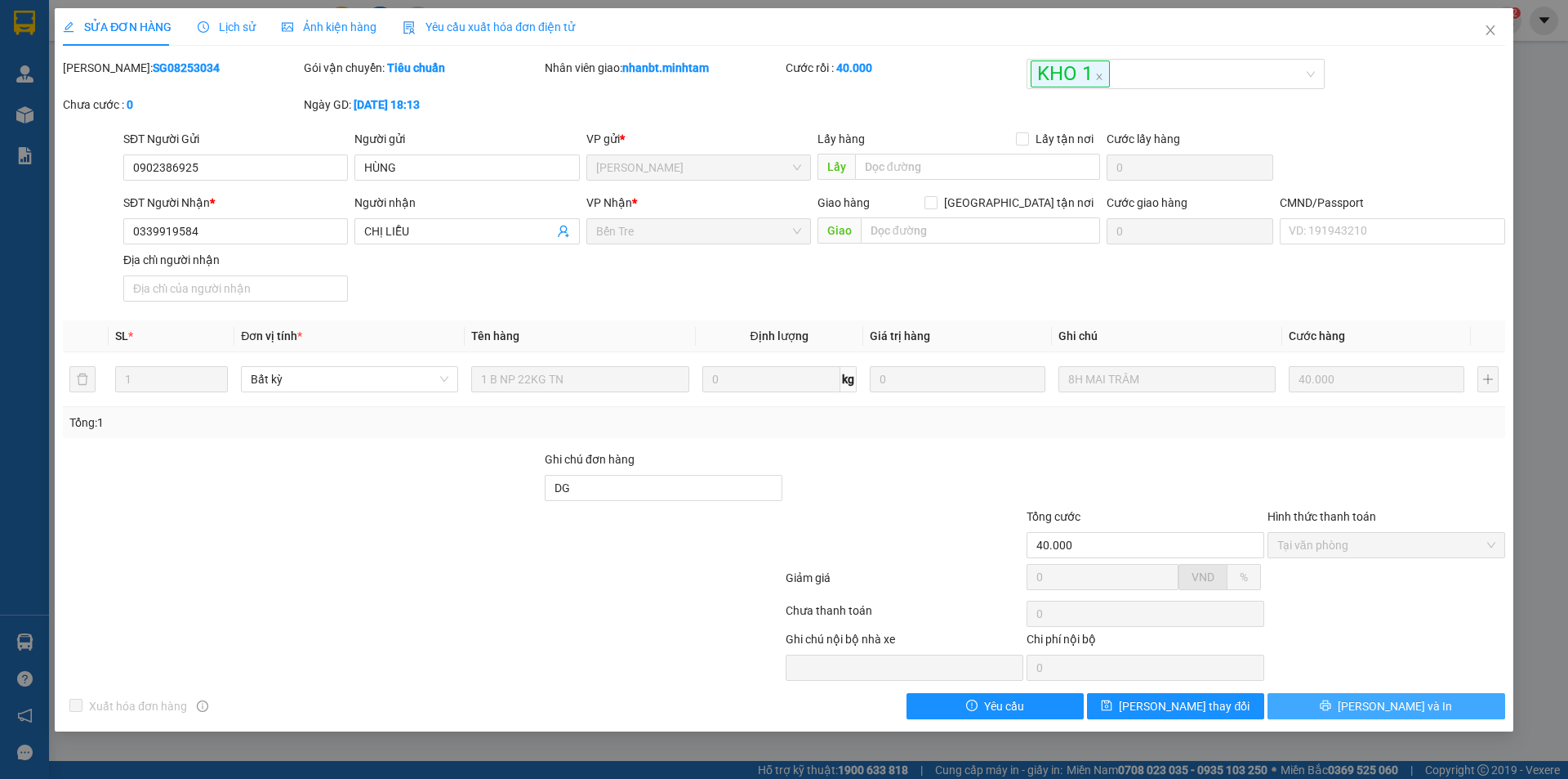
click at [1341, 712] on button "[PERSON_NAME] và In" at bounding box center [1386, 706] width 238 height 26
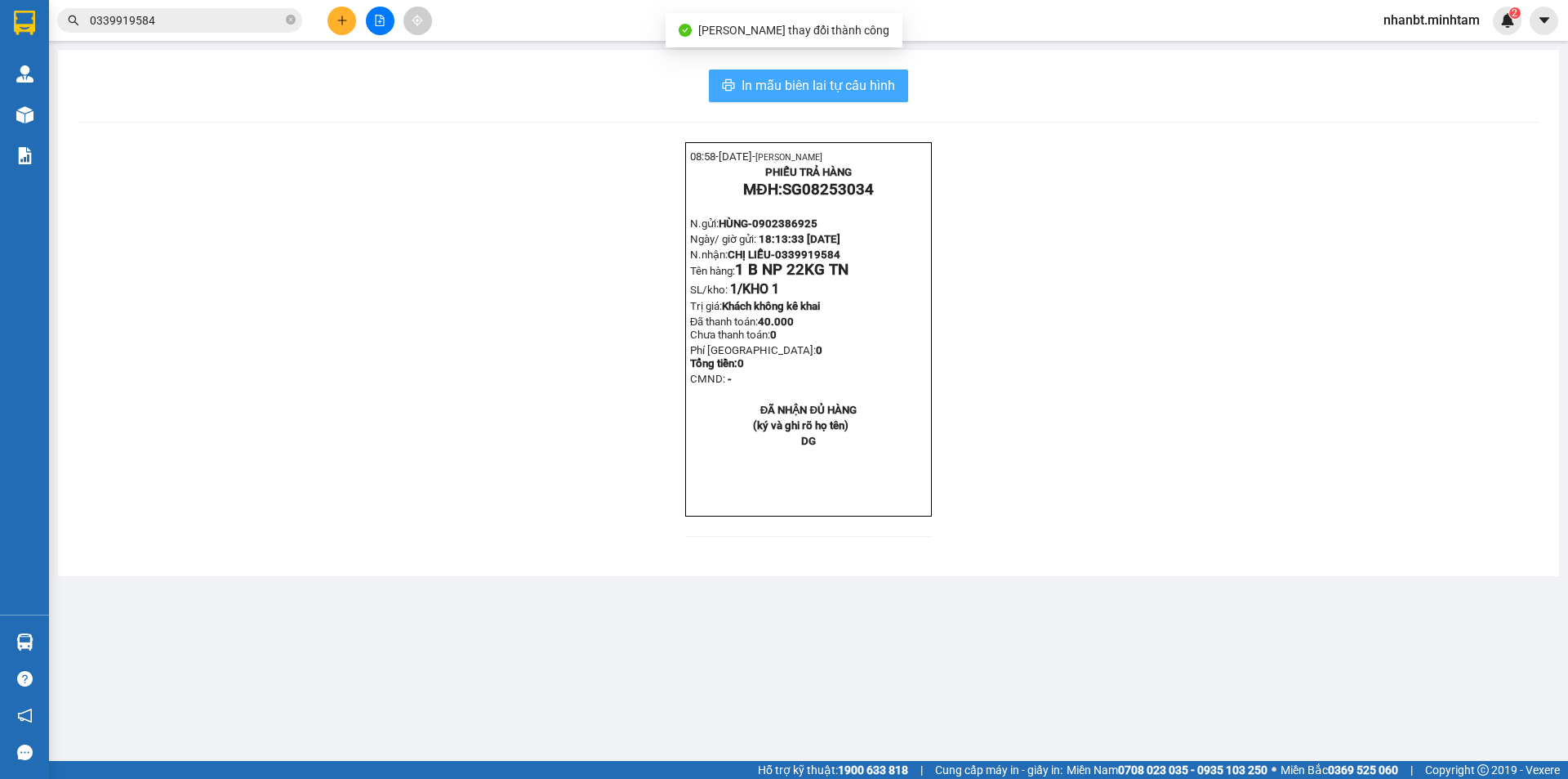
click at [866, 93] on span "In mẫu biên lai tự cấu hình" at bounding box center [819, 85] width 154 height 21
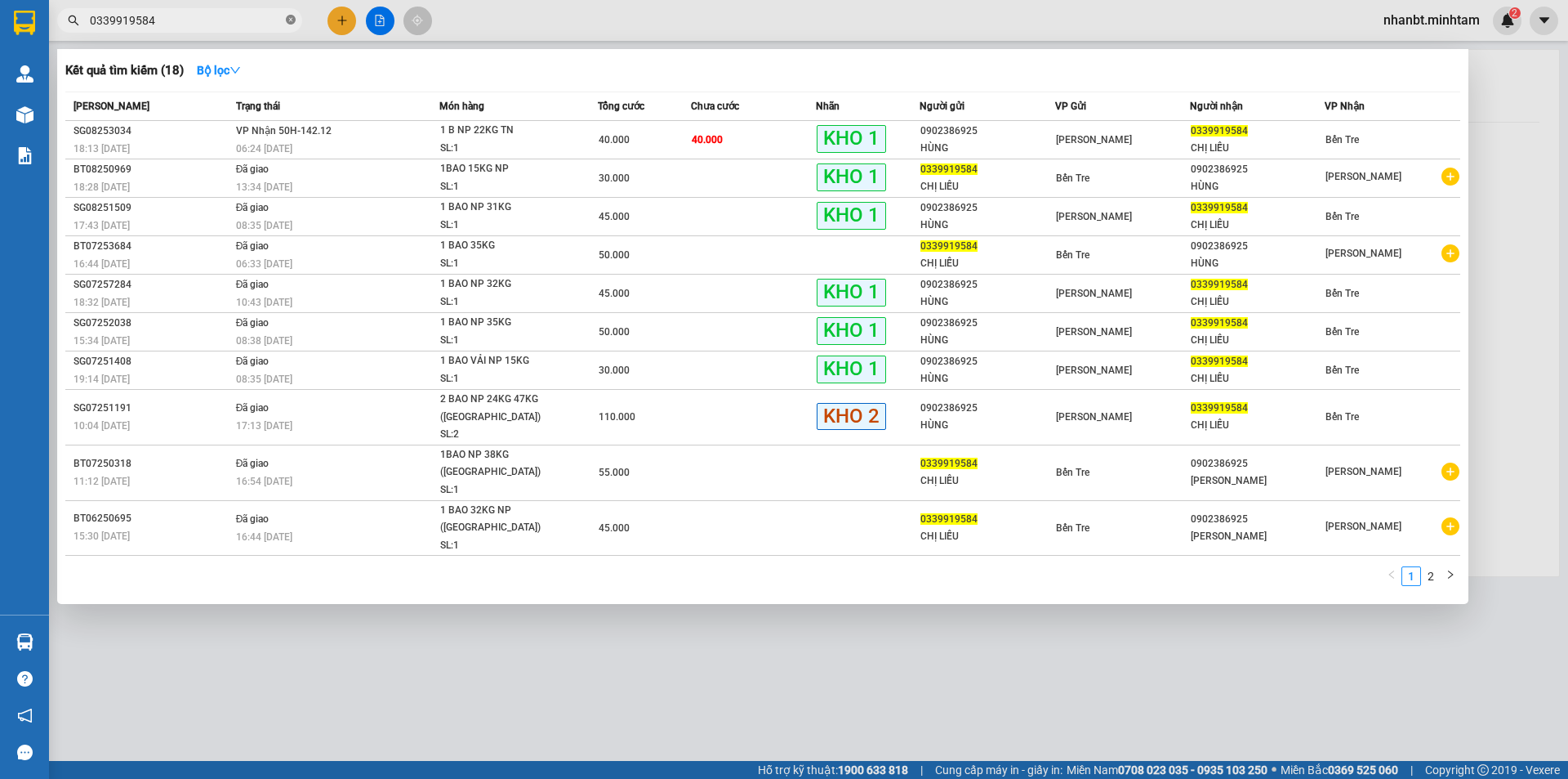
click at [294, 18] on icon "close-circle" at bounding box center [291, 20] width 10 height 10
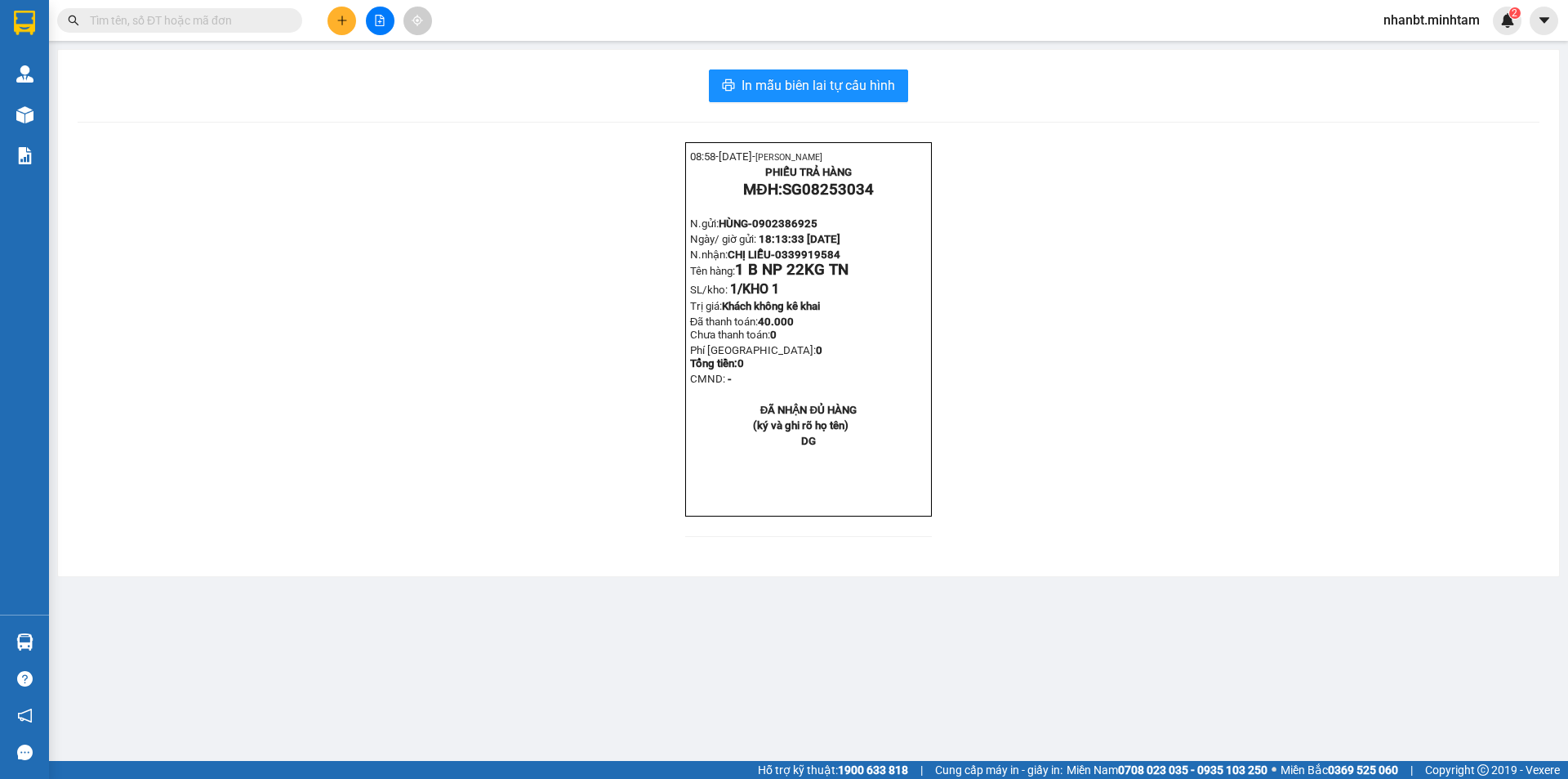
click at [204, 21] on input "text" at bounding box center [186, 21] width 192 height 18
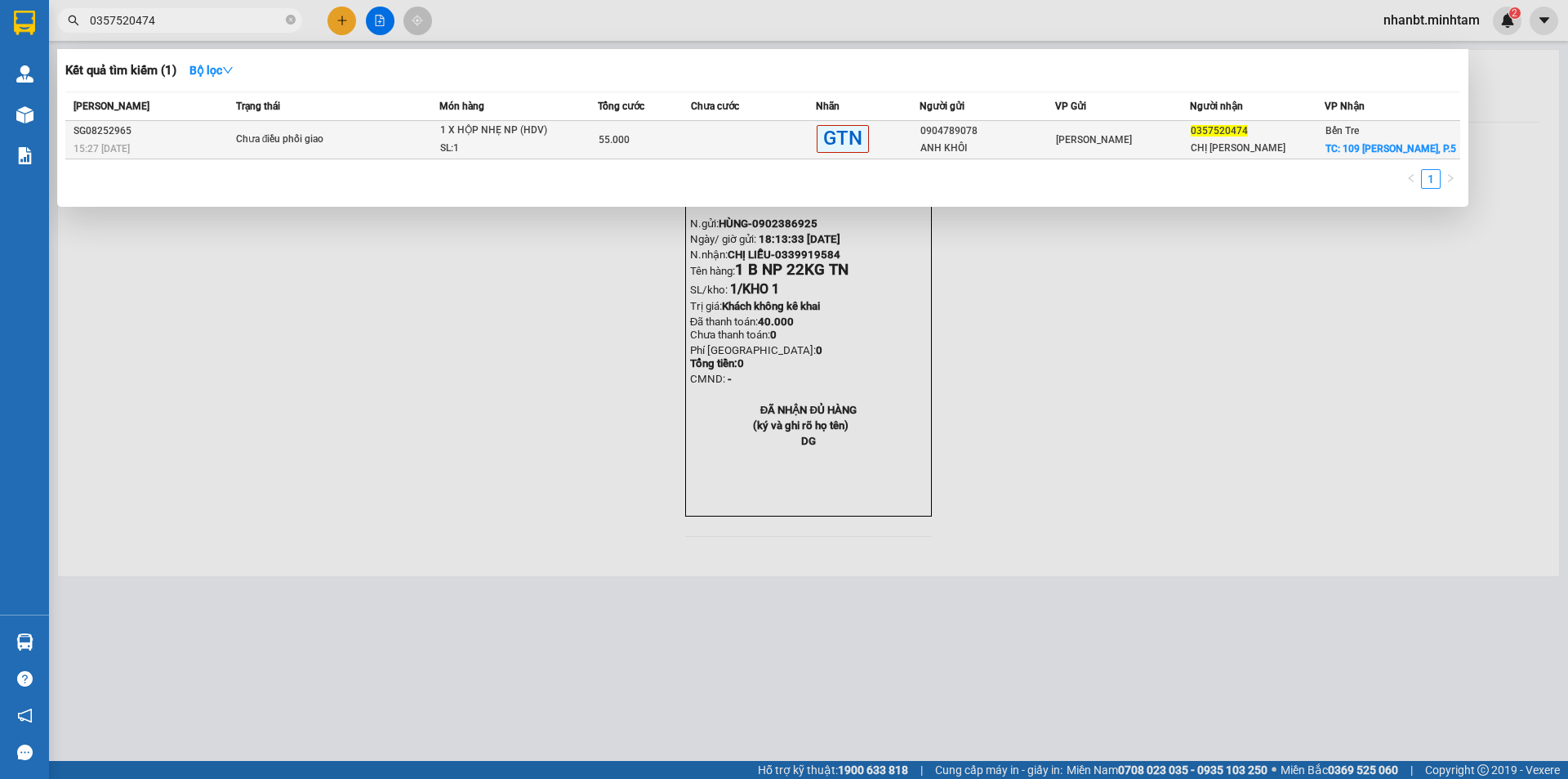
type input "0357520474"
click at [549, 140] on div "1 X HỘP NHẸ NP (HDV)" at bounding box center [501, 130] width 122 height 18
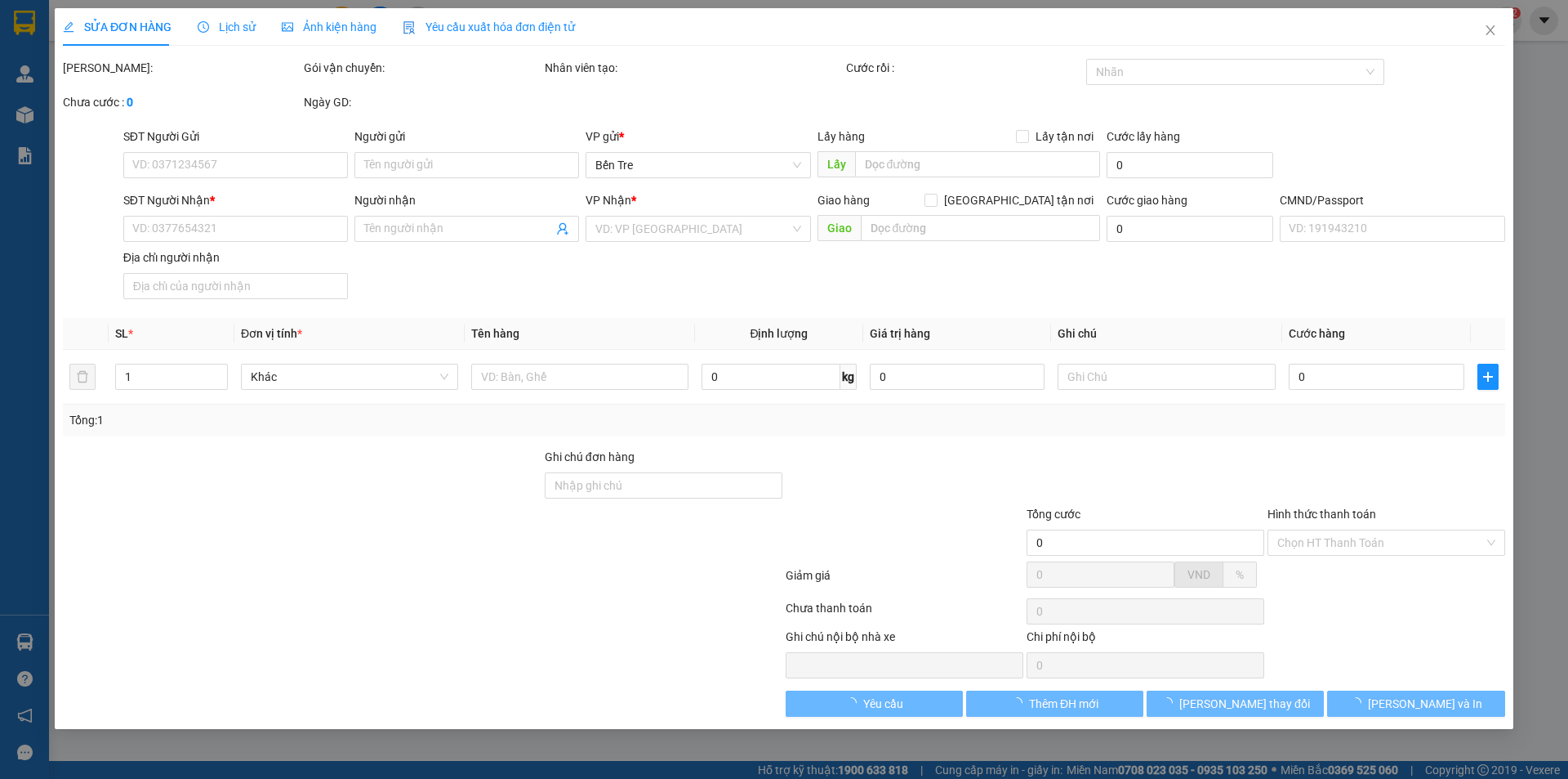
type input "0904789078"
type input "ANH KHÔI"
type input "0357520474"
type input "CHỊ [PERSON_NAME]"
checkbox input "true"
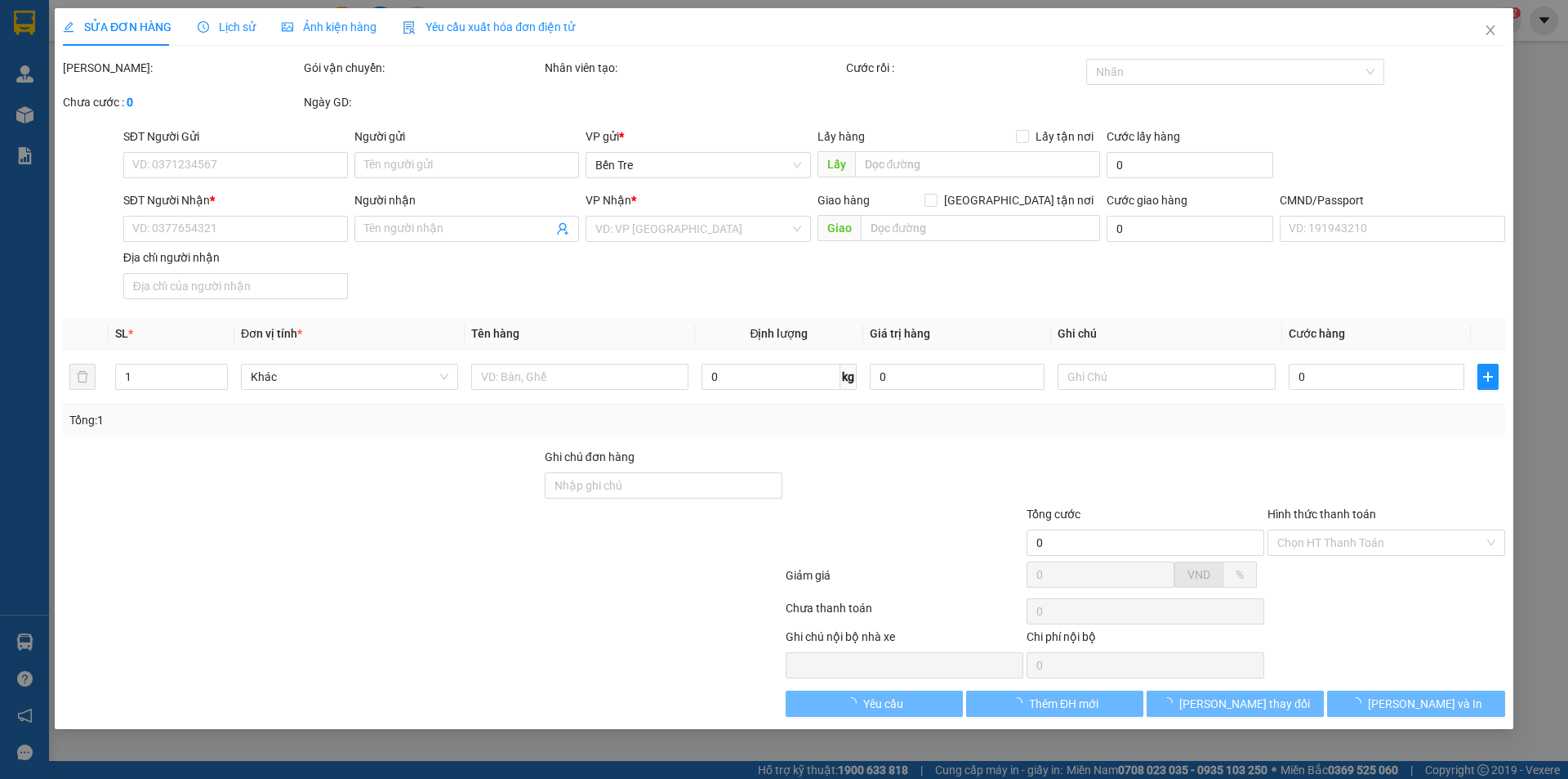
type input "109 ĐOÀN [PERSON_NAME], P.5"
type input "ĐỔ BỂ K ĐỀN"
type input "55.000"
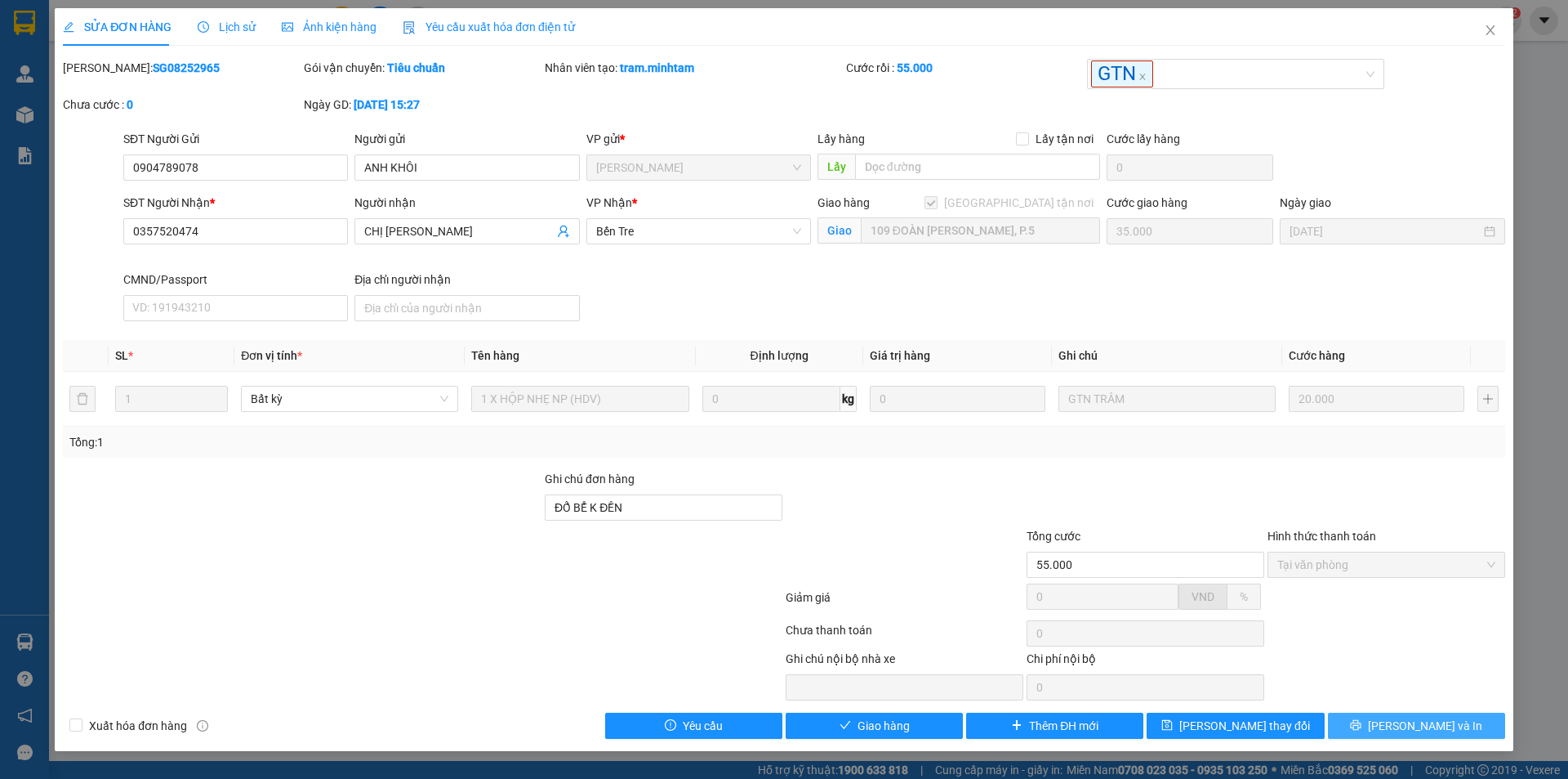
click at [1425, 733] on span "[PERSON_NAME] và In" at bounding box center [1425, 726] width 114 height 18
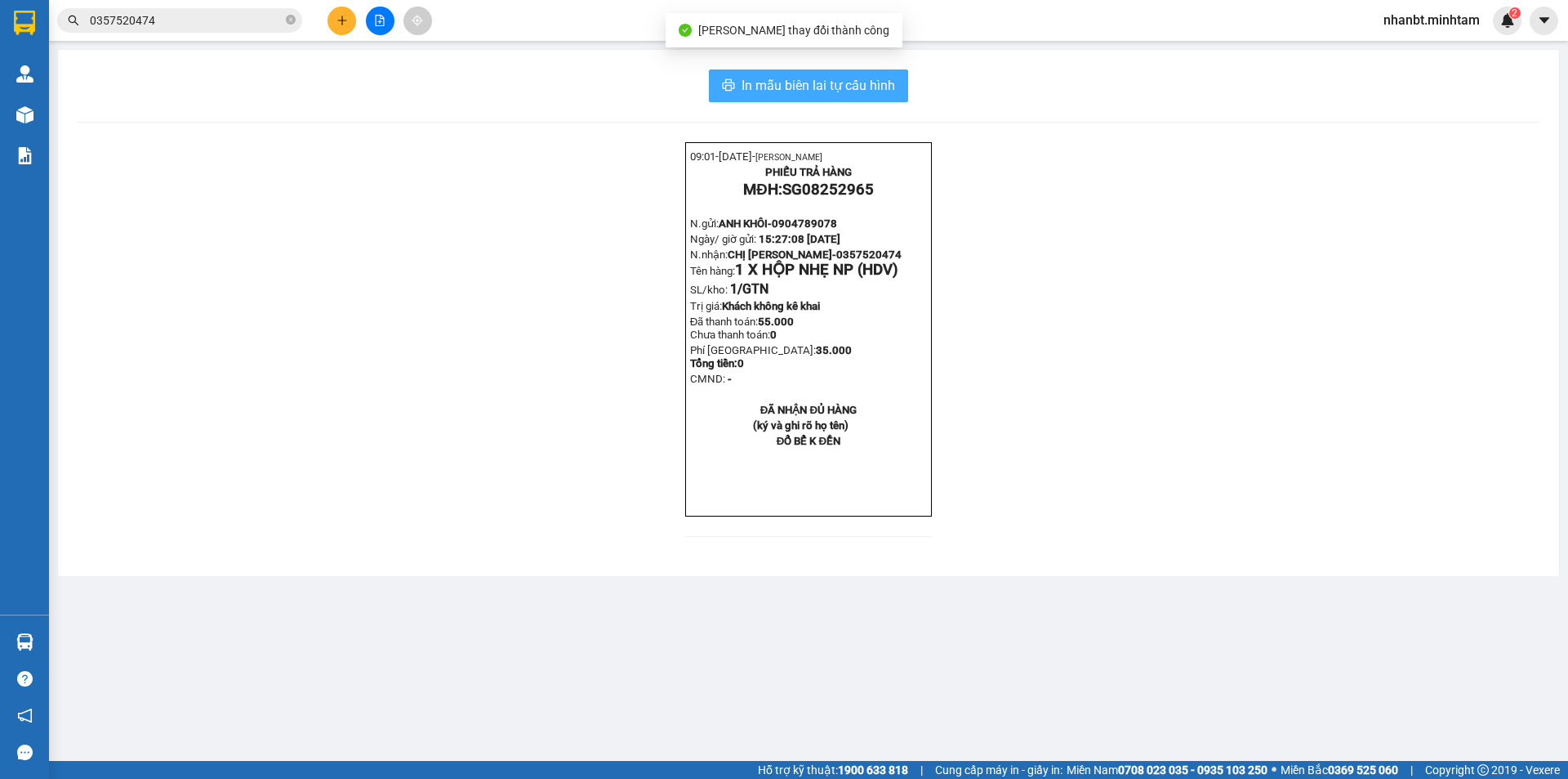
click at [882, 83] on span "In mẫu biên lai tự cấu hình" at bounding box center [819, 85] width 154 height 21
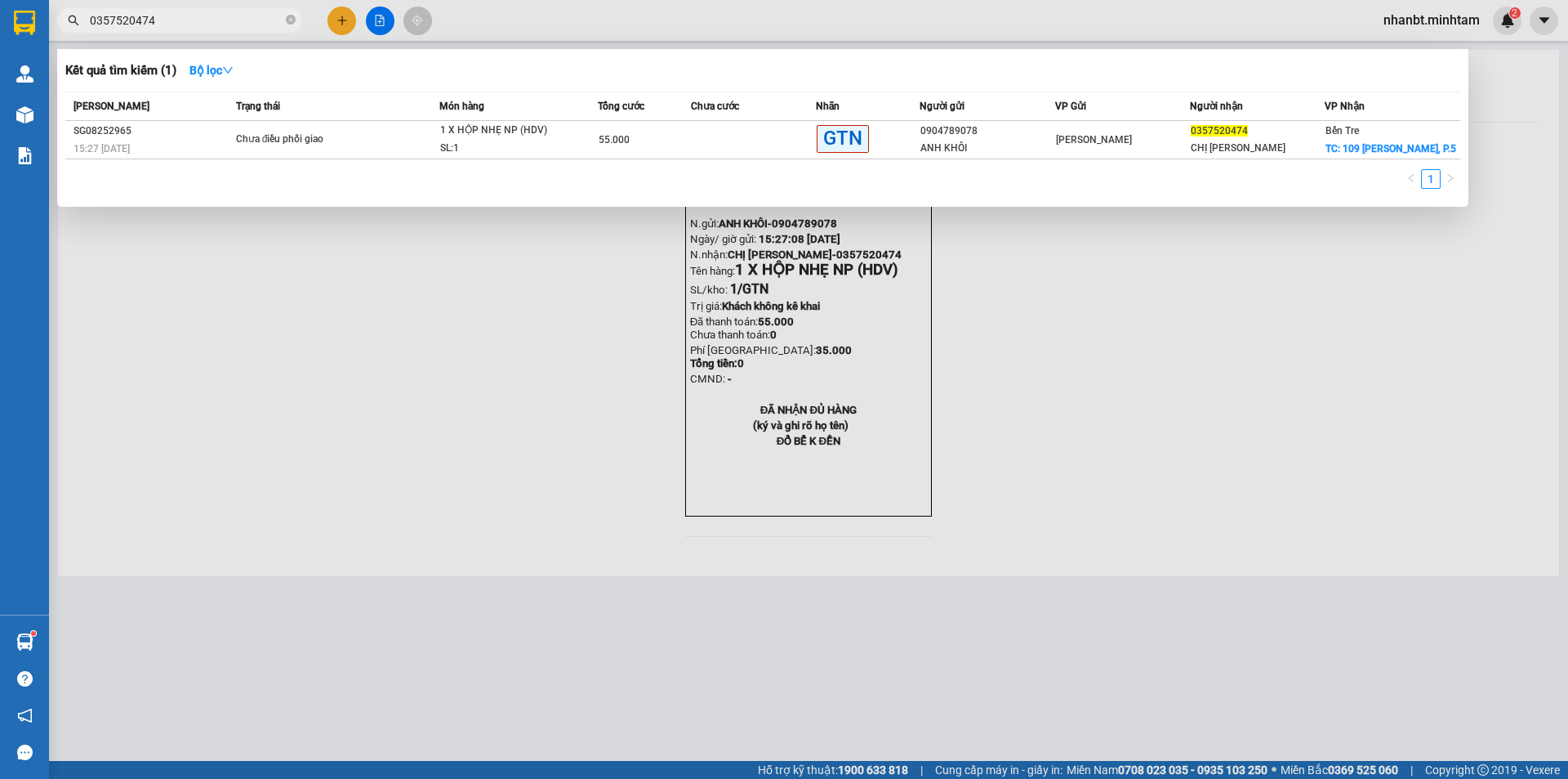
click at [170, 25] on input "0357520474" at bounding box center [186, 21] width 192 height 18
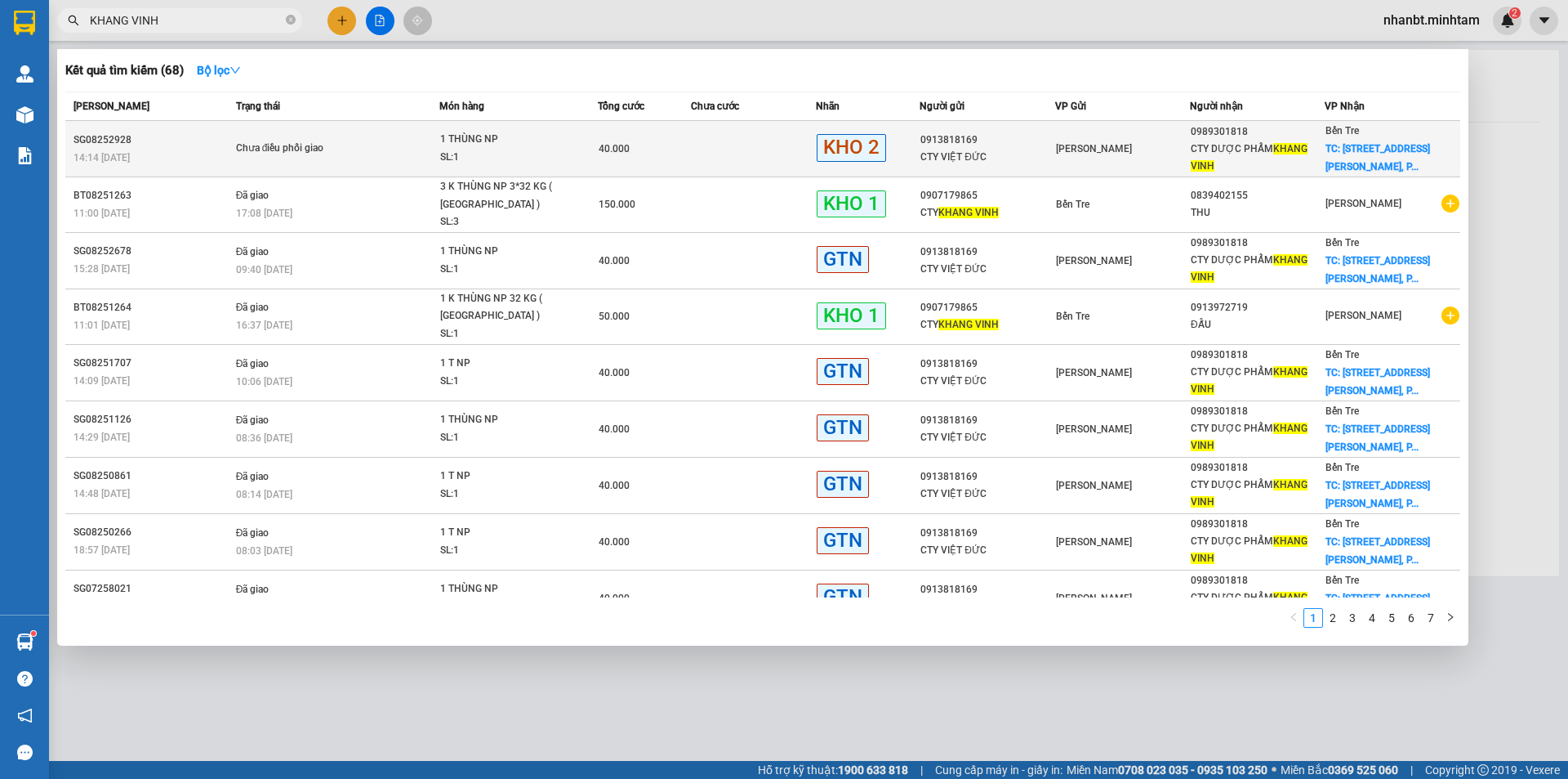
type input "KHANG VINH"
click at [525, 150] on div "SL: 1" at bounding box center [501, 158] width 122 height 18
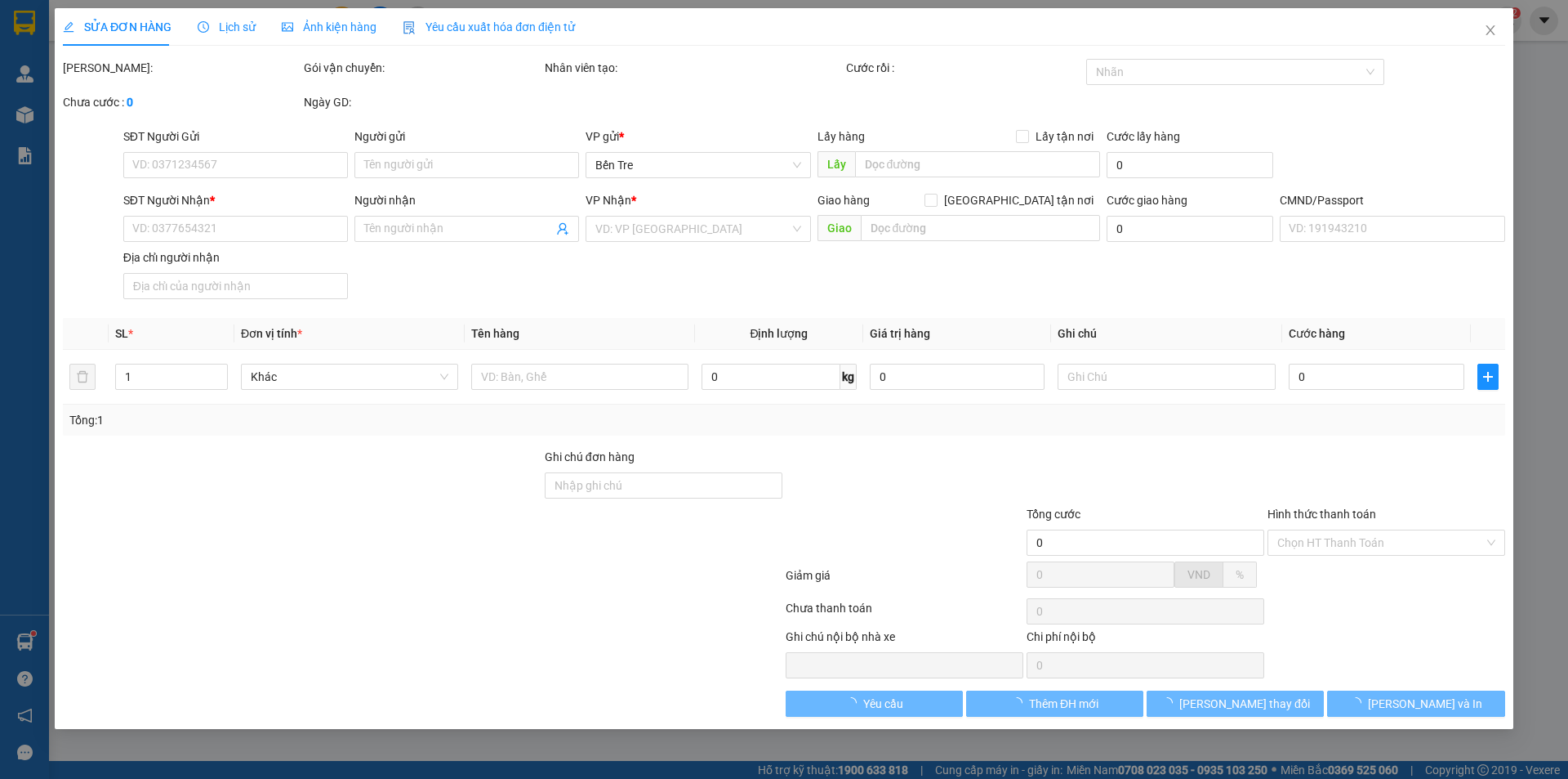
type input "0913818169"
type input "CTY VIỆT ĐỨC"
type input "0989301818"
type input "CTY DƯỢC PHẨM KHANG VINH"
checkbox input "true"
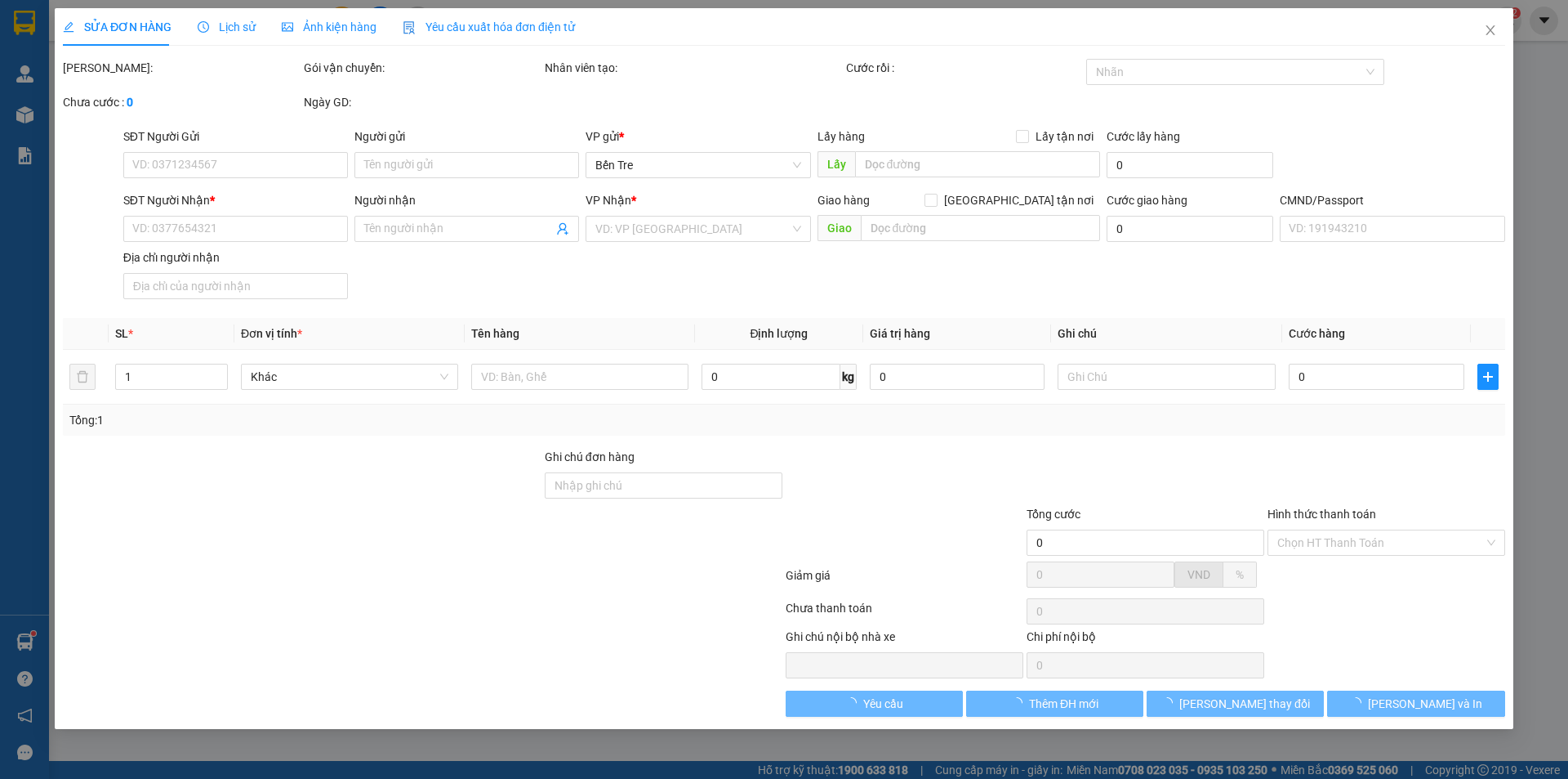
type input "[STREET_ADDRESS][PERSON_NAME]. [GEOGRAPHIC_DATA]"
type input "40.000"
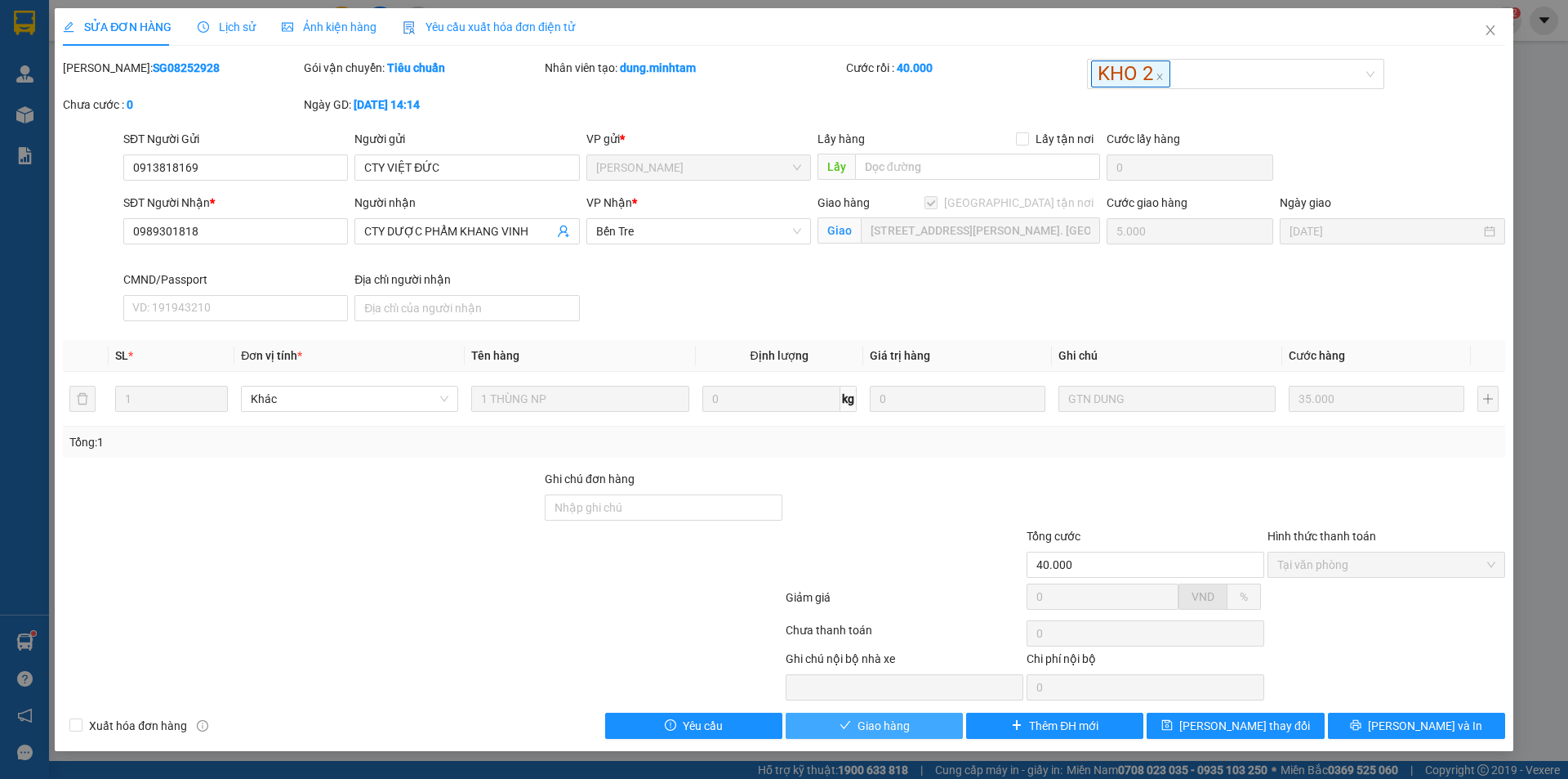
click at [913, 731] on button "Giao hàng" at bounding box center [874, 726] width 178 height 26
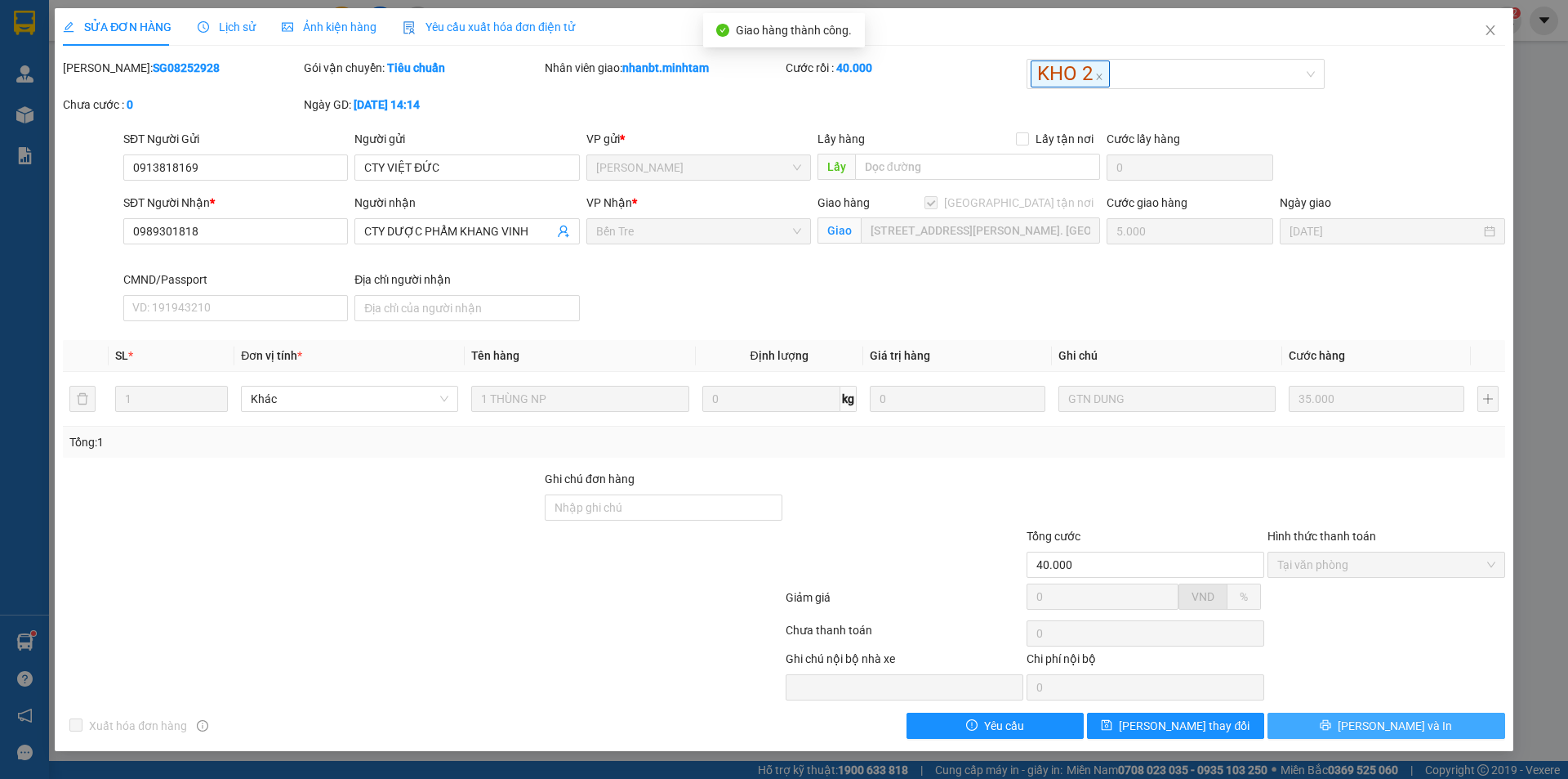
click at [1424, 725] on button "[PERSON_NAME] và In" at bounding box center [1386, 726] width 238 height 26
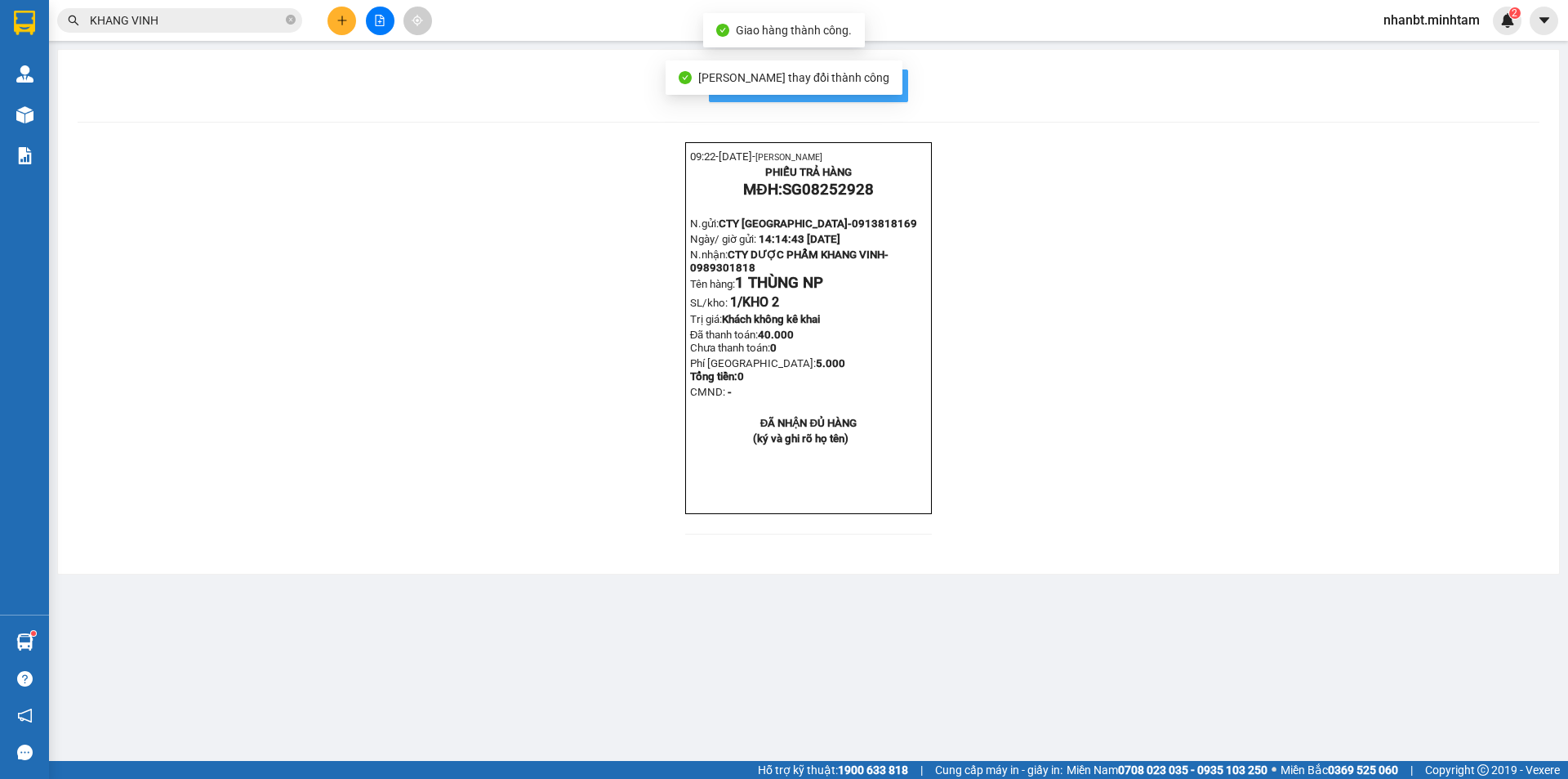
click at [890, 91] on span "In mẫu biên lai tự cấu hình" at bounding box center [819, 85] width 154 height 21
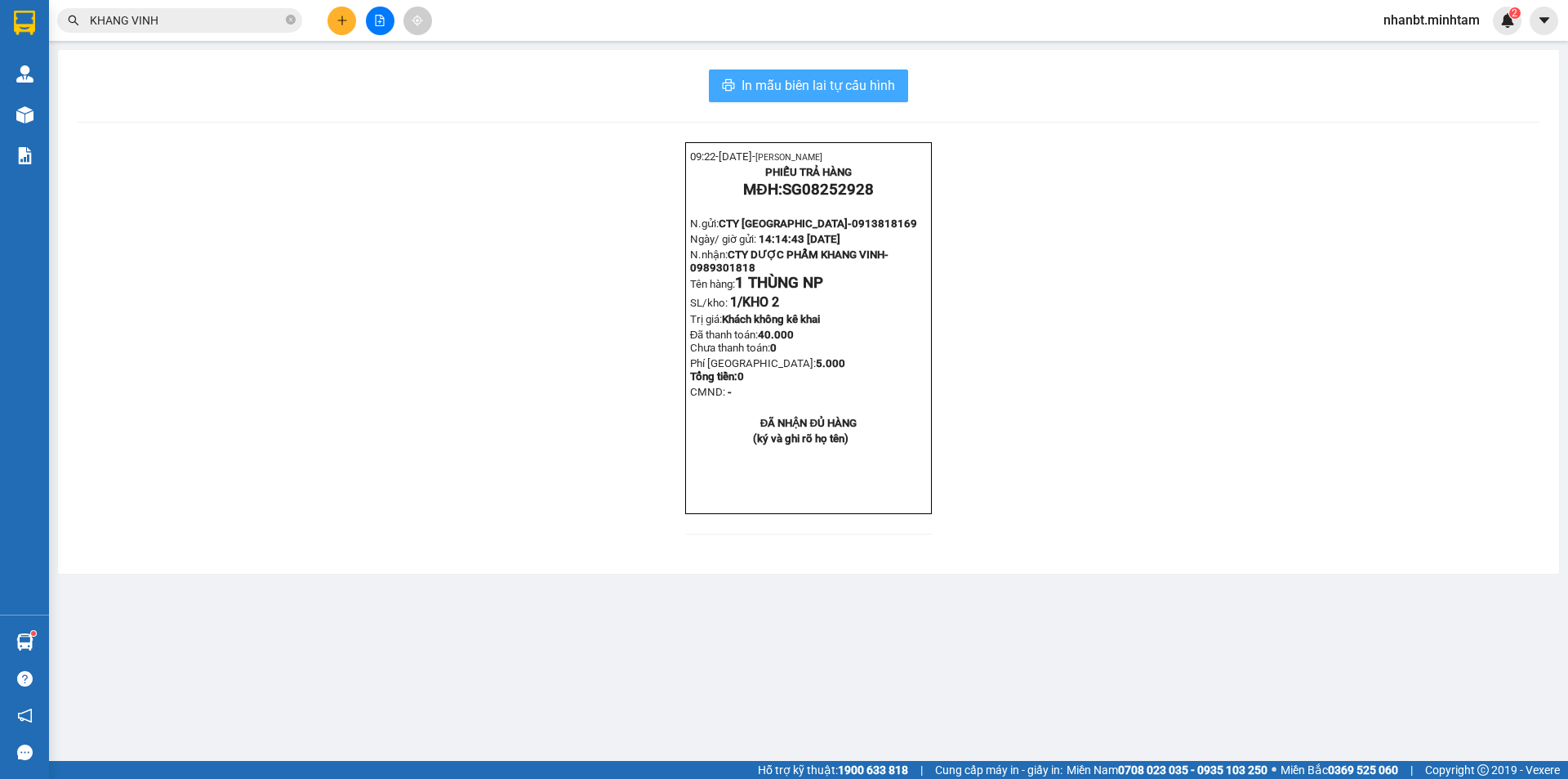
click at [873, 97] on button "In mẫu biên lai tự cấu hình" at bounding box center [808, 85] width 199 height 33
click at [841, 68] on div "In mẫu biên lai tự cấu hình 09:22- [DATE]- LƯƠNG CHÁNH NHÂN PHIẾU TRẢ HÀNG MĐH:…" at bounding box center [808, 311] width 1501 height 524
click at [856, 92] on span "In mẫu biên lai tự cấu hình" at bounding box center [819, 85] width 154 height 21
